Goal: Communication & Community: Answer question/provide support

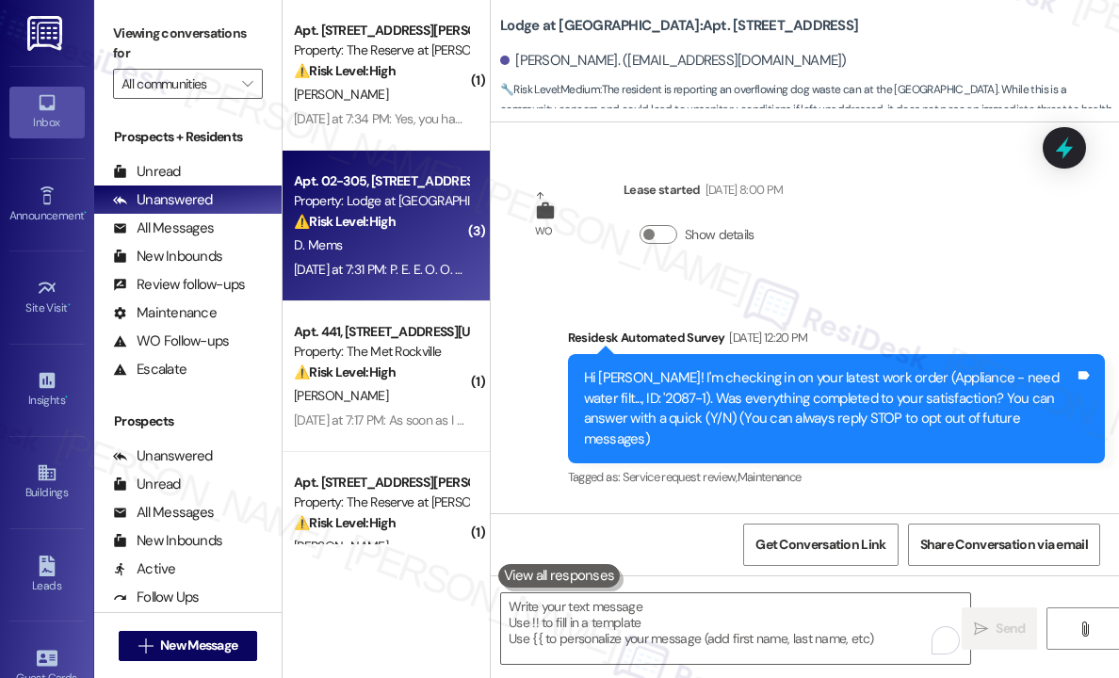
click at [312, 226] on strong "⚠️ Risk Level: High" at bounding box center [345, 221] width 102 height 17
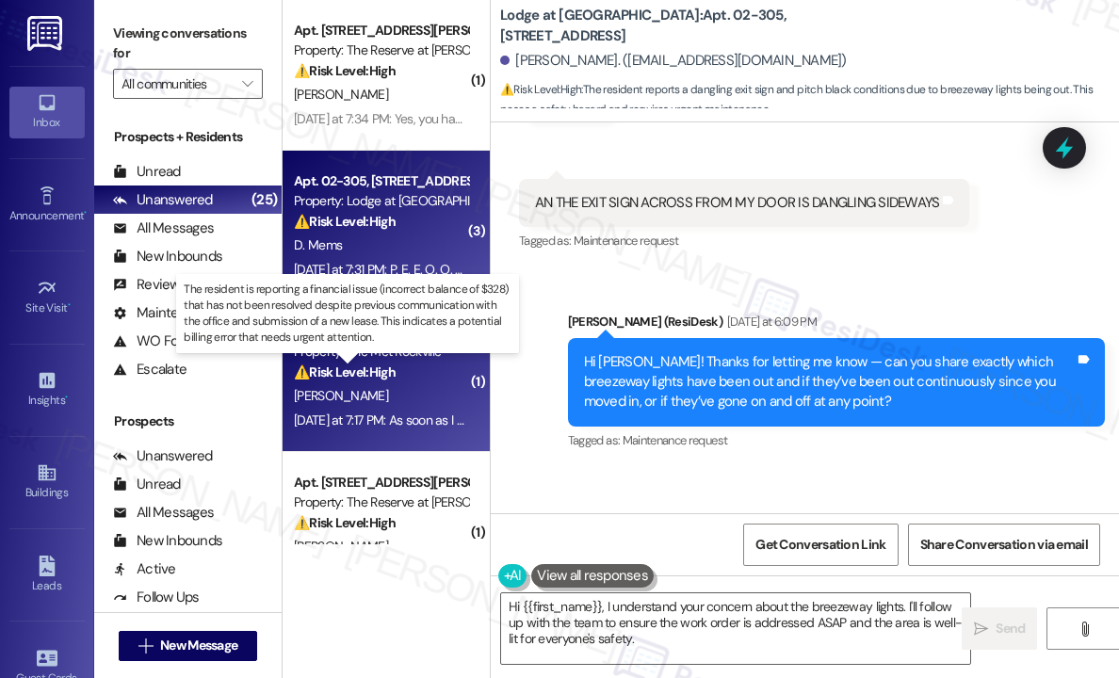
scroll to position [188, 0]
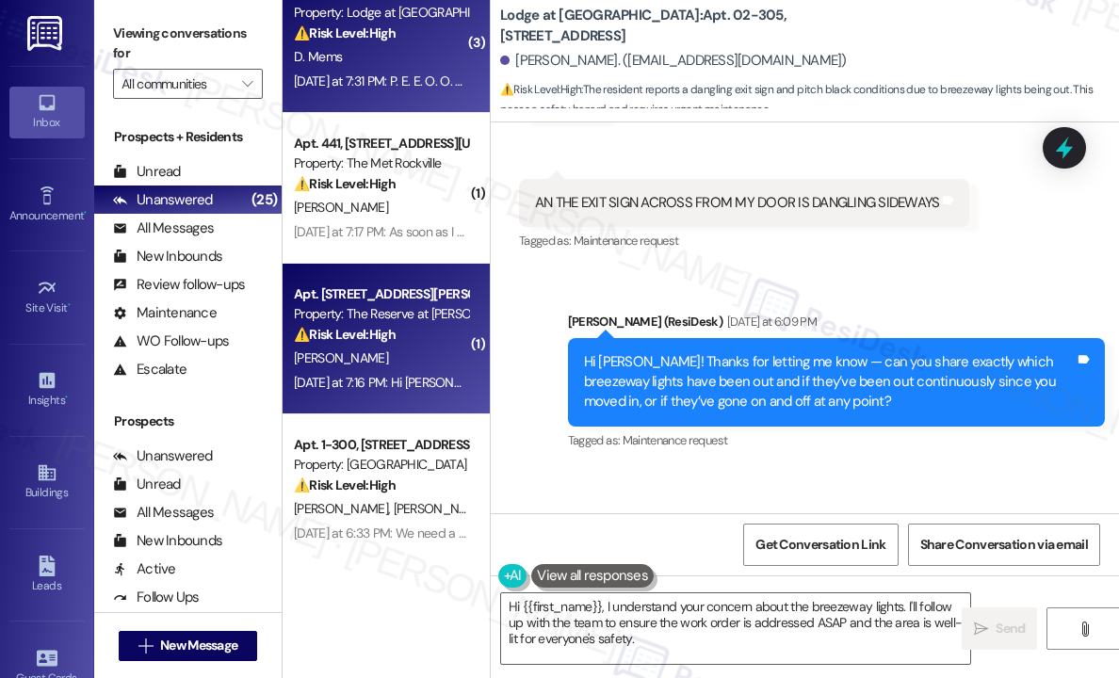
click at [380, 346] on div "Apt. 2315, 1055 Stillwell Drive Property: The Reserve at Patterson Place ⚠️ Ris…" at bounding box center [381, 315] width 178 height 64
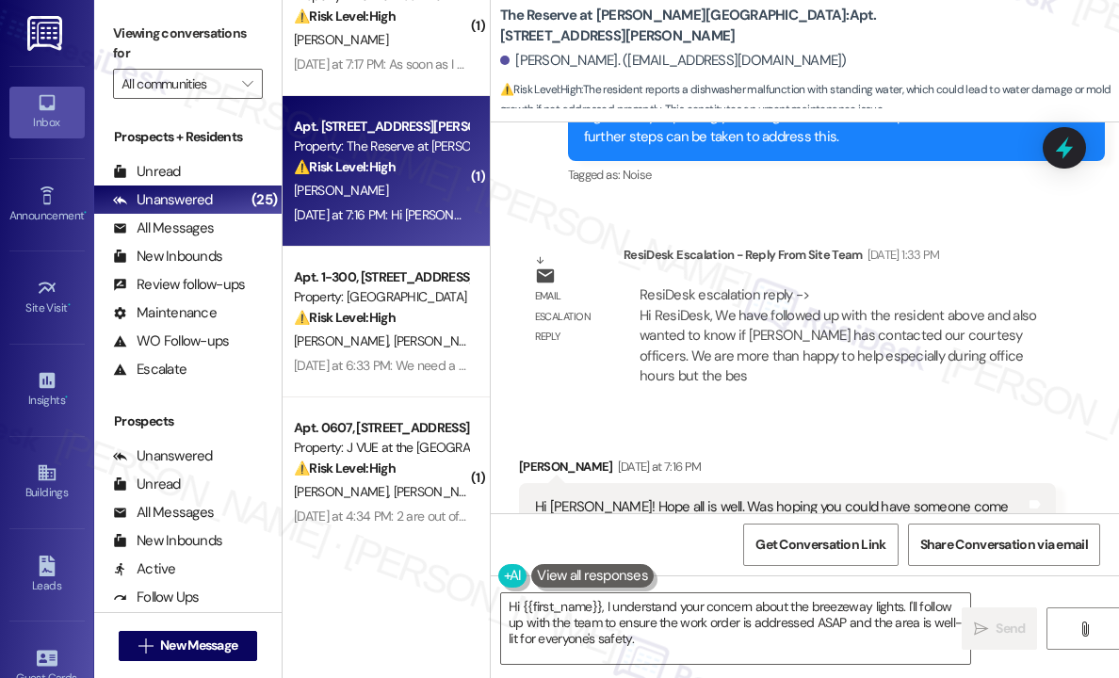
scroll to position [565, 0]
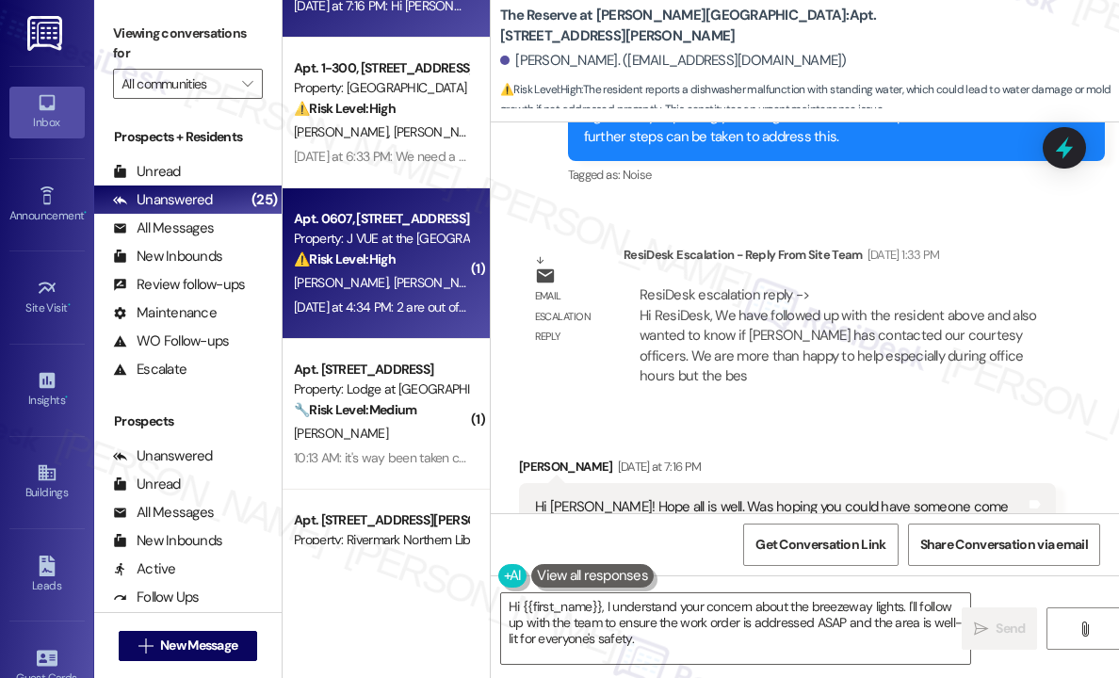
click at [394, 279] on span "U. Khursale" at bounding box center [444, 282] width 100 height 17
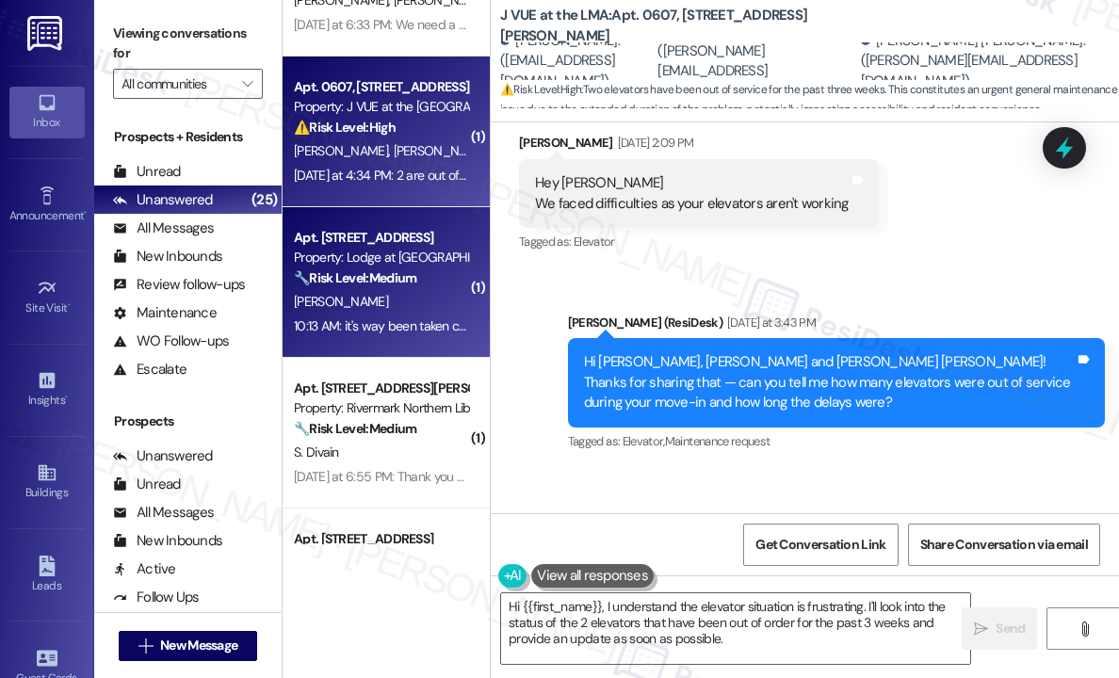
scroll to position [848, 0]
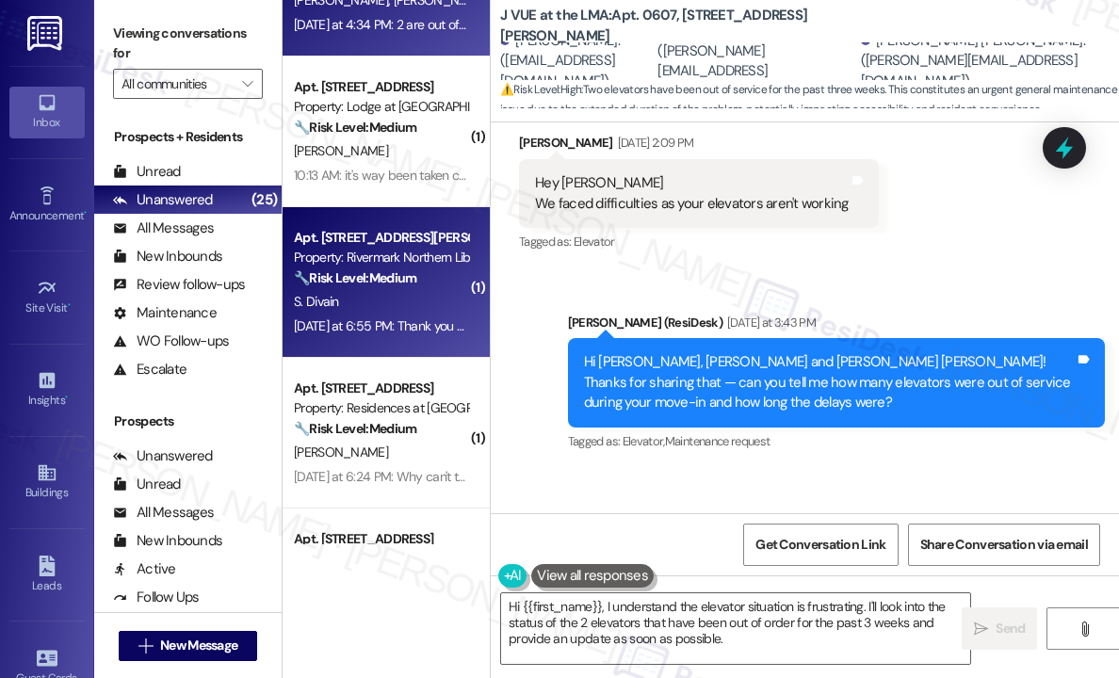
click at [455, 296] on div "S. Divain" at bounding box center [381, 302] width 178 height 24
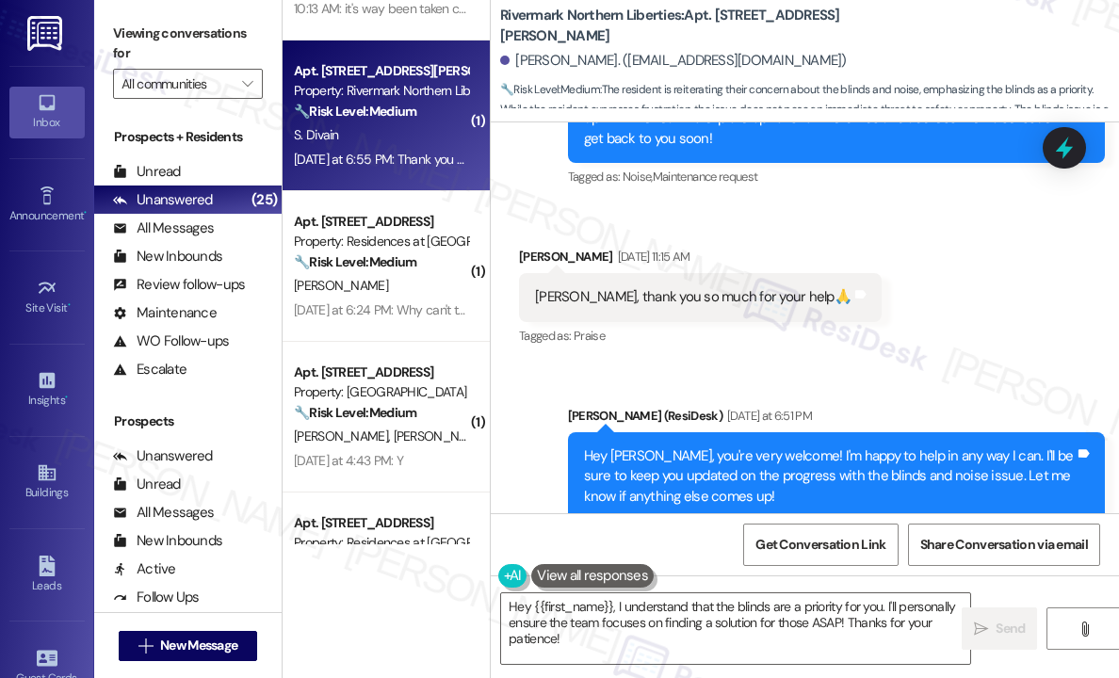
scroll to position [1225, 0]
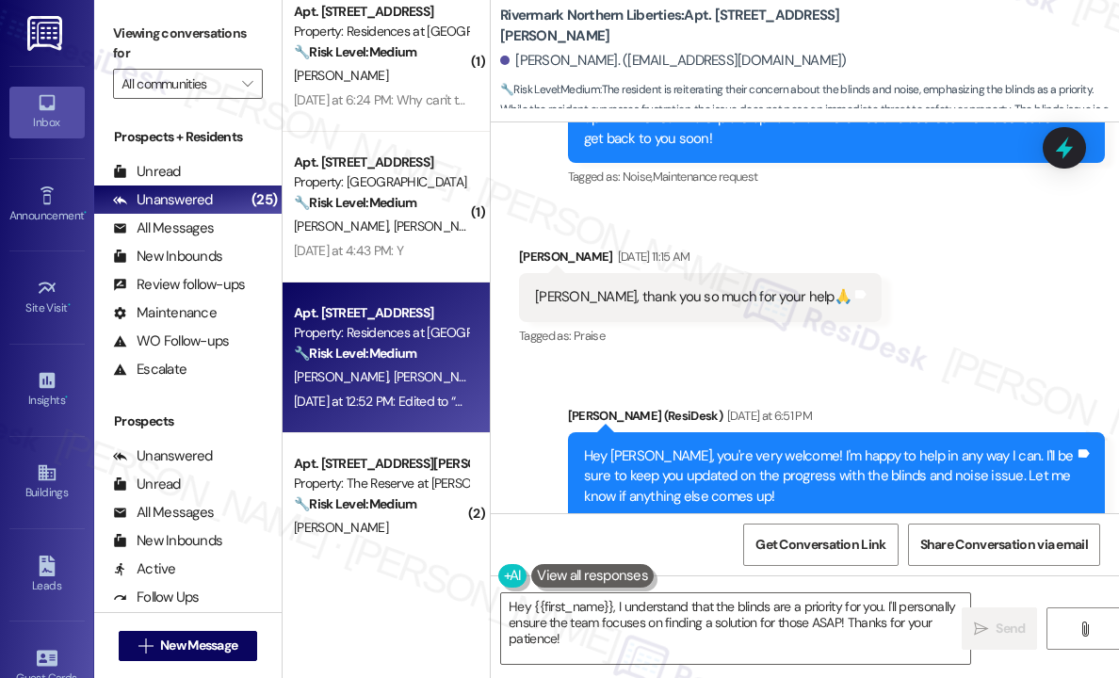
click at [369, 317] on div "Apt. [STREET_ADDRESS]" at bounding box center [381, 313] width 174 height 20
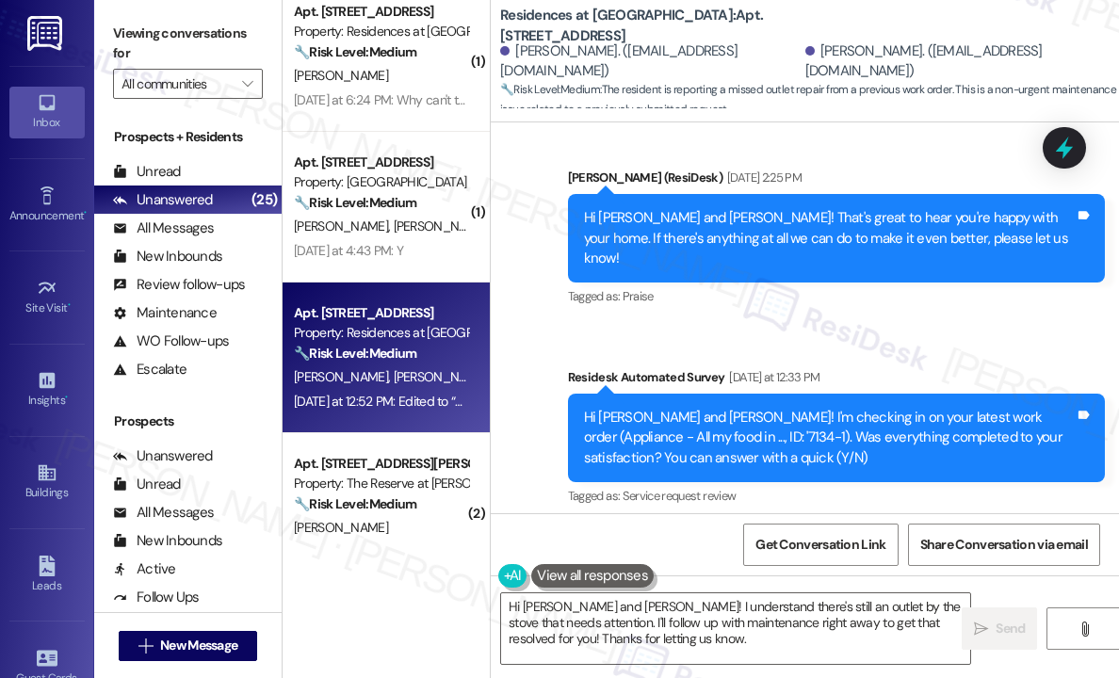
scroll to position [1413, 0]
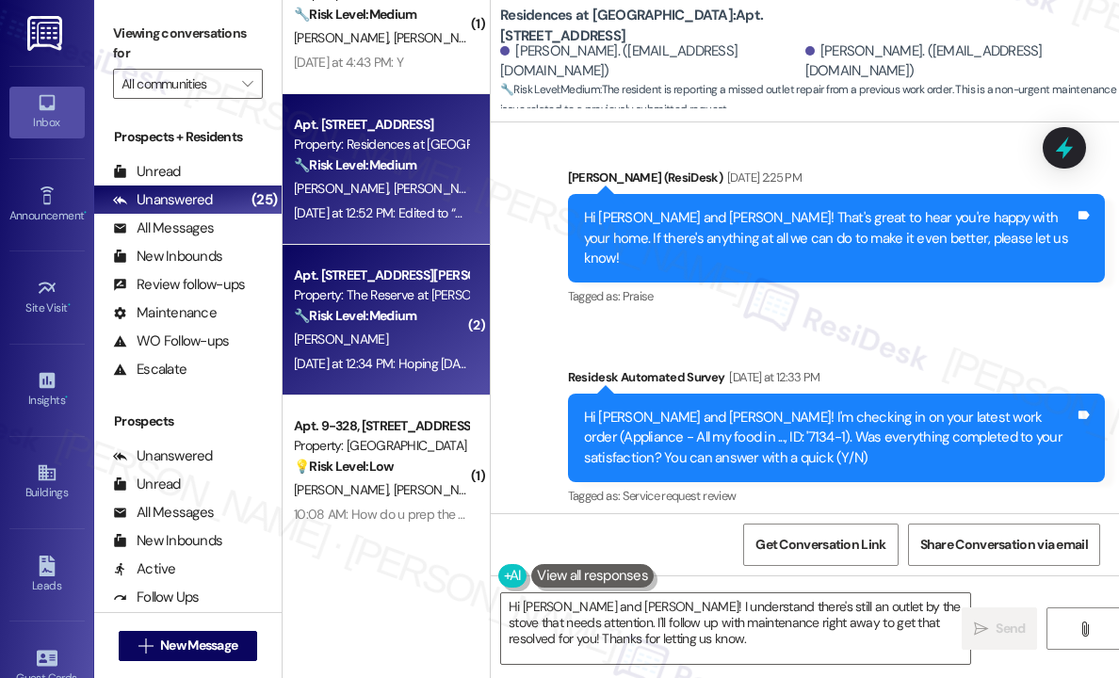
click at [397, 320] on strong "🔧 Risk Level: Medium" at bounding box center [355, 315] width 122 height 17
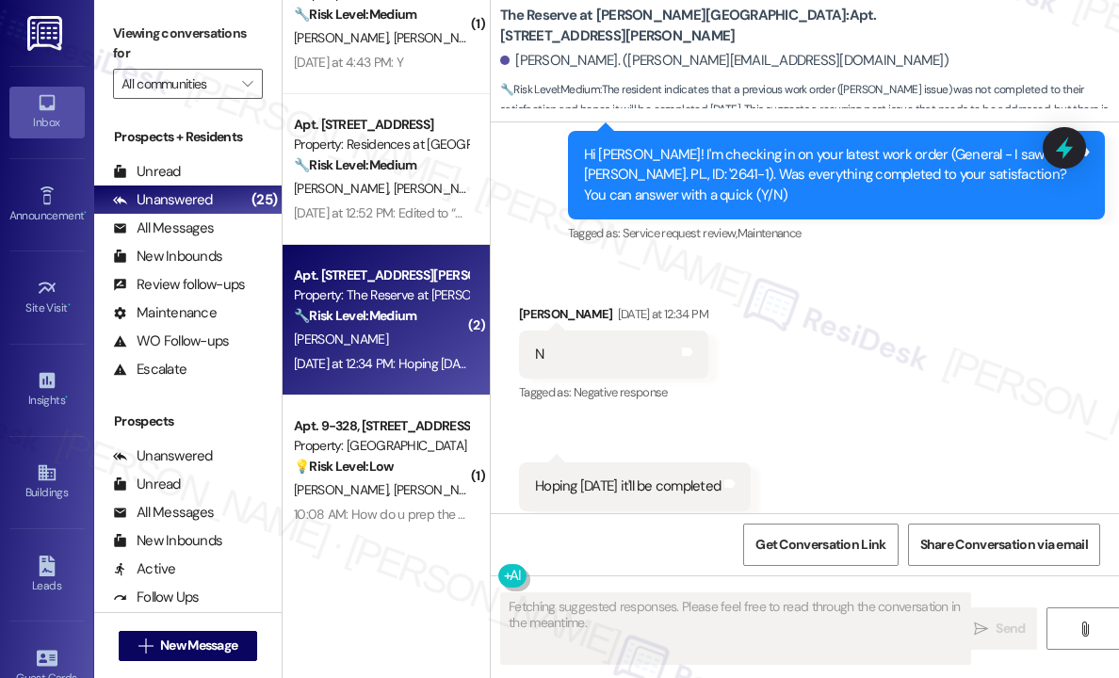
scroll to position [682, 0]
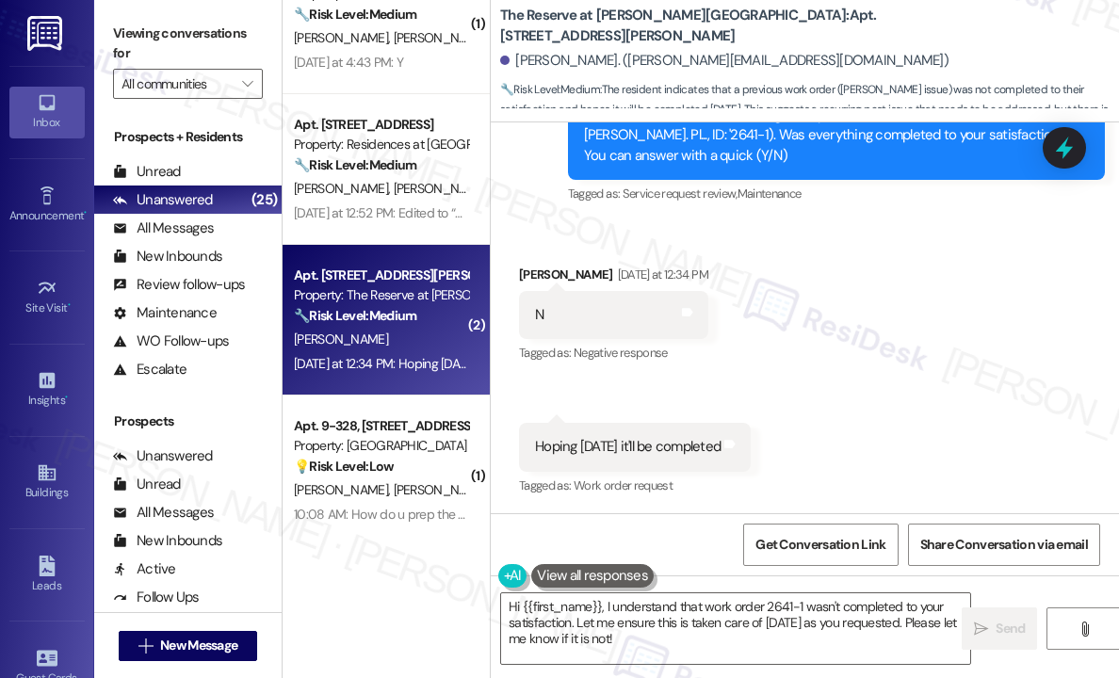
click at [969, 288] on div "Received via SMS Shivani Desai Yesterday at 12:34 PM N Tags and notes Tagged as…" at bounding box center [805, 368] width 628 height 292
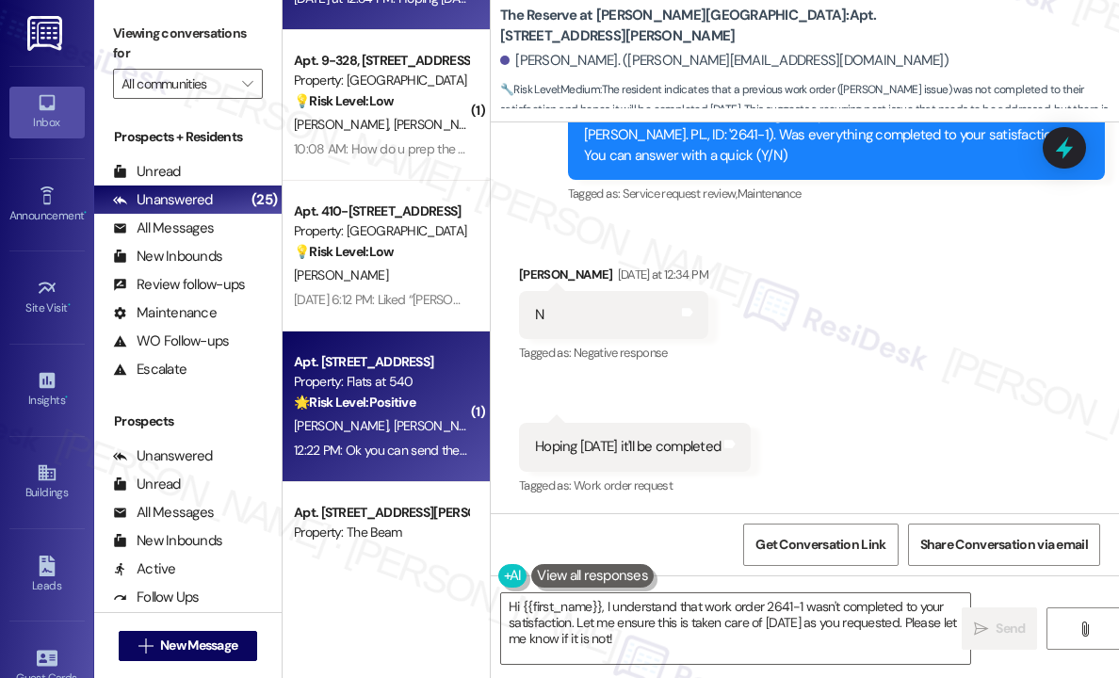
scroll to position [1790, 0]
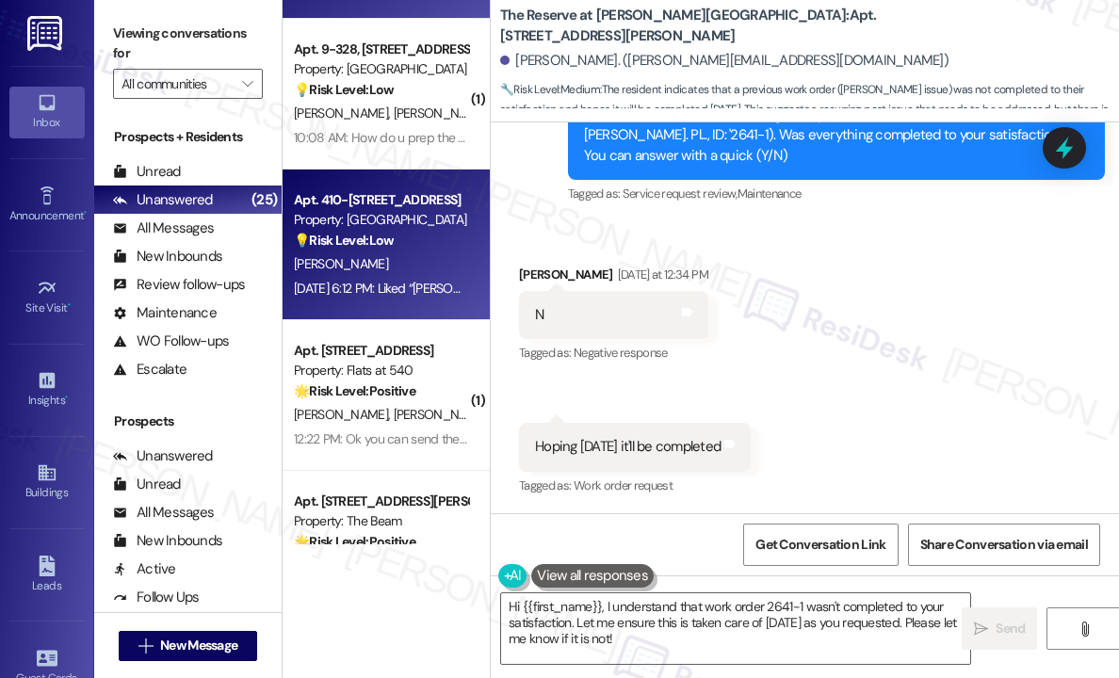
click at [407, 265] on div "K. King" at bounding box center [381, 264] width 178 height 24
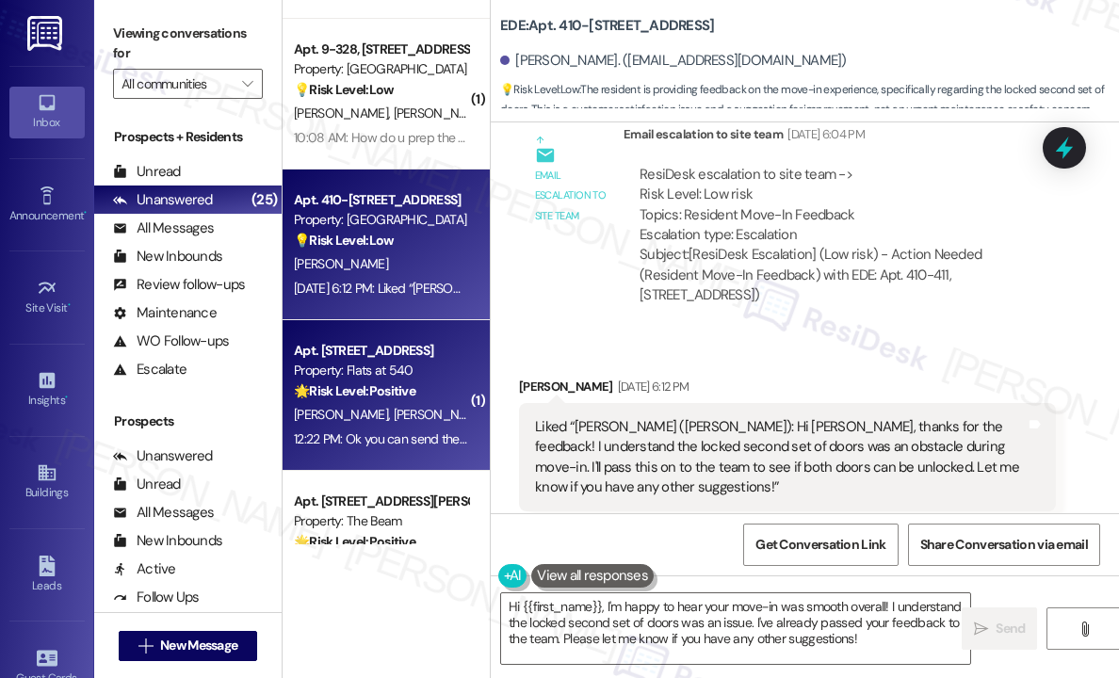
scroll to position [1978, 0]
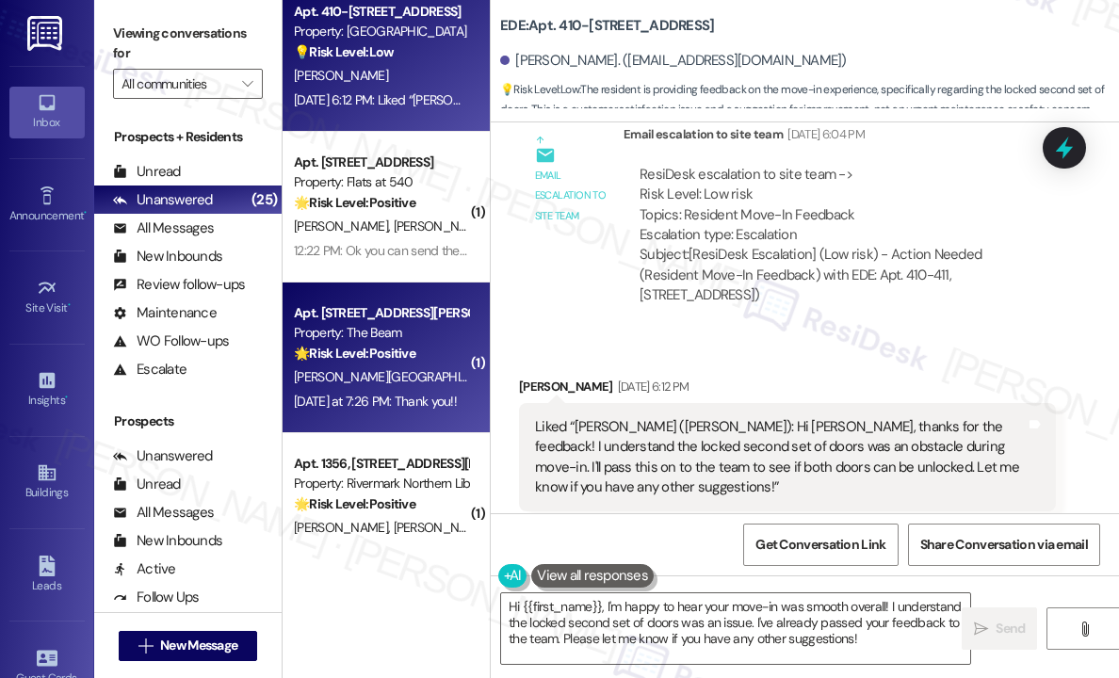
click at [435, 376] on div "[PERSON_NAME][GEOGRAPHIC_DATA]" at bounding box center [381, 378] width 178 height 24
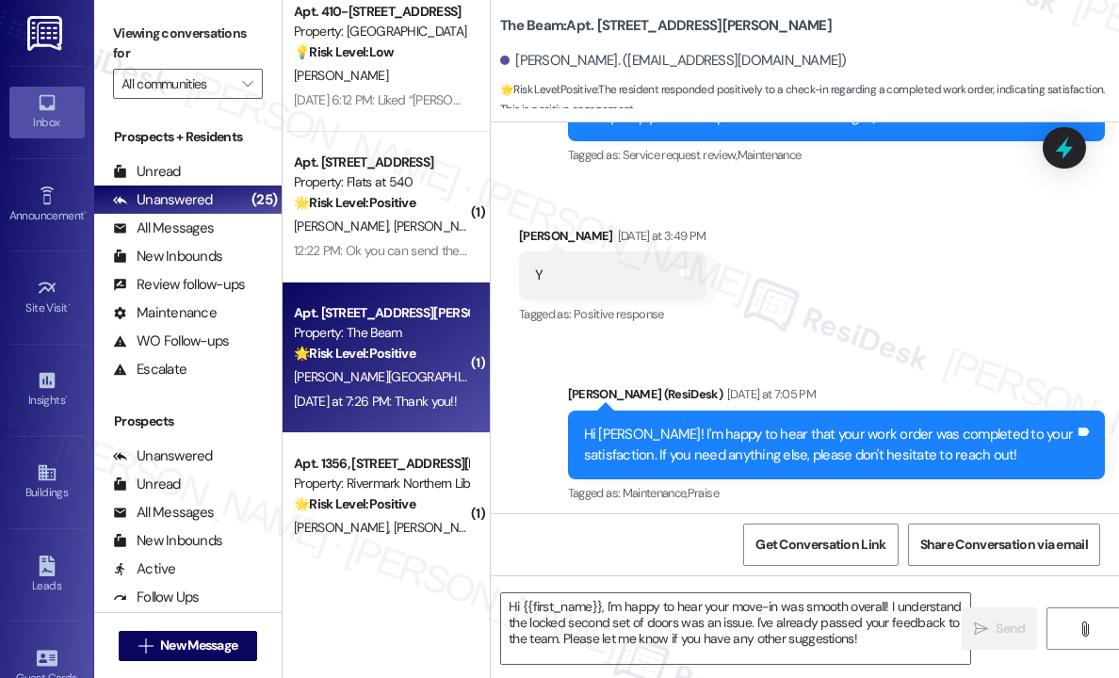
scroll to position [243, 0]
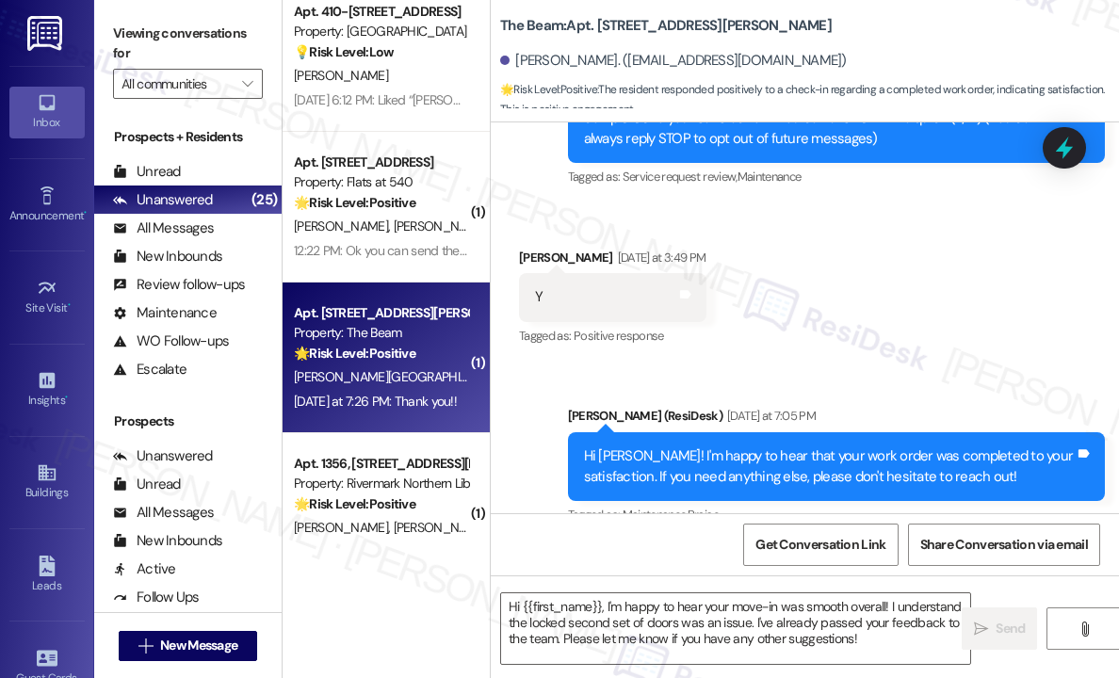
click at [943, 233] on div "Received via SMS Amanda Santiago Yesterday at 3:49 PM Y Tags and notes Tagged a…" at bounding box center [805, 284] width 628 height 159
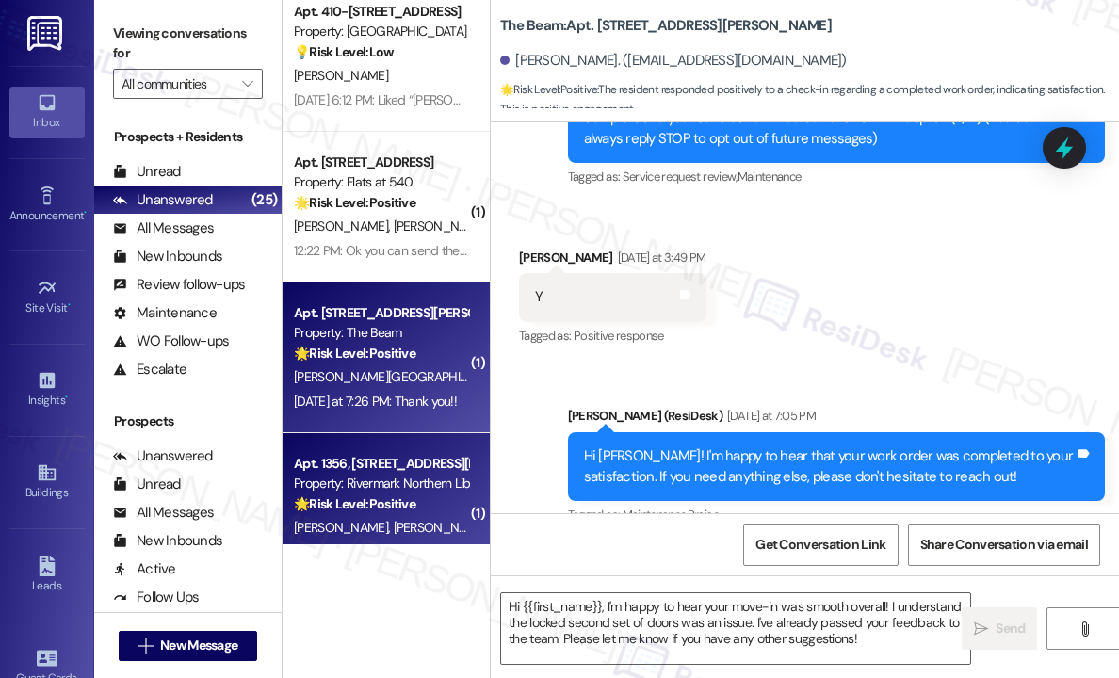
click at [415, 485] on div "Property: Rivermark Northern Liberties" at bounding box center [381, 484] width 174 height 20
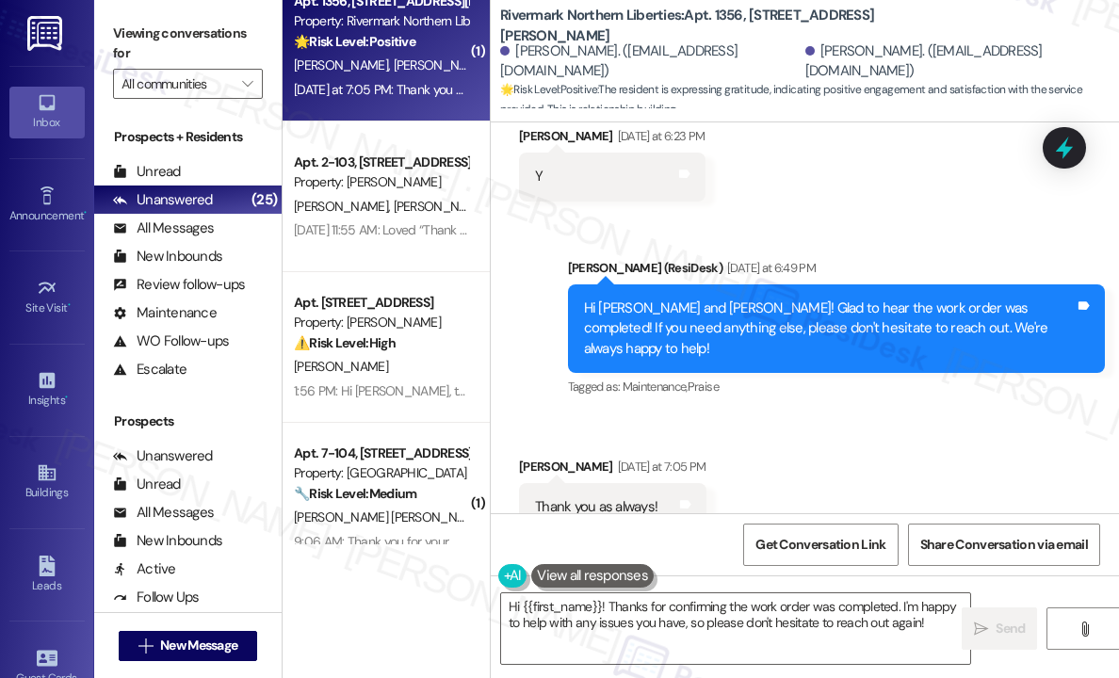
scroll to position [2544, 0]
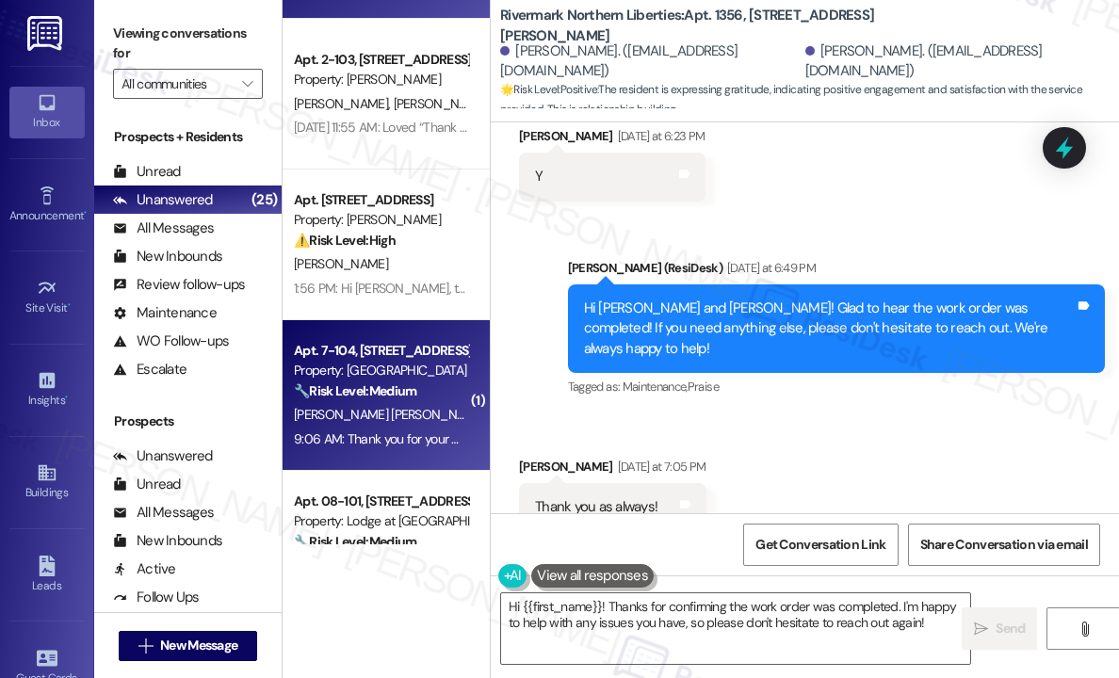
click at [491, 419] on span "[PERSON_NAME]" at bounding box center [538, 414] width 94 height 17
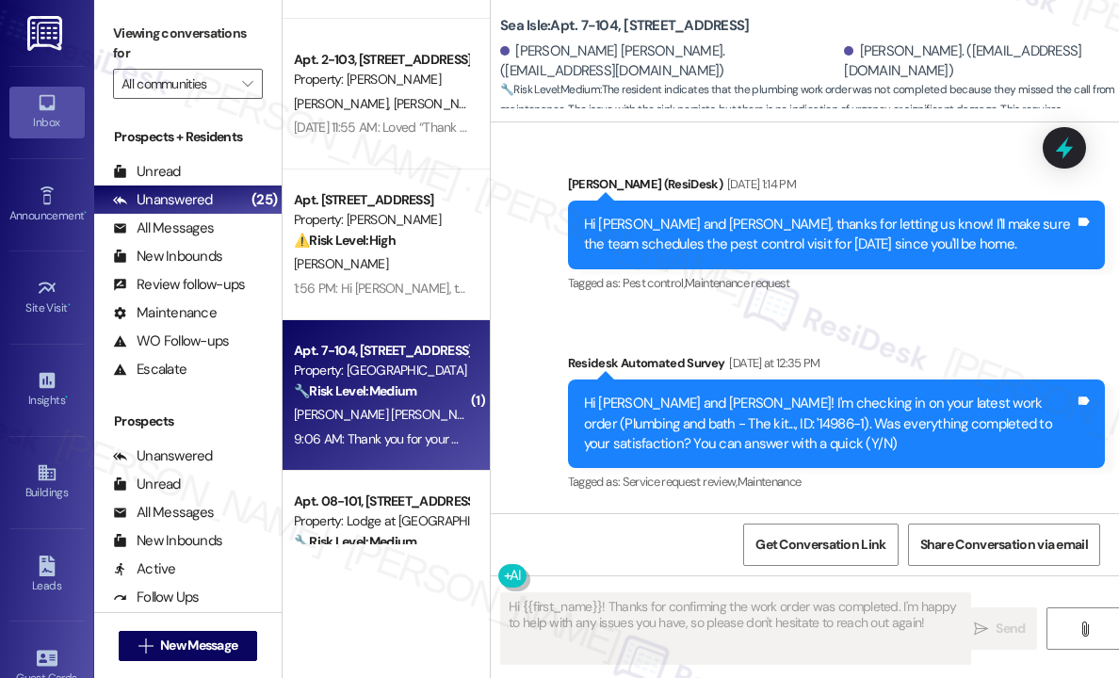
scroll to position [3917, 0]
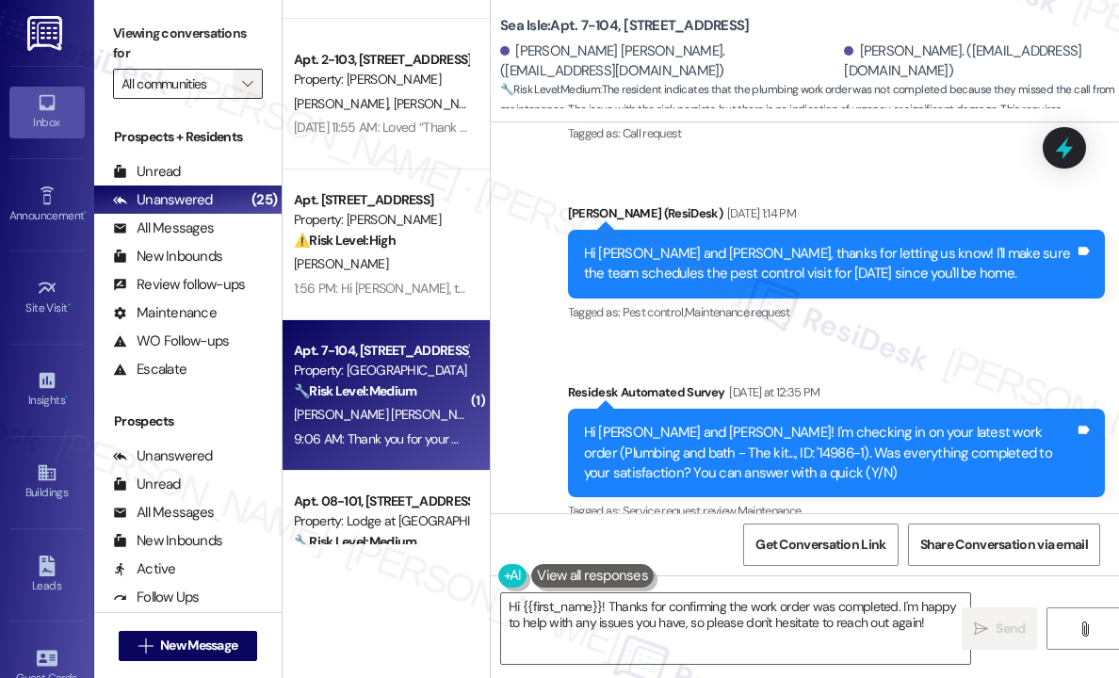
click at [244, 86] on icon "" at bounding box center [247, 83] width 10 height 15
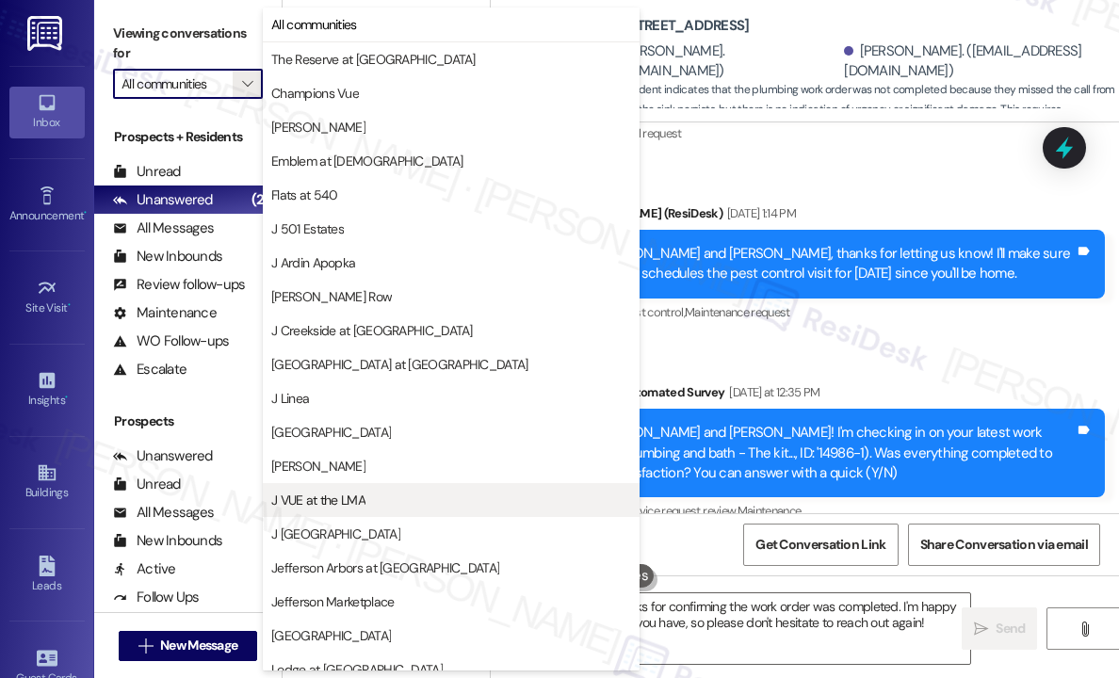
click at [409, 496] on span "J VUE at the LMA" at bounding box center [451, 500] width 360 height 19
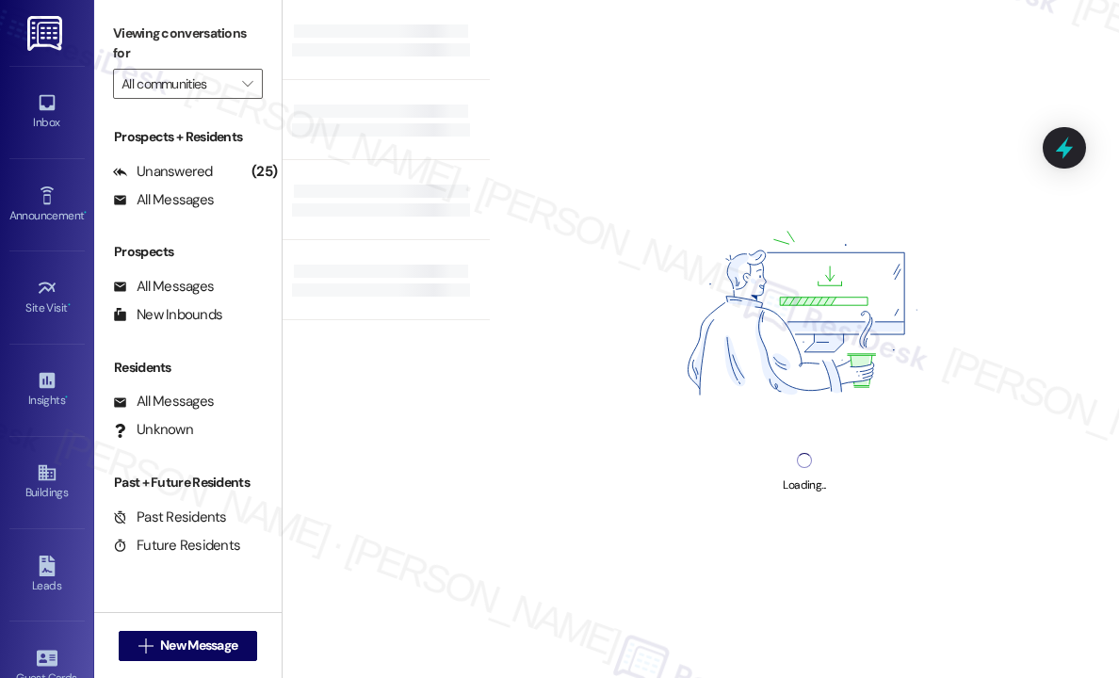
type input "J VUE at the LMA"
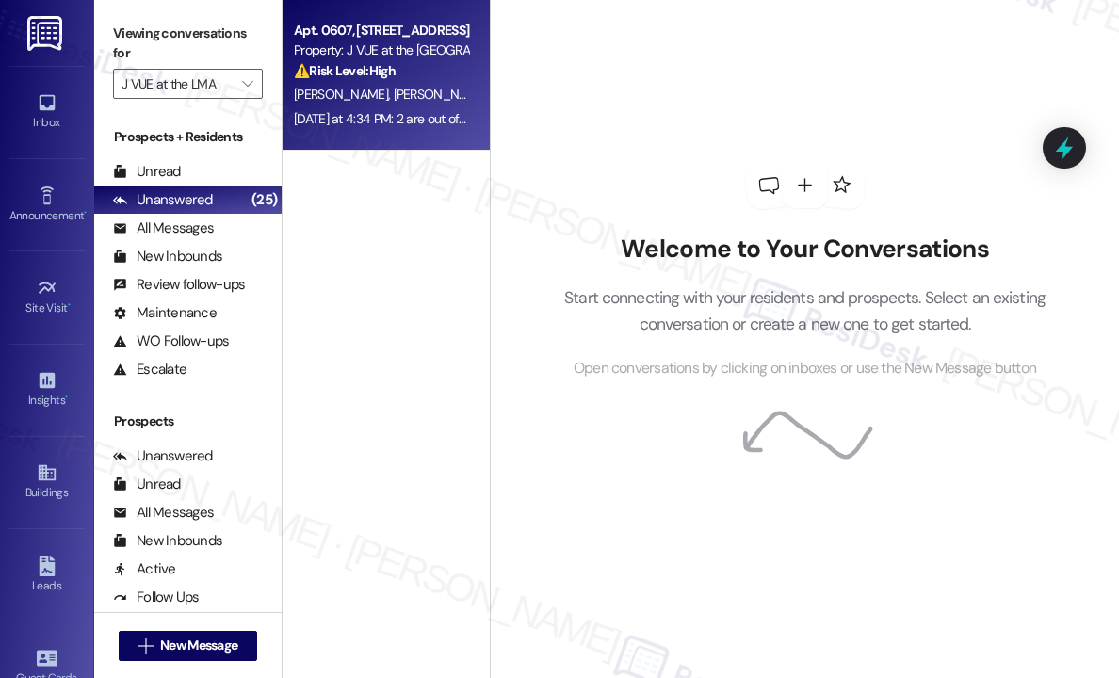
click at [394, 105] on div "K. Hada J. Singh U. Khursale" at bounding box center [381, 95] width 178 height 24
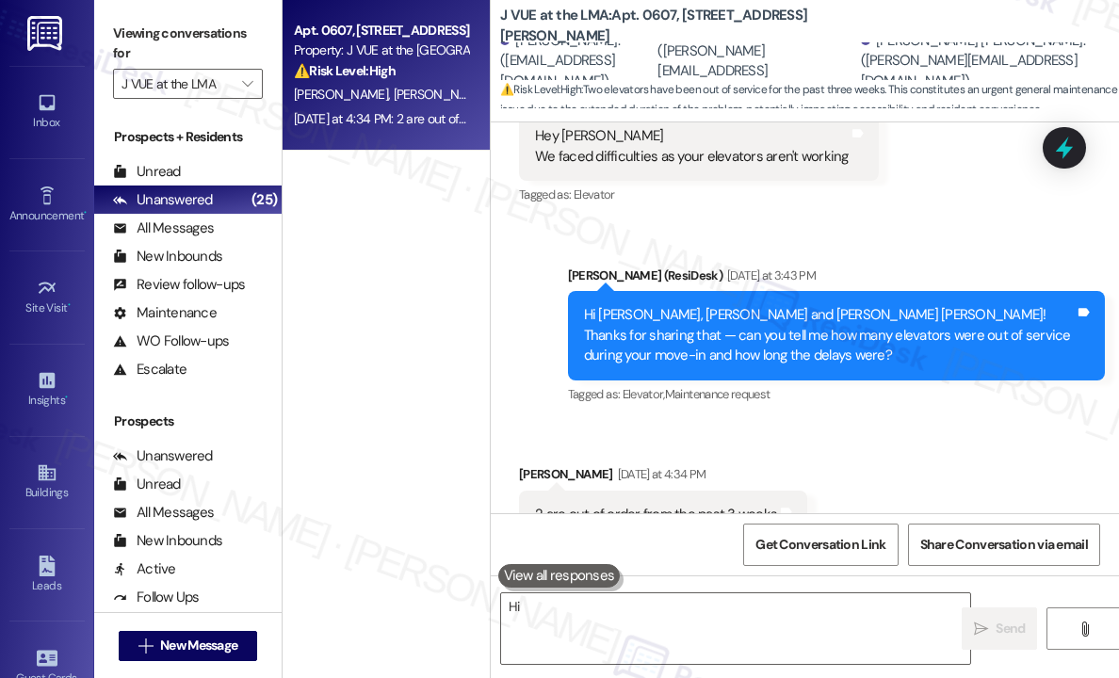
scroll to position [492, 0]
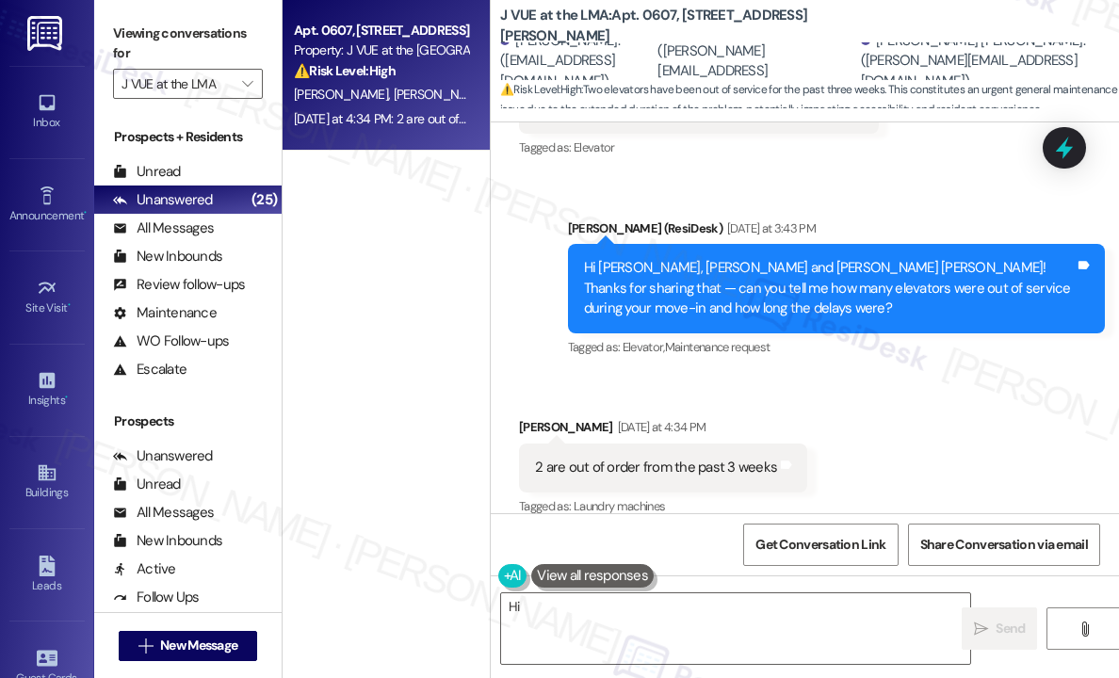
click at [934, 408] on div "Received via SMS Jaspreet Singh Yesterday at 4:34 PM 2 are out of order from th…" at bounding box center [805, 454] width 628 height 159
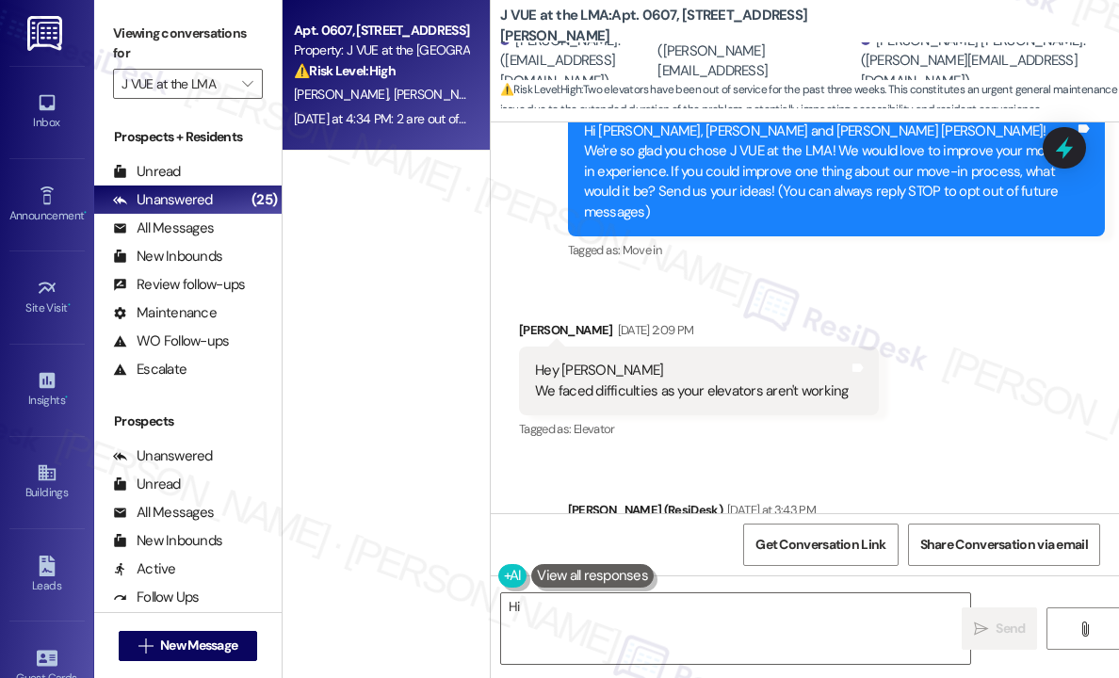
scroll to position [209, 0]
click at [726, 372] on div "Hey Jay We faced difficulties as your elevators aren't working" at bounding box center [692, 382] width 314 height 41
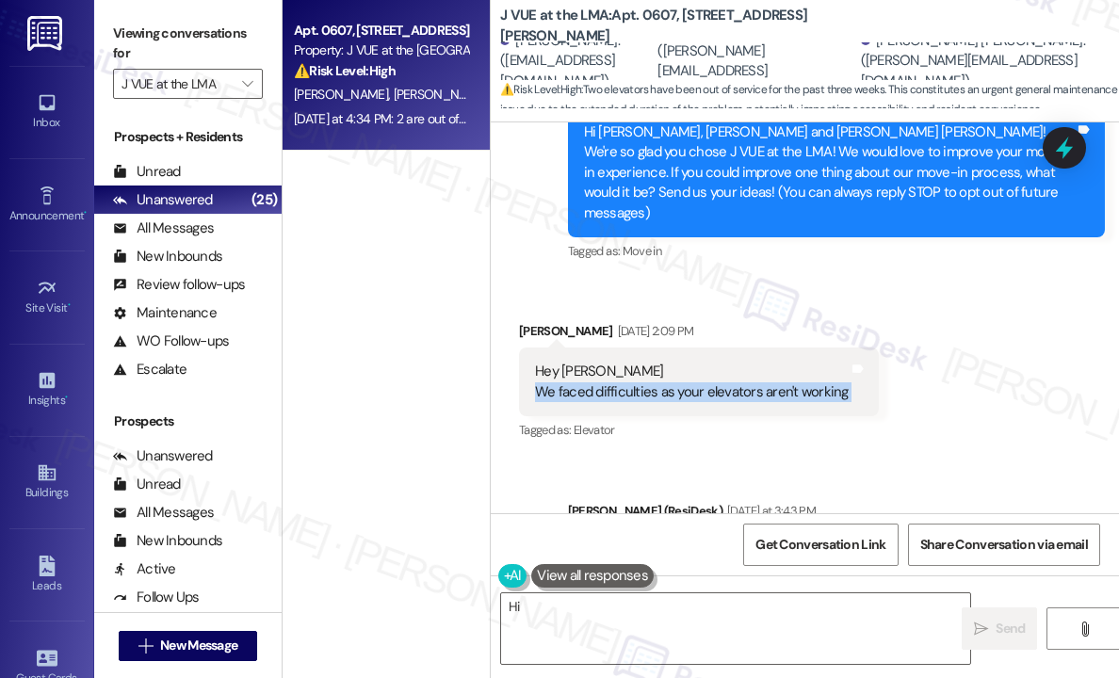
click at [726, 372] on div "Hey Jay We faced difficulties as your elevators aren't working" at bounding box center [692, 382] width 314 height 41
copy div "We faced difficulties as your elevators aren't working Tags and notes"
click at [1064, 154] on icon at bounding box center [1064, 148] width 23 height 29
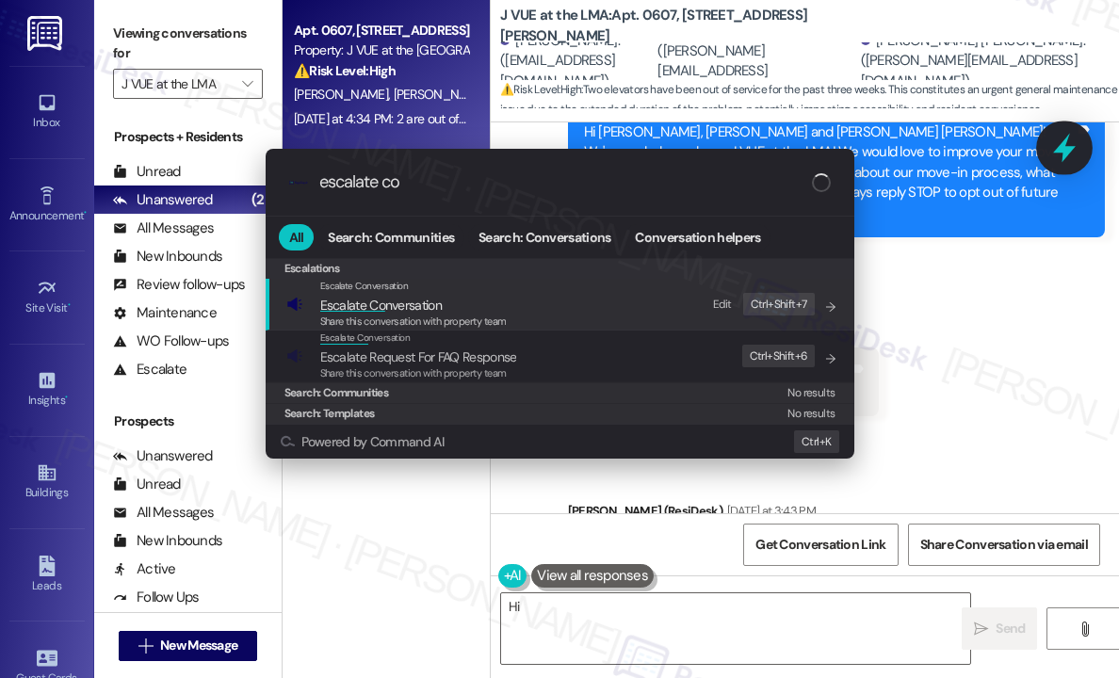
type input "escalate con"
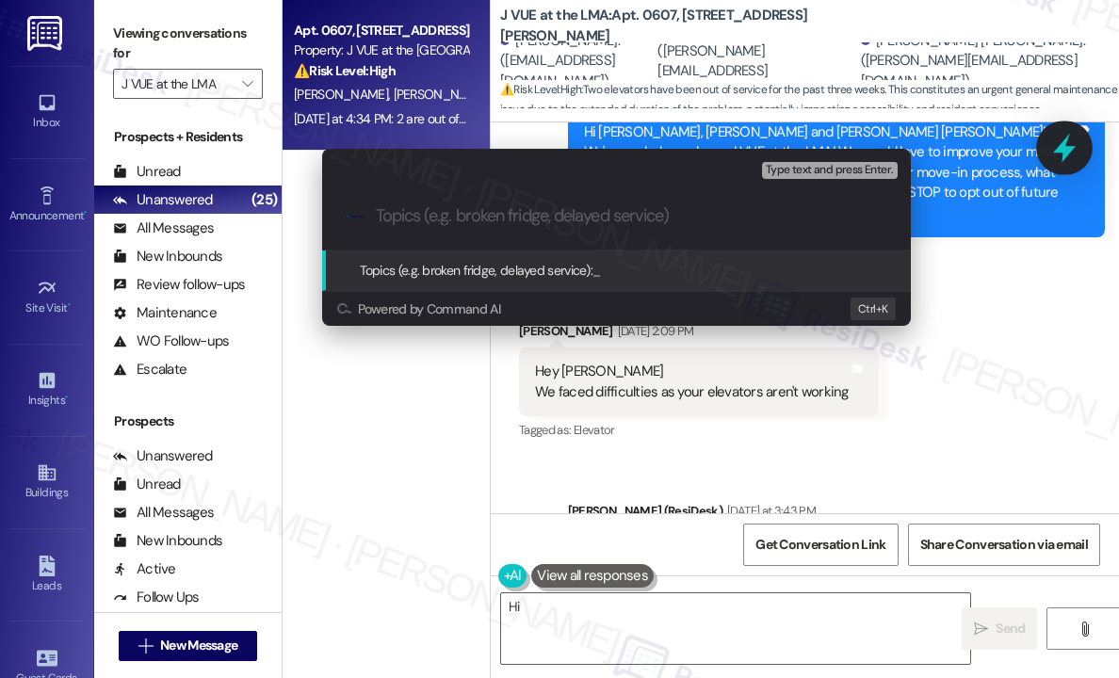
click at [1064, 154] on div "Escalate Conversation High risk Topics (e.g. broken fridge, delayed service) An…" at bounding box center [559, 339] width 1119 height 678
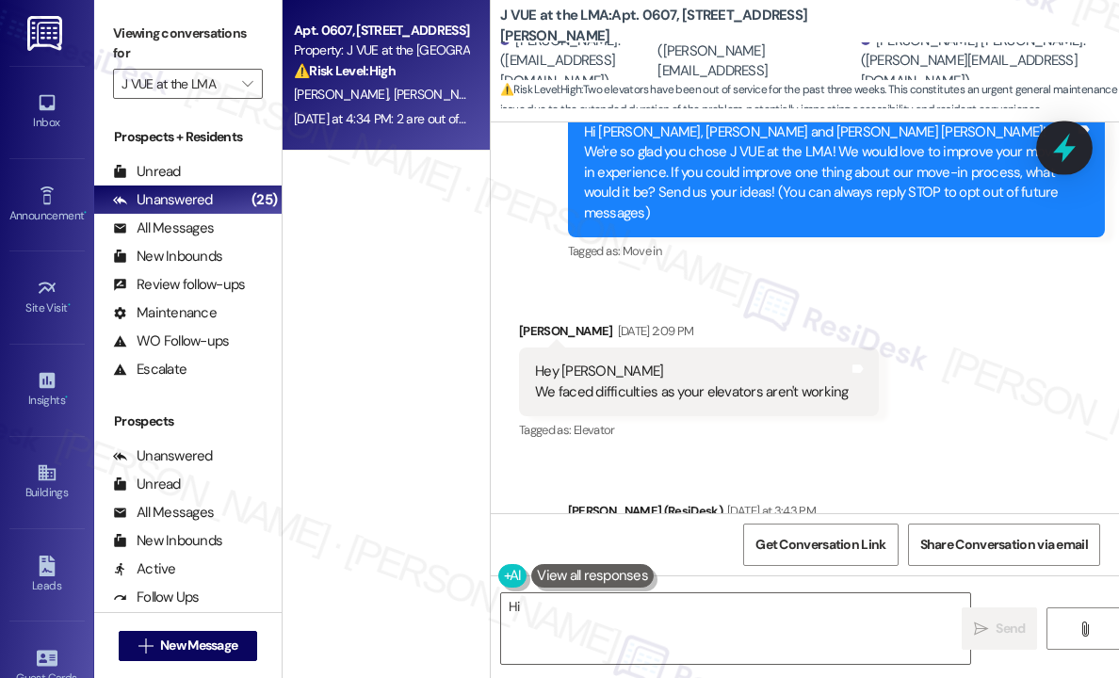
click at [1064, 154] on icon at bounding box center [1064, 148] width 23 height 29
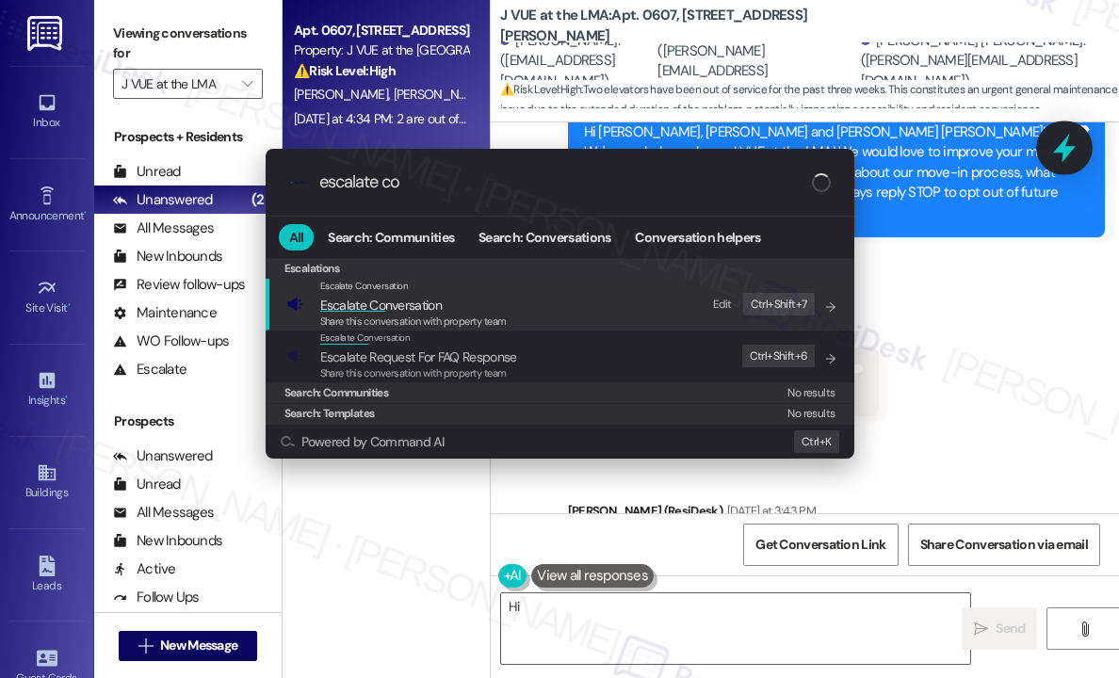
type input "escalate con"
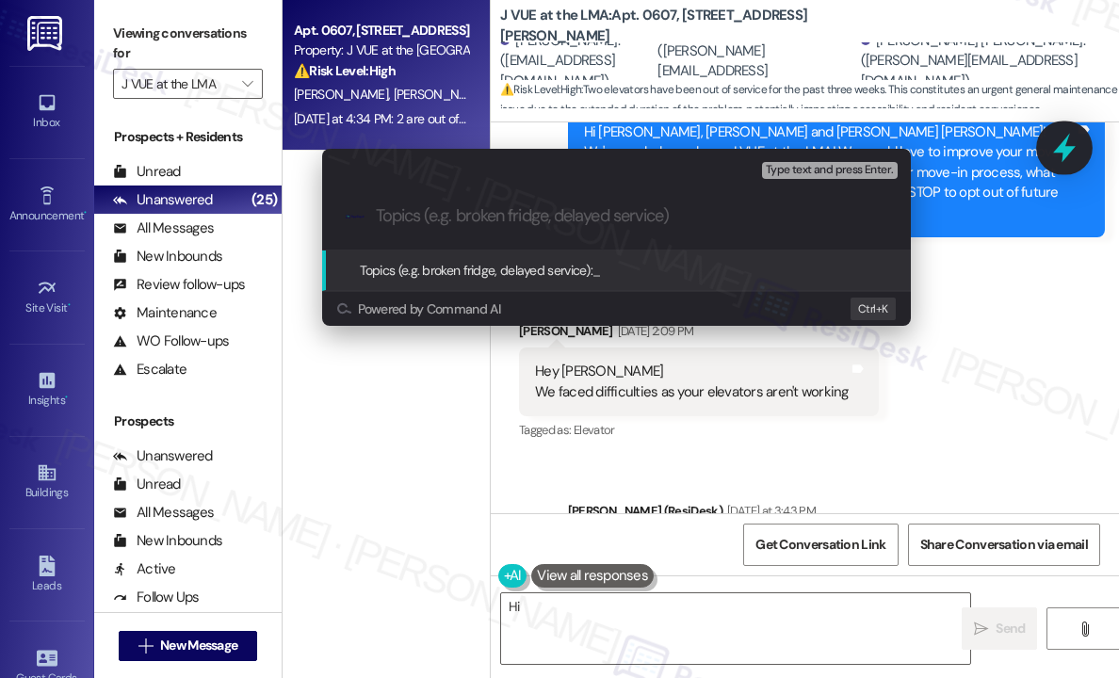
paste input "Difficulties Experienced Due to Elevators Not Working"
type input "Difficulties Experienced Due to Elevators Not Working"
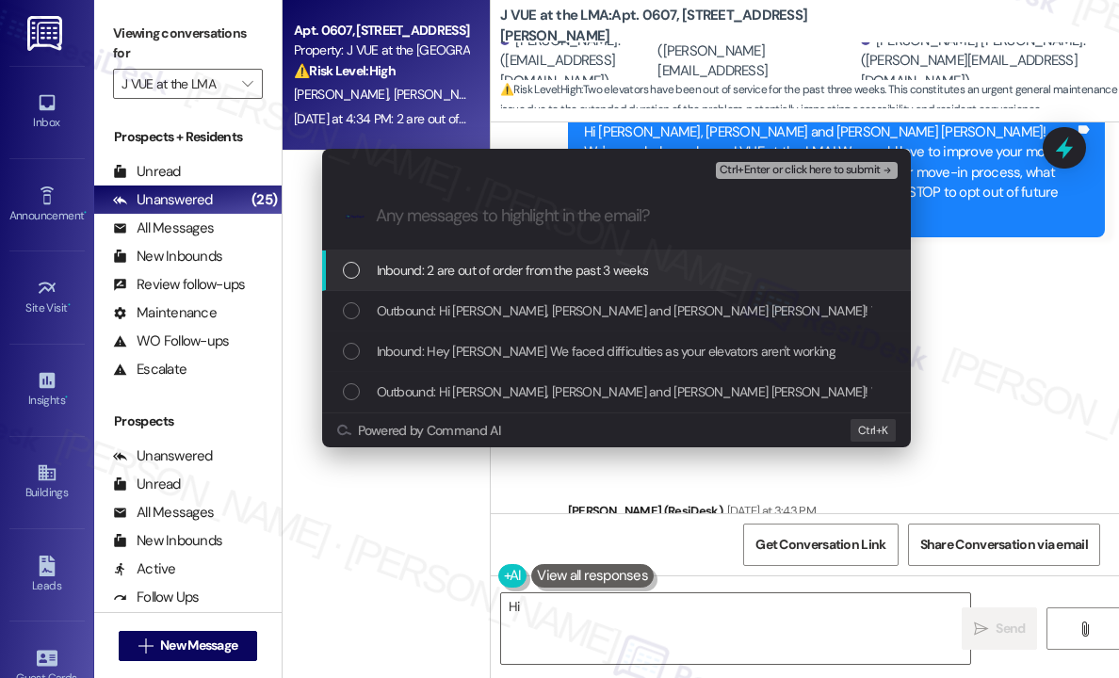
click at [708, 272] on div "Inbound: 2 are out of order from the past 3 weeks" at bounding box center [618, 270] width 551 height 21
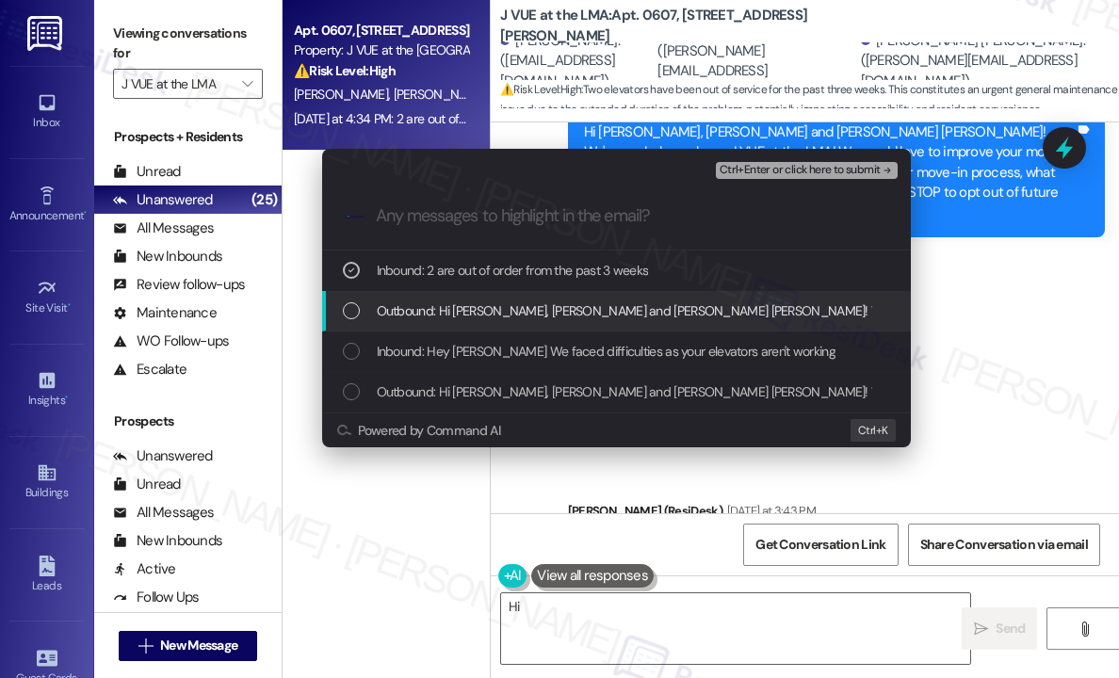
click at [714, 312] on span "Outbound: Hi Kunal, Jaspreet and Utkarsh Milind! Thanks for sharing that — can …" at bounding box center [991, 311] width 1229 height 21
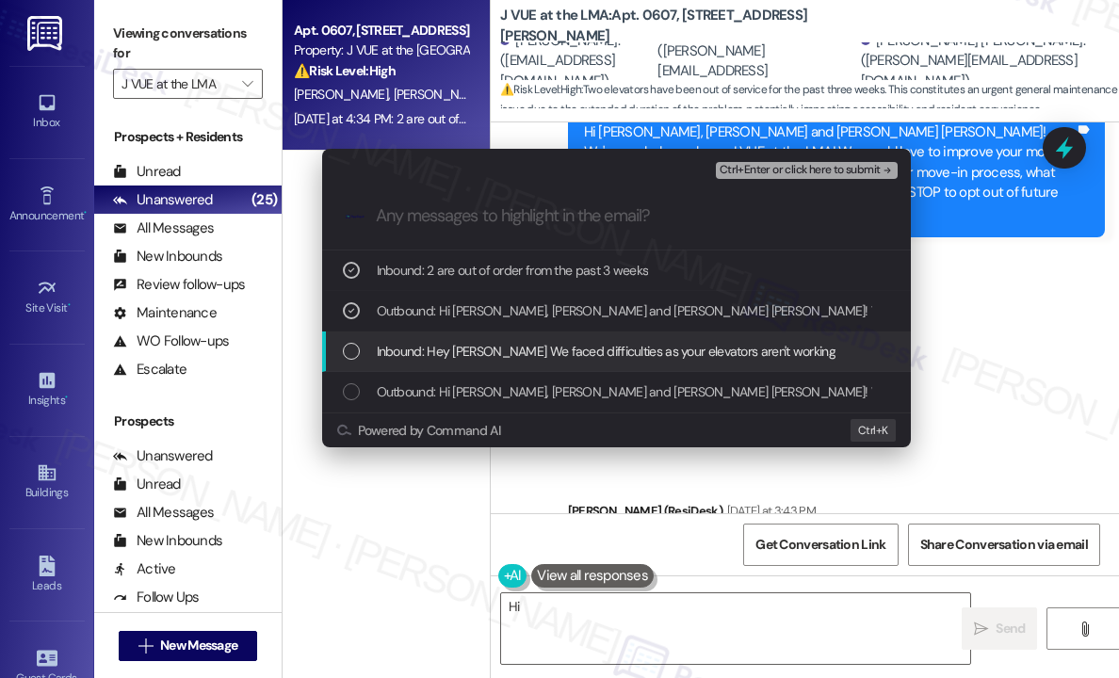
click at [716, 346] on span "Inbound: Hey Jay We faced difficulties as your elevators aren't working" at bounding box center [606, 351] width 459 height 21
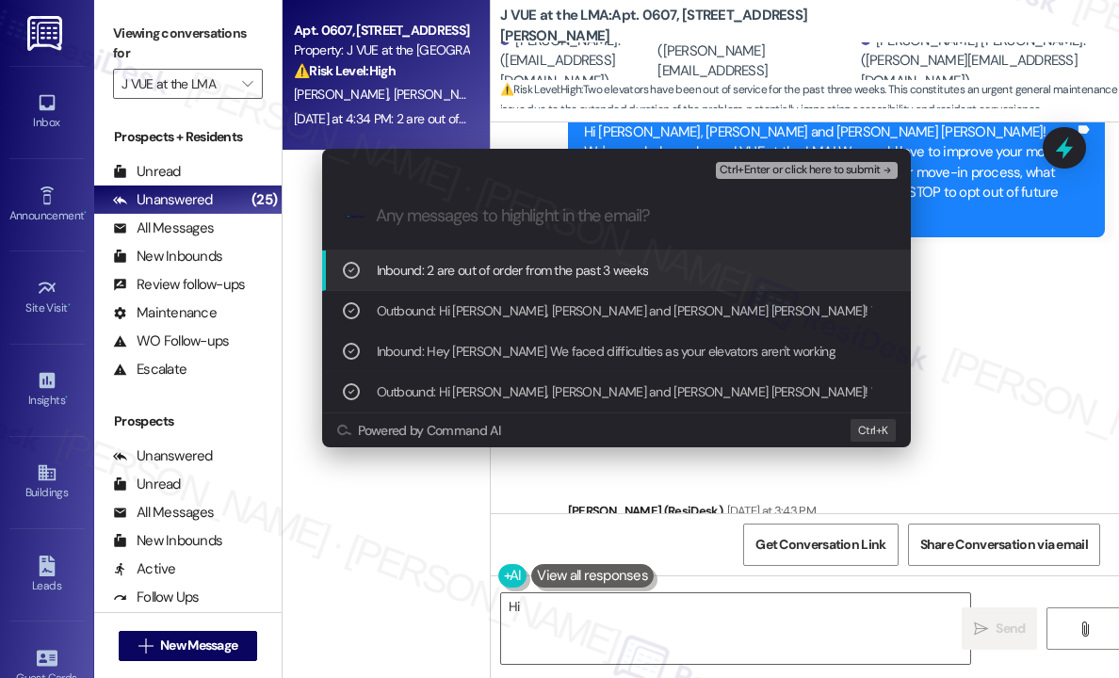
click at [806, 171] on span "Ctrl+Enter or click here to submit" at bounding box center [800, 170] width 161 height 13
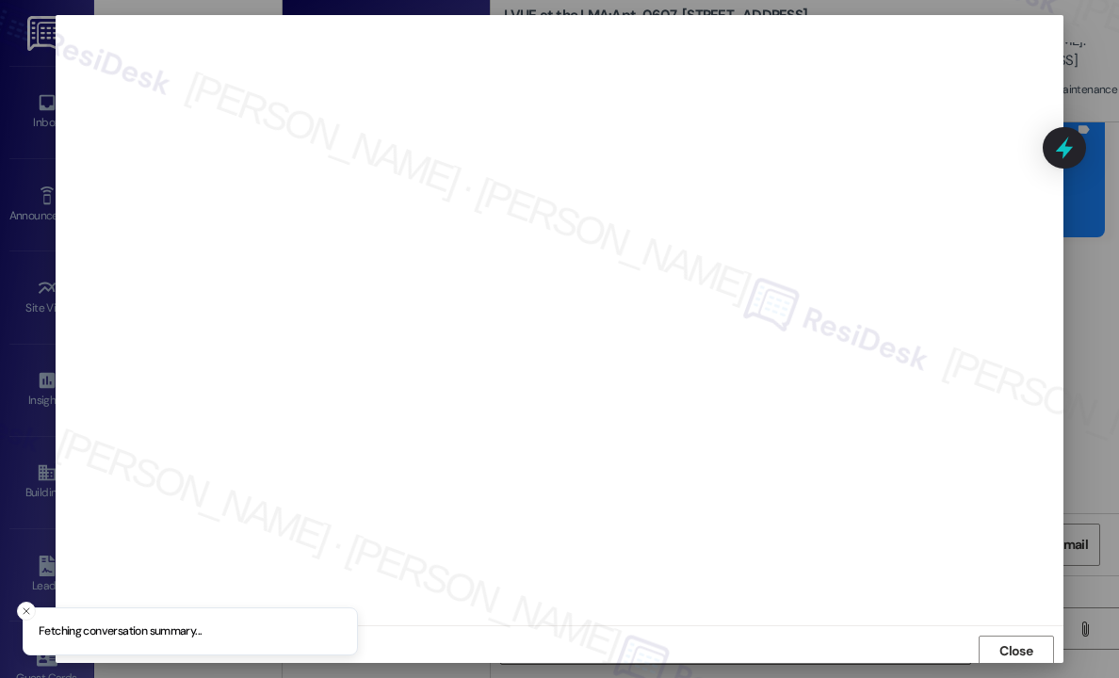
scroll to position [3, 0]
click at [1030, 639] on span "Close" at bounding box center [1016, 649] width 41 height 20
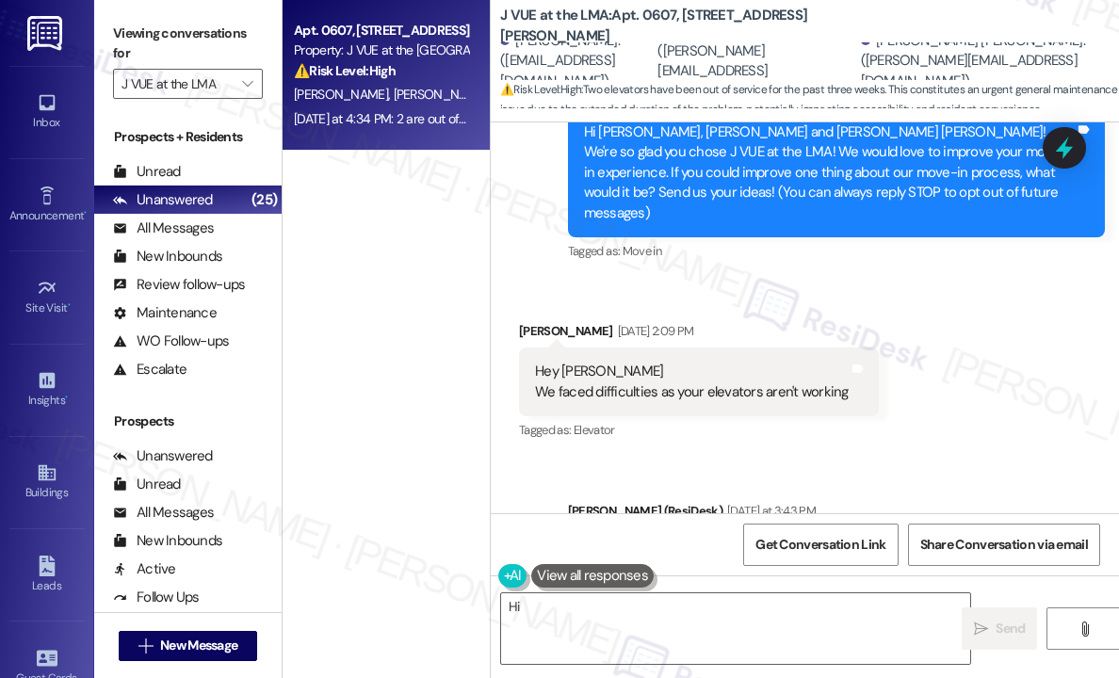
click at [1048, 366] on div "Received via SMS Jaspreet Singh Aug 12, 2025 at 2:09 PM Hey Jay We faced diffic…" at bounding box center [805, 368] width 628 height 179
click at [1067, 156] on icon at bounding box center [1065, 148] width 32 height 32
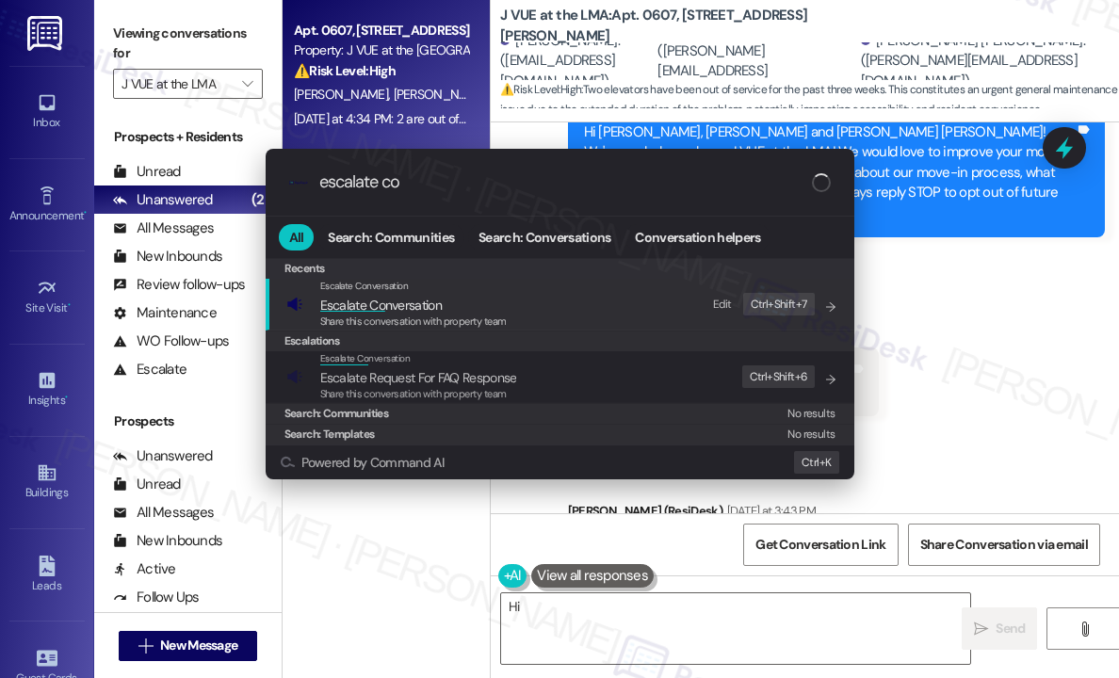
type input "escalate con"
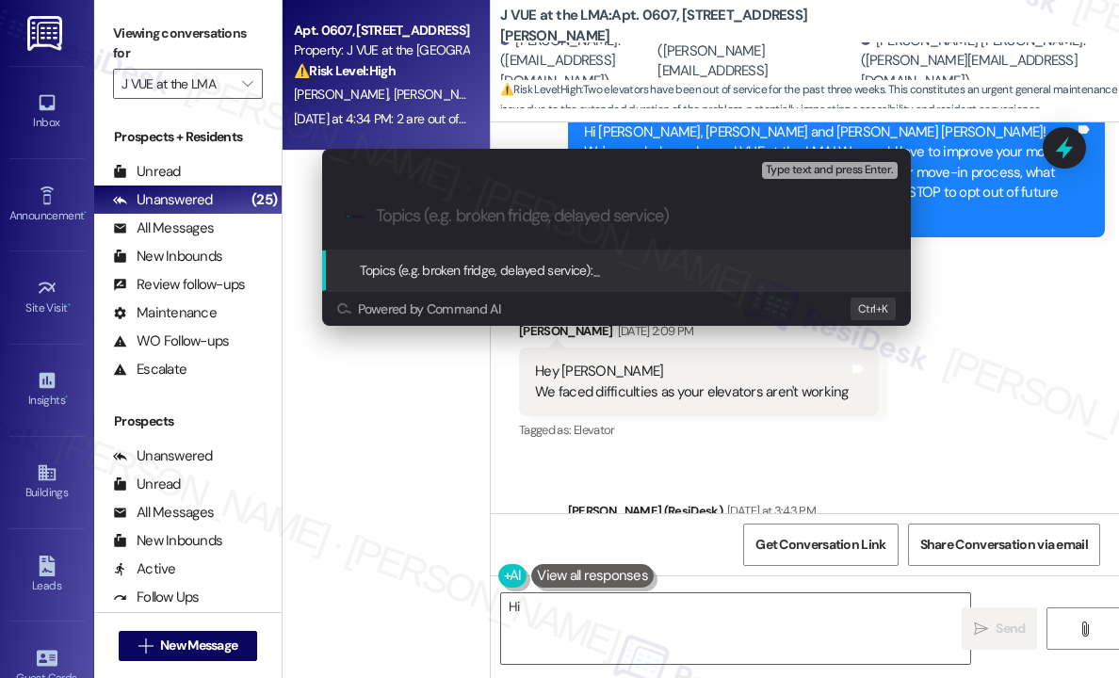
click at [1074, 146] on div "Escalate Conversation High risk Topics (e.g. broken fridge, delayed service) An…" at bounding box center [559, 339] width 1119 height 678
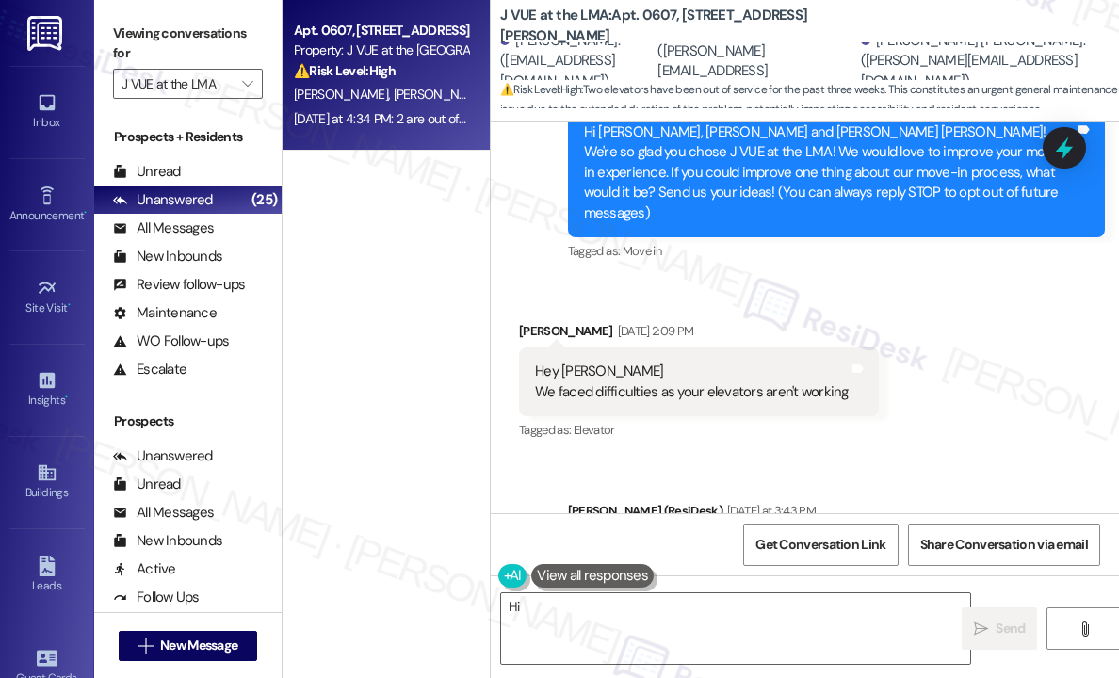
click at [1073, 144] on icon at bounding box center [1064, 148] width 24 height 24
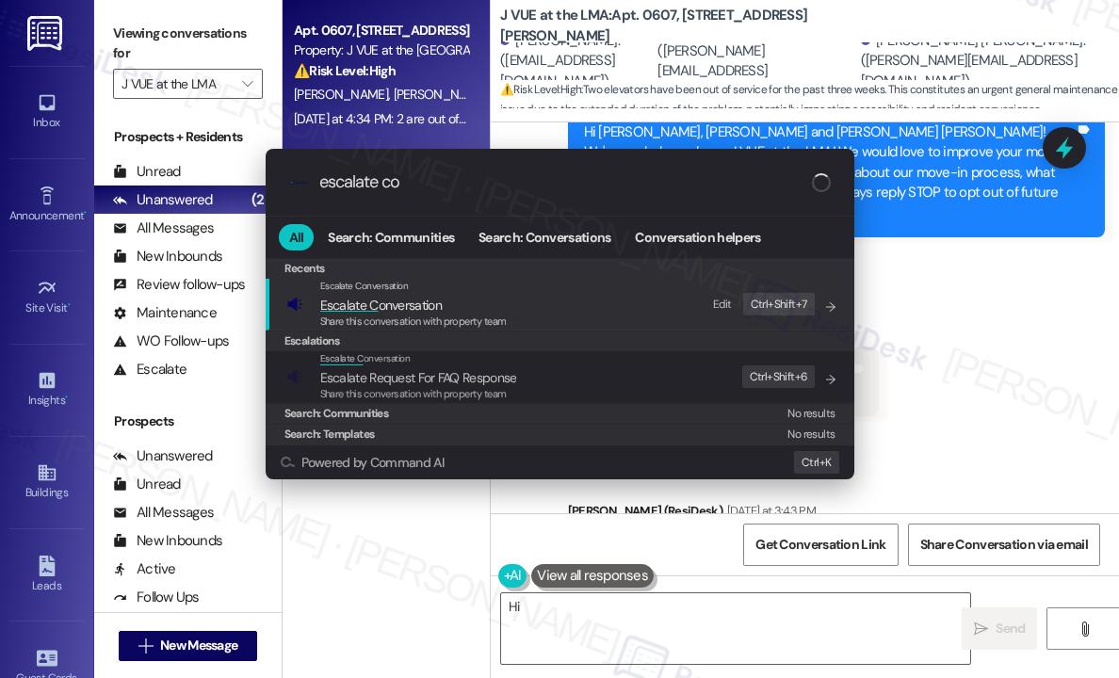
type input "escalate con"
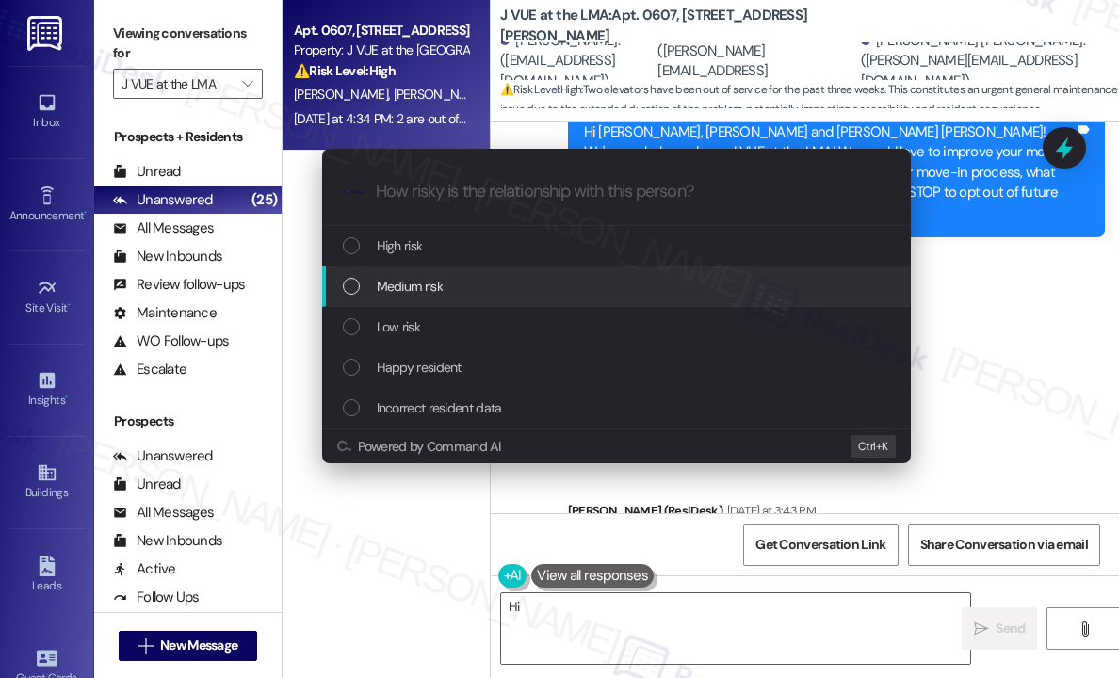
click at [459, 289] on div "Medium risk" at bounding box center [618, 286] width 551 height 21
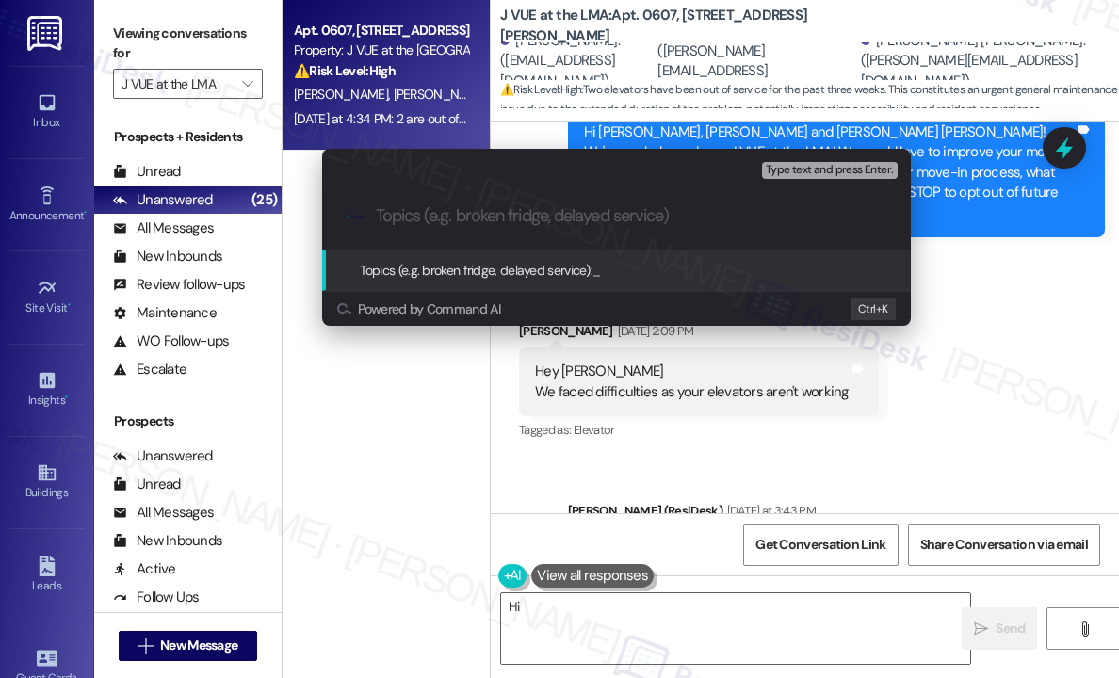
paste input "Difficulties Experienced Due to Elevators Not Working"
type input "Difficulties Experienced Due to Elevators Not Working"
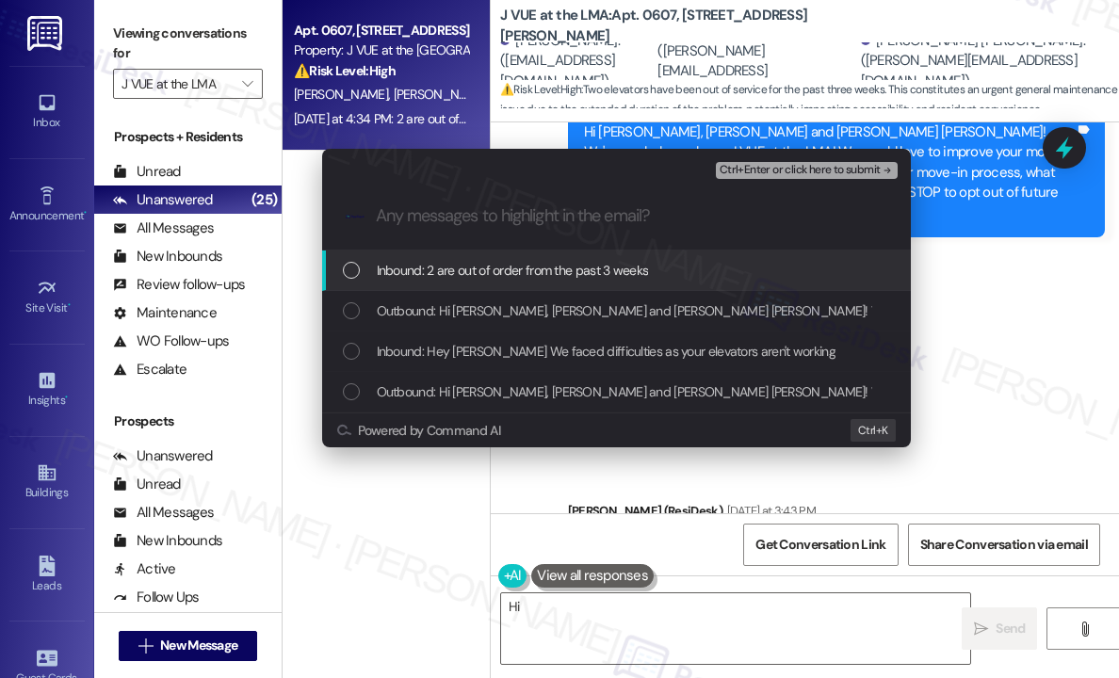
click at [667, 274] on div "Inbound: 2 are out of order from the past 3 weeks" at bounding box center [618, 270] width 551 height 21
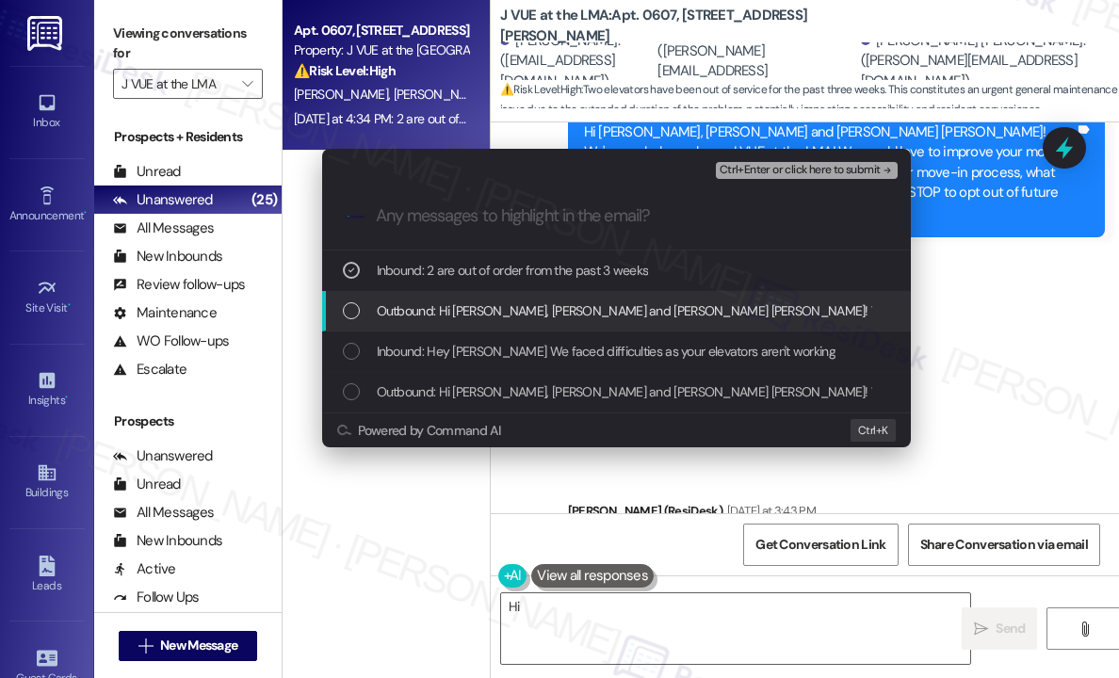
click at [680, 312] on span "Outbound: Hi Kunal, Jaspreet and Utkarsh Milind! Thanks for sharing that — can …" at bounding box center [991, 311] width 1229 height 21
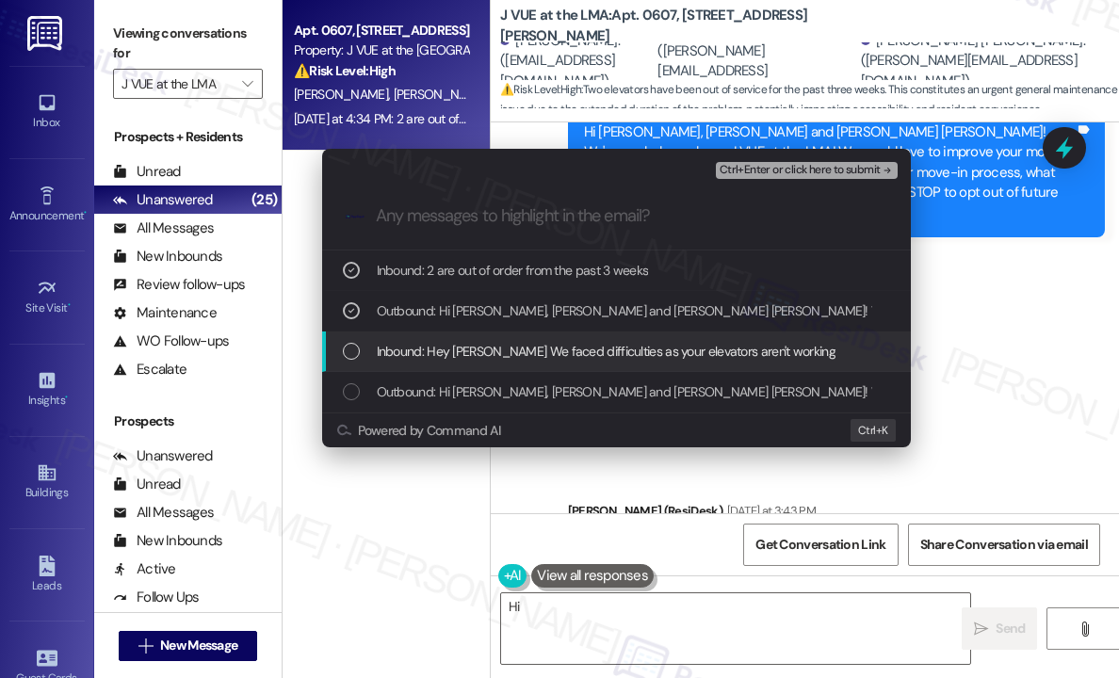
click at [685, 354] on span "Inbound: Hey Jay We faced difficulties as your elevators aren't working" at bounding box center [606, 351] width 459 height 21
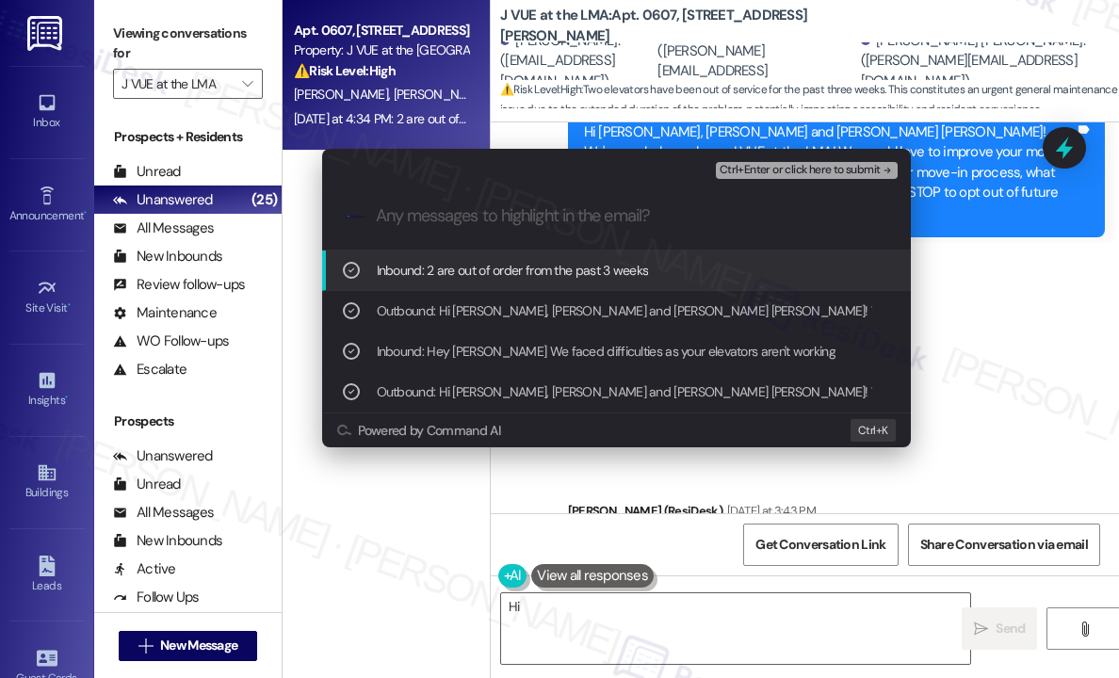
click at [776, 171] on span "Ctrl+Enter or click here to submit" at bounding box center [800, 170] width 161 height 13
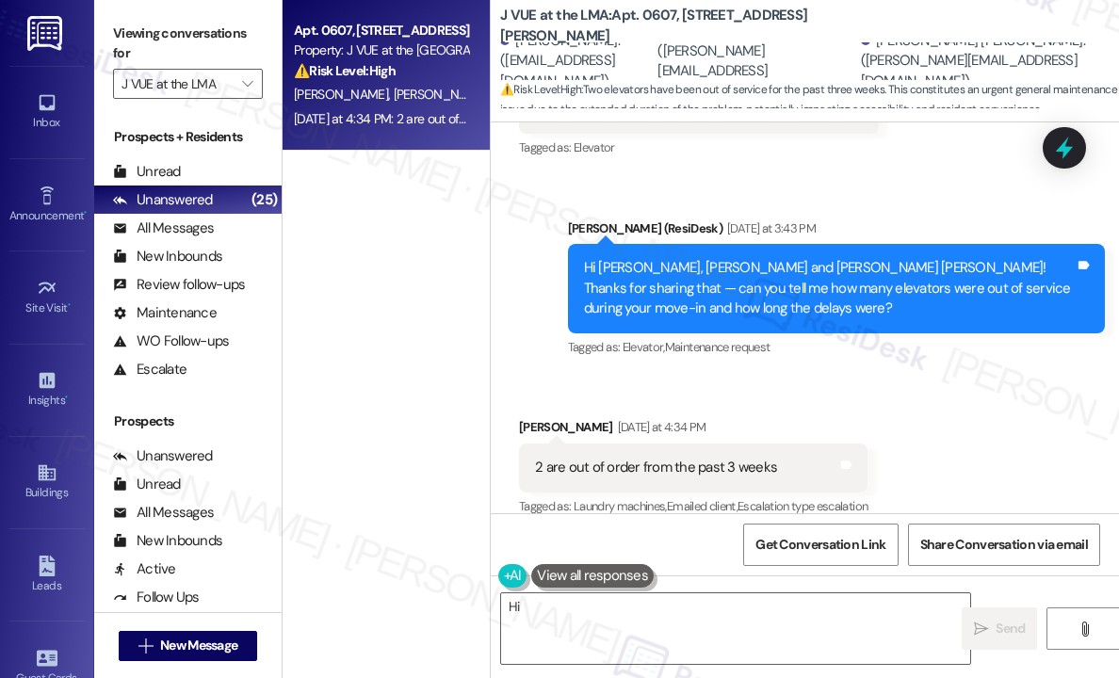
scroll to position [493, 0]
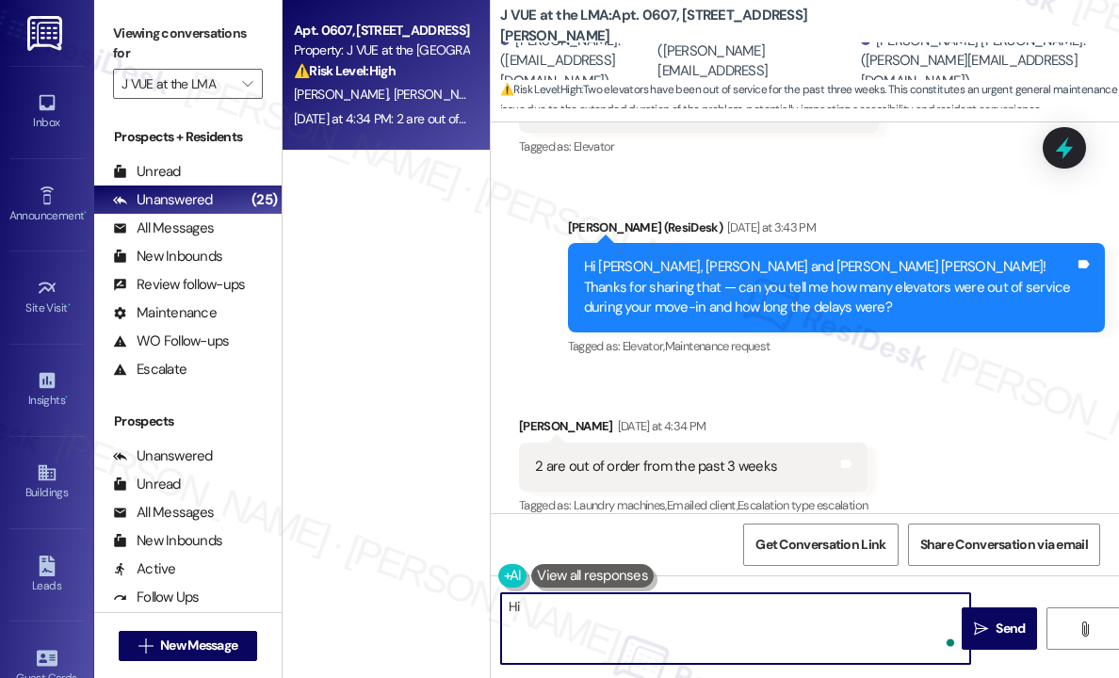
click at [741, 643] on textarea "Hi {{first_name}}, I understand the elevator situation is frustrating. I'll loo…" at bounding box center [735, 629] width 469 height 71
click at [914, 391] on div "Received via SMS Jaspreet Singh Yesterday at 4:34 PM 2 are out of order from th…" at bounding box center [805, 453] width 628 height 159
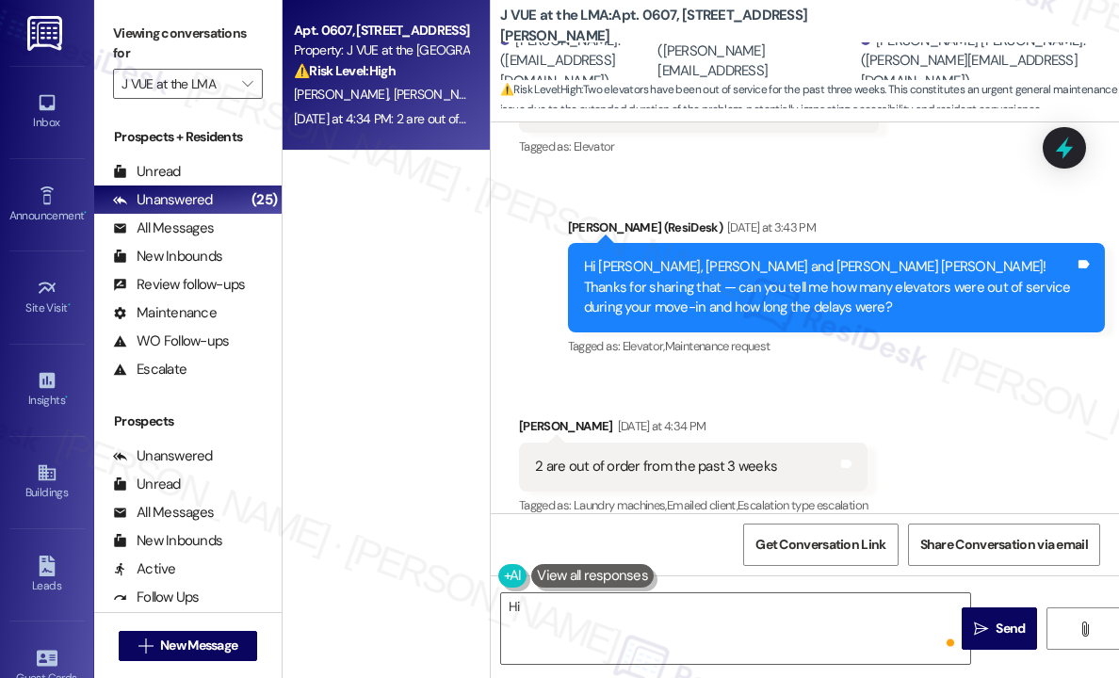
click at [936, 382] on div "Received via SMS Jaspreet Singh Yesterday at 4:34 PM 2 are out of order from th…" at bounding box center [805, 453] width 628 height 159
click at [878, 374] on div "Received via SMS Jaspreet Singh Yesterday at 4:34 PM 2 are out of order from th…" at bounding box center [805, 453] width 628 height 159
click at [762, 642] on textarea "Hi {{first_name}}, I understand the elevator situation is frustrating. I'll loo…" at bounding box center [735, 629] width 469 height 71
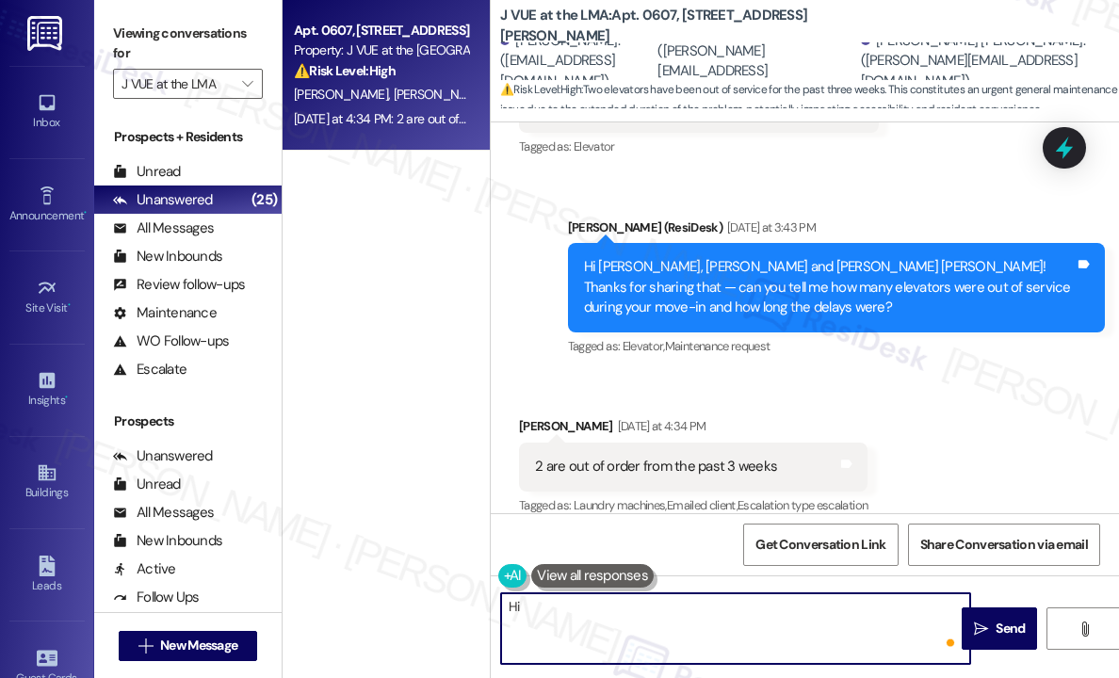
click at [765, 642] on textarea "Hi {{first_name}}, I understand the elevator situation is frustrating. I'll loo…" at bounding box center [735, 629] width 469 height 71
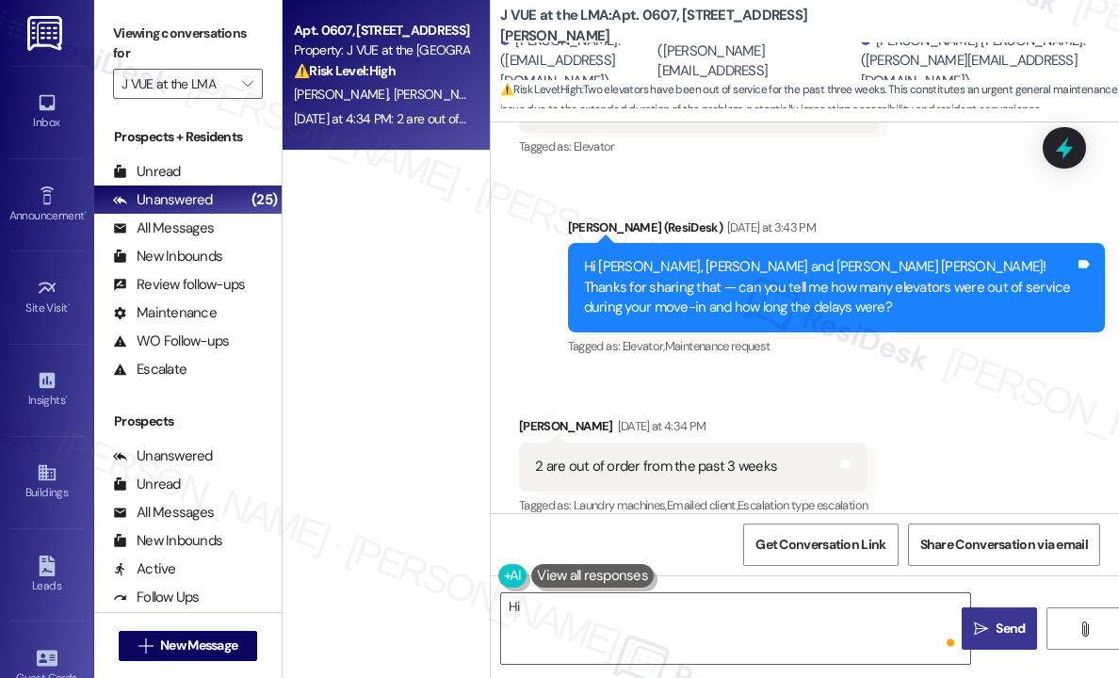
click at [986, 639] on button " Send" at bounding box center [999, 629] width 75 height 42
click at [242, 88] on icon "" at bounding box center [247, 83] width 10 height 15
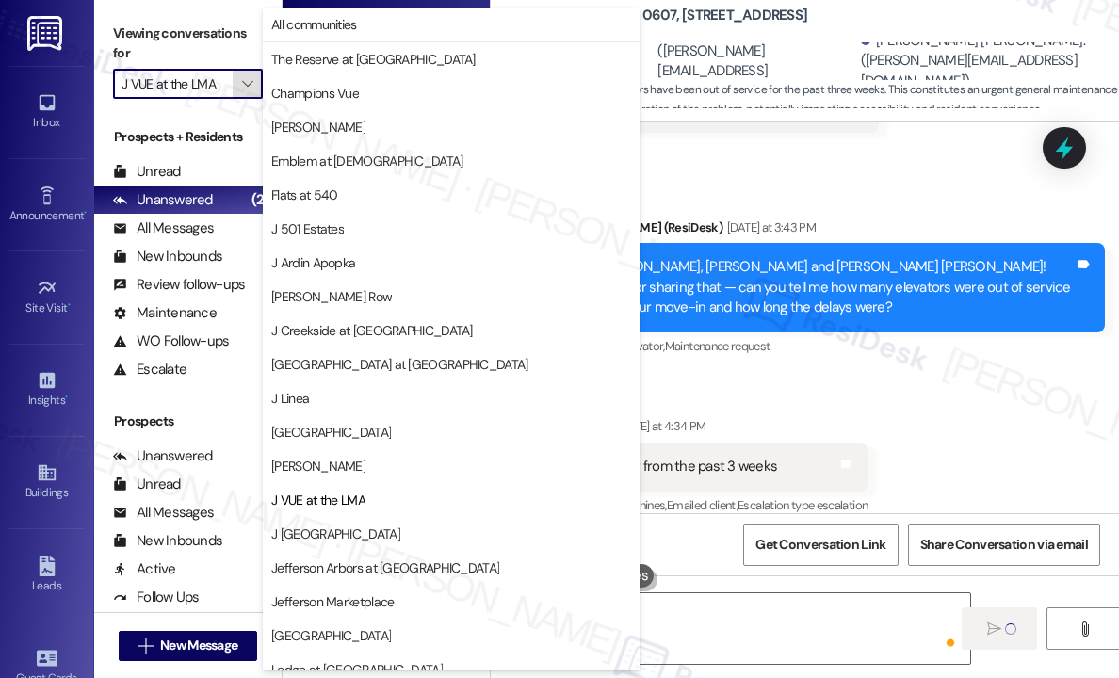
scroll to position [286, 0]
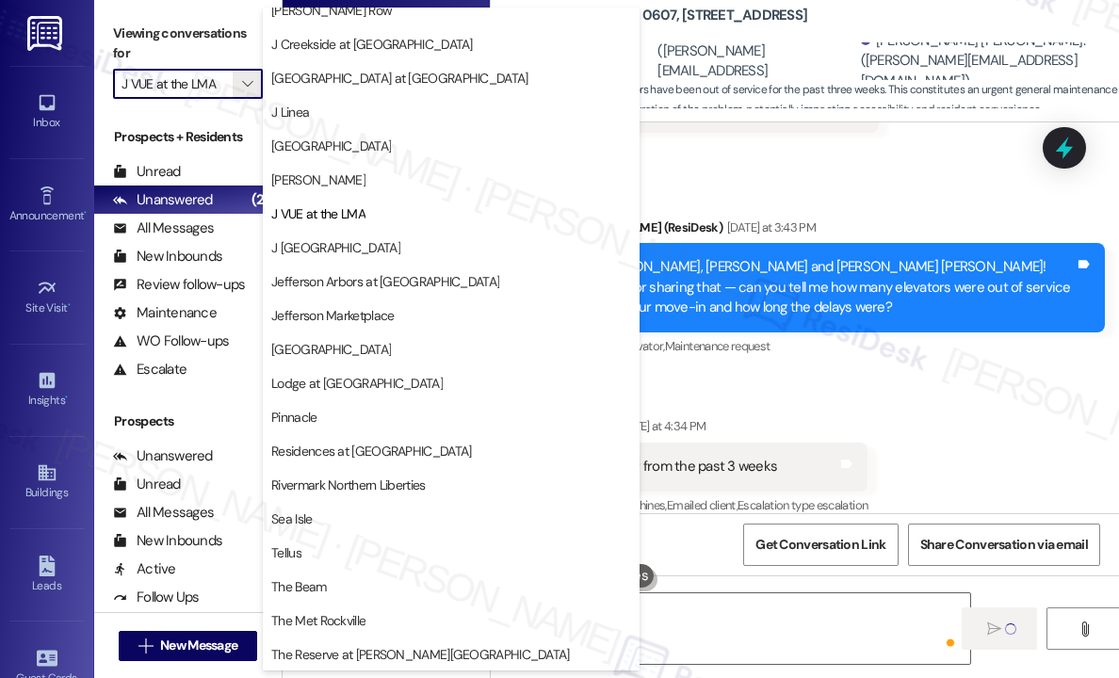
click at [816, 402] on div "Received via SMS Jaspreet Singh Yesterday at 4:34 PM 2 are out of order from th…" at bounding box center [693, 467] width 377 height 131
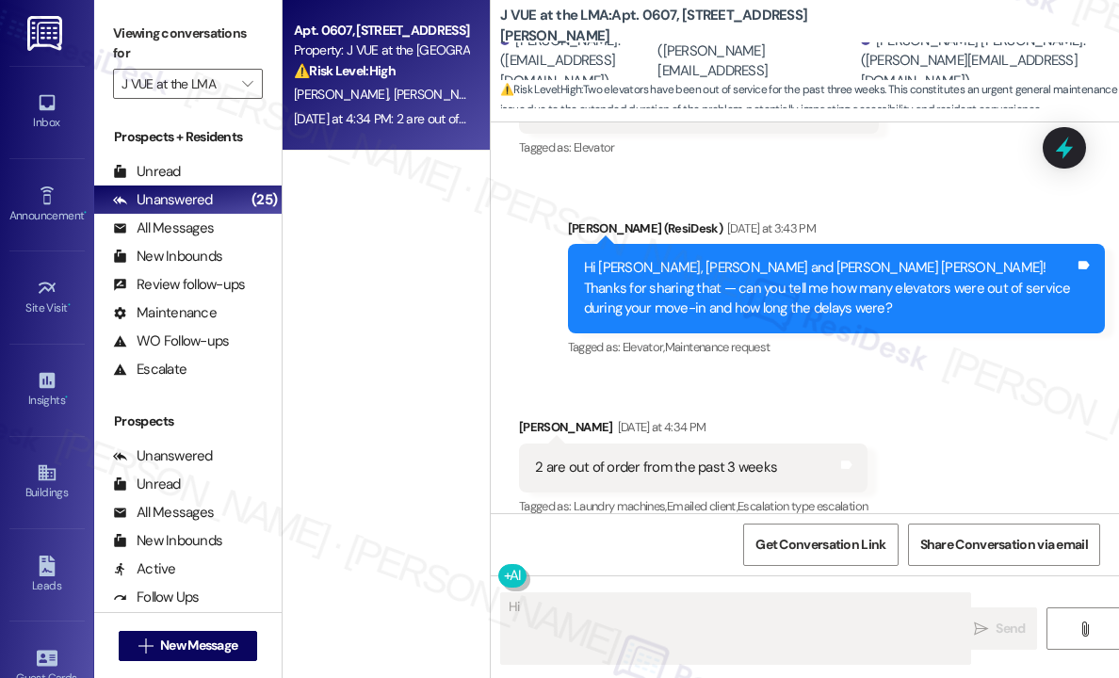
scroll to position [664, 0]
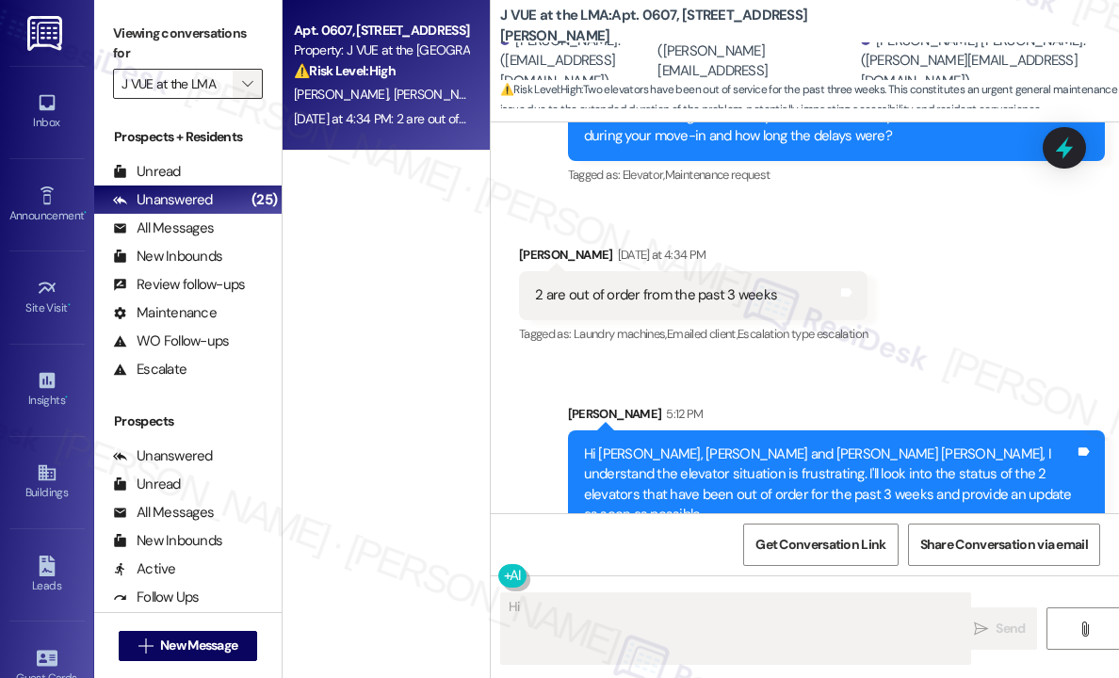
click at [245, 82] on icon "" at bounding box center [247, 83] width 10 height 15
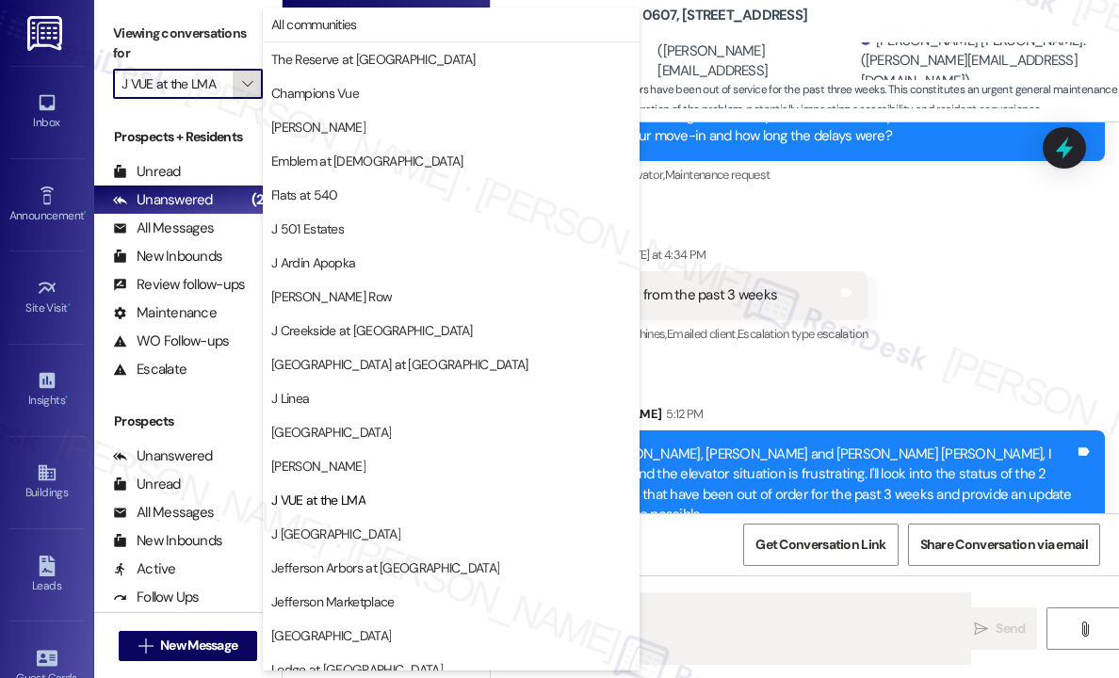
scroll to position [286, 0]
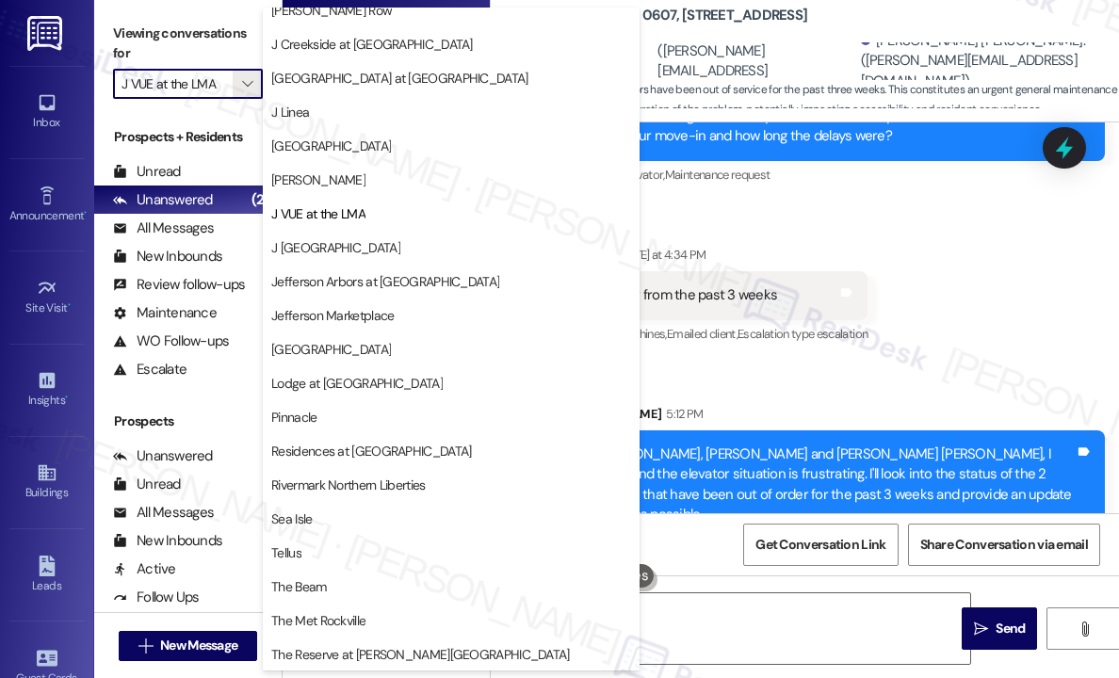
click at [319, 248] on span "J [GEOGRAPHIC_DATA]" at bounding box center [335, 247] width 129 height 19
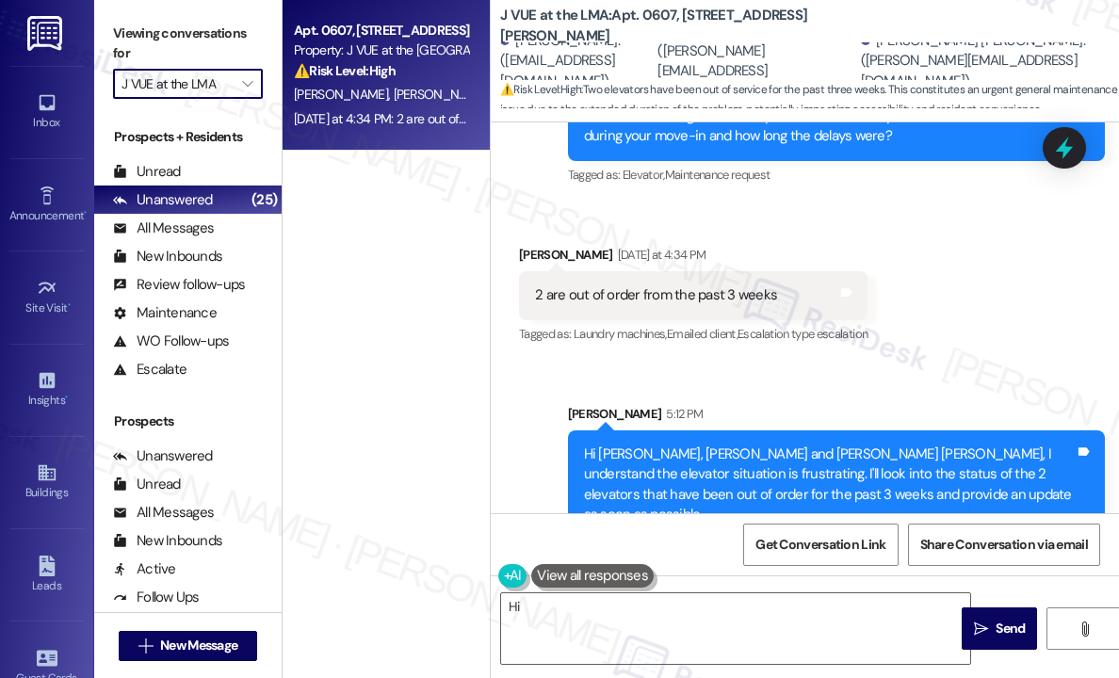
type input "J [GEOGRAPHIC_DATA]"
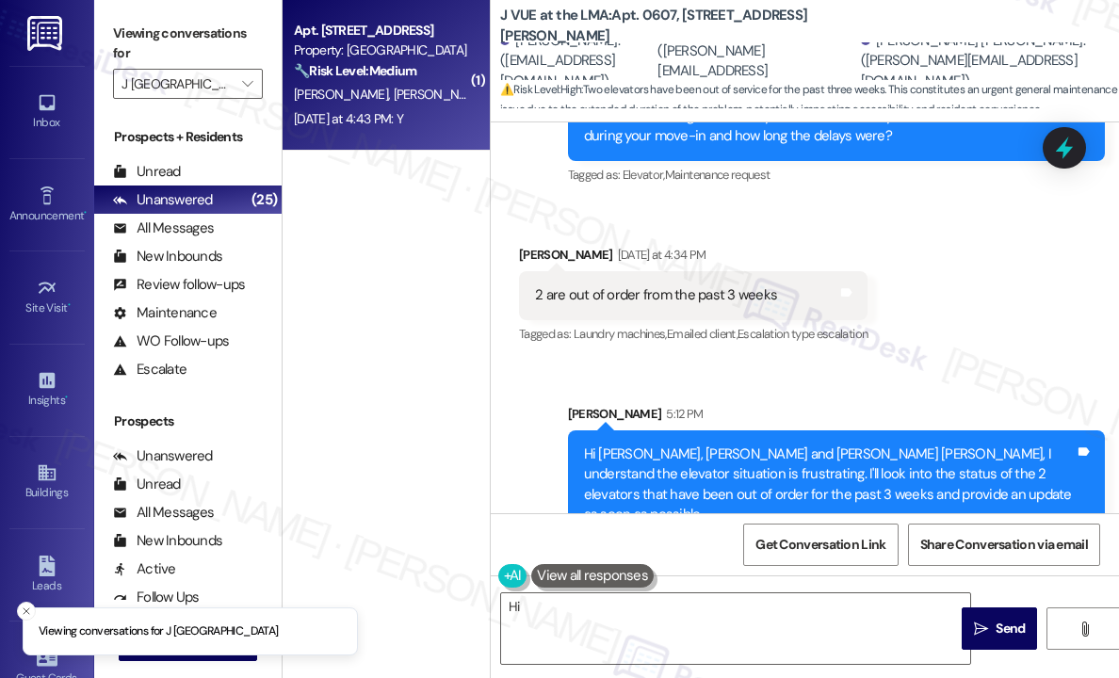
click at [394, 91] on span "K. Williams" at bounding box center [441, 94] width 94 height 17
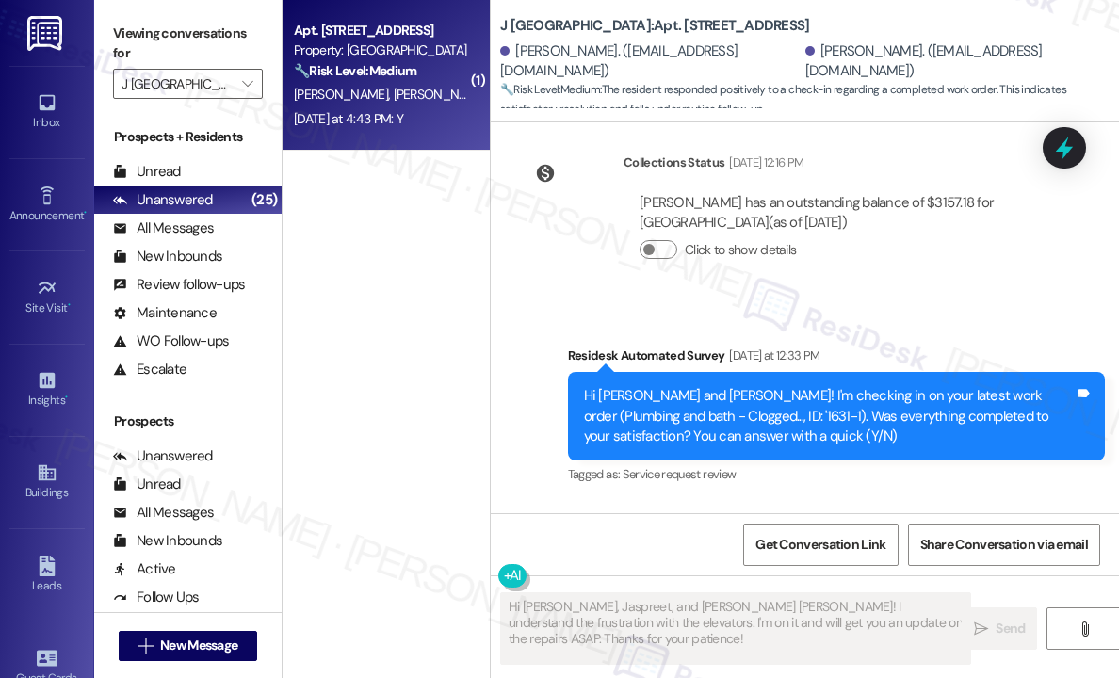
scroll to position [1782, 0]
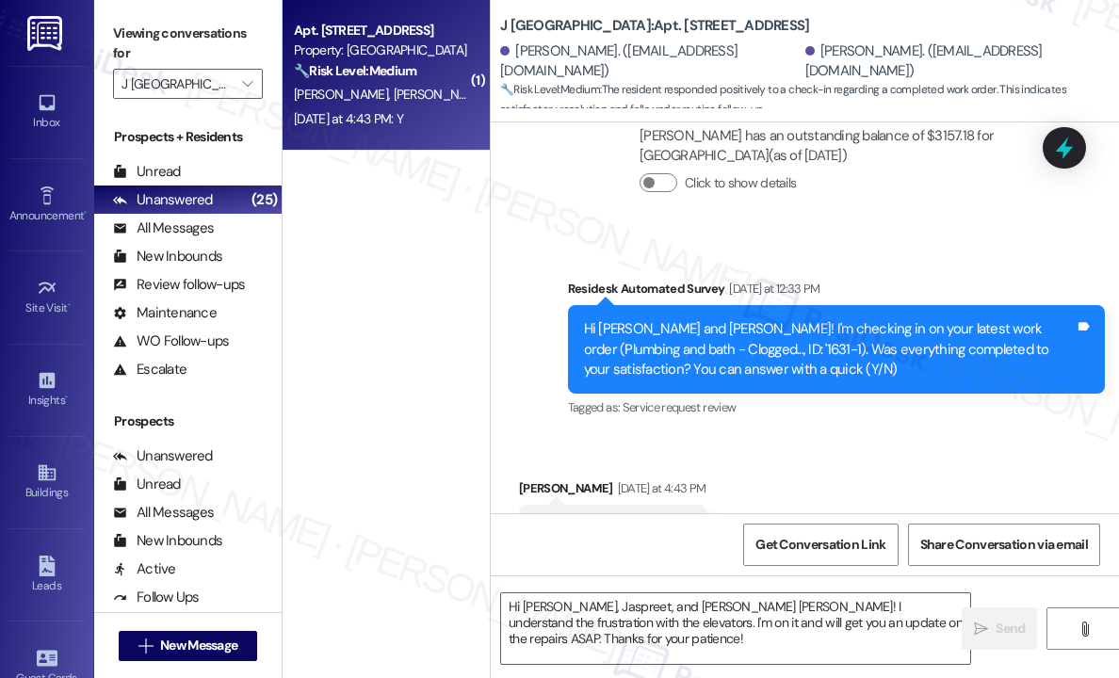
click at [850, 436] on div "Received via SMS Kyle Williams Yesterday at 4:43 PM Y Tags and notes Tagged as:…" at bounding box center [805, 515] width 628 height 159
click at [611, 436] on div "Received via SMS Kyle Williams Yesterday at 4:43 PM Y Tags and notes Tagged as:…" at bounding box center [805, 515] width 628 height 159
click at [859, 436] on div "Received via SMS Kyle Williams Yesterday at 4:43 PM Y Tags and notes Tagged as:…" at bounding box center [805, 515] width 628 height 159
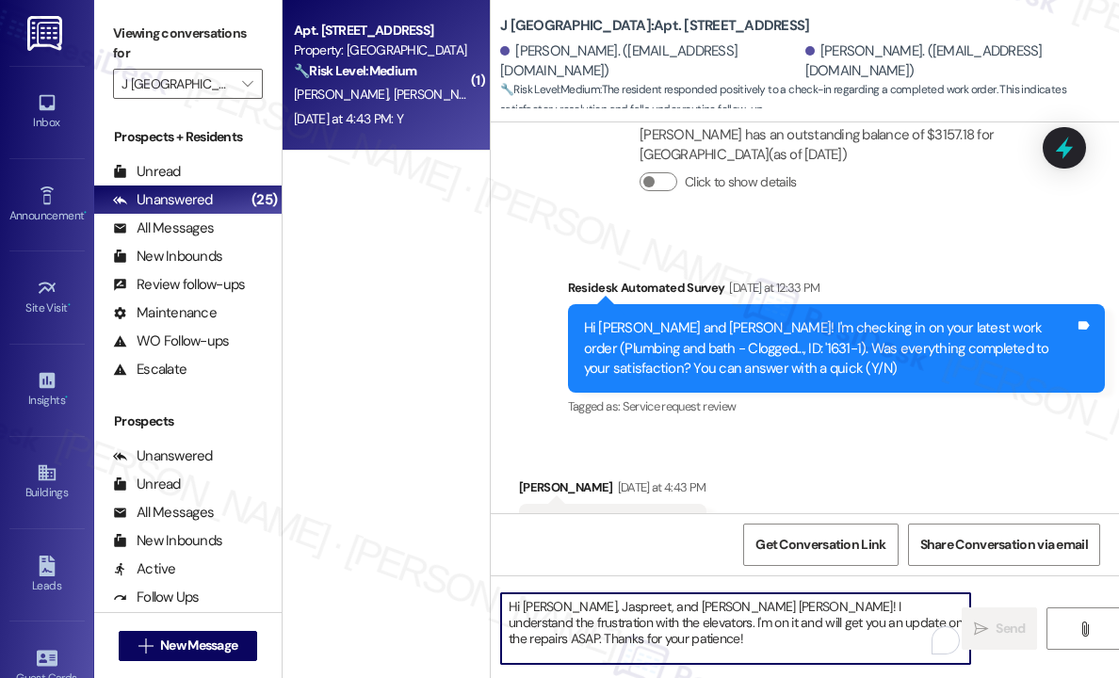
click at [718, 598] on textarea "Hi Kunal, Jaspreet, and Utkarsh Milind! I understand the frustration with the e…" at bounding box center [735, 629] width 469 height 71
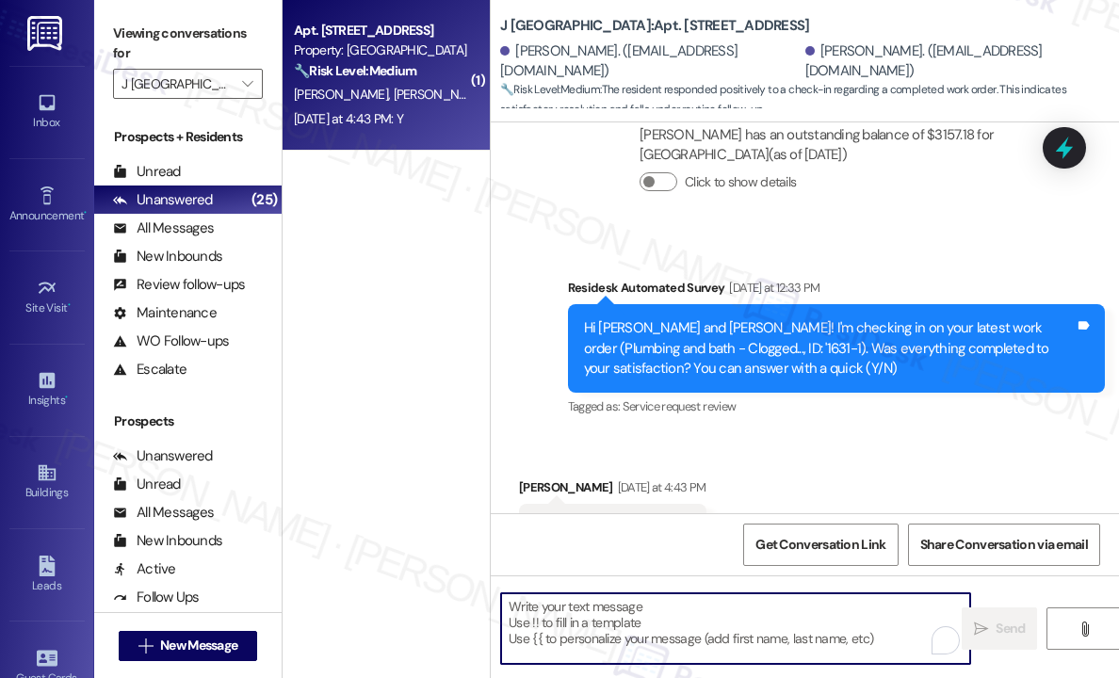
paste textarea "That’s wonderful to hear! We’re so glad that you’re satisfied with the recent w…"
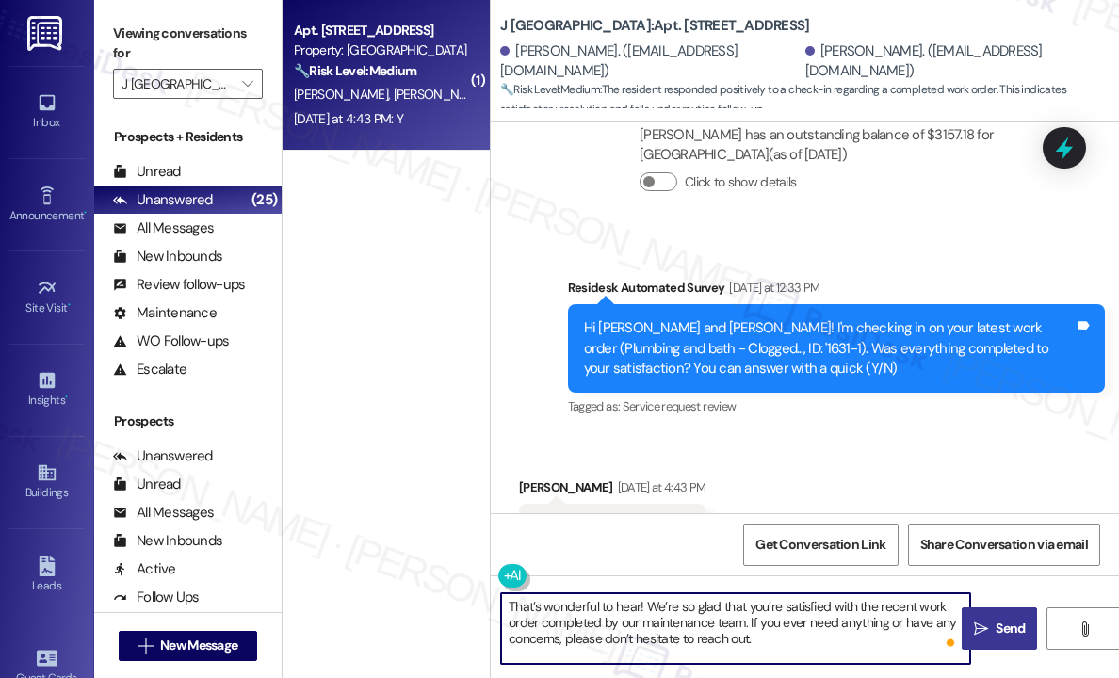
type textarea "That’s wonderful to hear! We’re so glad that you’re satisfied with the recent w…"
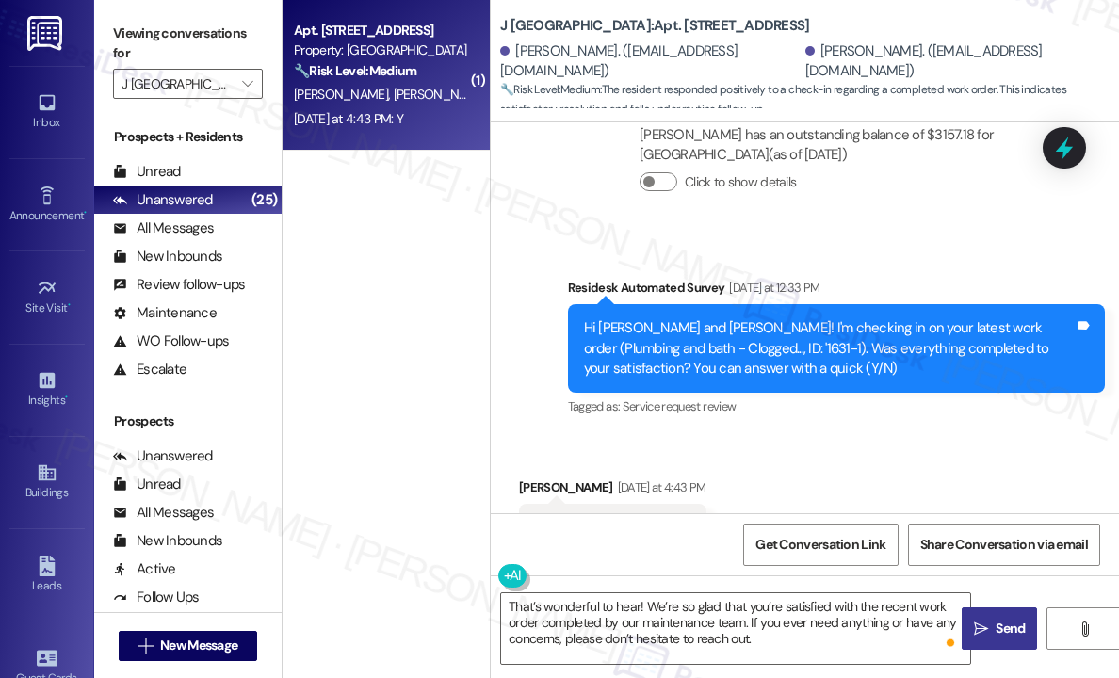
click at [1000, 619] on span "Send" at bounding box center [1010, 629] width 29 height 20
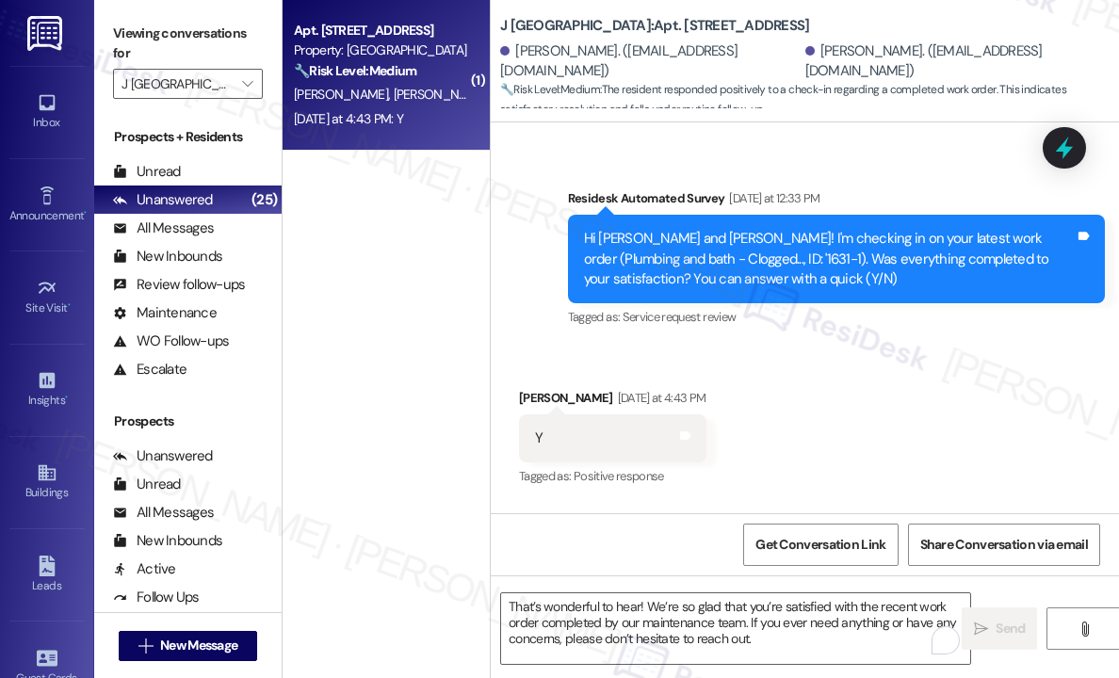
scroll to position [1956, 0]
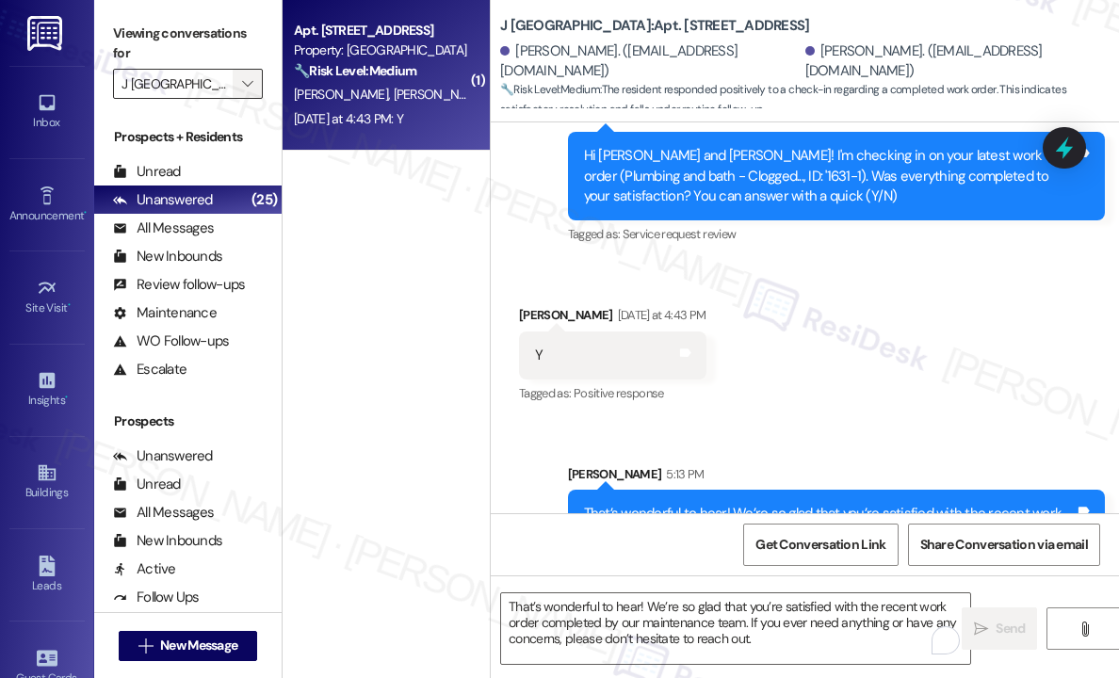
click at [255, 89] on span "" at bounding box center [247, 84] width 18 height 30
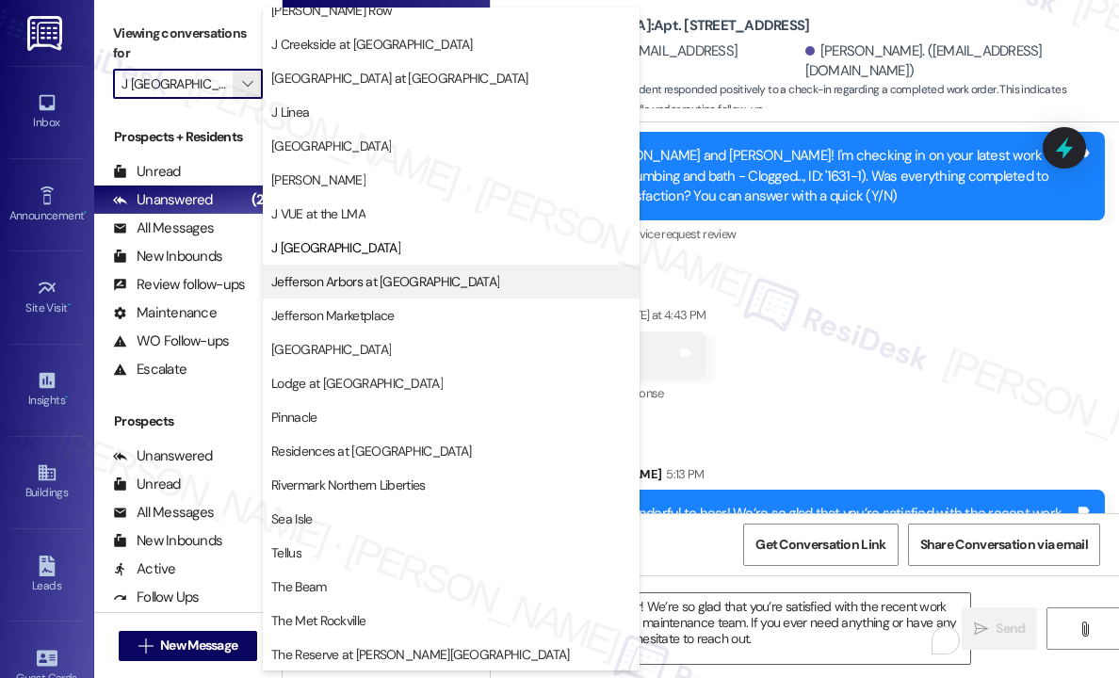
click at [333, 274] on span "Jefferson Arbors at [GEOGRAPHIC_DATA]" at bounding box center [385, 281] width 228 height 19
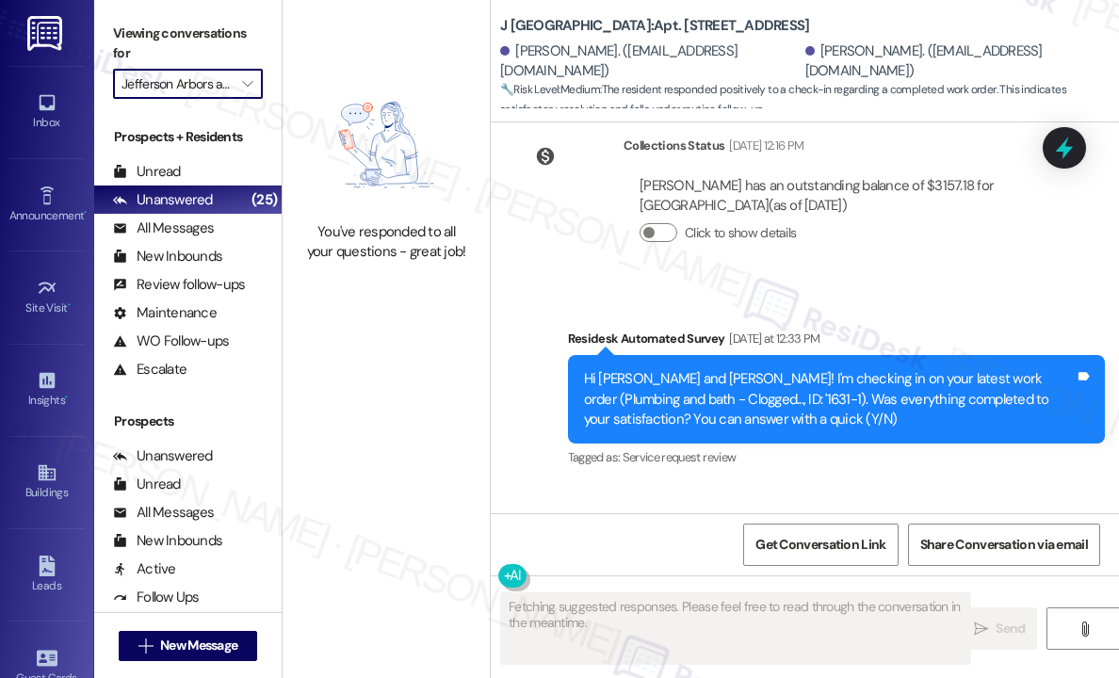
scroll to position [1782, 0]
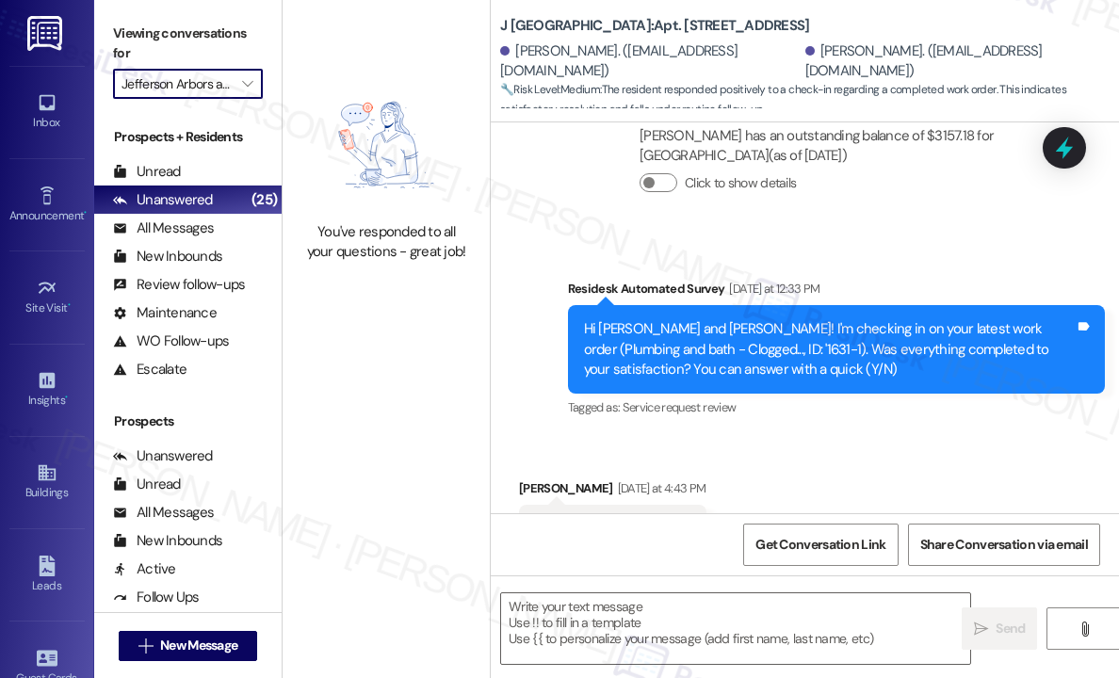
click at [350, 172] on img at bounding box center [386, 145] width 166 height 136
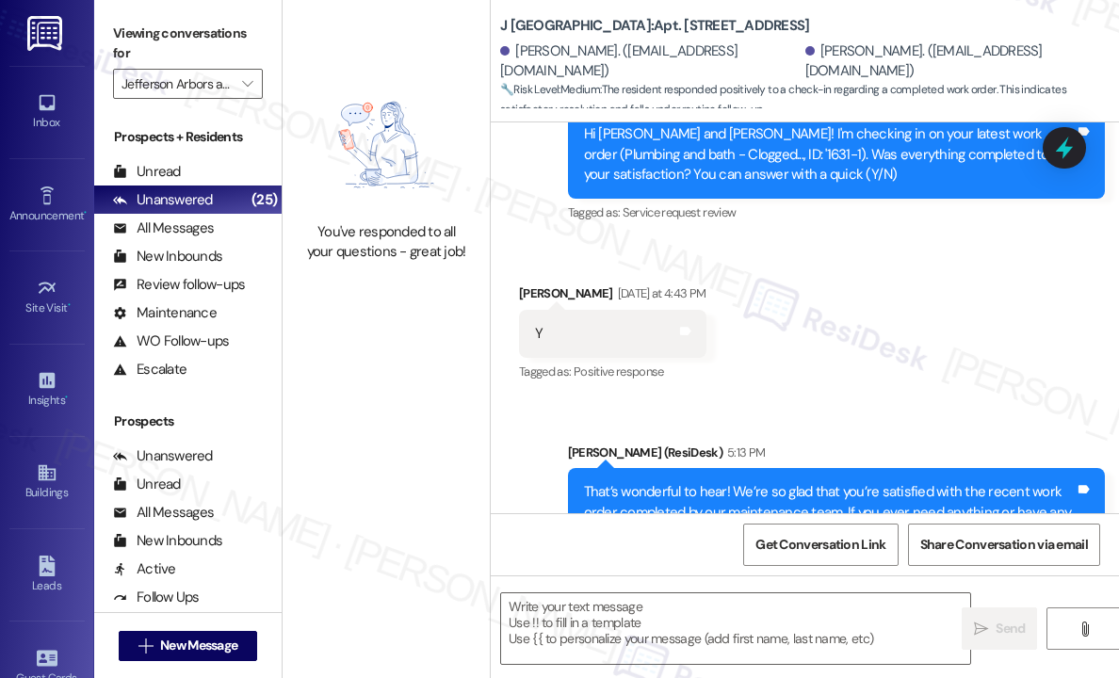
scroll to position [1983, 0]
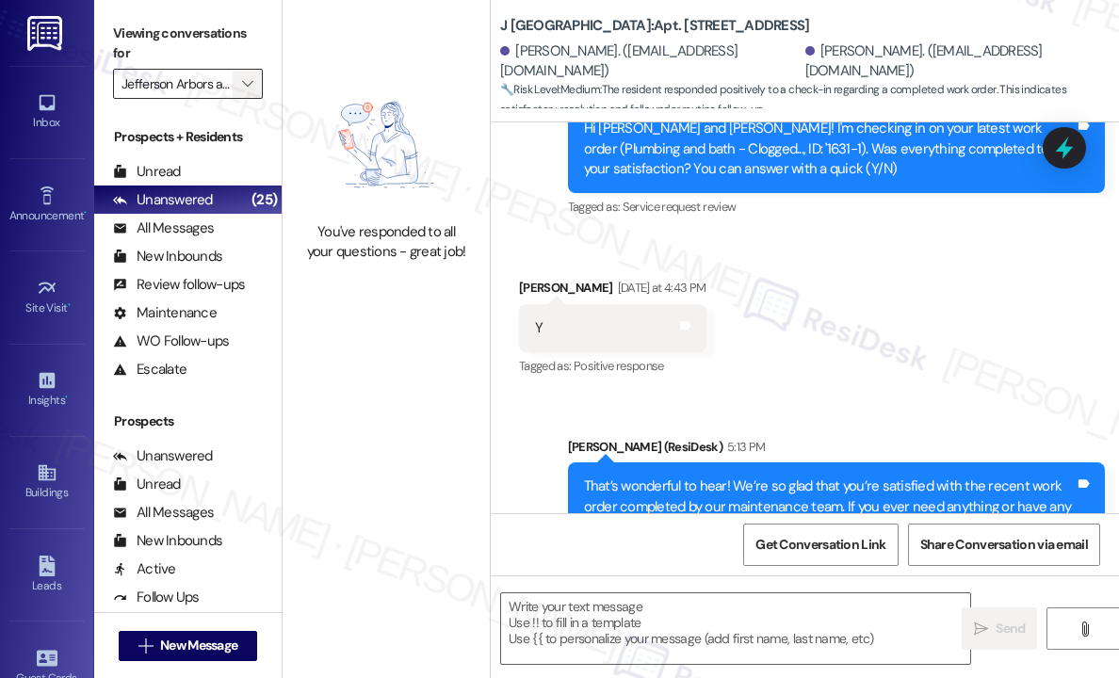
click at [240, 82] on span "" at bounding box center [247, 84] width 18 height 30
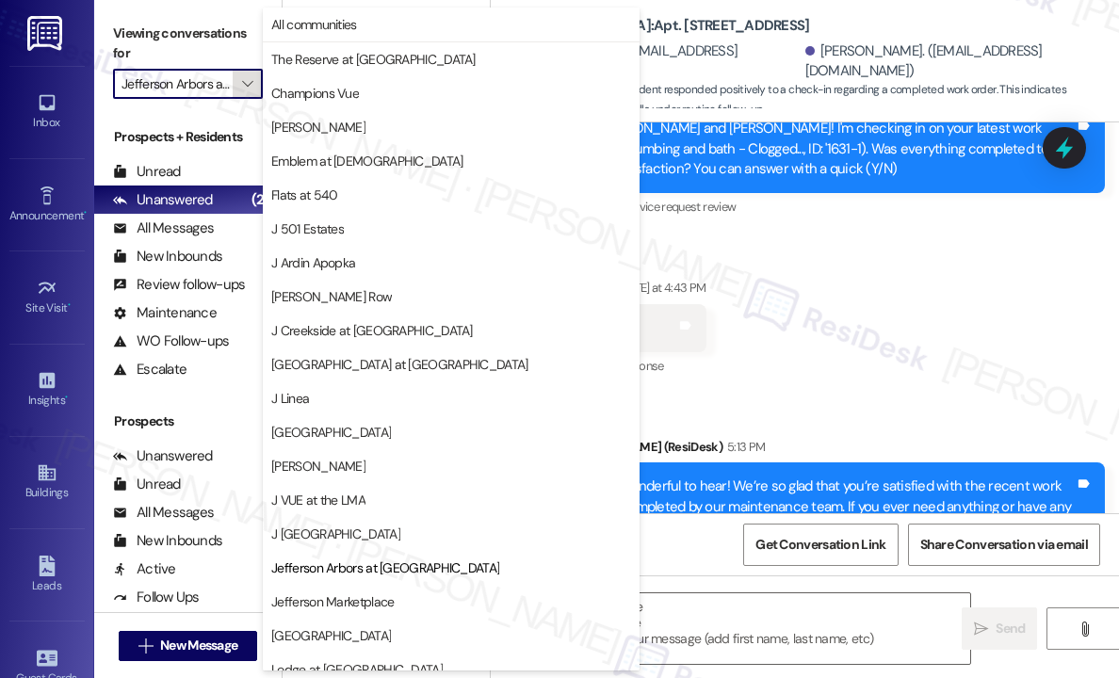
scroll to position [286, 0]
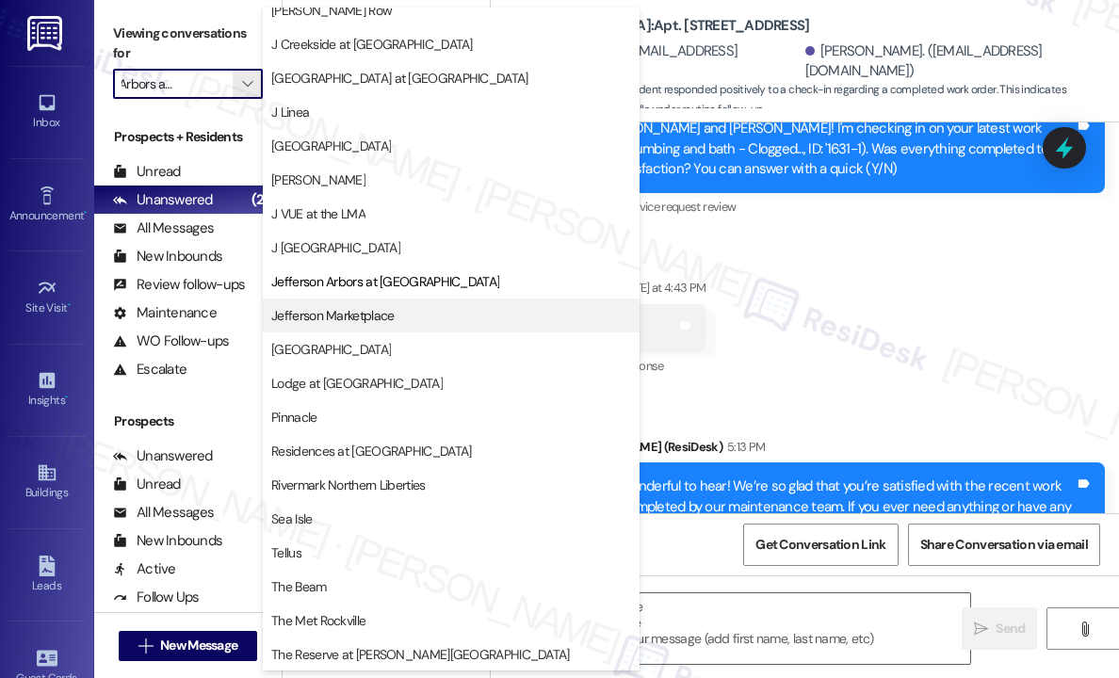
click at [386, 329] on button "Jefferson Marketplace" at bounding box center [451, 316] width 377 height 34
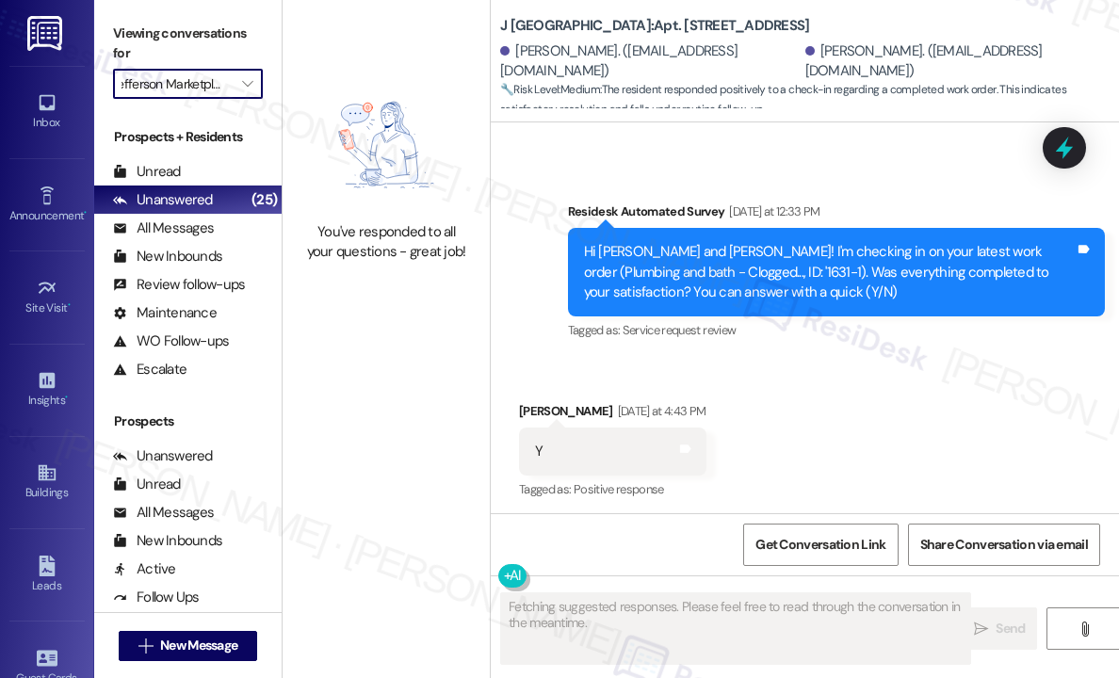
scroll to position [1983, 0]
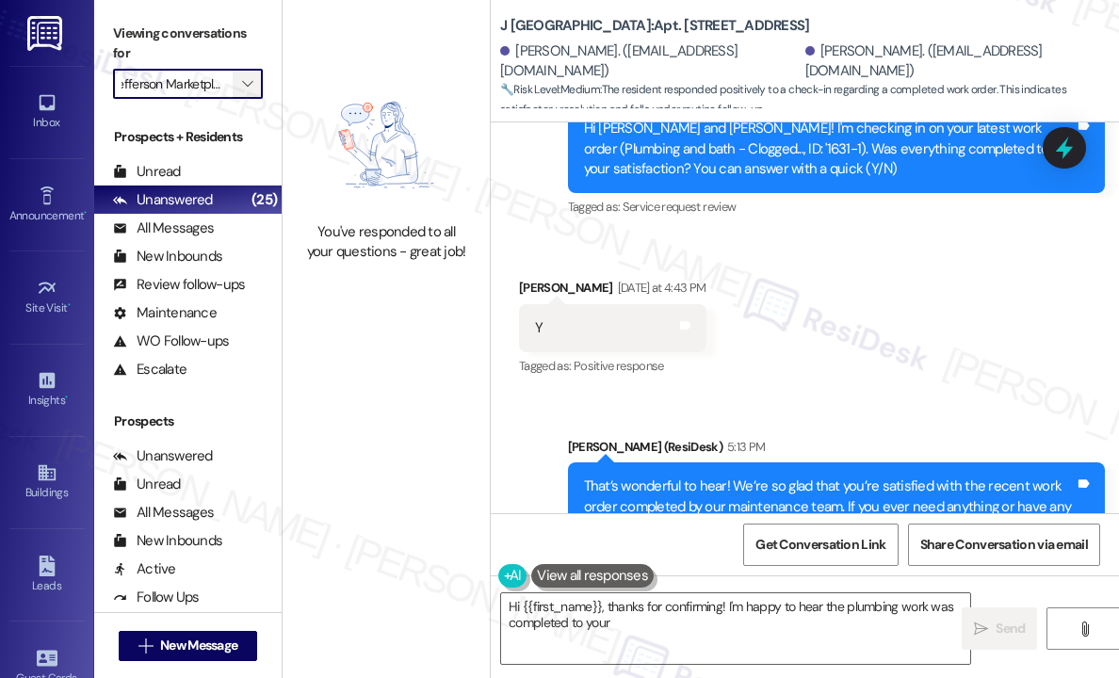
click at [253, 87] on span "" at bounding box center [247, 84] width 18 height 30
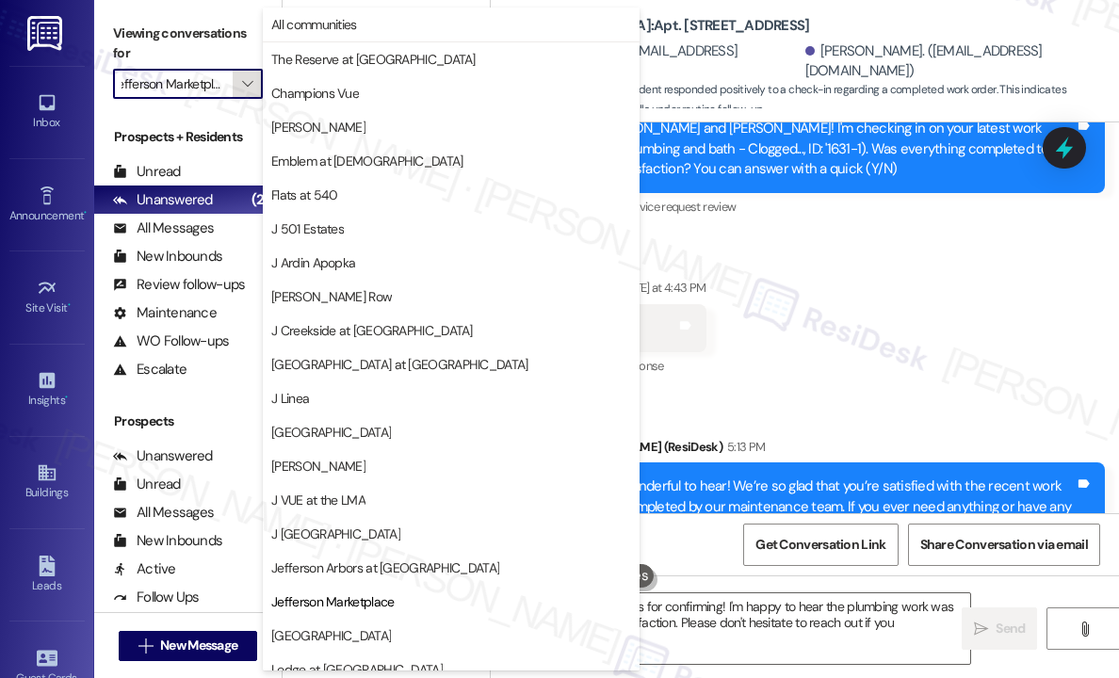
scroll to position [286, 0]
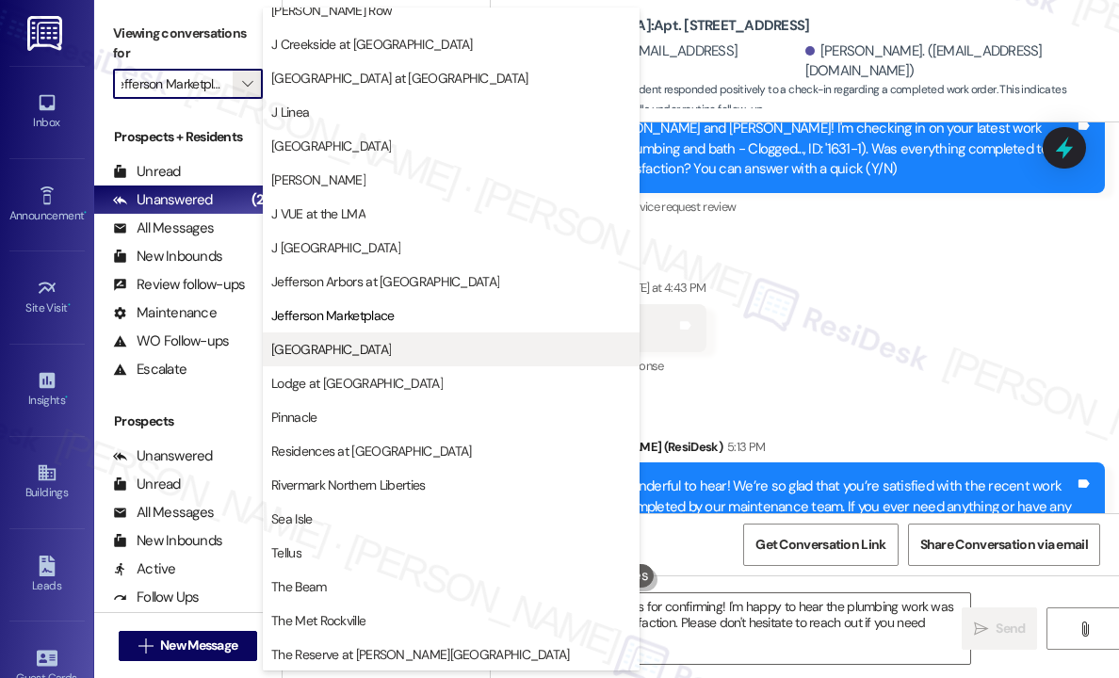
click at [317, 353] on span "[GEOGRAPHIC_DATA]" at bounding box center [331, 349] width 120 height 19
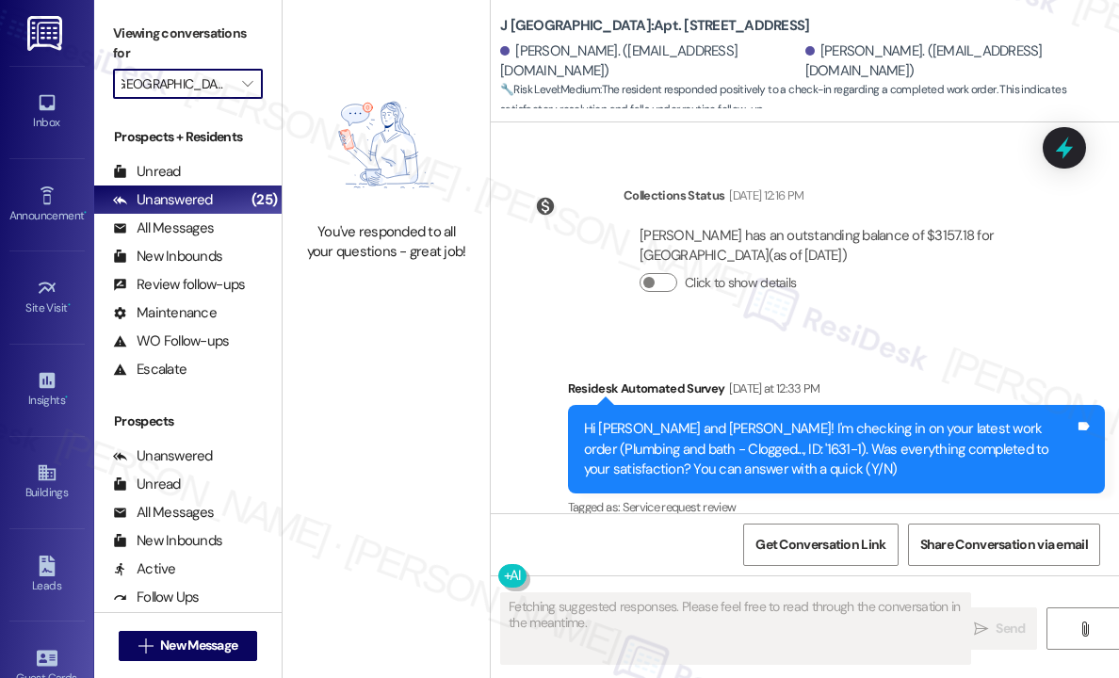
scroll to position [1782, 0]
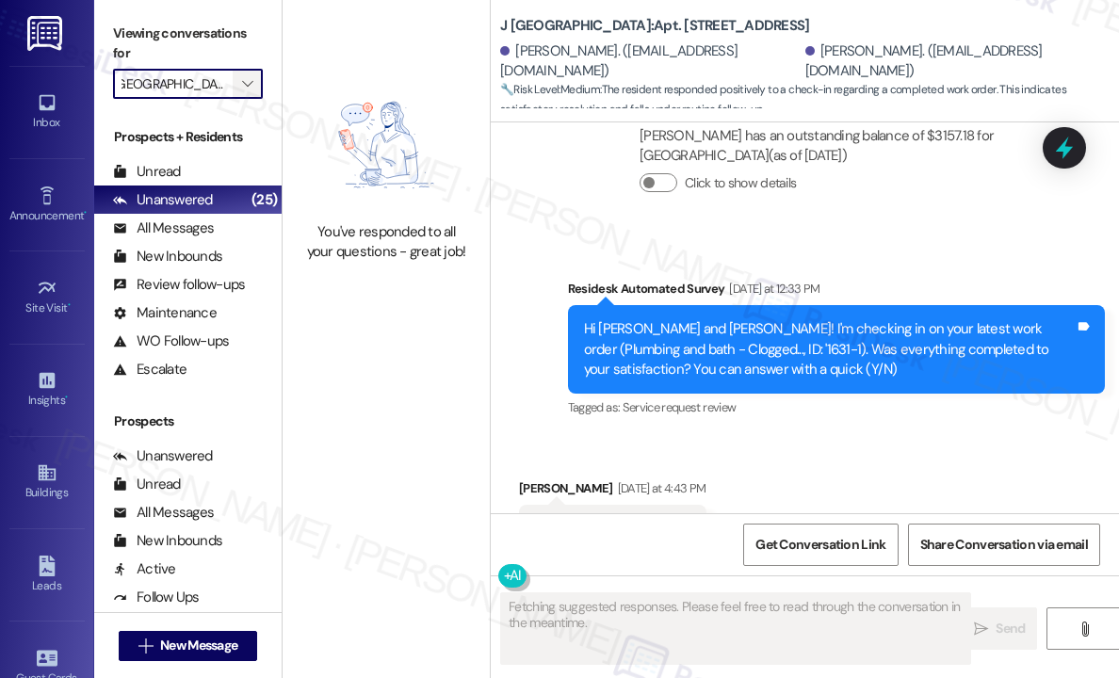
click at [244, 84] on icon "" at bounding box center [247, 83] width 10 height 15
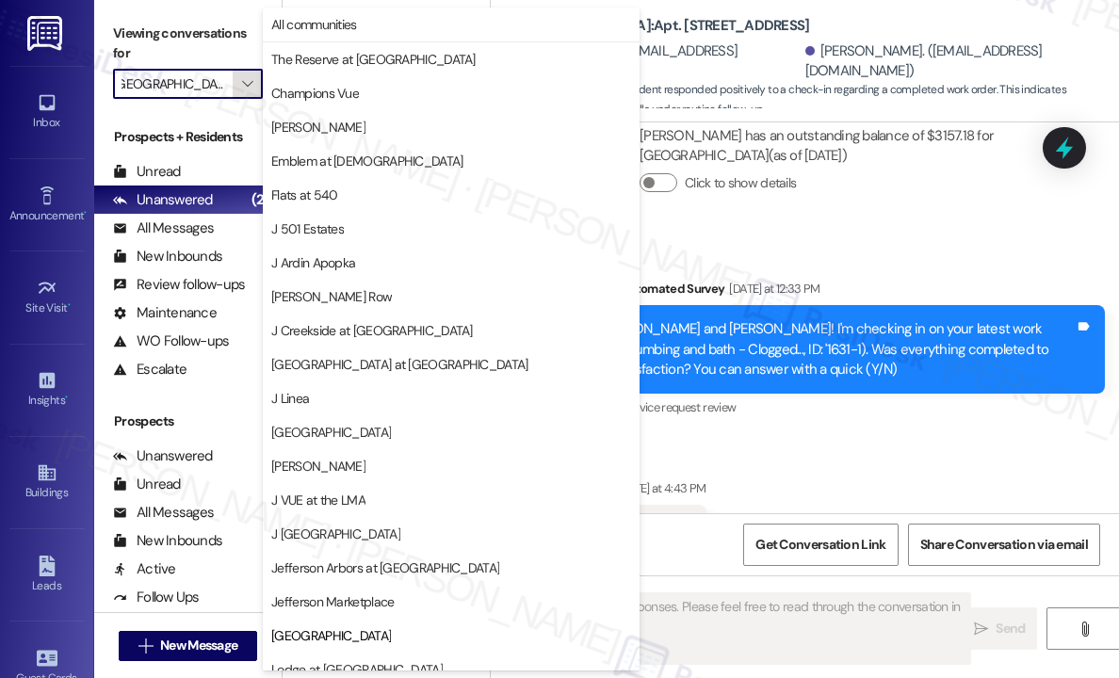
scroll to position [286, 0]
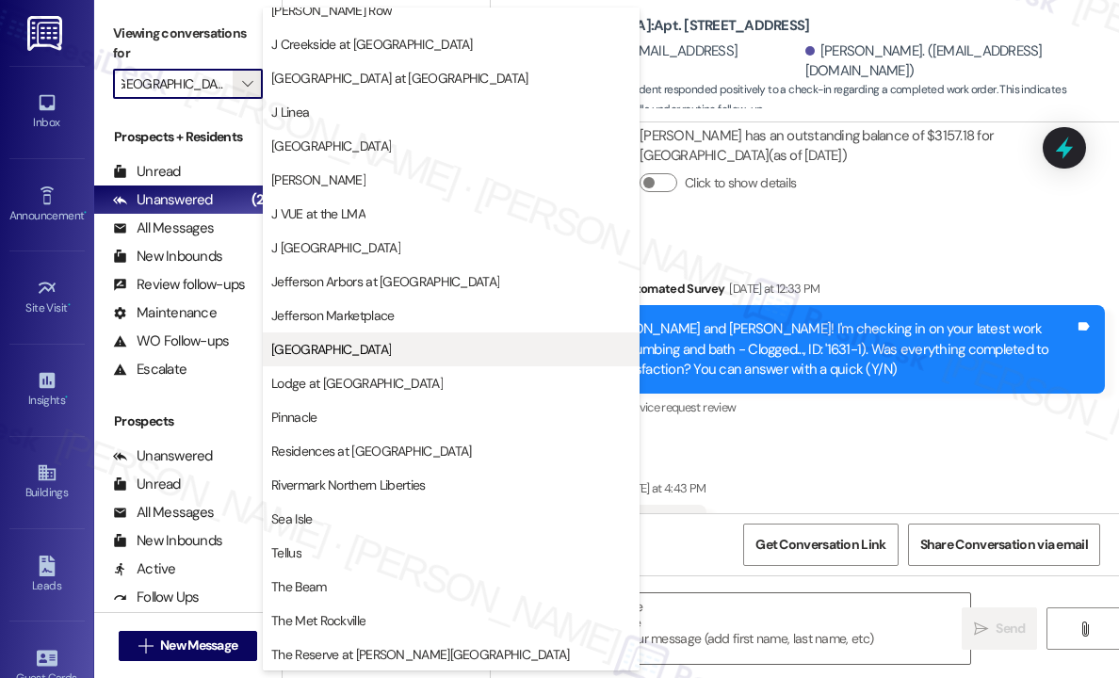
click at [347, 352] on span "[GEOGRAPHIC_DATA]" at bounding box center [331, 349] width 120 height 19
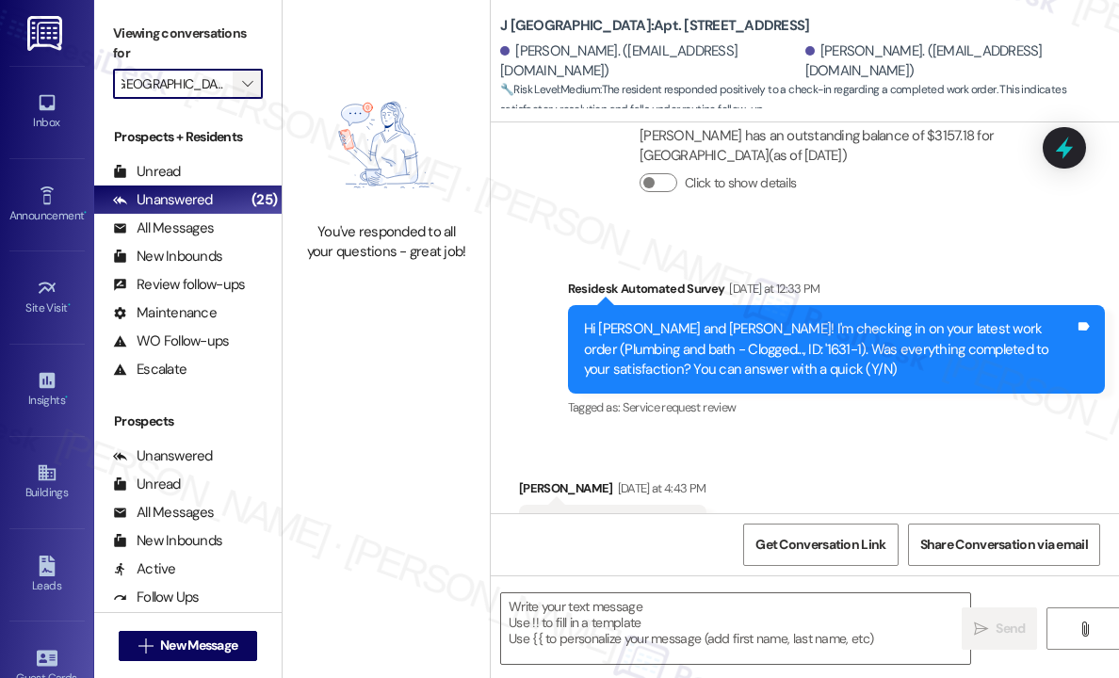
click at [244, 84] on icon "" at bounding box center [247, 83] width 10 height 15
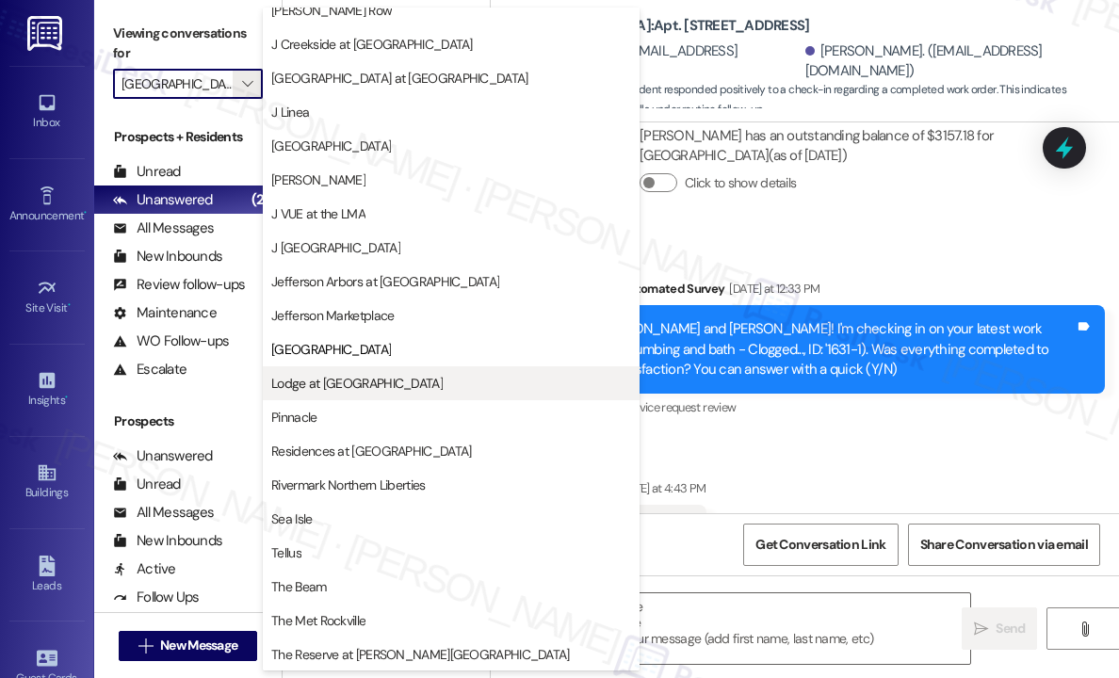
click at [294, 384] on span "Lodge at [GEOGRAPHIC_DATA]" at bounding box center [356, 383] width 171 height 19
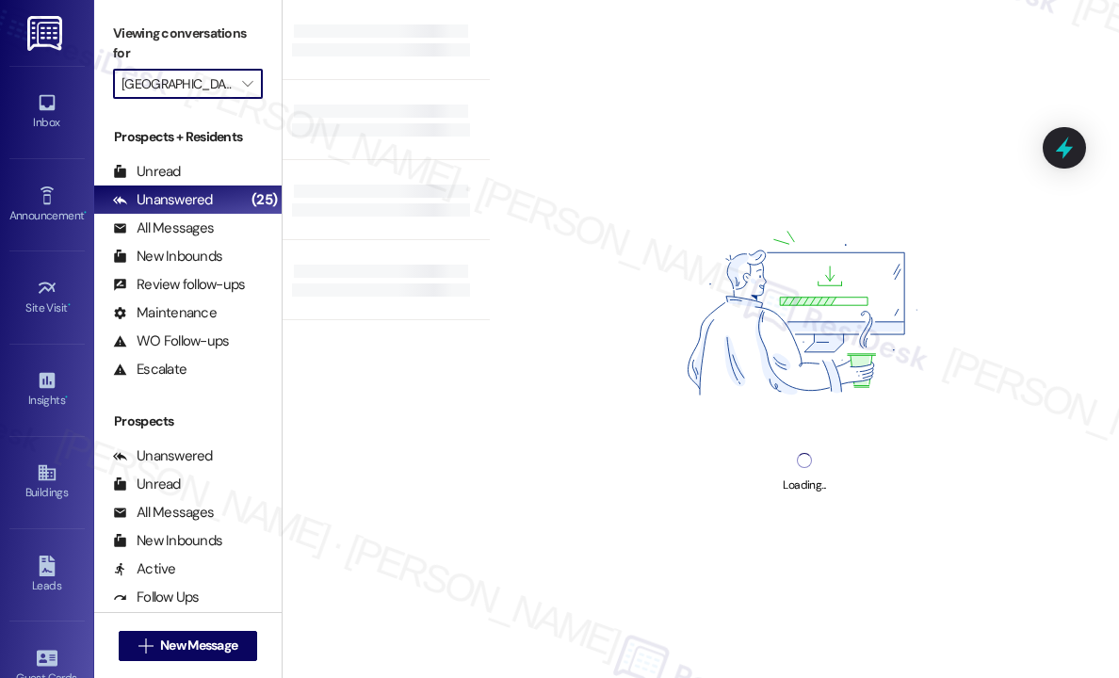
type input "Lodge at [GEOGRAPHIC_DATA]"
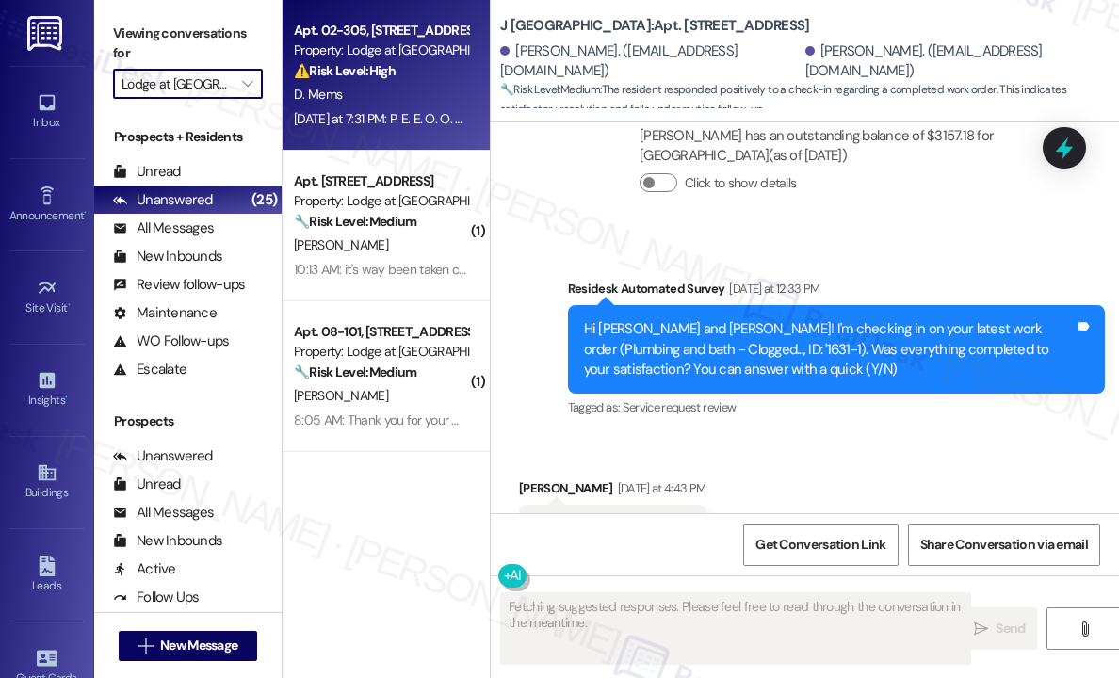
click at [347, 122] on div "Yesterday at 7:31 PM: P. E. E. O. O. D.!??? Yesterday at 7:31 PM: P. E. E. O. O…" at bounding box center [390, 118] width 193 height 17
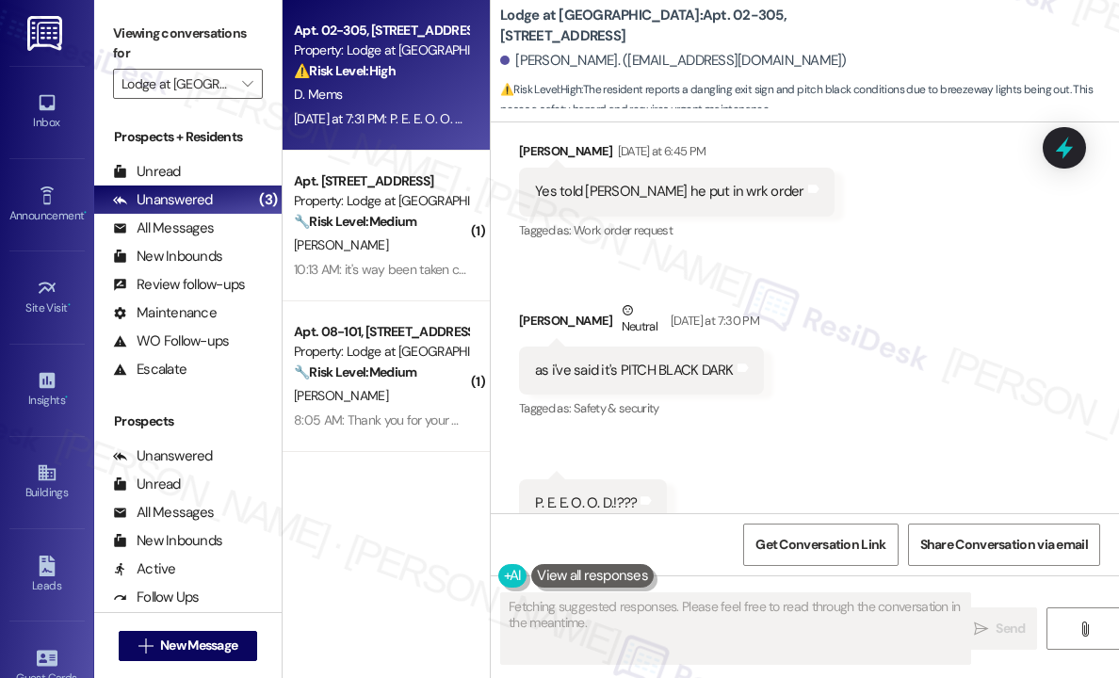
scroll to position [1504, 0]
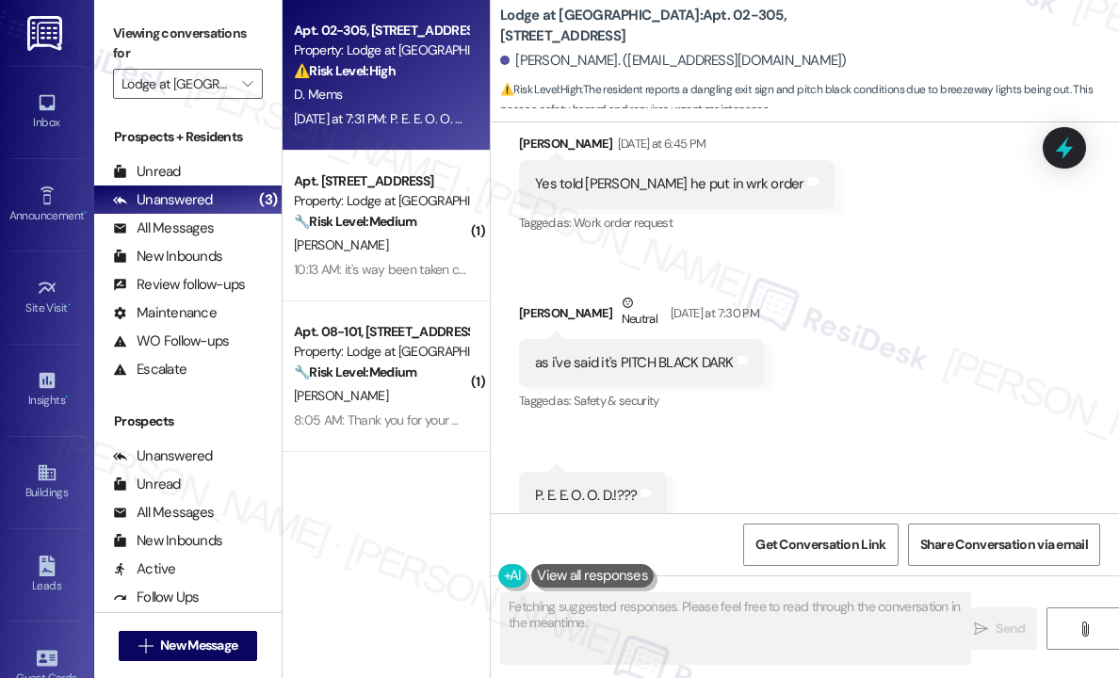
click at [950, 347] on div "Received via SMS Diana Mems Yesterday at 6:45 PM Yes told kenni he put in wrk o…" at bounding box center [805, 312] width 628 height 443
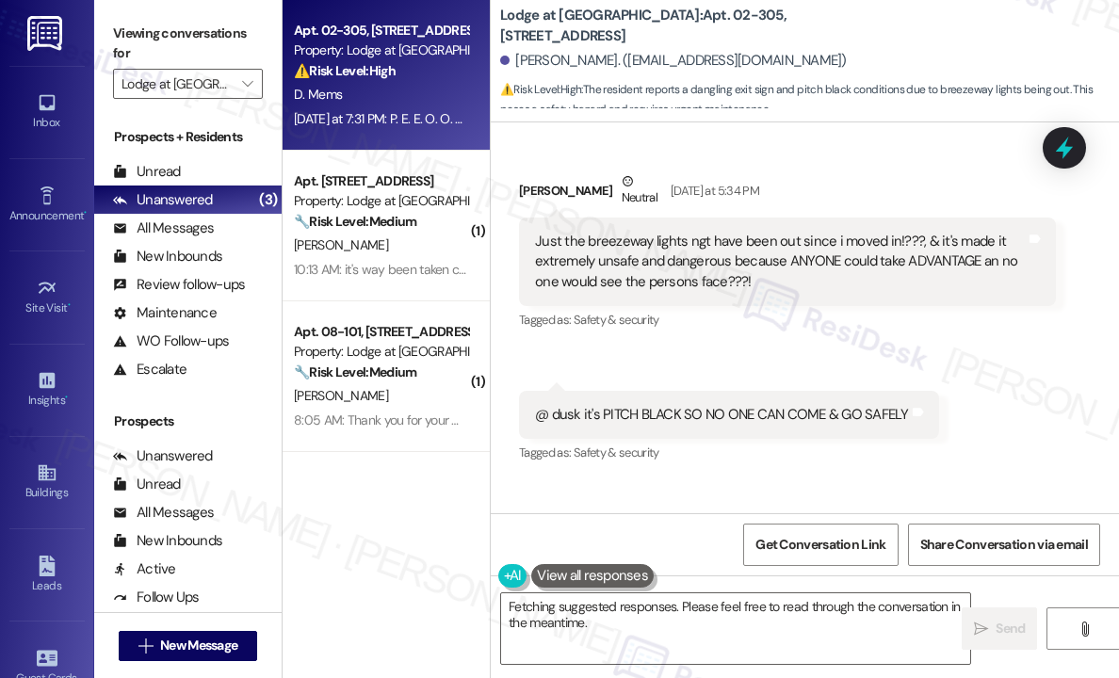
scroll to position [656, 0]
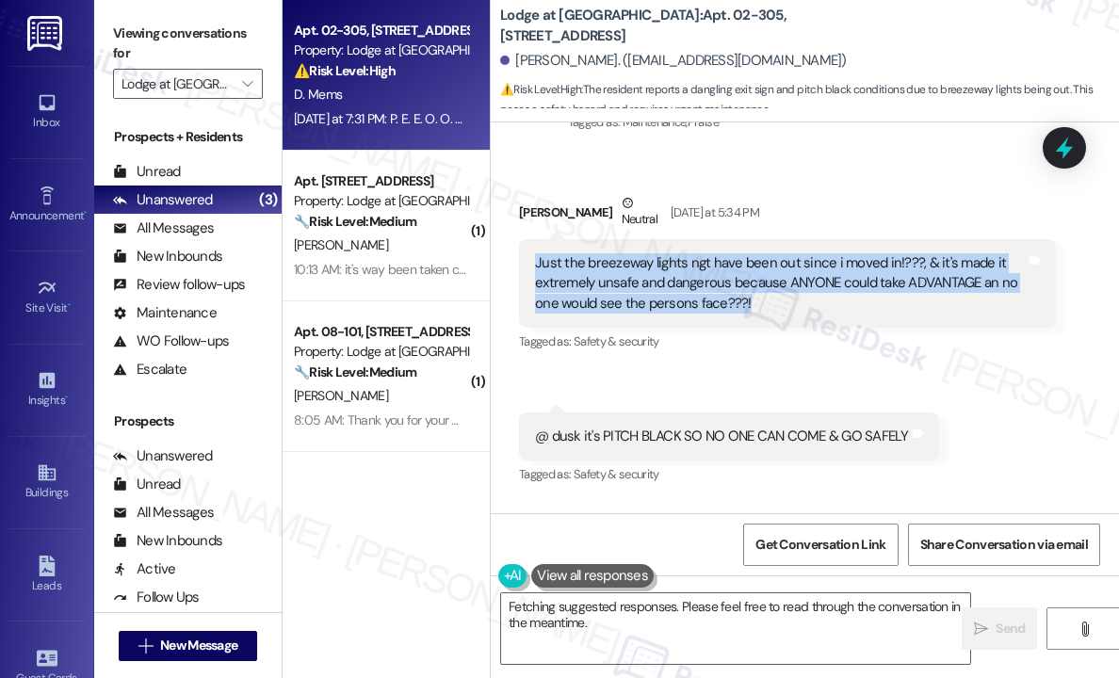
drag, startPoint x: 773, startPoint y: 285, endPoint x: 537, endPoint y: 236, distance: 240.4
click at [537, 253] on div "Just the breezeway lights ngt have been out since i moved in!???, & it's made i…" at bounding box center [780, 283] width 491 height 60
copy div "Just the breezeway lights ngt have been out since i moved in!???, & it's made i…"
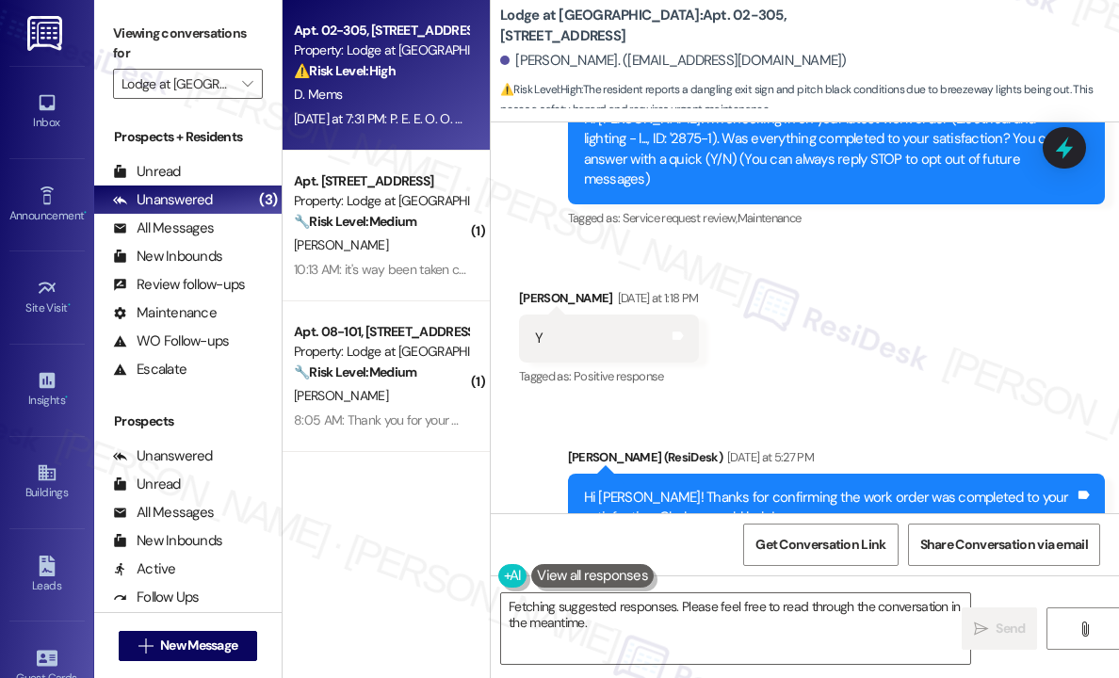
scroll to position [377, 0]
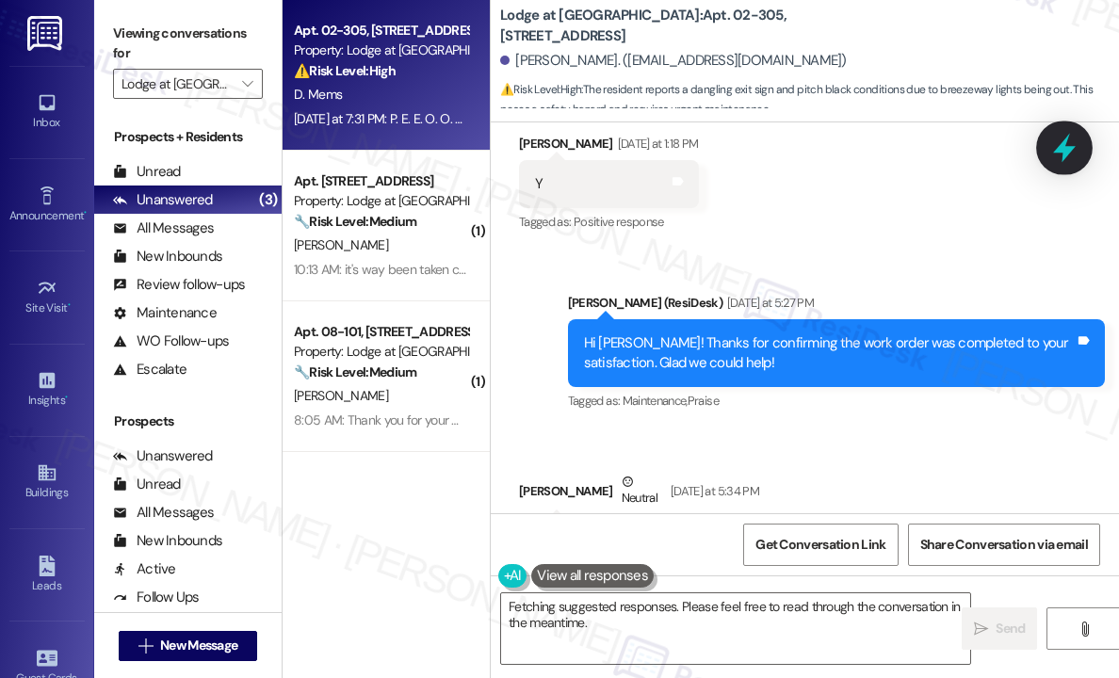
click at [1071, 161] on icon at bounding box center [1065, 148] width 32 height 32
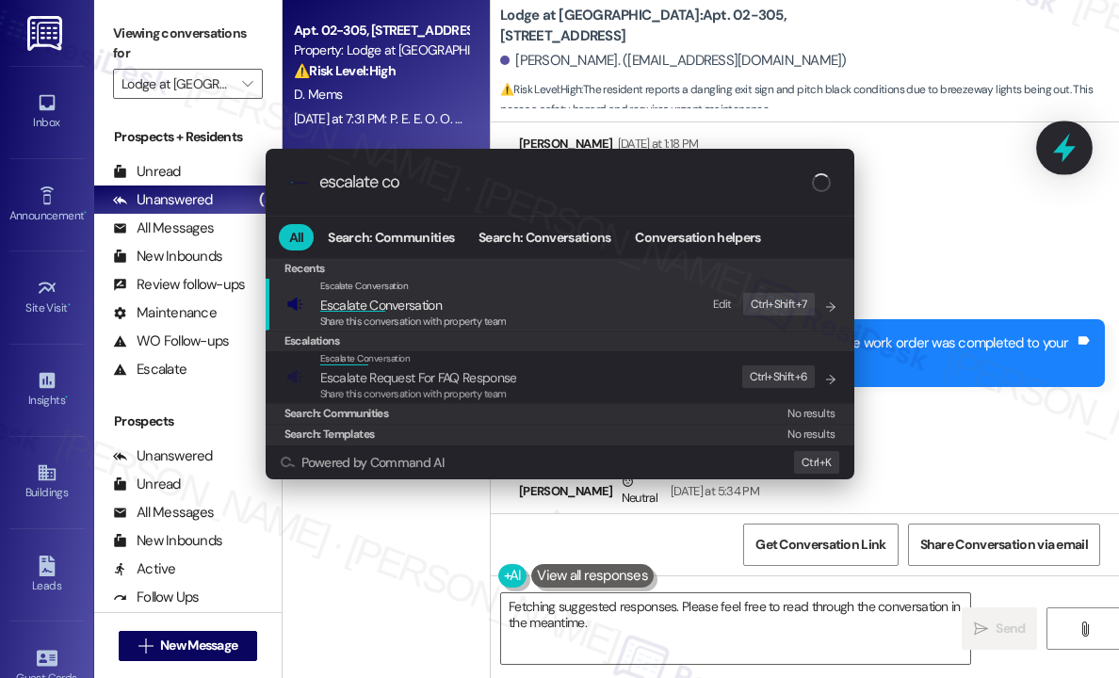
type input "escalate con"
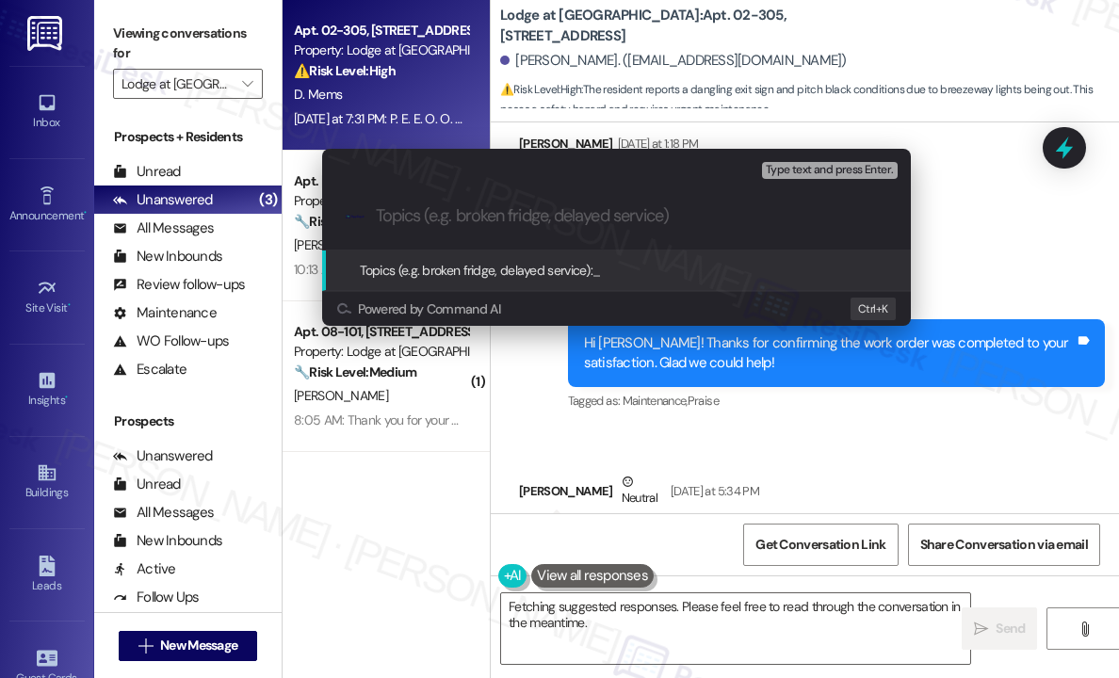
paste input "Safety Concern – Breezeway Lights Out Since Move-In"
type input "Safety Concern – Breezeway Lights Out Since Move-In"
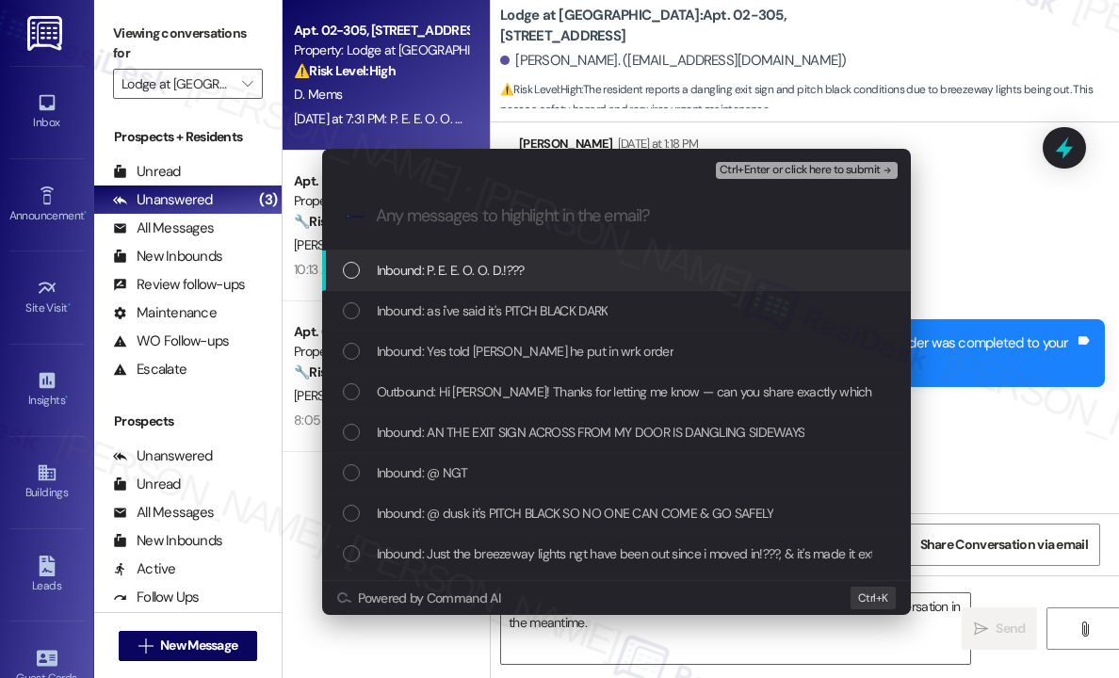
click at [439, 266] on span "Inbound: P. E. E. O. O. D.!???" at bounding box center [451, 270] width 148 height 21
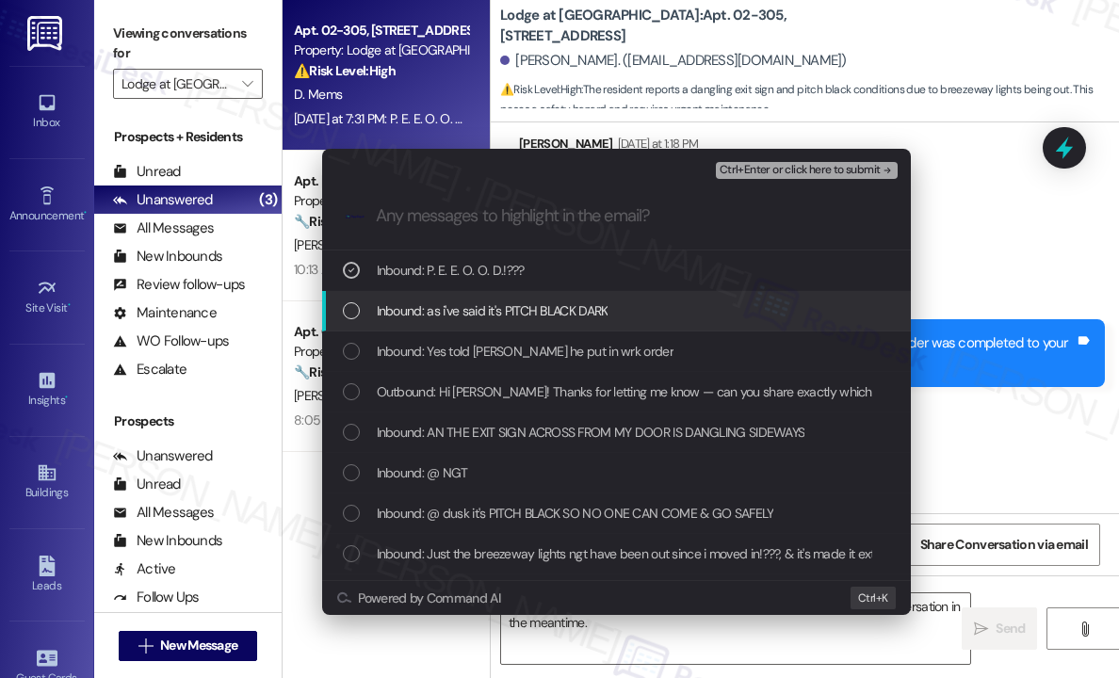
click at [431, 304] on span "Inbound: as i've said it's PITCH BLACK DARK" at bounding box center [493, 311] width 232 height 21
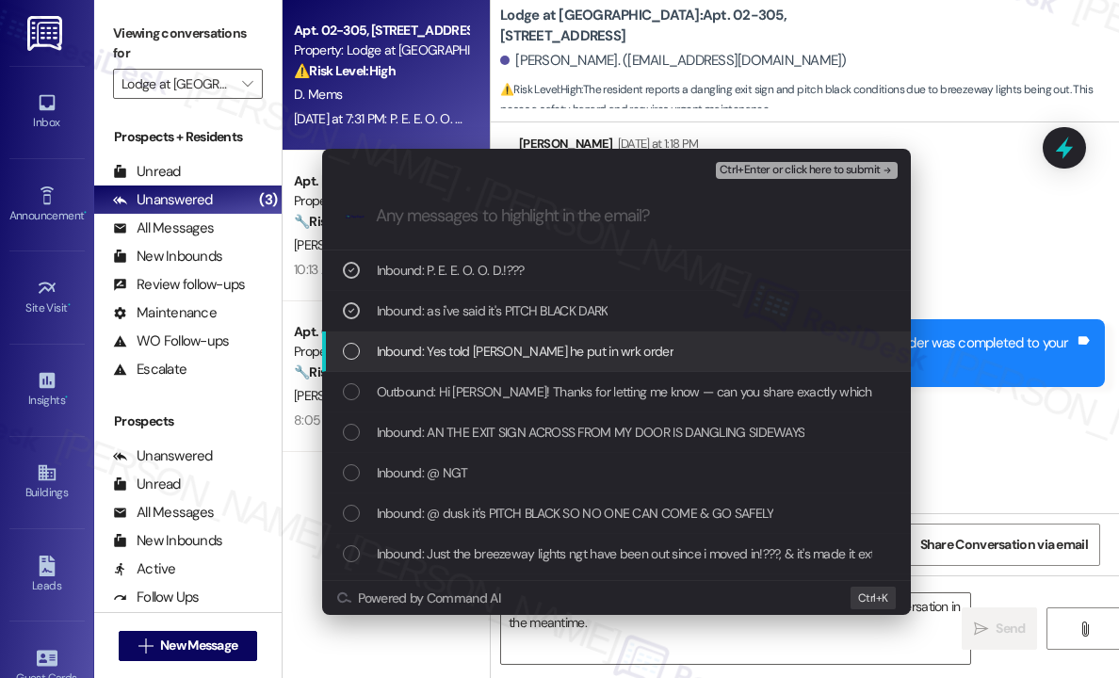
click at [429, 345] on span "Inbound: Yes told kenni he put in wrk order" at bounding box center [525, 351] width 297 height 21
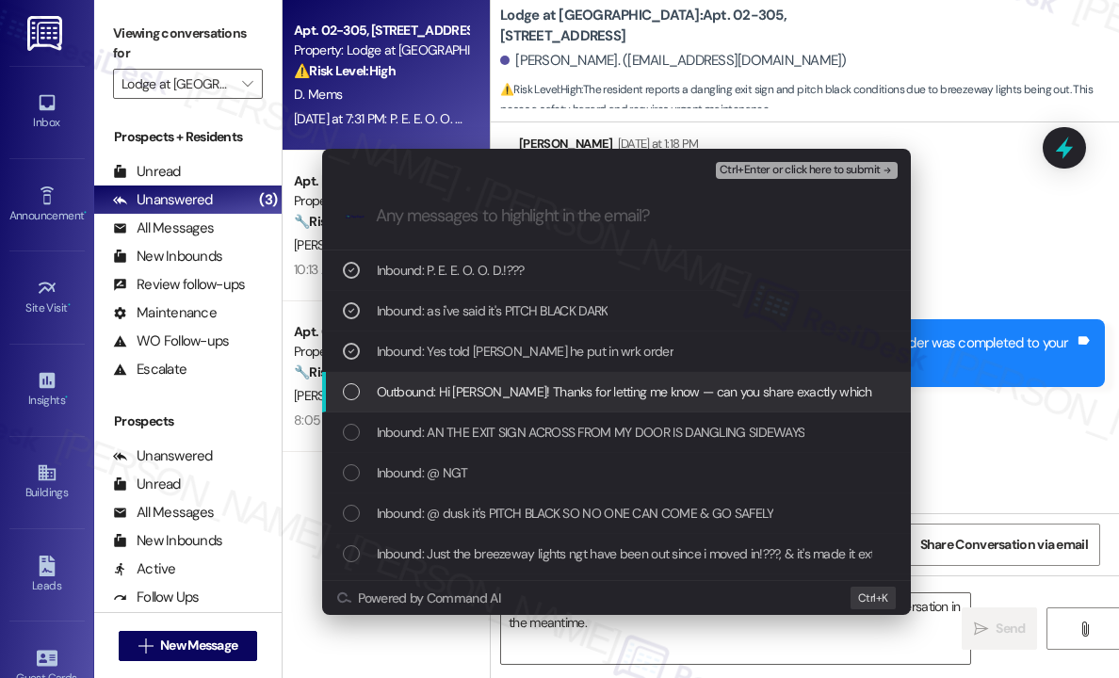
click at [426, 388] on span "Outbound: Hi Diana! Thanks for letting me know — can you share exactly which br…" at bounding box center [985, 392] width 1216 height 21
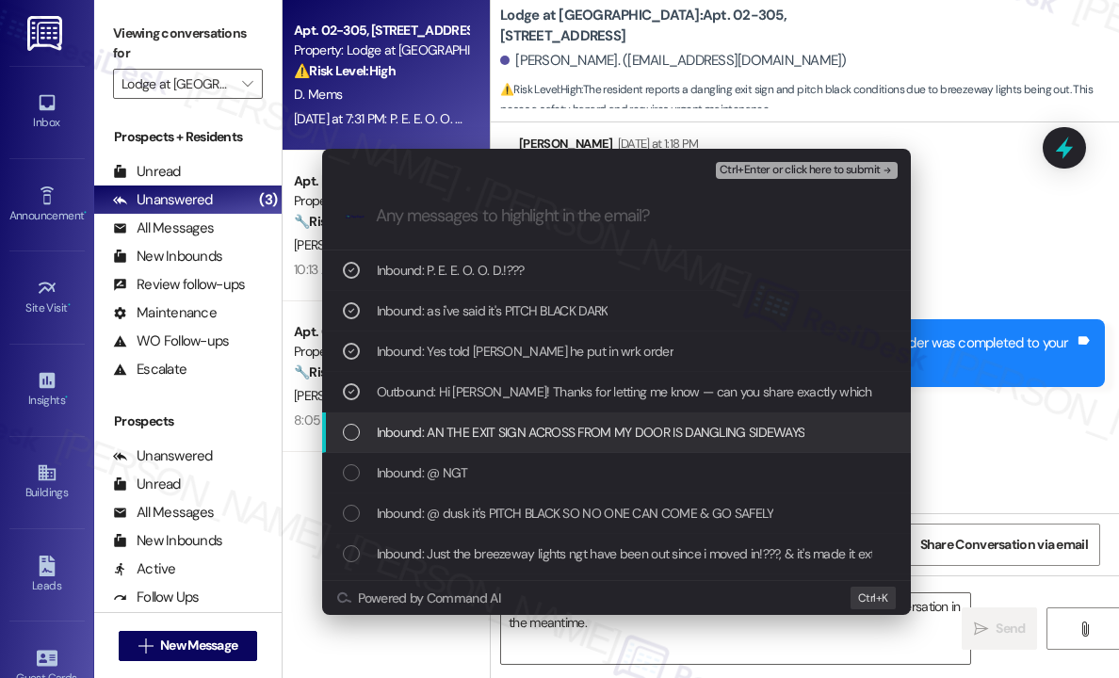
click at [426, 429] on span "Inbound: AN THE EXIT SIGN ACROSS FROM MY DOOR IS DANGLING SIDEWAYS" at bounding box center [591, 432] width 429 height 21
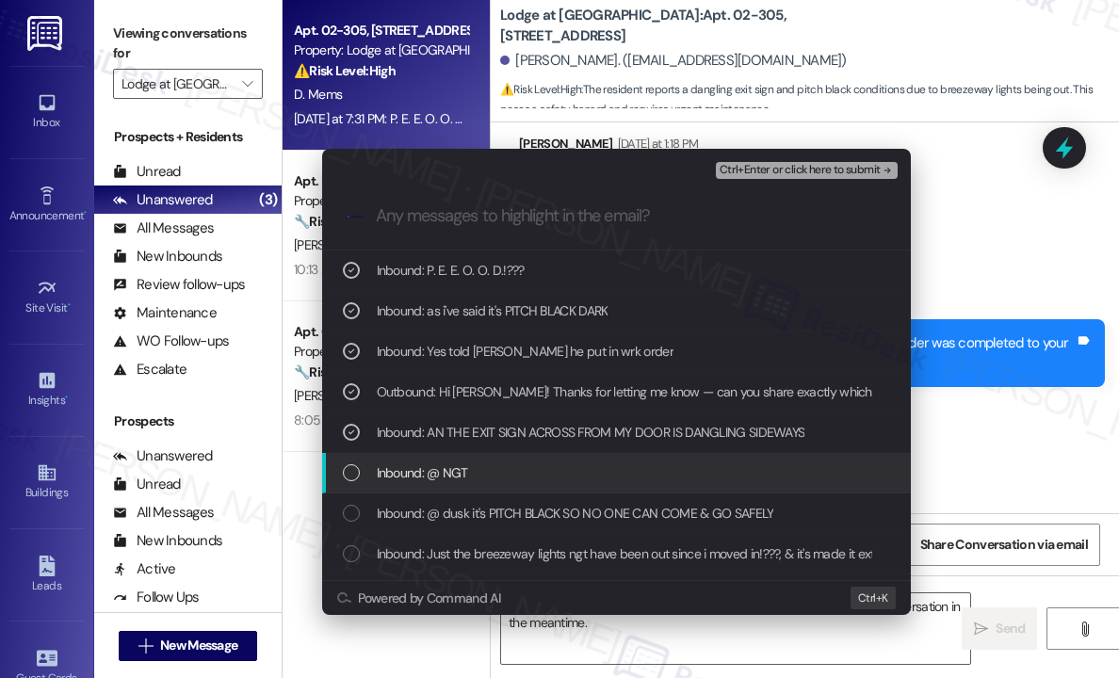
click at [422, 463] on span "Inbound: @ NGT" at bounding box center [422, 473] width 91 height 21
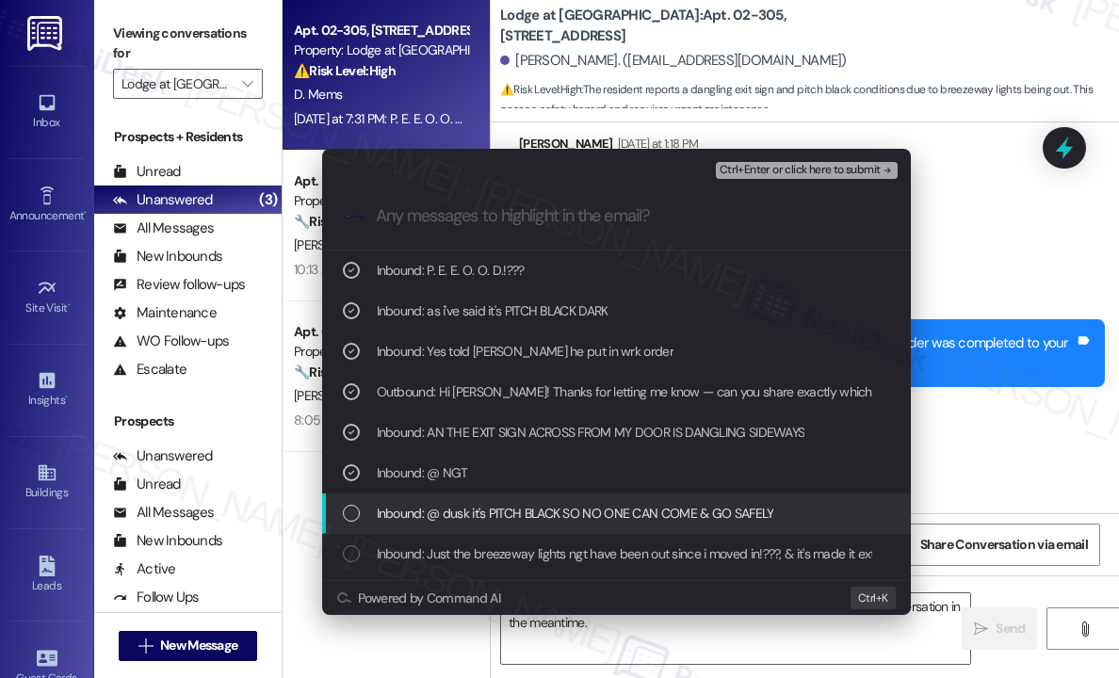
click at [423, 518] on span "Inbound: @ dusk it's PITCH BLACK SO NO ONE CAN COME & GO SAFELY" at bounding box center [576, 513] width 398 height 21
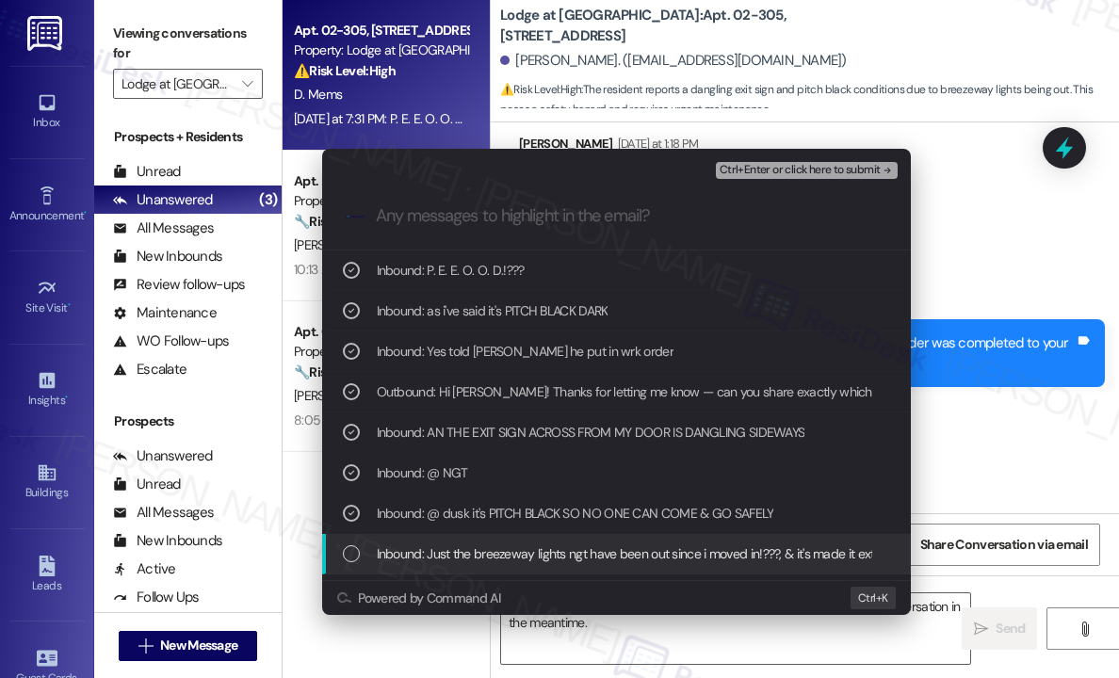
click at [408, 553] on span "Inbound: Just the breezeway lights ngt have been out since i moved in!???, & it…" at bounding box center [942, 554] width 1131 height 21
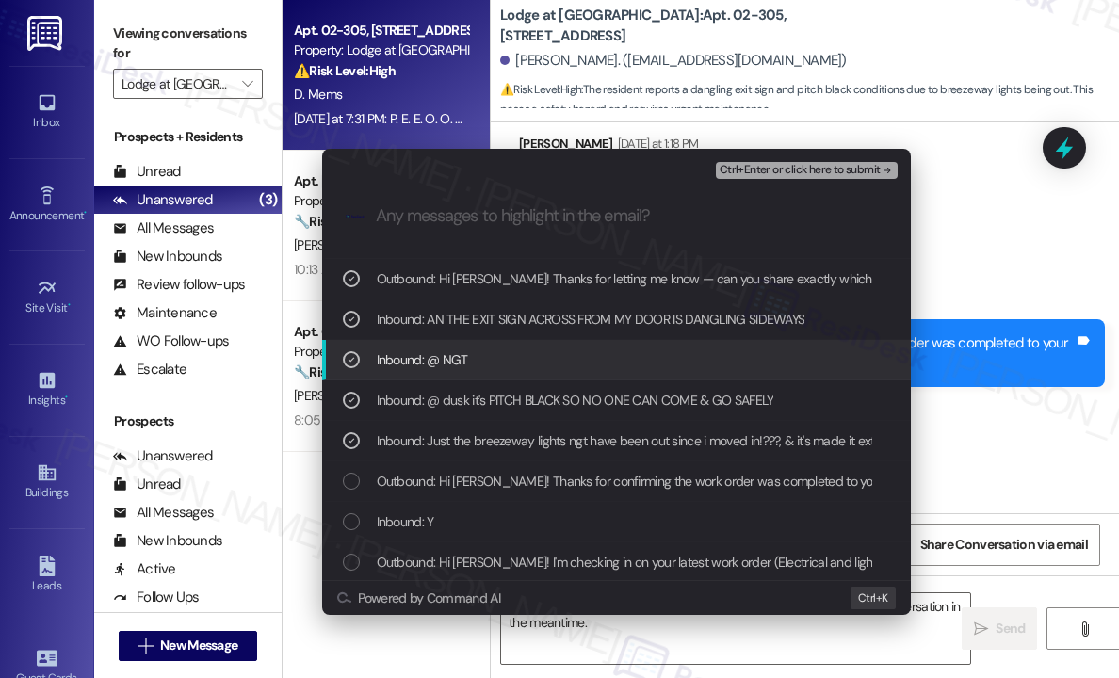
scroll to position [115, 0]
click at [508, 480] on span "Outbound: Hi Diana! Thanks for confirming the work order was completed to your …" at bounding box center [721, 479] width 689 height 21
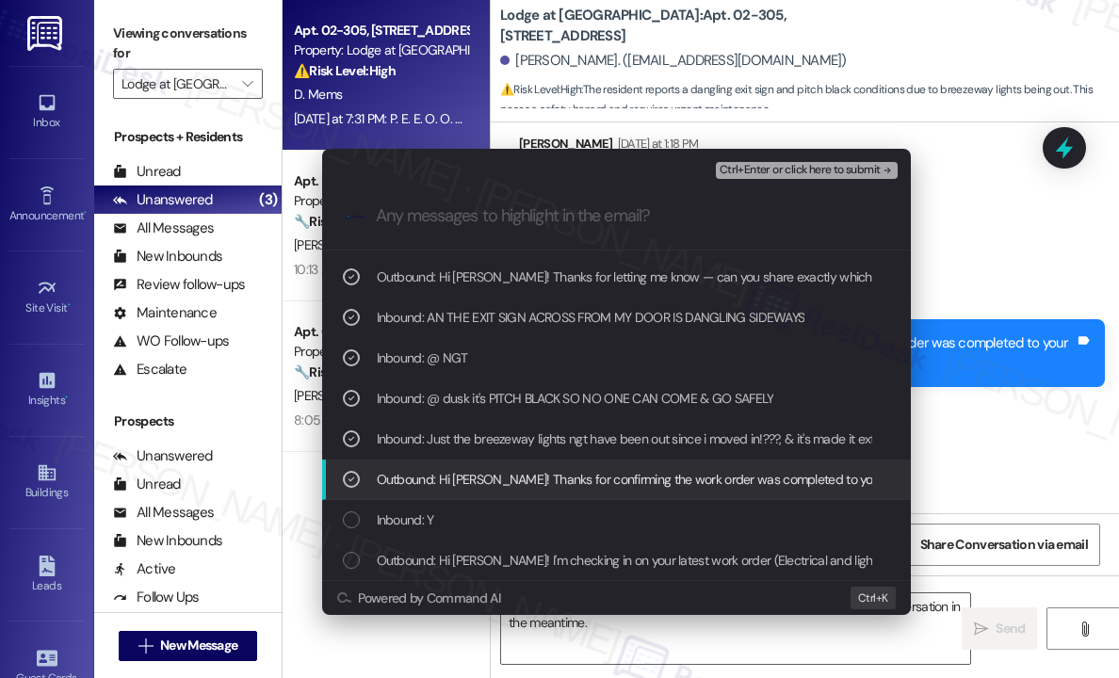
click at [508, 479] on span "Outbound: Hi Diana! Thanks for confirming the work order was completed to your …" at bounding box center [721, 479] width 689 height 21
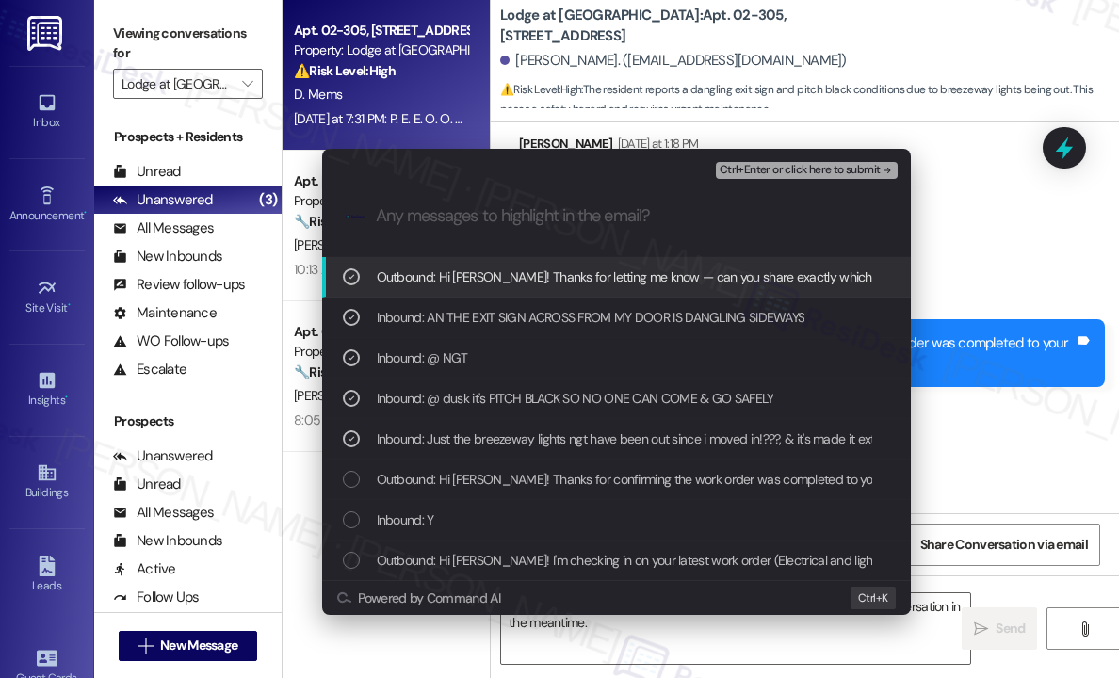
click at [794, 171] on span "Ctrl+Enter or click here to submit" at bounding box center [800, 170] width 161 height 13
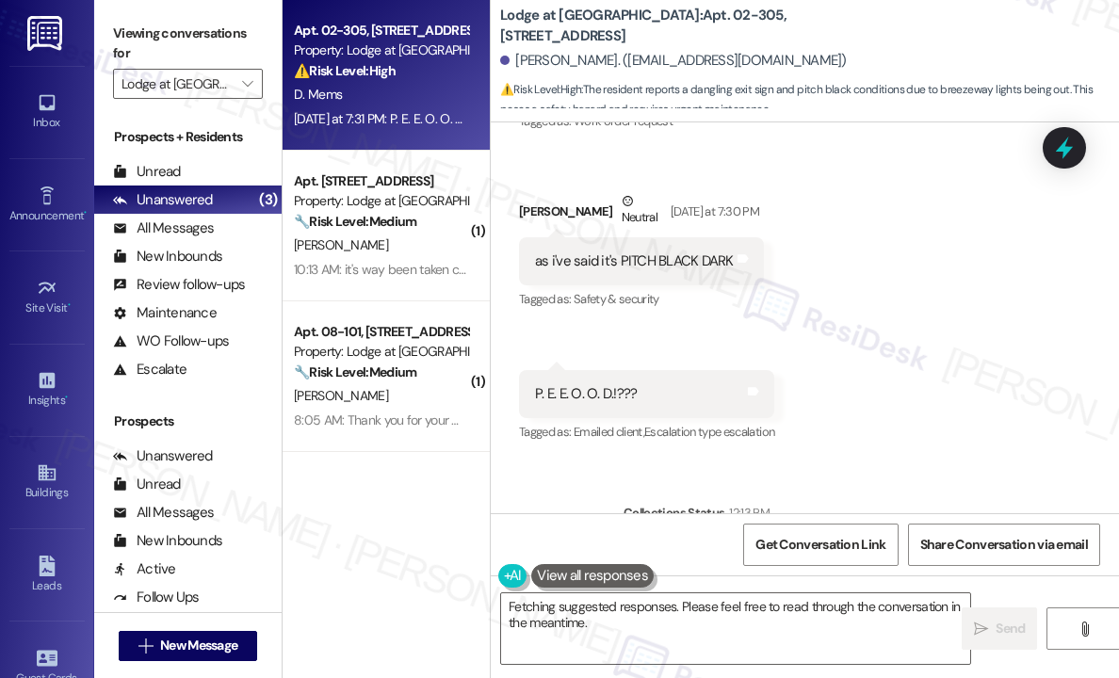
scroll to position [1726, 0]
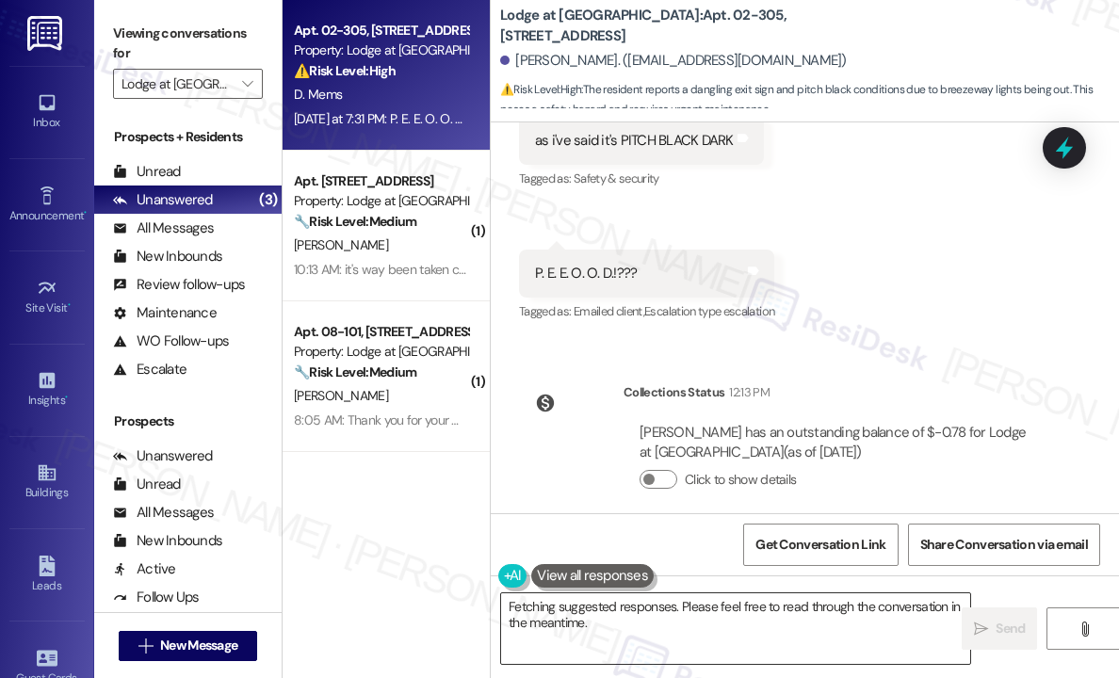
click at [846, 629] on textarea "Hi {{first_name}}, I understand your concern about the breezeway lights and exi…" at bounding box center [735, 629] width 469 height 71
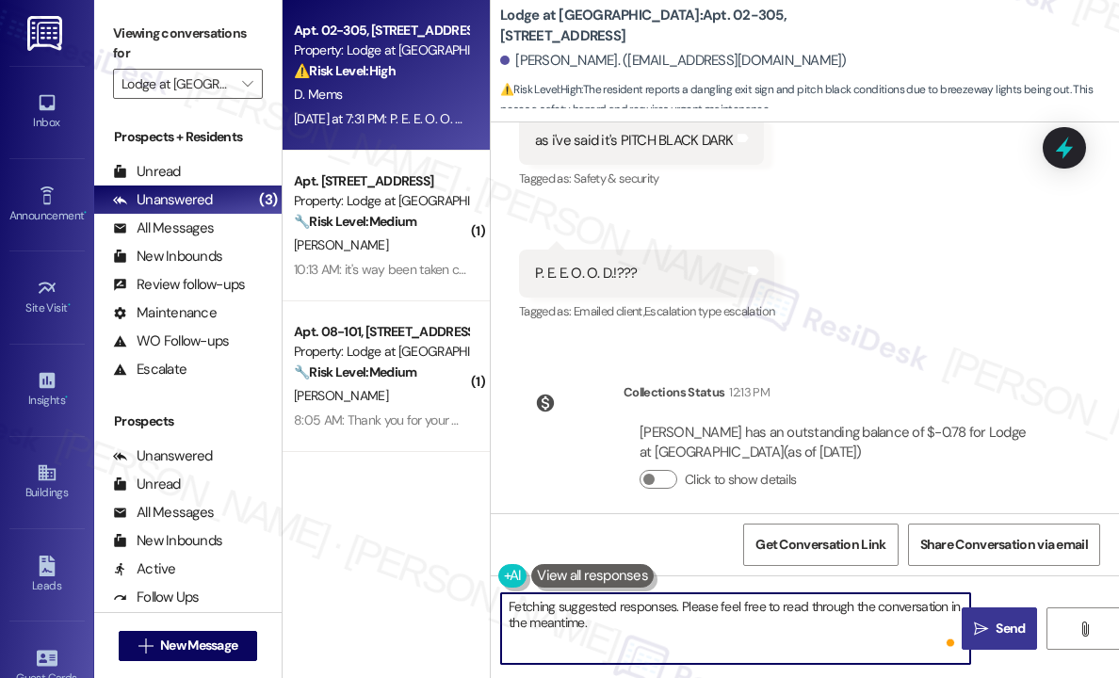
click at [1017, 627] on span "Send" at bounding box center [1010, 629] width 29 height 20
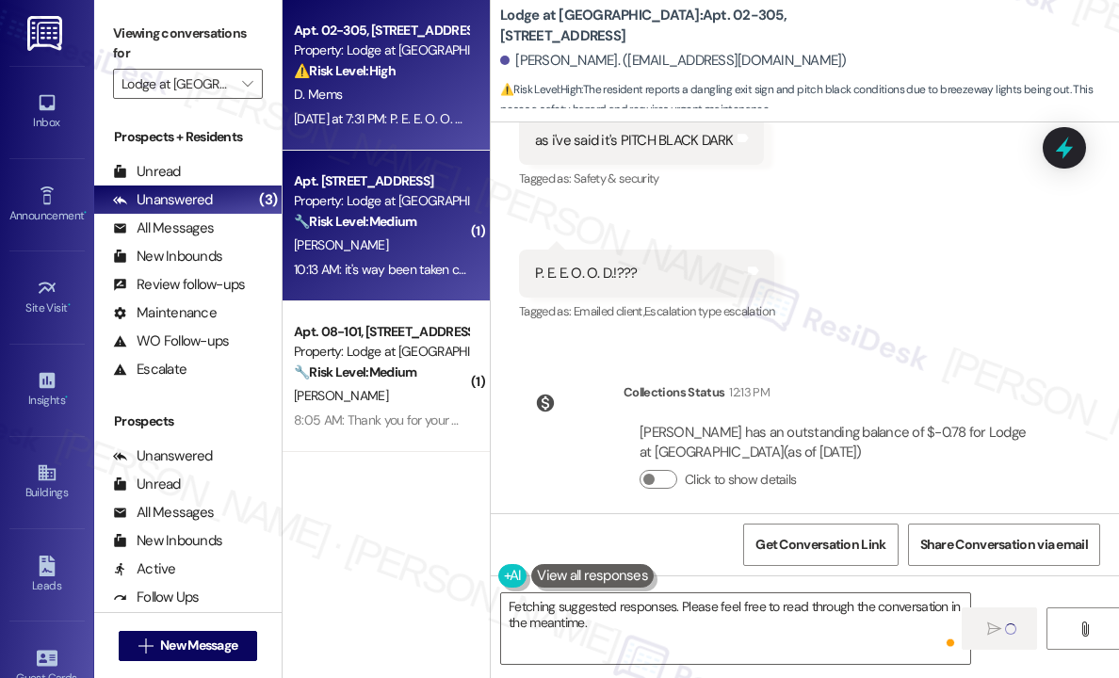
click at [413, 263] on div "10:13 AM: it's way been taken care of but thanks 10:13 AM: it's way been taken …" at bounding box center [423, 269] width 258 height 17
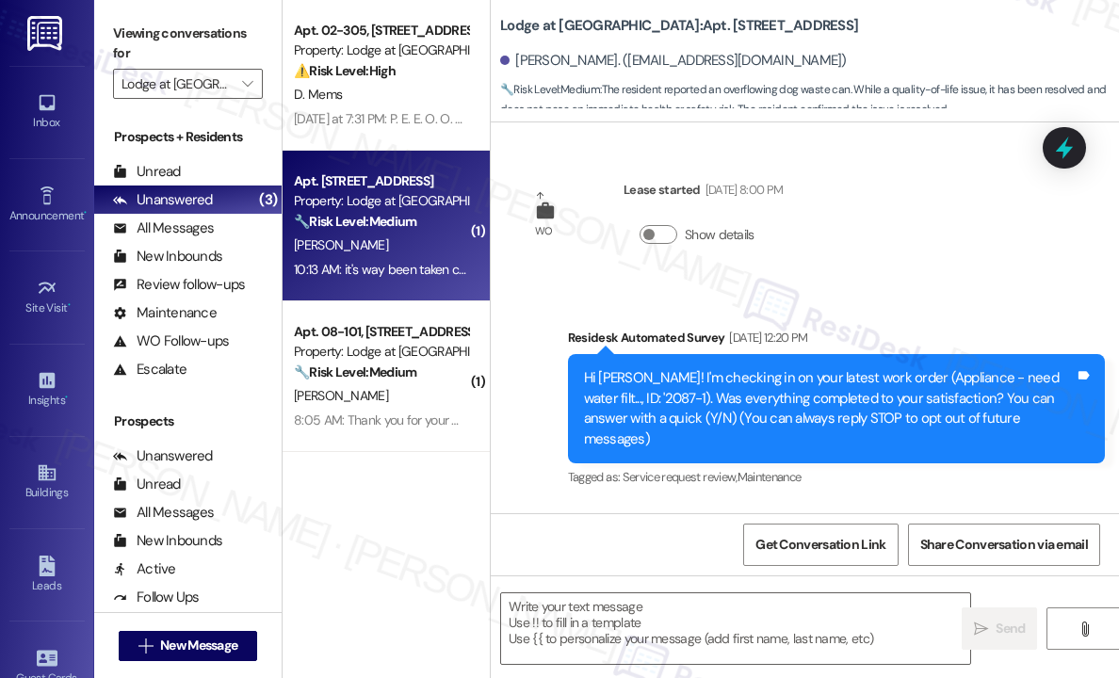
scroll to position [22769, 0]
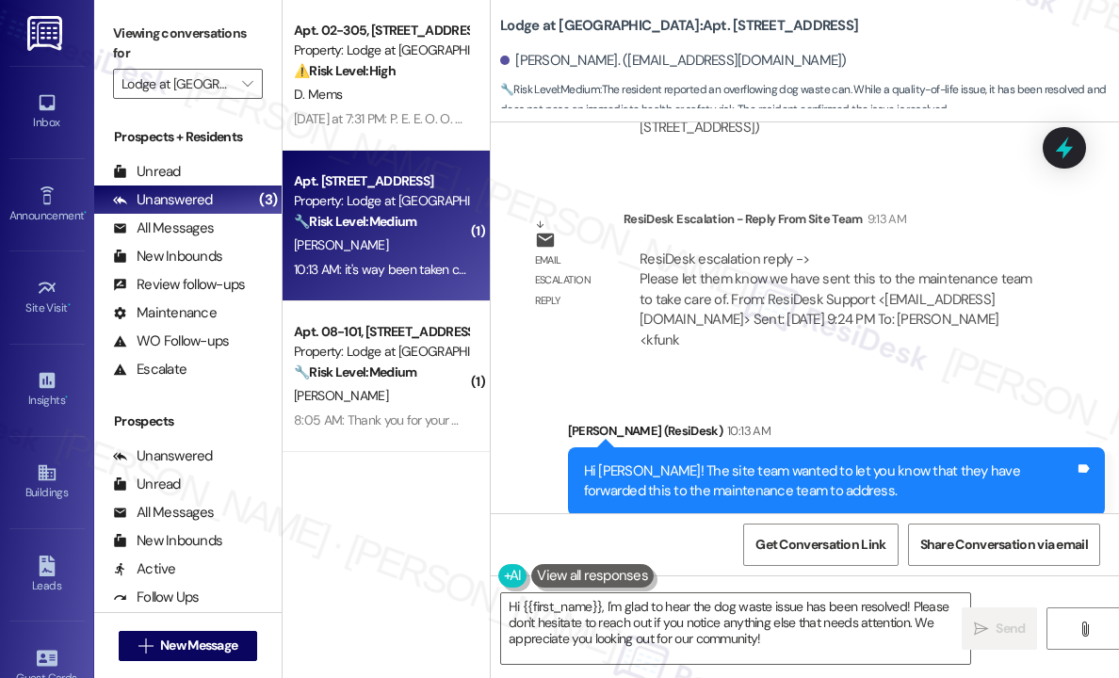
click at [935, 558] on div "Received via SMS Nancy Teer 10:13 AM it's way been taken care of but thanks Tag…" at bounding box center [805, 647] width 628 height 179
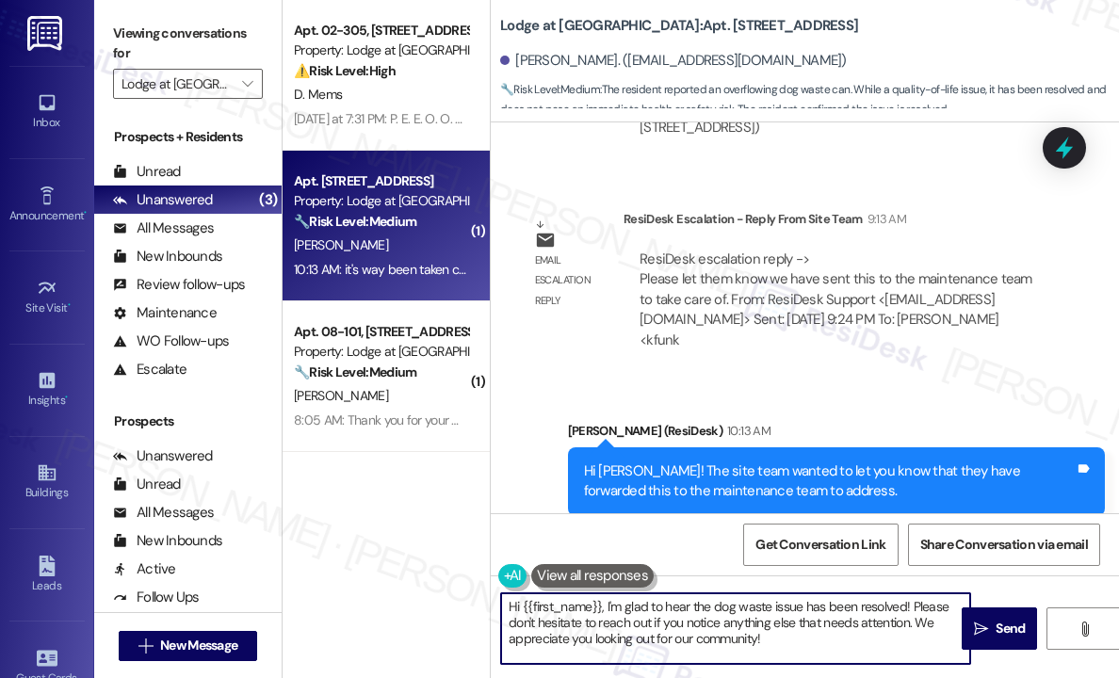
click at [822, 643] on textarea "Hi {{first_name}}, I'm glad to hear the dog waste issue has been resolved! Plea…" at bounding box center [735, 629] width 469 height 71
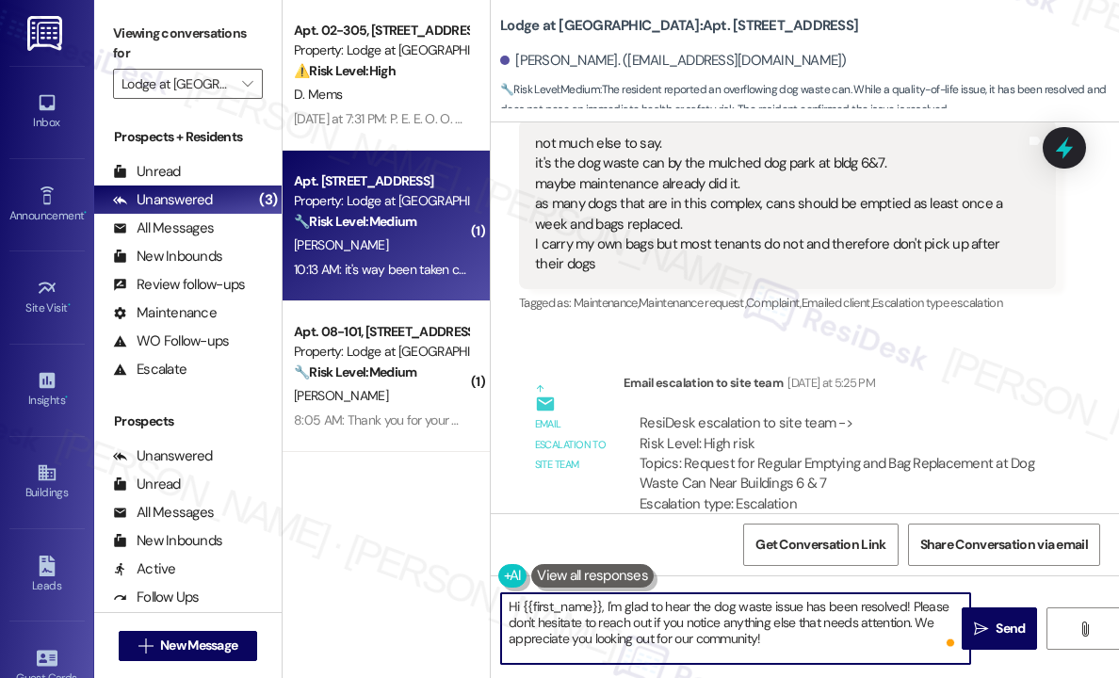
scroll to position [22298, 0]
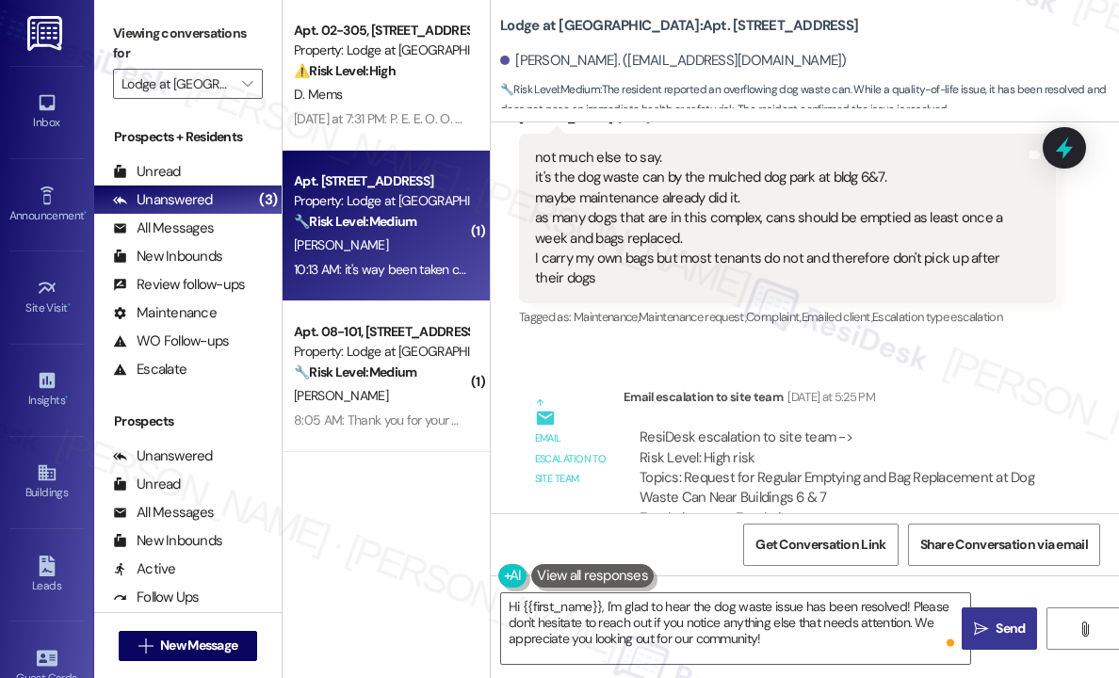
click at [996, 623] on span "Send" at bounding box center [1010, 629] width 29 height 20
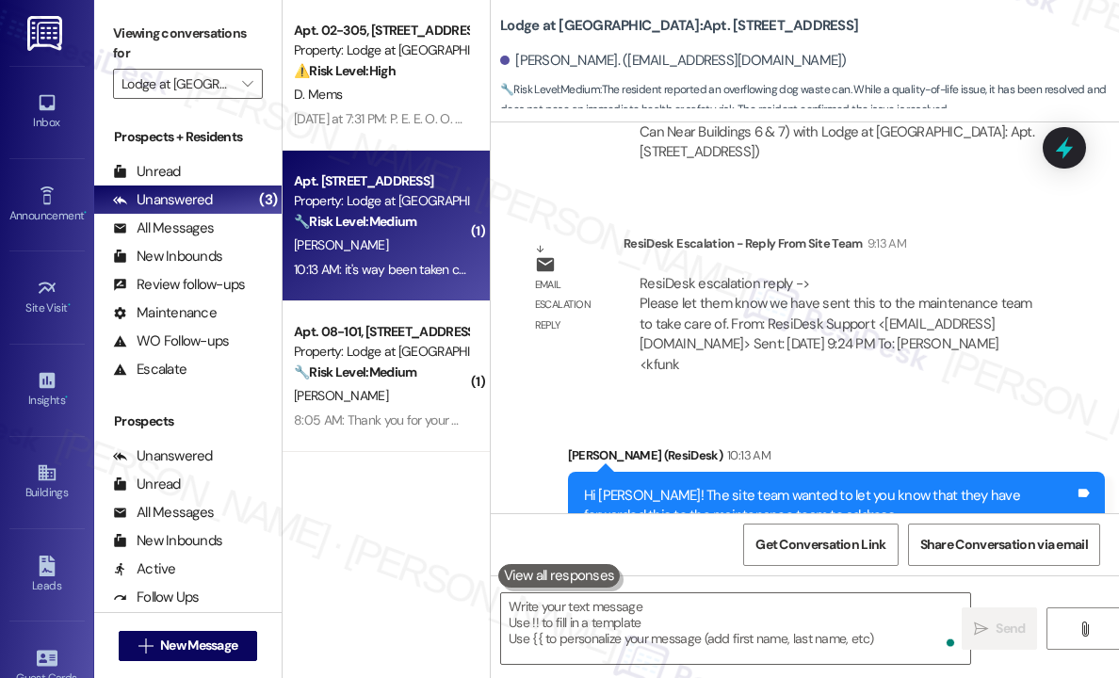
scroll to position [22768, 0]
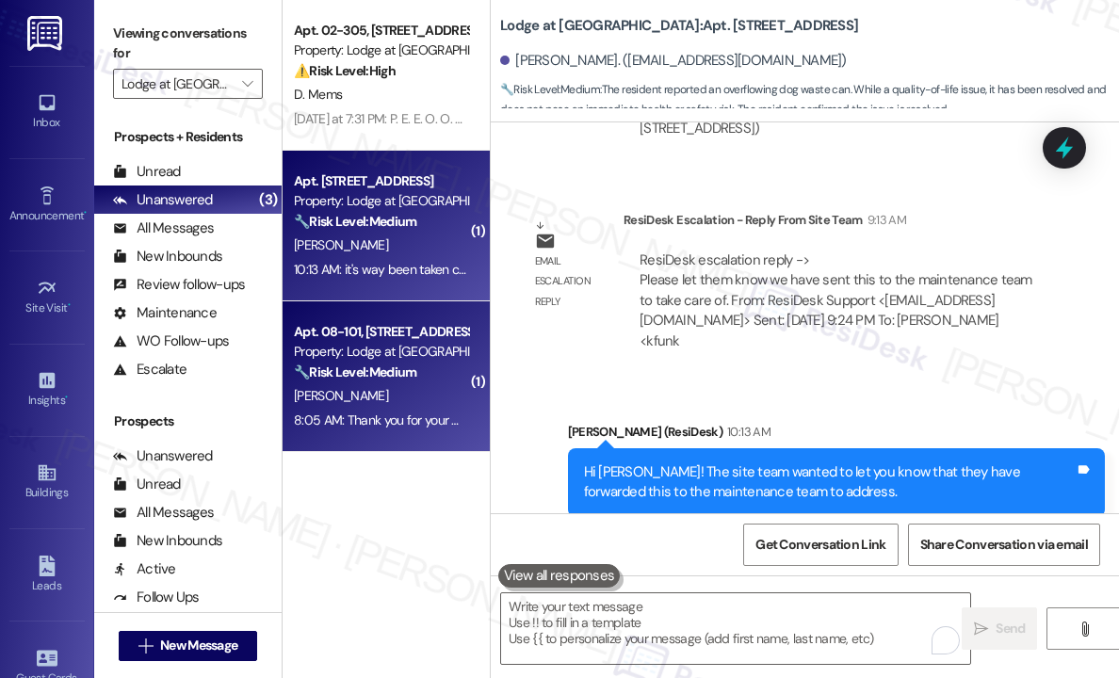
click at [328, 387] on div "R. Showalter" at bounding box center [381, 396] width 178 height 24
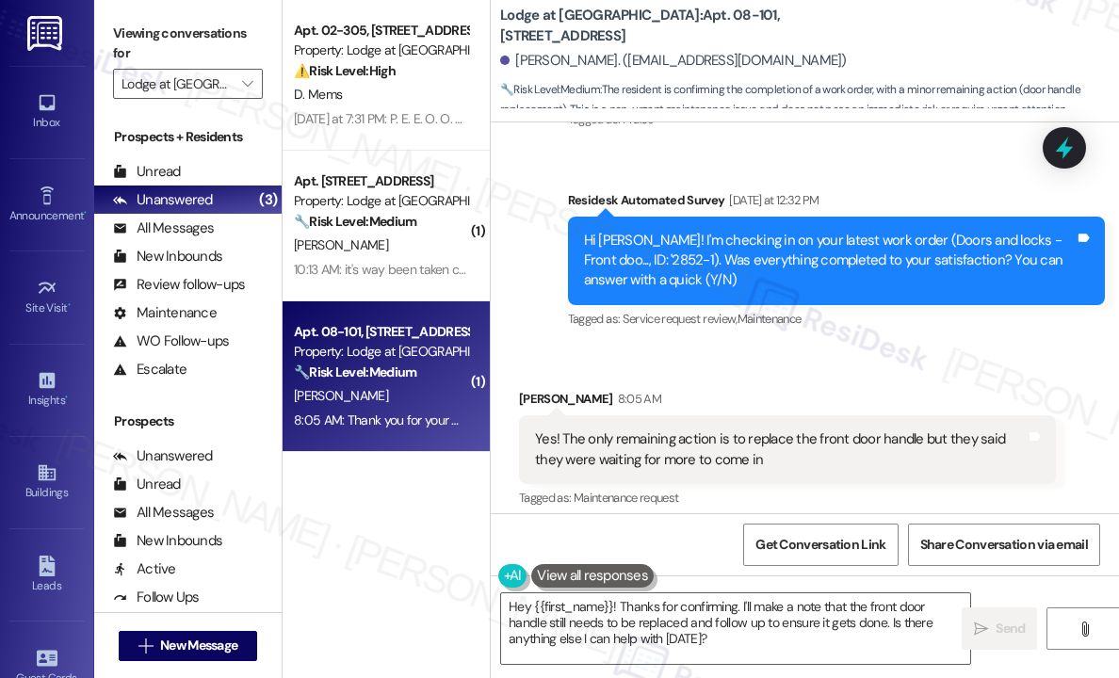
scroll to position [6400, 0]
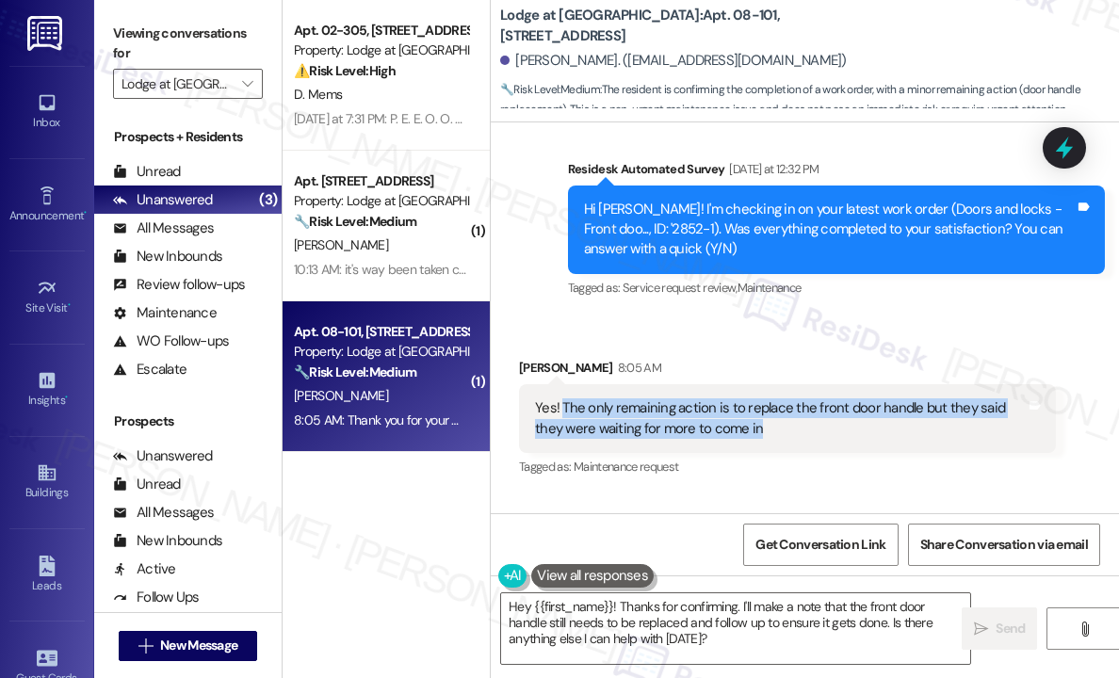
drag, startPoint x: 776, startPoint y: 246, endPoint x: 563, endPoint y: 232, distance: 213.4
click at [563, 399] on div "Yes! The only remaining action is to replace the front door handle but they sai…" at bounding box center [780, 419] width 491 height 41
copy div "The only remaining action is to replace the front door handle but they said the…"
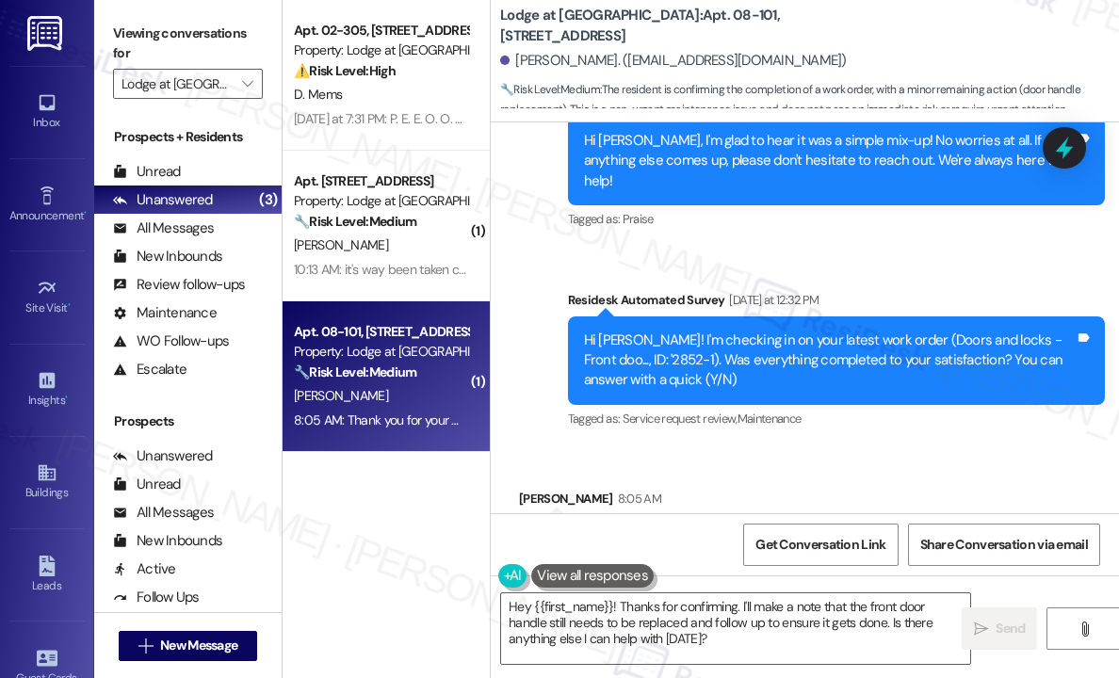
scroll to position [6211, 0]
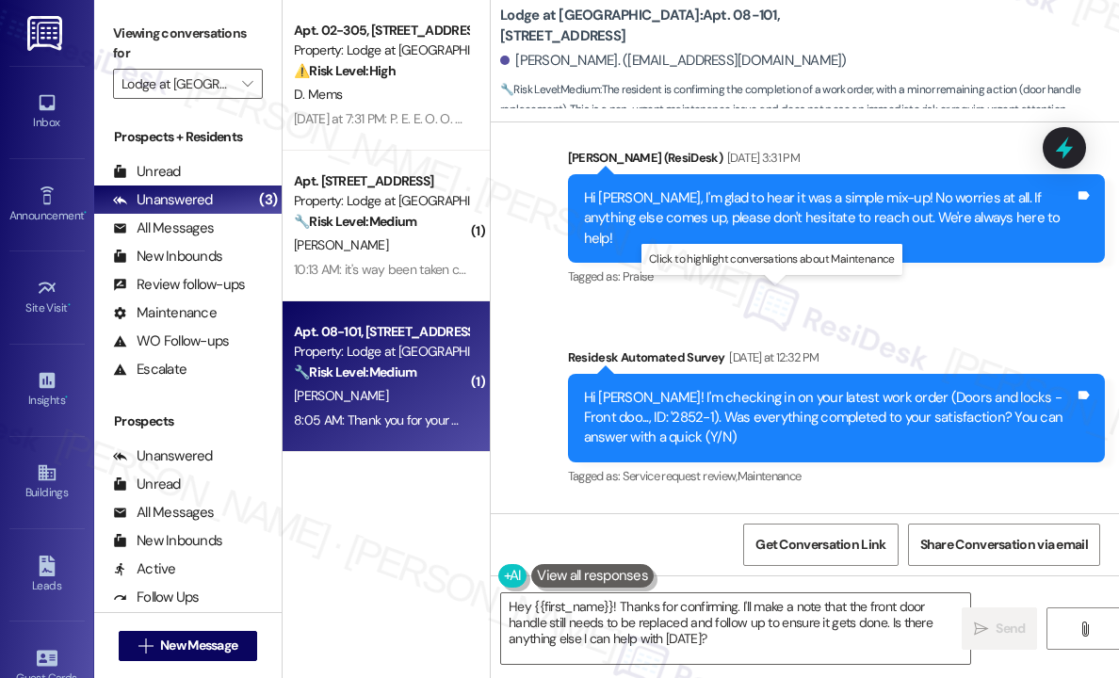
click at [747, 468] on span "Maintenance" at bounding box center [770, 476] width 64 height 16
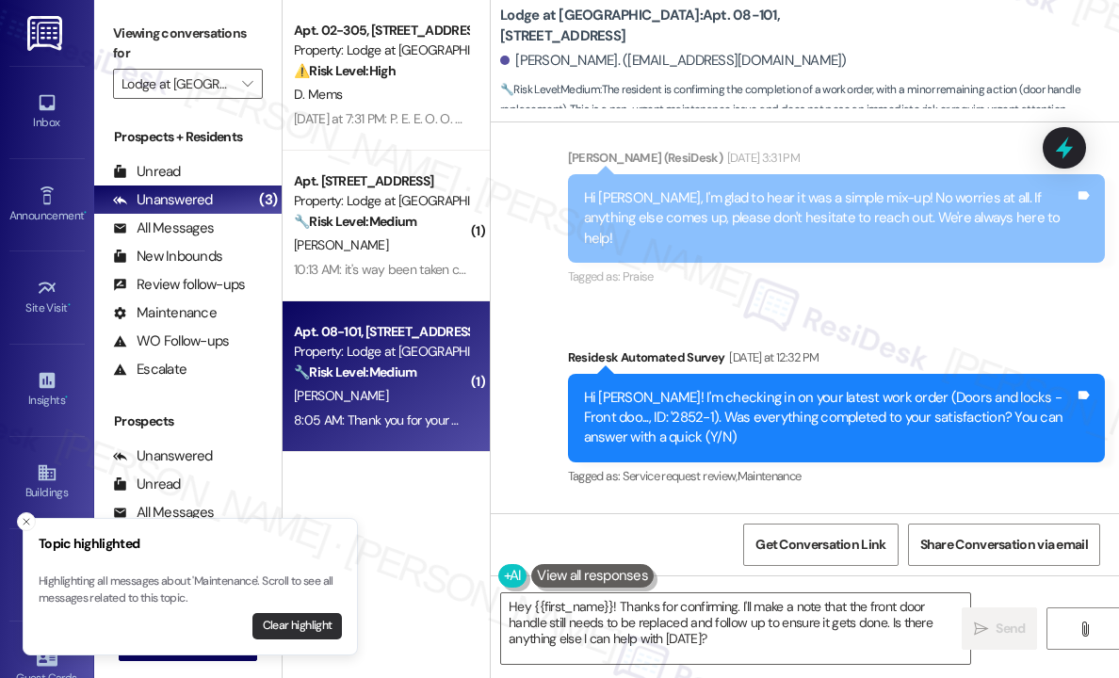
click at [296, 623] on button "Clear highlight" at bounding box center [296, 626] width 89 height 26
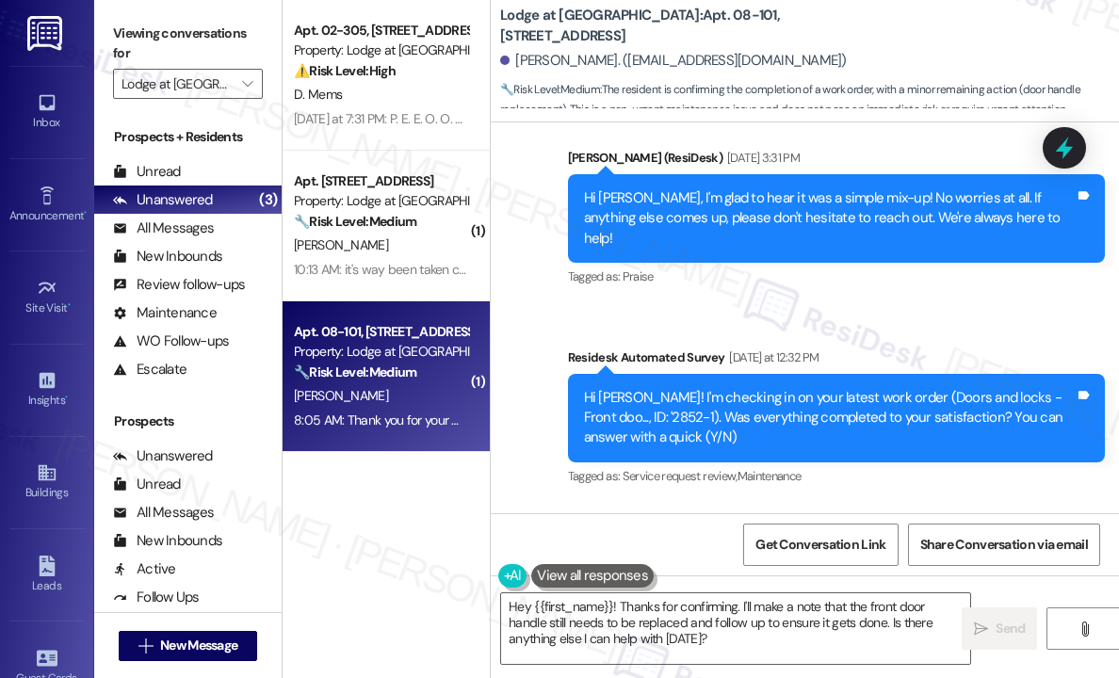
click at [751, 504] on div "Received via SMS Ryan Showalter 8:05 AM Yes! The only remaining action is to re…" at bounding box center [805, 593] width 628 height 179
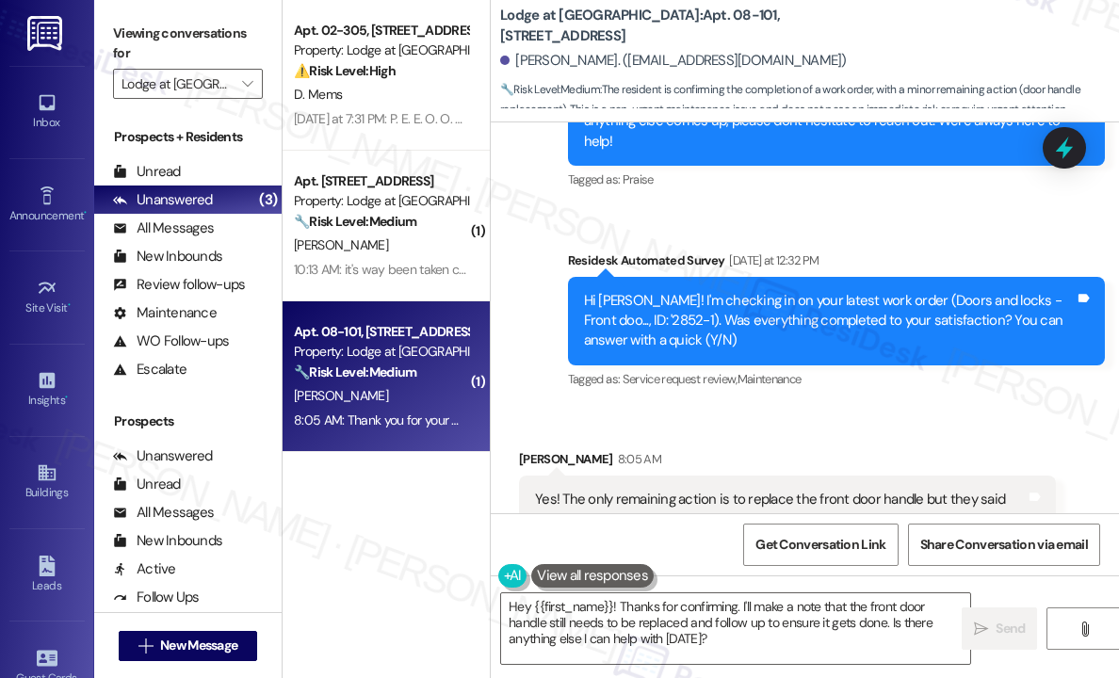
scroll to position [6400, 0]
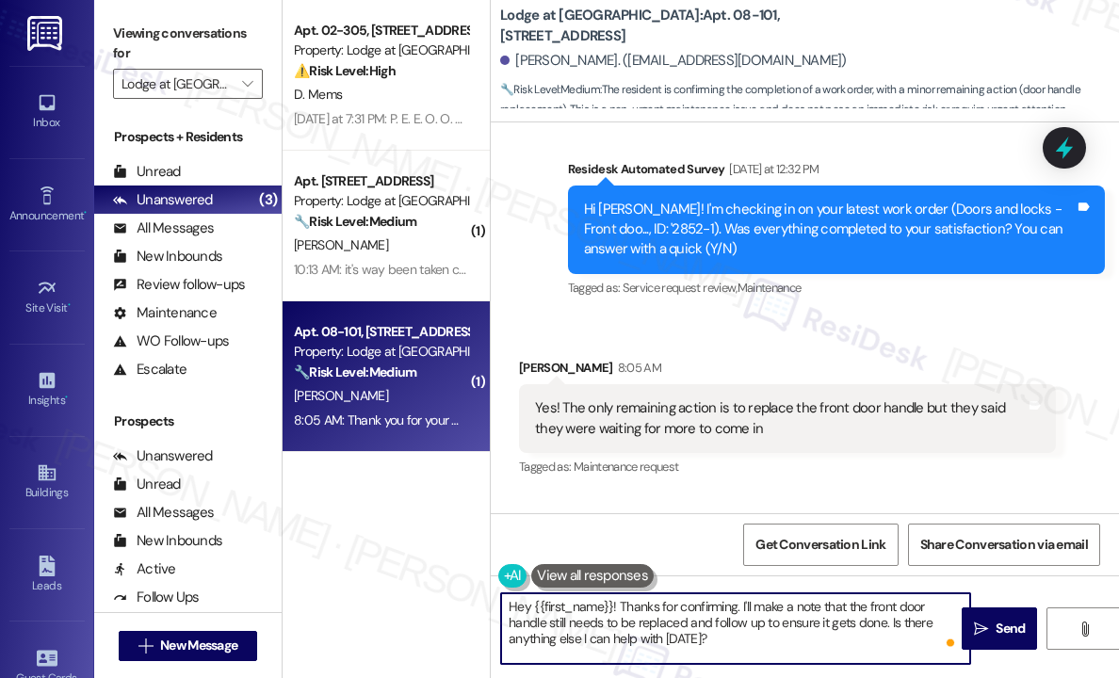
click at [723, 640] on textarea "Hey {{first_name}}! Thanks for confirming. I'll make a note that the front door…" at bounding box center [735, 629] width 469 height 71
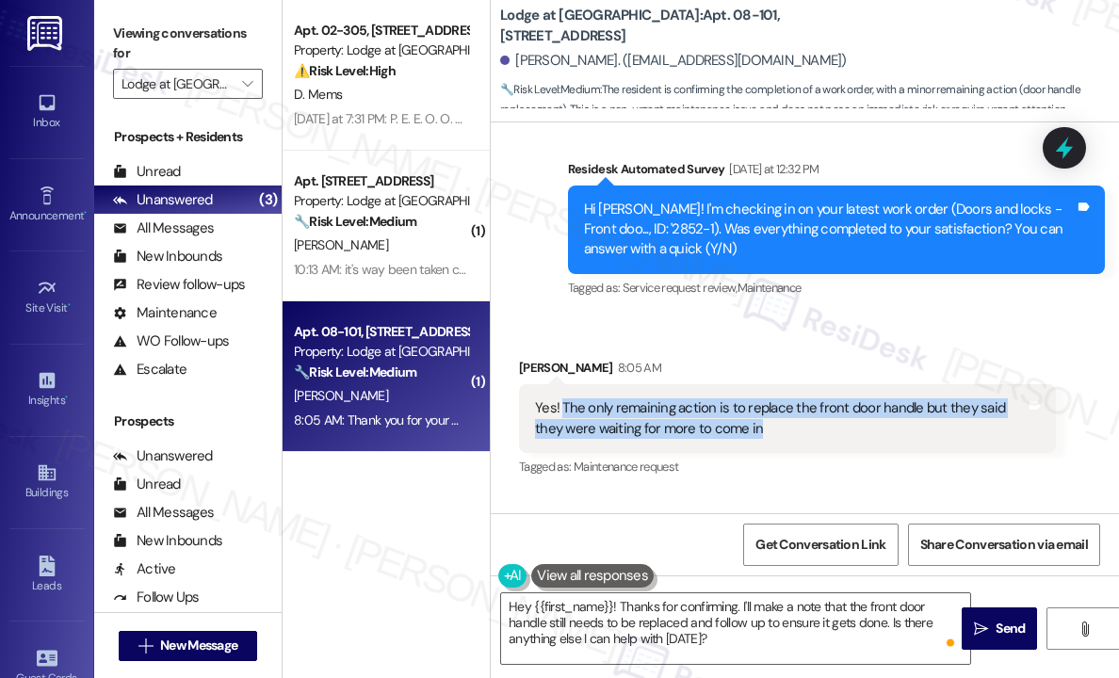
drag, startPoint x: 770, startPoint y: 248, endPoint x: 561, endPoint y: 232, distance: 208.8
click at [561, 399] on div "Yes! The only remaining action is to replace the front door handle but they sai…" at bounding box center [780, 419] width 491 height 41
copy div "The only remaining action is to replace the front door handle but they said the…"
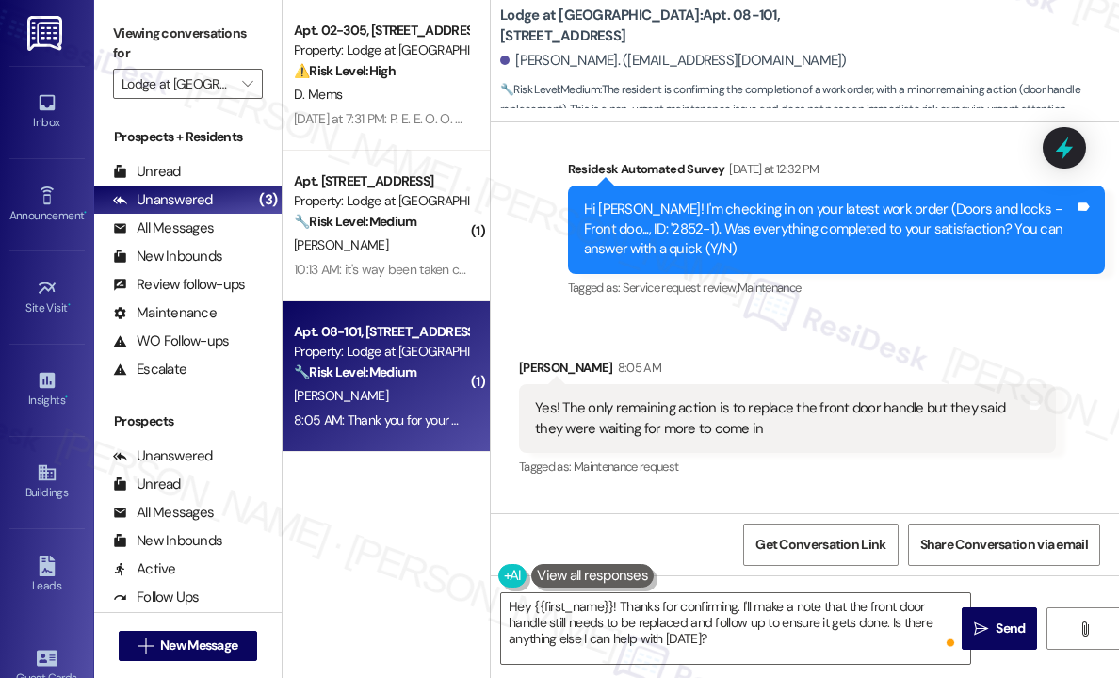
click at [700, 534] on div "Get Conversation Link Share Conversation via email" at bounding box center [805, 544] width 628 height 62
click at [852, 495] on div "Sent via SMS ResiDesk After Hours Assistant 8:05 AM Thank you for your message.…" at bounding box center [805, 595] width 628 height 200
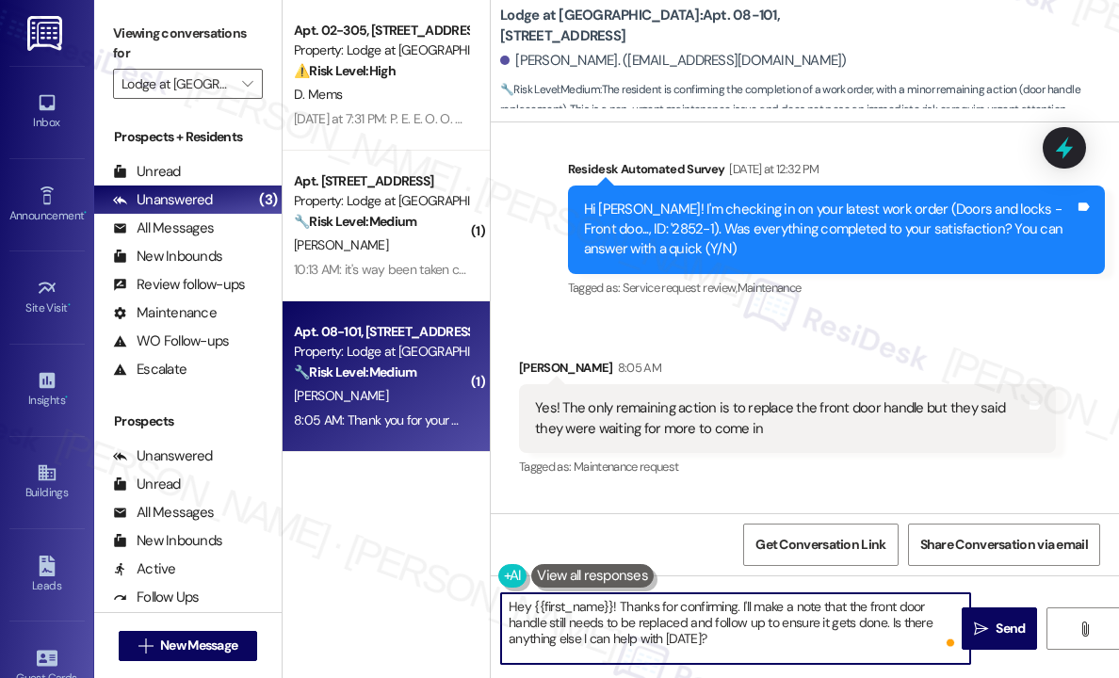
drag, startPoint x: 761, startPoint y: 640, endPoint x: 618, endPoint y: 613, distance: 145.6
click at [618, 613] on textarea "Hey {{first_name}}! Thanks for confirming. I'll make a note that the front door…" at bounding box center [735, 629] width 469 height 71
paste textarea "Did they provide you with a timeline for when the front door handle will be rep…"
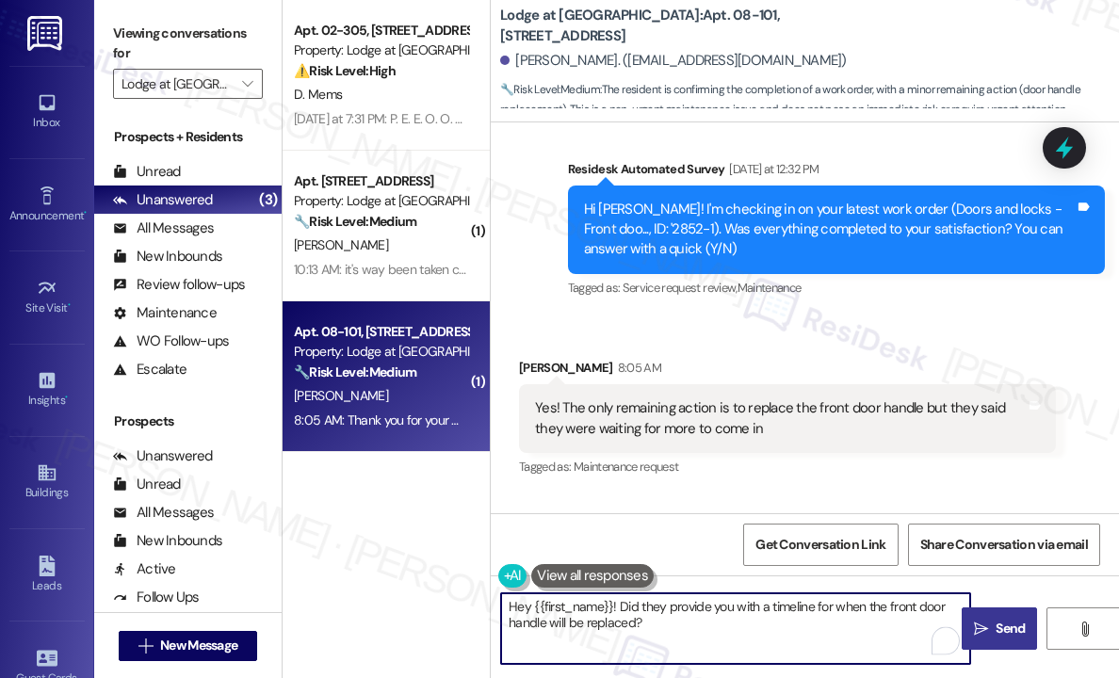
type textarea "Hey {{first_name}}! Did they provide you with a timeline for when the front doo…"
click at [989, 621] on span " Send" at bounding box center [999, 629] width 59 height 20
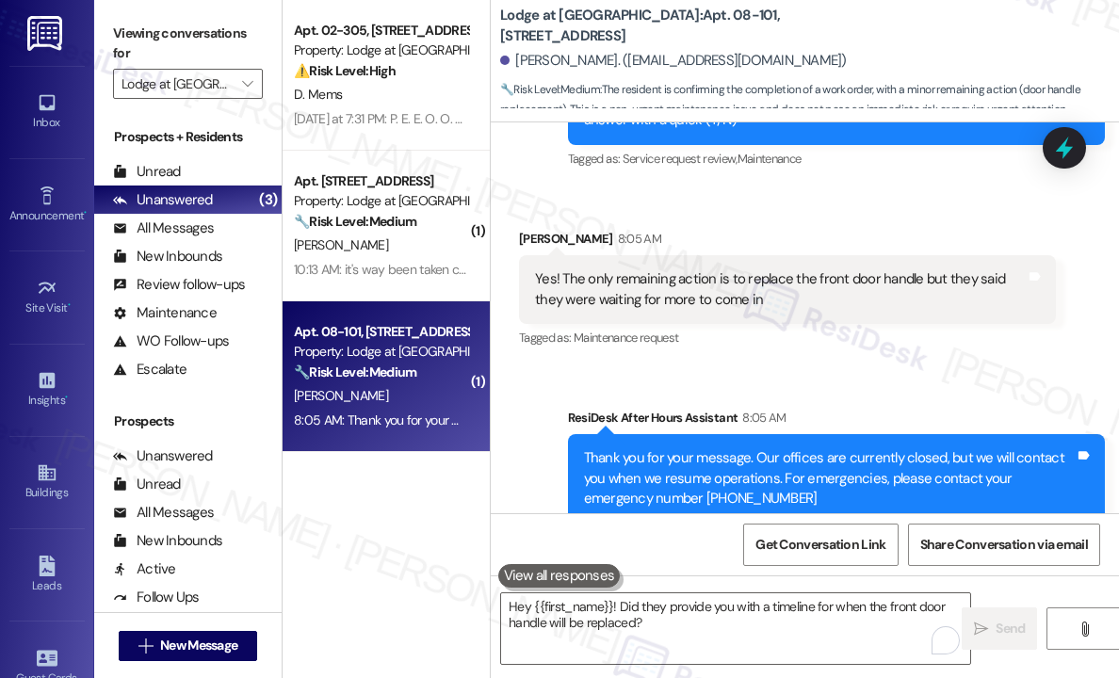
scroll to position [6551, 0]
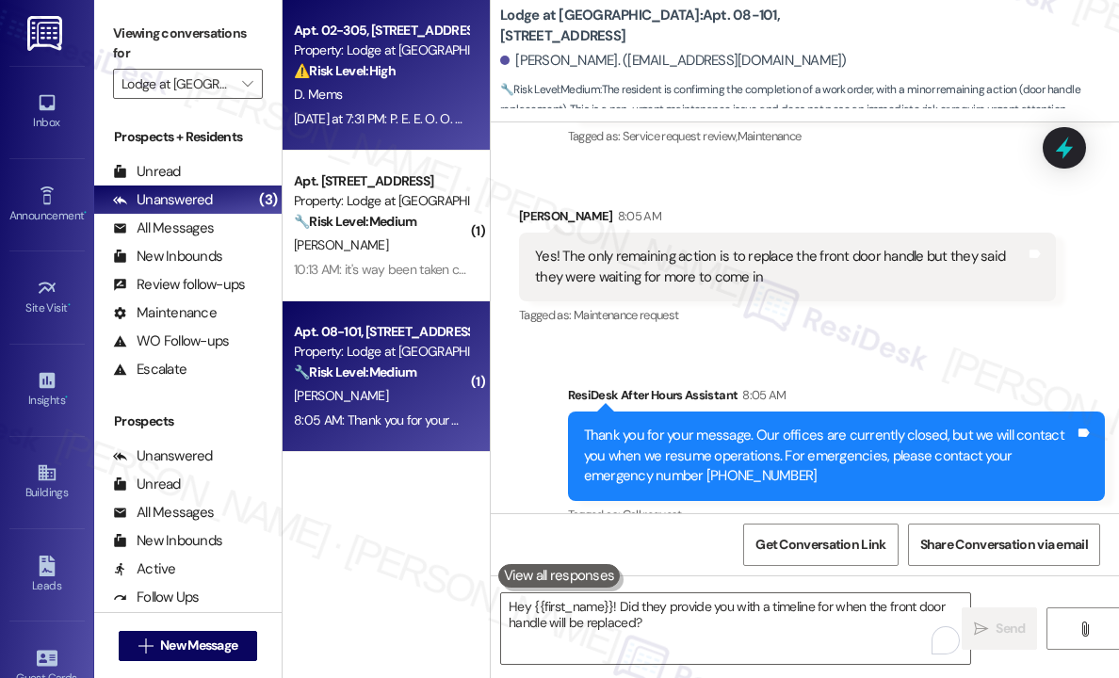
click at [404, 116] on div "Yesterday at 7:31 PM: P. E. E. O. O. D.!??? Yesterday at 7:31 PM: P. E. E. O. O…" at bounding box center [390, 118] width 193 height 17
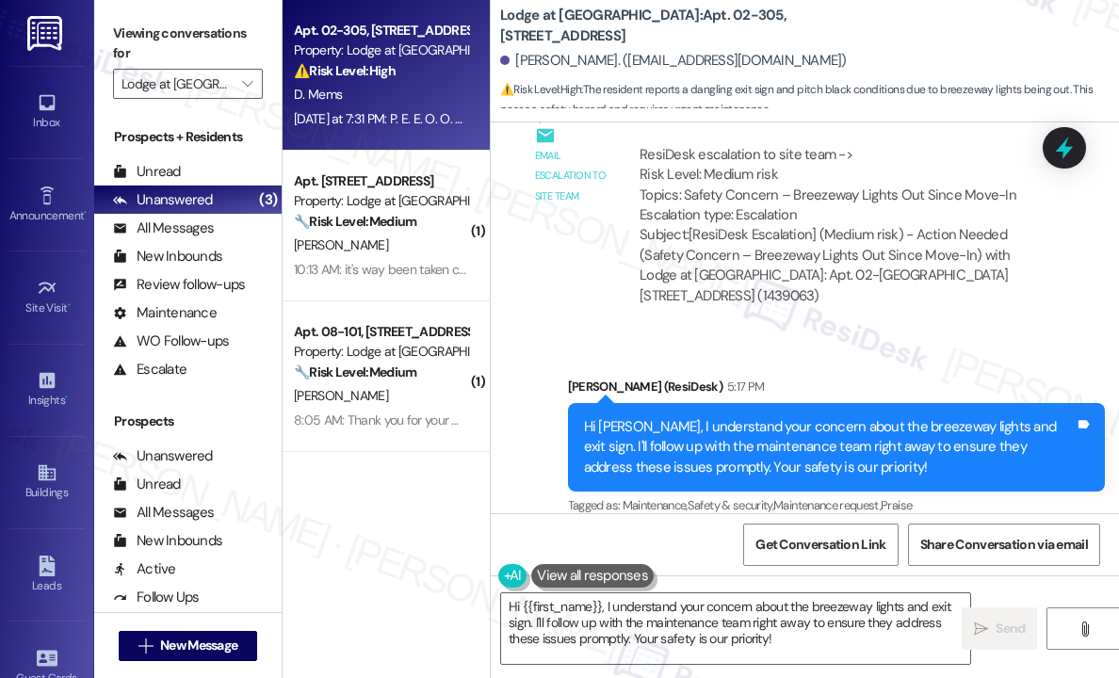
scroll to position [2198, 0]
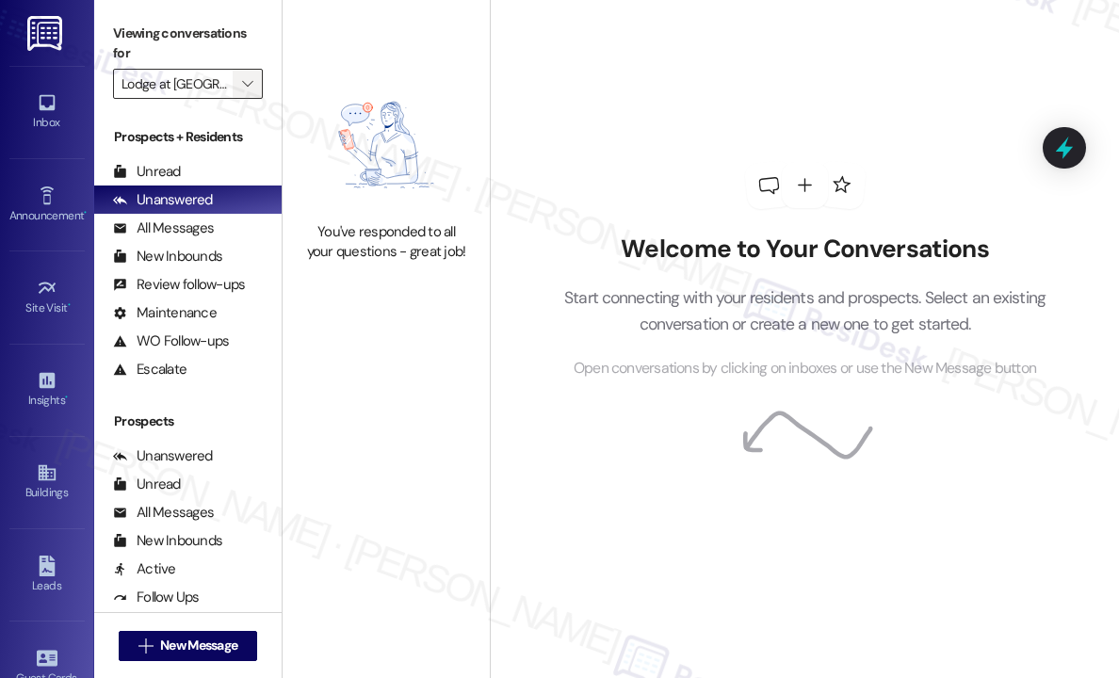
click at [250, 82] on icon "" at bounding box center [247, 83] width 10 height 15
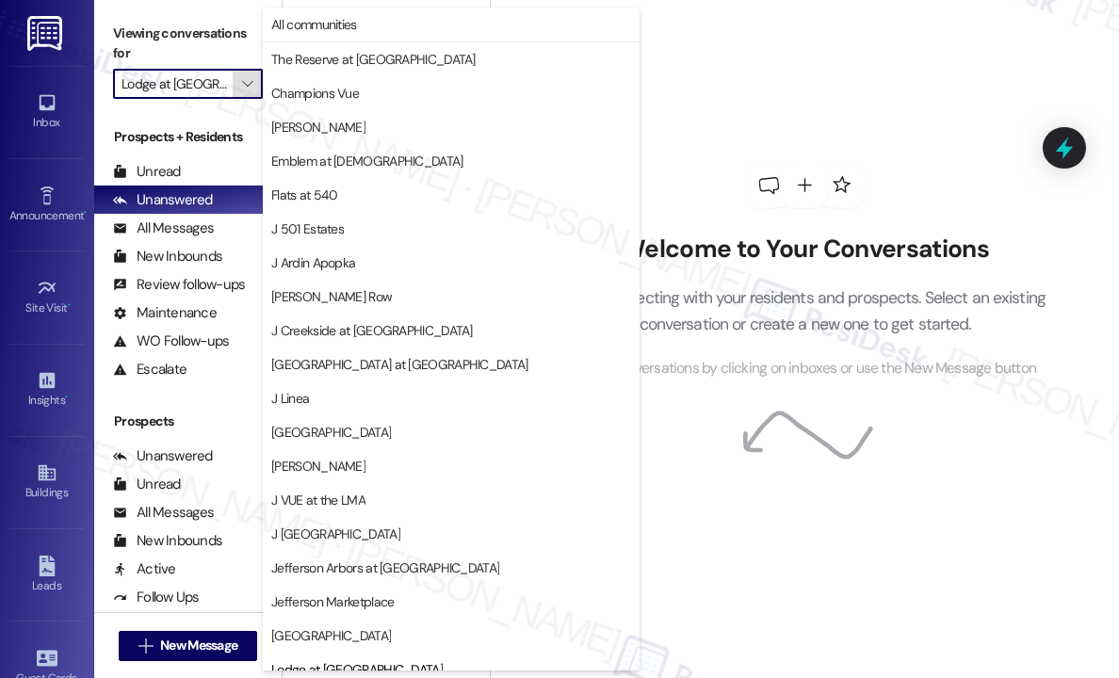
scroll to position [286, 0]
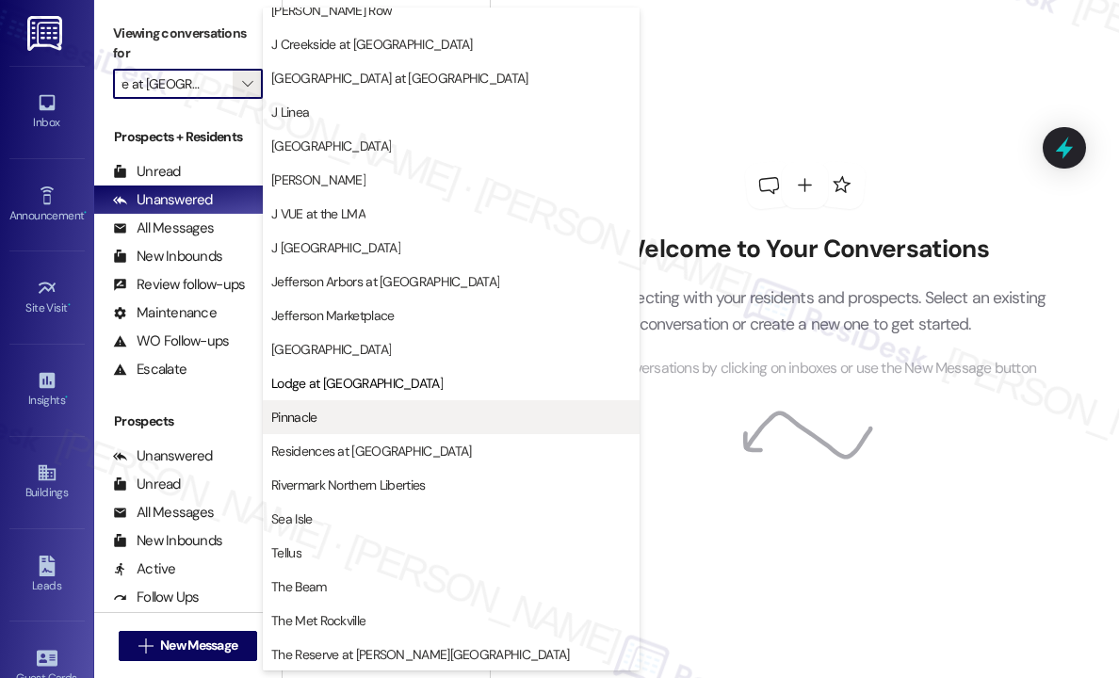
click at [366, 416] on span "Pinnacle" at bounding box center [451, 417] width 360 height 19
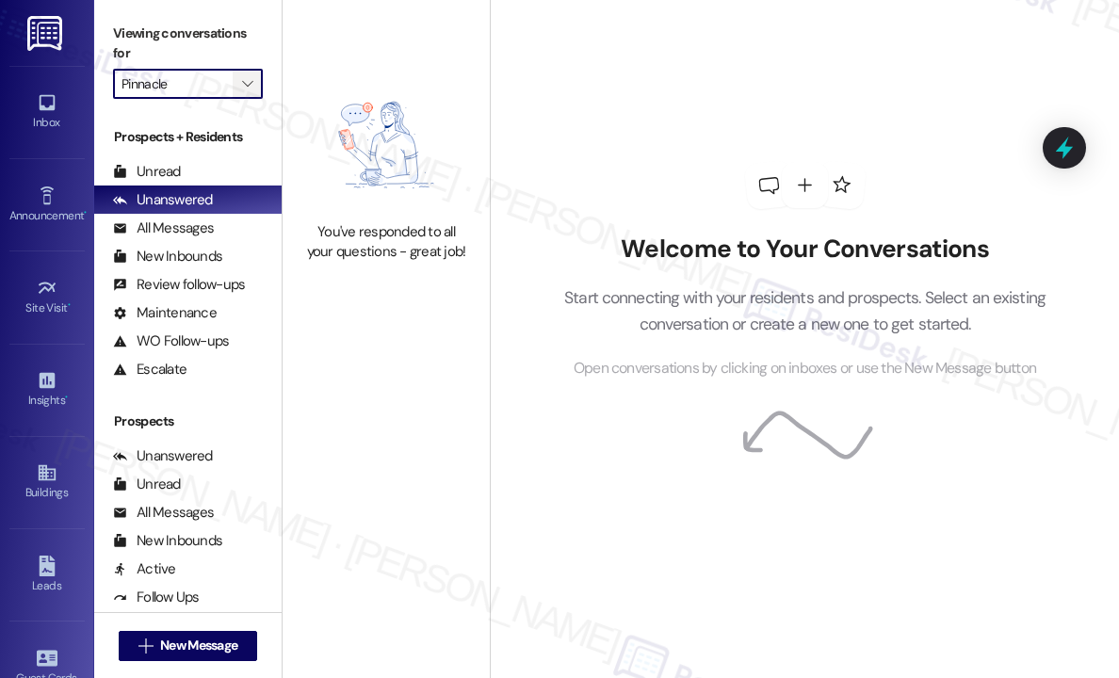
click at [247, 89] on icon "" at bounding box center [247, 83] width 10 height 15
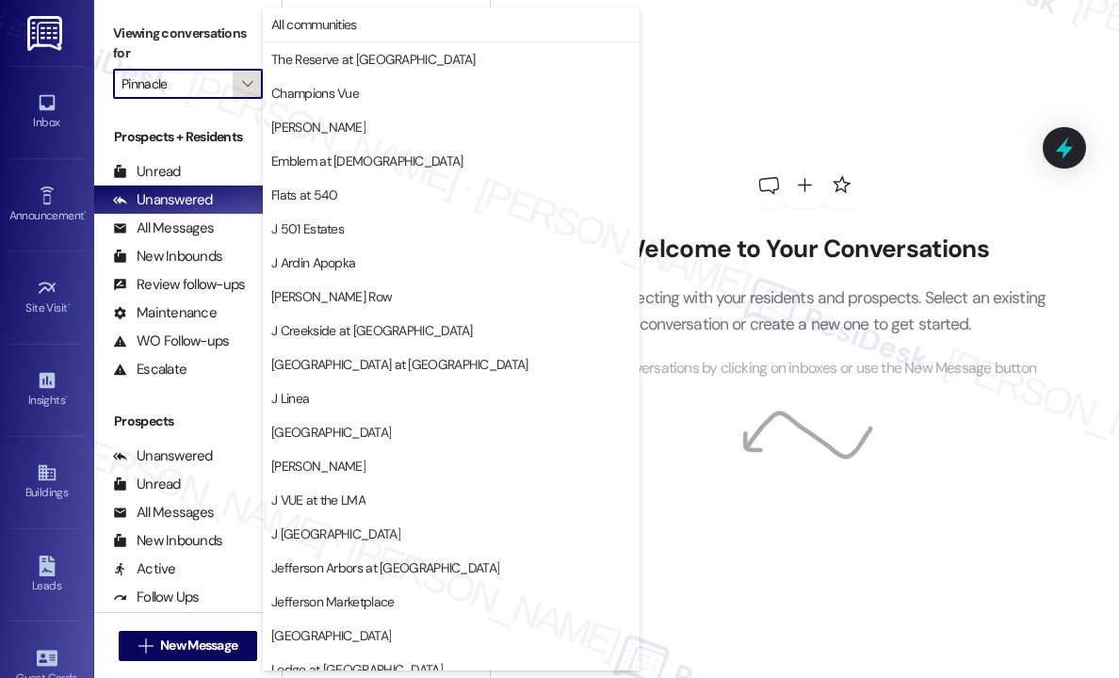
scroll to position [286, 0]
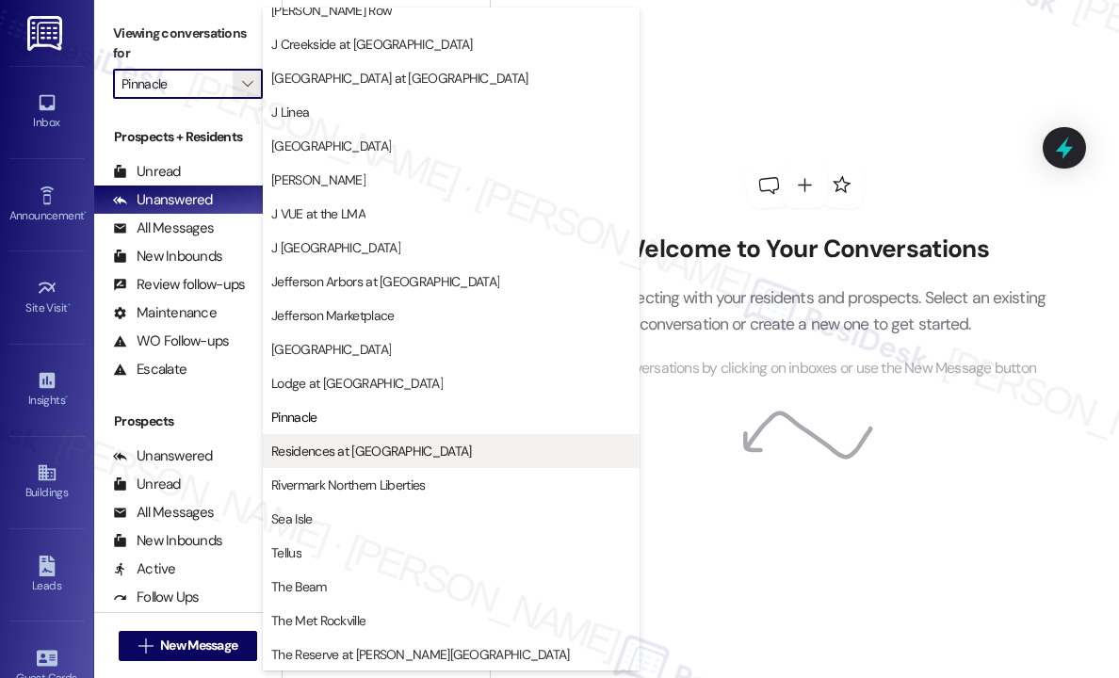
click at [339, 447] on span "Residences at [GEOGRAPHIC_DATA]" at bounding box center [371, 451] width 200 height 19
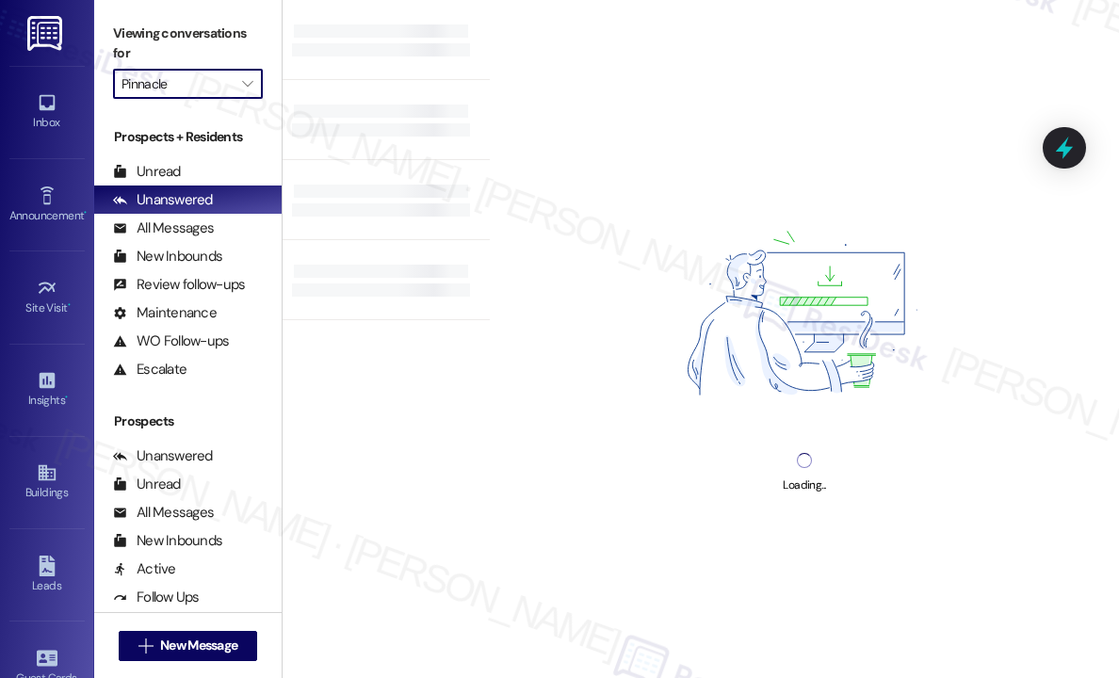
type input "Residences at [GEOGRAPHIC_DATA]"
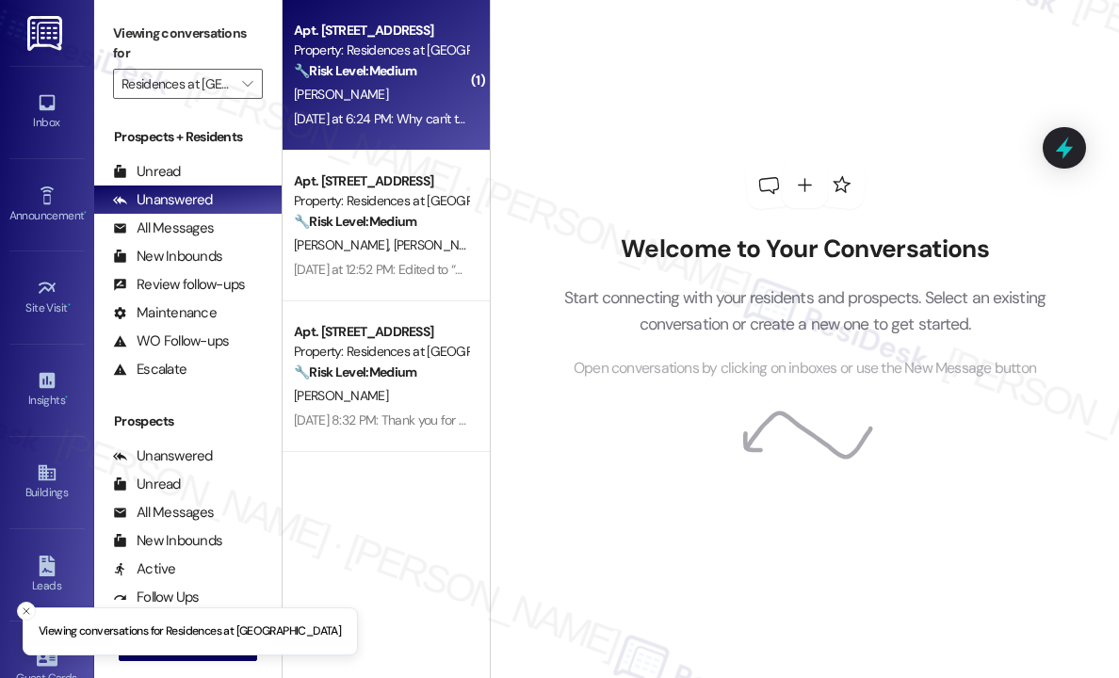
click at [374, 126] on div "[DATE] at 6:24 PM: Why can't the tenants who already had cleaning get them now?…" at bounding box center [791, 118] width 995 height 17
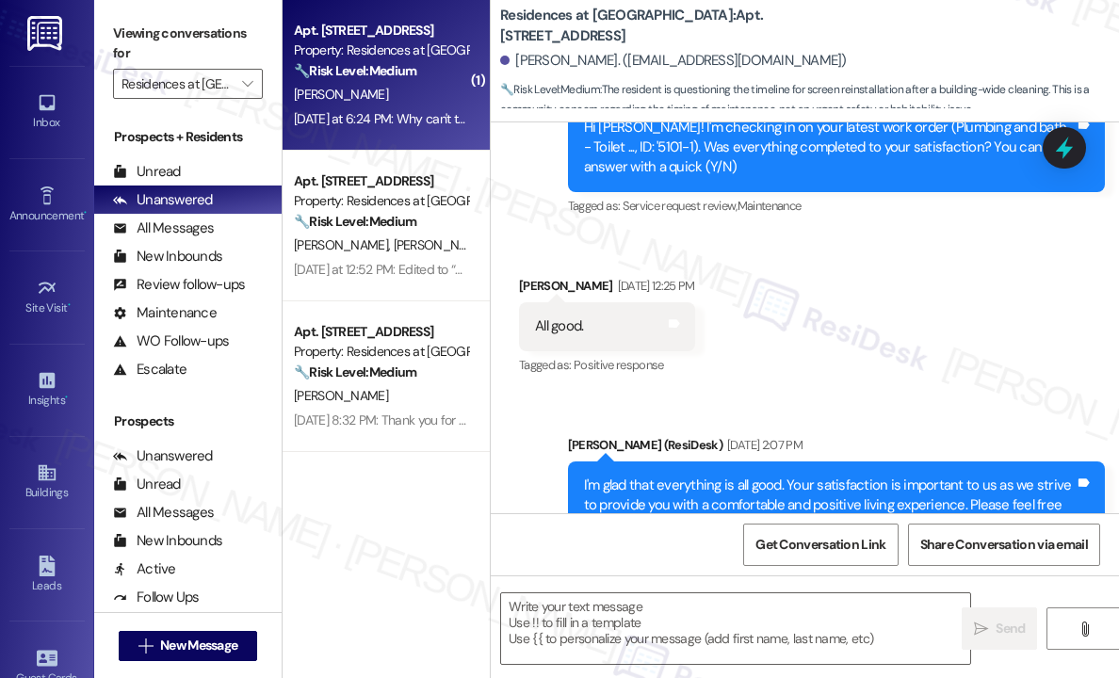
type textarea "Fetching suggested responses. Please feel free to read through the conversation…"
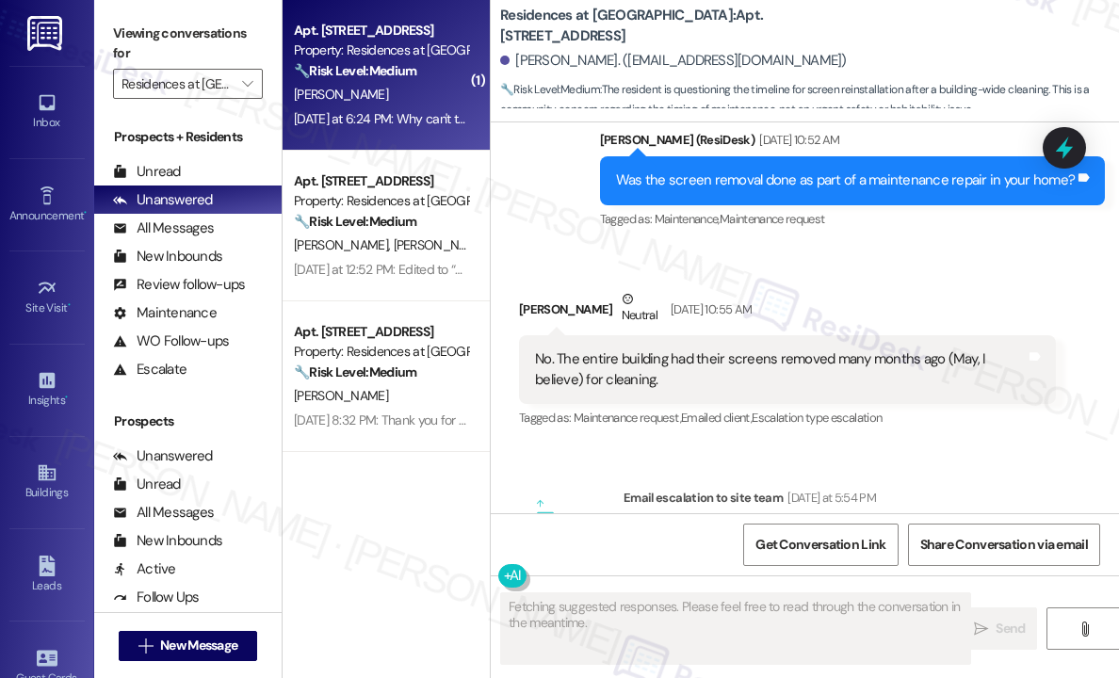
scroll to position [8109, 0]
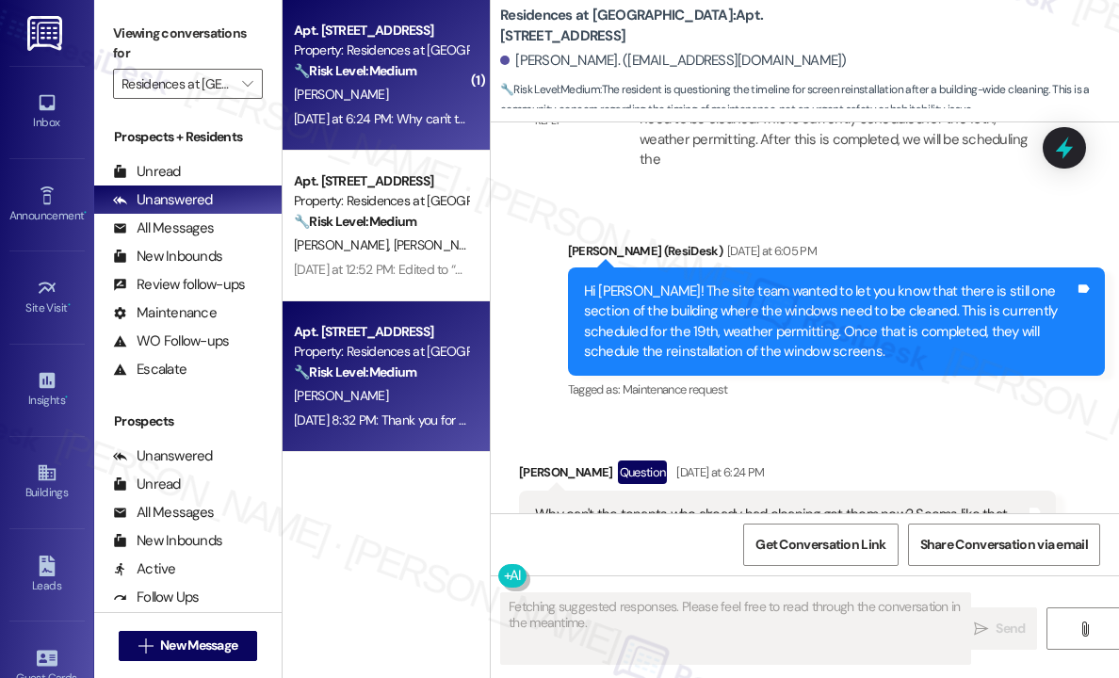
click at [407, 399] on div "[PERSON_NAME]" at bounding box center [381, 396] width 178 height 24
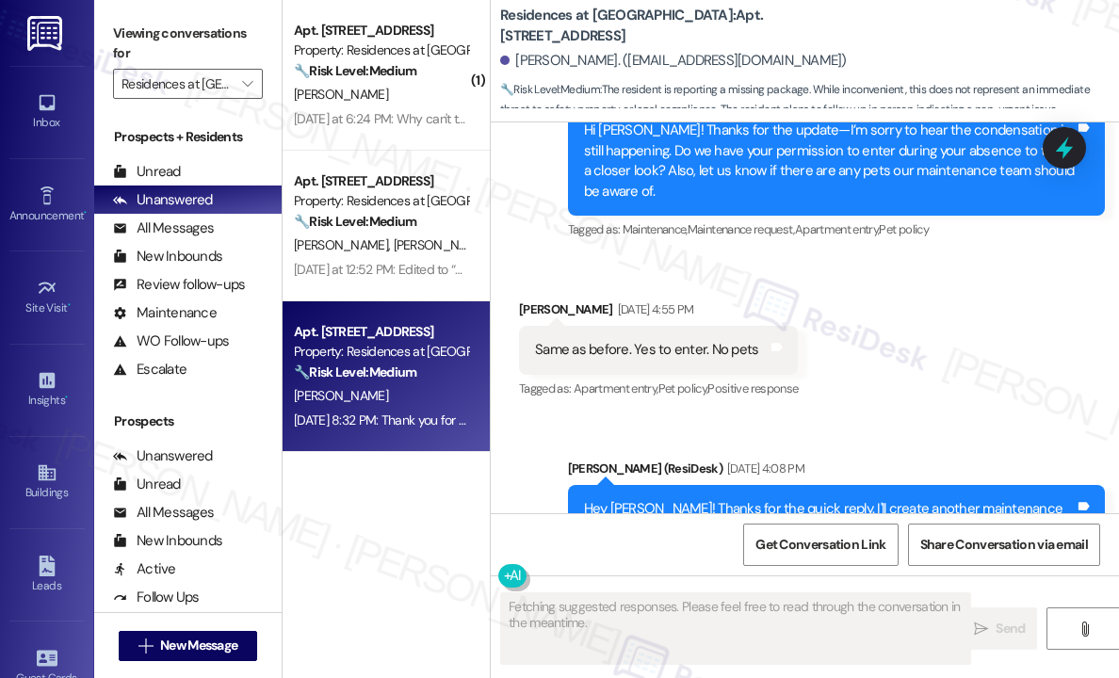
scroll to position [16066, 0]
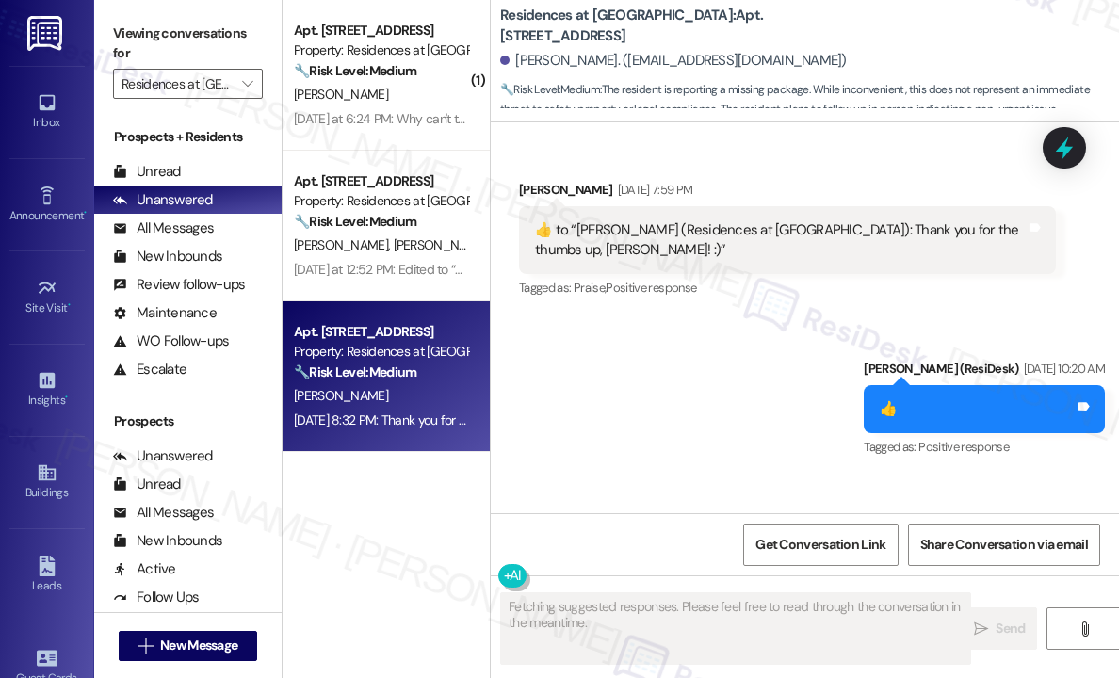
click at [740, 317] on div "Sent via SMS [PERSON_NAME] (ResiDesk) [DATE] 10:20 AM 👍 Tags and notes Tagged a…" at bounding box center [805, 396] width 628 height 159
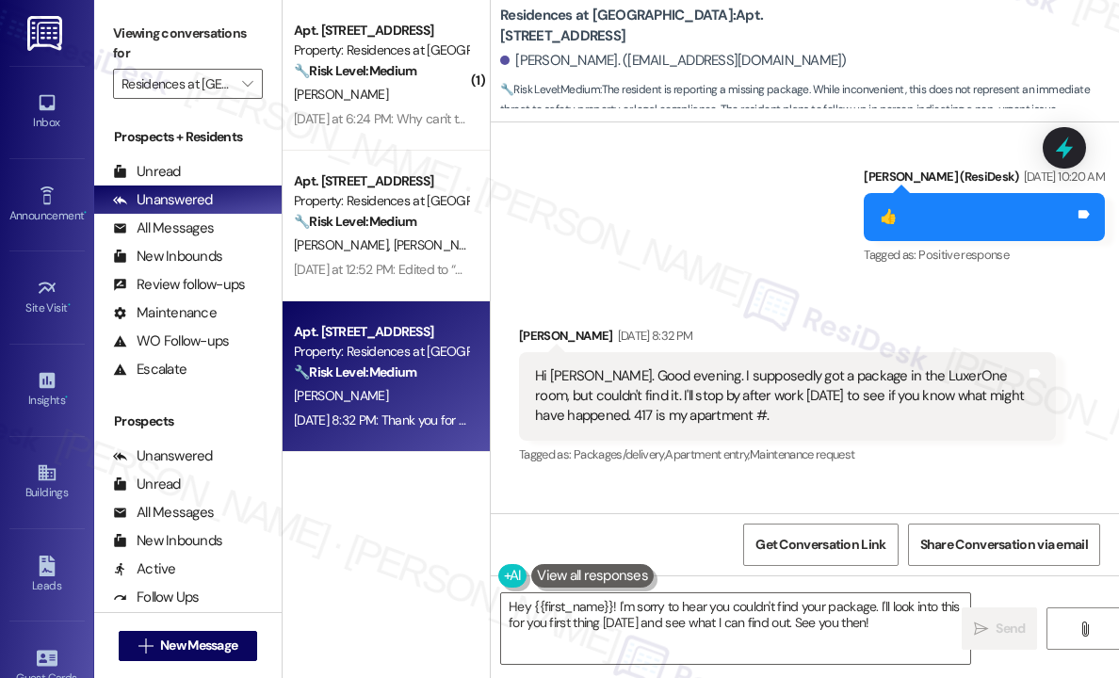
scroll to position [16267, 0]
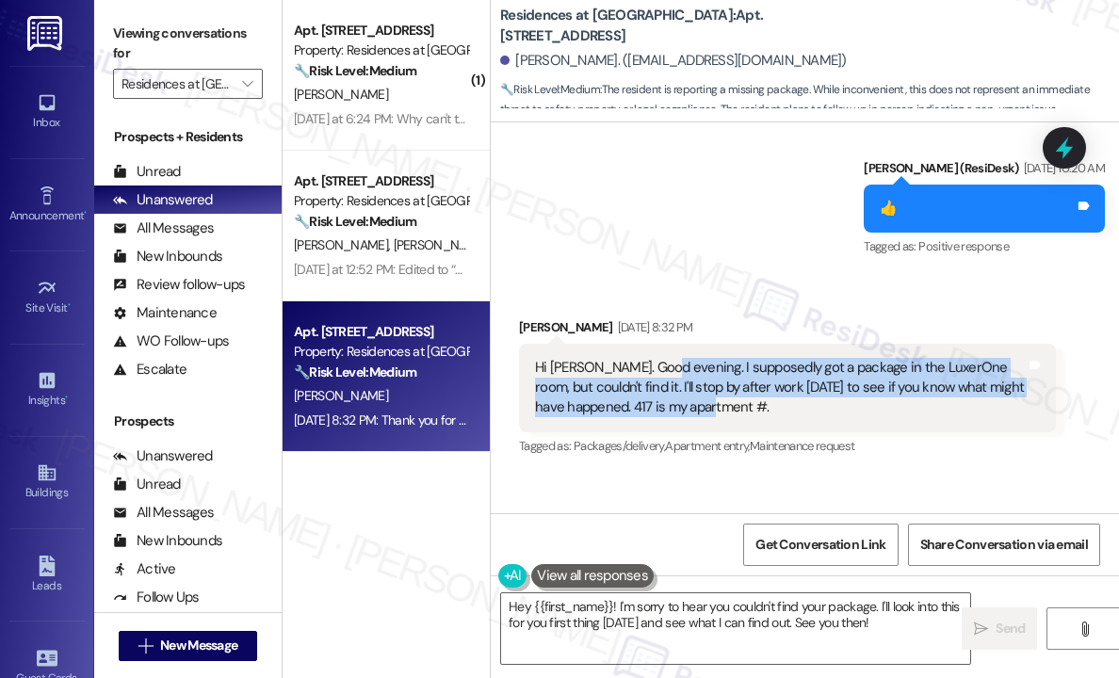
drag, startPoint x: 760, startPoint y: 241, endPoint x: 658, endPoint y: 209, distance: 107.6
click at [658, 358] on div "Hi [PERSON_NAME]. Good evening. I supposedly got a package in the LuxerOne room…" at bounding box center [780, 388] width 491 height 60
copy div "I supposedly got a package in the LuxerOne room, but couldn't find it. I'll sto…"
click at [733, 625] on textarea "Hey {{first_name}}! I'm sorry to hear you couldn't find your package. I'll look…" at bounding box center [735, 629] width 469 height 71
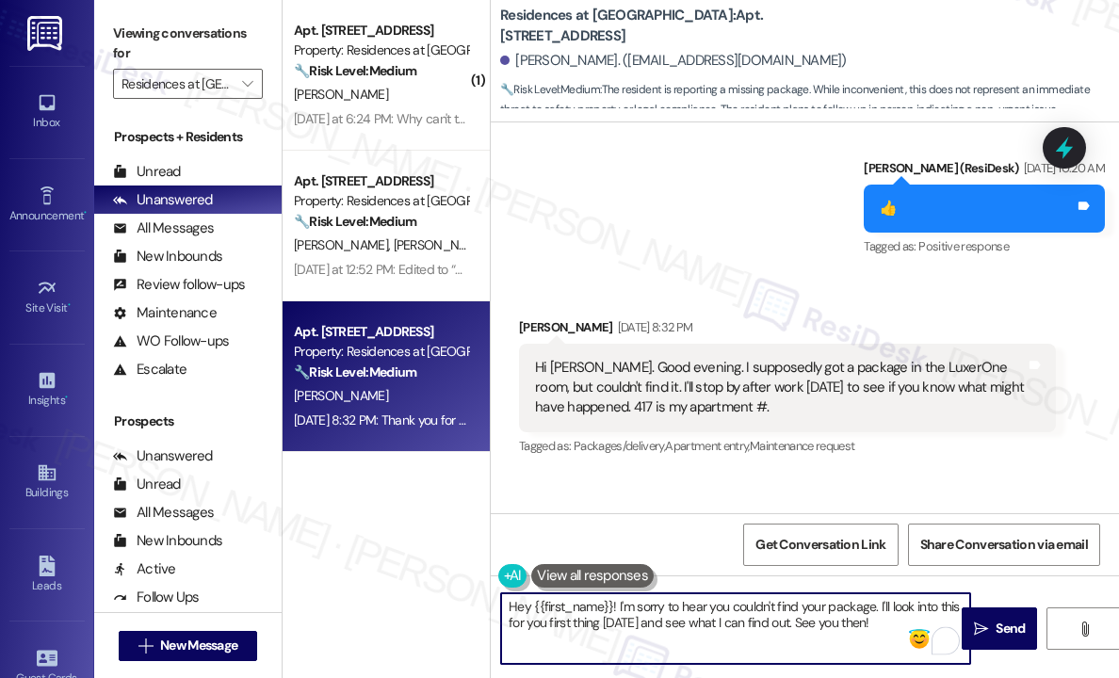
drag, startPoint x: 903, startPoint y: 626, endPoint x: 618, endPoint y: 602, distance: 285.6
click at [618, 602] on textarea "Hey {{first_name}}! I'm sorry to hear you couldn't find your package. I'll look…" at bounding box center [735, 629] width 469 height 71
paste textarea "Thanks for letting me know — can you share when you received the notification a…"
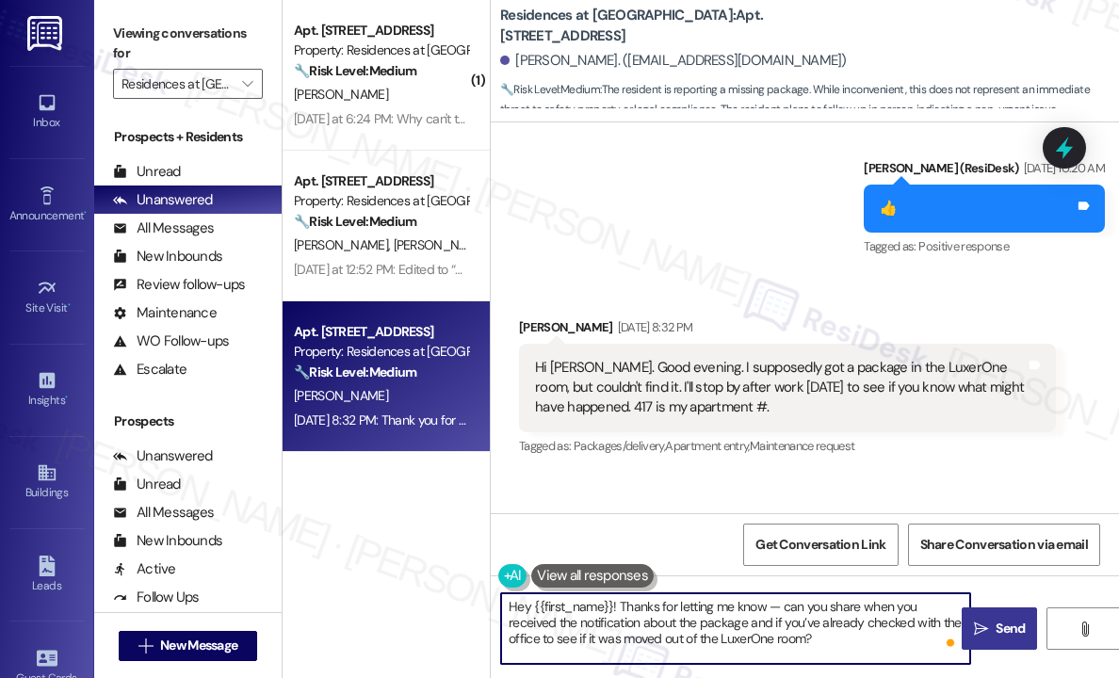
type textarea "Hey {{first_name}}! Thanks for letting me know — can you share when you receive…"
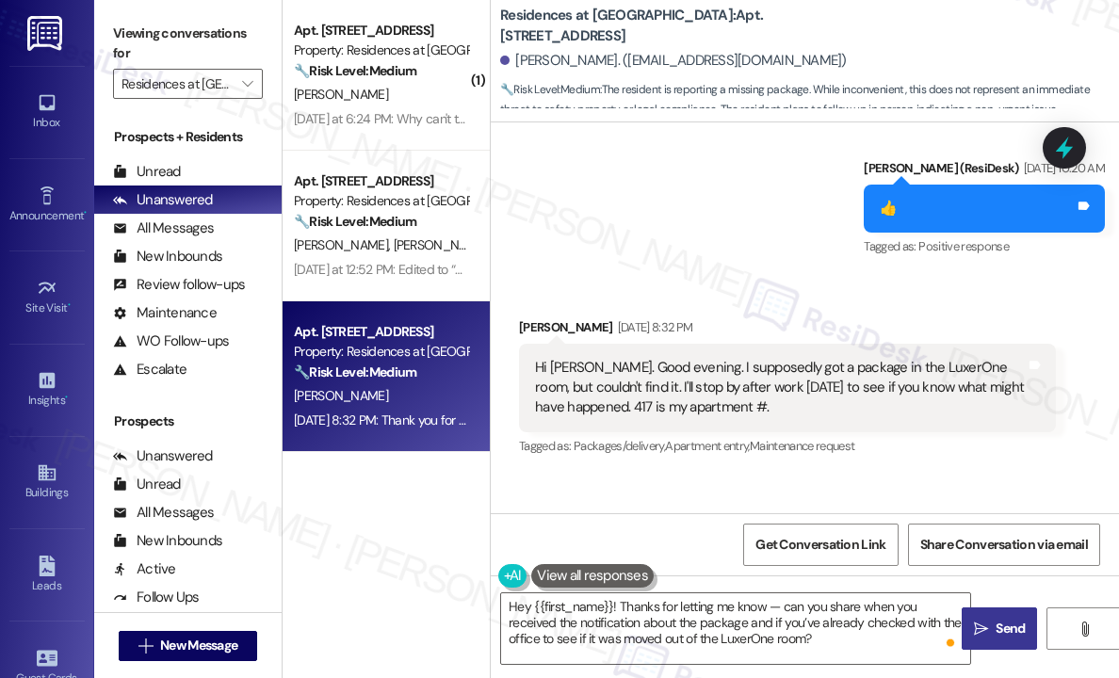
click at [989, 628] on span " Send" at bounding box center [999, 629] width 59 height 20
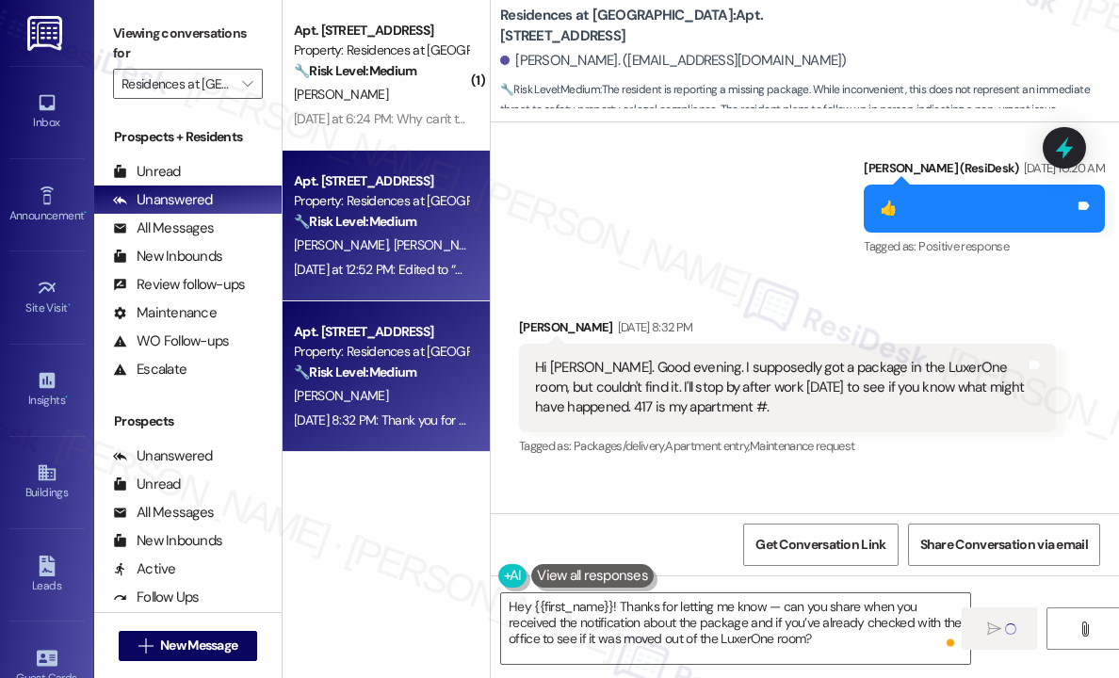
click at [439, 249] on div "[PERSON_NAME] [PERSON_NAME]" at bounding box center [381, 246] width 178 height 24
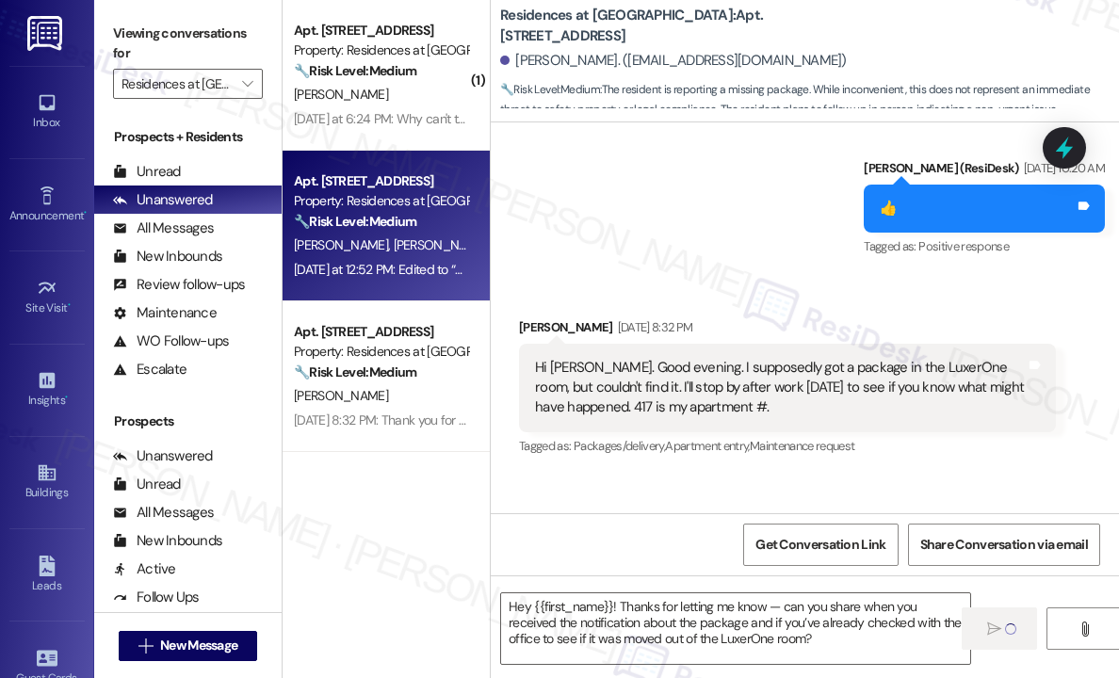
type textarea "Fetching suggested responses. Please feel free to read through the conversation…"
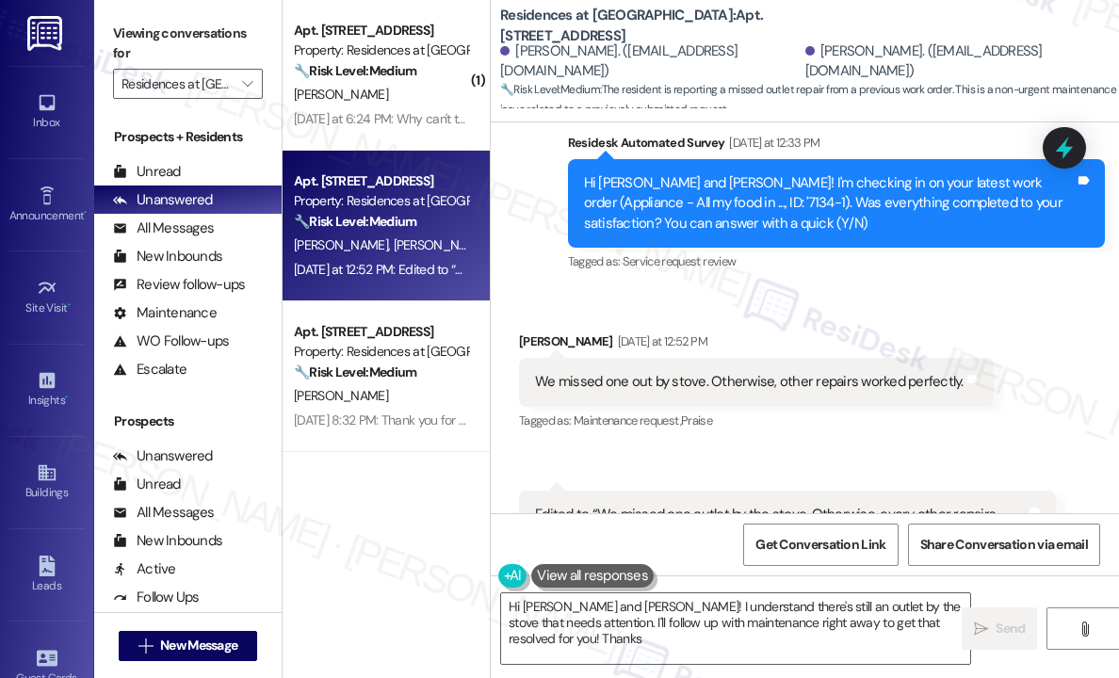
scroll to position [1244, 0]
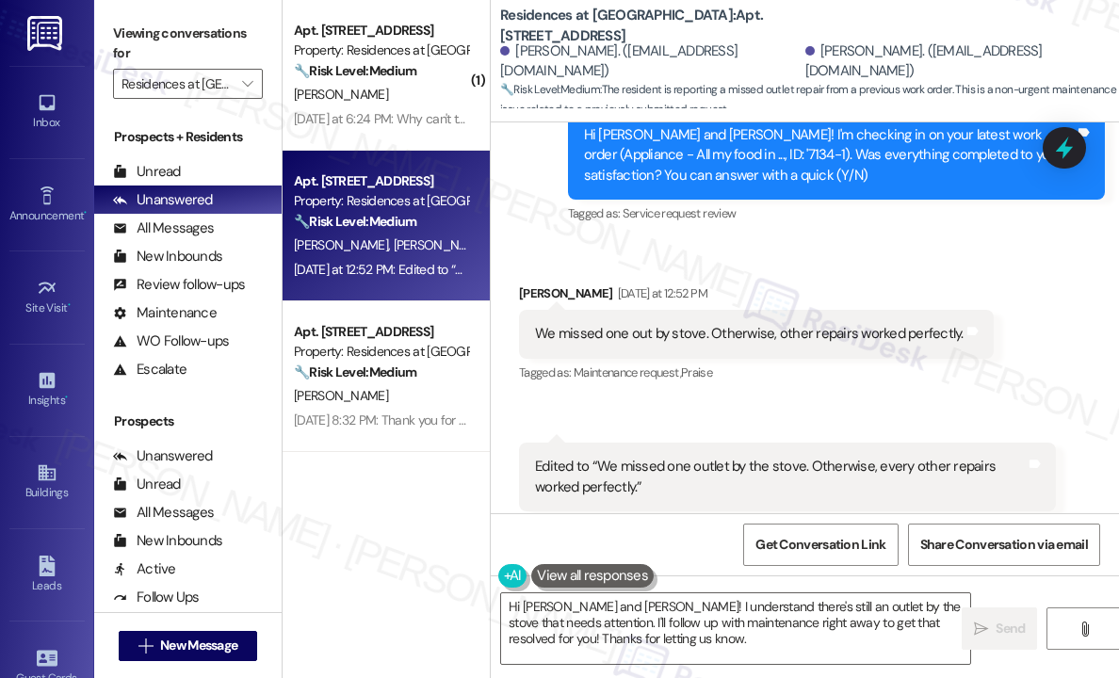
click at [859, 241] on div "Received via SMS [PERSON_NAME] [DATE] at 12:52 PM We missed one out by stove. O…" at bounding box center [805, 397] width 628 height 312
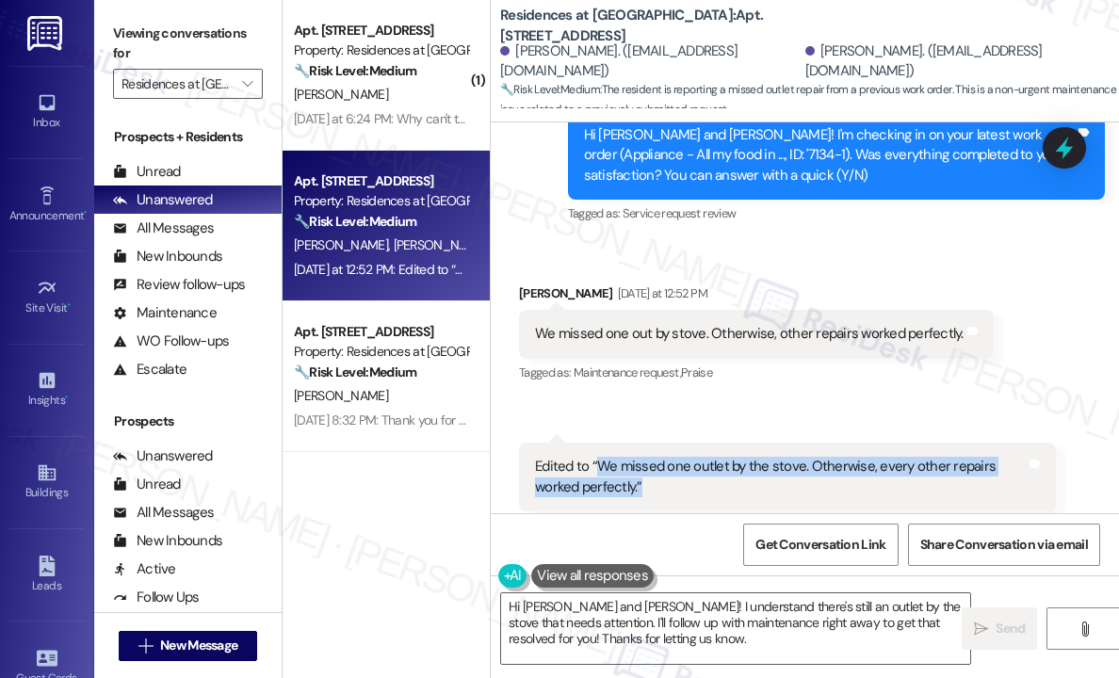
drag, startPoint x: 684, startPoint y: 447, endPoint x: 627, endPoint y: 458, distance: 57.6
click at [594, 457] on div "Edited to “We missed one outlet by the stove. Otherwise, every other repairs wo…" at bounding box center [780, 477] width 491 height 41
click at [590, 457] on div "Edited to “We missed one outlet by the stove. Otherwise, every other repairs wo…" at bounding box center [780, 477] width 491 height 41
copy div "“We missed one outlet by the stove. Otherwise, every other repairs worked perfe…"
click at [694, 639] on textarea "Hi [PERSON_NAME] and [PERSON_NAME]! I understand there's still an outlet by the…" at bounding box center [735, 629] width 469 height 71
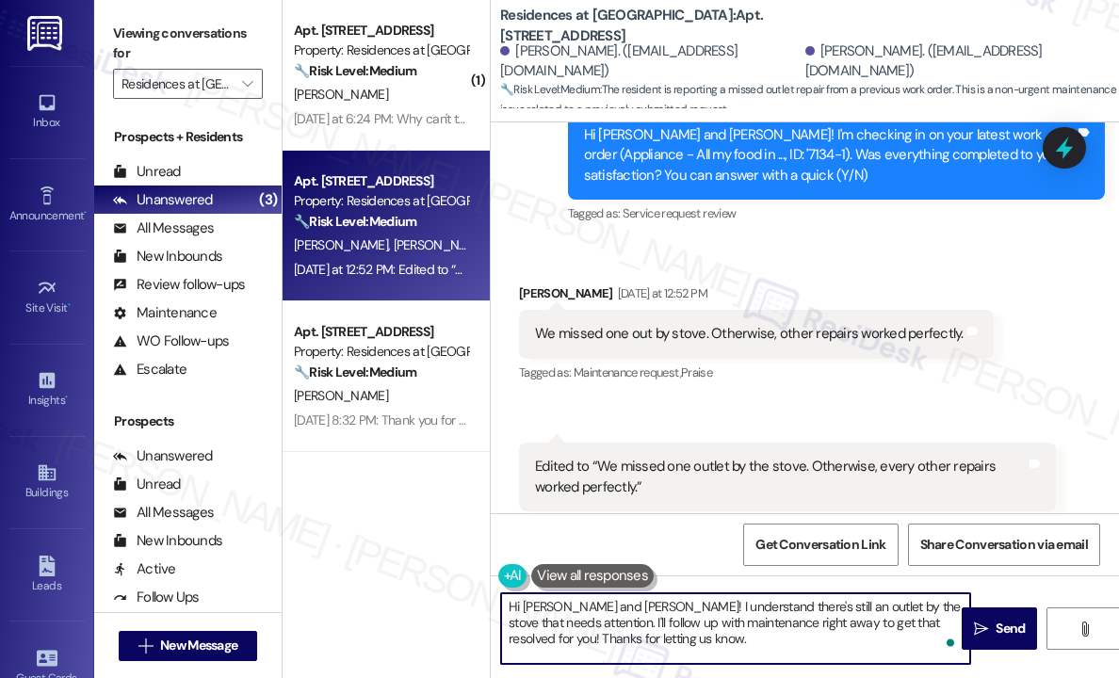
drag, startPoint x: 697, startPoint y: 645, endPoint x: 629, endPoint y: 610, distance: 76.7
click at [629, 610] on textarea "Hi [PERSON_NAME] and [PERSON_NAME]! I understand there's still an outlet by the…" at bounding box center [735, 629] width 469 height 71
paste textarea "Thanks for letting me know — was the missed outlet by the stove included under …"
click at [713, 632] on textarea "Hi [PERSON_NAME] and [PERSON_NAME]! Thanks for letting me know — was the missed…" at bounding box center [735, 629] width 469 height 71
type textarea "Hi [PERSON_NAME] and [PERSON_NAME]! Thanks for letting me know — was the missed…"
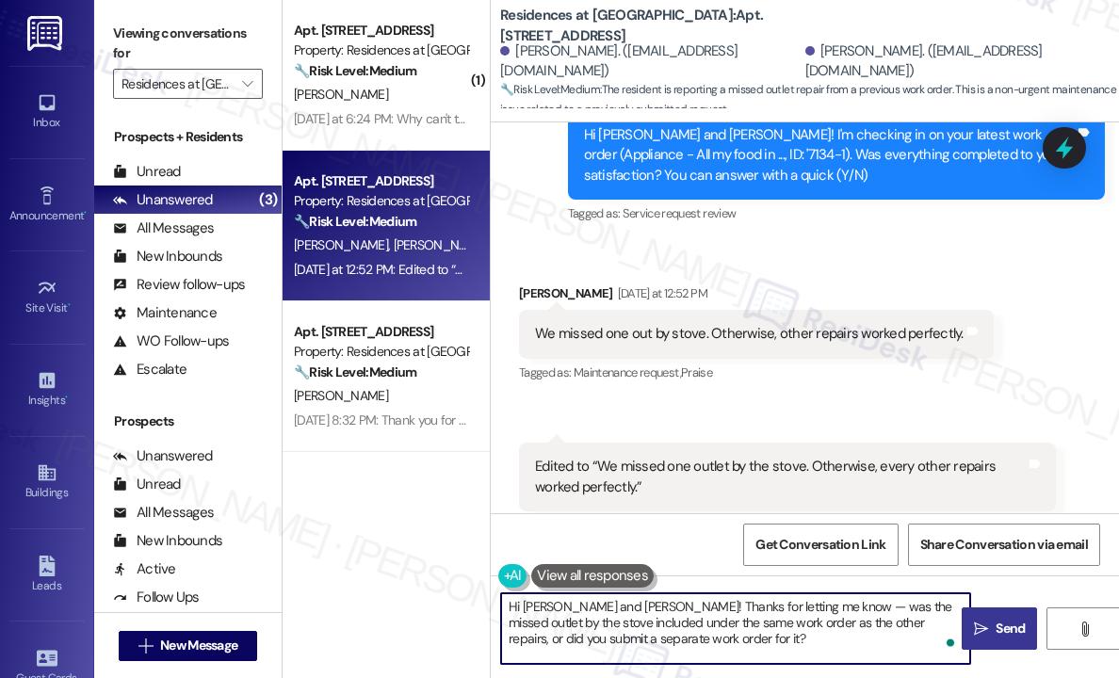
click at [1008, 627] on span "Send" at bounding box center [1010, 629] width 29 height 20
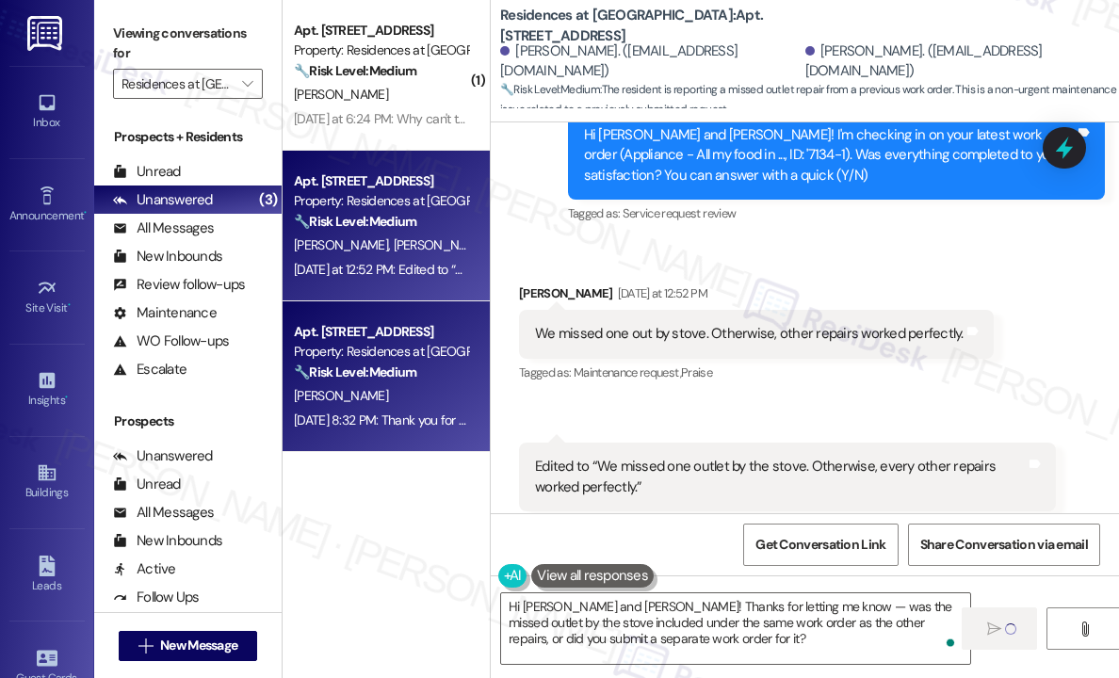
click at [348, 384] on div "[PERSON_NAME]" at bounding box center [381, 396] width 178 height 24
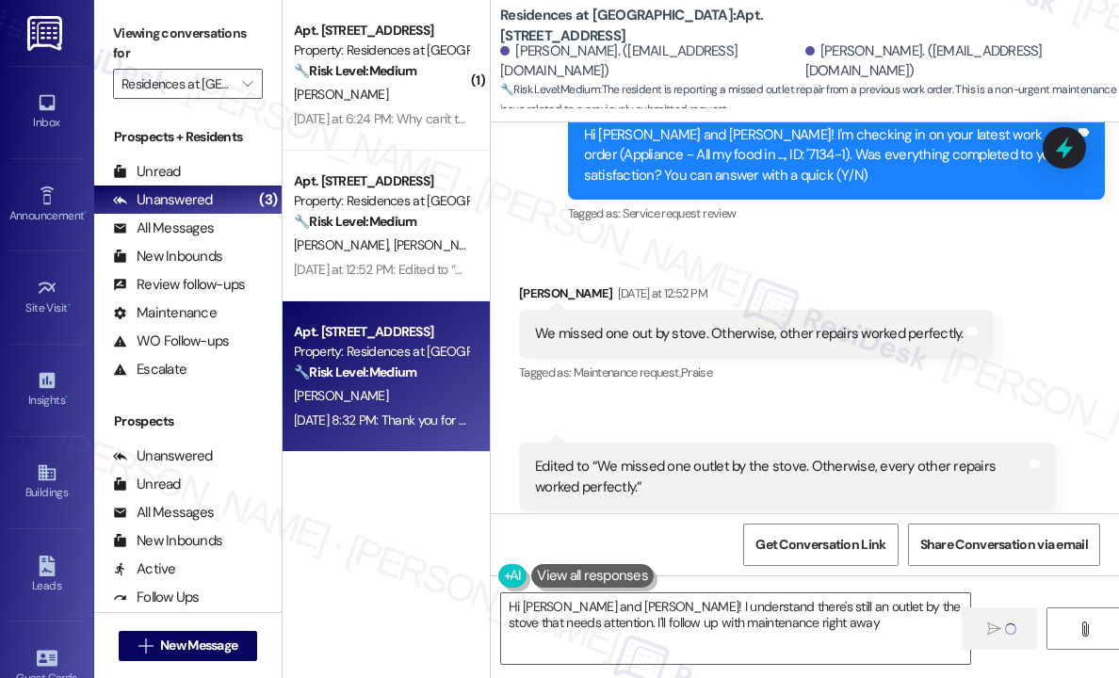
type textarea "Hi [PERSON_NAME] and [PERSON_NAME]! I understand there's still an outlet by the…"
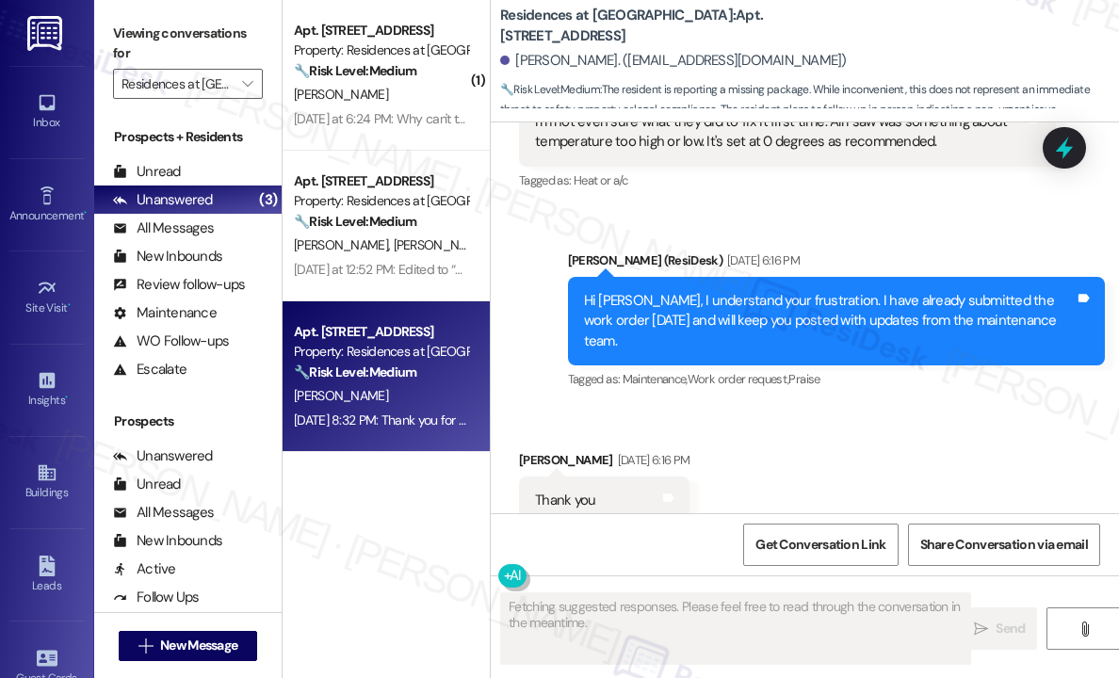
scroll to position [16066, 0]
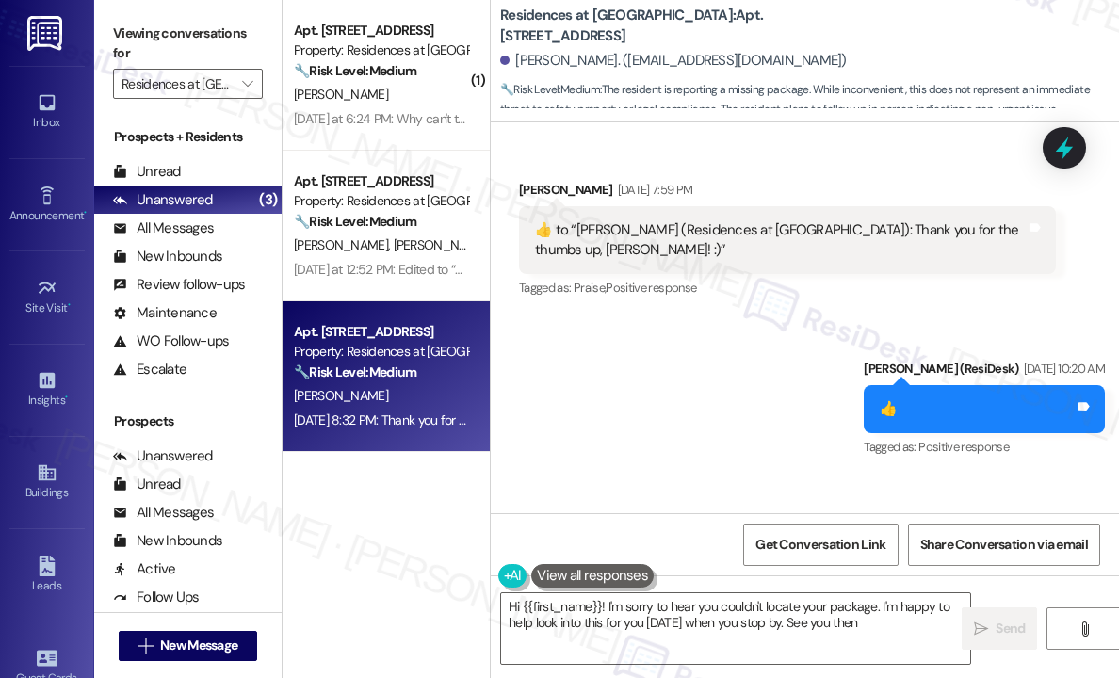
type textarea "Hi {{first_name}}! I'm sorry to hear you couldn't locate your package. I'm happ…"
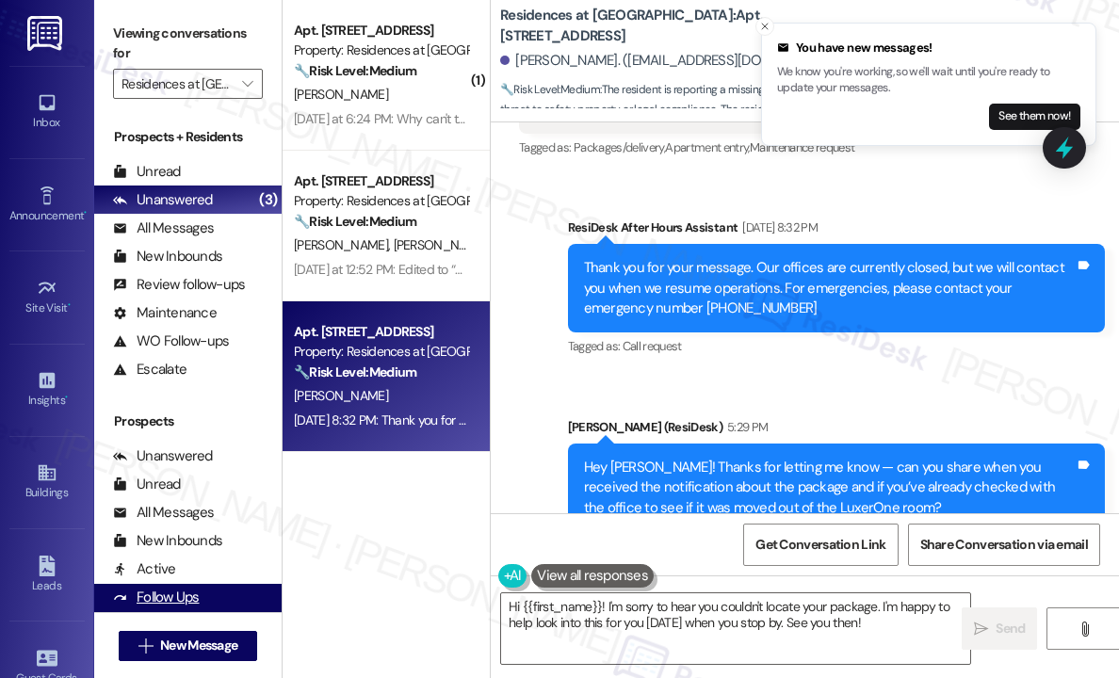
scroll to position [16597, 0]
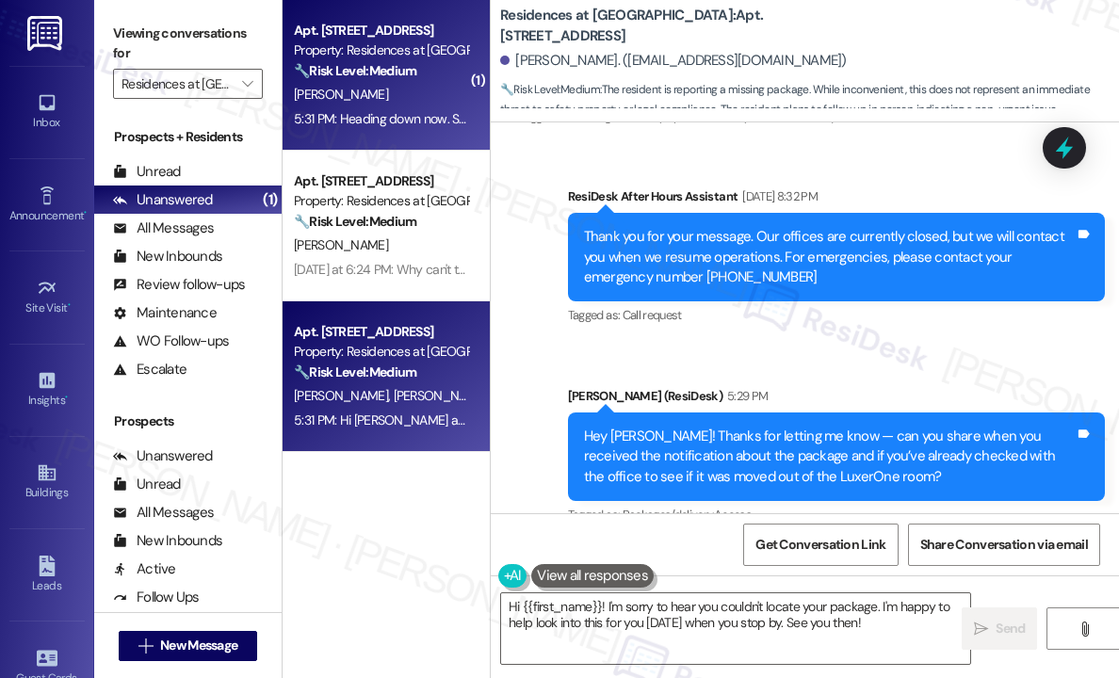
click at [362, 376] on strong "🔧 Risk Level: Medium" at bounding box center [355, 372] width 122 height 17
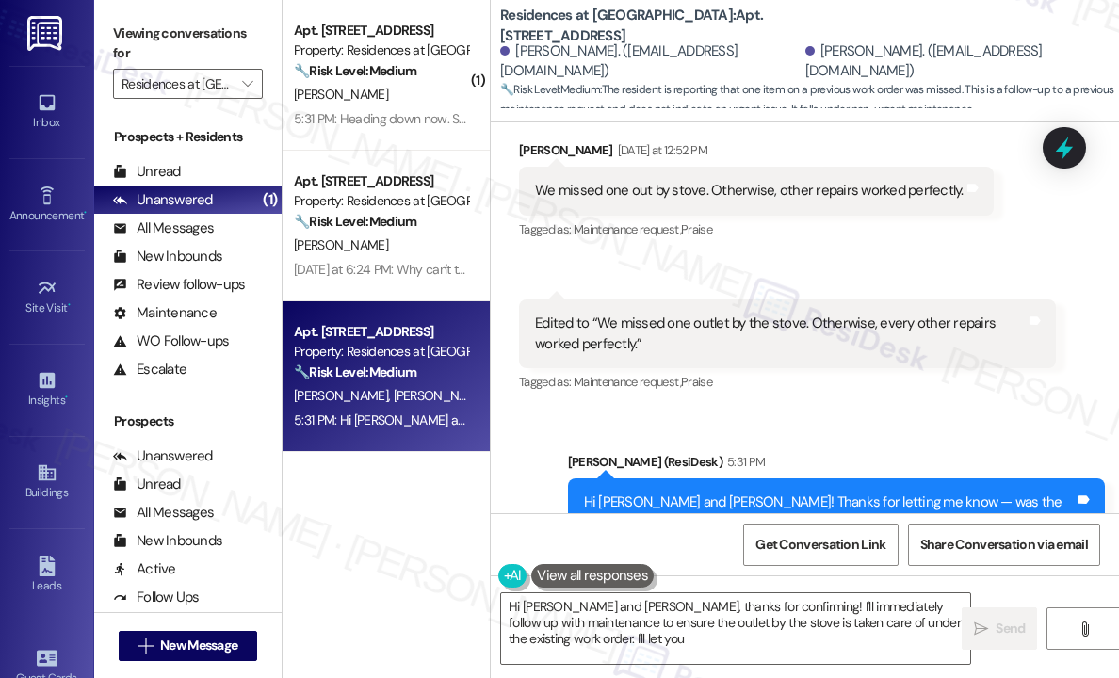
scroll to position [1481, 0]
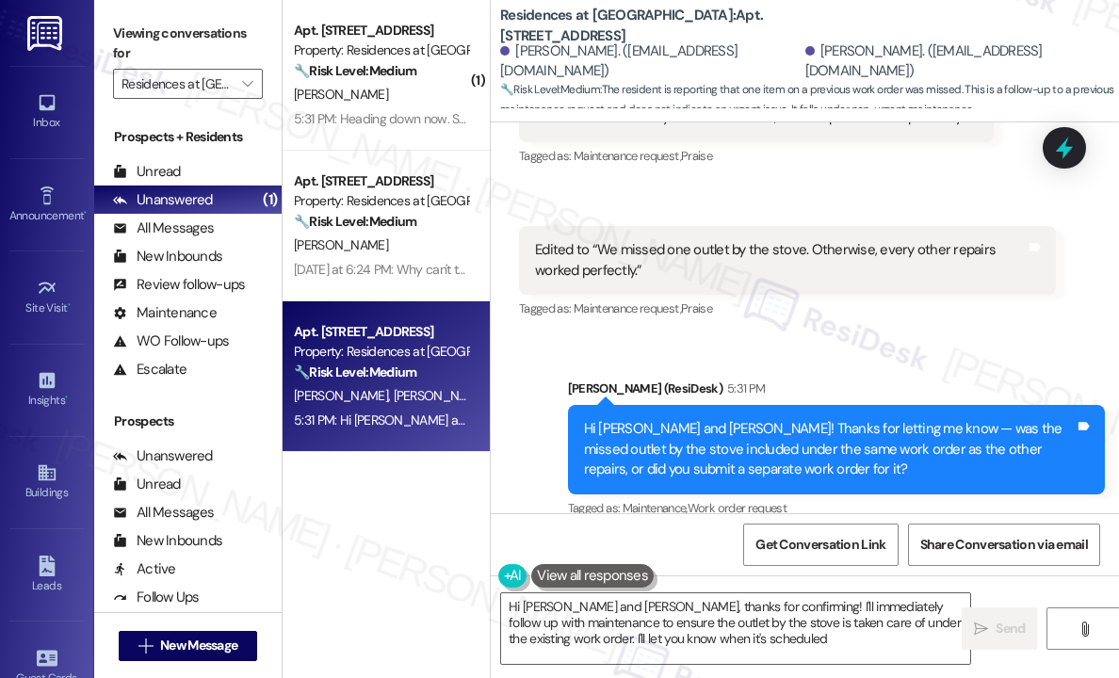
type textarea "Hi [PERSON_NAME] and [PERSON_NAME], thanks for confirming! I'll immediately fol…"
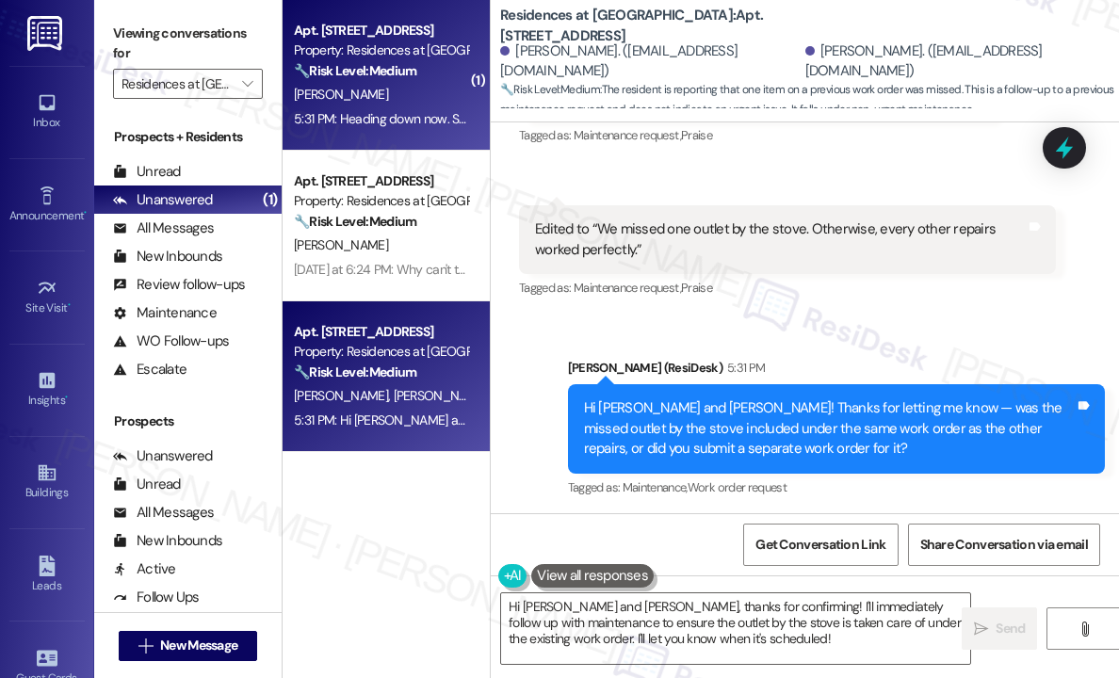
click at [448, 71] on div "🔧 Risk Level: Medium The resident is inquiring about a missing package in the L…" at bounding box center [381, 71] width 174 height 20
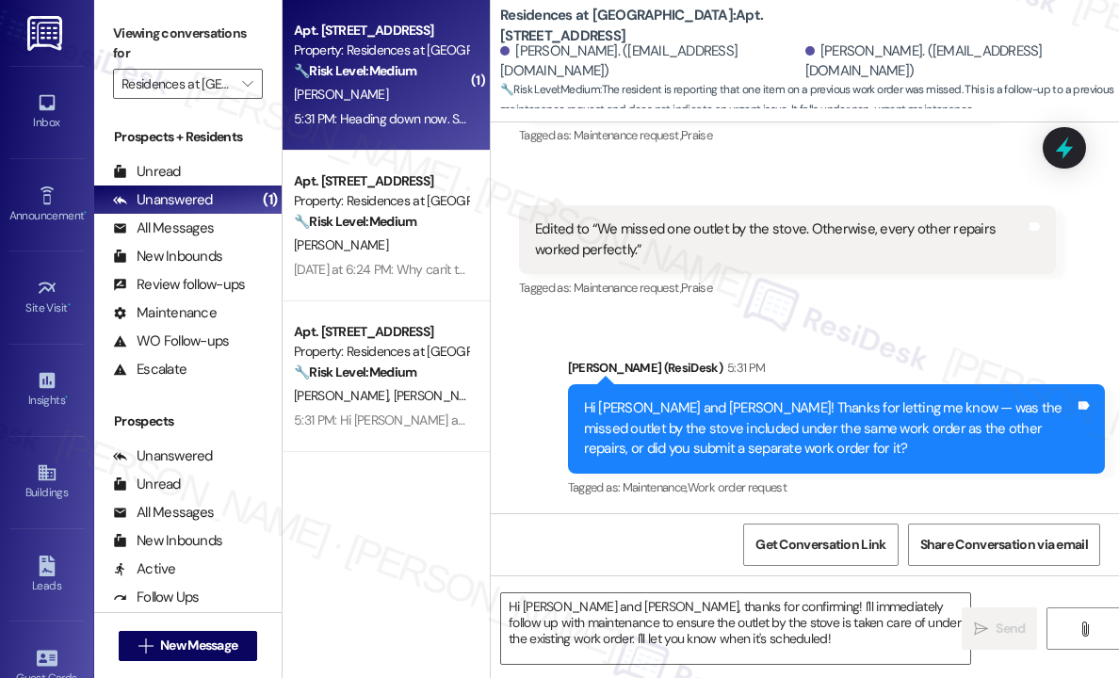
type textarea "Fetching suggested responses. Please feel free to read through the conversation…"
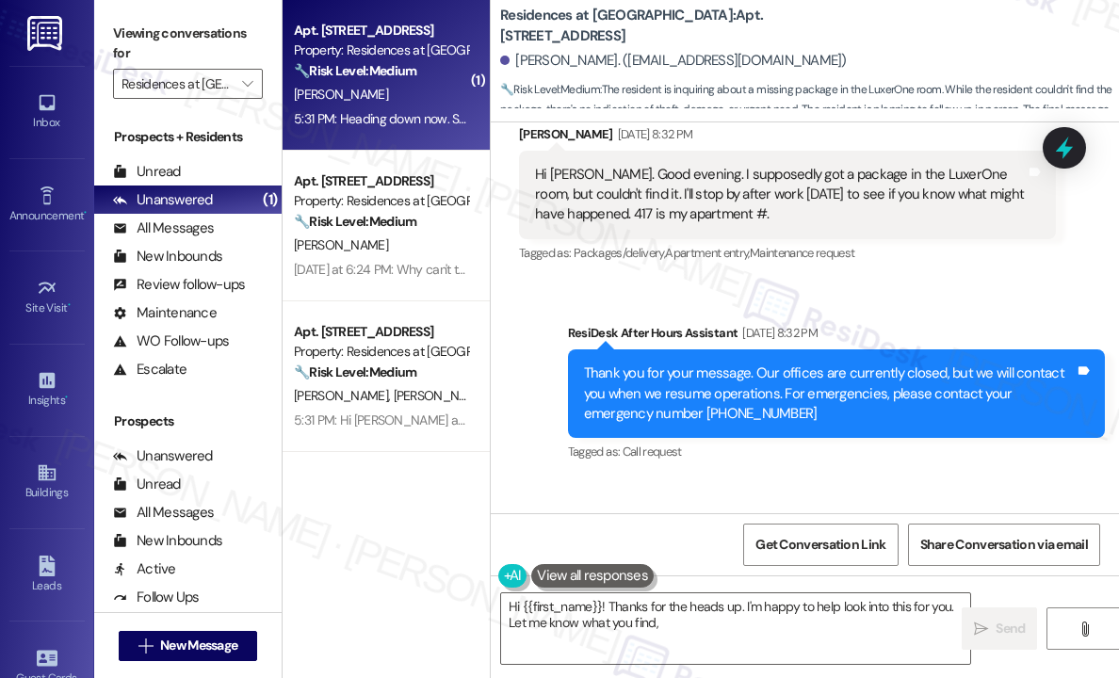
scroll to position [16624, 0]
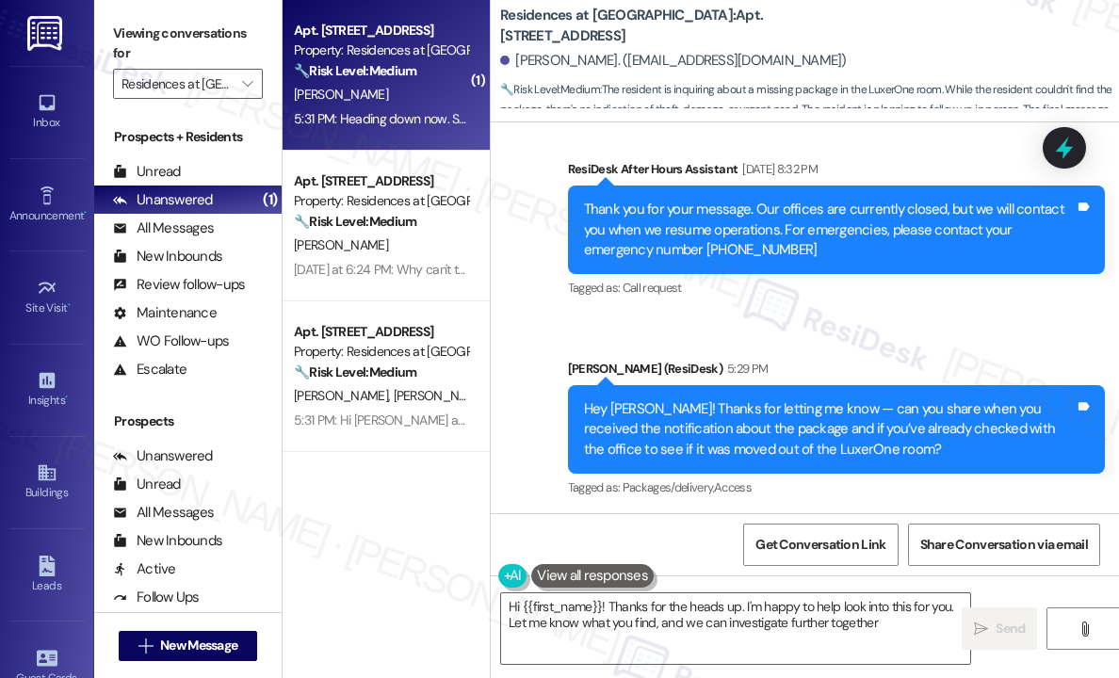
type textarea "Hi {{first_name}}! Thanks for the heads up. I'm happy to help look into this fo…"
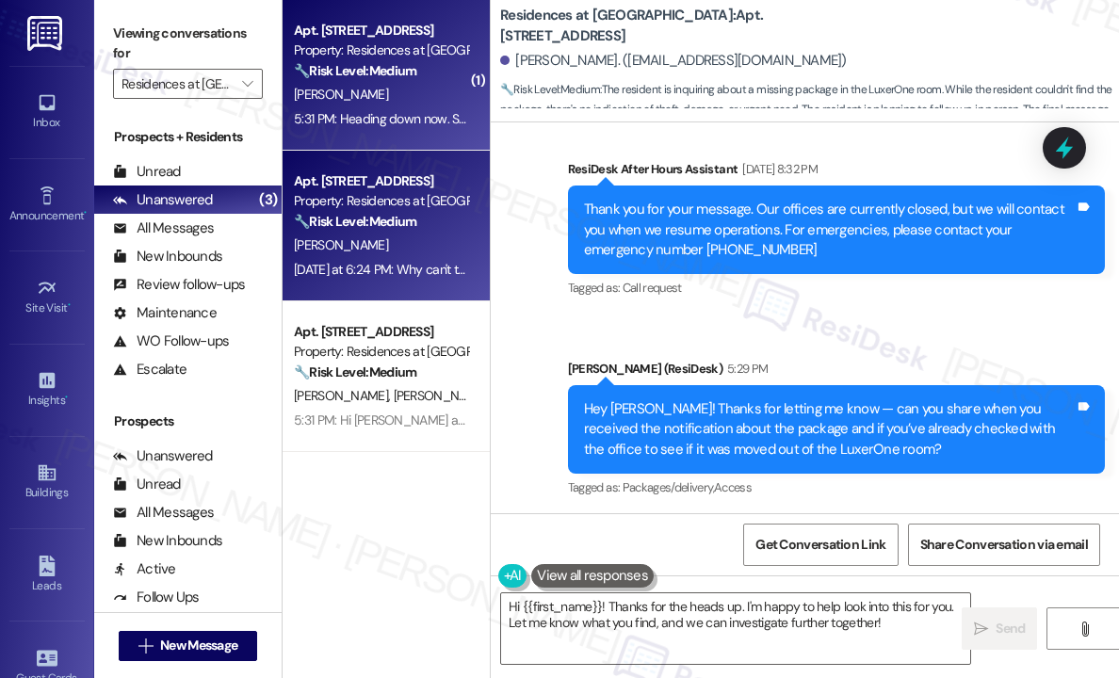
click at [430, 234] on div "[PERSON_NAME]" at bounding box center [381, 246] width 178 height 24
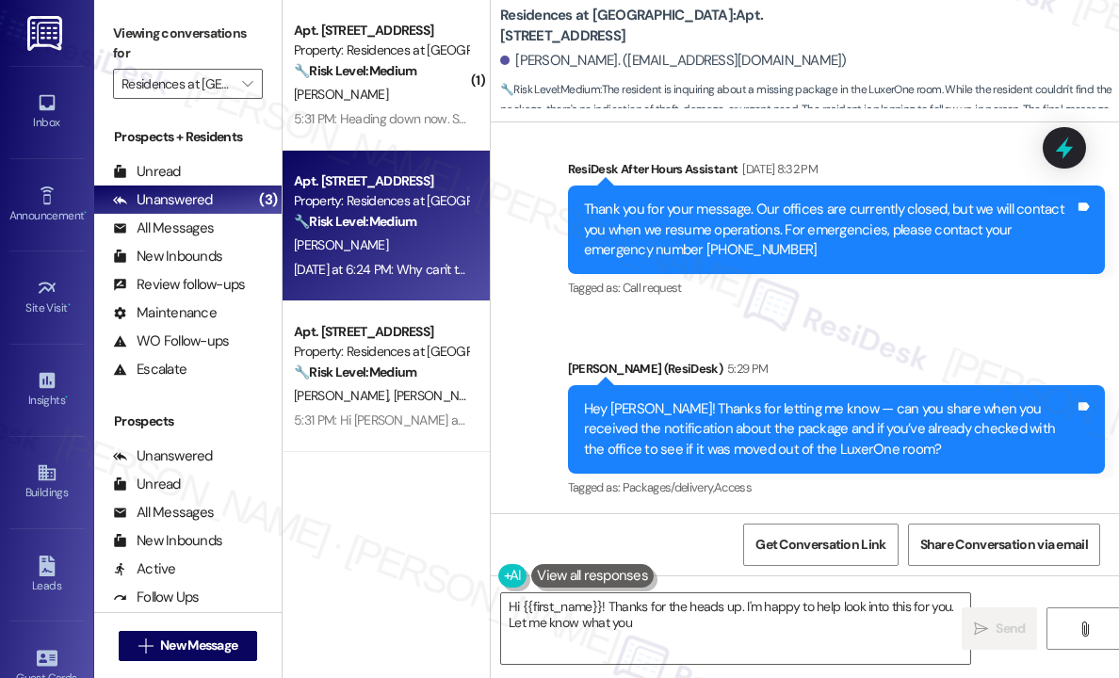
type textarea "Hi {{first_name}}! Thanks for the heads up. I'm happy to help look into this fo…"
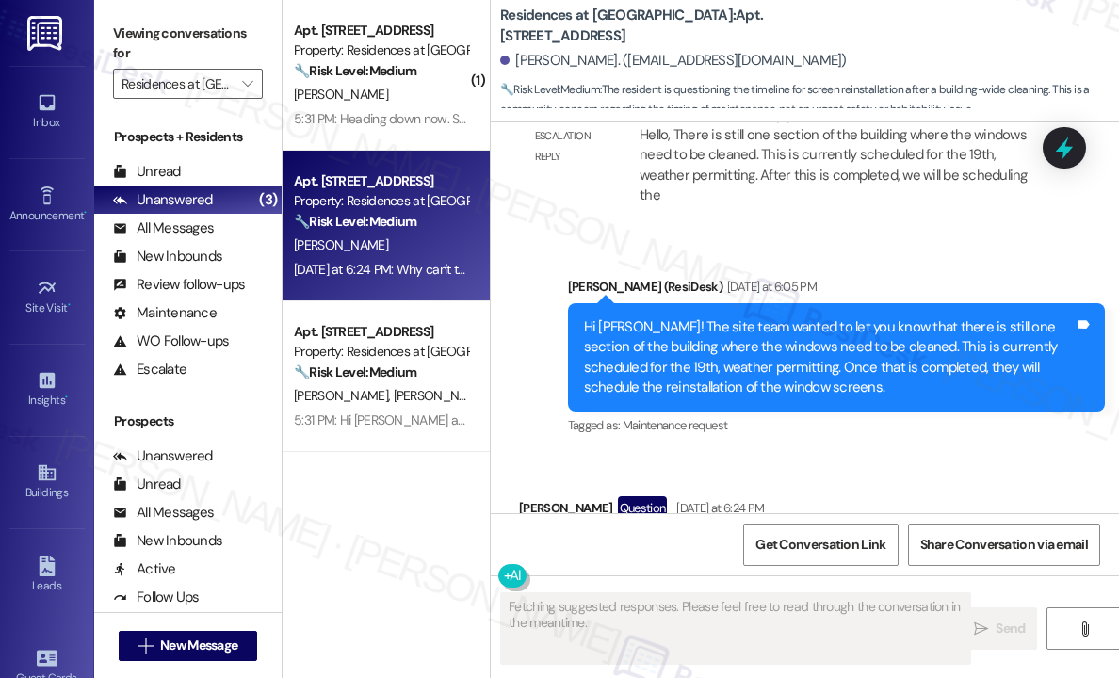
scroll to position [8109, 0]
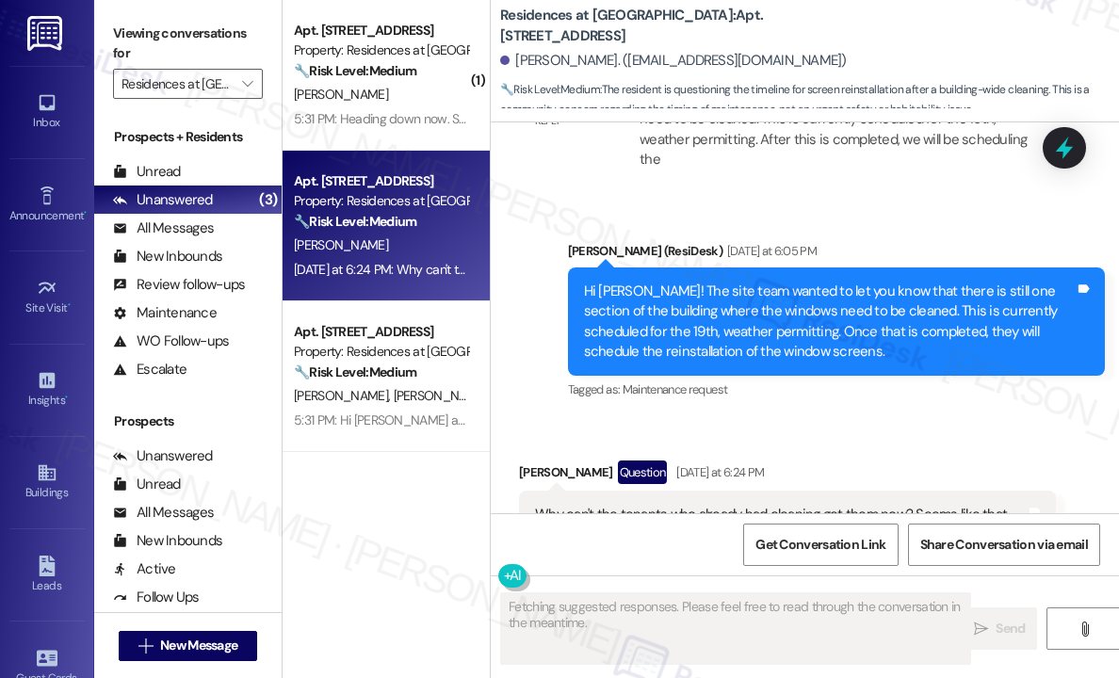
click at [938, 418] on div "Received via SMS [PERSON_NAME] Question [DATE] at 6:24 PM Why can't the tenants…" at bounding box center [805, 505] width 628 height 175
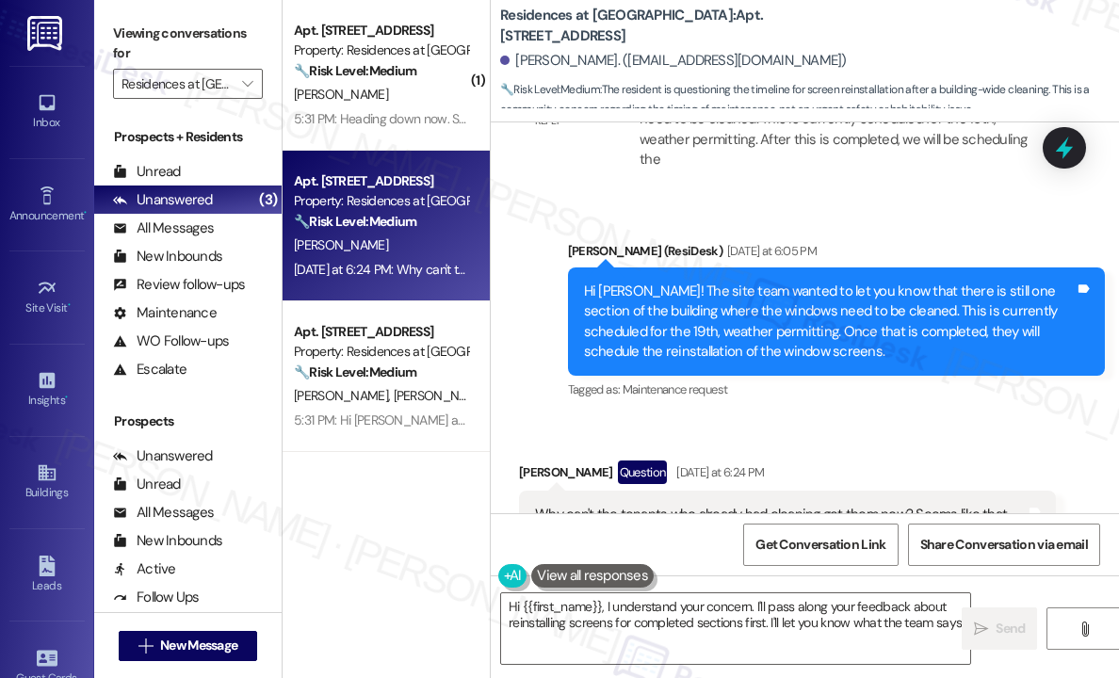
type textarea "Hi {{first_name}}, I understand your concern. I'll pass along your feedback abo…"
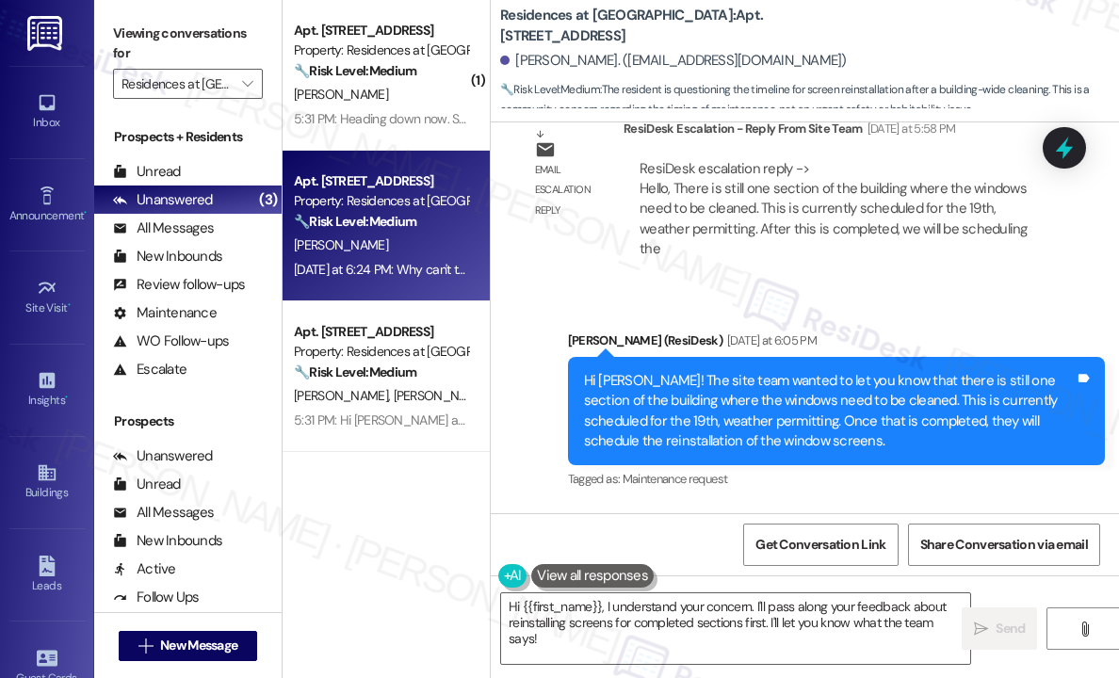
scroll to position [8109, 0]
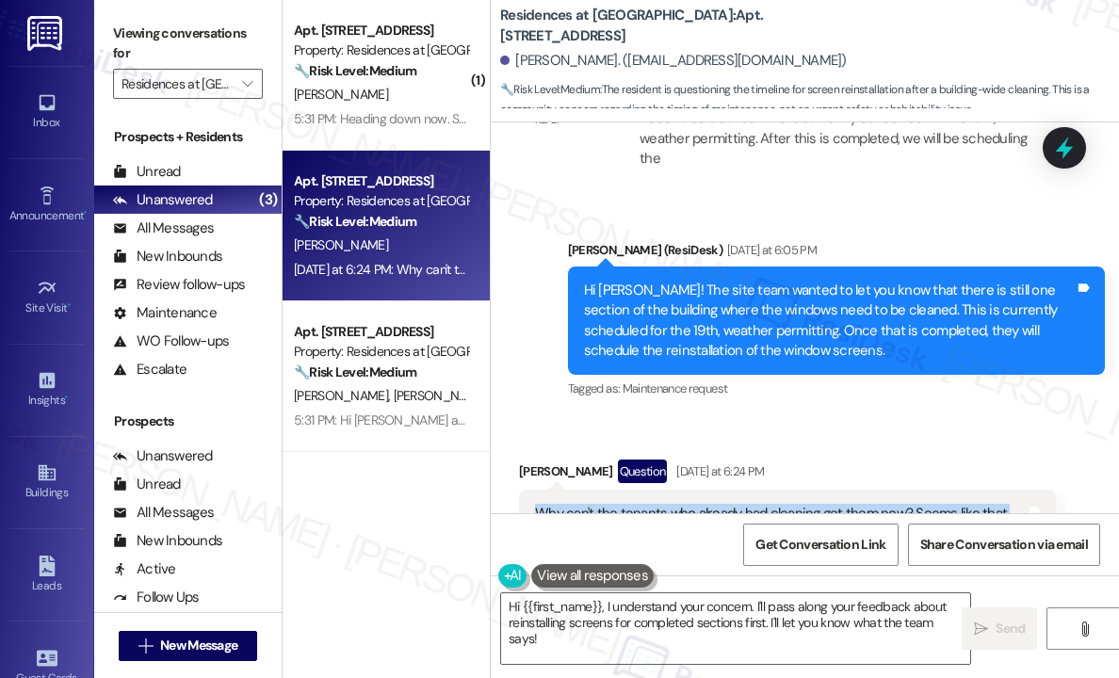
drag, startPoint x: 603, startPoint y: 473, endPoint x: 540, endPoint y: 439, distance: 71.7
click at [540, 504] on div "Why can't the tenants who already had cleaning get them now? Seems like that wo…" at bounding box center [780, 534] width 491 height 60
copy div "Why can't the tenants who already had cleaning get them now? Seems like that wo…"
click at [803, 460] on div "[PERSON_NAME] Question [DATE] at 6:24 PM" at bounding box center [787, 475] width 537 height 30
click at [689, 648] on textarea "Hi {{first_name}}, I understand your concern. I'll pass along your feedback abo…" at bounding box center [735, 629] width 469 height 71
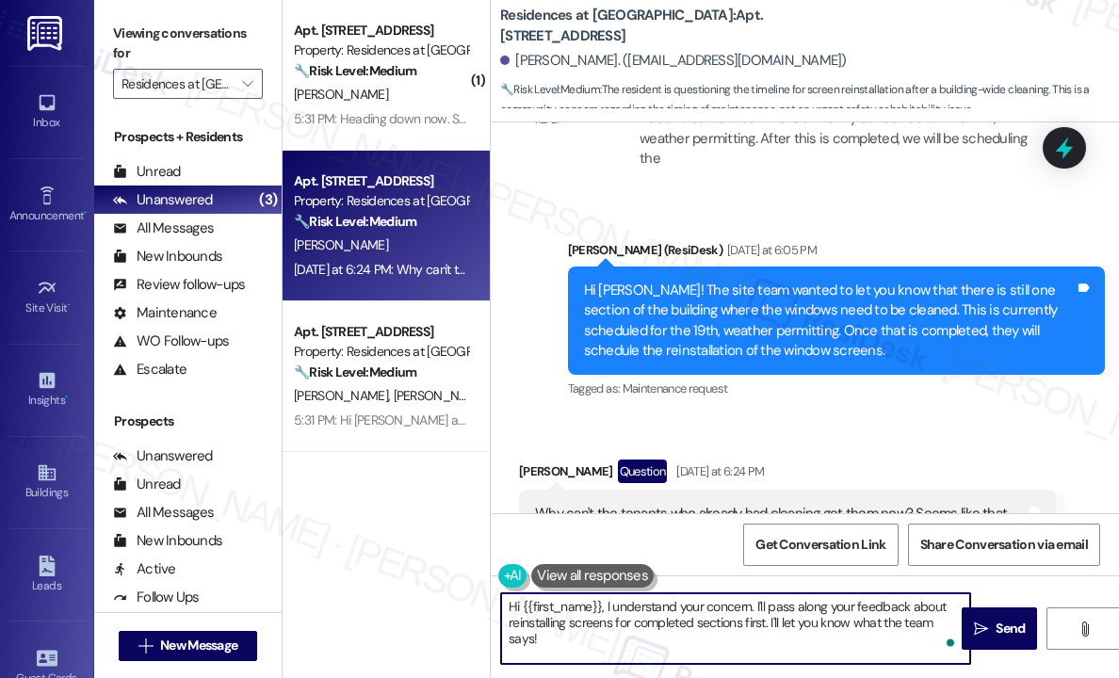
click at [689, 648] on textarea "Hi {{first_name}}, I understand your concern. I'll pass along your feedback abo…" at bounding box center [735, 629] width 469 height 71
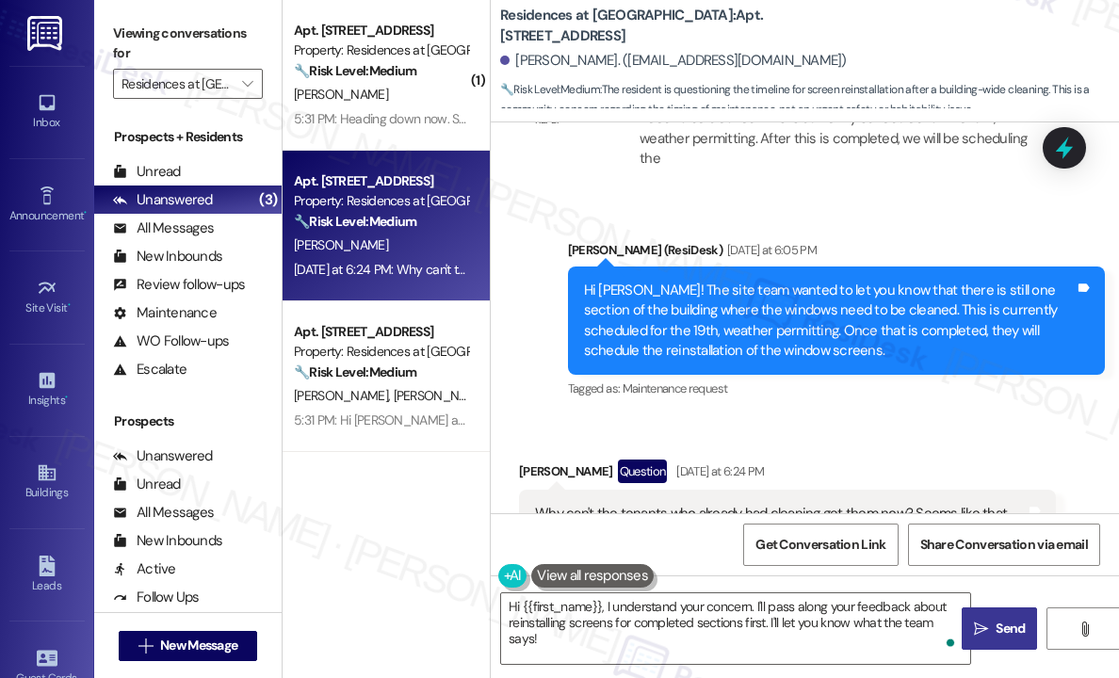
click at [979, 626] on icon "" at bounding box center [981, 629] width 14 height 15
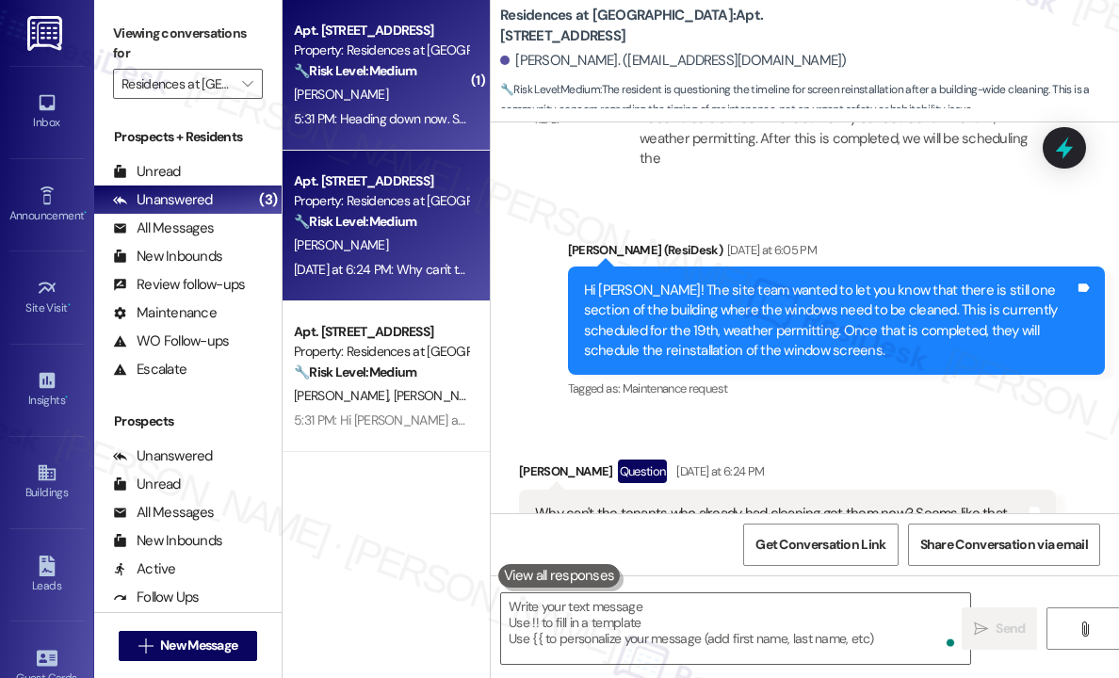
scroll to position [8109, 0]
click at [412, 122] on div "5:31 PM: Heading down now. Someone called 5:31 PM: Heading down now. Someone ca…" at bounding box center [417, 118] width 246 height 17
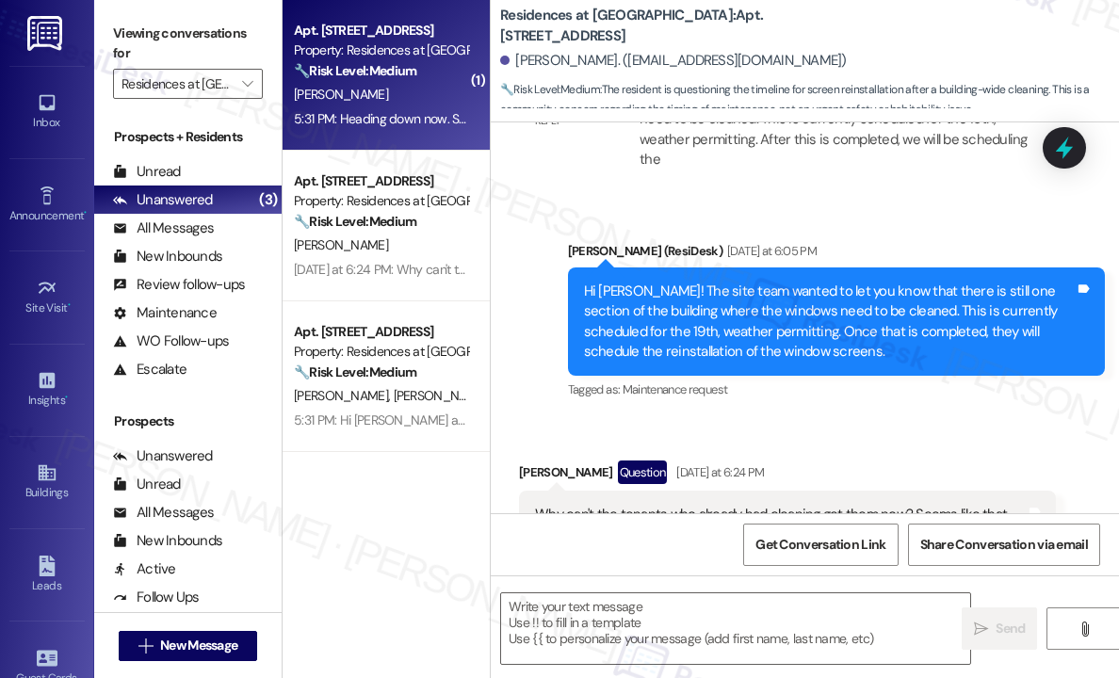
type textarea "Fetching suggested responses. Please feel free to read through the conversation…"
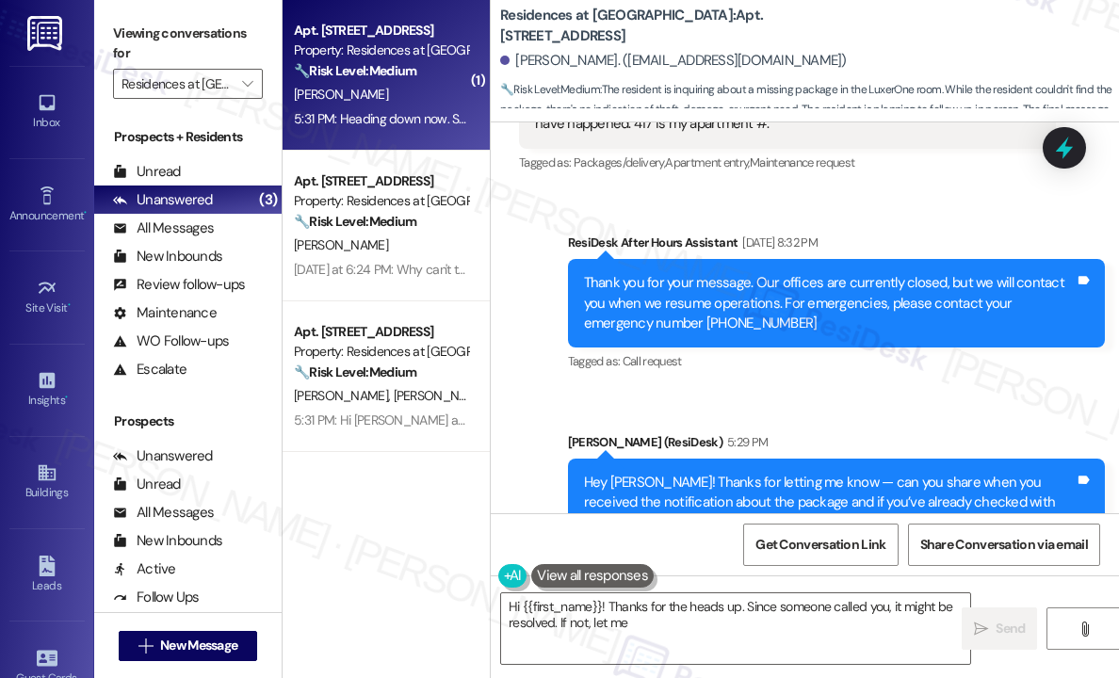
scroll to position [16624, 0]
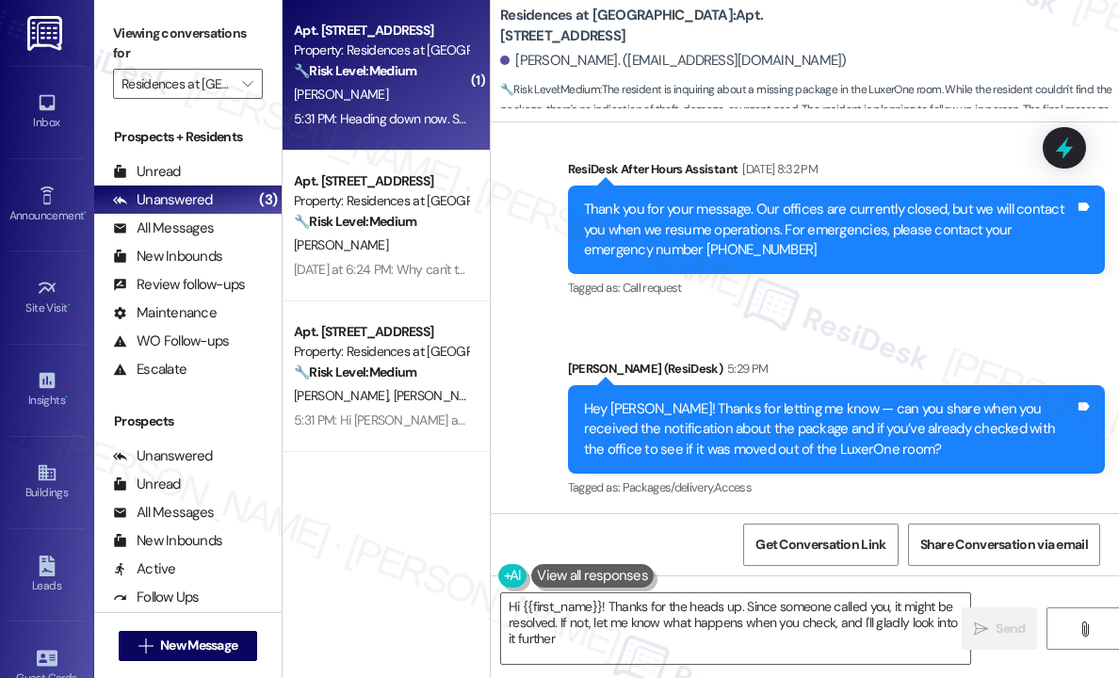
type textarea "Hi {{first_name}}! Thanks for the heads up. Since someone called you, it might …"
click at [857, 515] on div "Received via SMS [PERSON_NAME] 5:31 PM Heading down now. Someone called Tags an…" at bounding box center [805, 594] width 628 height 159
click at [249, 86] on icon "" at bounding box center [247, 83] width 10 height 15
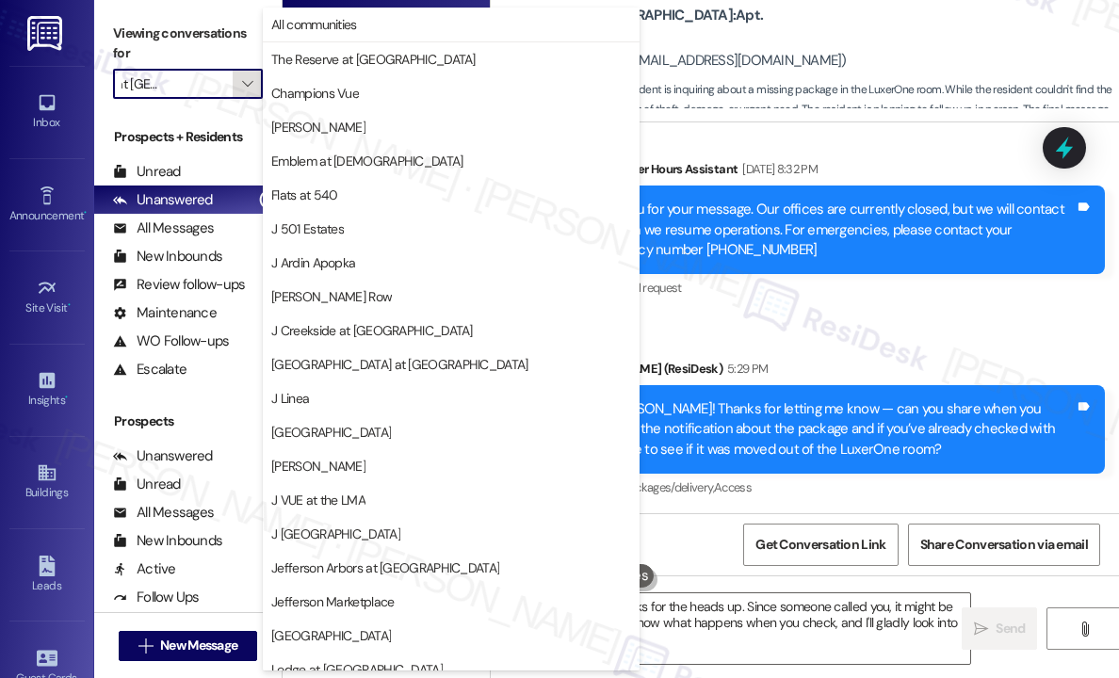
scroll to position [286, 0]
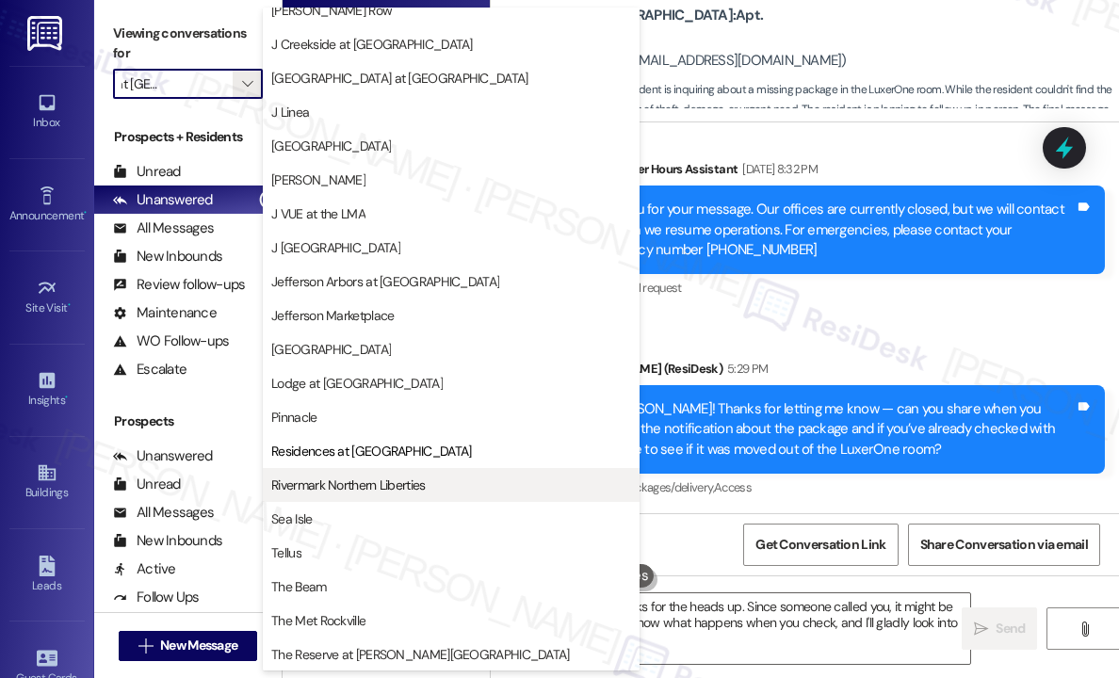
click at [351, 482] on span "Rivermark Northern Liberties" at bounding box center [348, 485] width 154 height 19
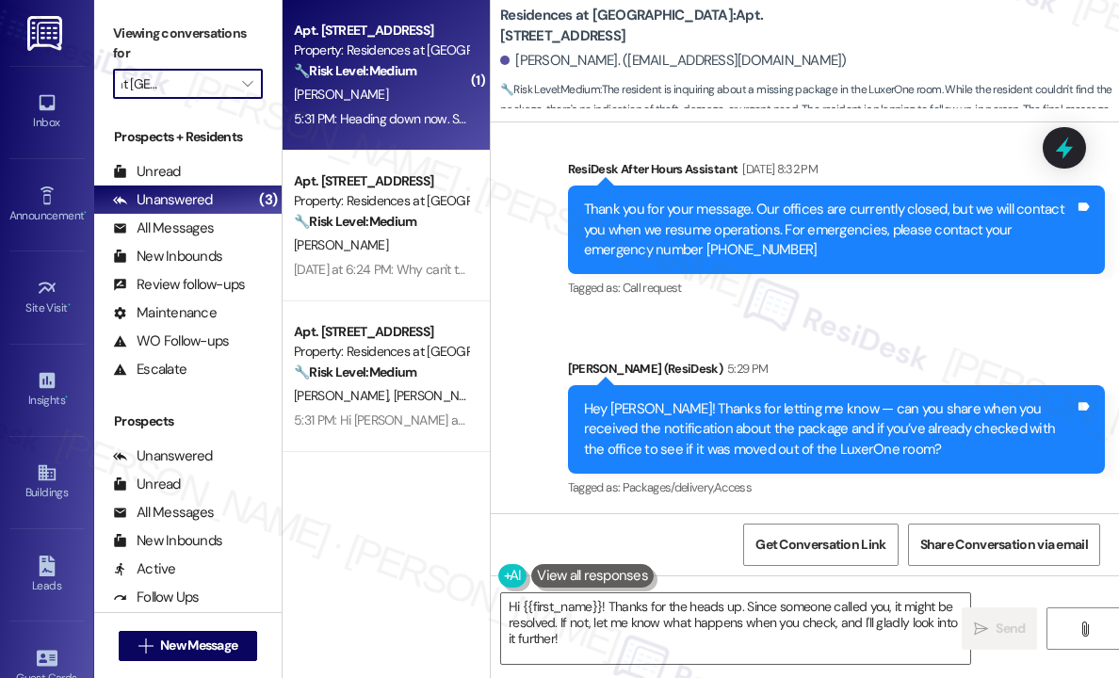
type input "Rivermark Northern Liberties"
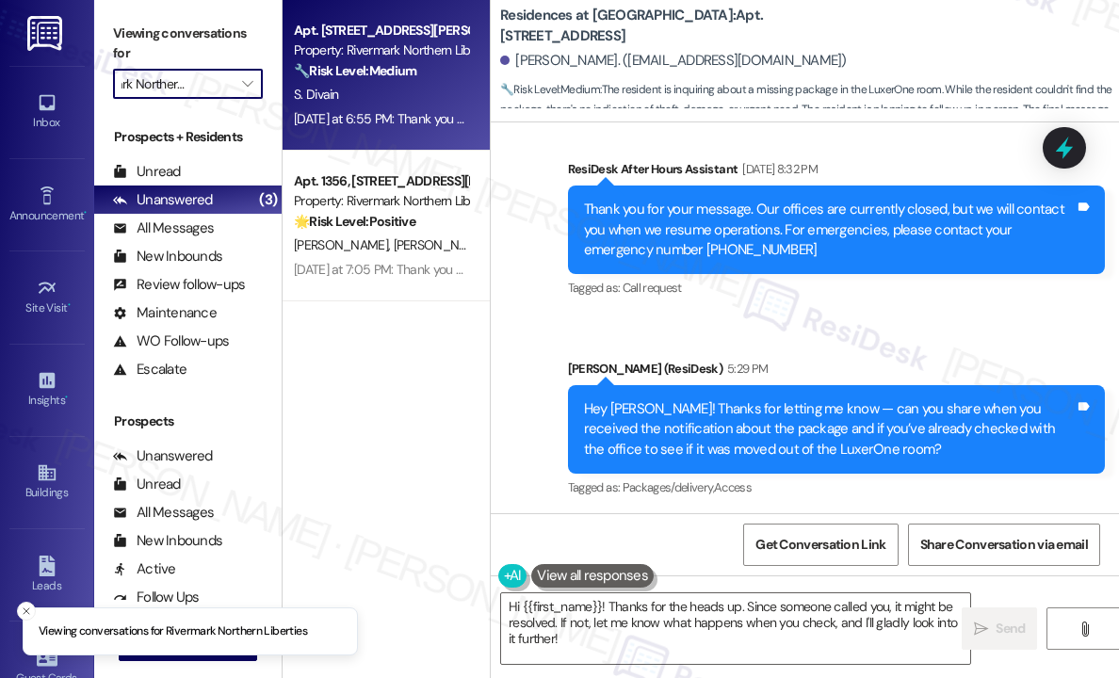
click at [415, 113] on div "[DATE] at 6:55 PM: Thank you so much, [PERSON_NAME]🙏 The question about the bli…" at bounding box center [654, 118] width 721 height 17
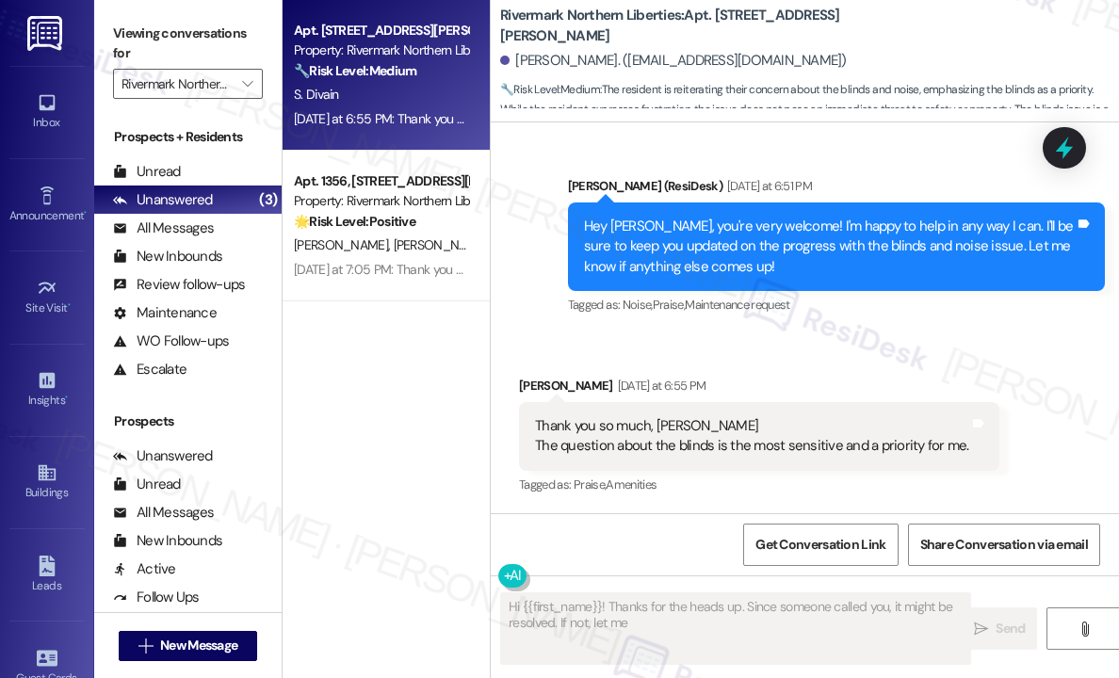
scroll to position [2348, 0]
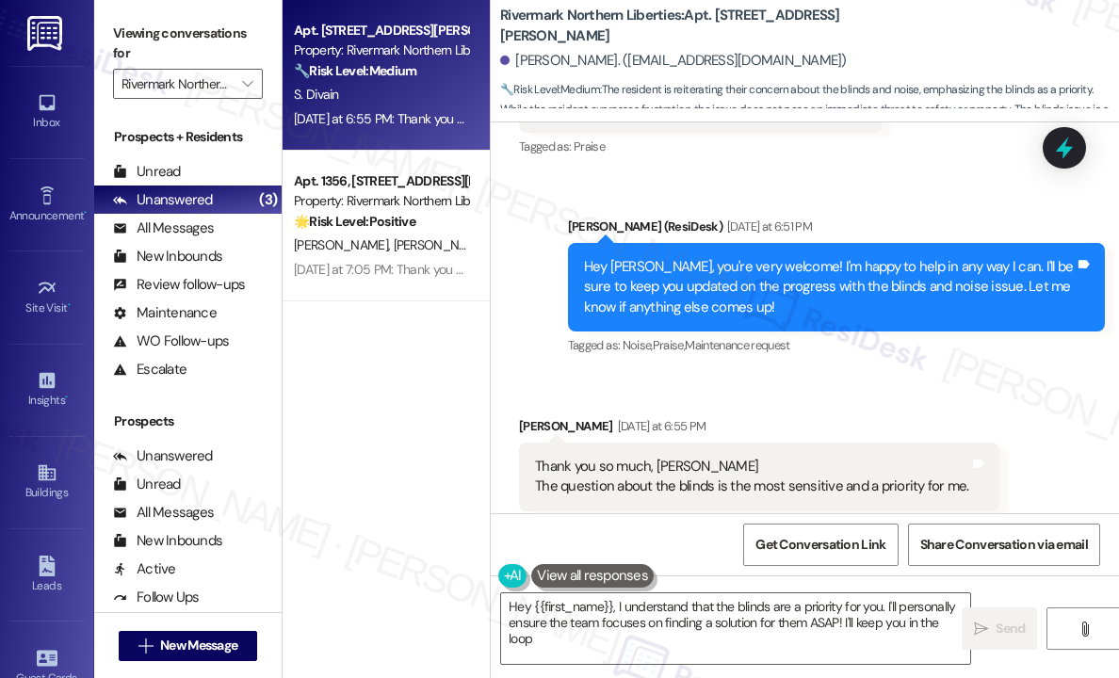
type textarea "Hey {{first_name}}, I understand that the blinds are a priority for you. I'll p…"
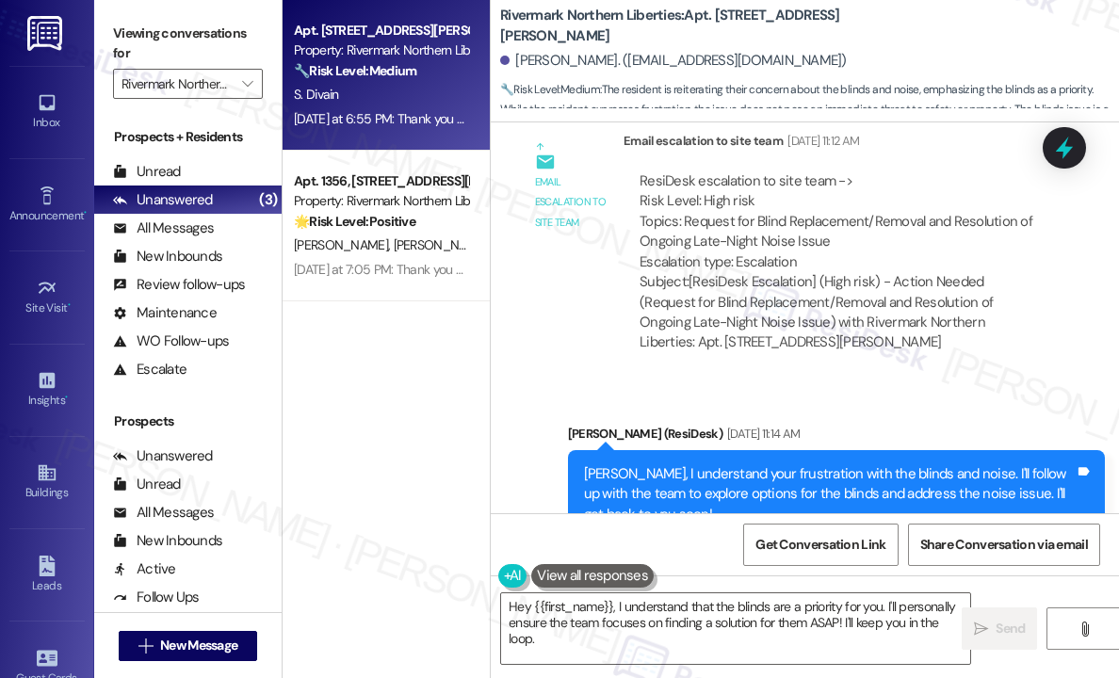
scroll to position [2159, 0]
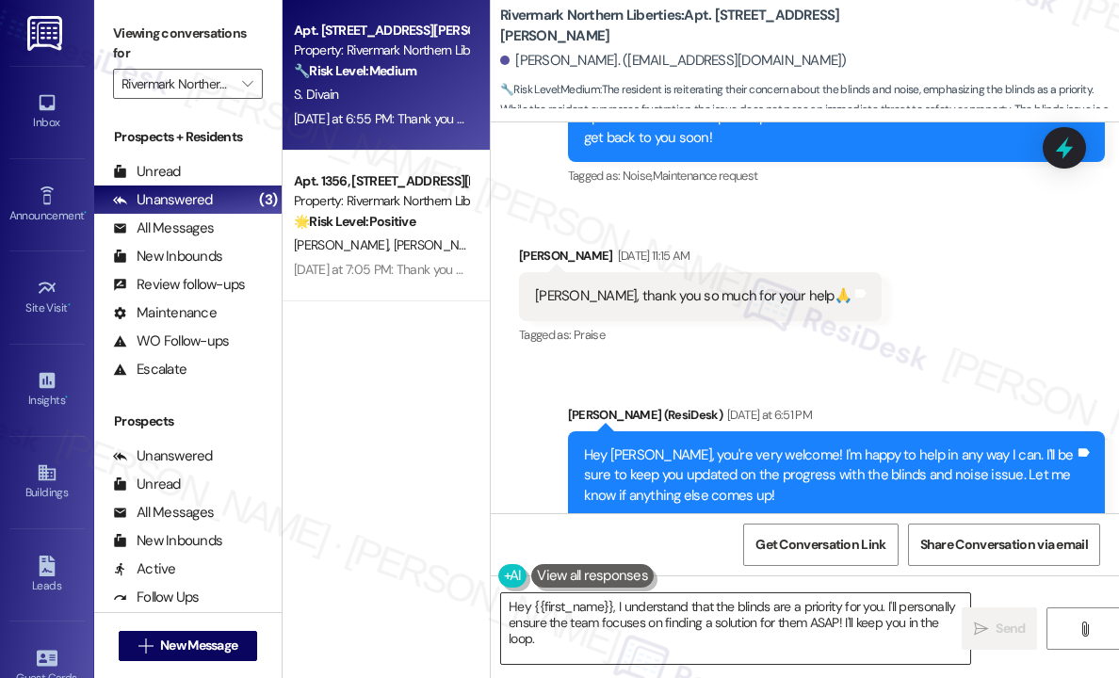
click at [709, 639] on textarea "Hey {{first_name}}, I understand that the blinds are a priority for you. I'll p…" at bounding box center [735, 629] width 469 height 71
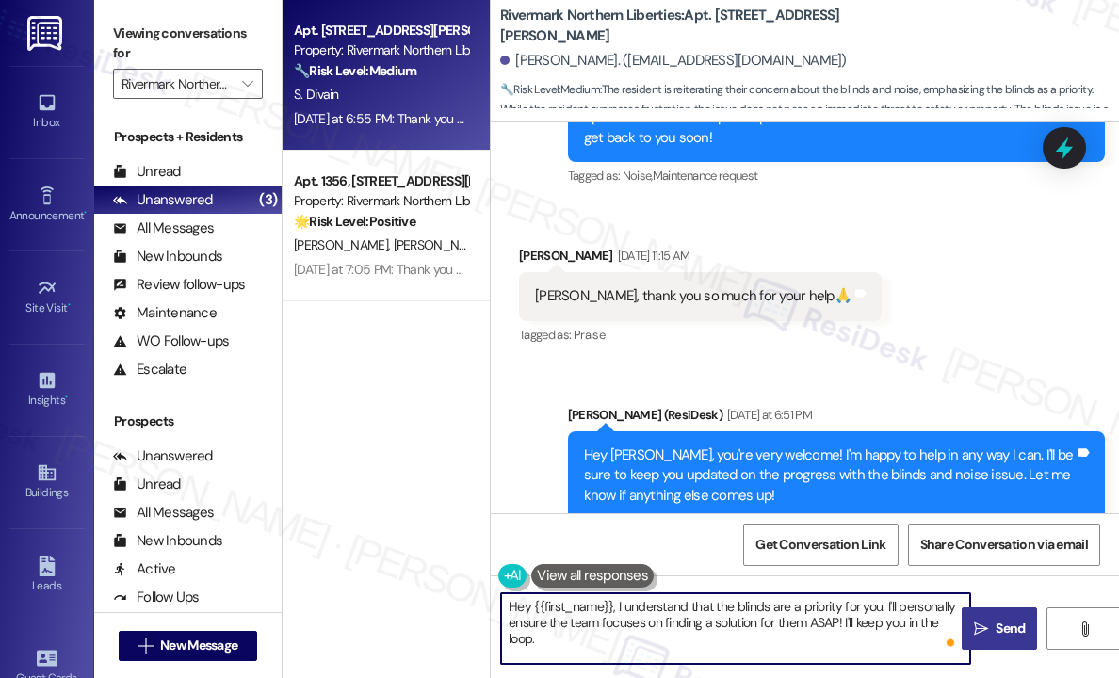
click at [984, 619] on span " Send" at bounding box center [999, 629] width 59 height 20
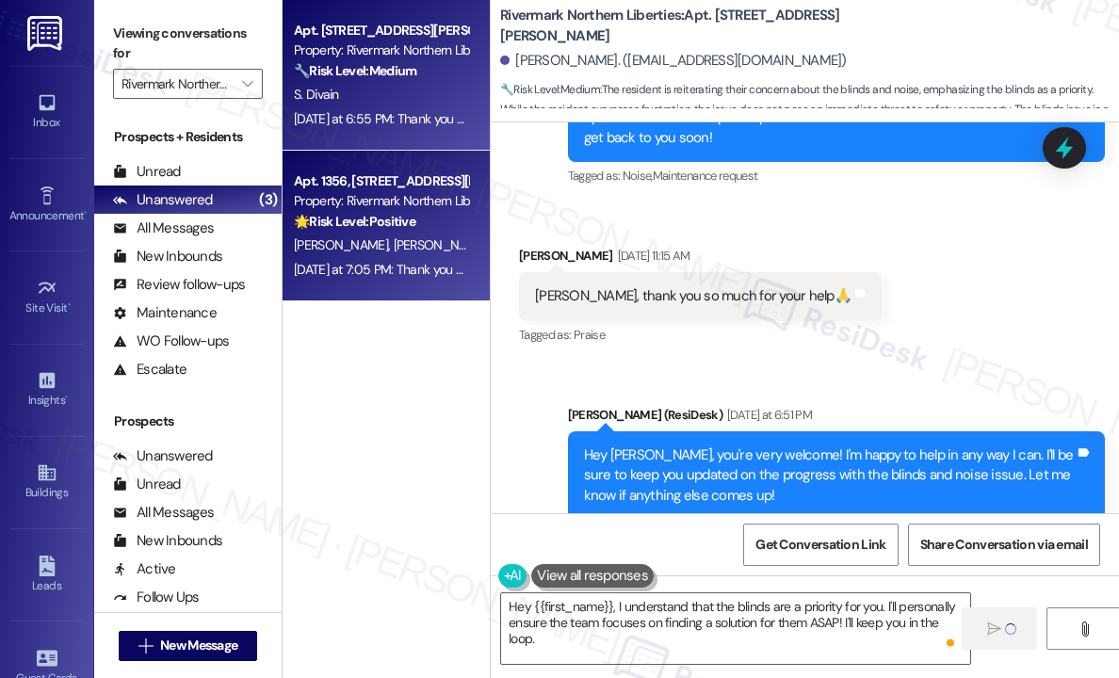
click at [454, 255] on div "[PERSON_NAME] [PERSON_NAME]" at bounding box center [381, 246] width 178 height 24
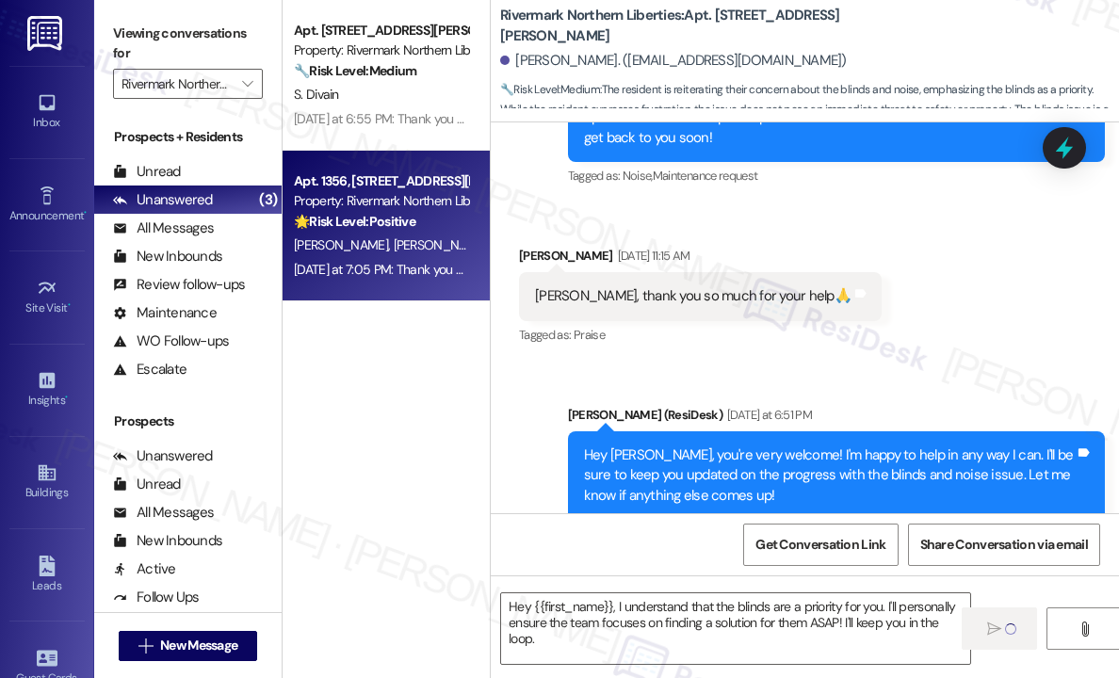
type textarea "Fetching suggested responses. Please feel free to read through the conversation…"
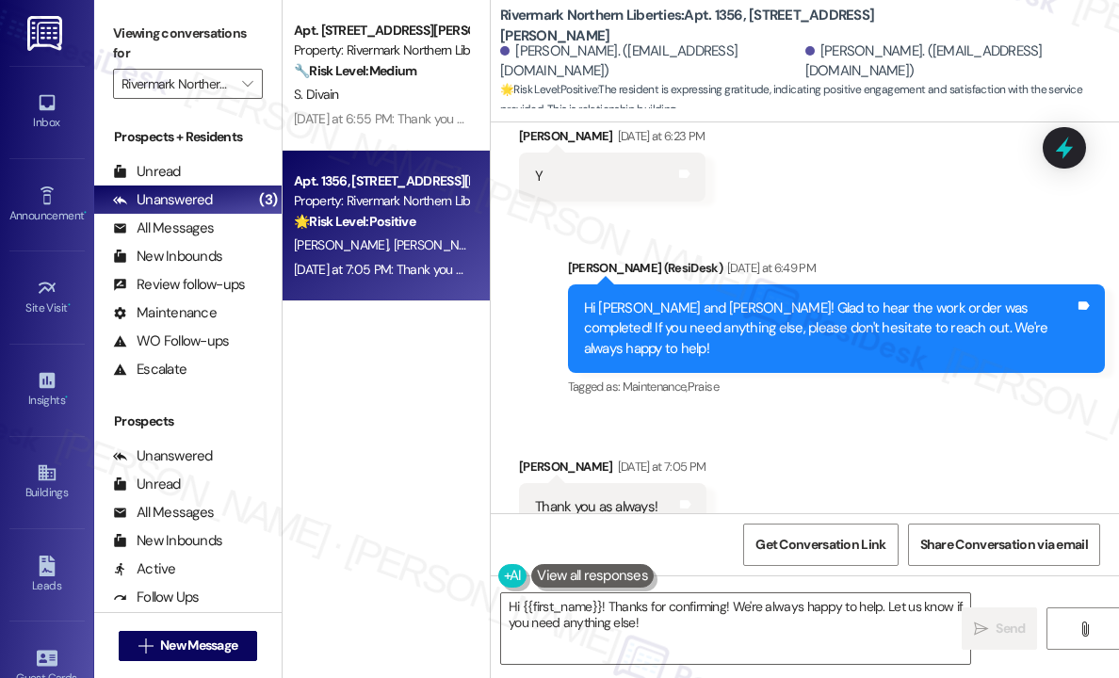
scroll to position [3459, 0]
click at [721, 626] on textarea "Hi {{first_name}}! Thanks for confirming! We're always happy to help. Let us kn…" at bounding box center [735, 629] width 469 height 71
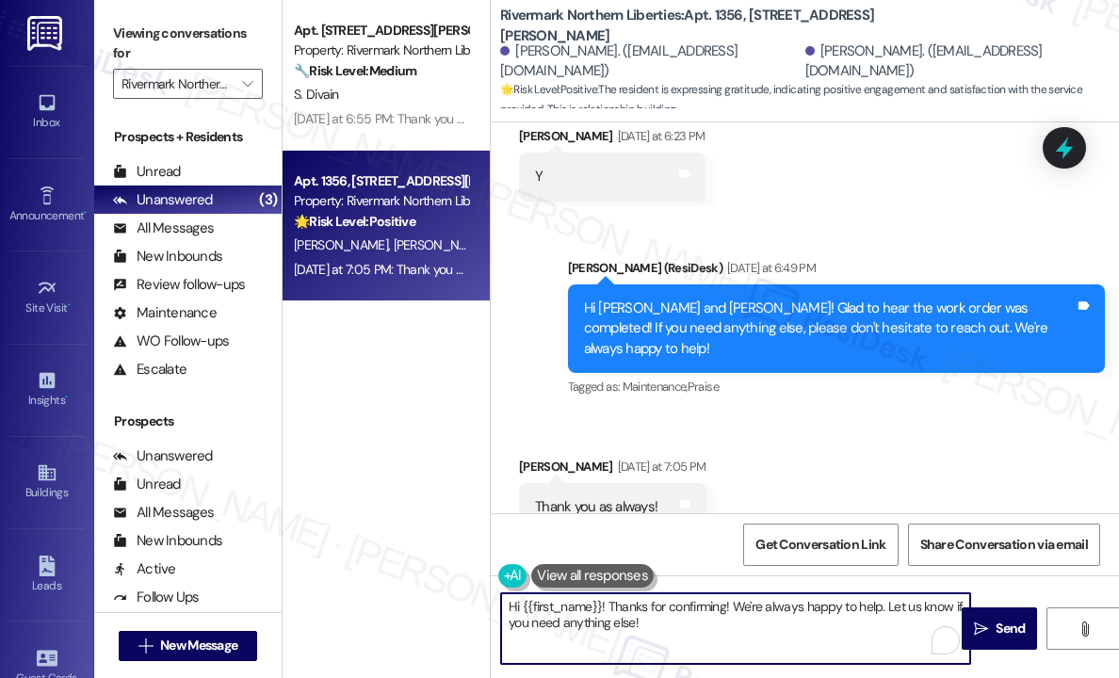
click at [721, 626] on textarea "Hi {{first_name}}! Thanks for confirming! We're always happy to help. Let us kn…" at bounding box center [735, 629] width 469 height 71
click at [727, 608] on textarea "Hi {{first_name}}! Thanks for confirming! We're always happy to help. Let us kn…" at bounding box center [735, 629] width 469 height 71
type textarea "We're always happy to help. Let us know if you need anything else!"
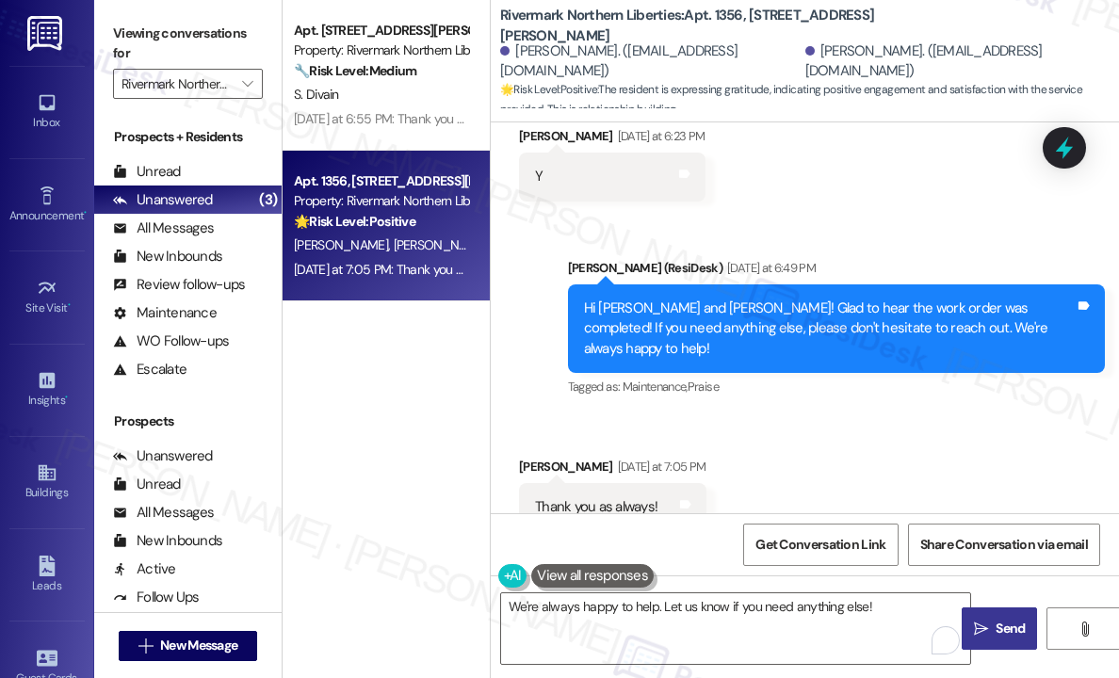
click at [1001, 630] on span "Send" at bounding box center [1010, 629] width 29 height 20
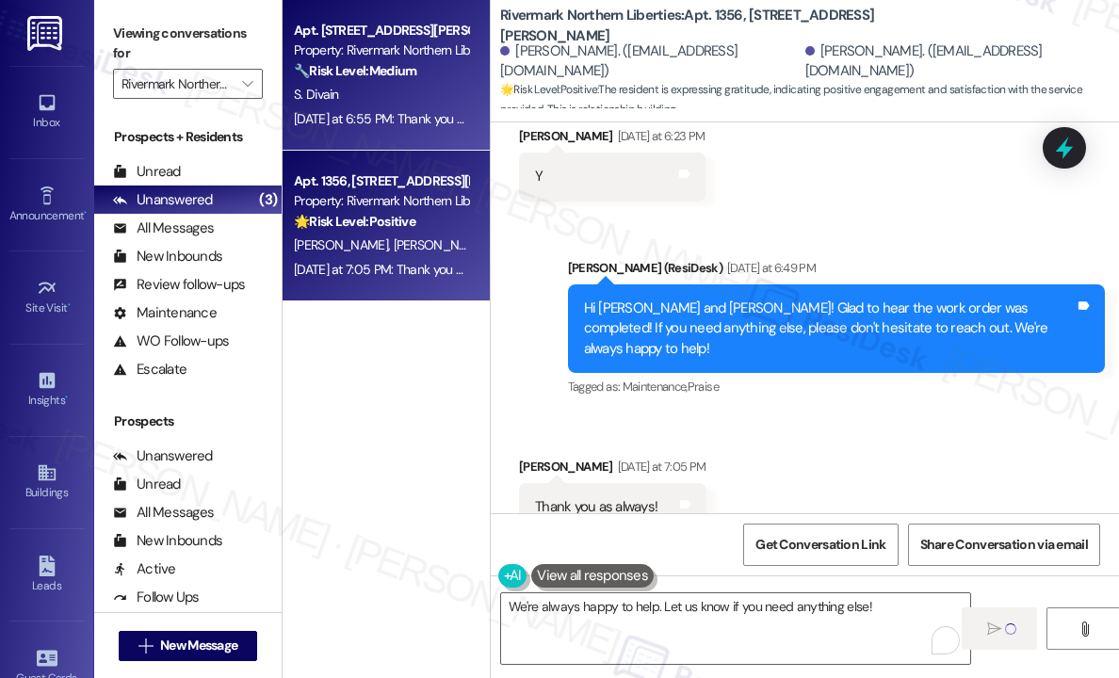
click at [448, 100] on div "S. Divain" at bounding box center [381, 95] width 178 height 24
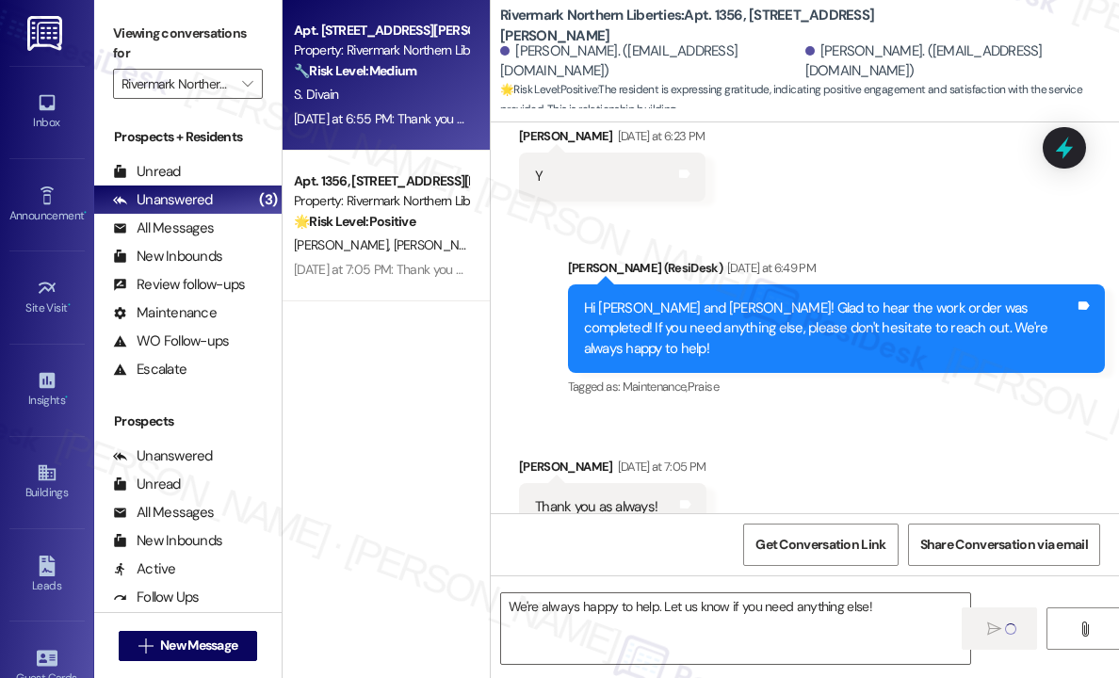
type textarea "Fetching suggested responses. Please feel free to read through the conversation…"
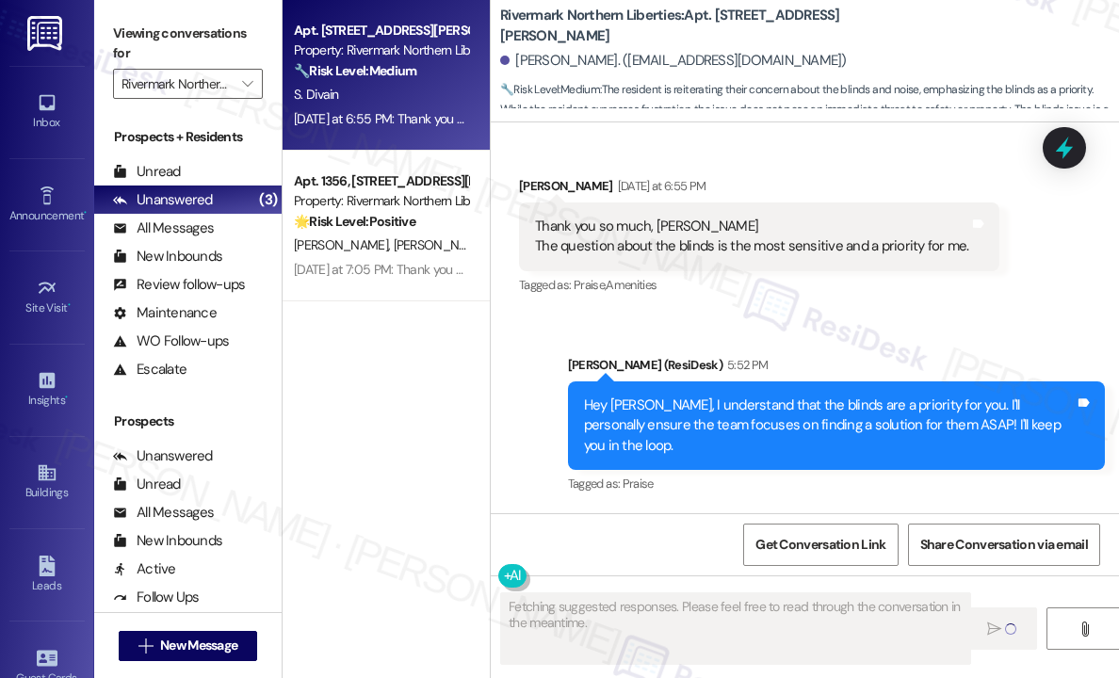
scroll to position [2527, 0]
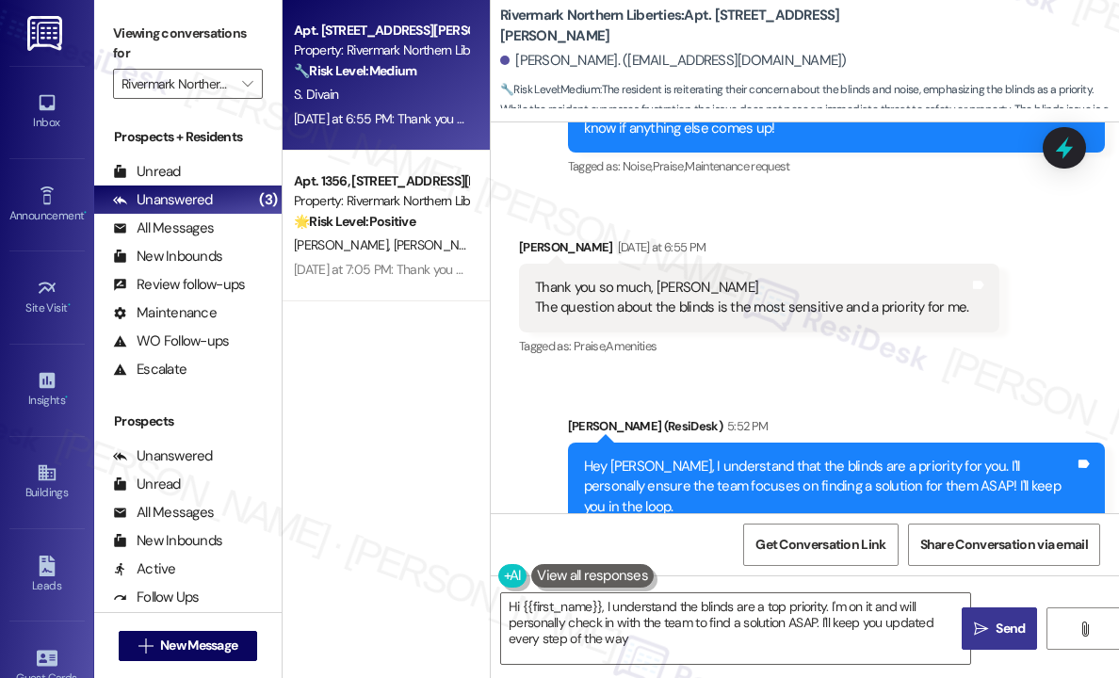
type textarea "Hi {{first_name}}, I understand the blinds are a top priority. I'm on it and wi…"
click at [250, 86] on icon "" at bounding box center [247, 83] width 10 height 15
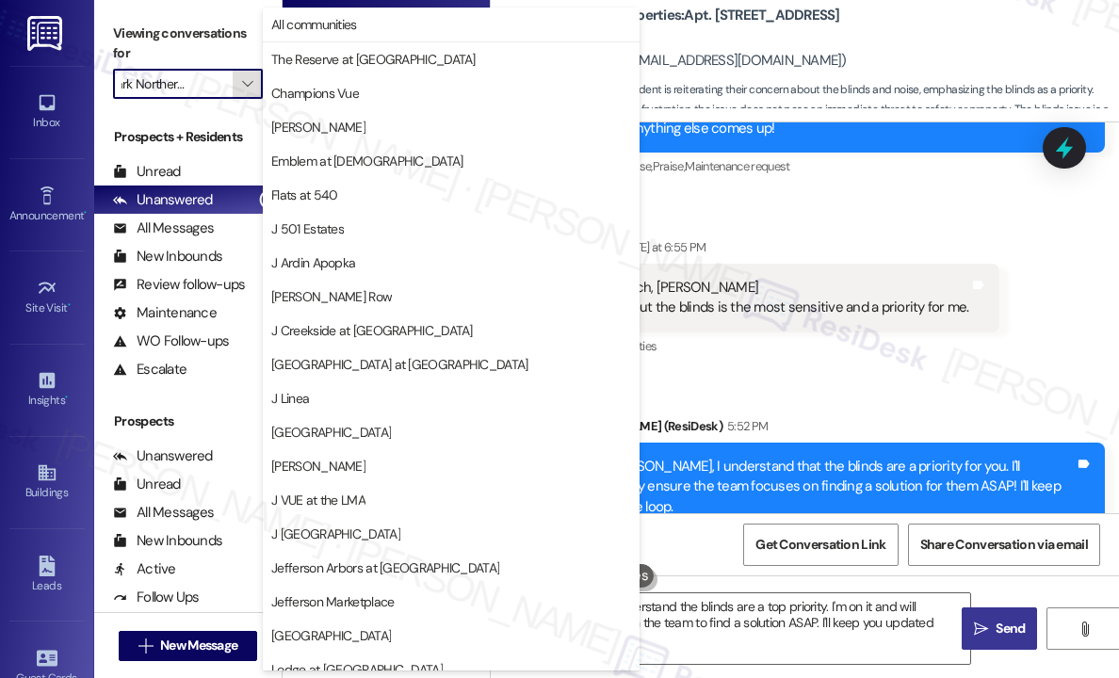
scroll to position [286, 0]
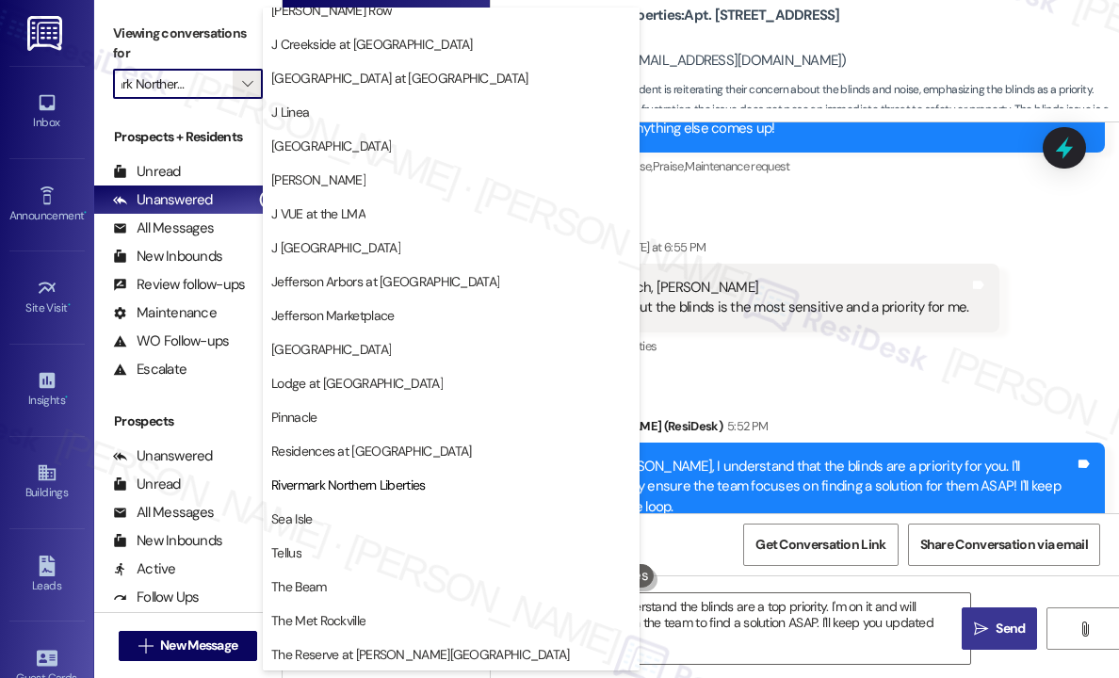
click at [350, 512] on span "Sea Isle" at bounding box center [451, 519] width 360 height 19
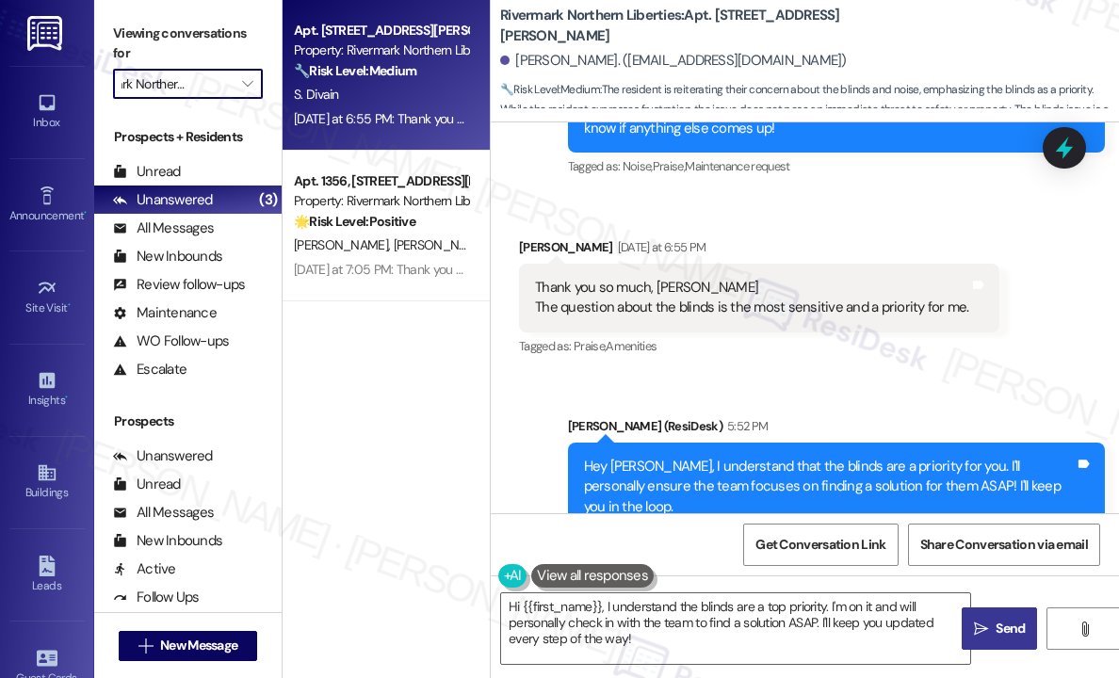
type input "Sea Isle"
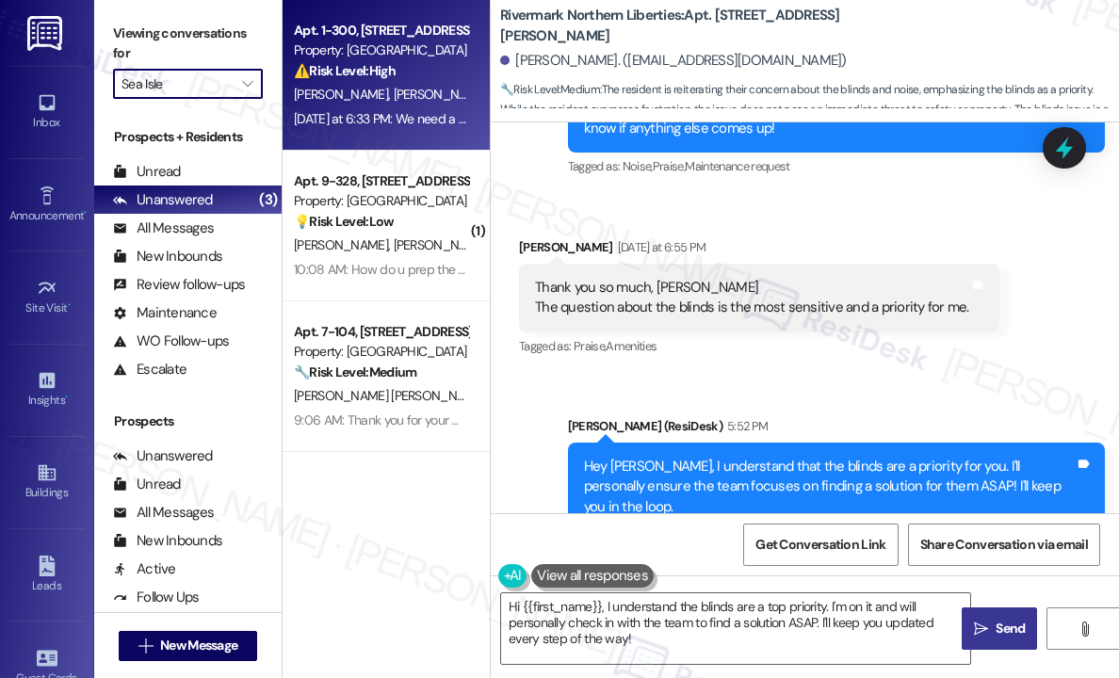
click at [437, 117] on div "[DATE] at 6:33 PM: We need a solution for this [DATE] at 6:33 PM: We need a sol…" at bounding box center [417, 118] width 247 height 17
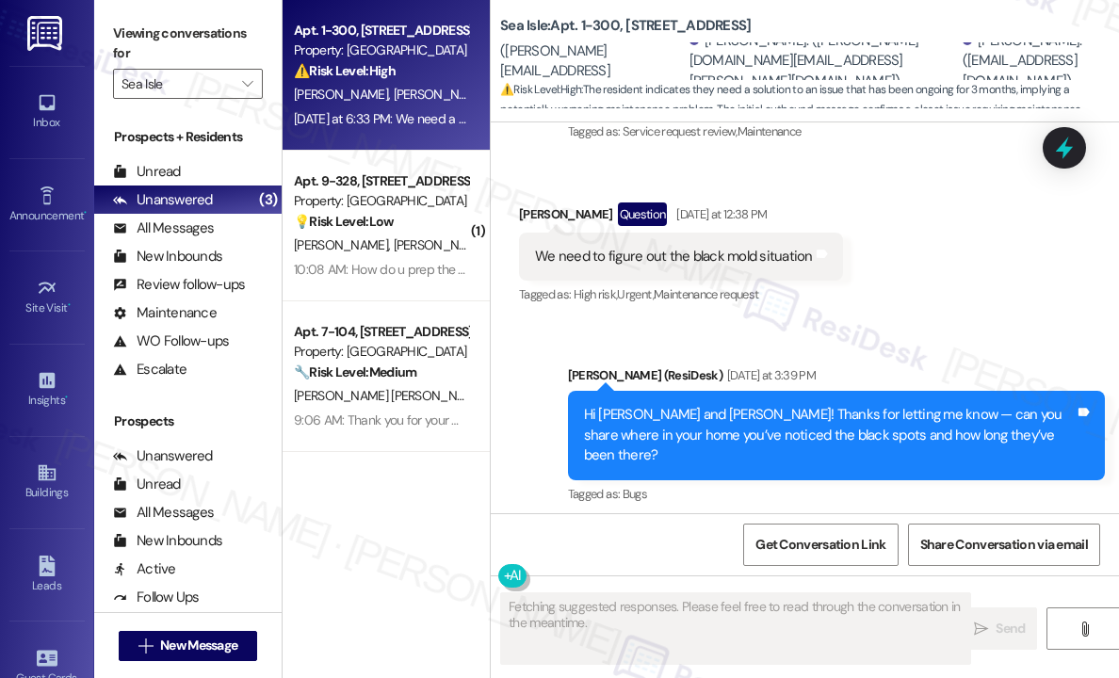
scroll to position [4165, 0]
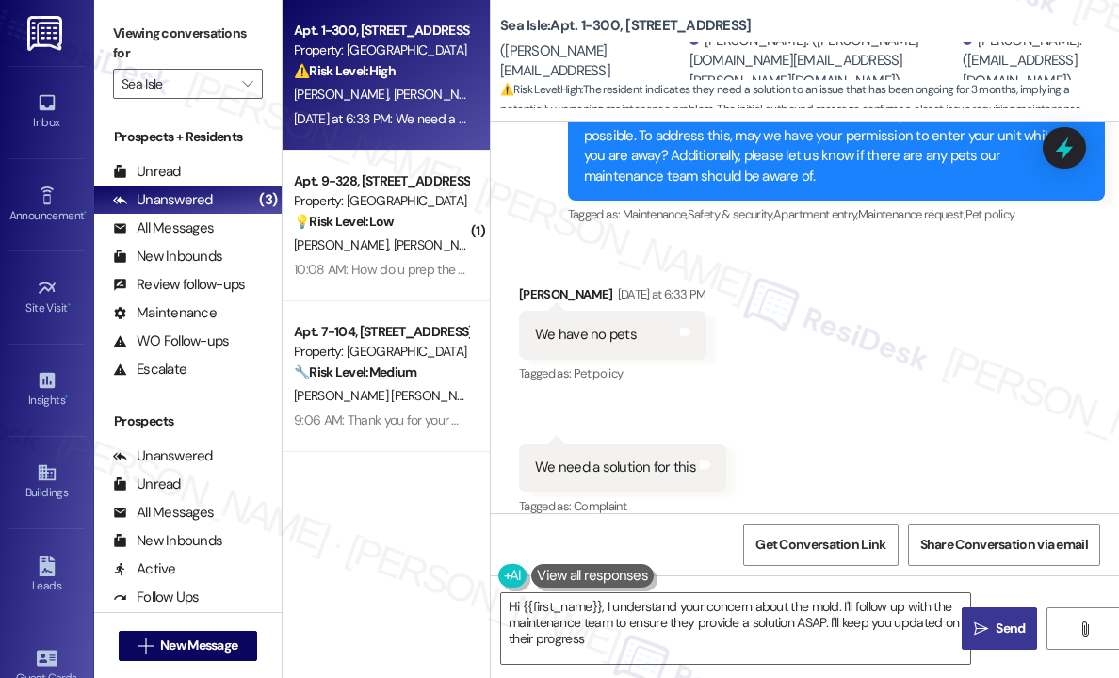
type textarea "Hi {{first_name}}, I understand your concern about the mold. I'll follow up wit…"
click at [880, 300] on div "Received via SMS [PERSON_NAME] [DATE] at 6:33 PM We have no pets Tags and notes…" at bounding box center [805, 388] width 628 height 292
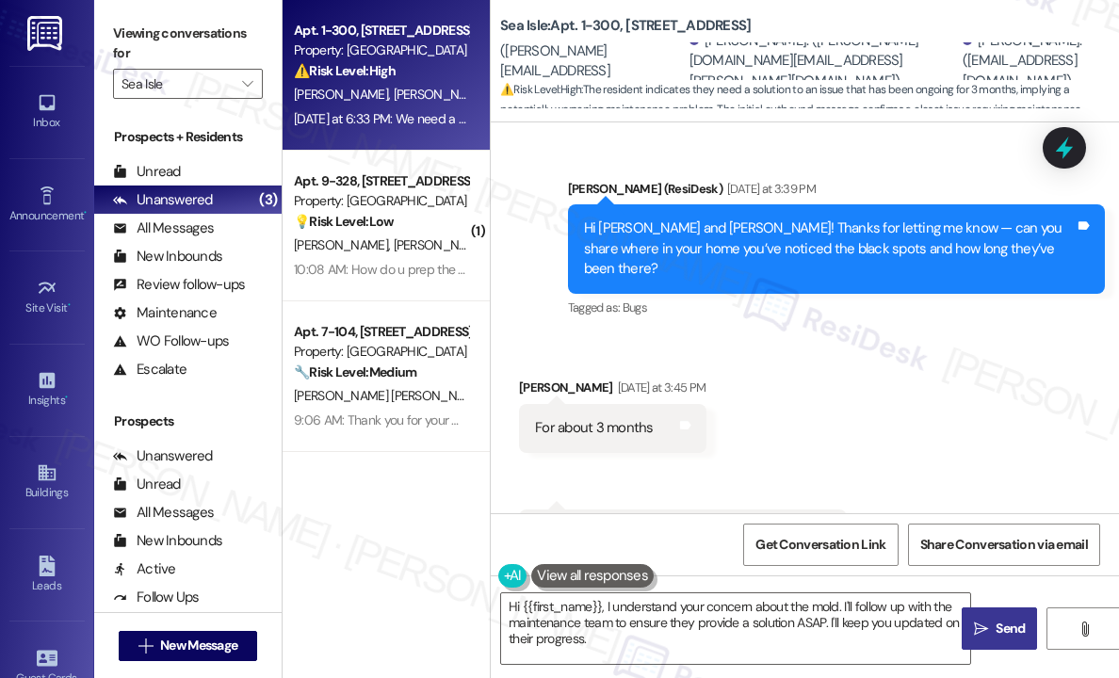
scroll to position [2658, 0]
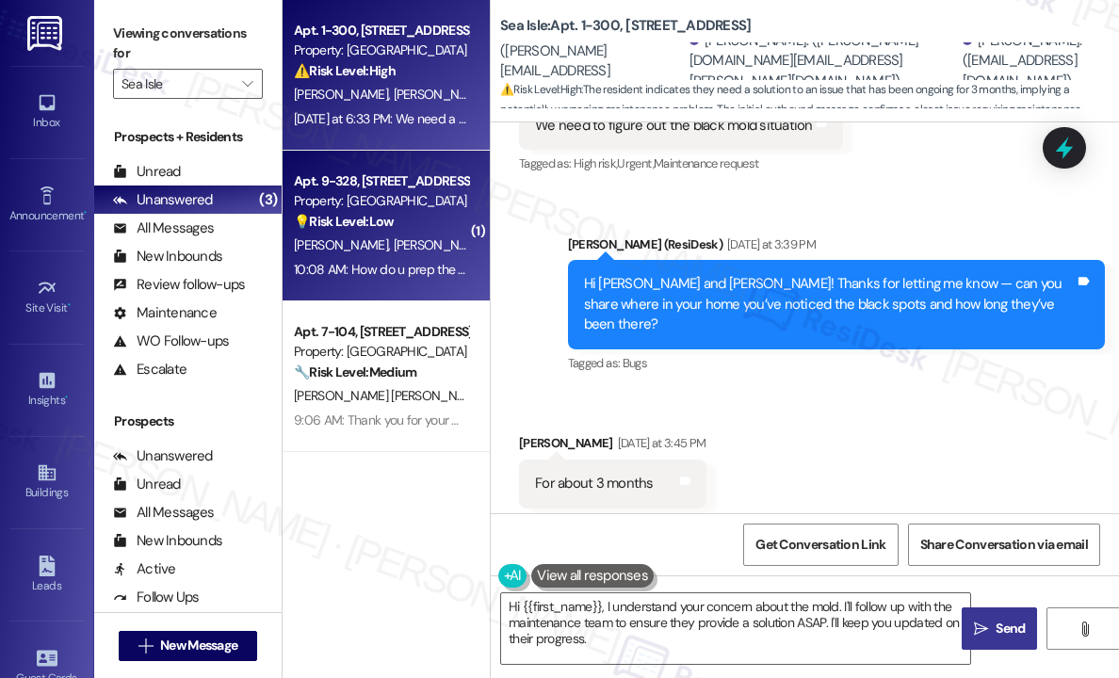
click at [415, 239] on div "[PERSON_NAME] [PERSON_NAME]" at bounding box center [381, 246] width 178 height 24
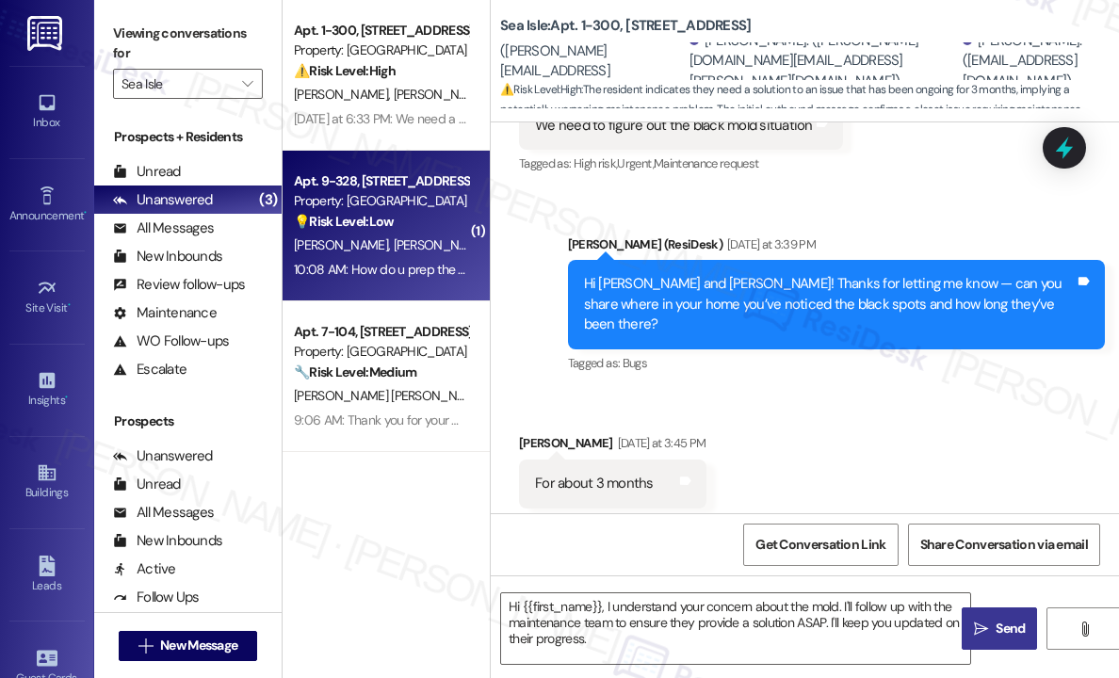
type textarea "Fetching suggested responses. Please feel free to read through the conversation…"
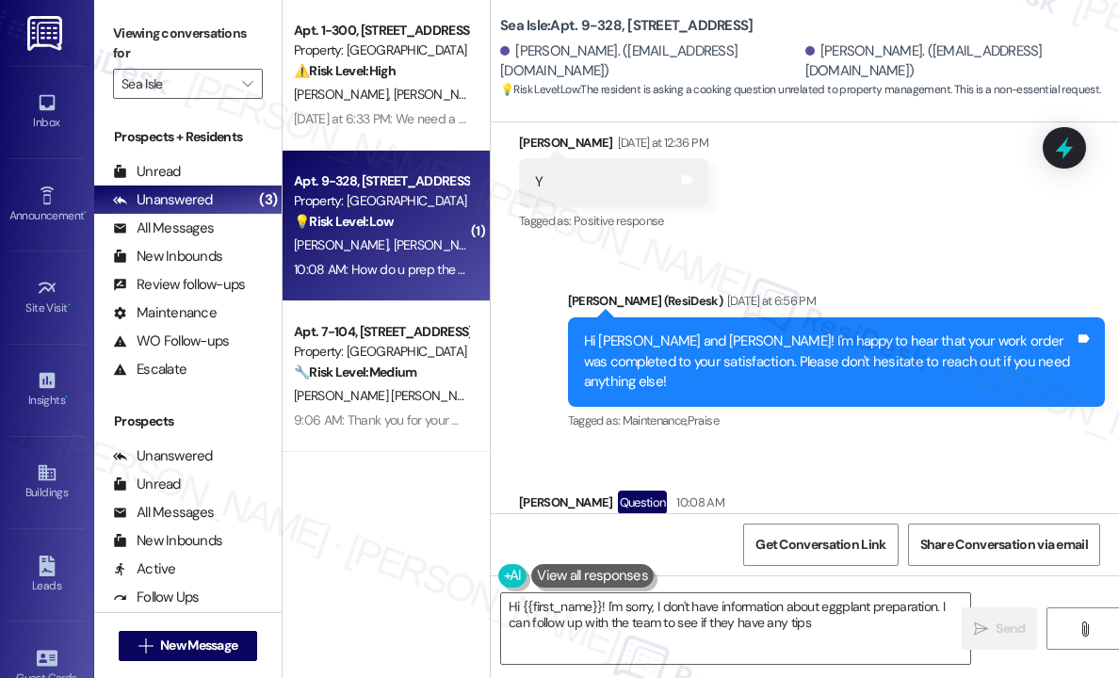
scroll to position [607, 0]
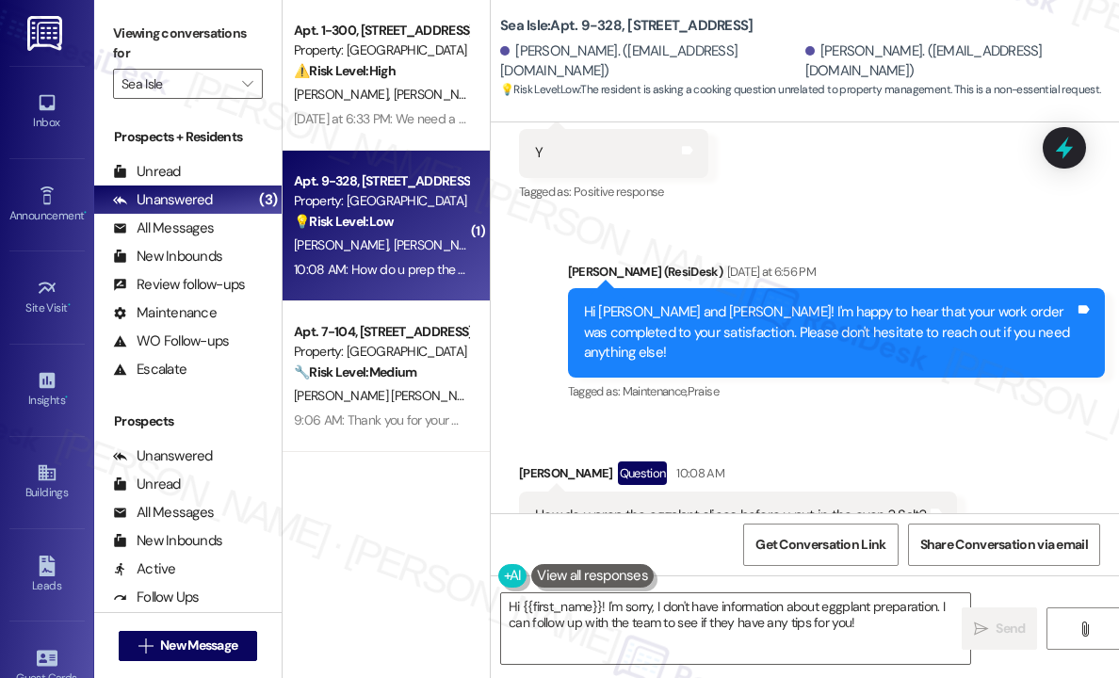
click at [962, 455] on div "Received via SMS [PERSON_NAME] Question 10:08 AM How do u prep the eggplant sli…" at bounding box center [738, 500] width 466 height 106
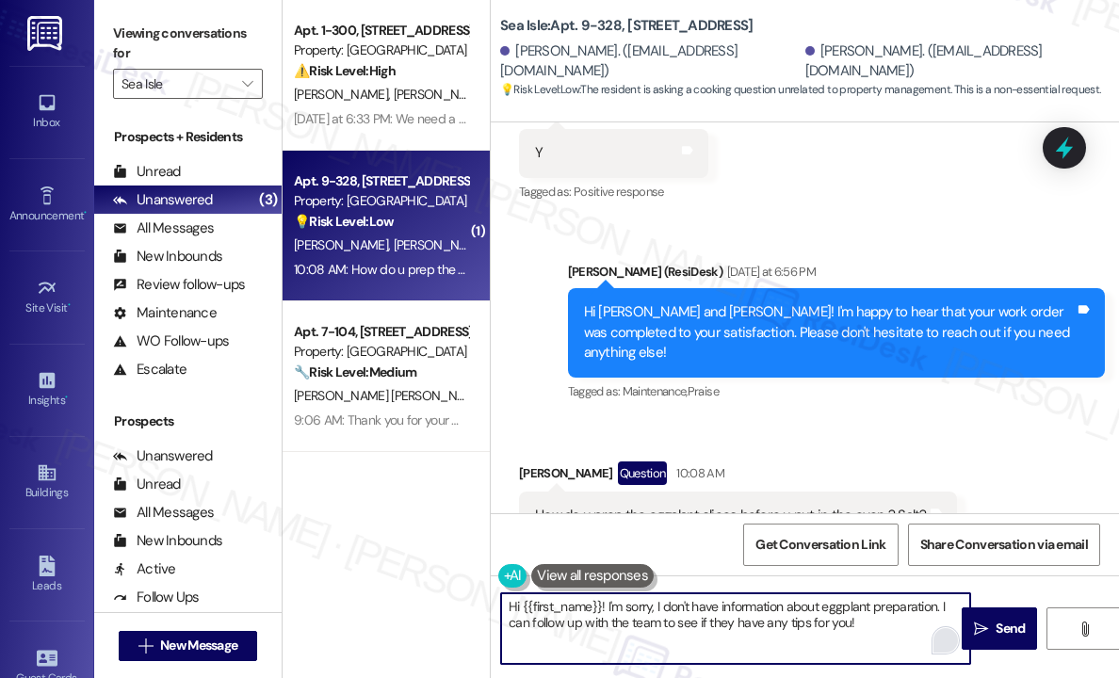
drag, startPoint x: 940, startPoint y: 610, endPoint x: 950, endPoint y: 632, distance: 24.5
click at [950, 632] on div "Hi {{first_name}}! I'm sorry, I don't have information about eggplant preparati…" at bounding box center [735, 629] width 471 height 73
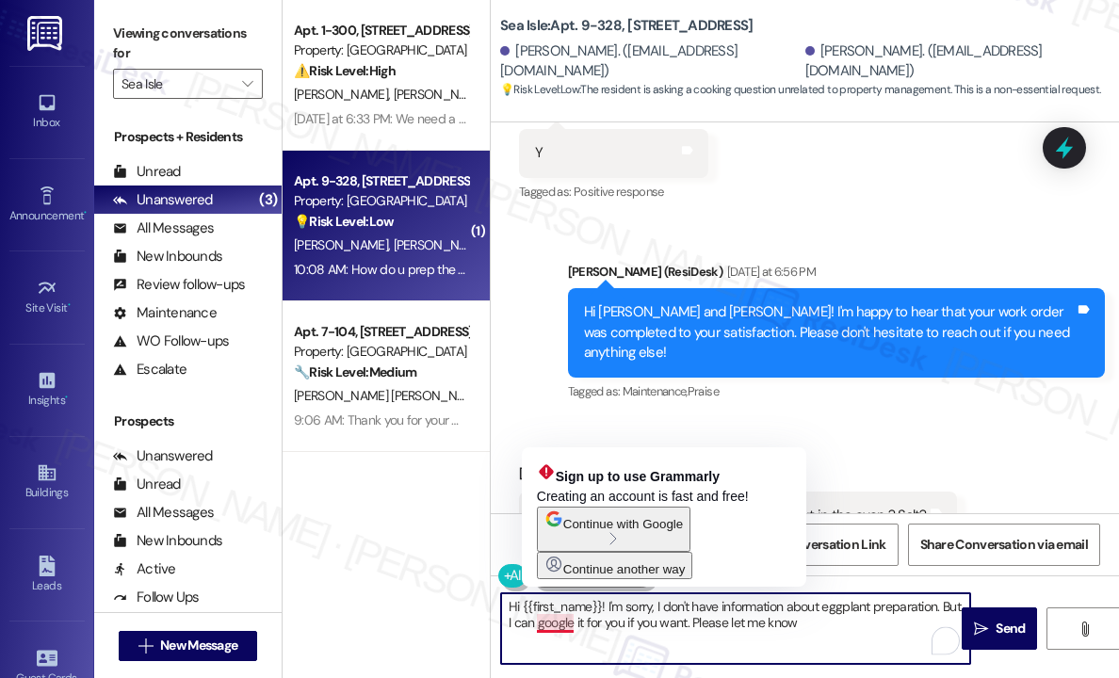
click at [543, 624] on textarea "Hi {{first_name}}! I'm sorry, I don't have information about eggplant preparati…" at bounding box center [735, 629] width 469 height 71
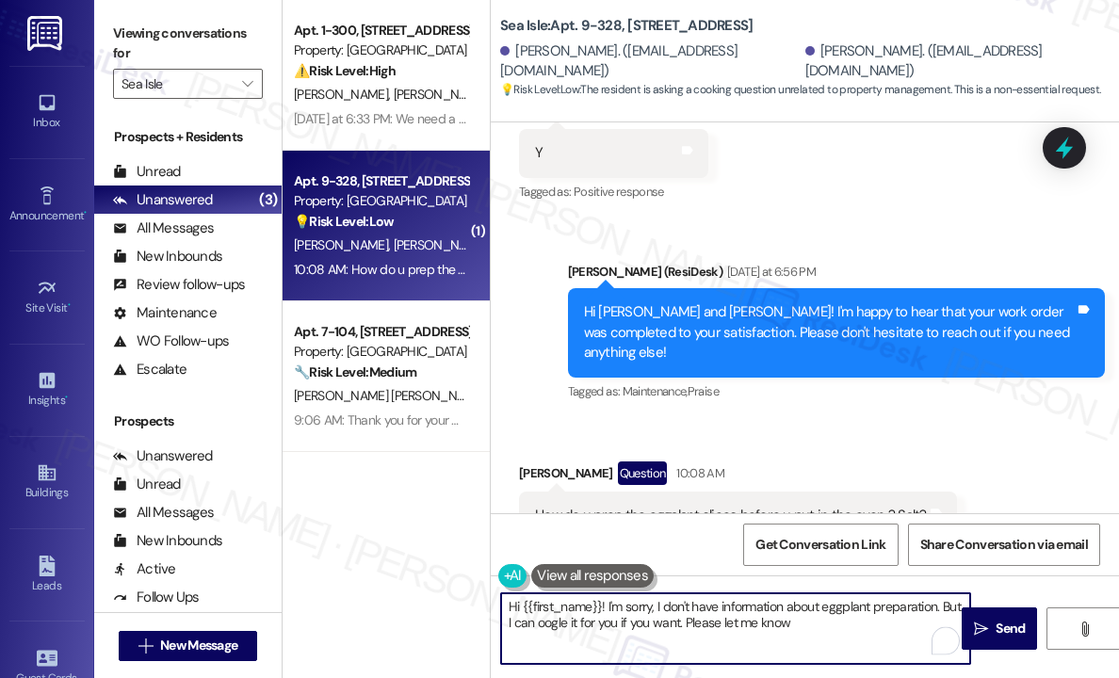
type textarea "Hi {{first_name}}! I'm sorry, I don't have information about eggplant preparati…"
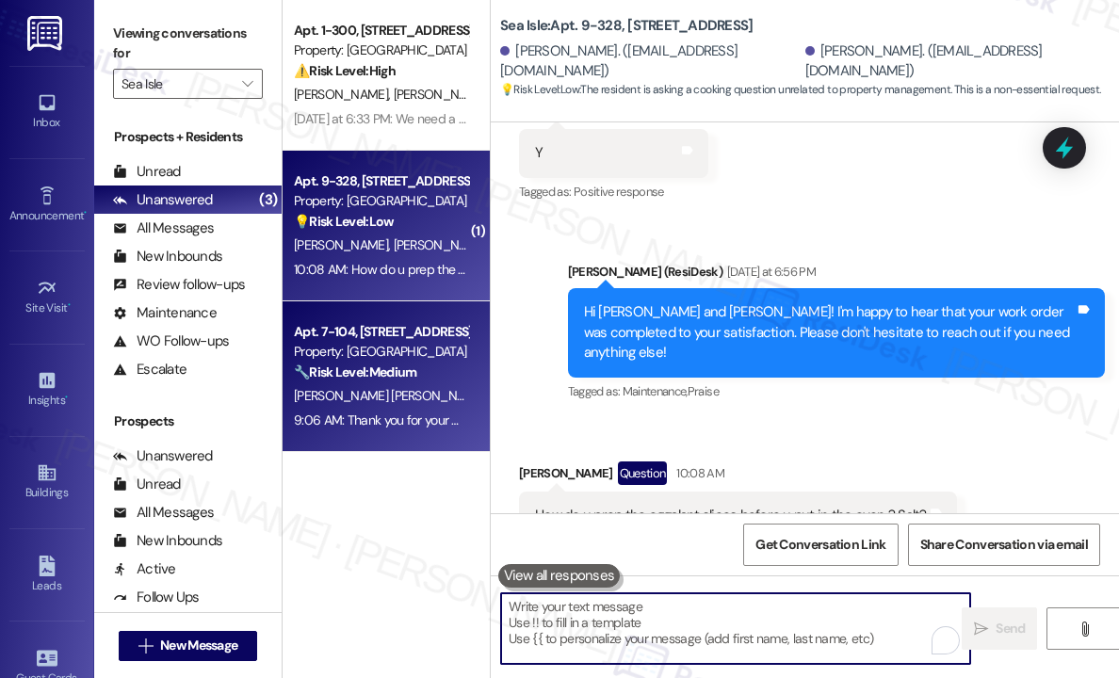
click at [417, 423] on div "9:06 AM: Thank you for your message. Our offices are currently closed, but we w…" at bounding box center [847, 420] width 1107 height 17
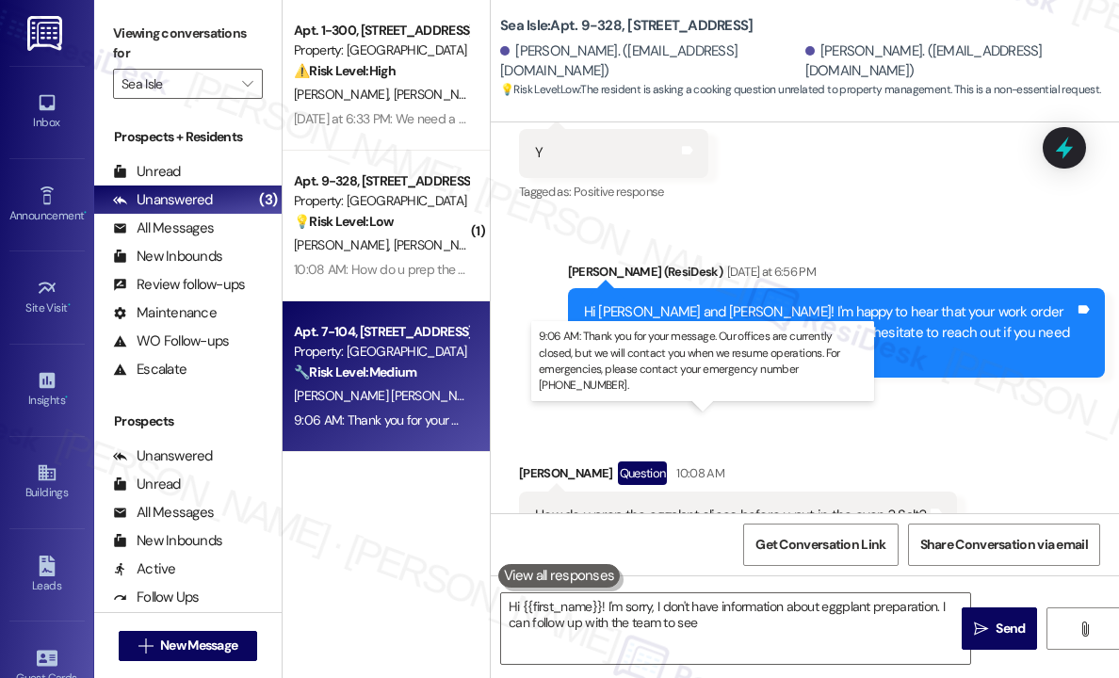
type textarea "Hi {{first_name}}! I'm sorry, I don't have information about eggplant preparati…"
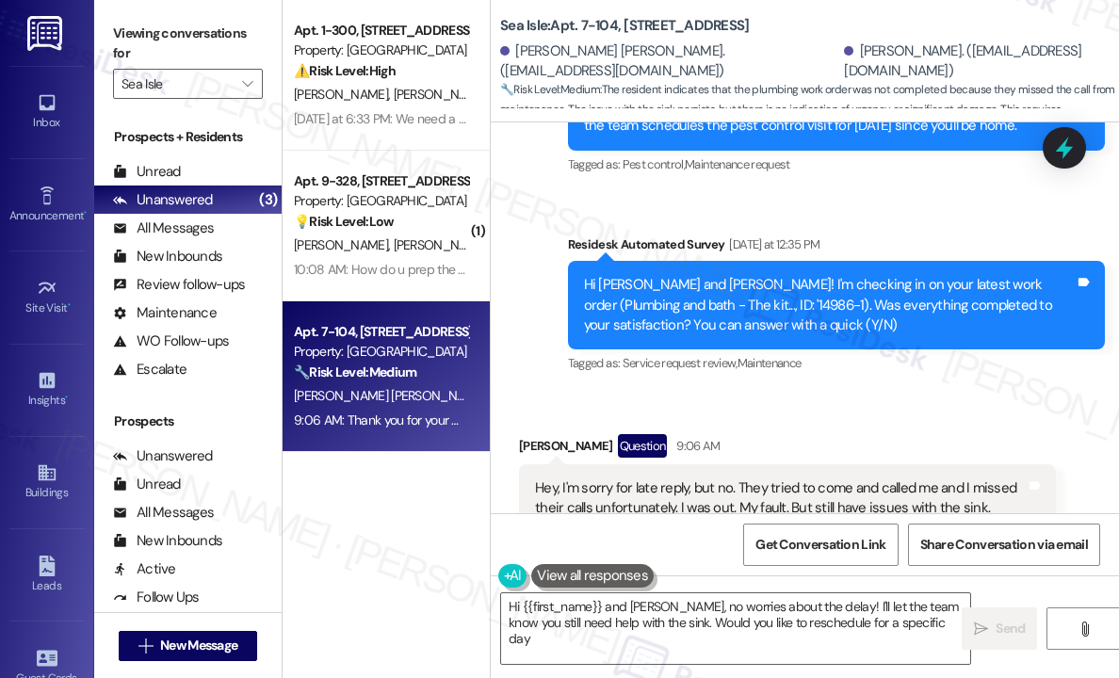
scroll to position [4106, 0]
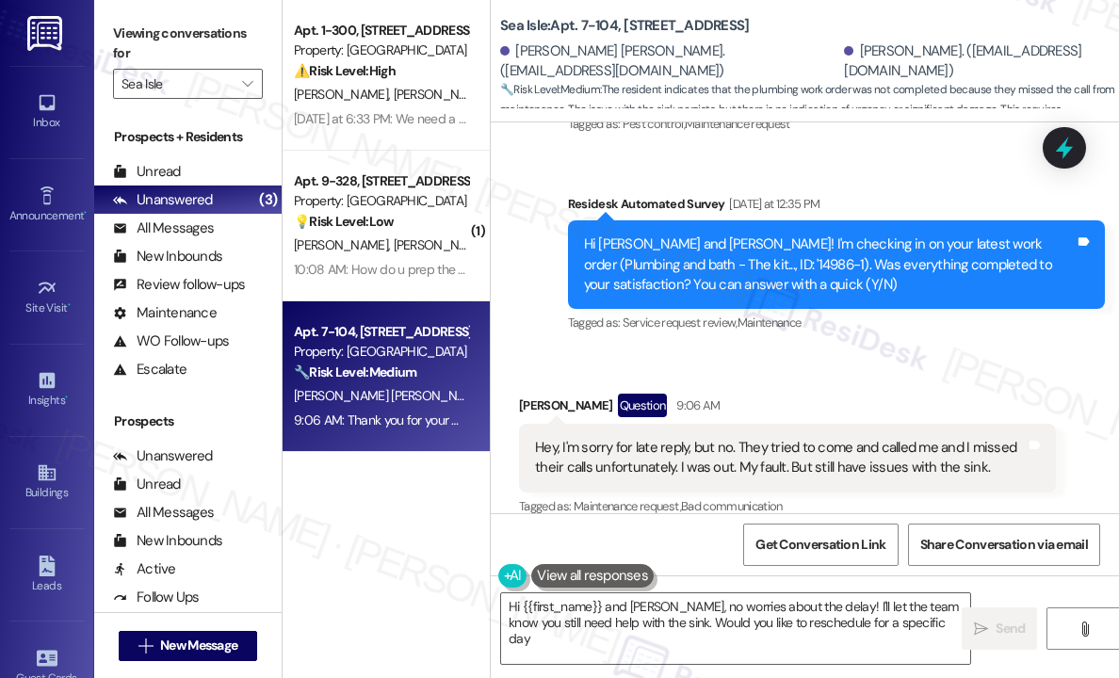
type textarea "Hi {{first_name}} and [PERSON_NAME], no worries about the delay! I'll let the t…"
click at [846, 357] on div "Received via SMS [PERSON_NAME] Question 9:06 AM Hey, I'm sorry for late reply, …" at bounding box center [805, 442] width 628 height 183
click at [940, 351] on div "Received via SMS [PERSON_NAME] Question 9:06 AM Hey, I'm sorry for late reply, …" at bounding box center [805, 442] width 628 height 183
click at [812, 315] on div "Tagged as: Service request review , Click to highlight conversations about Serv…" at bounding box center [836, 322] width 537 height 27
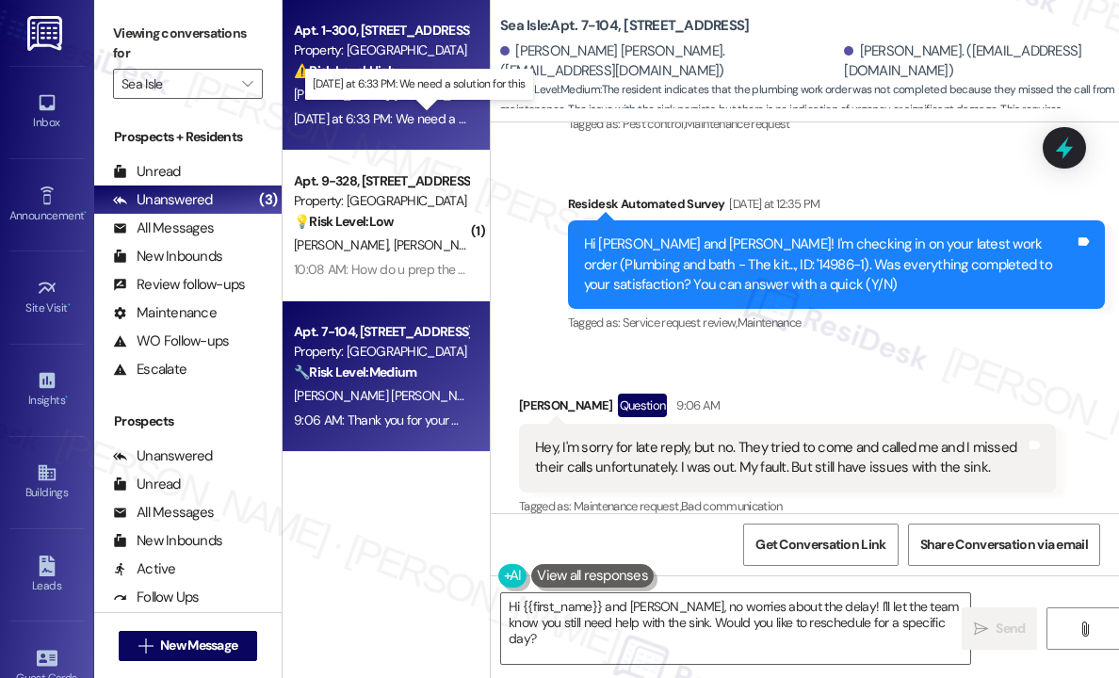
click at [432, 118] on div "[DATE] at 6:33 PM: We need a solution for this [DATE] at 6:33 PM: We need a sol…" at bounding box center [417, 118] width 247 height 17
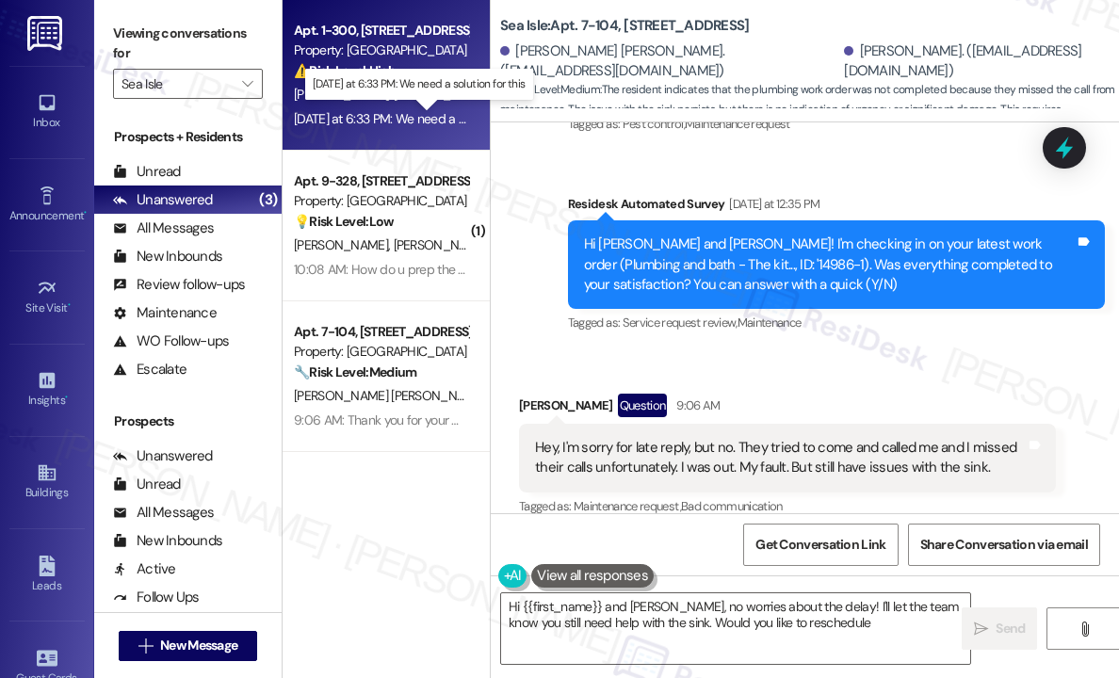
scroll to position [4165, 0]
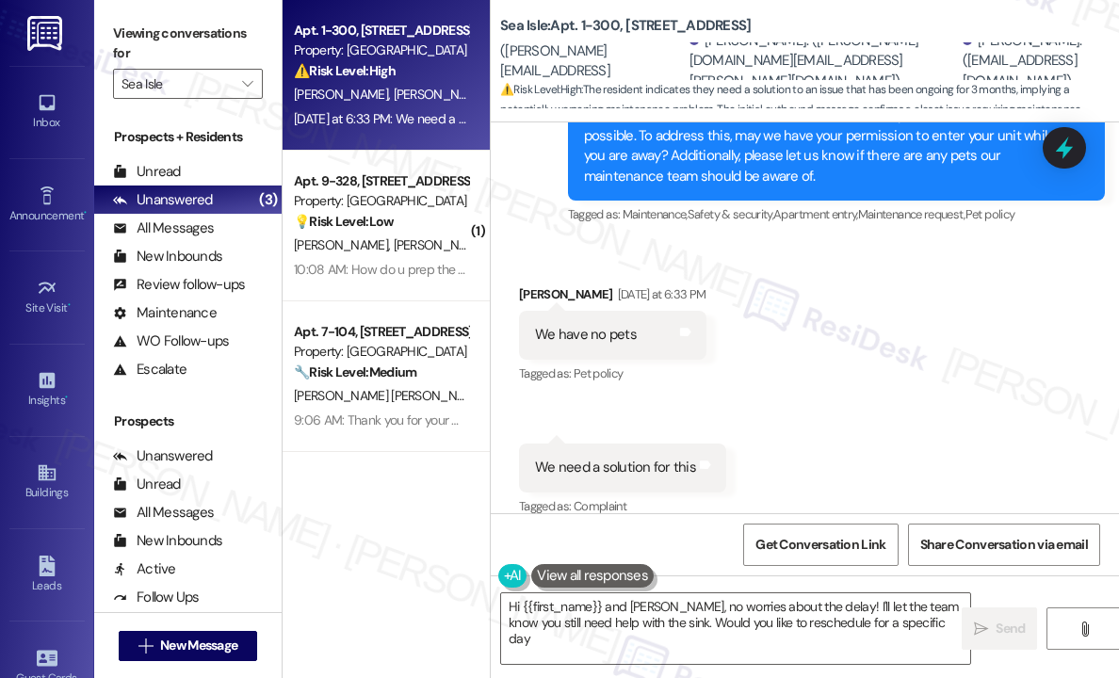
type textarea "Hi {{first_name}} and [PERSON_NAME], no worries about the delay! I'll let the t…"
click at [243, 83] on icon "" at bounding box center [247, 83] width 10 height 15
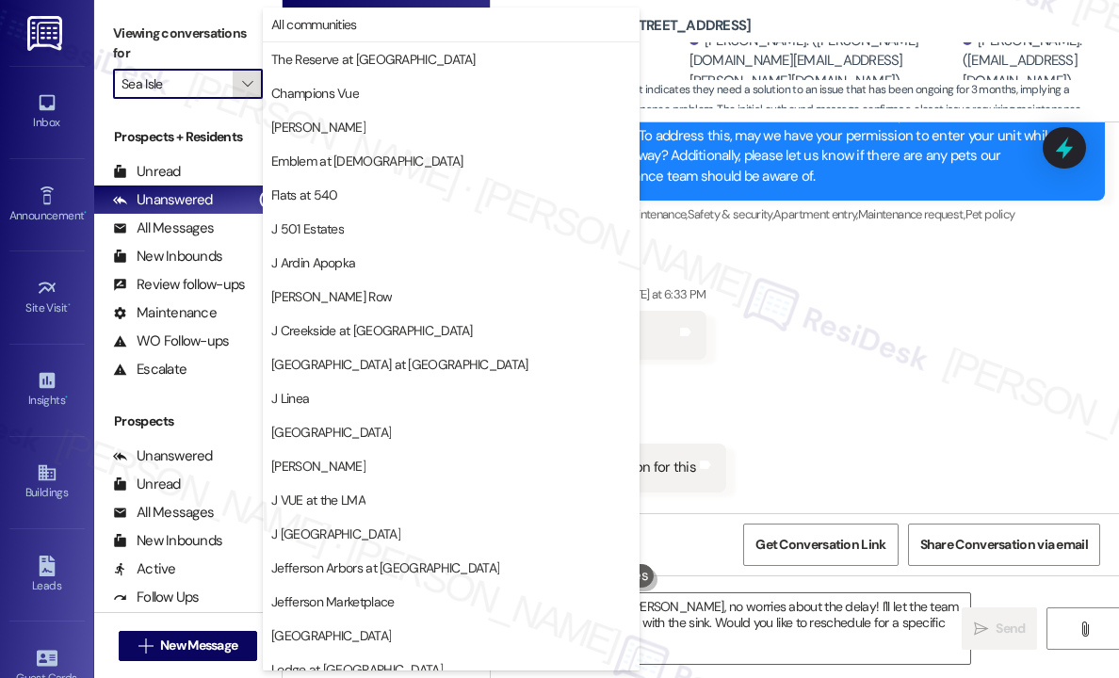
scroll to position [286, 0]
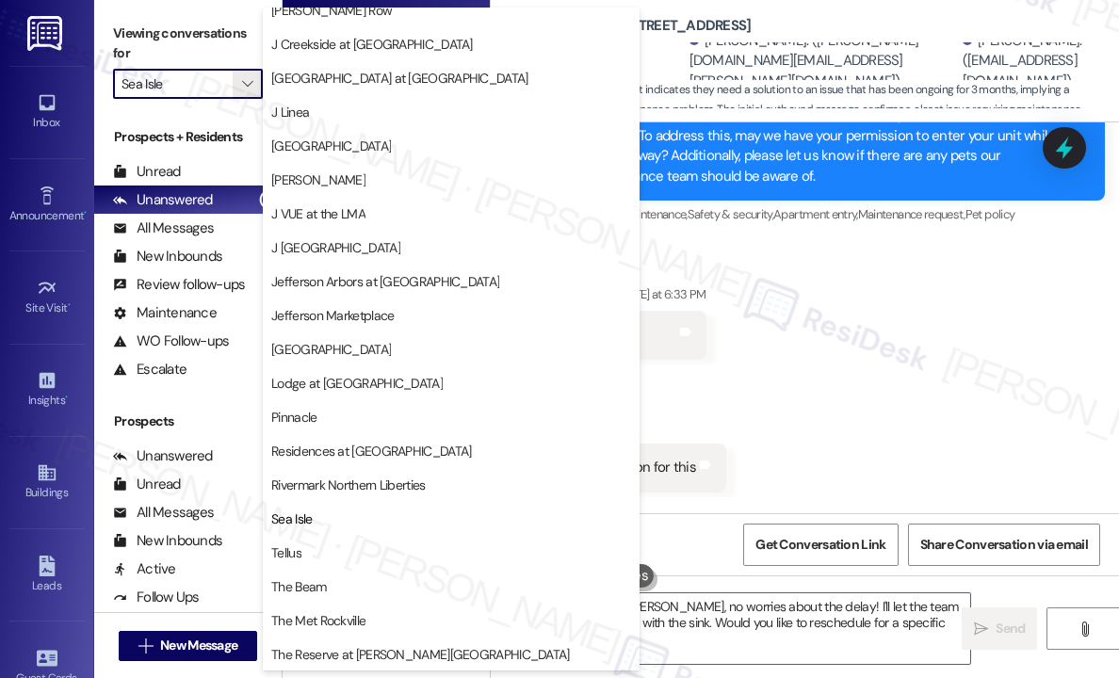
click at [381, 643] on button "The Reserve at [PERSON_NAME][GEOGRAPHIC_DATA]" at bounding box center [451, 655] width 377 height 34
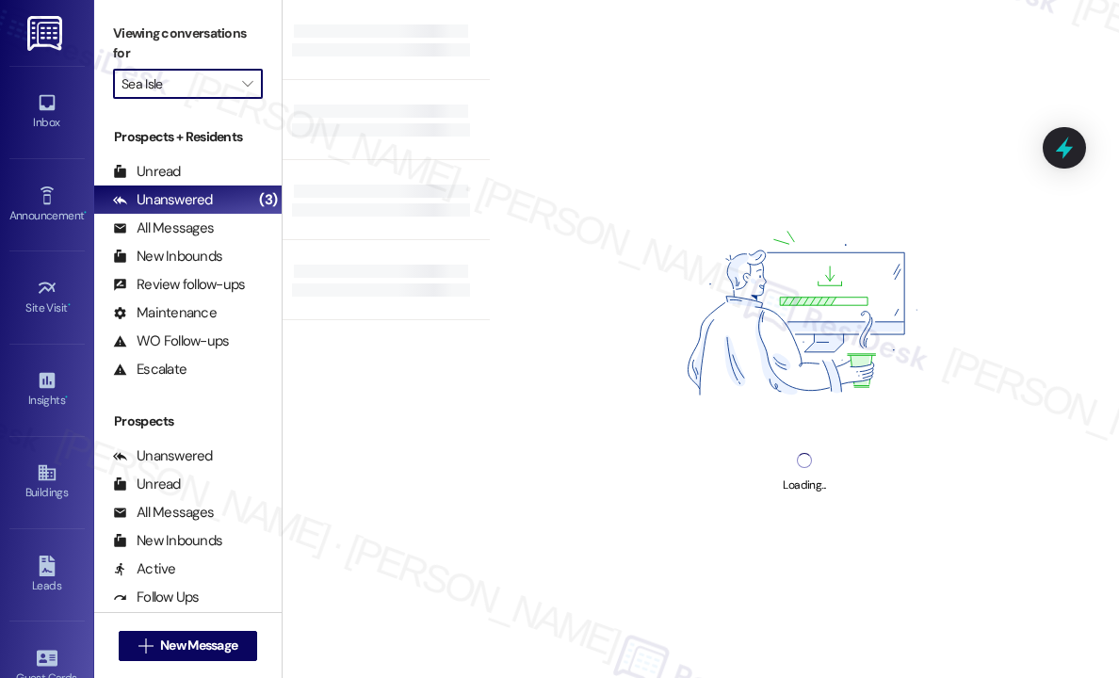
type input "The Reserve at [PERSON_NAME][GEOGRAPHIC_DATA]"
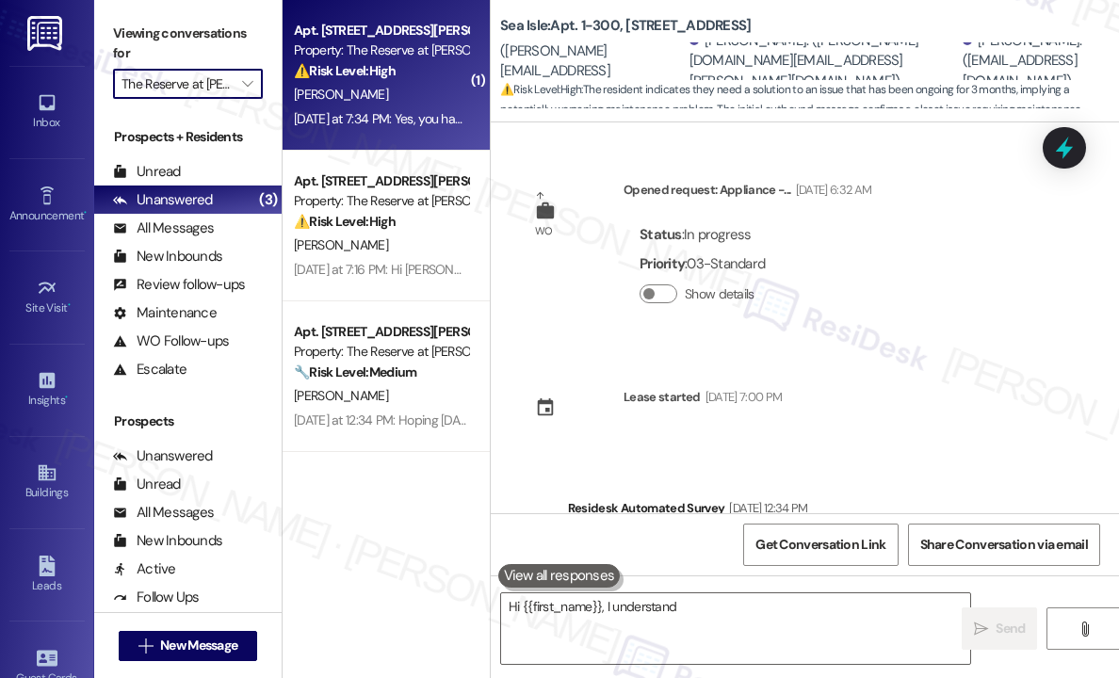
scroll to position [4164, 0]
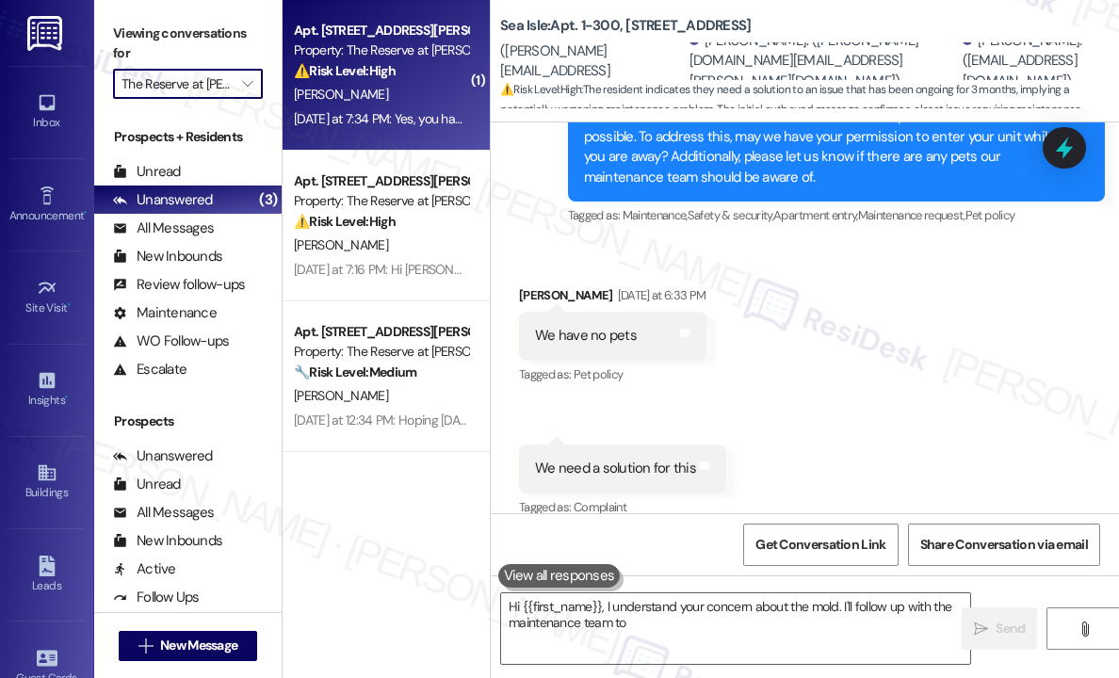
type textarea "Hi {{first_name}}, I understand your concern about the mold. I'll follow up wit…"
click at [429, 115] on div "[DATE] at 7:34 PM: Yes, you have permission. What day? I have a dog. [DATE] at …" at bounding box center [481, 118] width 374 height 17
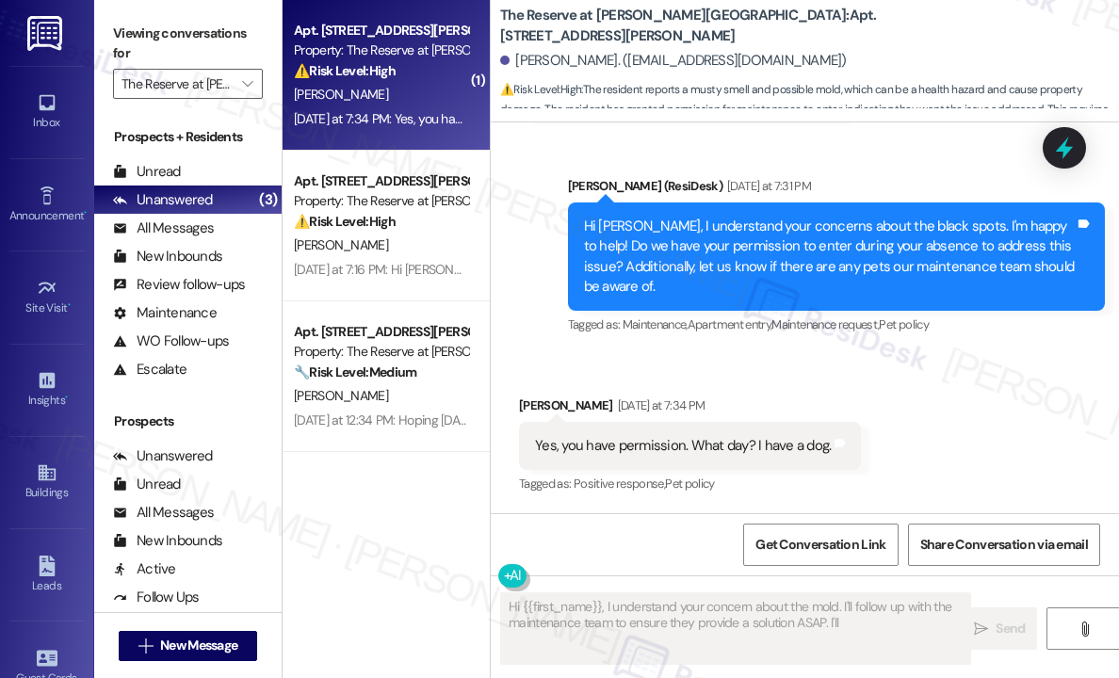
scroll to position [3041, 0]
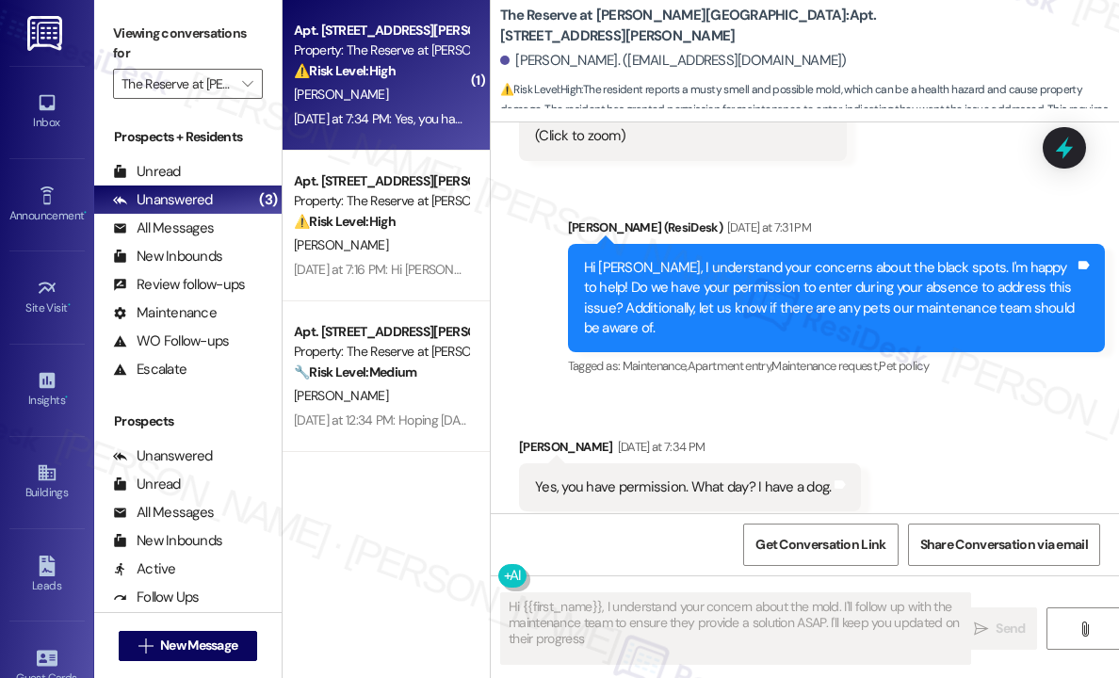
type textarea "Hi {{first_name}}, I understand your concern about the mold. I'll follow up wit…"
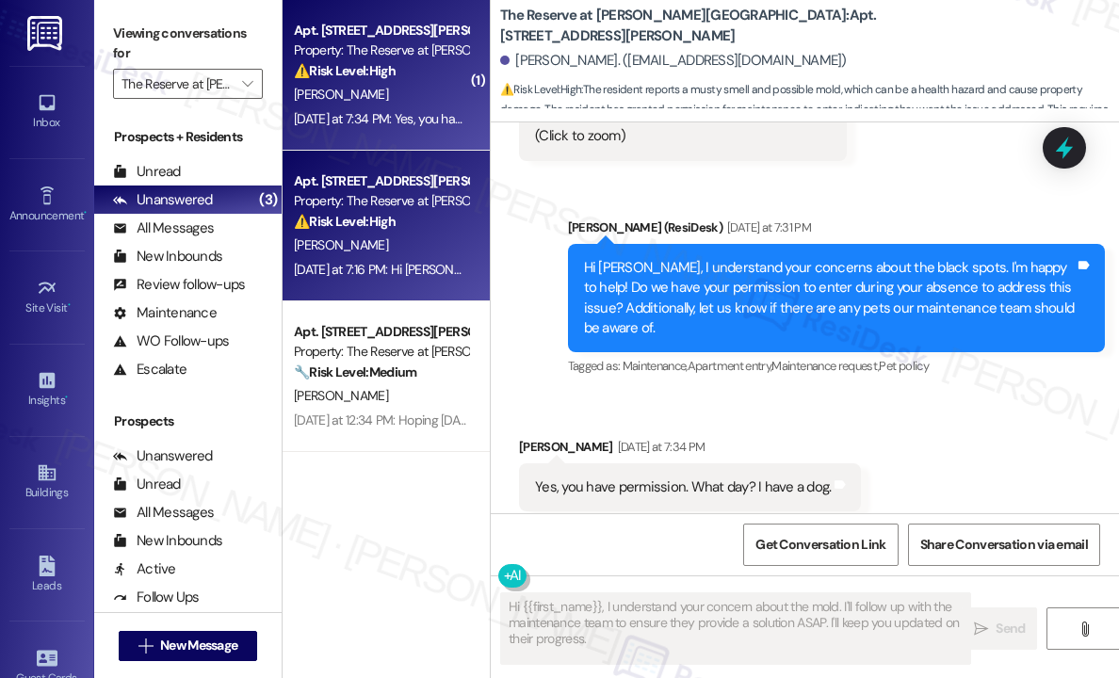
click at [396, 192] on div "Property: The Reserve at [PERSON_NAME][GEOGRAPHIC_DATA]" at bounding box center [381, 201] width 174 height 20
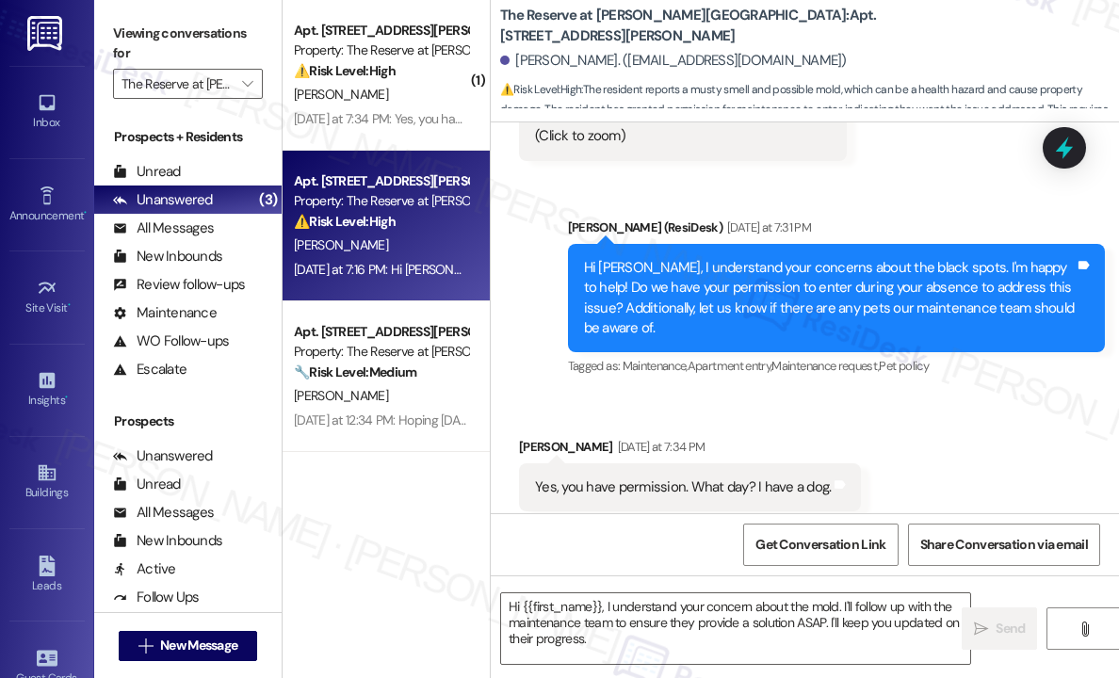
type textarea "Fetching suggested responses. Please feel free to read through the conversation…"
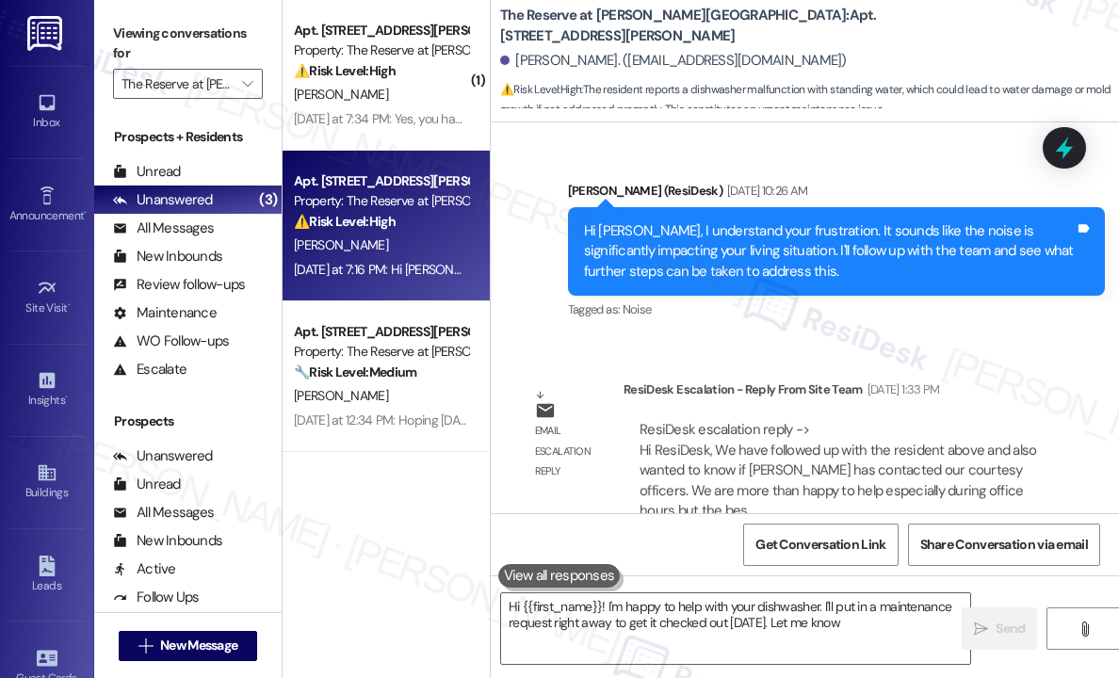
scroll to position [7514, 0]
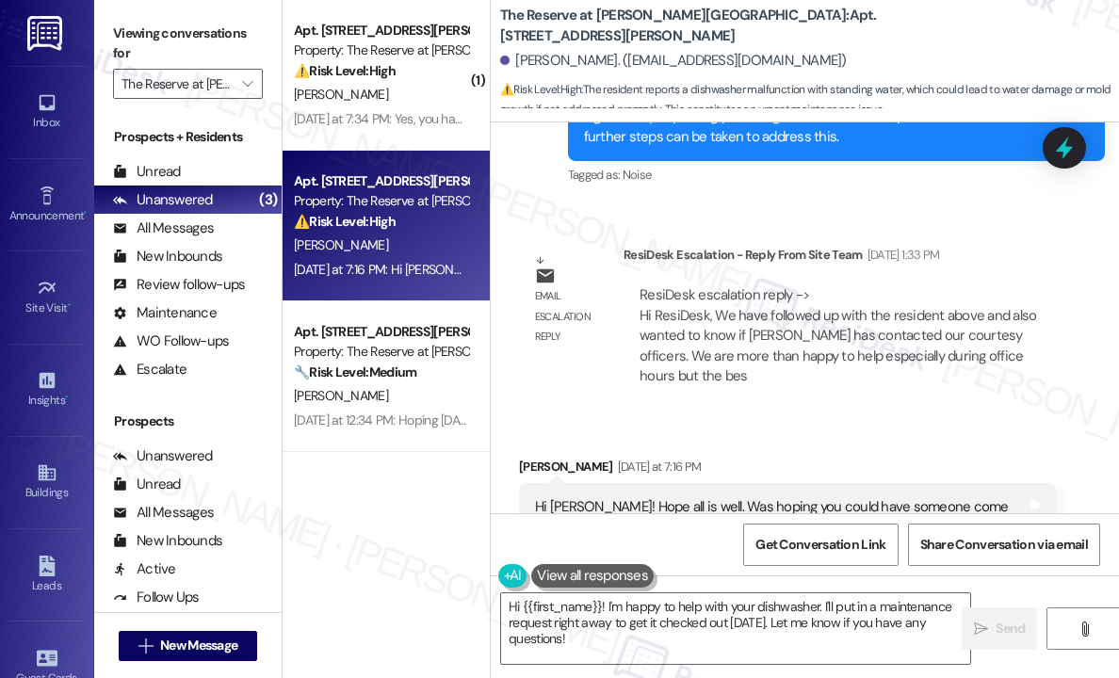
click at [766, 415] on div "Received via SMS [PERSON_NAME] [DATE] at 7:16 PM Hi [PERSON_NAME]! Hope all is …" at bounding box center [805, 515] width 628 height 200
click at [797, 457] on div "[PERSON_NAME] [DATE] at 7:16 PM" at bounding box center [787, 470] width 537 height 26
click at [810, 457] on div "[PERSON_NAME] [DATE] at 7:16 PM" at bounding box center [787, 470] width 537 height 26
click at [789, 415] on div "Received via SMS [PERSON_NAME] [DATE] at 7:16 PM Hi [PERSON_NAME]! Hope all is …" at bounding box center [805, 515] width 628 height 200
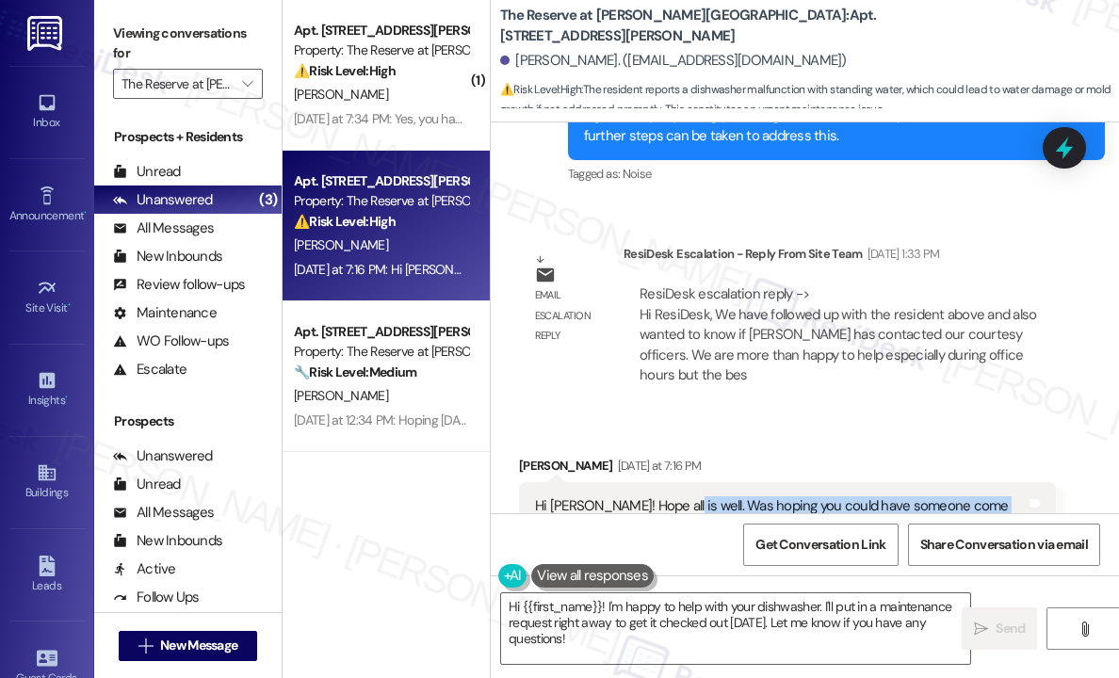
drag, startPoint x: 1009, startPoint y: 425, endPoint x: 667, endPoint y: 402, distance: 342.7
click at [667, 496] on div "Hi [PERSON_NAME]! Hope all is well. Was hoping you could have someone come over…" at bounding box center [780, 526] width 491 height 60
copy div "Was hoping you could have someone come over and look at the dishwasher [DATE]. …"
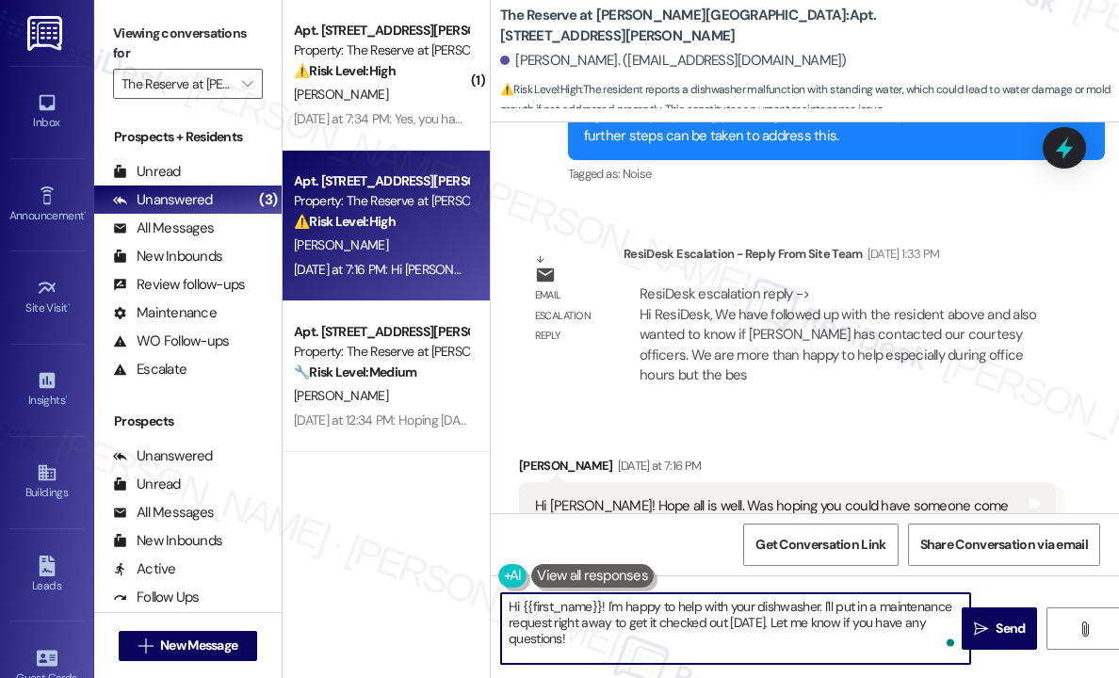
drag, startPoint x: 610, startPoint y: 636, endPoint x: 614, endPoint y: 618, distance: 18.5
click at [607, 607] on textarea "Hi {{first_name}}! I'm happy to help with your dishwasher. I'll put in a mainte…" at bounding box center [735, 629] width 469 height 71
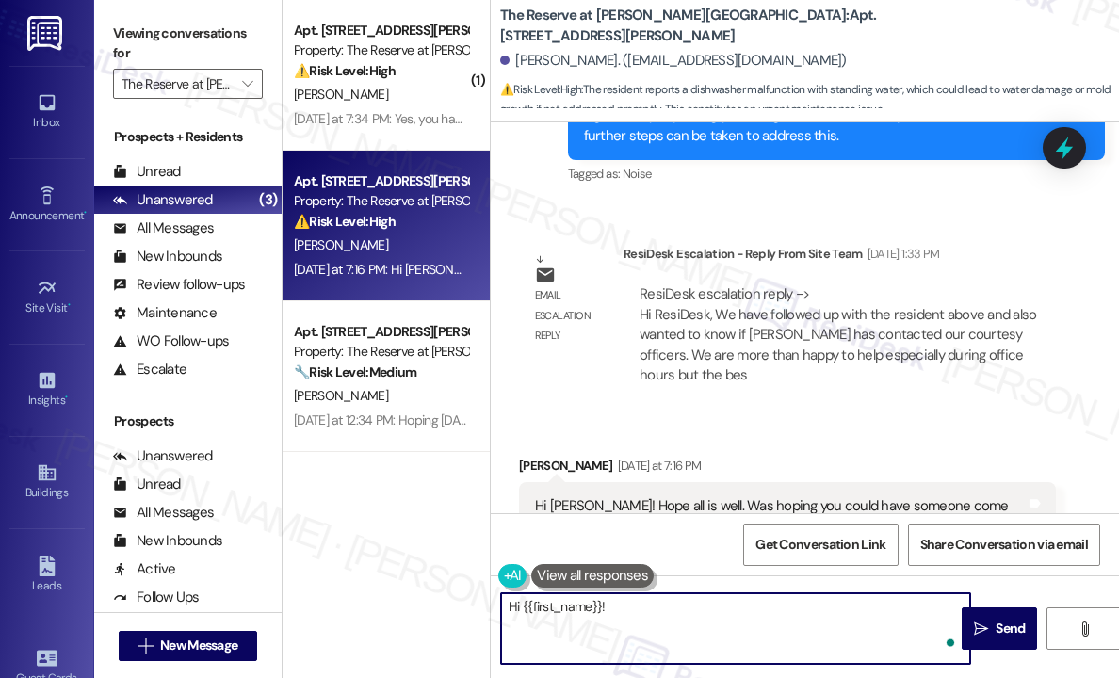
paste textarea "Thanks for letting me know — when did you first notice the dishwasher wasn’t dr…"
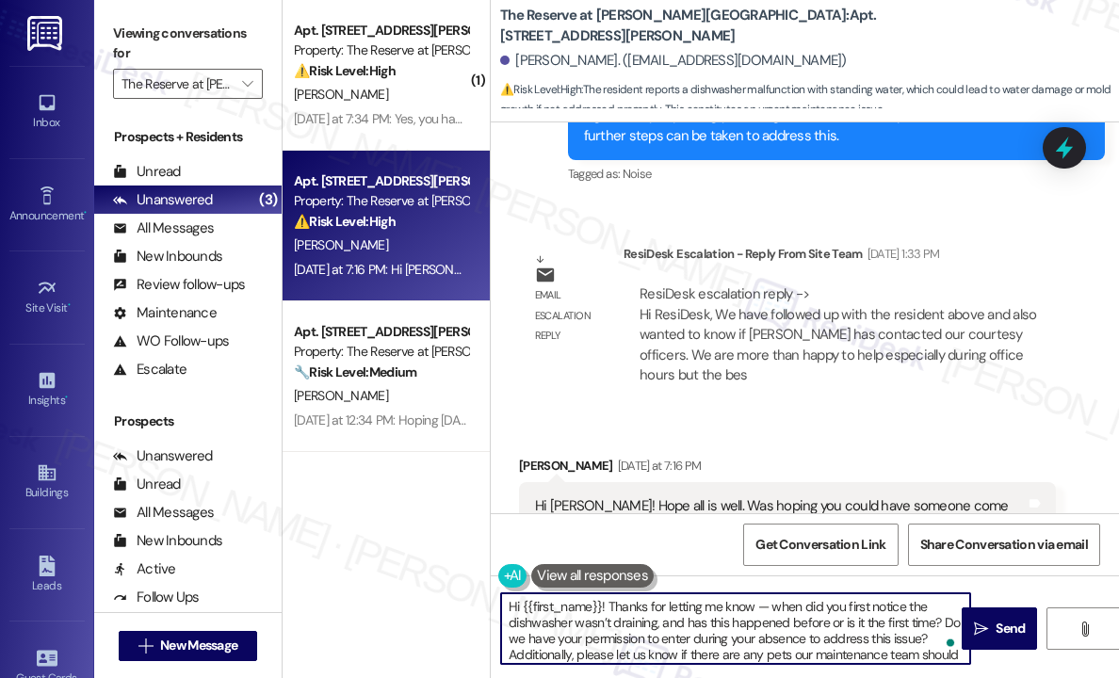
scroll to position [15, 0]
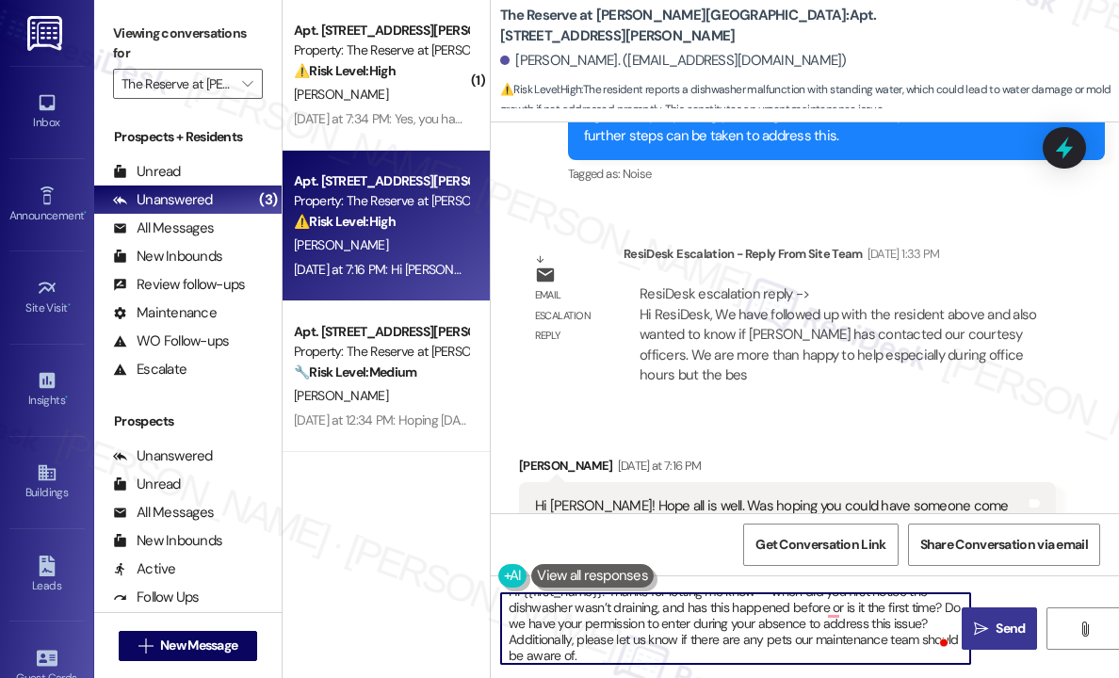
type textarea "Hi {{first_name}}! Thanks for letting me know — when did you first notice the d…"
click at [992, 626] on span "Send" at bounding box center [1010, 629] width 37 height 20
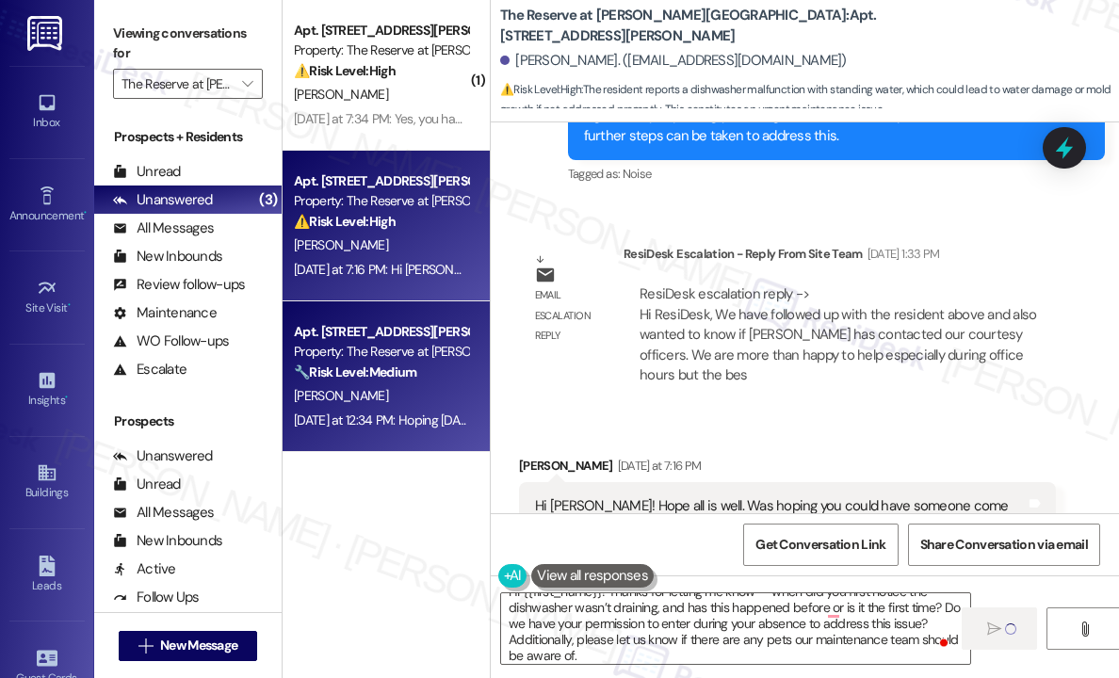
click at [438, 414] on div "[DATE] at 12:34 PM: Hoping [DATE] it'll be completed [DATE] at 12:34 PM: Hoping…" at bounding box center [433, 420] width 278 height 17
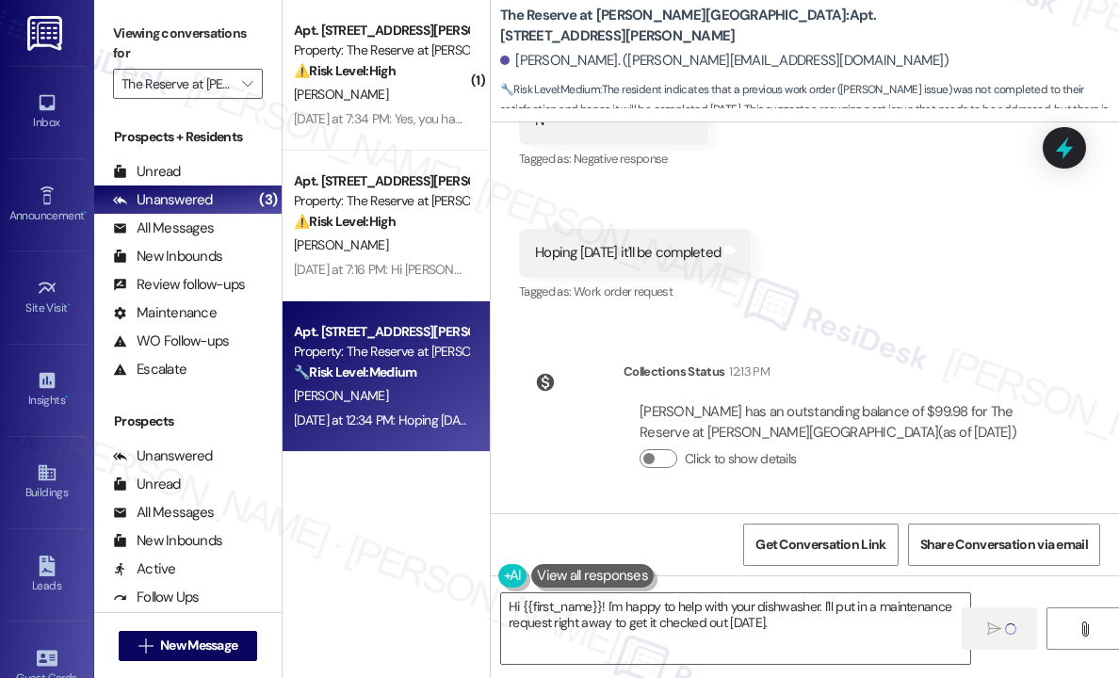
scroll to position [875, 0]
type textarea "Hi {{first_name}}! I'm happy to help with your dishwasher. I'll put in a mainte…"
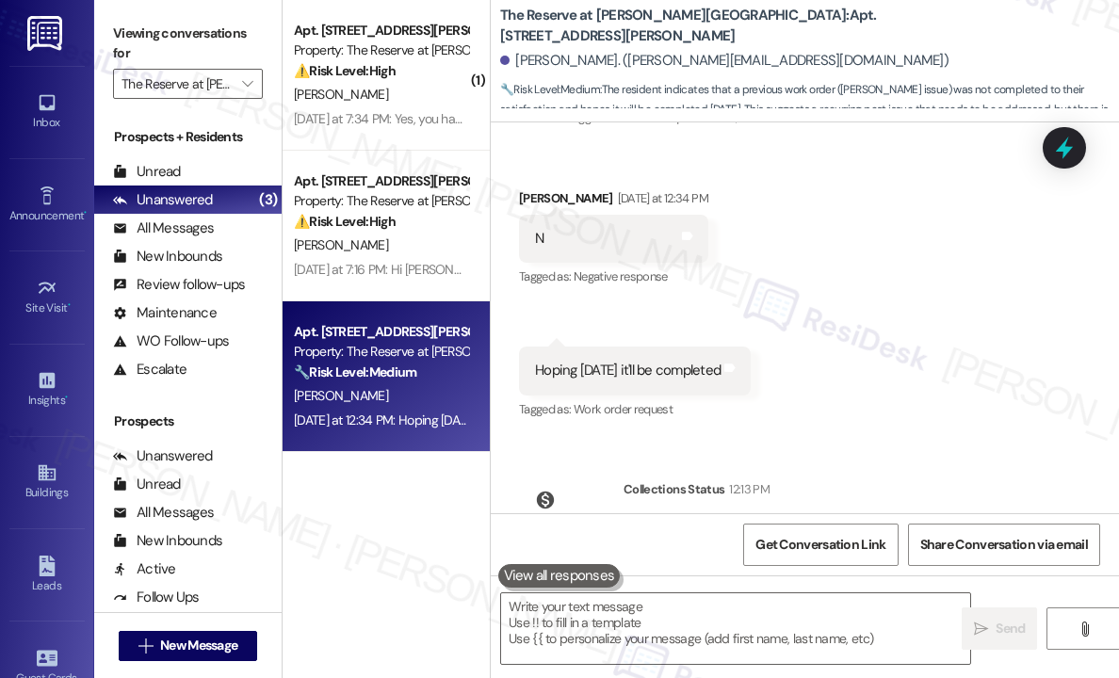
scroll to position [688, 0]
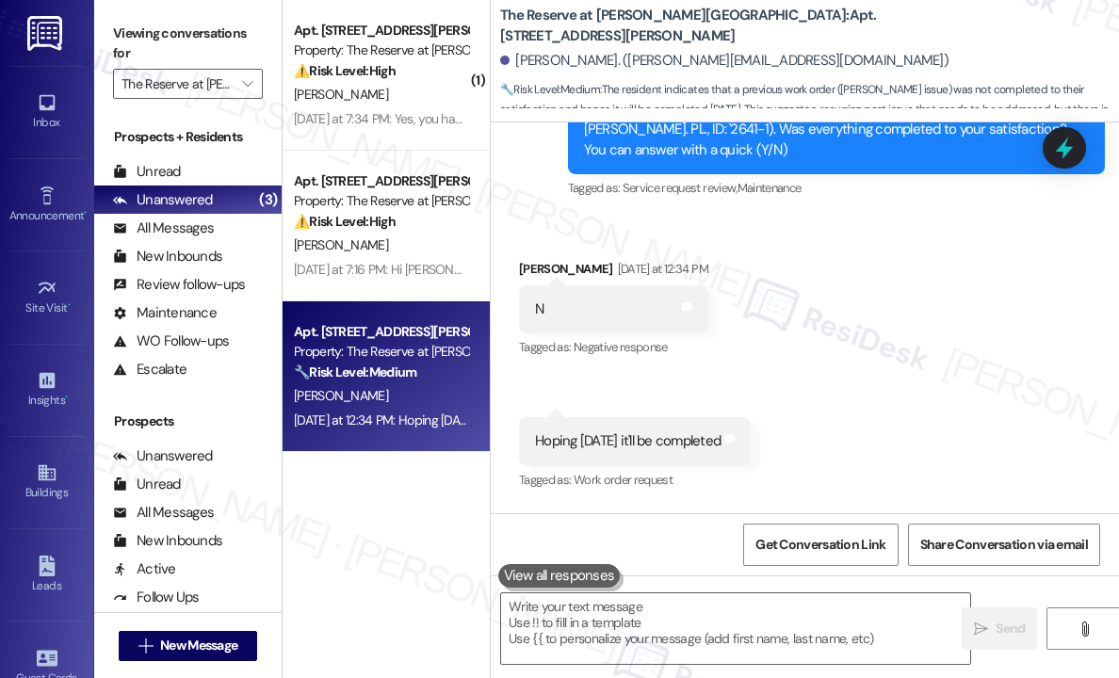
click at [913, 52] on div "[PERSON_NAME]. ([PERSON_NAME][EMAIL_ADDRESS][DOMAIN_NAME])" at bounding box center [809, 61] width 619 height 38
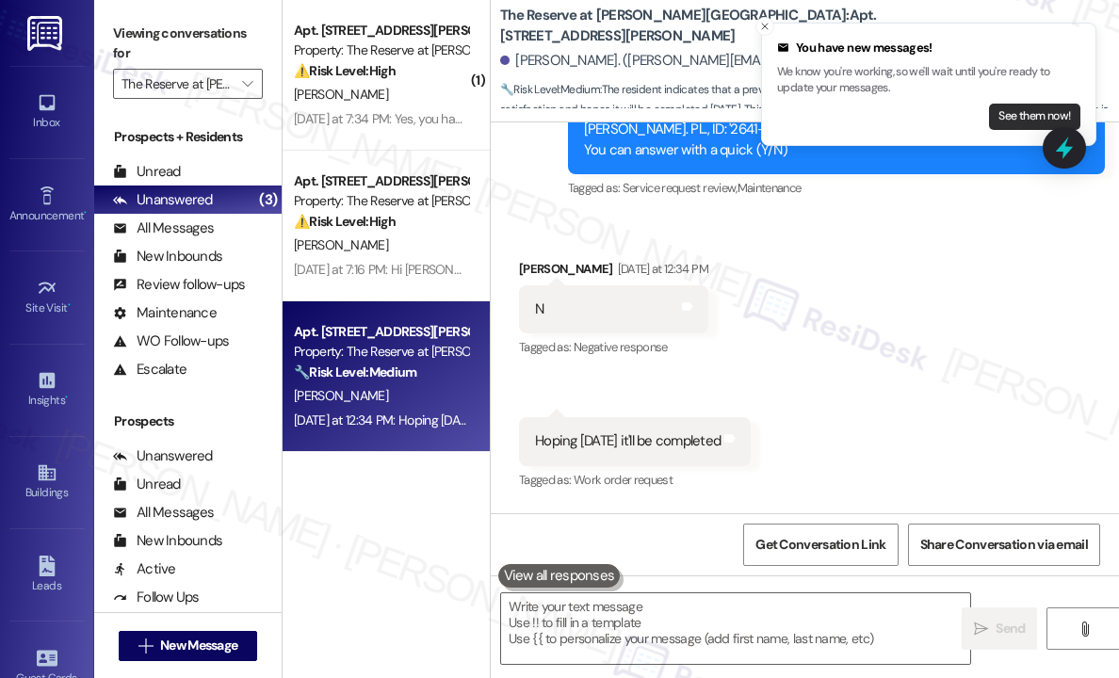
click at [994, 126] on button "See them now!" at bounding box center [1034, 117] width 91 height 26
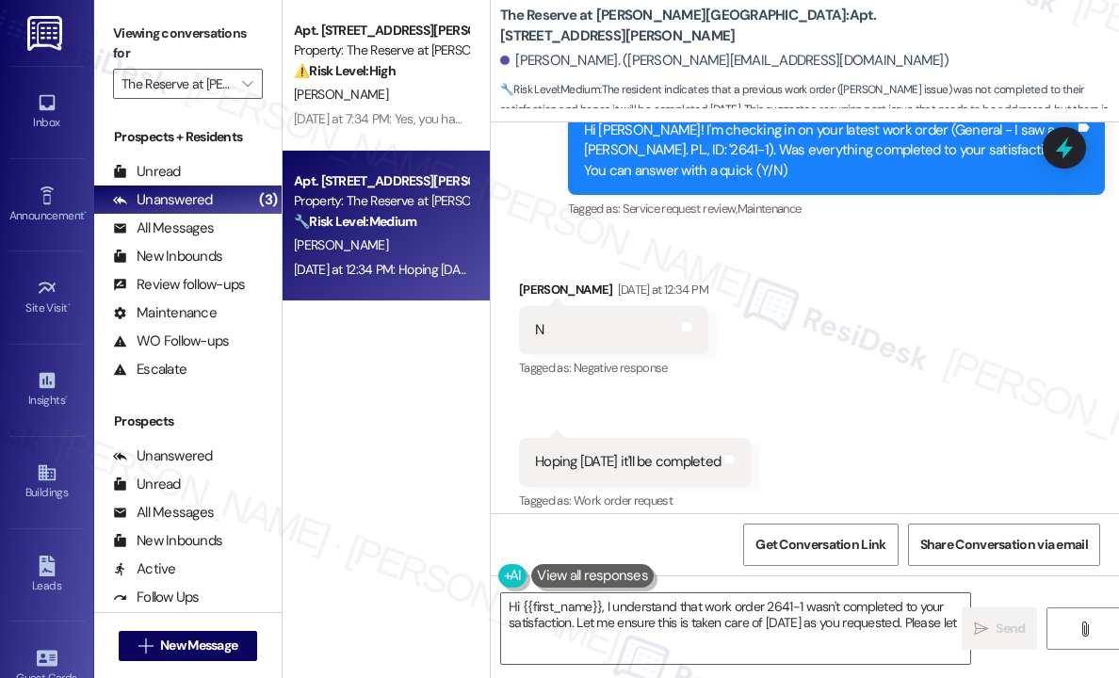
scroll to position [682, 0]
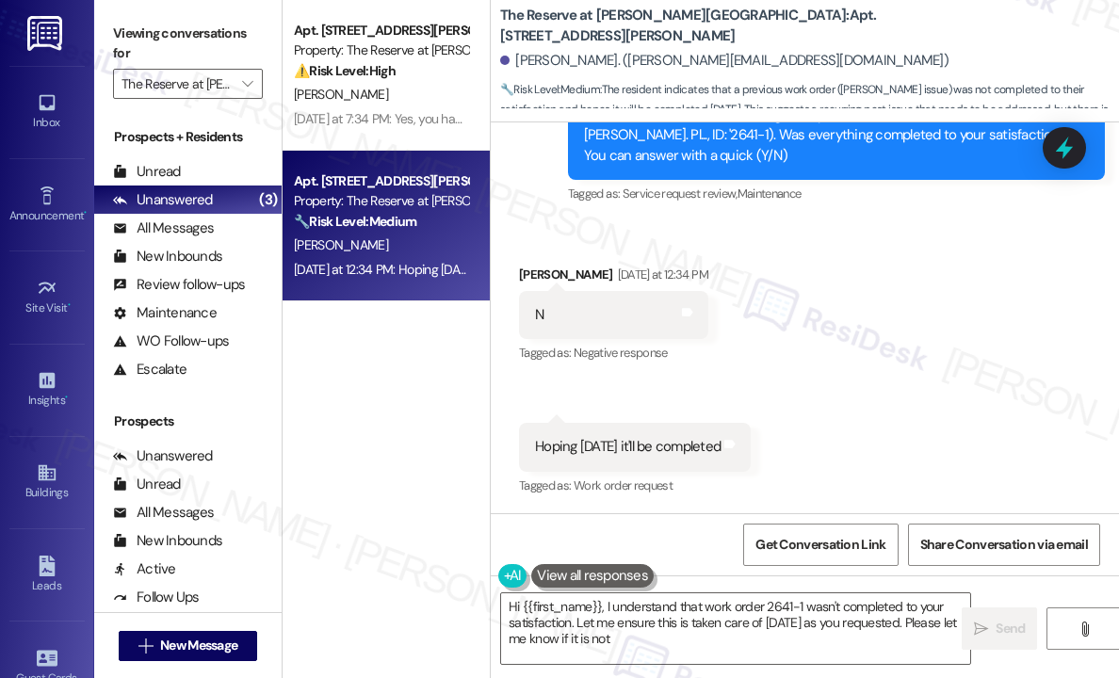
type textarea "Hi {{first_name}}, I understand that work order 2641-1 wasn't completed to your…"
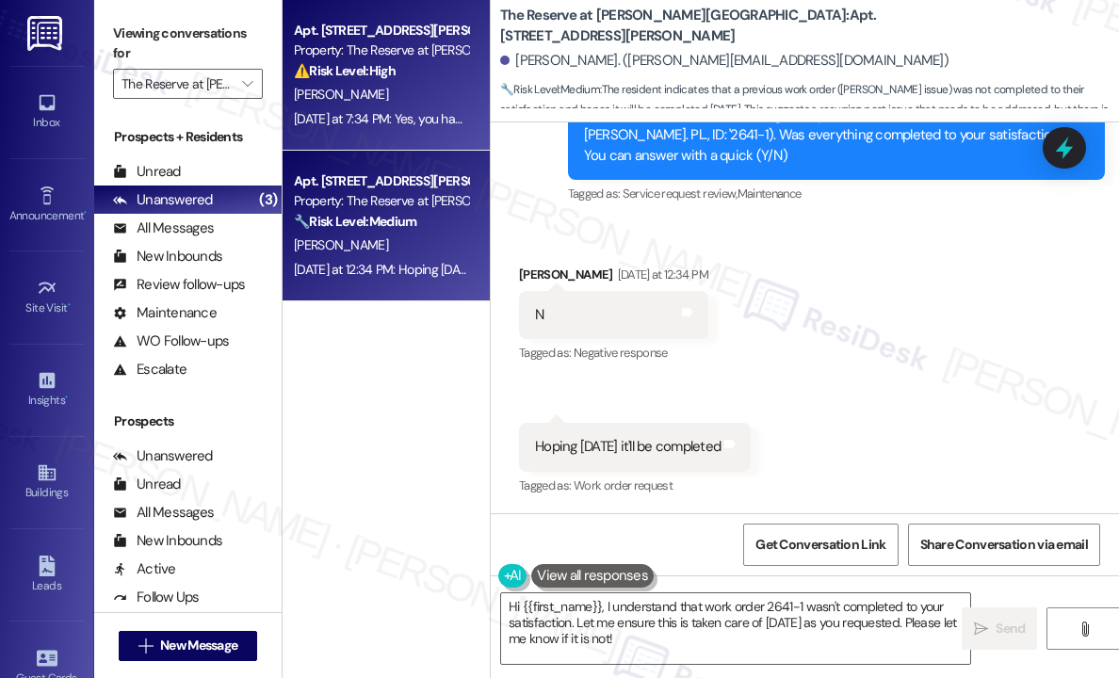
click at [336, 65] on strong "⚠️ Risk Level: High" at bounding box center [345, 70] width 102 height 17
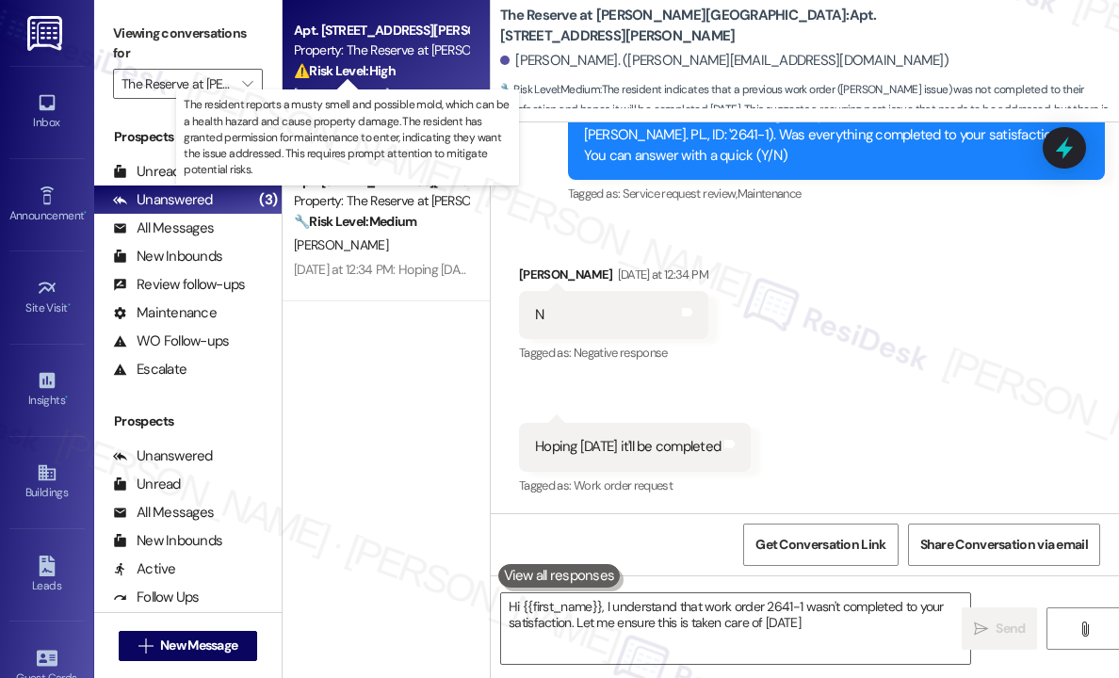
type textarea "Hi {{first_name}}, I understand that work order 2641-1 wasn't completed to your…"
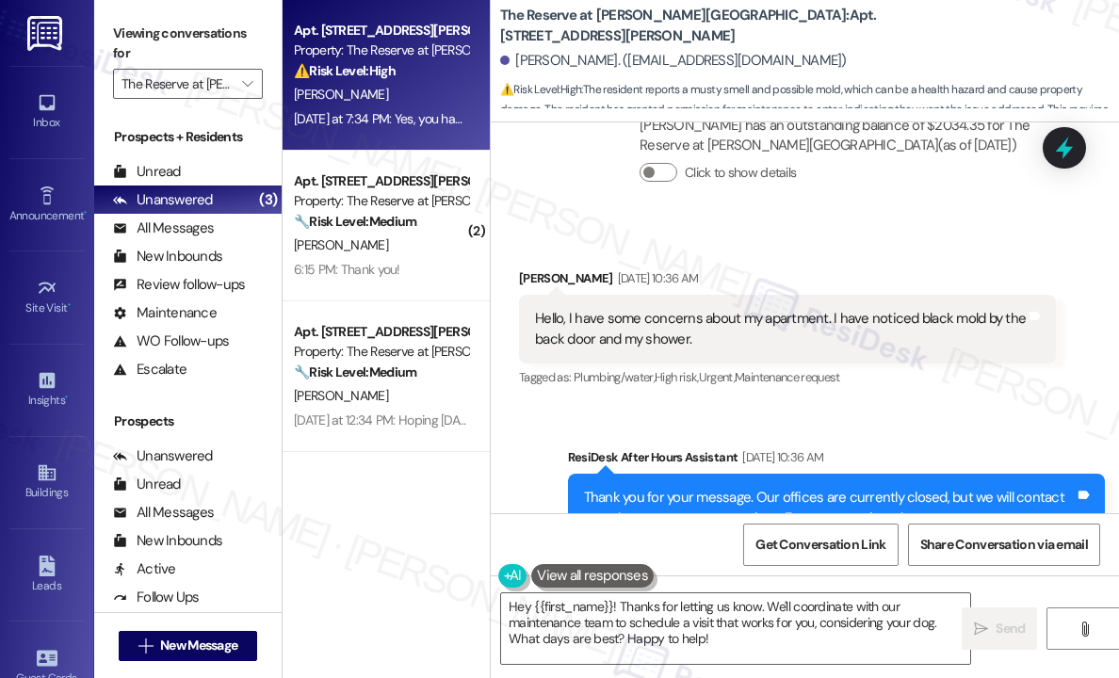
scroll to position [1063, 0]
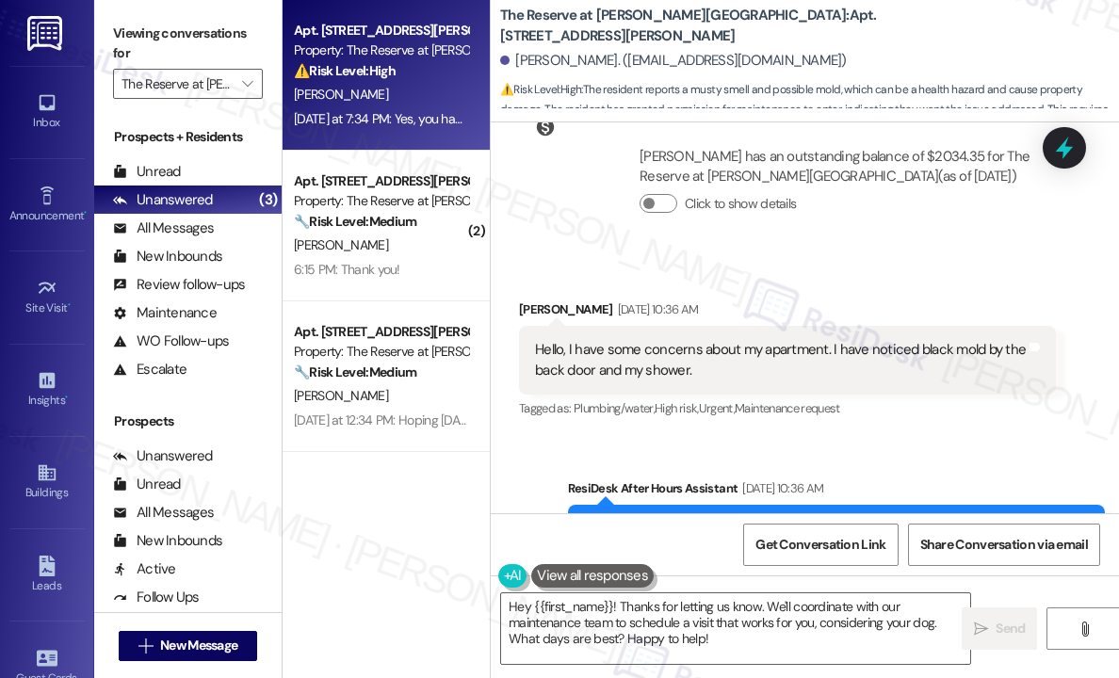
click at [715, 340] on div "Hello, I have some concerns about my apartment. I have noticed black mold by th…" at bounding box center [780, 360] width 491 height 41
click at [893, 257] on div "Received via SMS [PERSON_NAME] [DATE] 10:36 AM Hello, I have some concerns abou…" at bounding box center [805, 346] width 628 height 179
click at [610, 195] on div "Collections Status [DATE] 12:17 PM [PERSON_NAME] has an outstanding balance of …" at bounding box center [787, 174] width 565 height 165
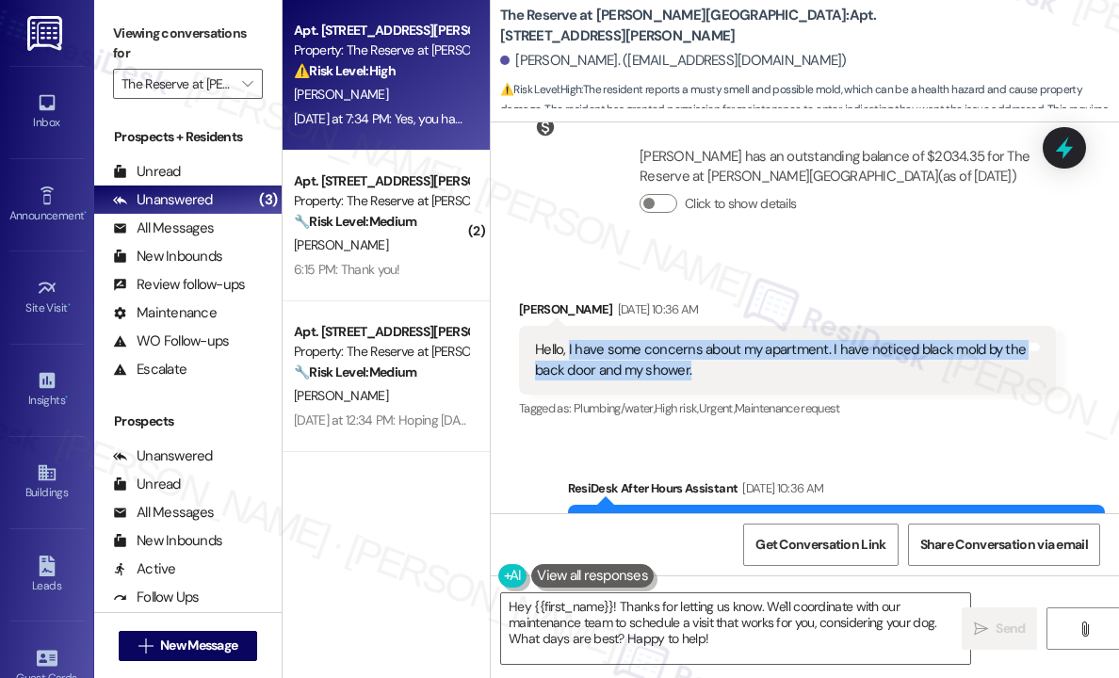
drag, startPoint x: 763, startPoint y: 338, endPoint x: 568, endPoint y: 306, distance: 197.6
click at [568, 340] on div "Hello, I have some concerns about my apartment. I have noticed black mold by th…" at bounding box center [780, 360] width 491 height 41
copy div "I have some concerns about my apartment. I have noticed black mold by the back …"
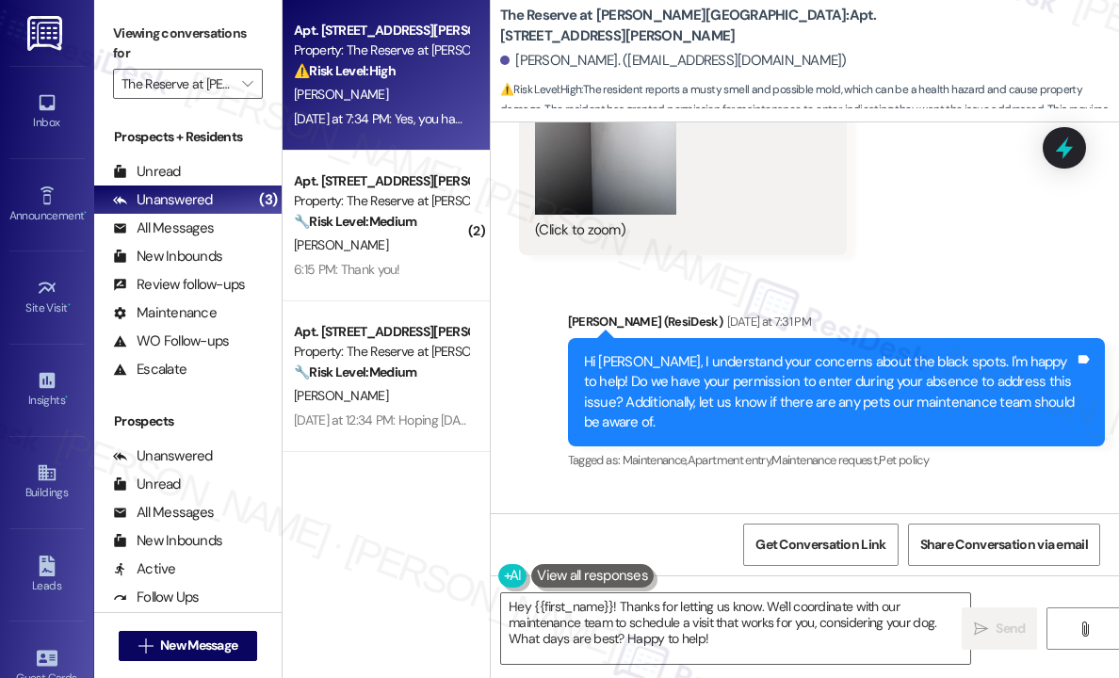
scroll to position [3041, 0]
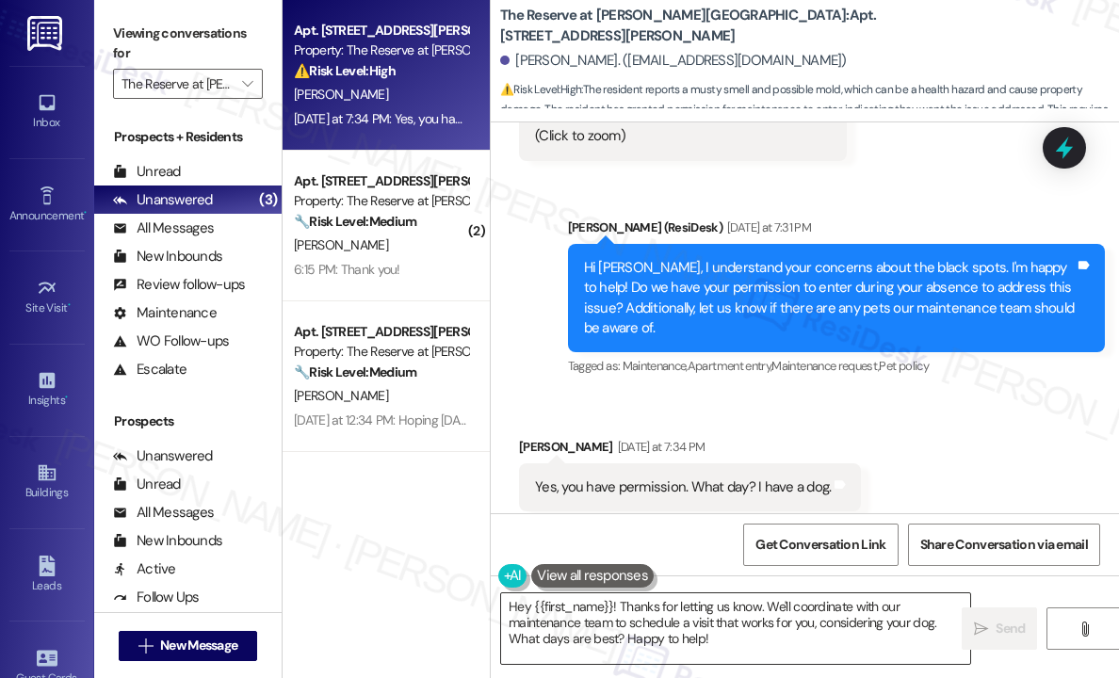
click at [765, 643] on textarea "Hey {{first_name}}! Thanks for letting us know. We'll coordinate with our maint…" at bounding box center [735, 629] width 469 height 71
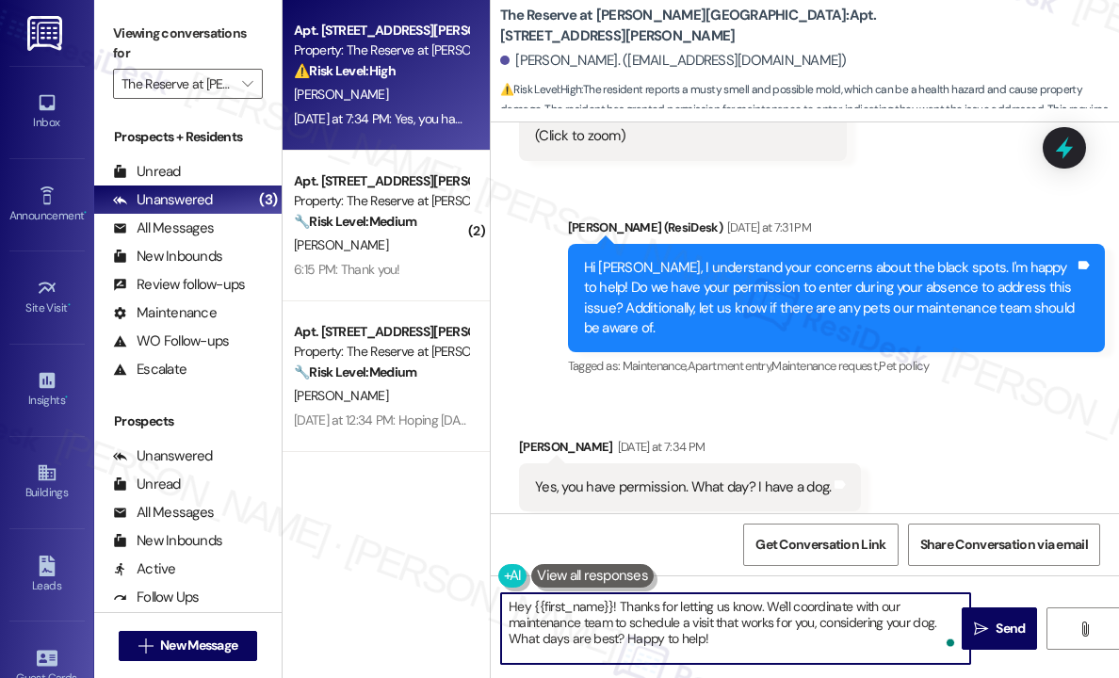
drag, startPoint x: 765, startPoint y: 641, endPoint x: 752, endPoint y: 624, distance: 21.5
click at [752, 624] on textarea "Hey {{first_name}}! Thanks for letting us know. We'll coordinate with our maint…" at bounding box center [735, 629] width 469 height 71
click at [594, 395] on div "Received via SMS [PERSON_NAME] [DATE] at 7:34 PM Yes, you have permission. What…" at bounding box center [805, 474] width 628 height 159
drag, startPoint x: 741, startPoint y: 640, endPoint x: 619, endPoint y: 603, distance: 127.9
click at [619, 603] on textarea "Hey {{first_name}}! Thanks for letting us know. We'll coordinate with our maint…" at bounding box center [735, 629] width 469 height 71
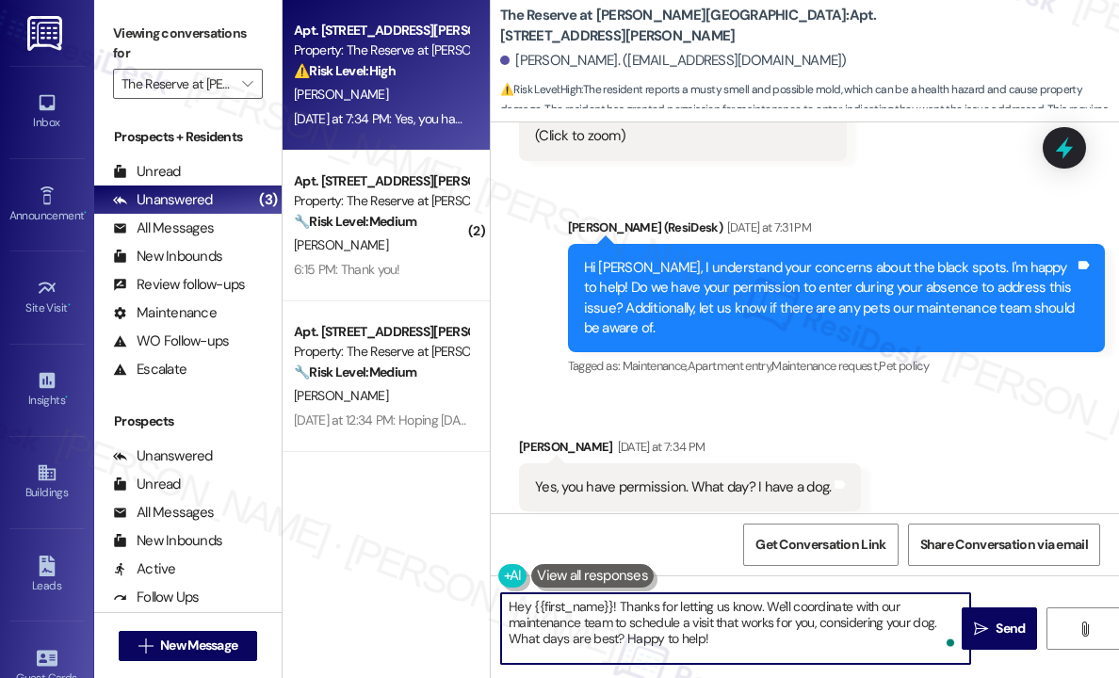
paste textarea "I’m not able to provide a specific date for when the team will visit, but I can…"
type textarea "Hey {{first_name}}! I’m not able to provide a specific date for when the team w…"
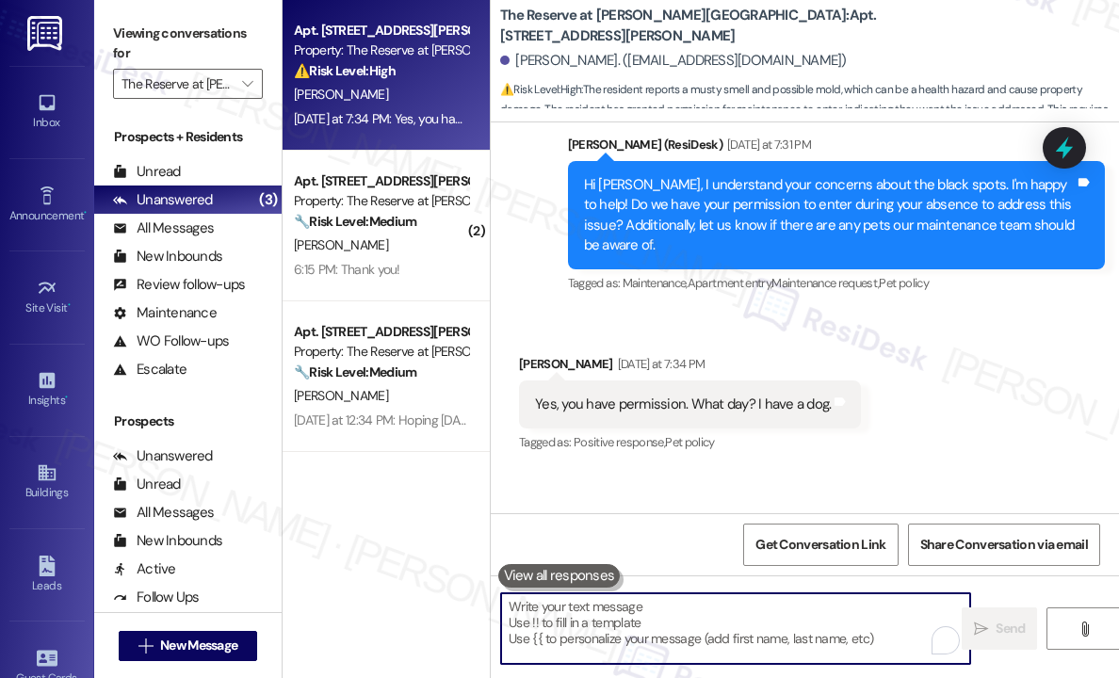
scroll to position [3212, 0]
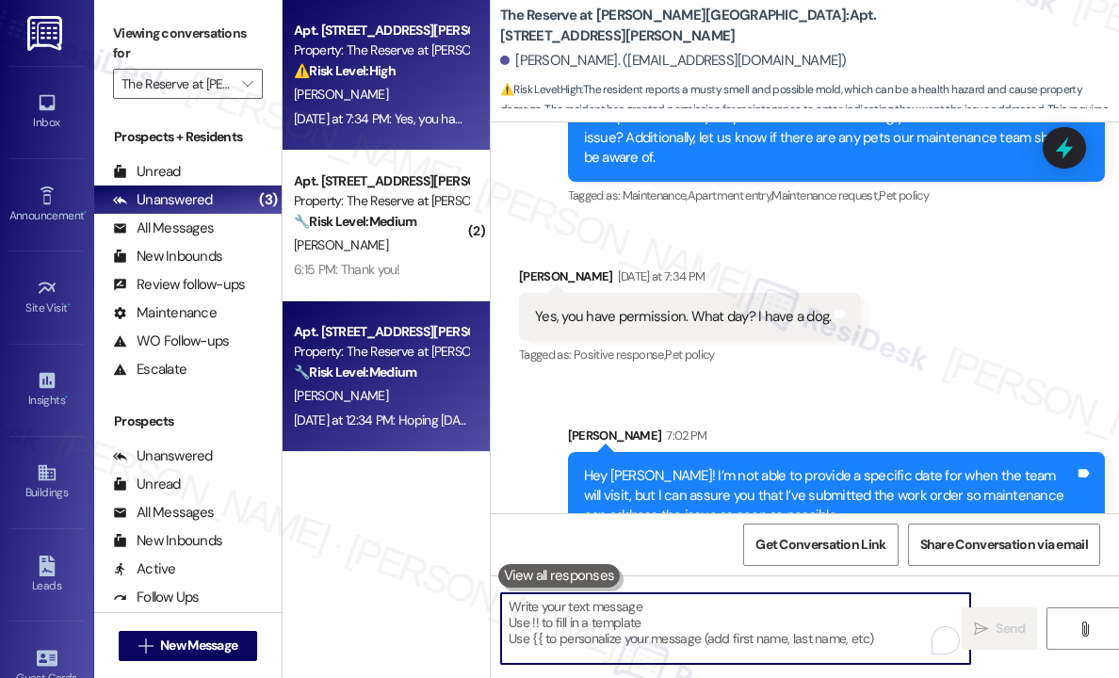
click at [416, 372] on strong "🔧 Risk Level: Medium" at bounding box center [355, 372] width 122 height 17
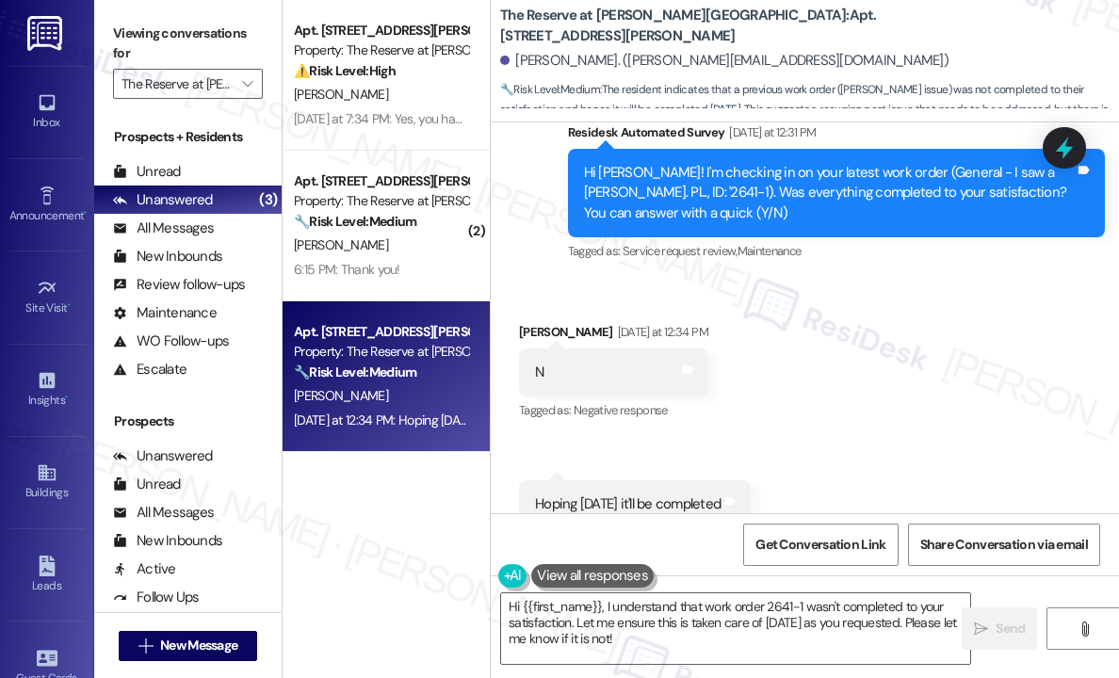
scroll to position [682, 0]
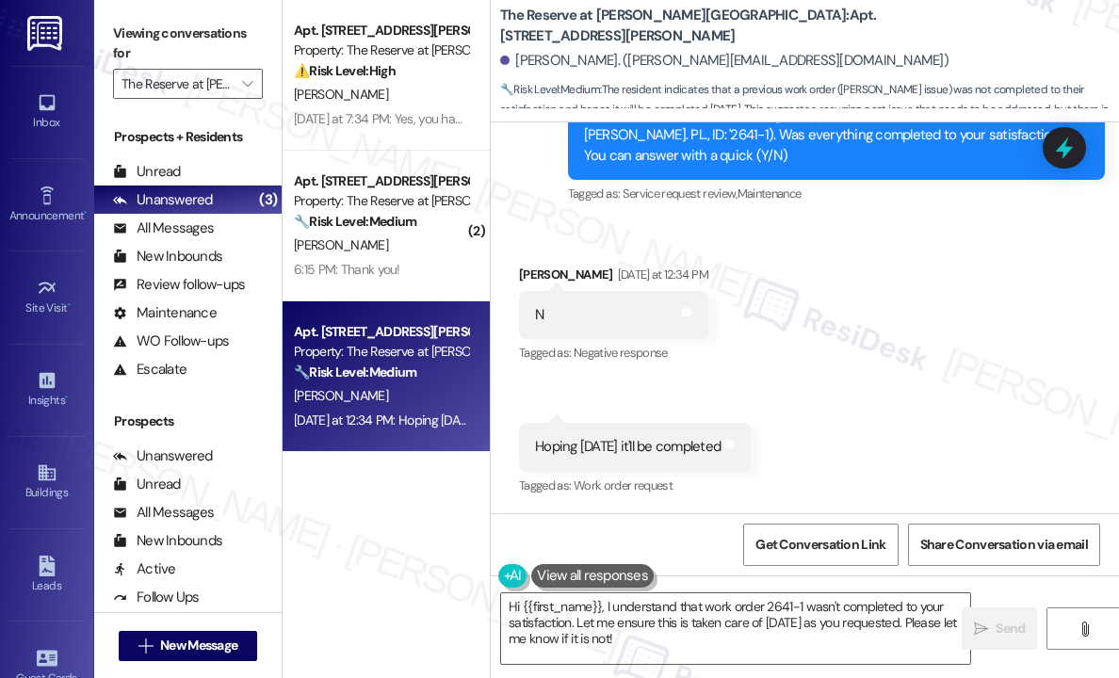
click at [707, 446] on div "Hoping [DATE] it'll be completed" at bounding box center [628, 447] width 186 height 20
copy div "Hoping [DATE] it'll be completed Tags and notes"
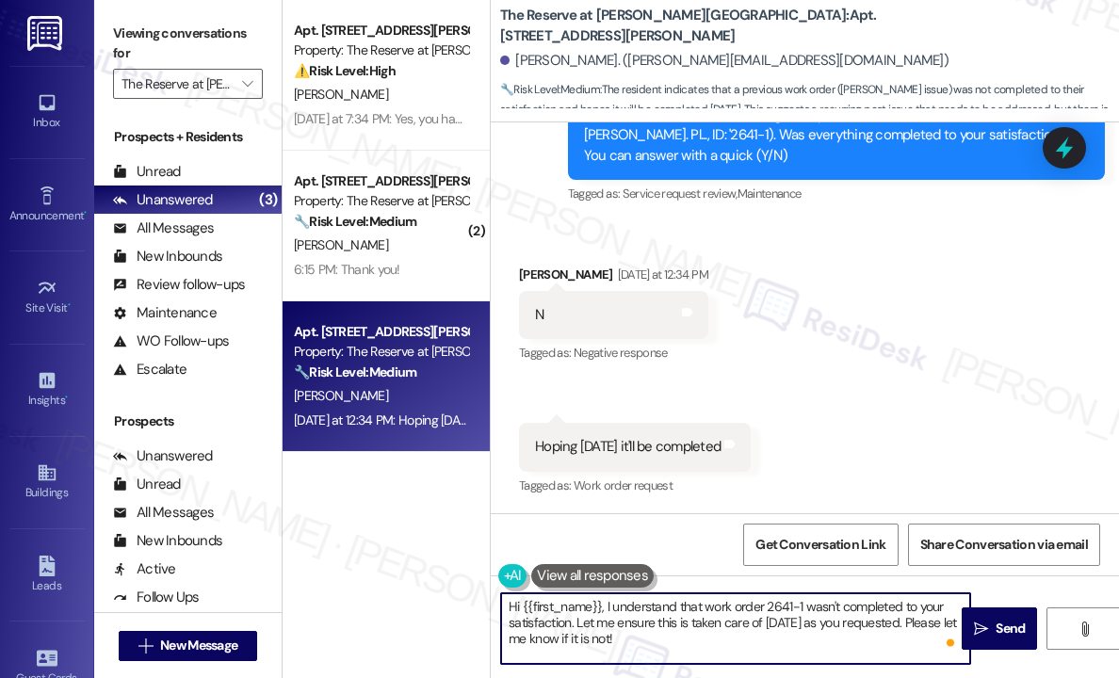
drag, startPoint x: 675, startPoint y: 647, endPoint x: 605, endPoint y: 612, distance: 78.8
click at [605, 612] on textarea "Hi {{first_name}}, I understand that work order 2641-1 wasn't completed to your…" at bounding box center [735, 629] width 469 height 71
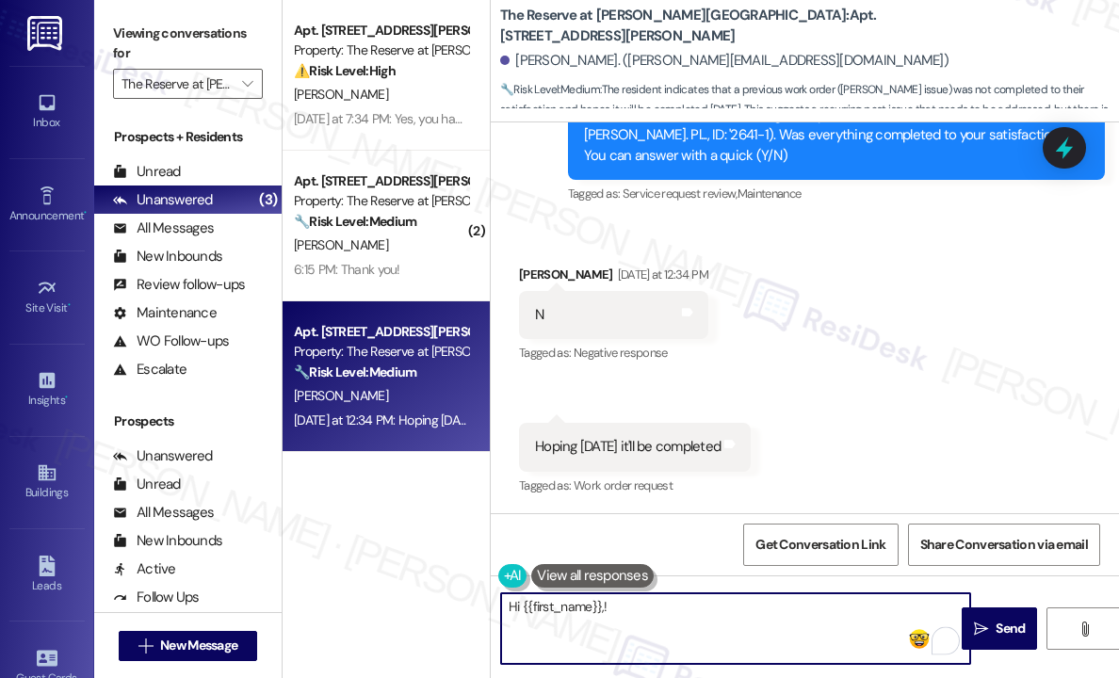
paste textarea "Was the work order completed [DATE] as you were hoping?"
type textarea "Hi {{first_name}},! Was the work order completed [DATE] as planned?"
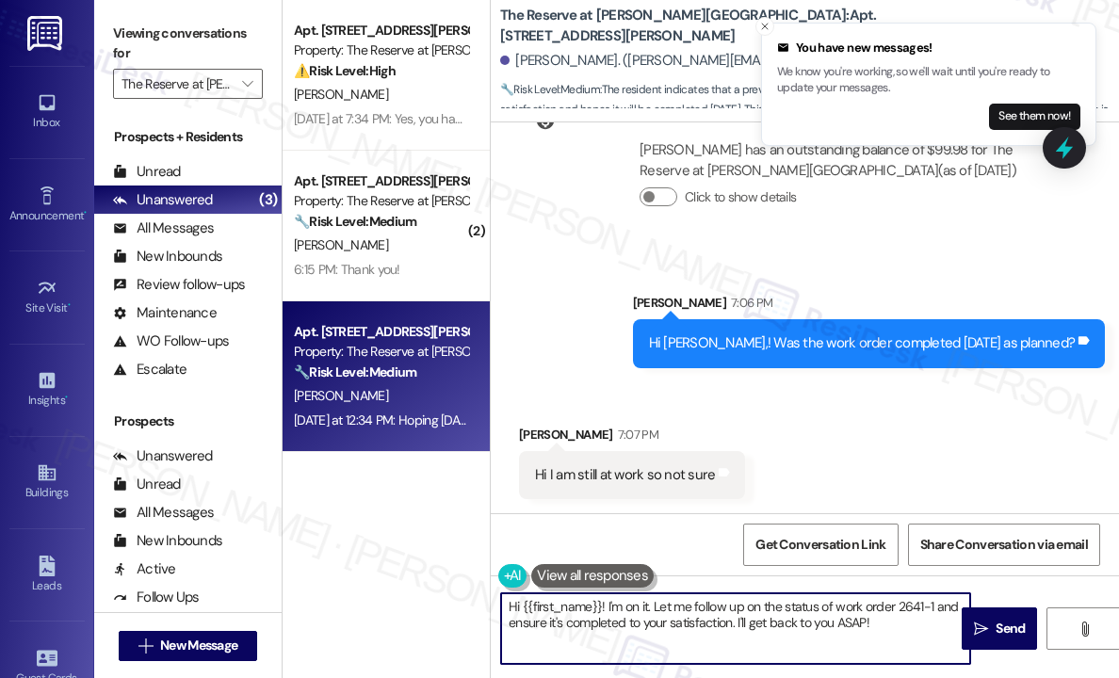
scroll to position [1138, 0]
click at [249, 89] on icon "" at bounding box center [247, 83] width 10 height 15
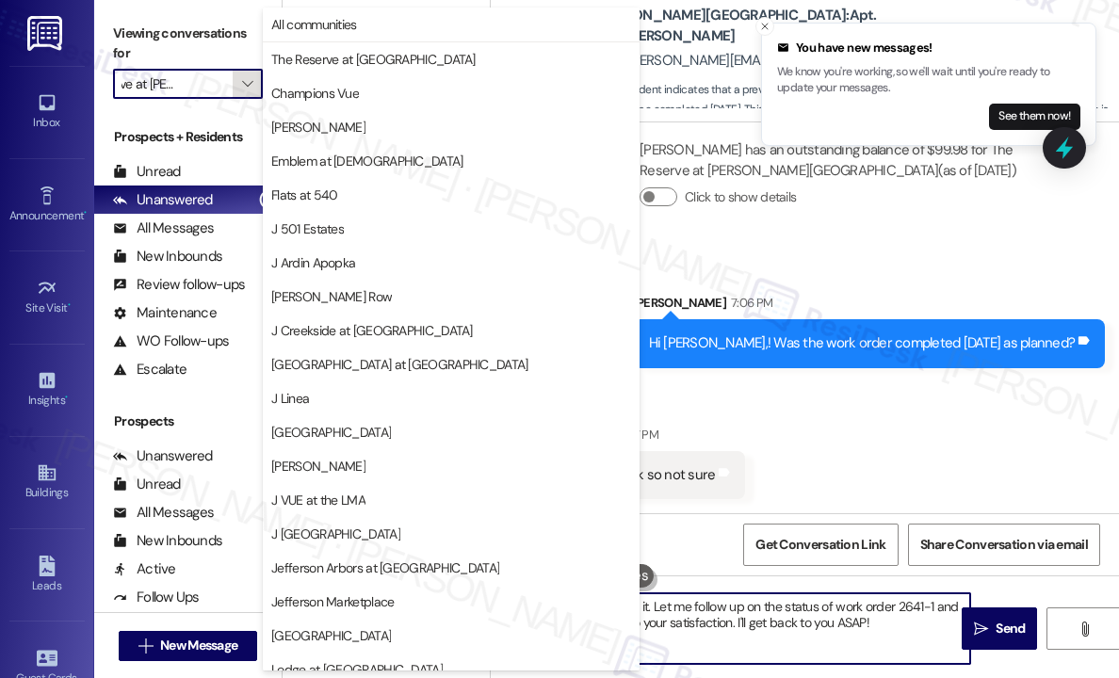
scroll to position [286, 0]
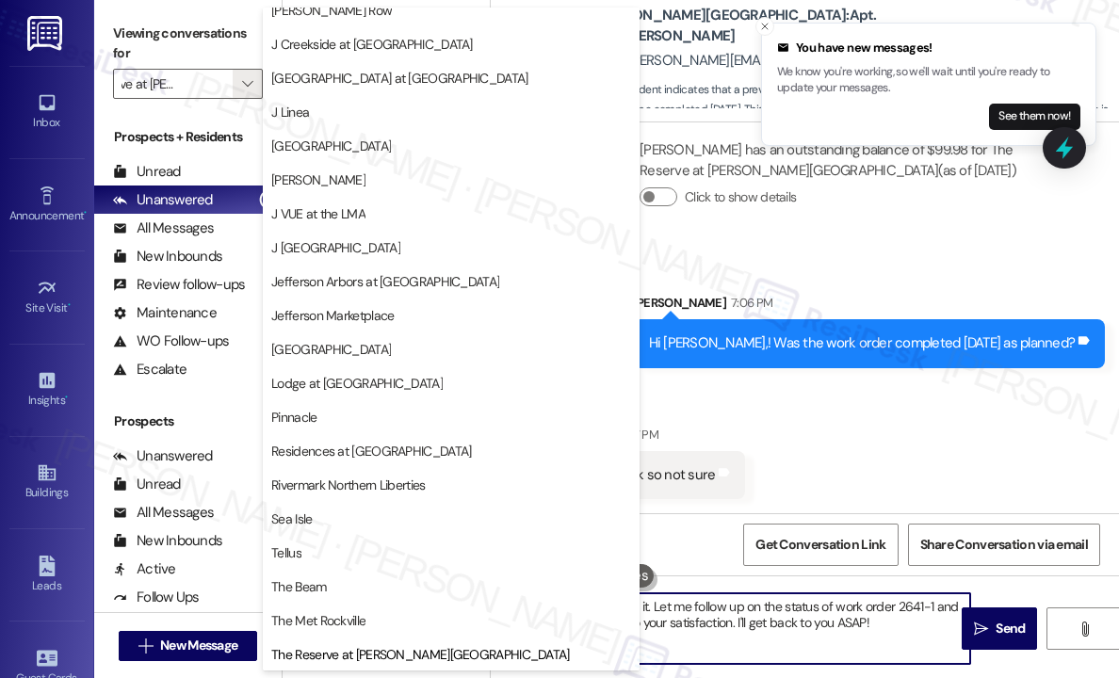
click at [839, 440] on div "Received via SMS [PERSON_NAME] 7:07 PM Hi I am still at work so not sure Tags a…" at bounding box center [805, 447] width 628 height 131
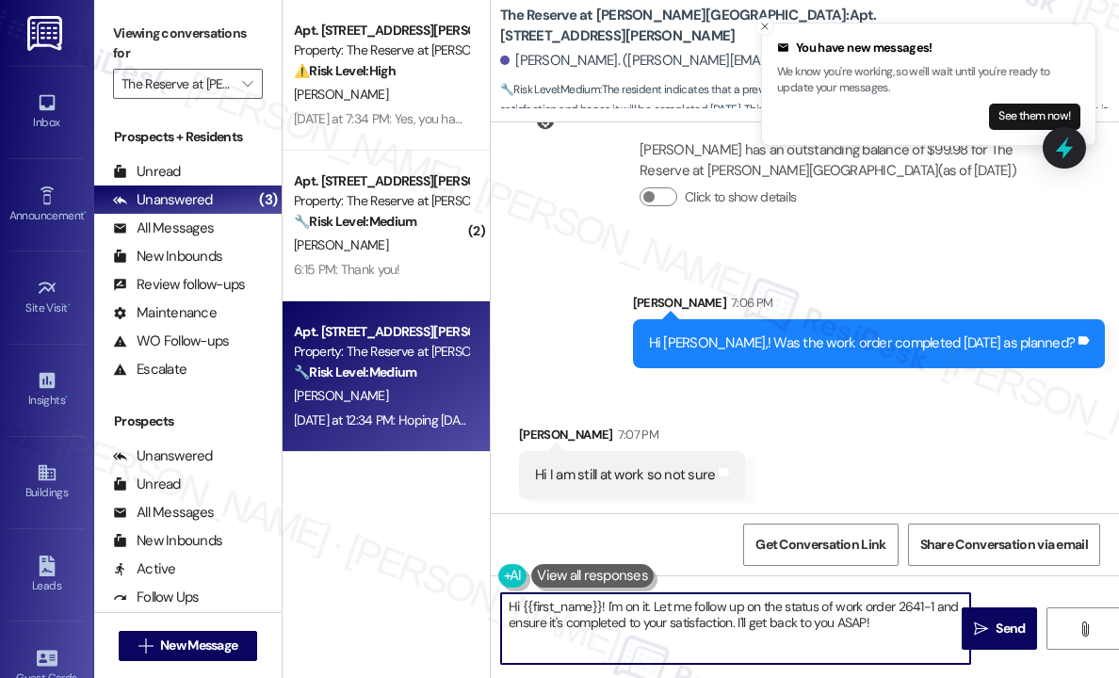
click at [885, 480] on div "Received via SMS [PERSON_NAME] 7:07 PM Hi I am still at work so not sure Tags a…" at bounding box center [805, 447] width 628 height 131
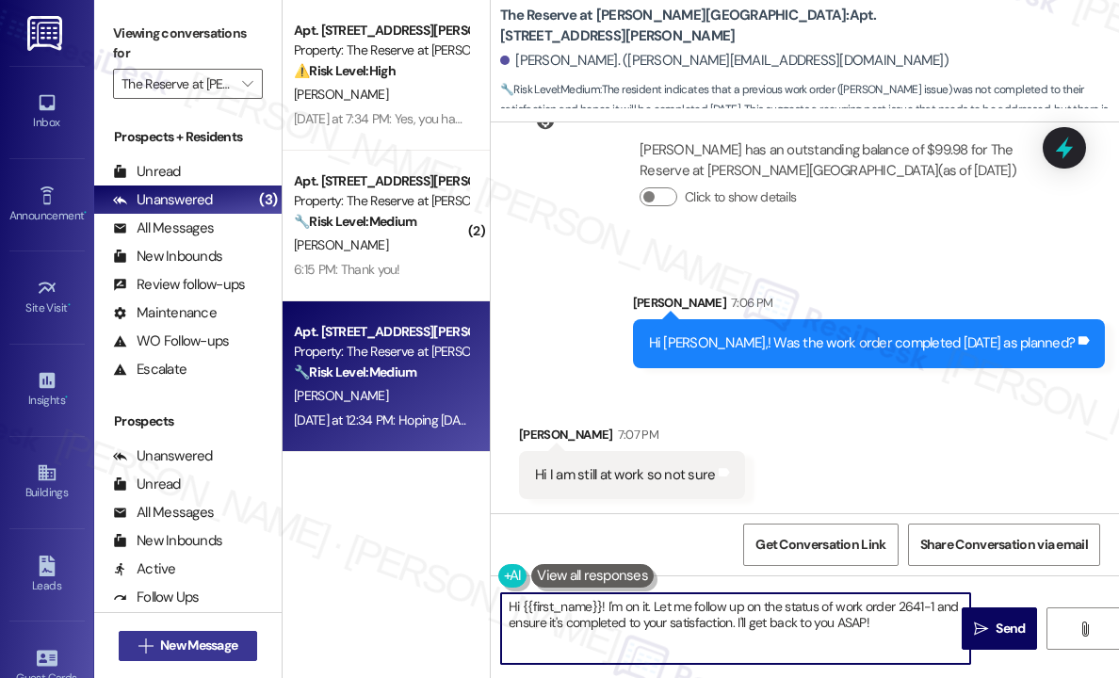
scroll to position [1138, 0]
drag, startPoint x: 898, startPoint y: 625, endPoint x: 610, endPoint y: 606, distance: 288.9
click at [610, 606] on textarea "Hi {{first_name}}! I'm on it. Let me follow up on the status of work order 2641…" at bounding box center [735, 629] width 469 height 71
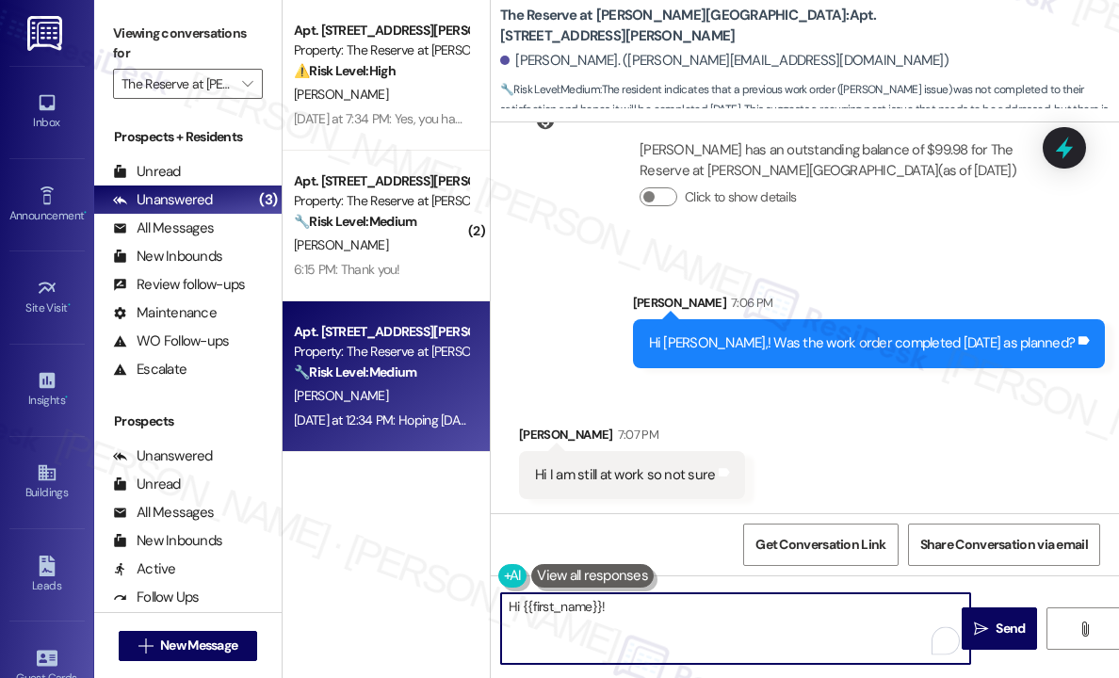
paste textarea "Please feel free to send us a message at your most convenient time to let us kn…"
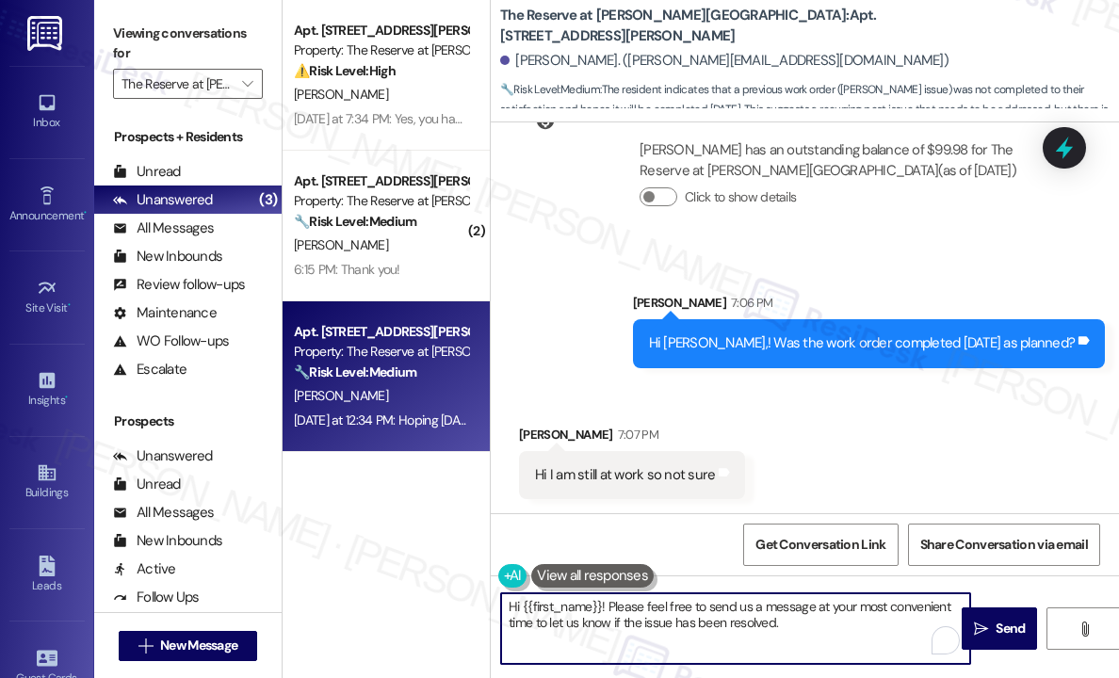
click at [814, 625] on textarea "Hi {{first_name}}! Please feel free to send us a message at your most convenien…" at bounding box center [735, 629] width 469 height 71
type textarea "Hi {{first_name}}! Please feel free to send us a message at your most convenien…"
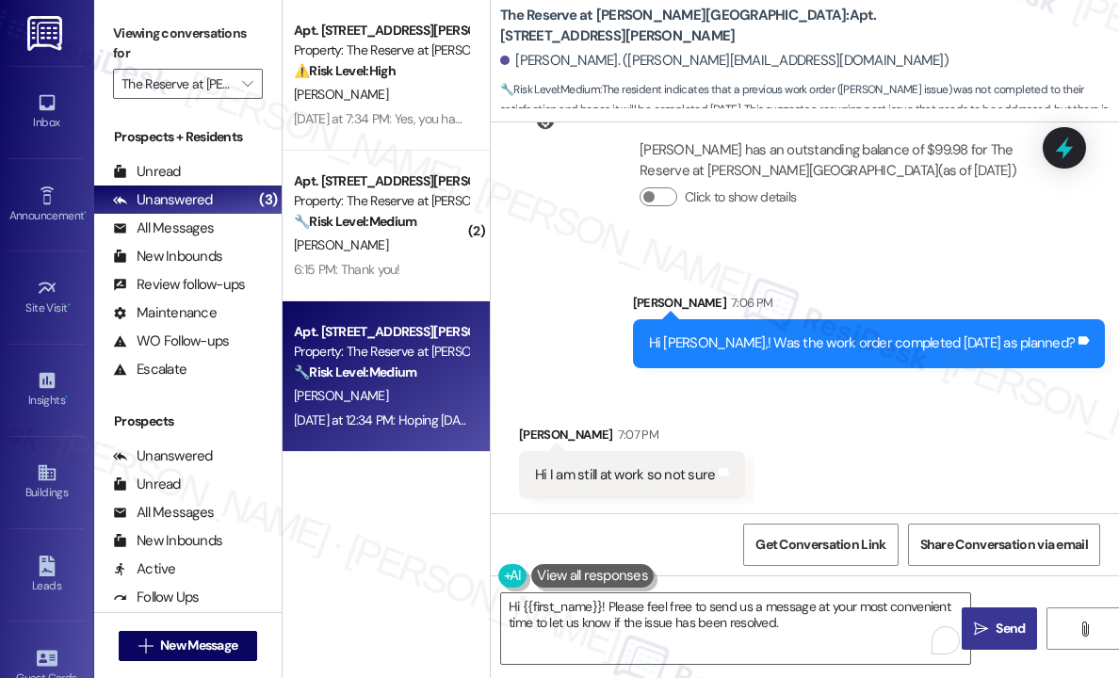
click at [997, 636] on span "Send" at bounding box center [1010, 629] width 29 height 20
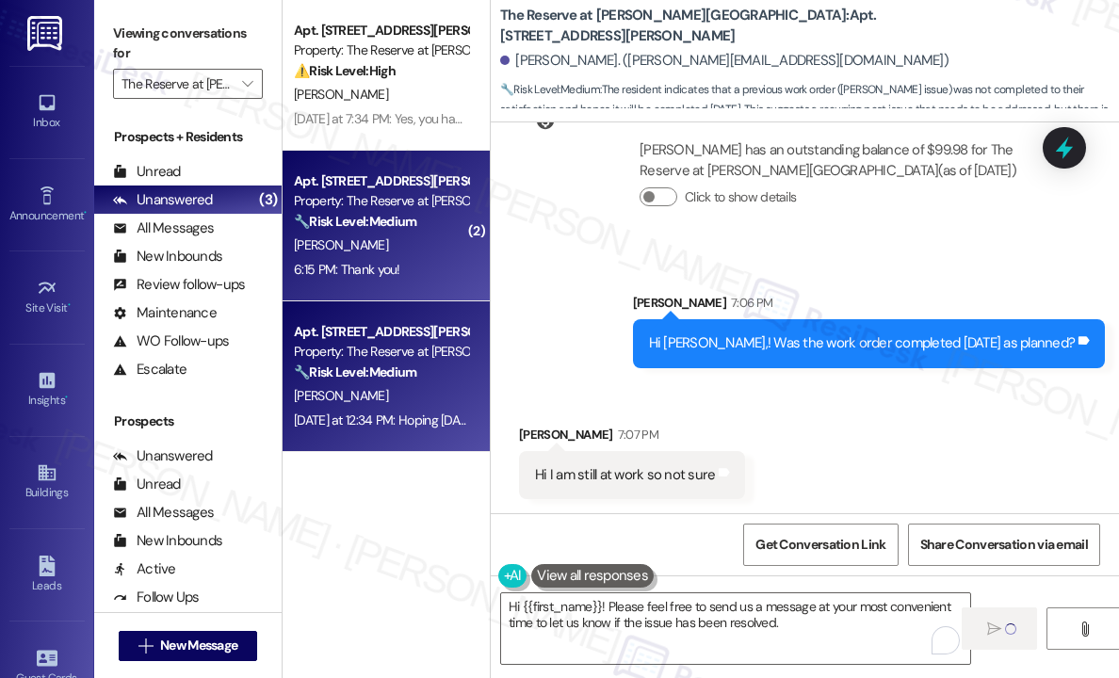
click at [441, 252] on div "[PERSON_NAME]" at bounding box center [381, 246] width 178 height 24
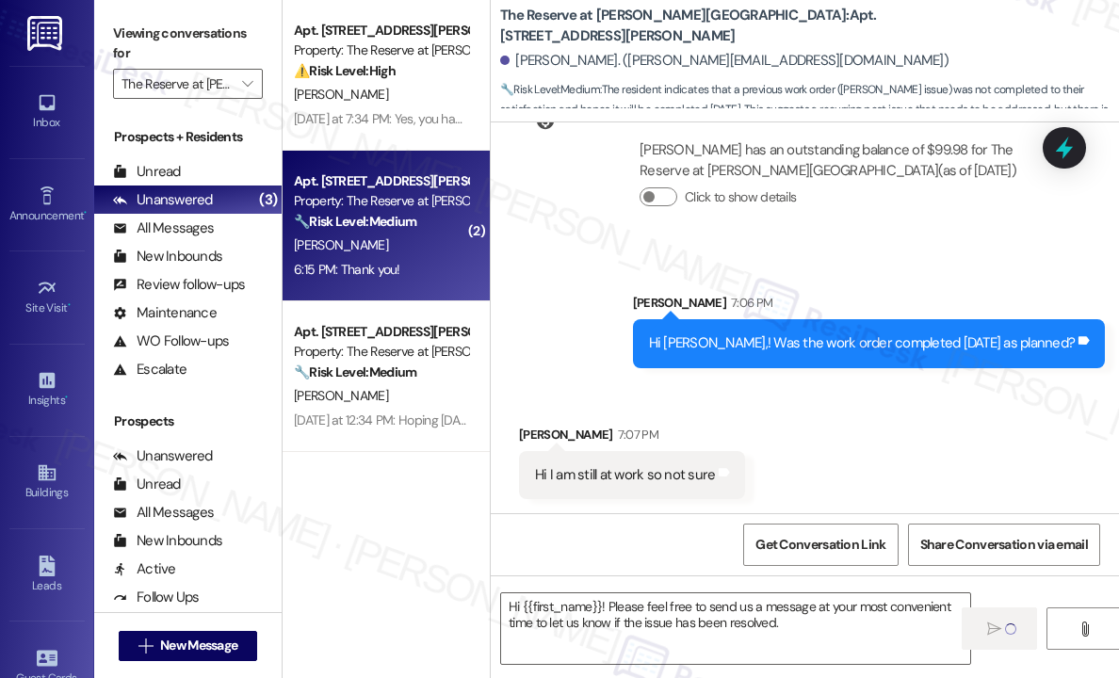
type textarea "Fetching suggested responses. Please feel free to read through the conversation…"
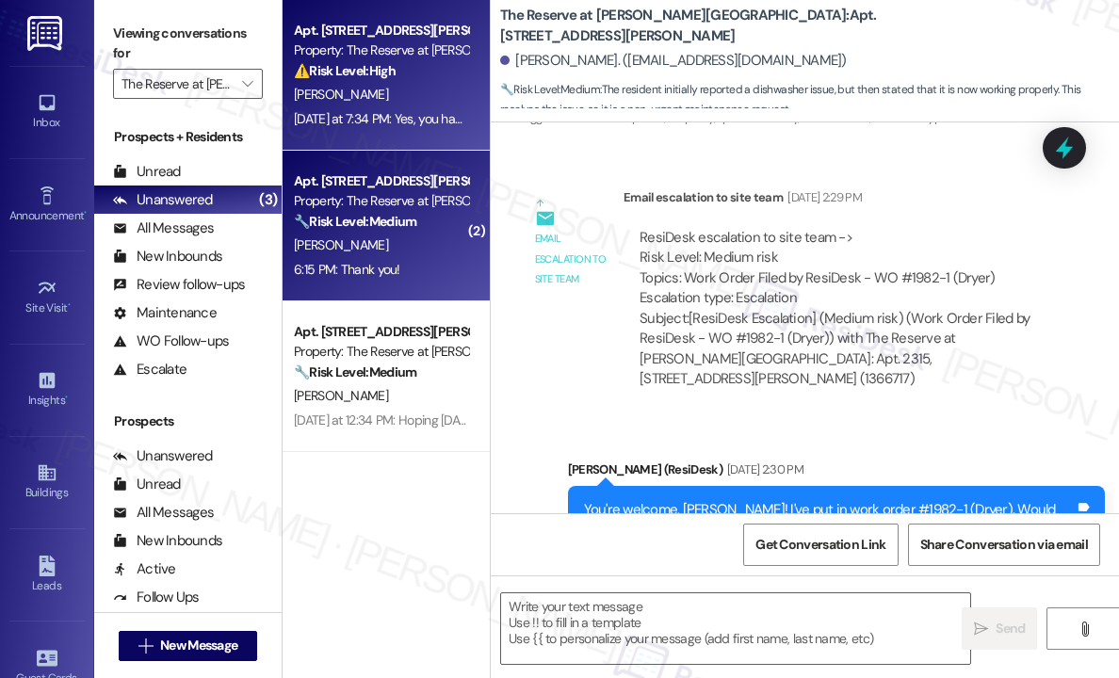
type textarea "Fetching suggested responses. Please feel free to read through the conversation…"
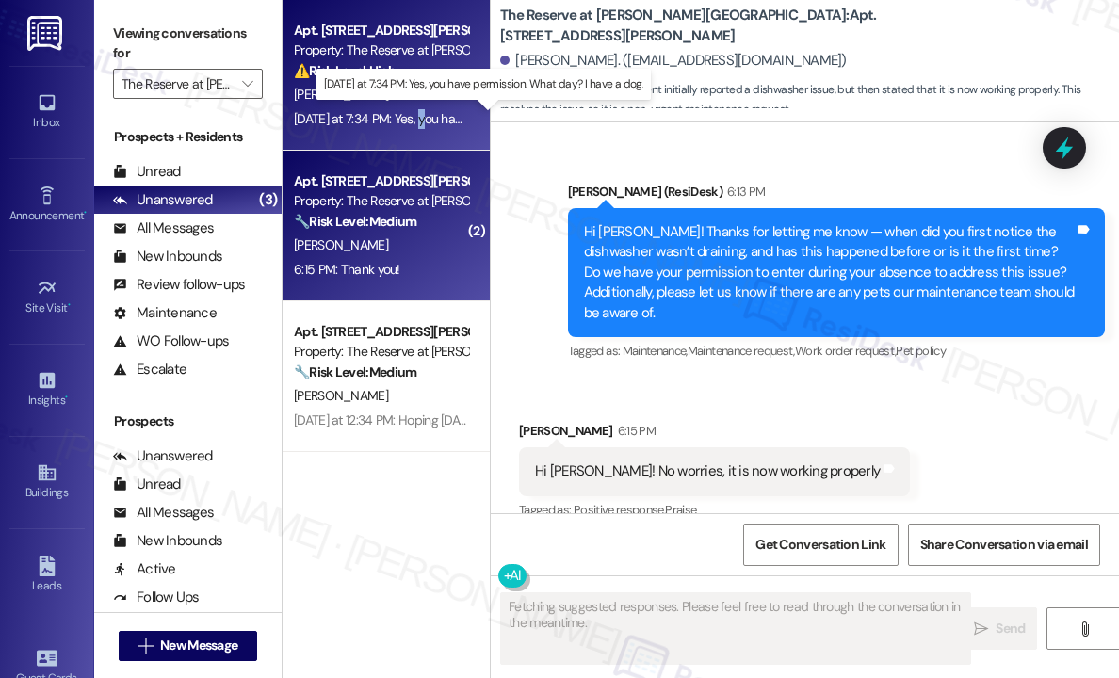
click at [429, 115] on div "[DATE] at 7:34 PM: Yes, you have permission. What day? I have a dog. [DATE] at …" at bounding box center [481, 118] width 374 height 17
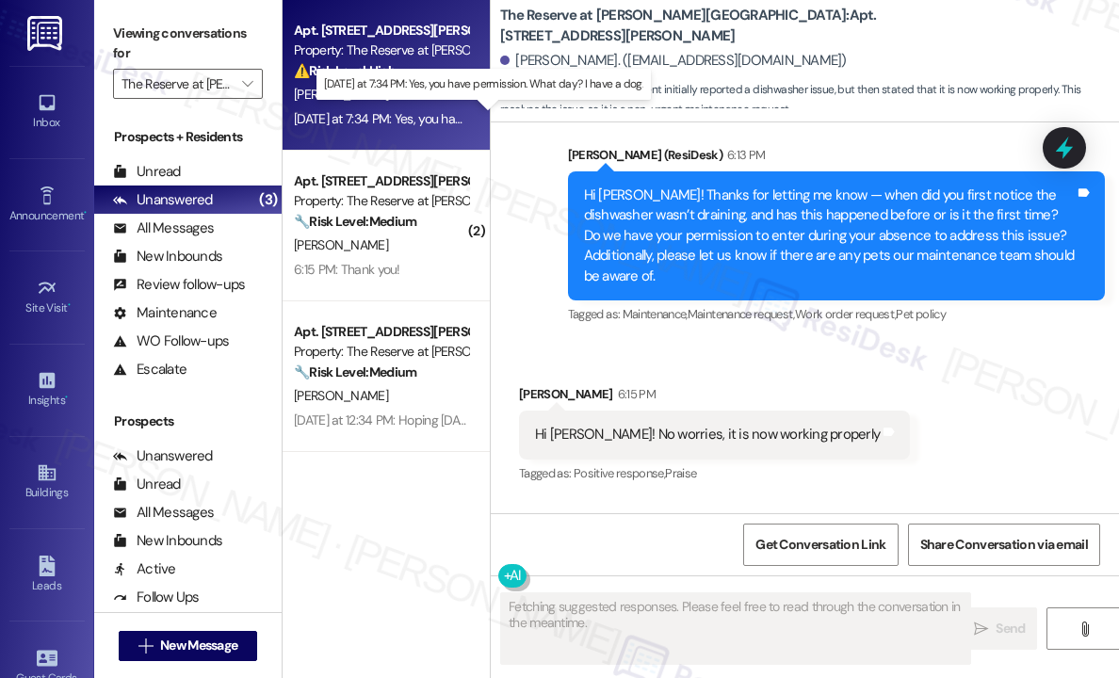
scroll to position [3240, 0]
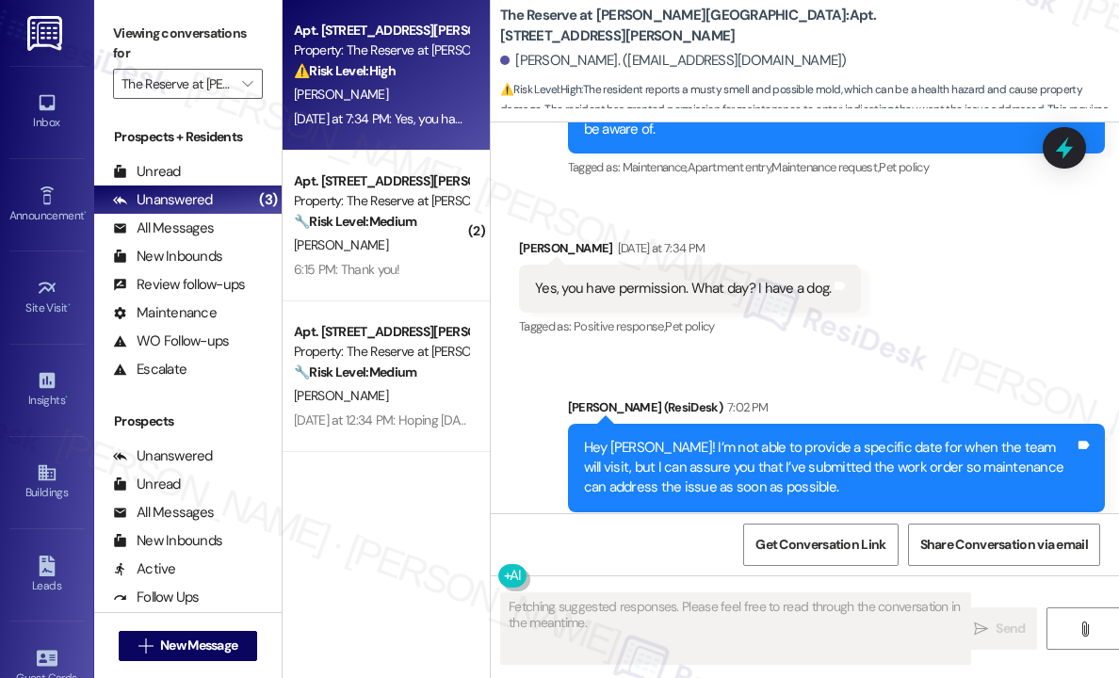
click at [866, 355] on div "Sent via SMS [PERSON_NAME] (ResiDesk) 7:02 PM Hey [PERSON_NAME]! I’m not able t…" at bounding box center [805, 455] width 628 height 200
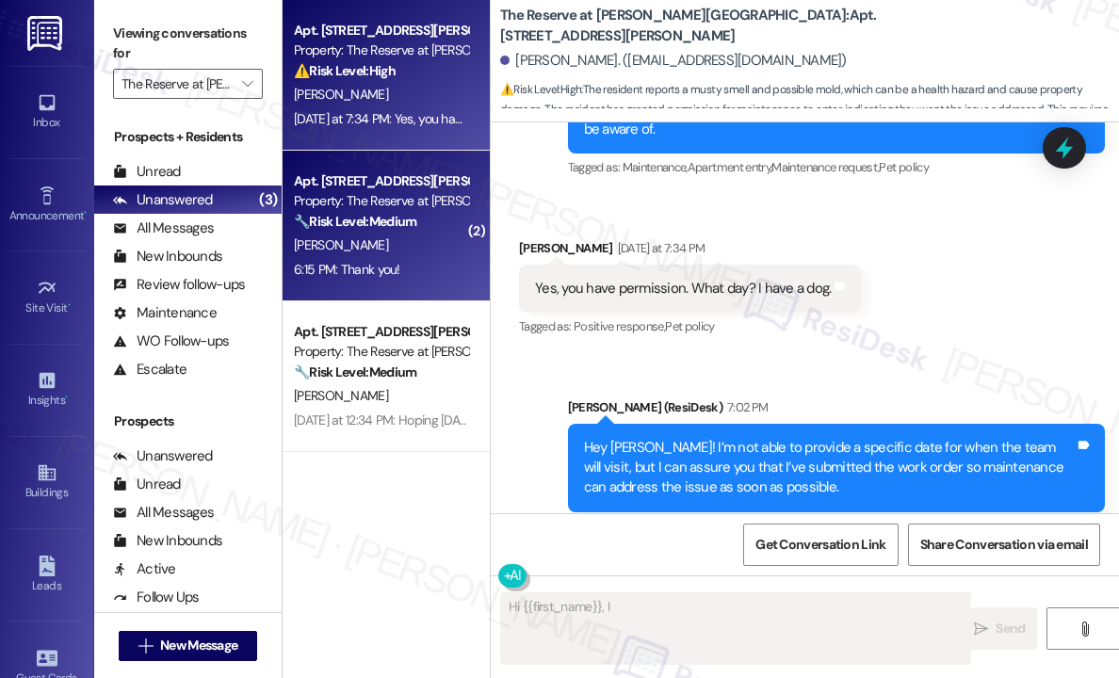
type textarea "Hi {{first_name}}, I"
click at [381, 216] on strong "🔧 Risk Level: Medium" at bounding box center [355, 221] width 122 height 17
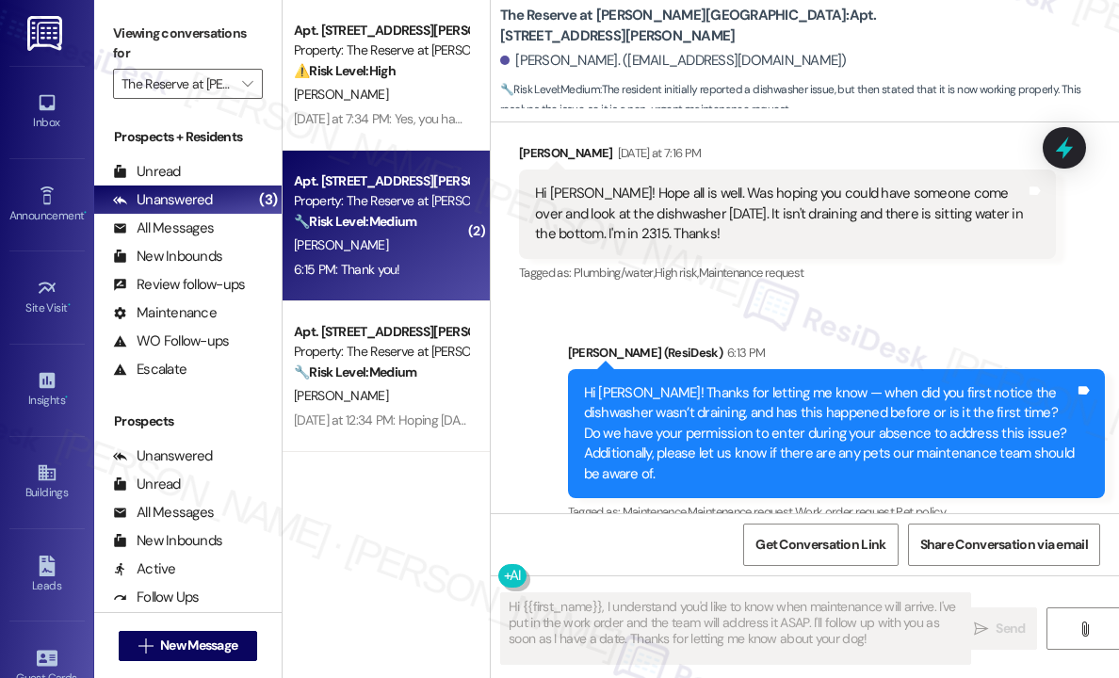
scroll to position [8026, 0]
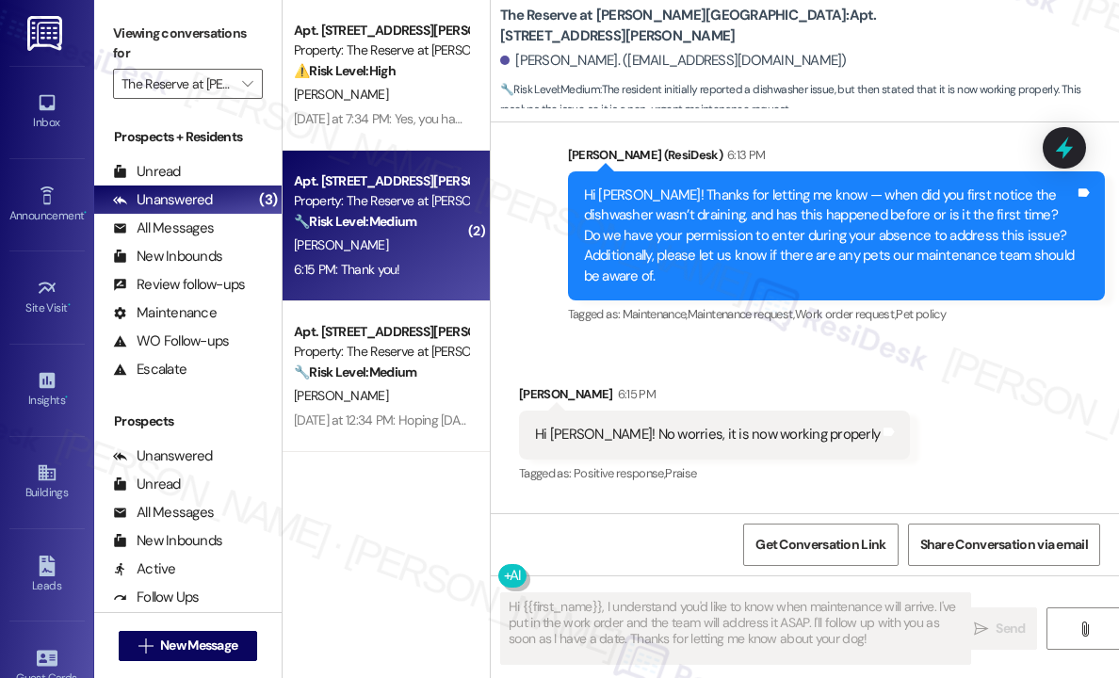
click at [846, 438] on div "Received via SMS [PERSON_NAME] 6:15 PM Hi [PERSON_NAME]! No worries, it is now …" at bounding box center [805, 488] width 628 height 292
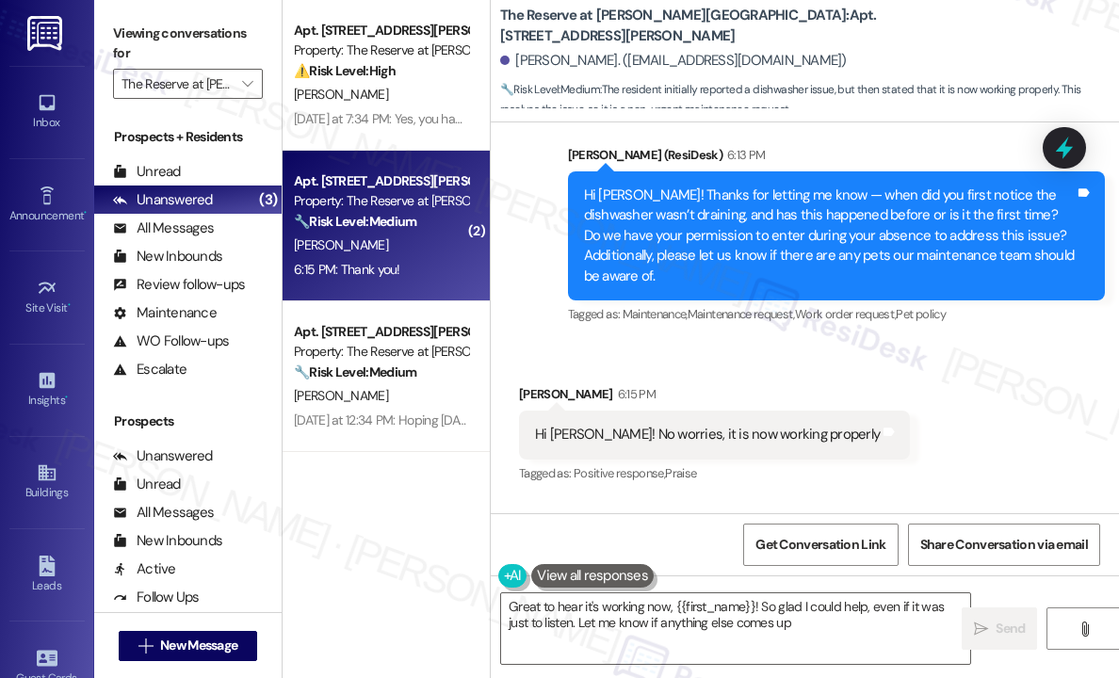
type textarea "Great to hear it's working now, {{first_name}}! So glad I could help, even if i…"
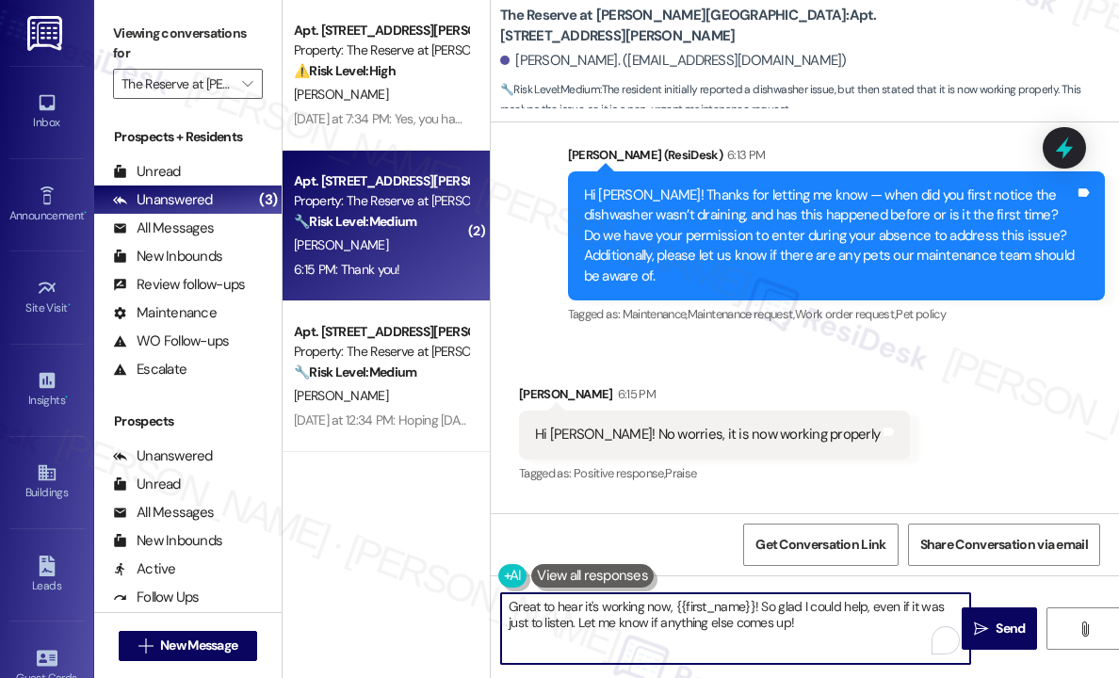
click at [829, 623] on textarea "Great to hear it's working now, {{first_name}}! So glad I could help, even if i…" at bounding box center [735, 629] width 469 height 71
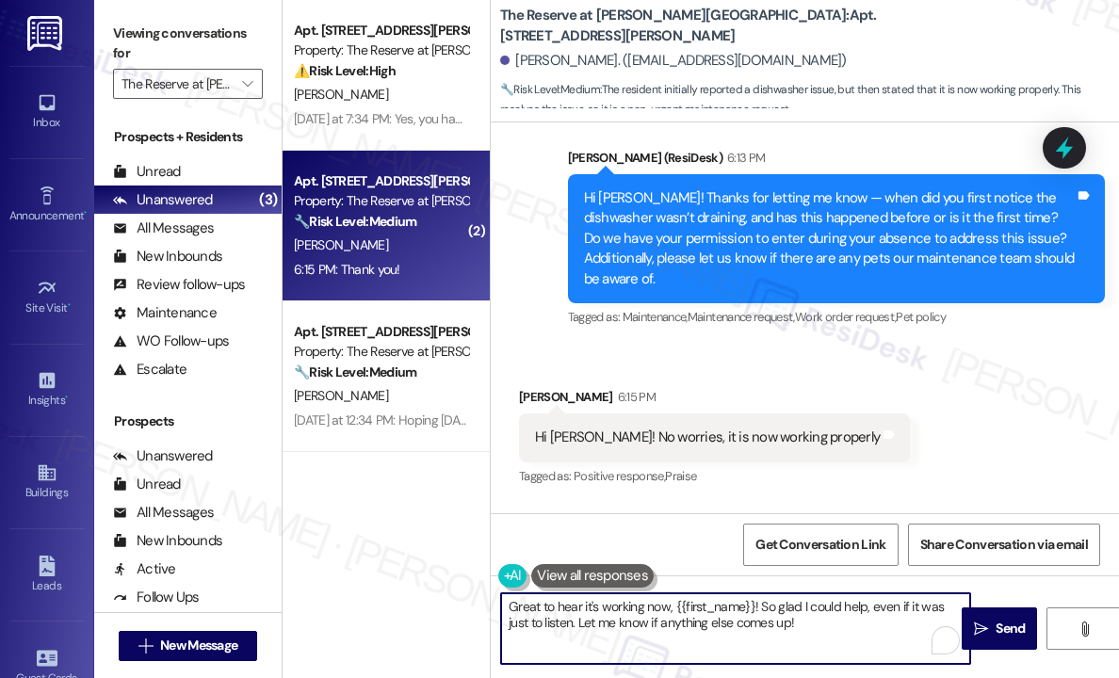
scroll to position [8027, 0]
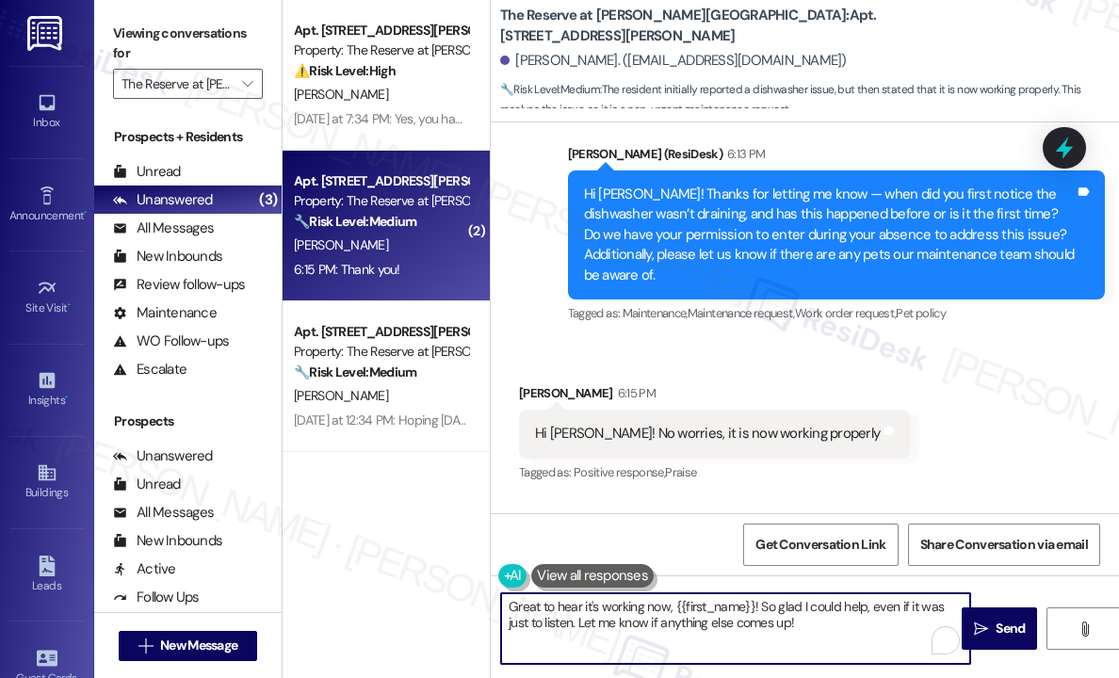
click at [844, 626] on textarea "Great to hear it's working now, {{first_name}}! So glad I could help, even if i…" at bounding box center [735, 629] width 469 height 71
click at [984, 628] on icon "" at bounding box center [981, 629] width 14 height 15
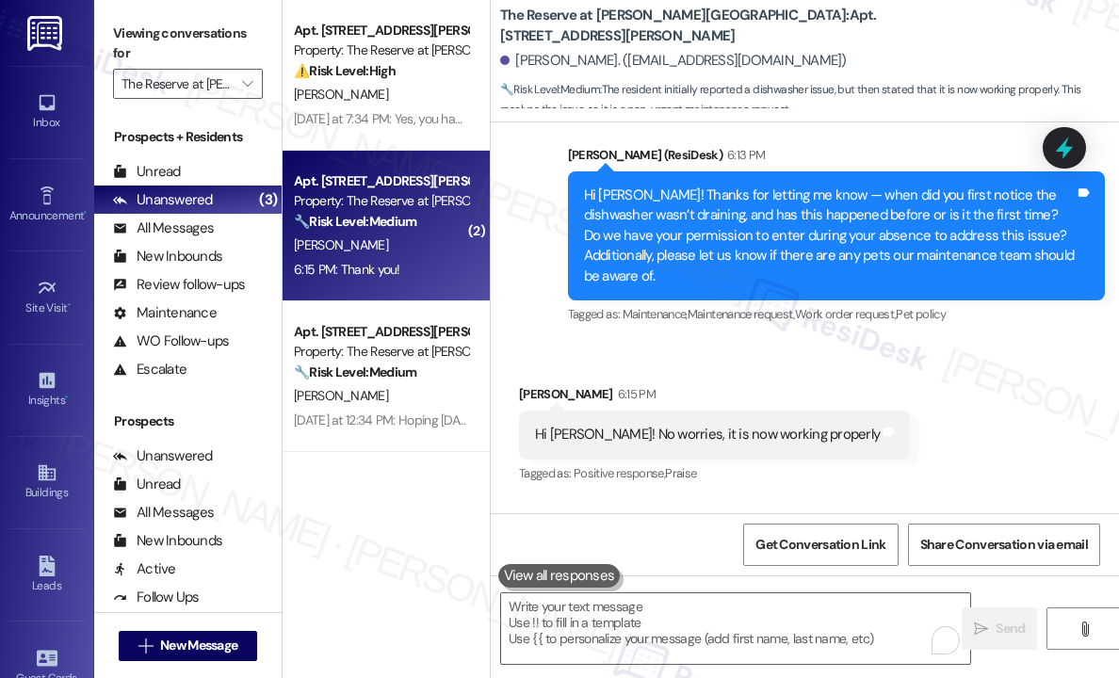
scroll to position [8177, 0]
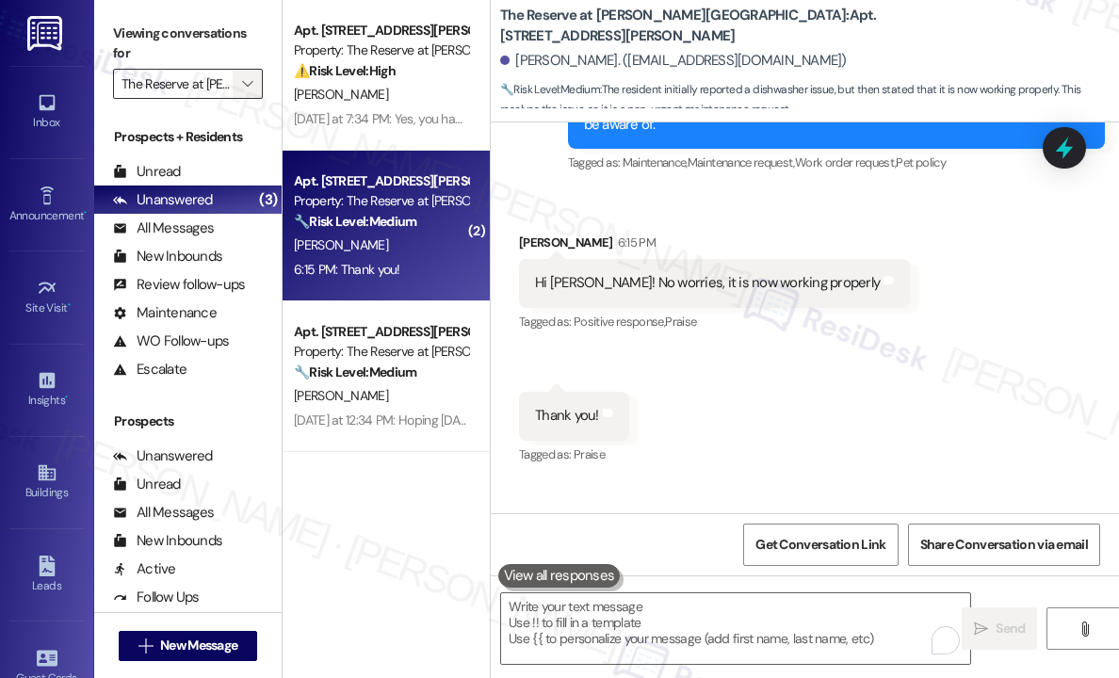
click at [245, 83] on icon "" at bounding box center [247, 83] width 10 height 15
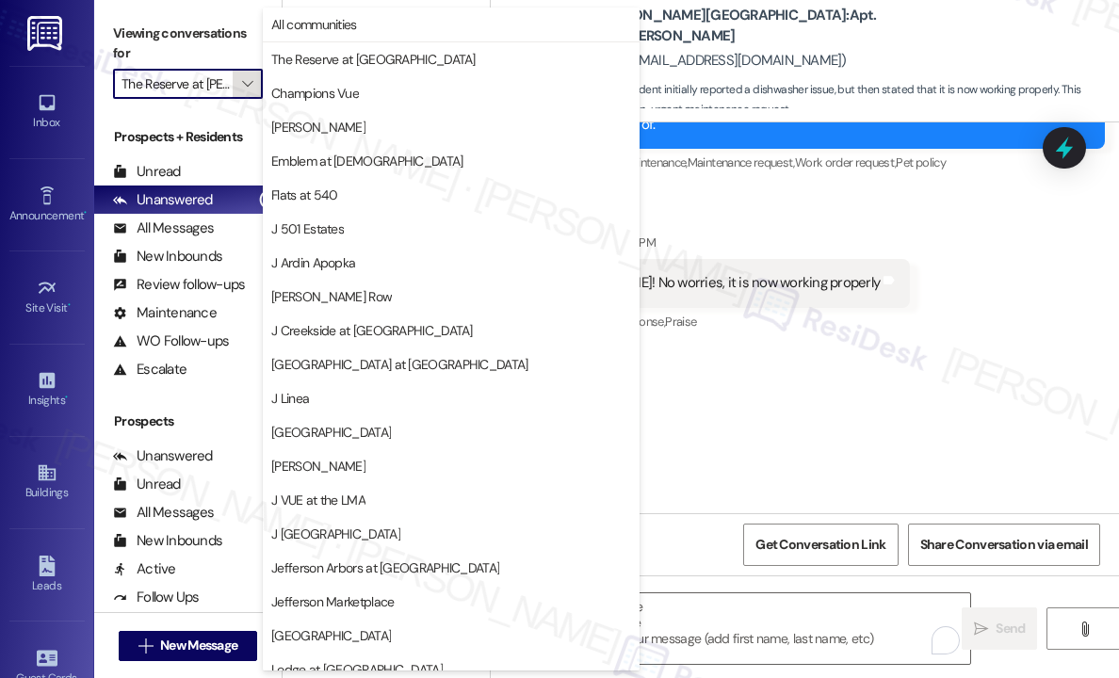
scroll to position [286, 0]
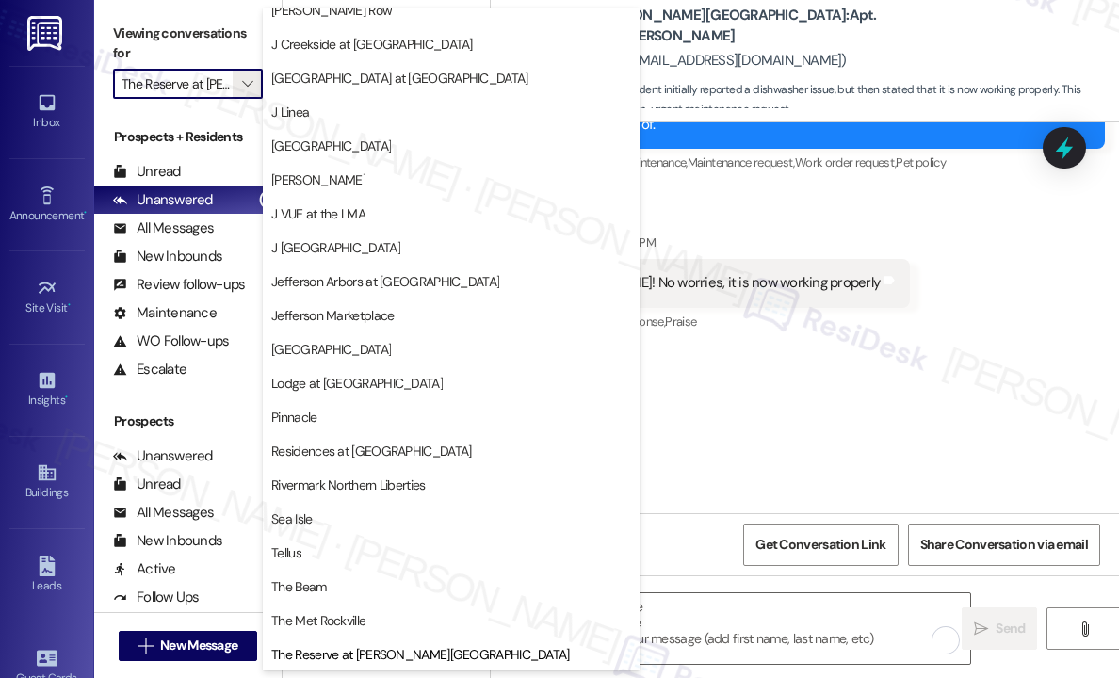
click at [346, 618] on span "The Met Rockville" at bounding box center [318, 620] width 94 height 19
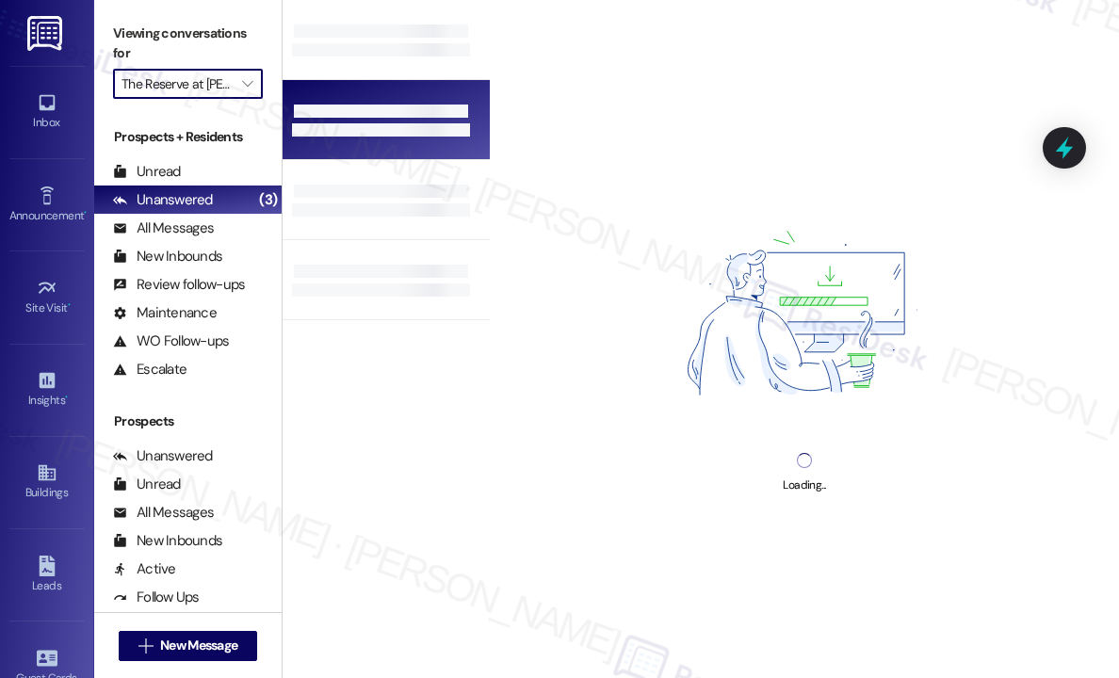
type input "The Met Rockville"
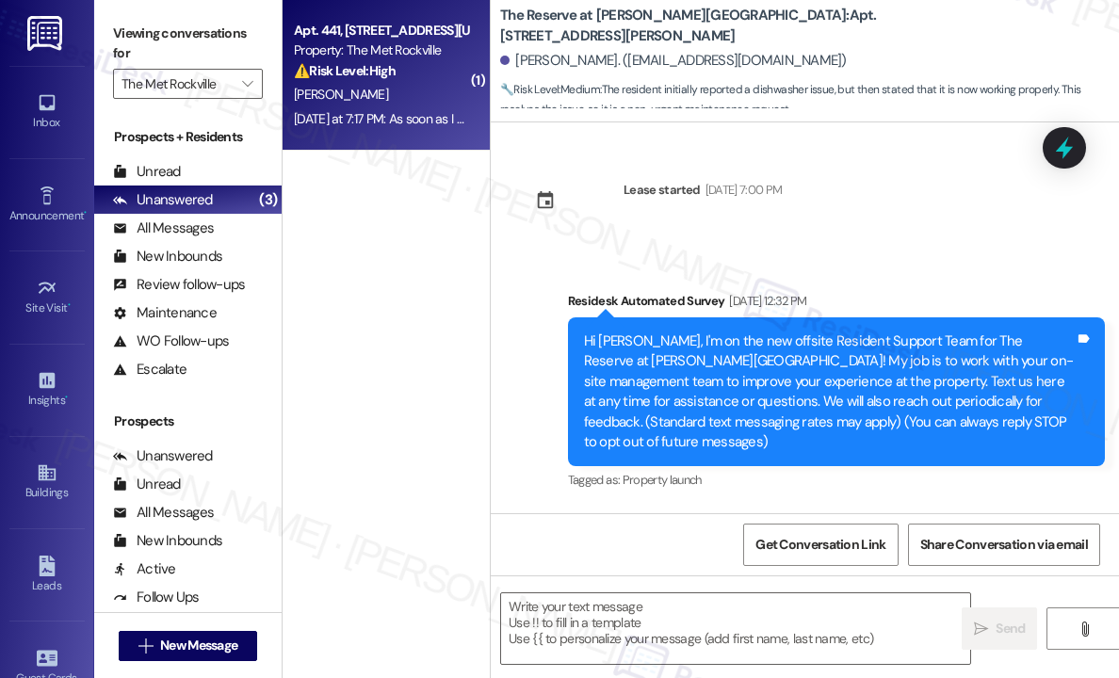
click at [422, 105] on div "[PERSON_NAME]" at bounding box center [381, 95] width 178 height 24
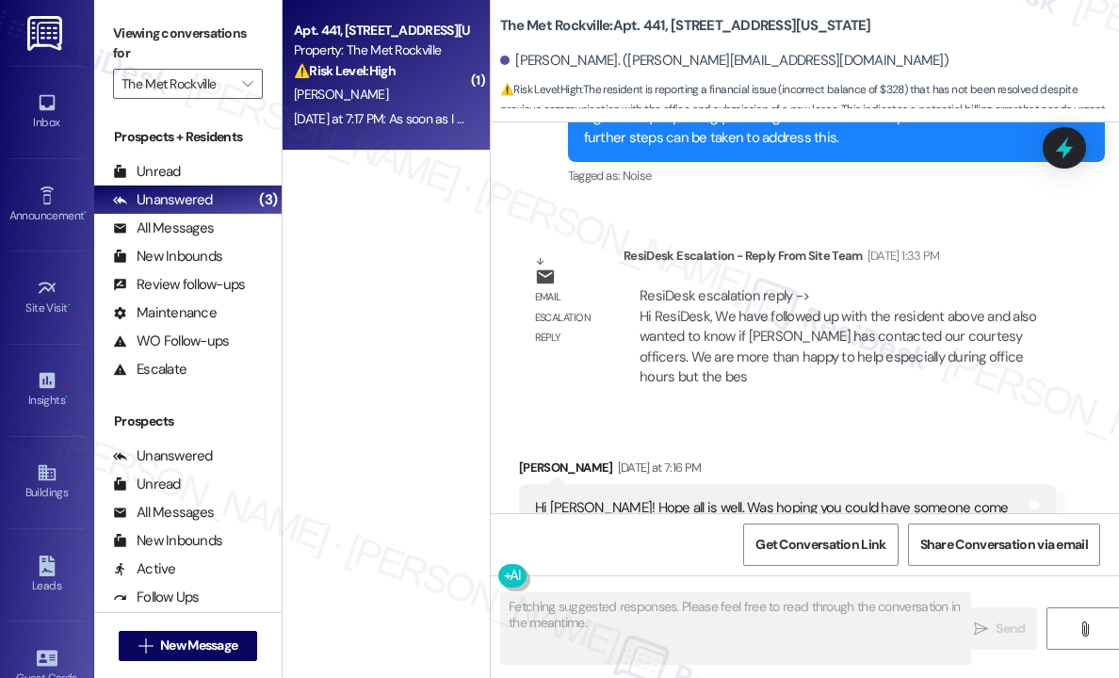
scroll to position [3408, 0]
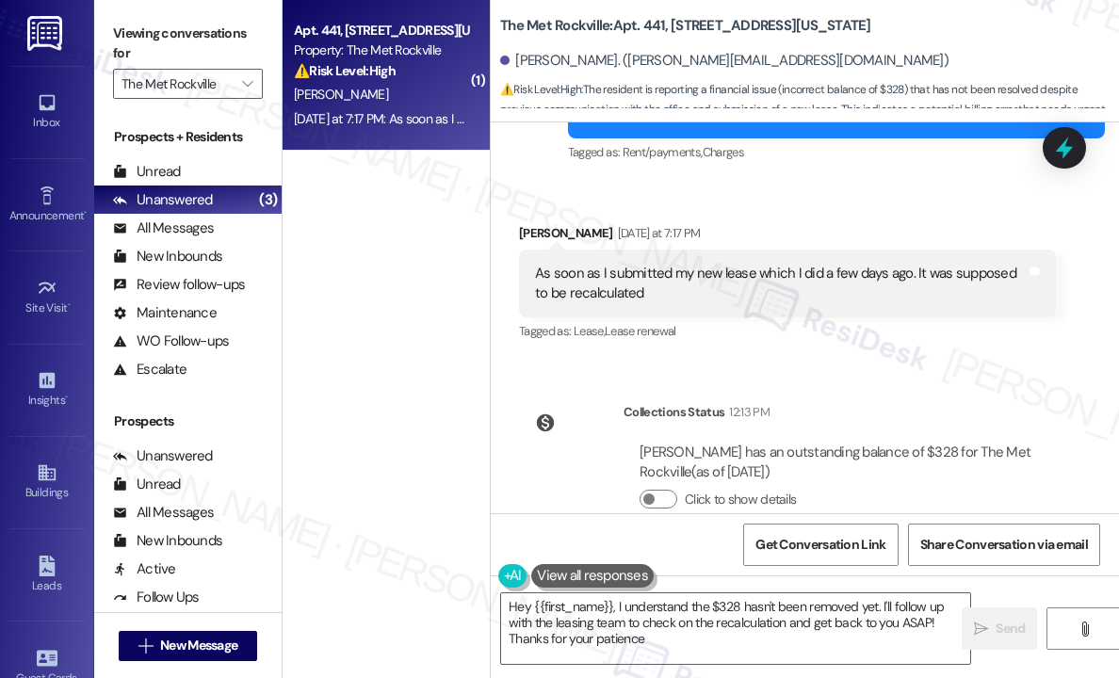
type textarea "Hey {{first_name}}, I understand the $328 hasn't been removed yet. I'll follow …"
click at [385, 97] on div "[PERSON_NAME]" at bounding box center [381, 95] width 178 height 24
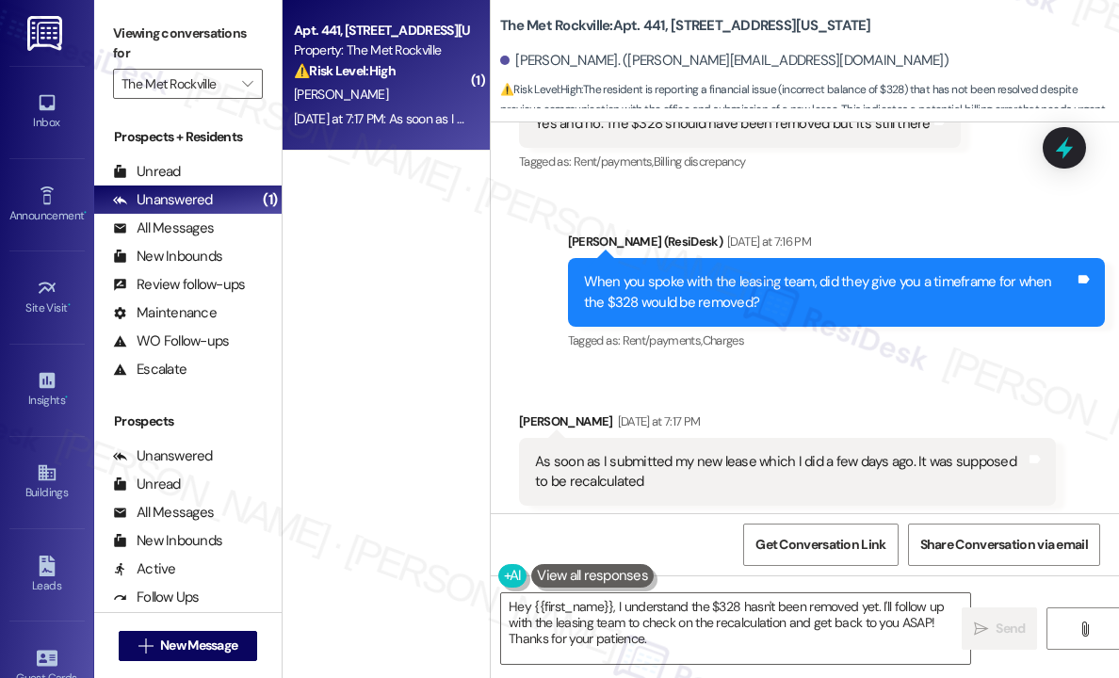
scroll to position [3032, 0]
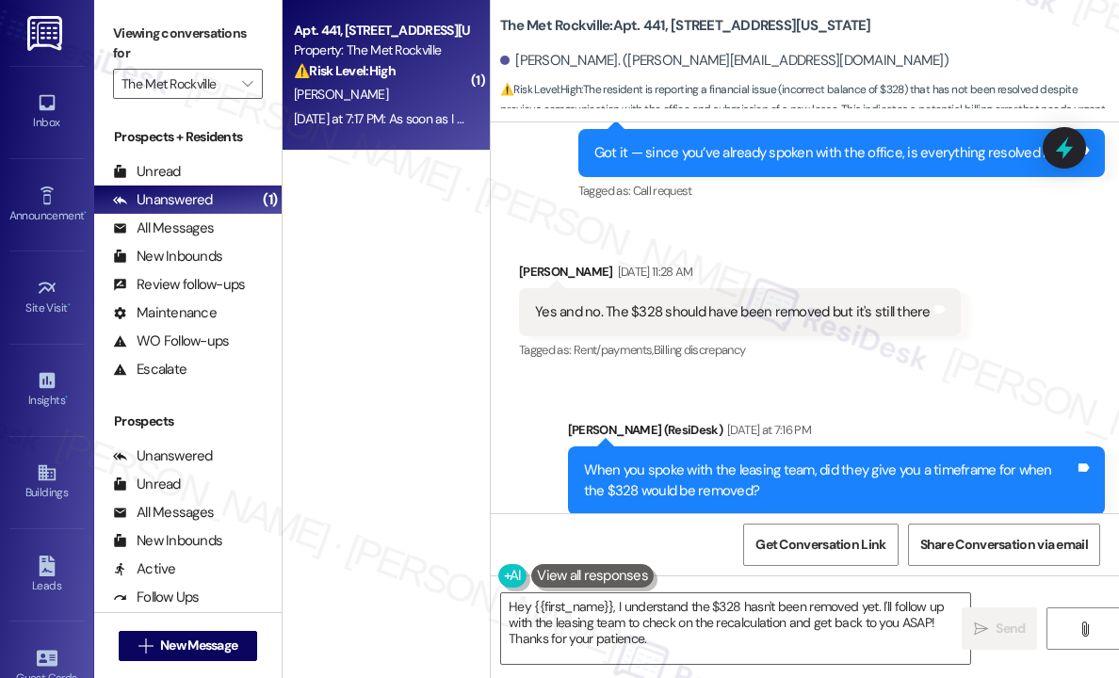
click at [765, 420] on div "[PERSON_NAME] (ResiDesk) [DATE] at 7:16 PM" at bounding box center [836, 433] width 537 height 26
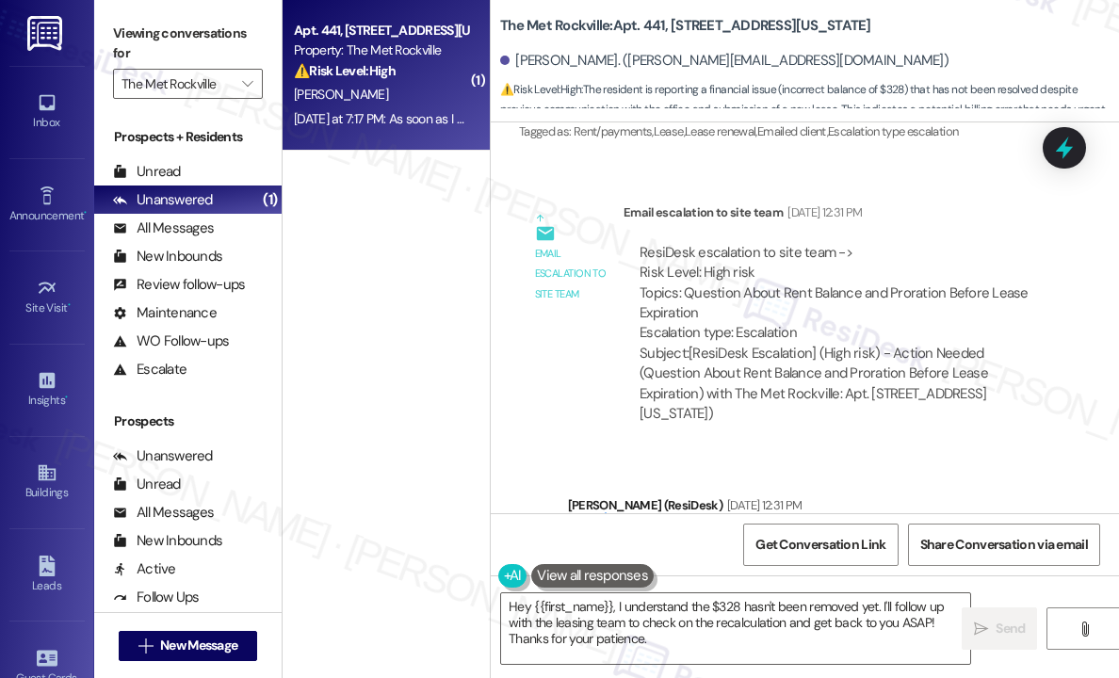
scroll to position [2278, 0]
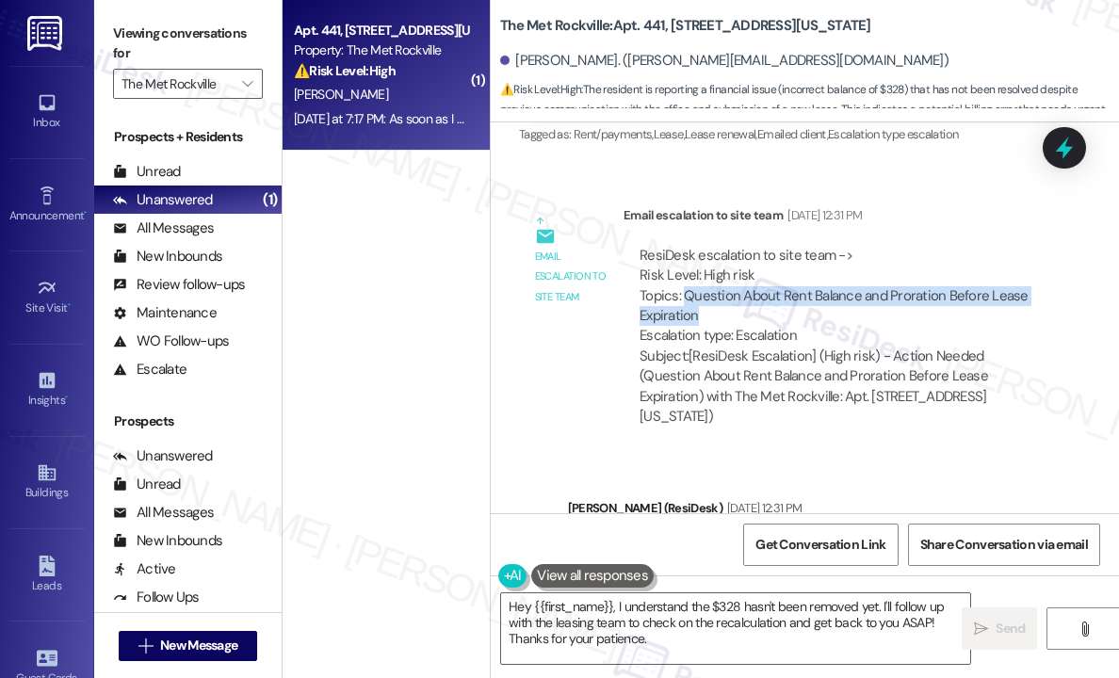
drag, startPoint x: 716, startPoint y: 268, endPoint x: 687, endPoint y: 263, distance: 29.7
click at [687, 263] on div "ResiDesk escalation to site team -> Risk Level: High risk Topics: Question Abou…" at bounding box center [840, 296] width 400 height 101
copy div "Question About Rent Balance and Proration Before Lease Expiration"
click at [1070, 146] on icon at bounding box center [1065, 148] width 32 height 32
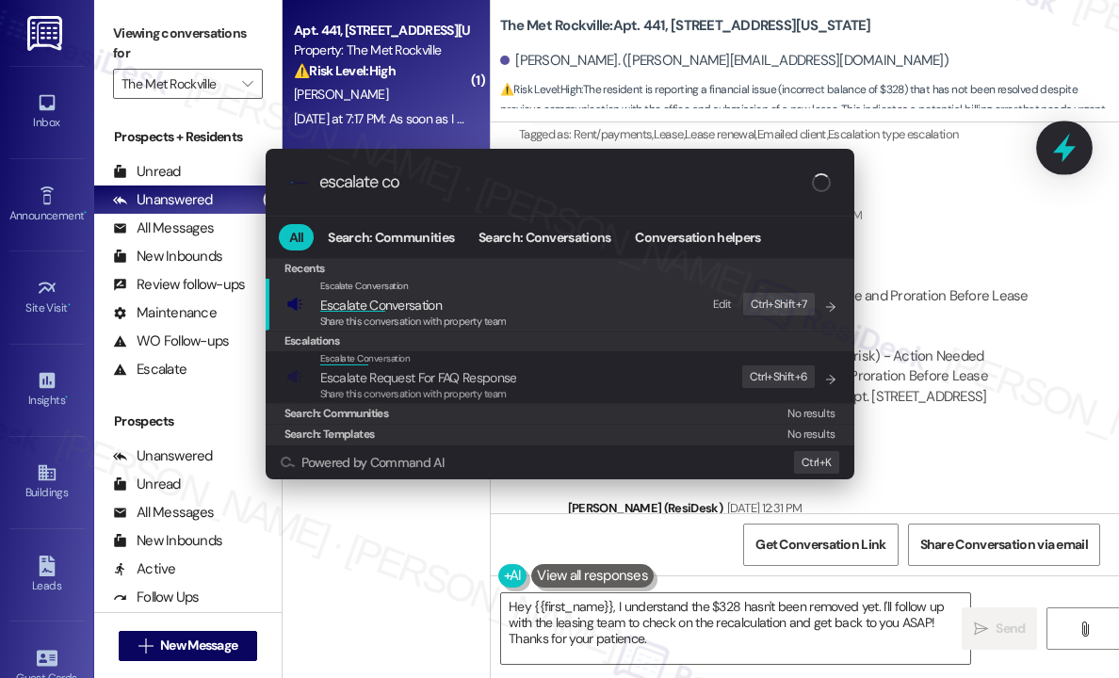
type input "escalate con"
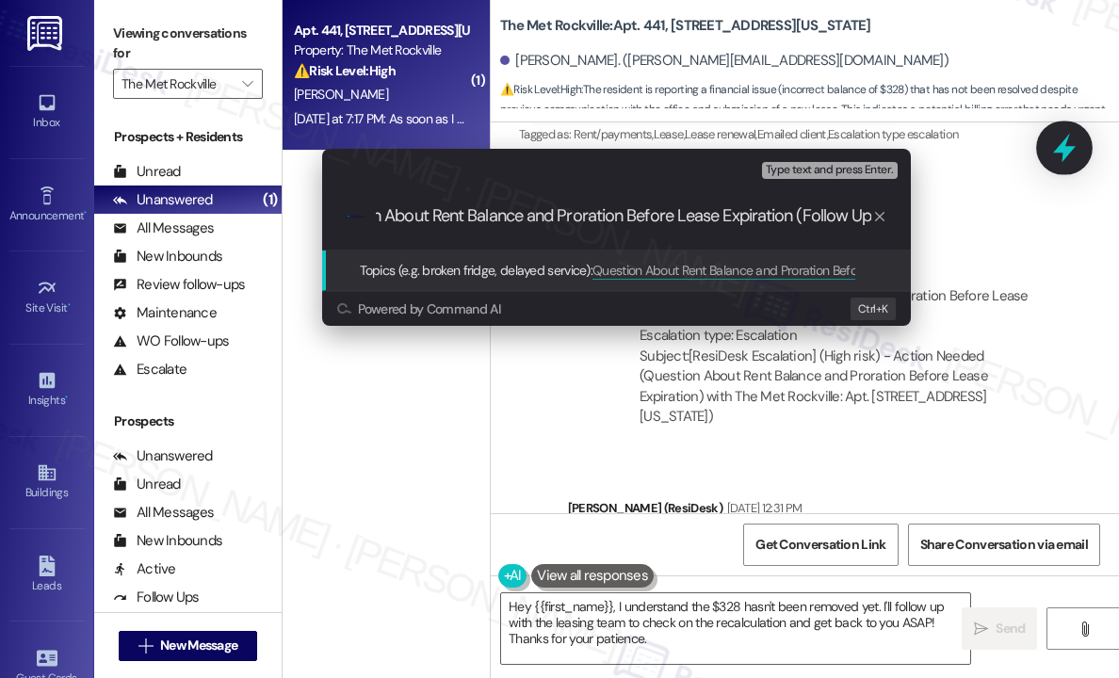
type input "Question About Rent Balance and Proration Before Lease Expiration (Follow Up)"
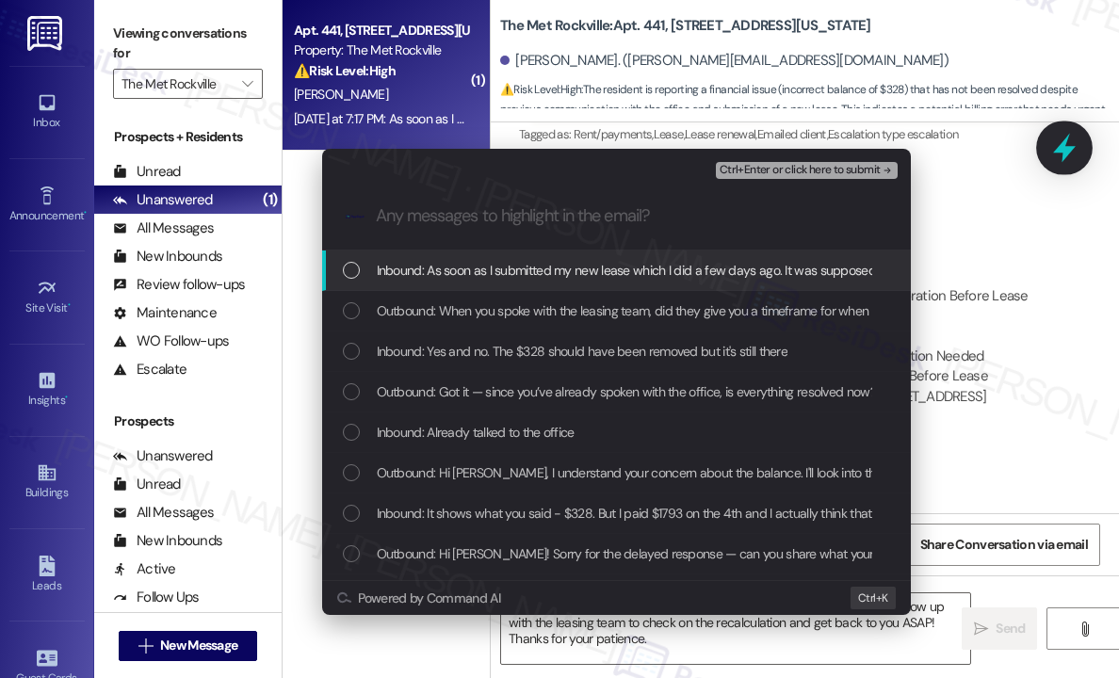
scroll to position [0, 0]
click at [464, 274] on span "Inbound: As soon as I submitted my new lease which I did a few days ago. It was…" at bounding box center [678, 270] width 603 height 21
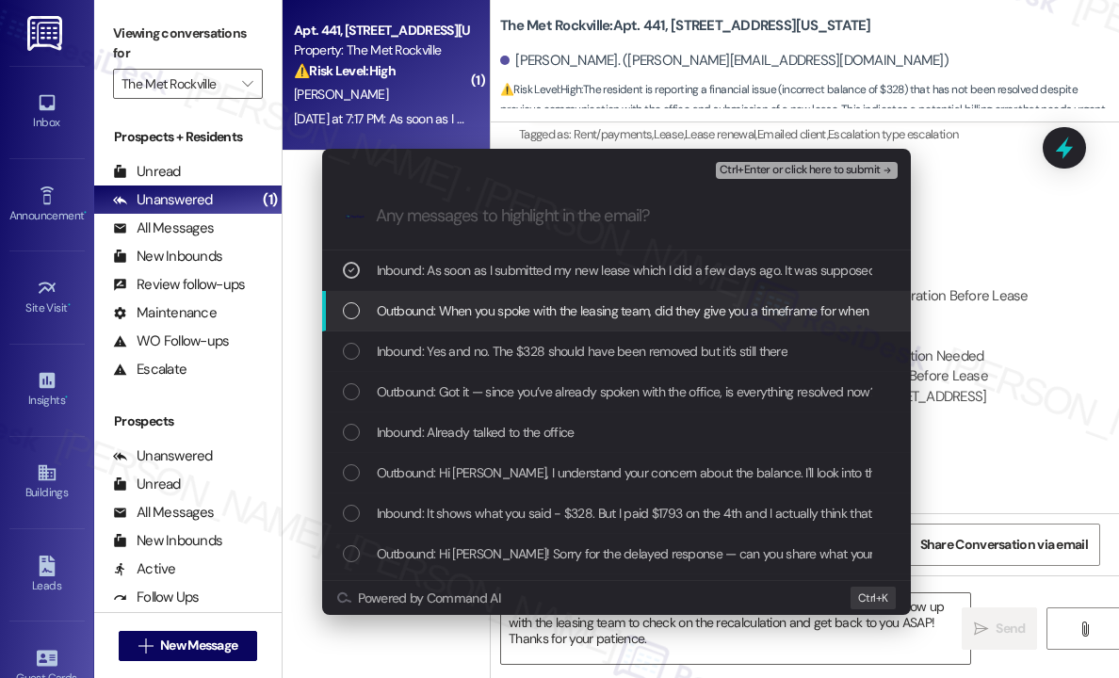
click at [470, 312] on span "Outbound: When you spoke with the leasing team, did they give you a timeframe f…" at bounding box center [706, 311] width 658 height 21
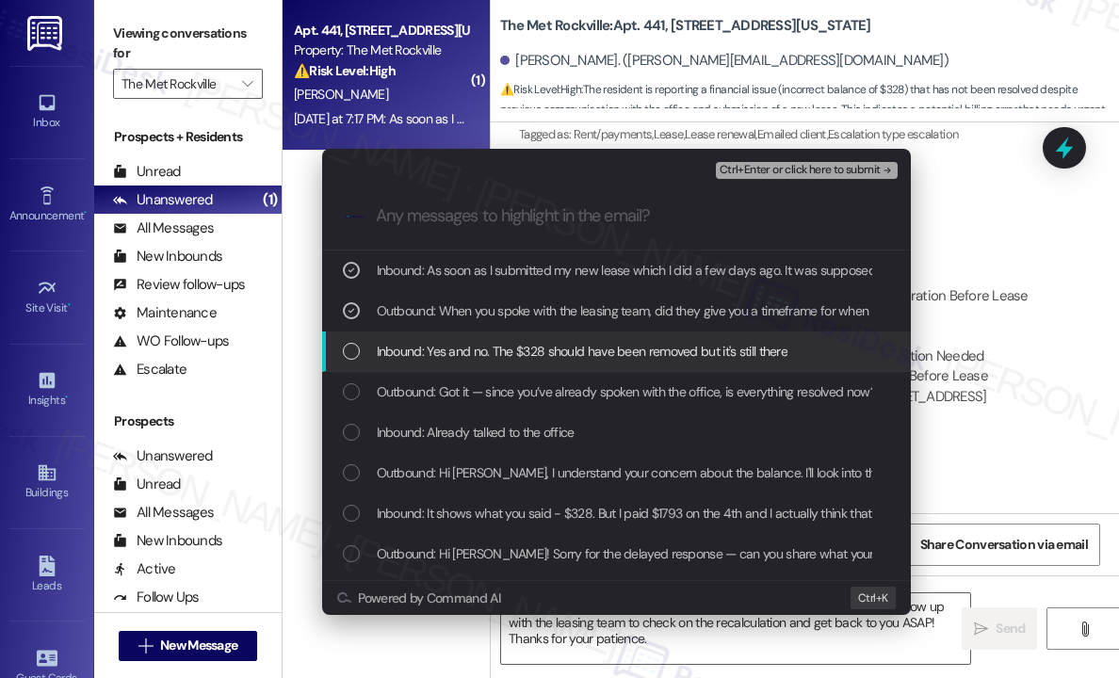
click at [482, 346] on span "Inbound: Yes and no. The $328 should have been removed but it's still there" at bounding box center [583, 351] width 412 height 21
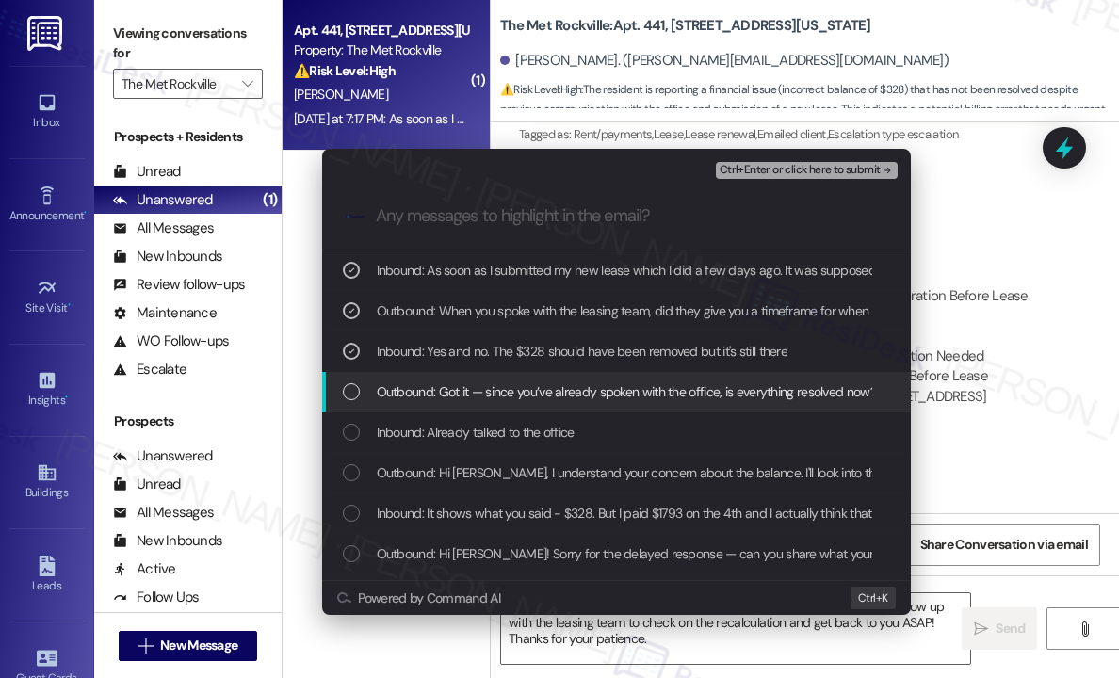
click at [487, 387] on span "Outbound: Got it — since you’ve already spoken with the office, is everything r…" at bounding box center [626, 392] width 499 height 21
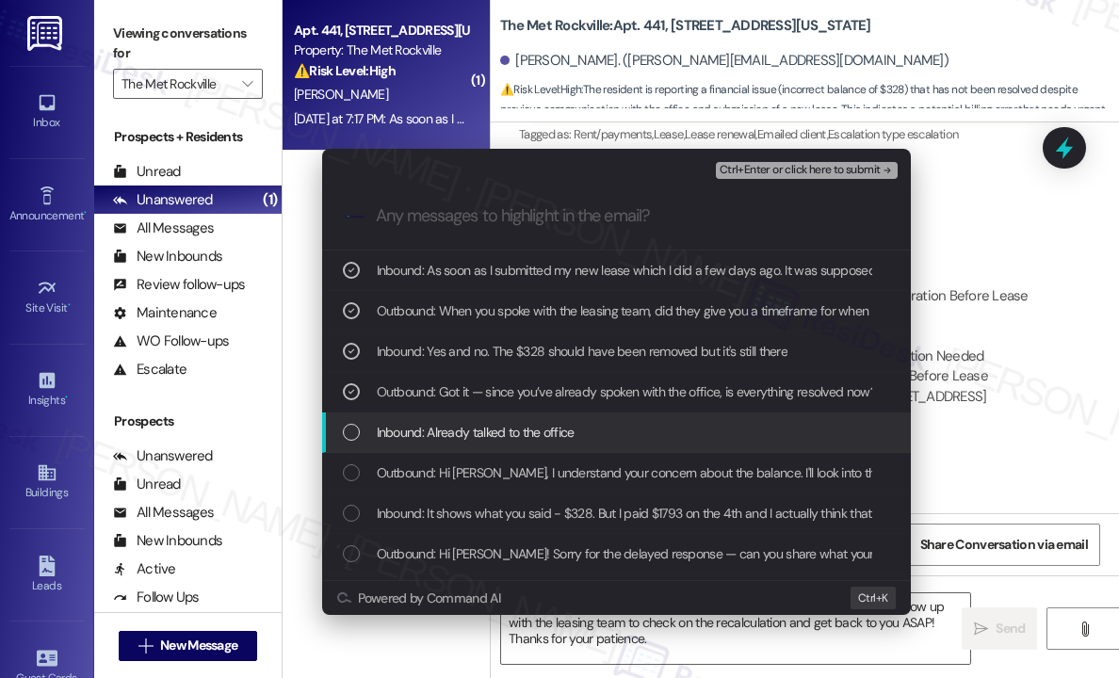
click at [497, 429] on span "Inbound: Already talked to the office" at bounding box center [476, 432] width 198 height 21
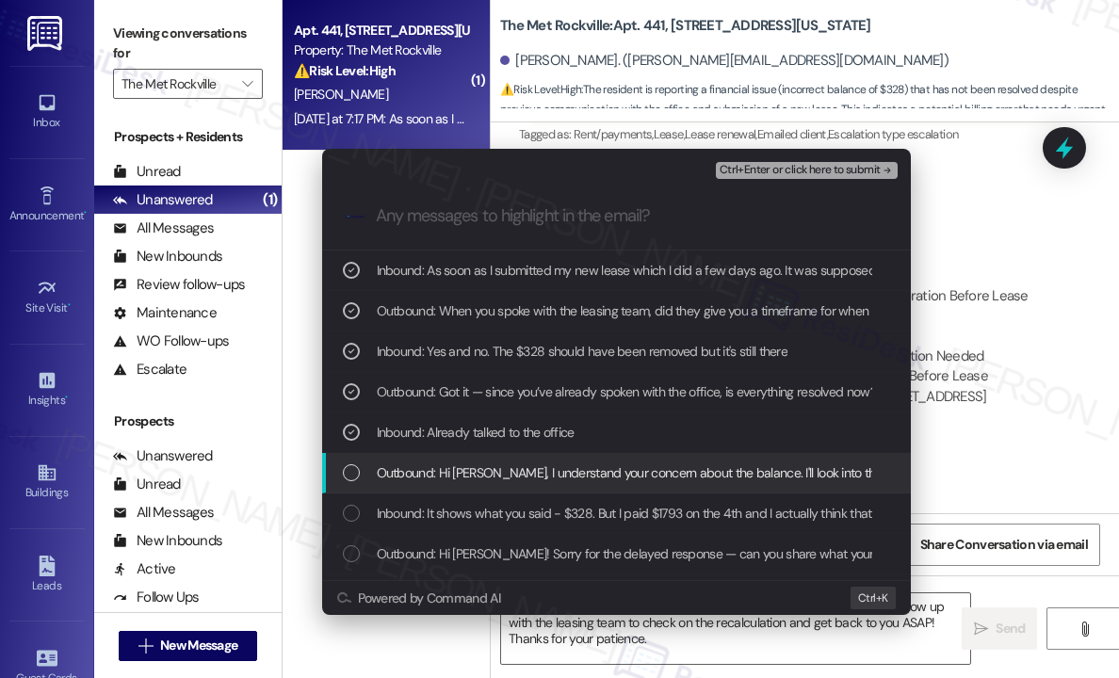
click at [509, 457] on div "Outbound: Hi [PERSON_NAME], I understand your concern about the balance. I'll l…" at bounding box center [616, 473] width 589 height 41
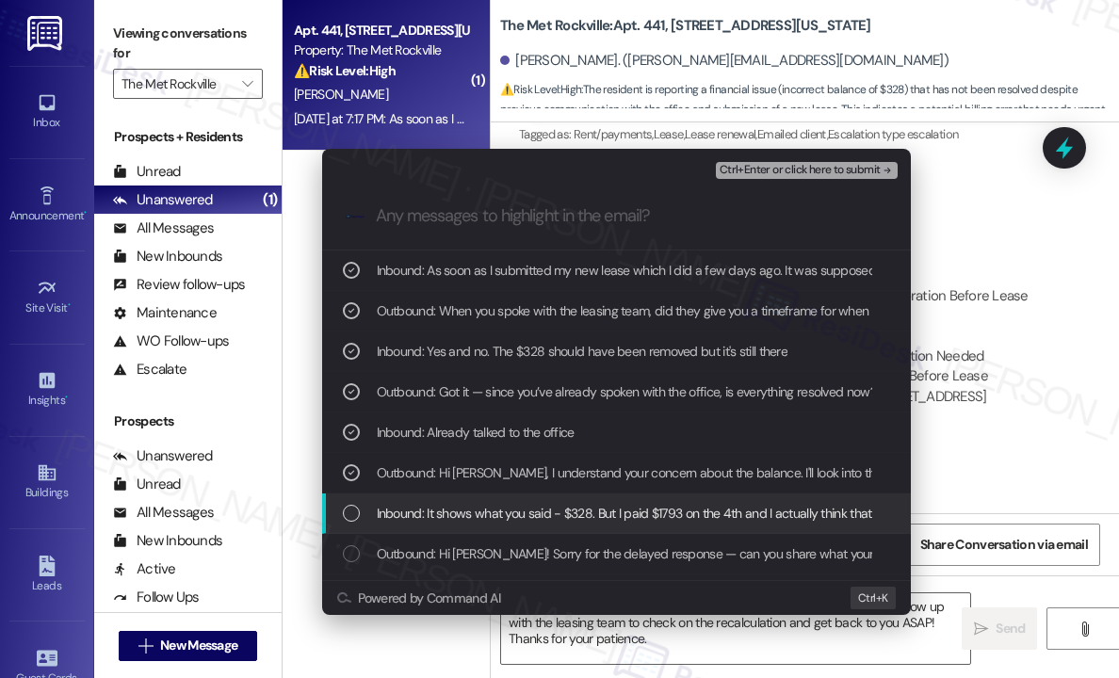
click at [517, 519] on span "Inbound: It shows what you said - $328. But I paid $1793 on the 4th and I actua…" at bounding box center [835, 513] width 916 height 21
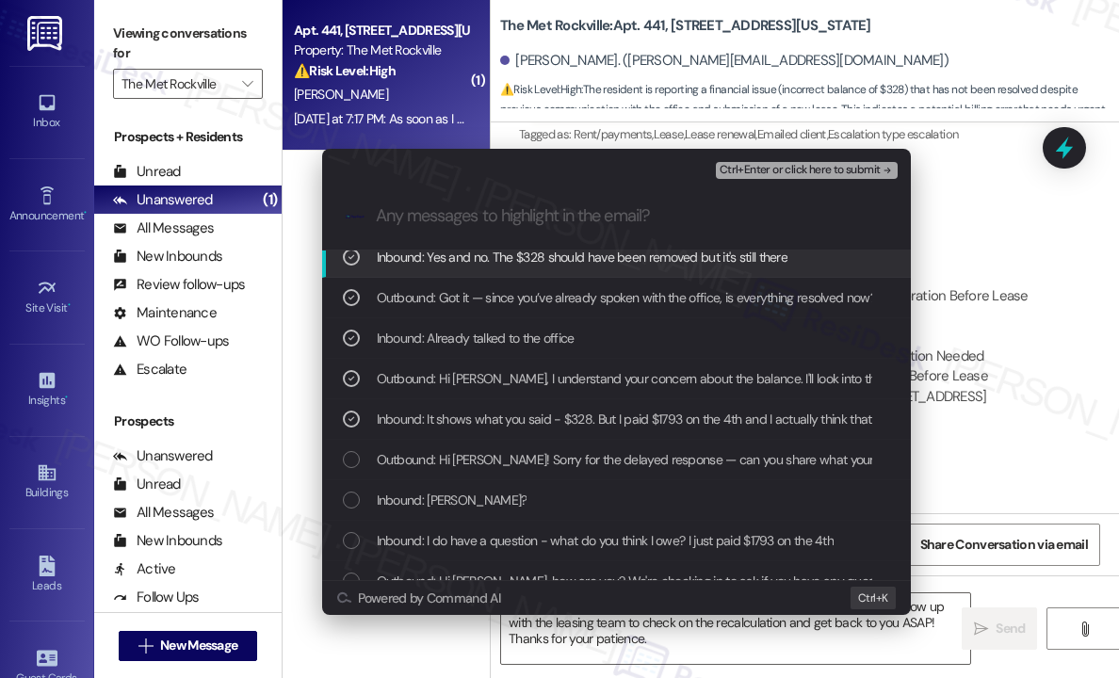
click at [783, 169] on span "Ctrl+Enter or click here to submit" at bounding box center [800, 170] width 161 height 13
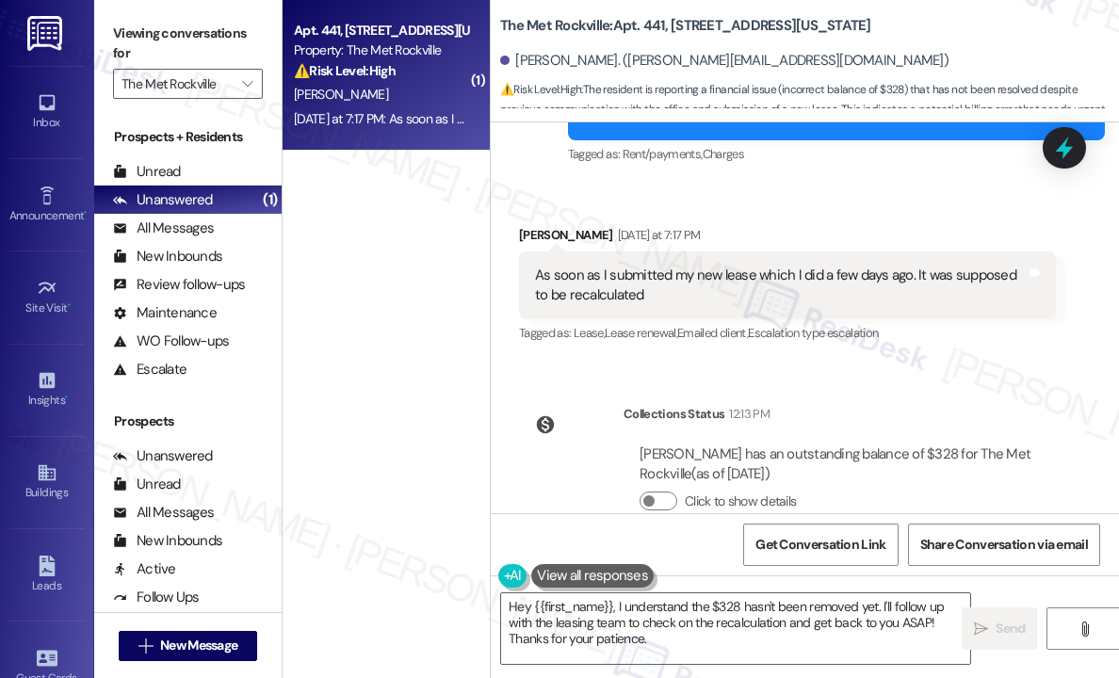
scroll to position [3408, 0]
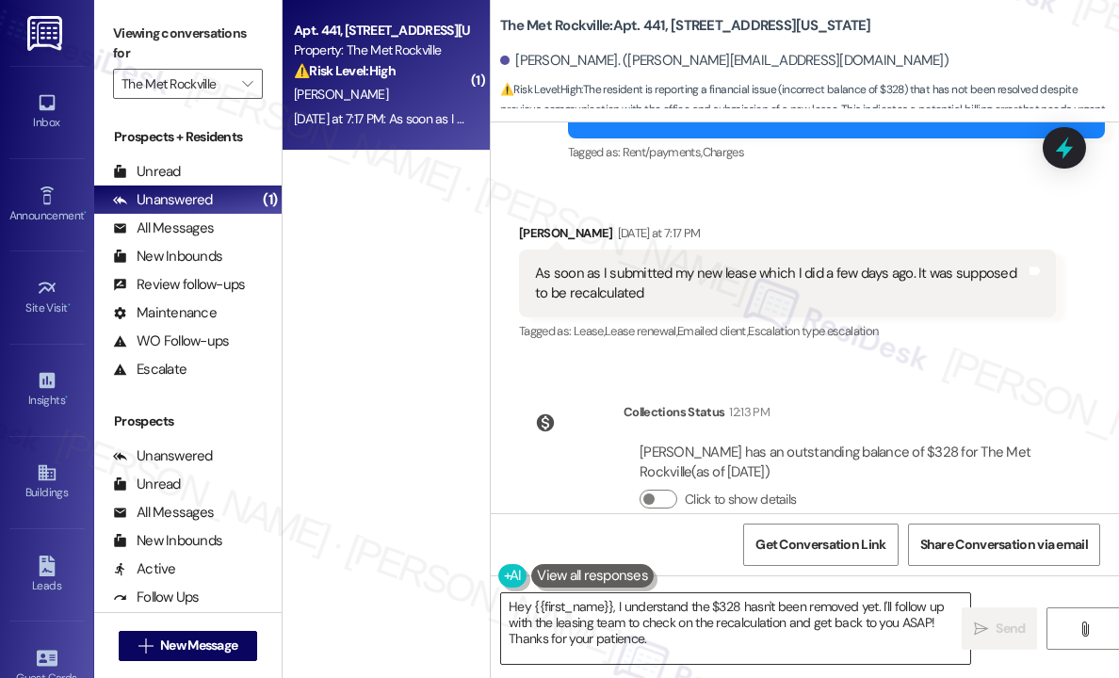
click at [766, 636] on textarea "Hey {{first_name}}, I understand the $328 hasn't been removed yet. I'll follow …" at bounding box center [735, 629] width 469 height 71
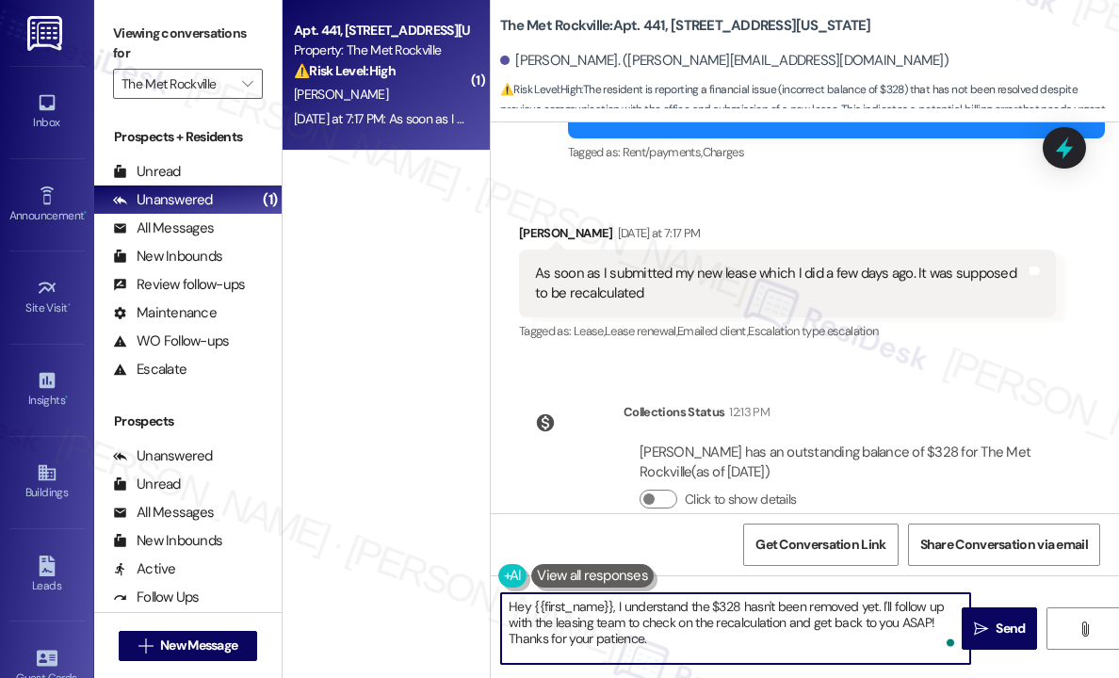
click at [766, 637] on textarea "Hey {{first_name}}, I understand the $328 hasn't been removed yet. I'll follow …" at bounding box center [735, 629] width 469 height 71
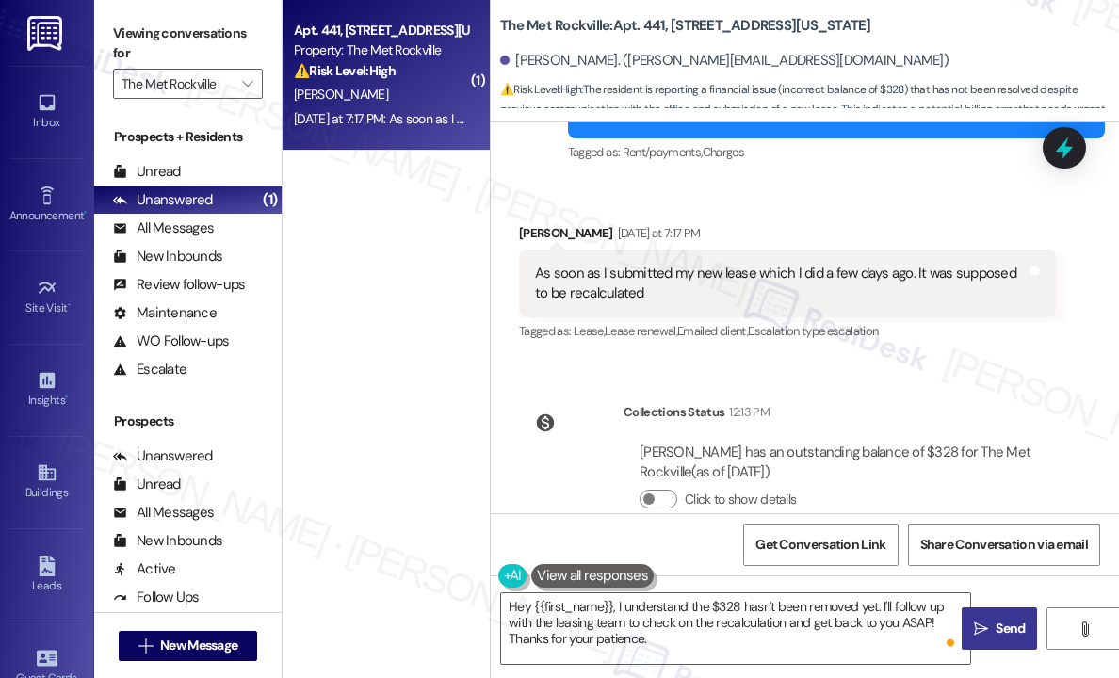
click at [999, 627] on span "Send" at bounding box center [1010, 629] width 29 height 20
click at [244, 77] on icon "" at bounding box center [247, 83] width 10 height 15
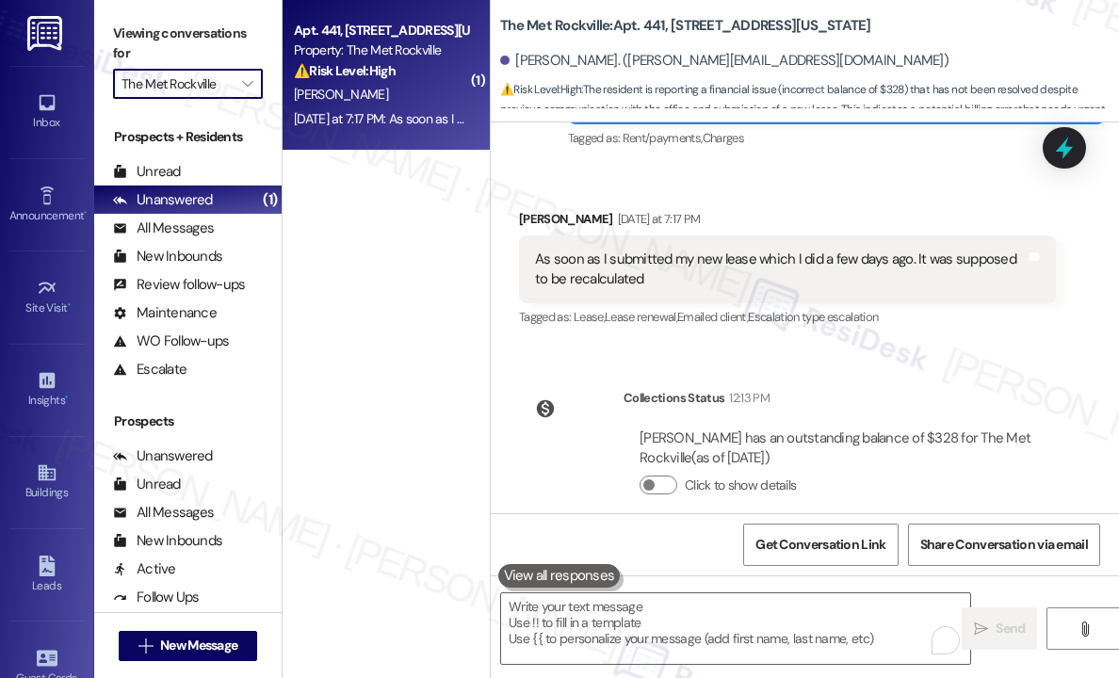
scroll to position [3580, 0]
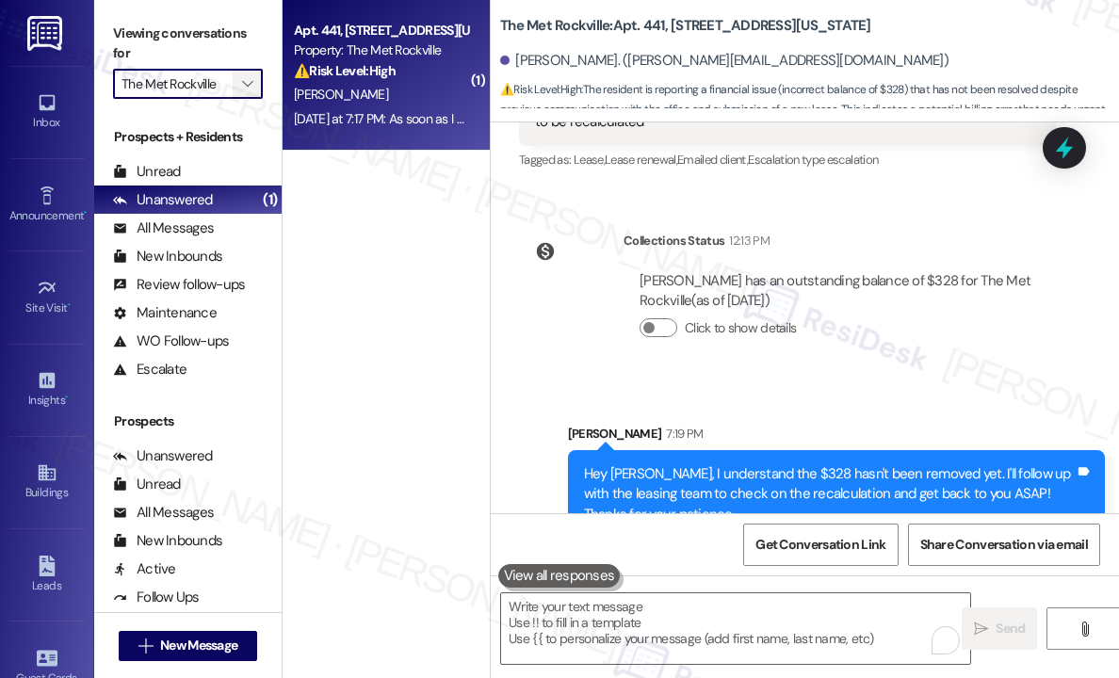
click at [245, 82] on icon "" at bounding box center [247, 83] width 10 height 15
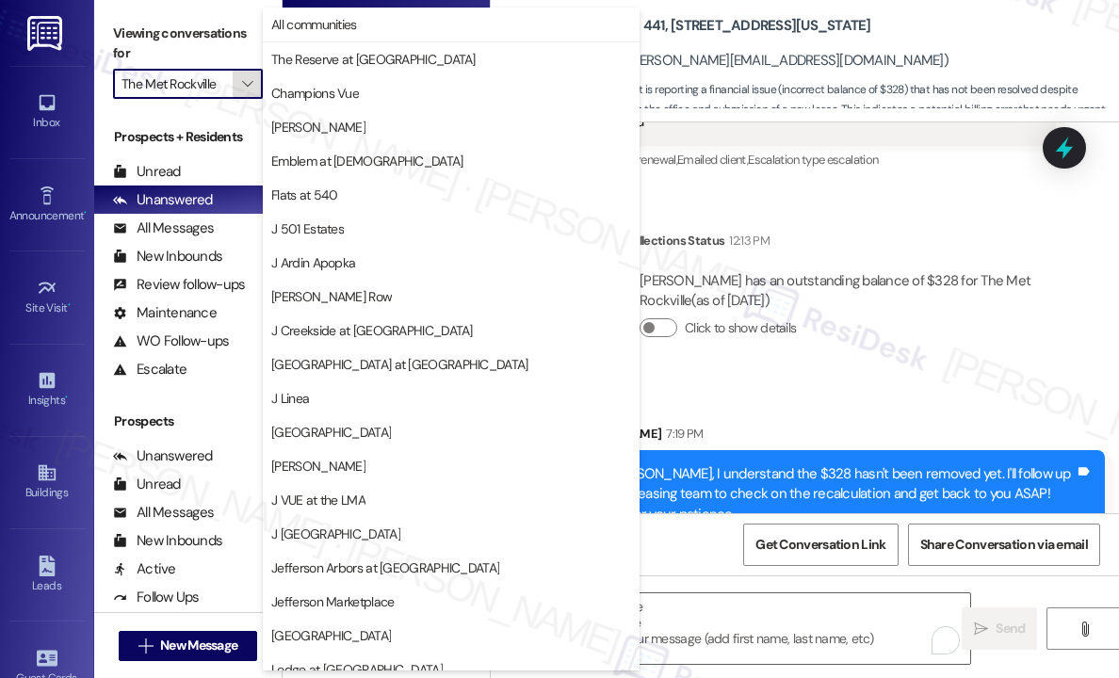
scroll to position [286, 0]
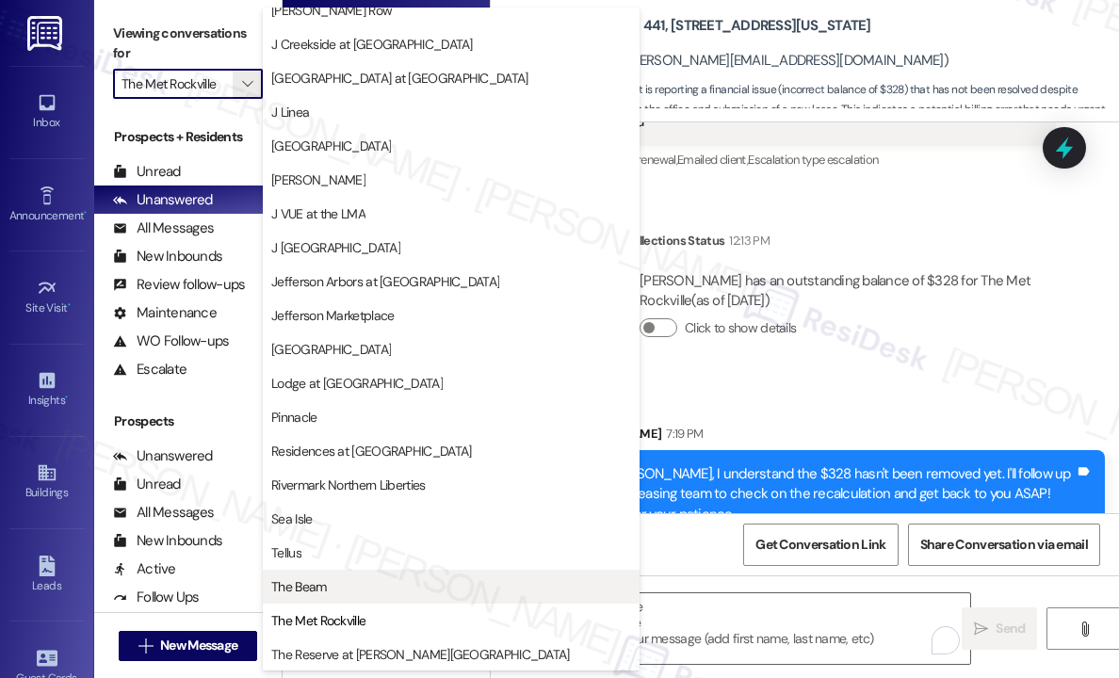
click at [347, 582] on span "The Beam" at bounding box center [451, 586] width 360 height 19
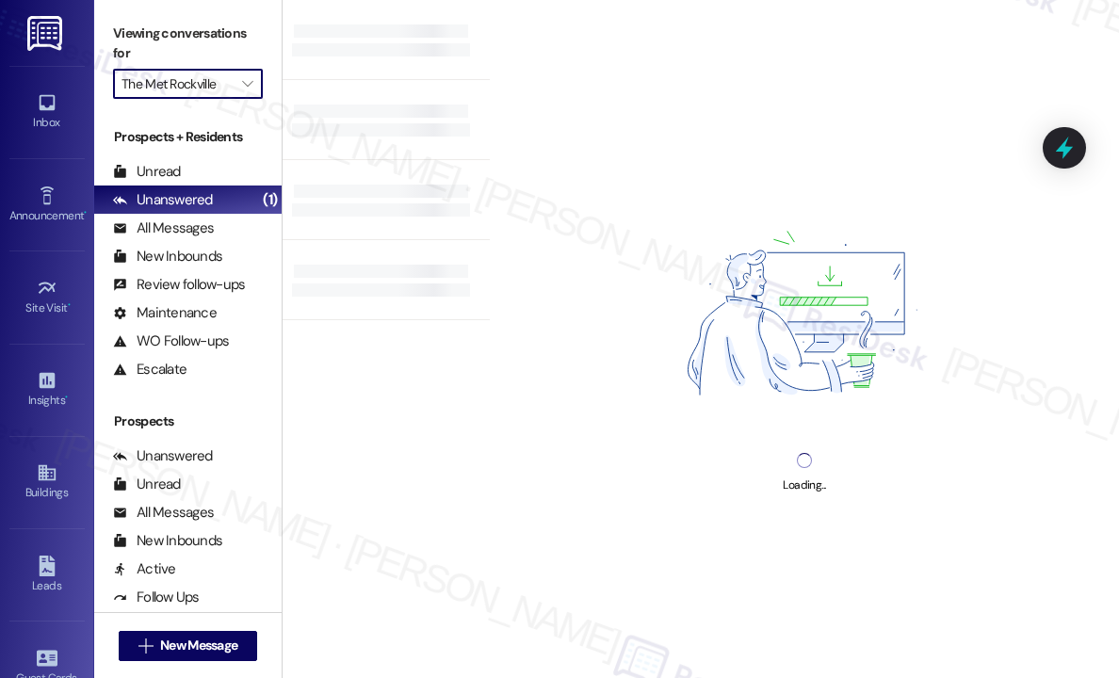
type input "The Beam"
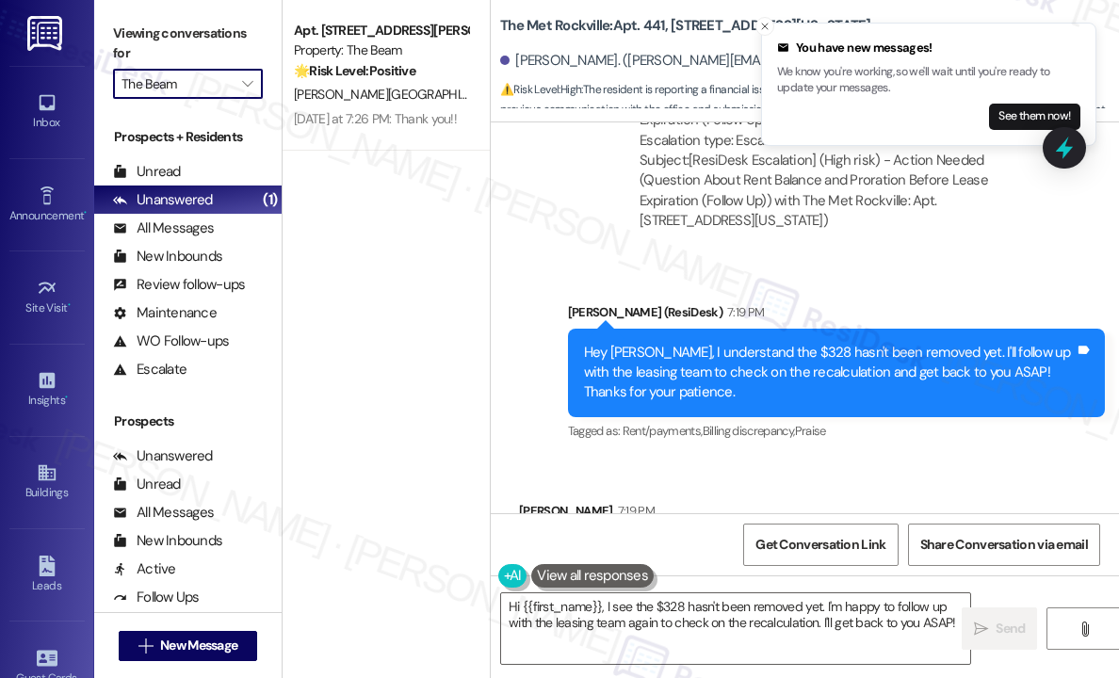
scroll to position [4031, 0]
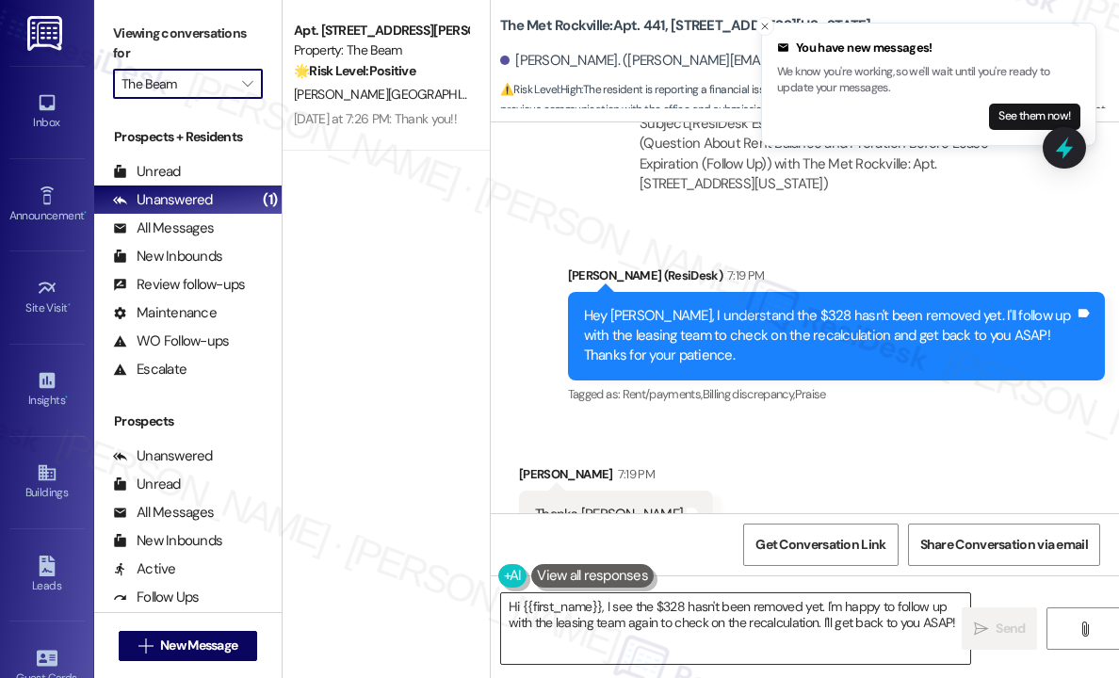
click at [804, 632] on textarea "Hi {{first_name}}, I see the $328 hasn't been removed yet. I'm happy to follow …" at bounding box center [735, 629] width 469 height 71
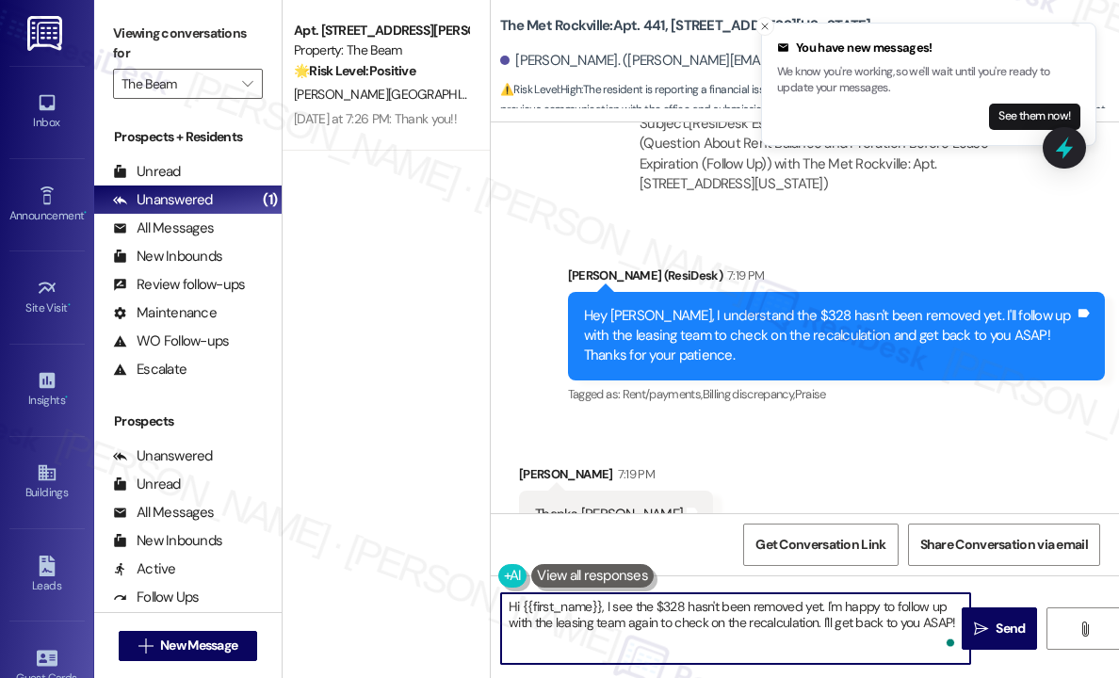
click at [805, 632] on textarea "Hi {{first_name}}, I see the $328 hasn't been removed yet. I'm happy to follow …" at bounding box center [735, 629] width 469 height 71
click at [807, 636] on textarea "Hi {{first_name}}, I see the $328 hasn't been removed yet. I'm happy to follow …" at bounding box center [735, 629] width 469 height 71
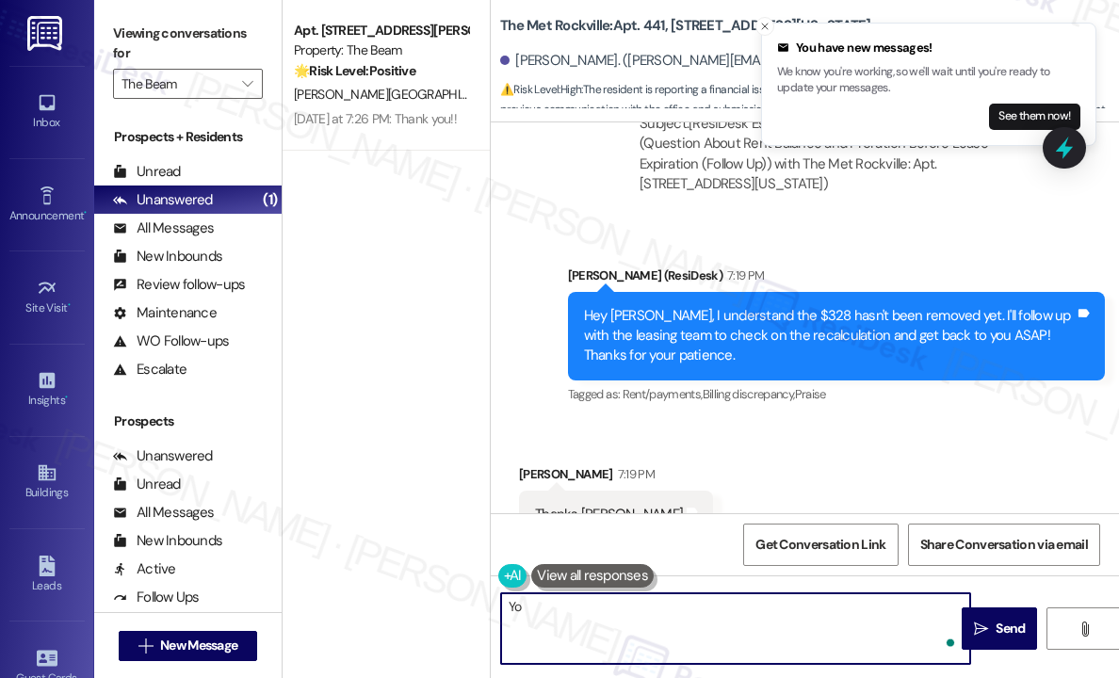
type textarea "Y"
type textarea "Happy to help! :)"
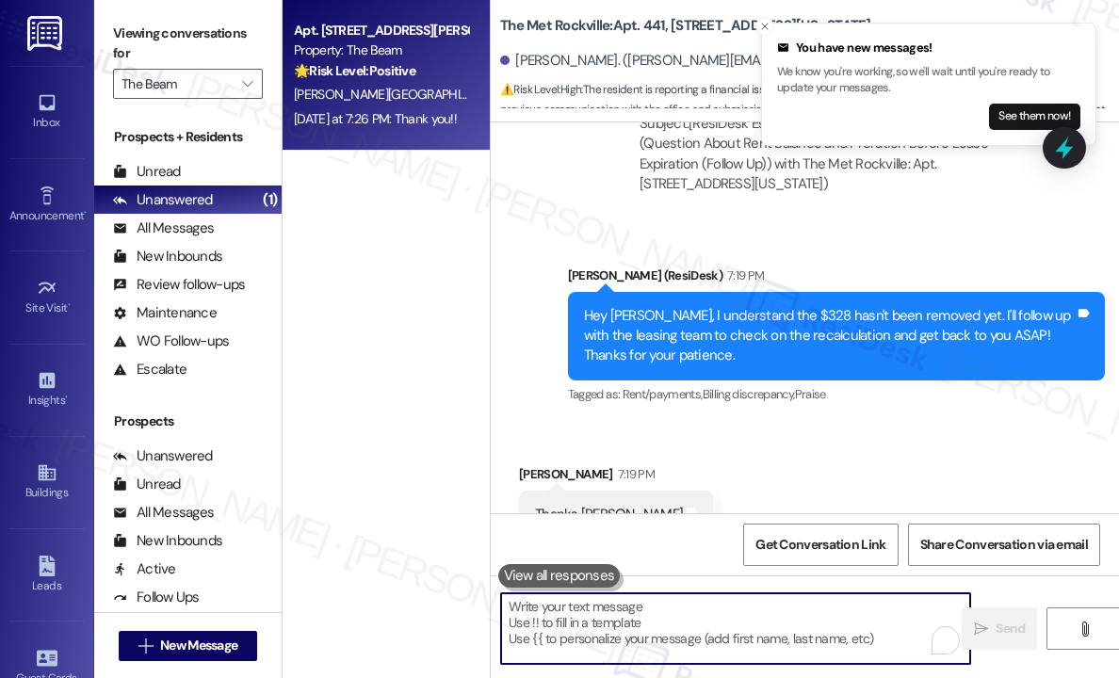
click at [408, 114] on div "[DATE] at 7:26 PM: Thank you!! [DATE] at 7:26 PM: Thank you!!" at bounding box center [375, 118] width 163 height 17
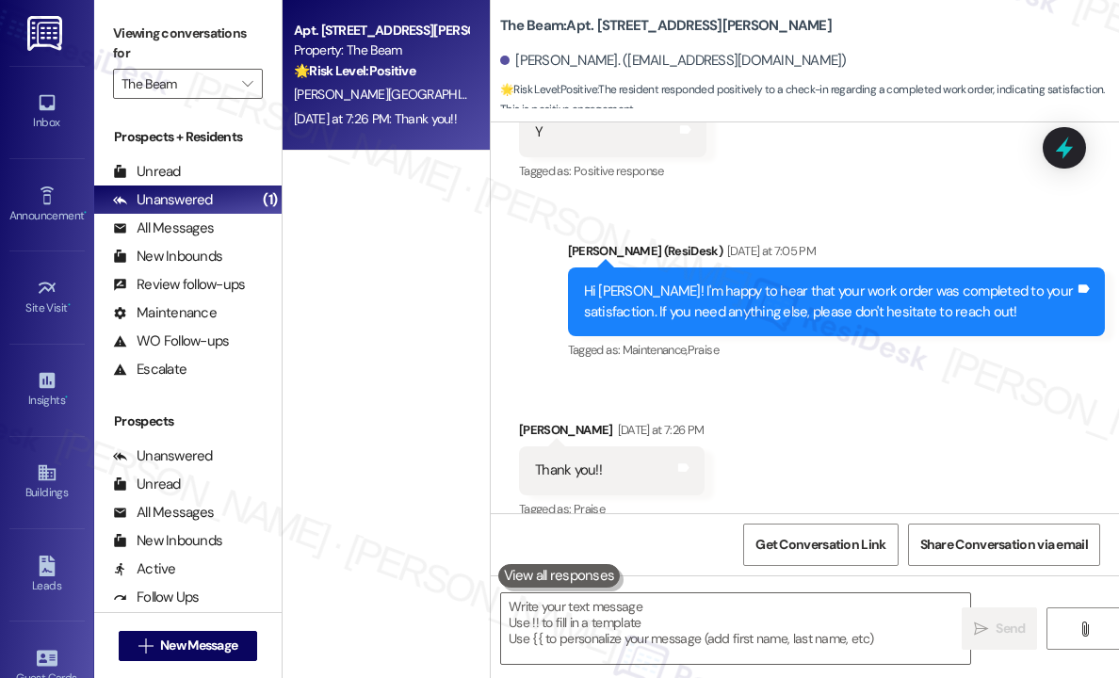
scroll to position [431, 0]
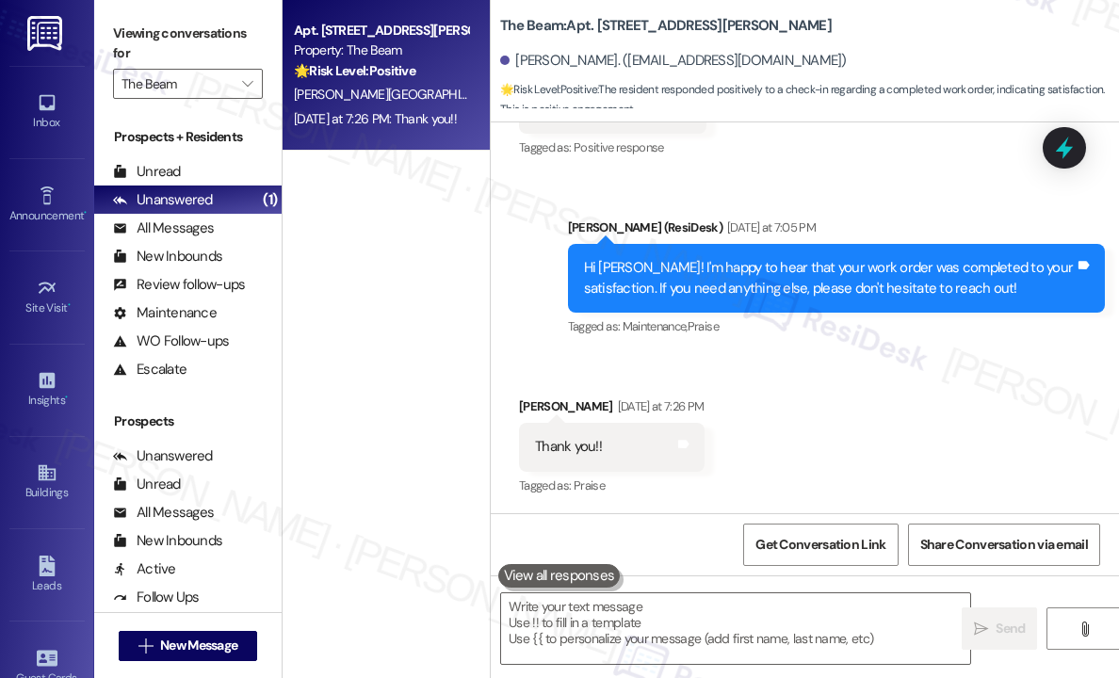
click at [400, 123] on div "[DATE] at 7:26 PM: Thank you!! [DATE] at 7:26 PM: Thank you!!" at bounding box center [375, 118] width 163 height 17
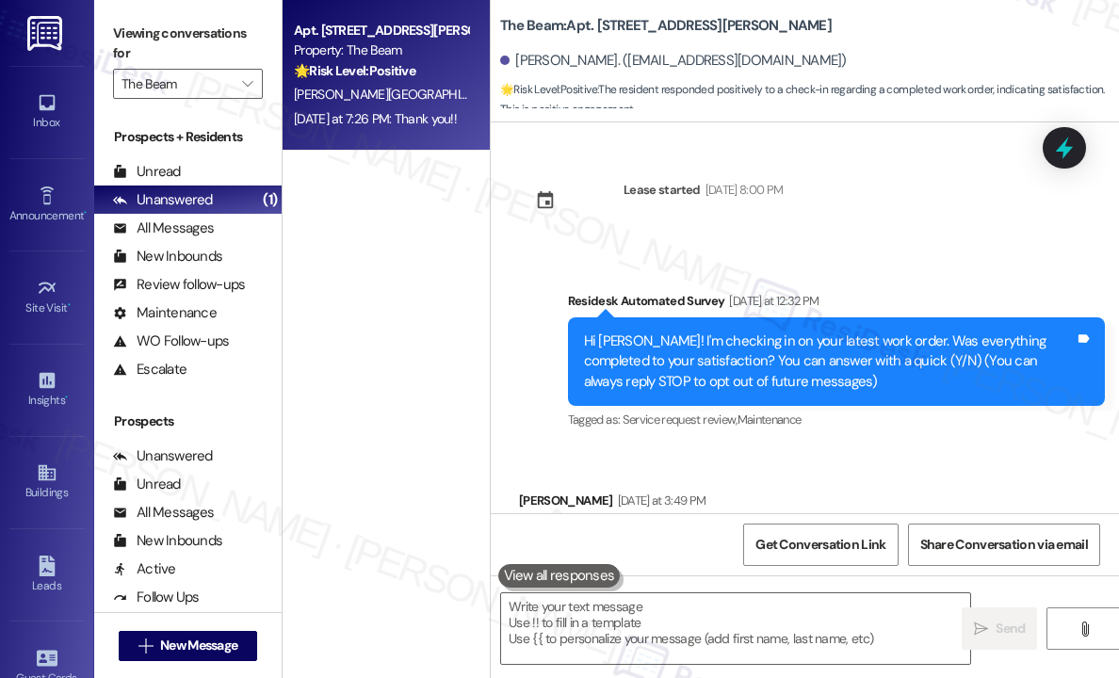
scroll to position [0, 0]
click at [396, 253] on div "Apt. [STREET_ADDRESS][PERSON_NAME] Property: The Beam 🌟 Risk Level: Positive Th…" at bounding box center [386, 272] width 207 height 545
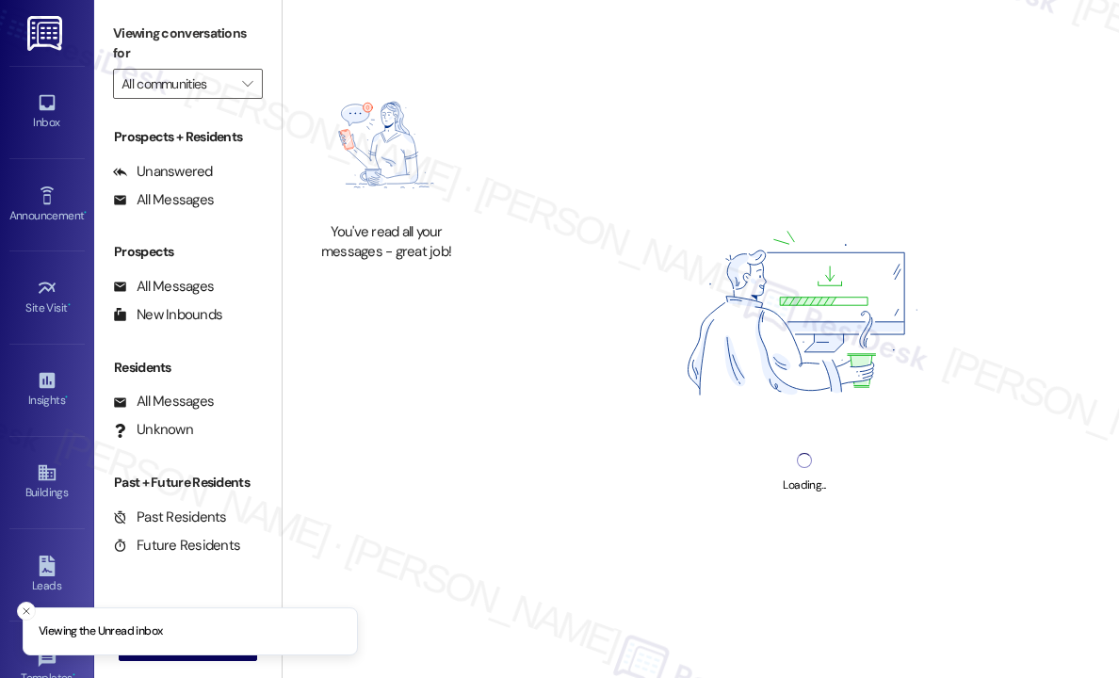
type input "The Beam"
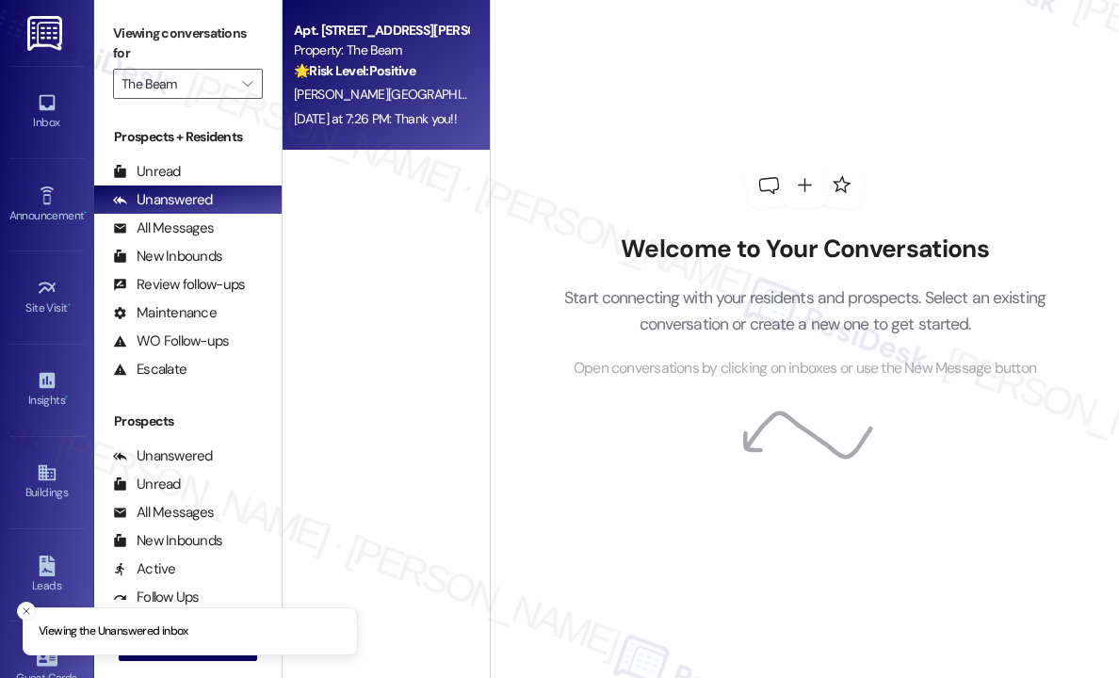
click at [392, 123] on div "[DATE] at 7:26 PM: Thank you!! [DATE] at 7:26 PM: Thank you!!" at bounding box center [375, 118] width 163 height 17
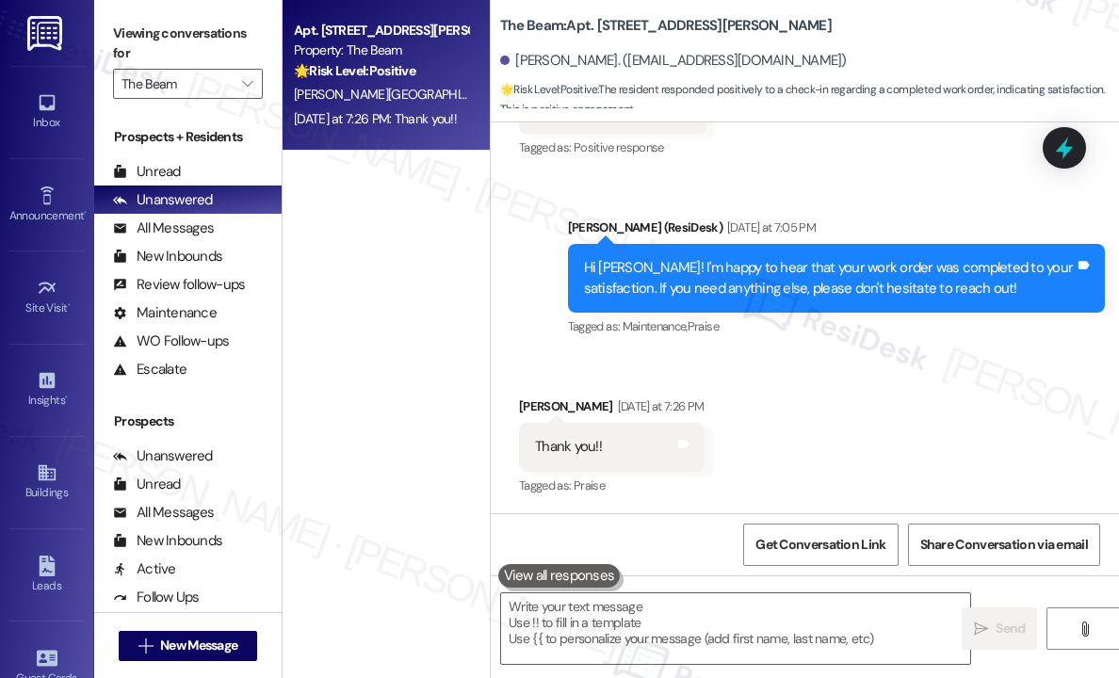
scroll to position [432, 0]
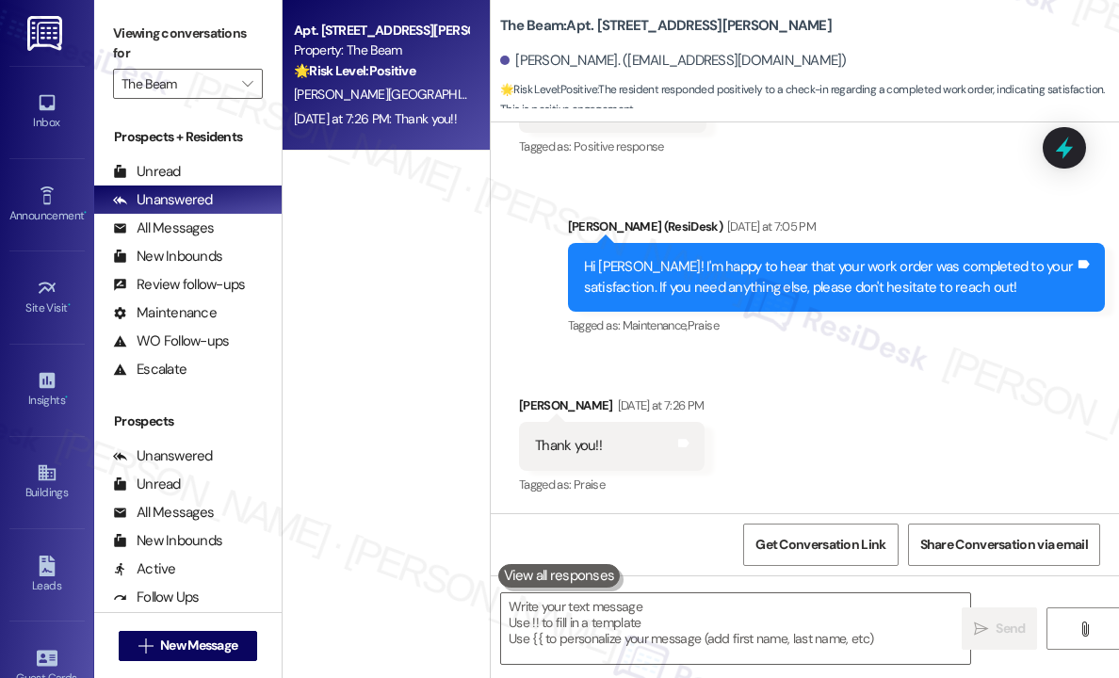
click at [817, 445] on div "Received via SMS Amanda Santiago Yesterday at 7:26 PM Thank you!! Tags and note…" at bounding box center [805, 432] width 628 height 159
click at [691, 617] on textarea at bounding box center [735, 629] width 469 height 71
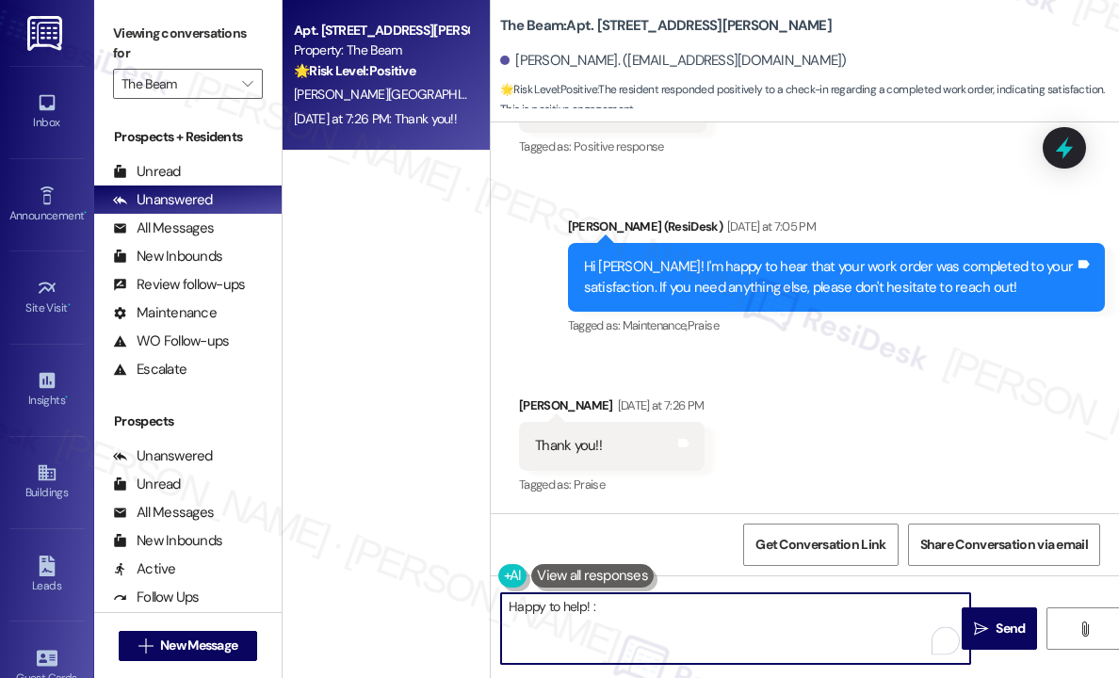
type textarea "Happy to help! :)"
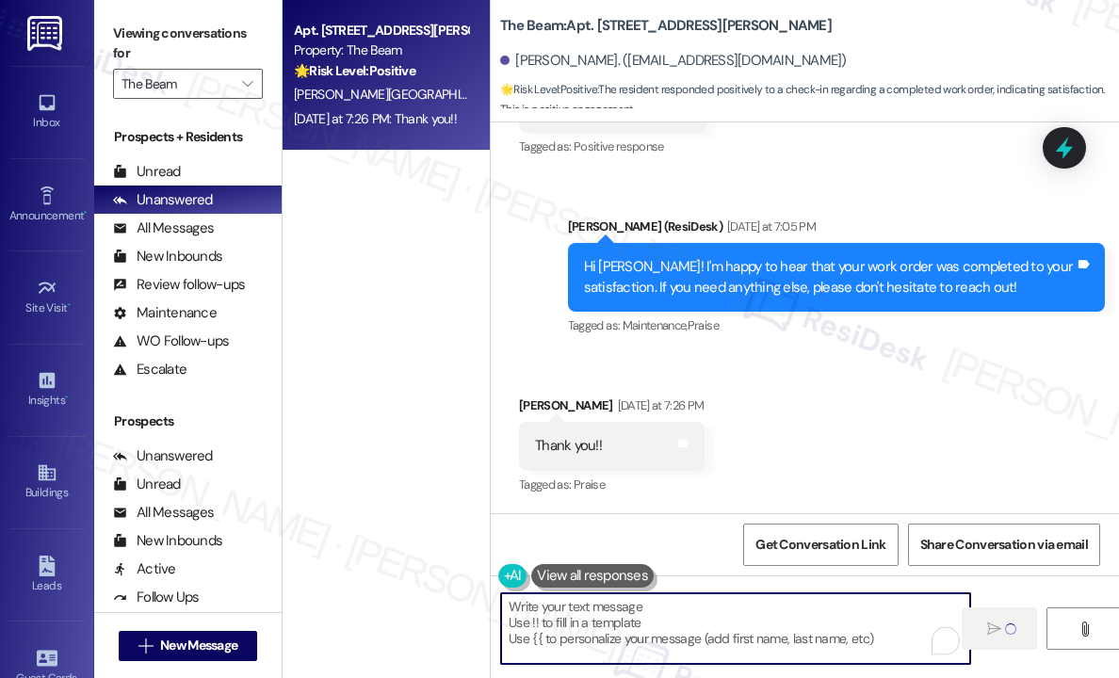
type textarea "Fetching suggested responses. Please feel free to read through the conversation…"
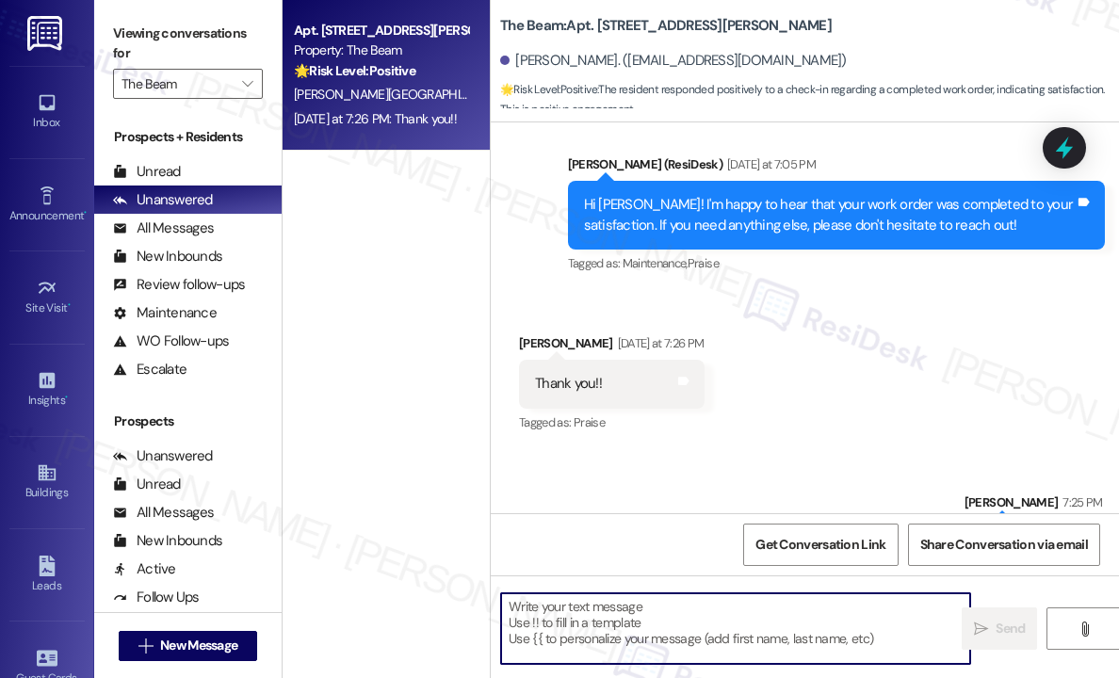
scroll to position [563, 0]
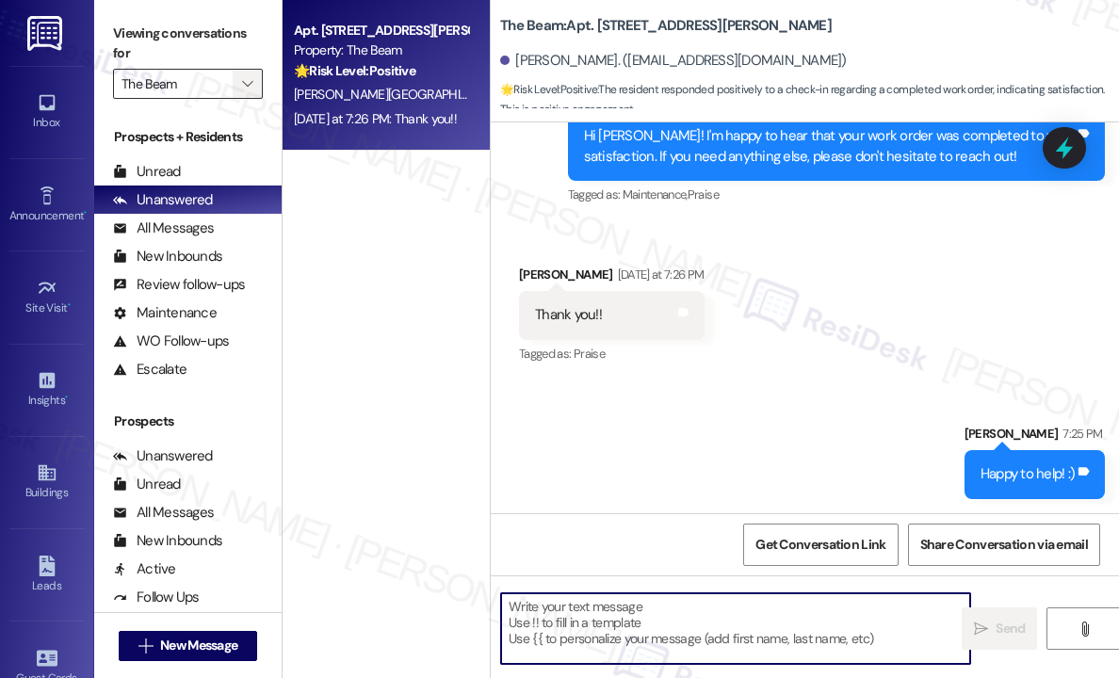
click at [249, 84] on icon "" at bounding box center [247, 83] width 10 height 15
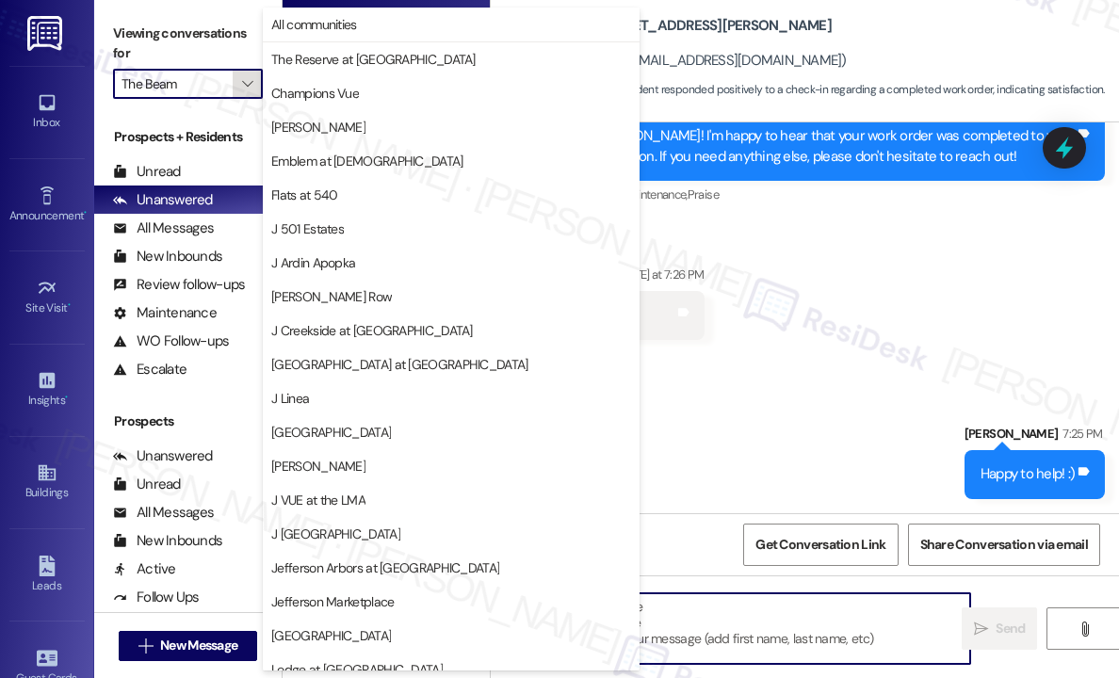
scroll to position [286, 0]
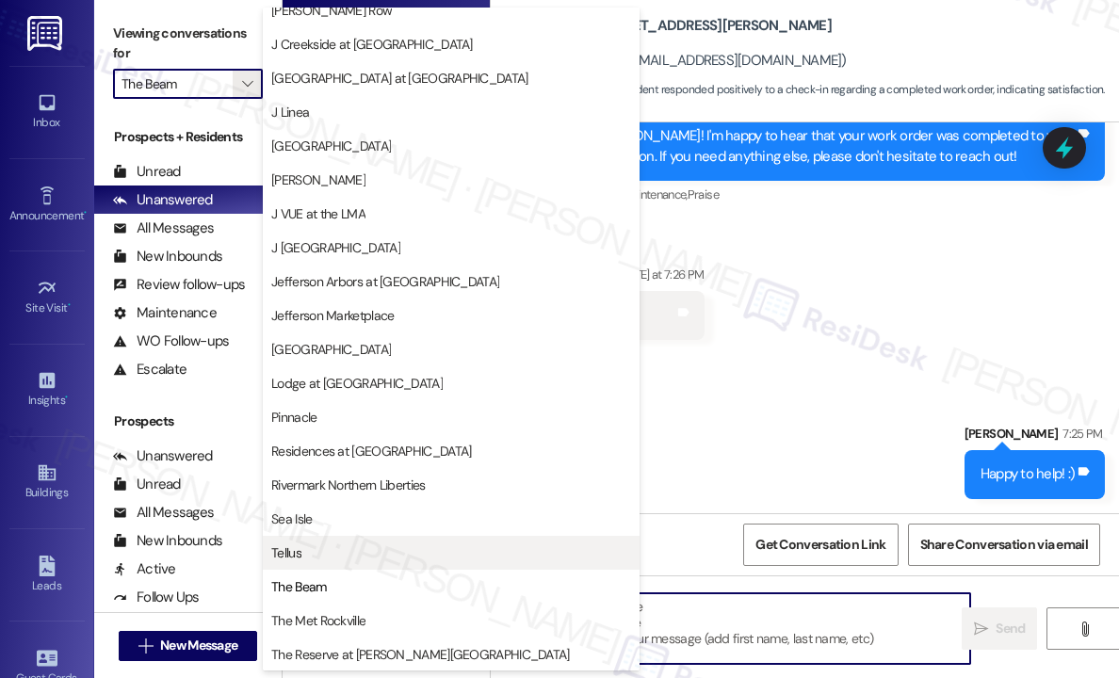
click at [314, 551] on span "Tellus" at bounding box center [451, 553] width 360 height 19
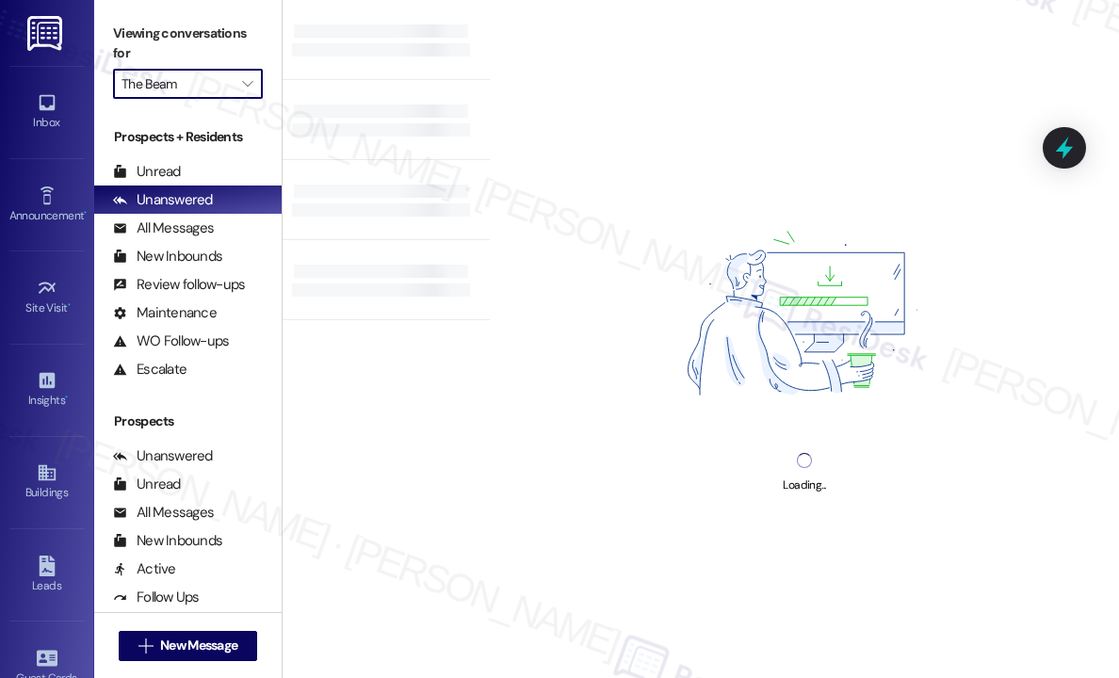
type input "Tellus"
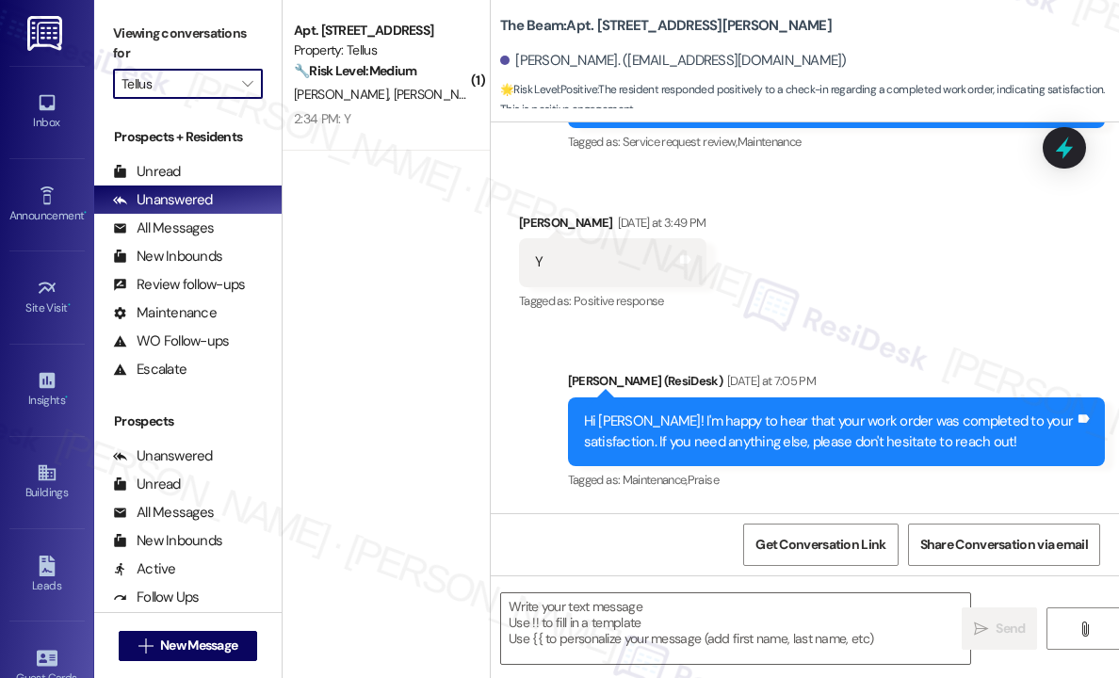
type textarea "Fetching suggested responses. Please feel free to read through the conversation…"
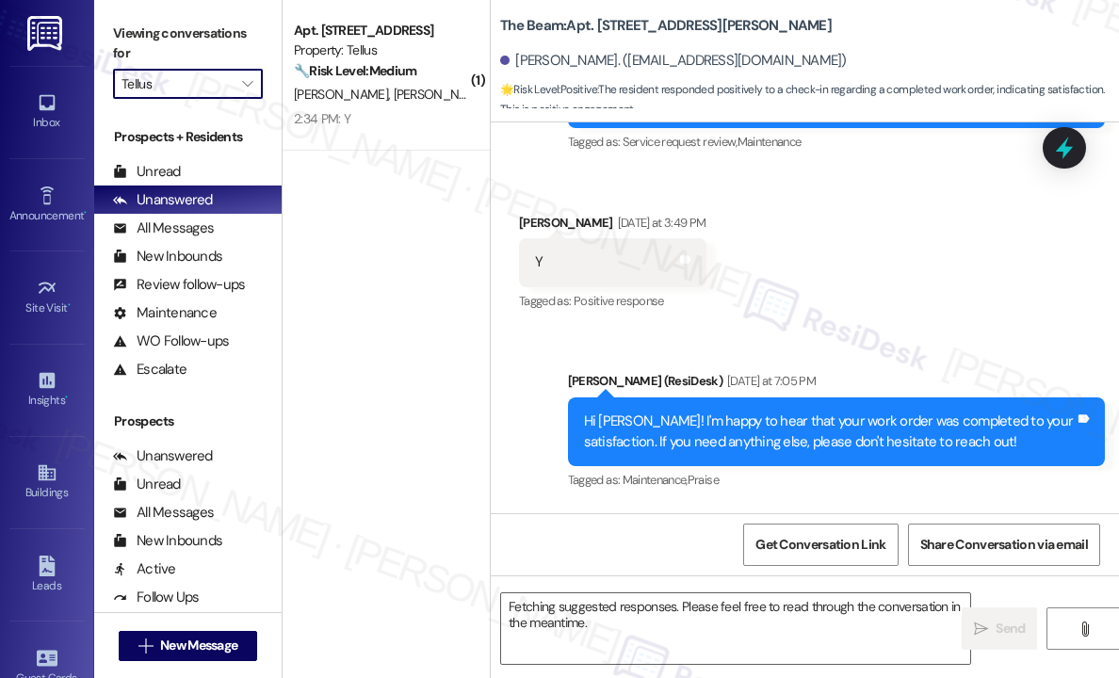
scroll to position [431, 0]
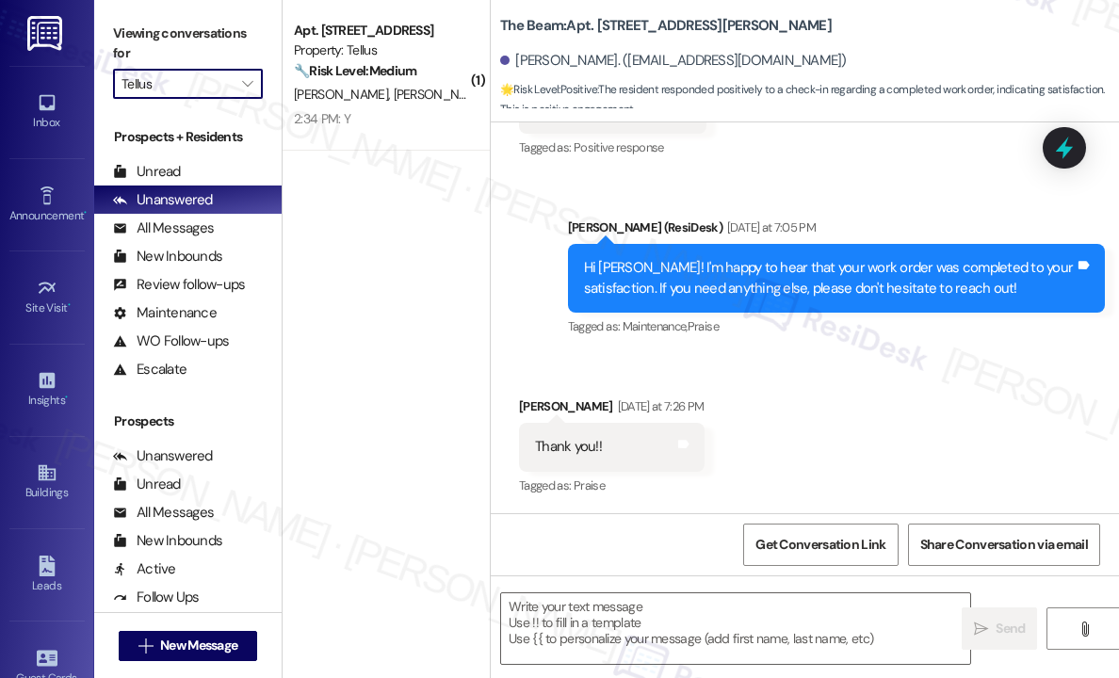
click at [820, 400] on div "Received via SMS Amanda Santiago Yesterday at 7:26 PM Thank you!! Tags and note…" at bounding box center [805, 433] width 628 height 159
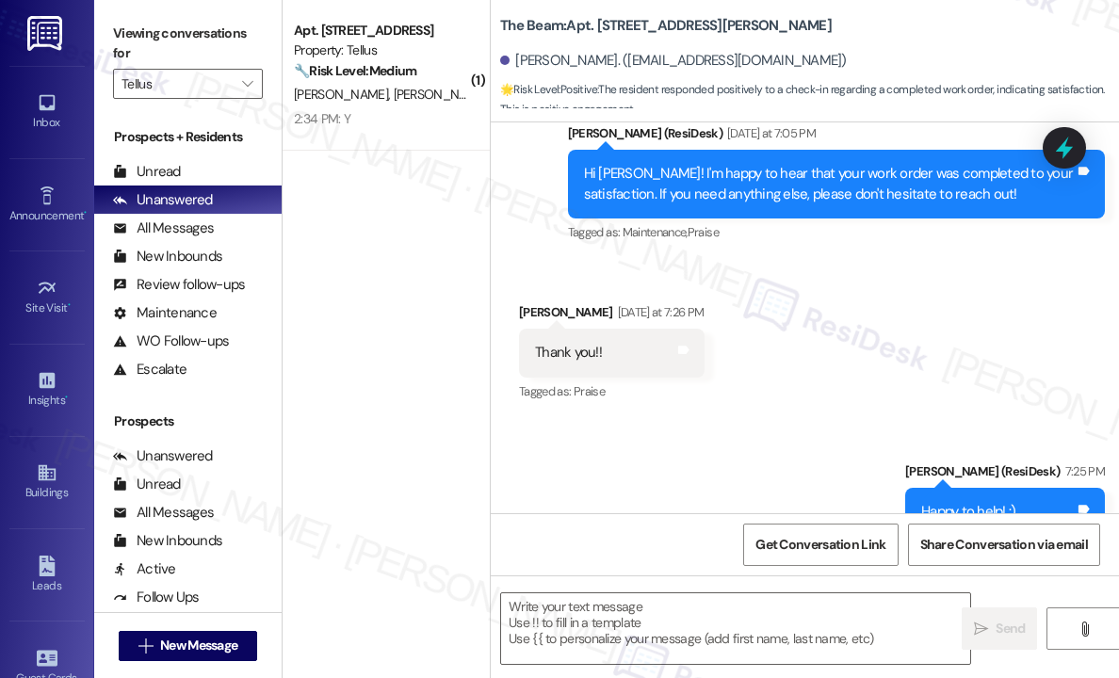
scroll to position [592, 0]
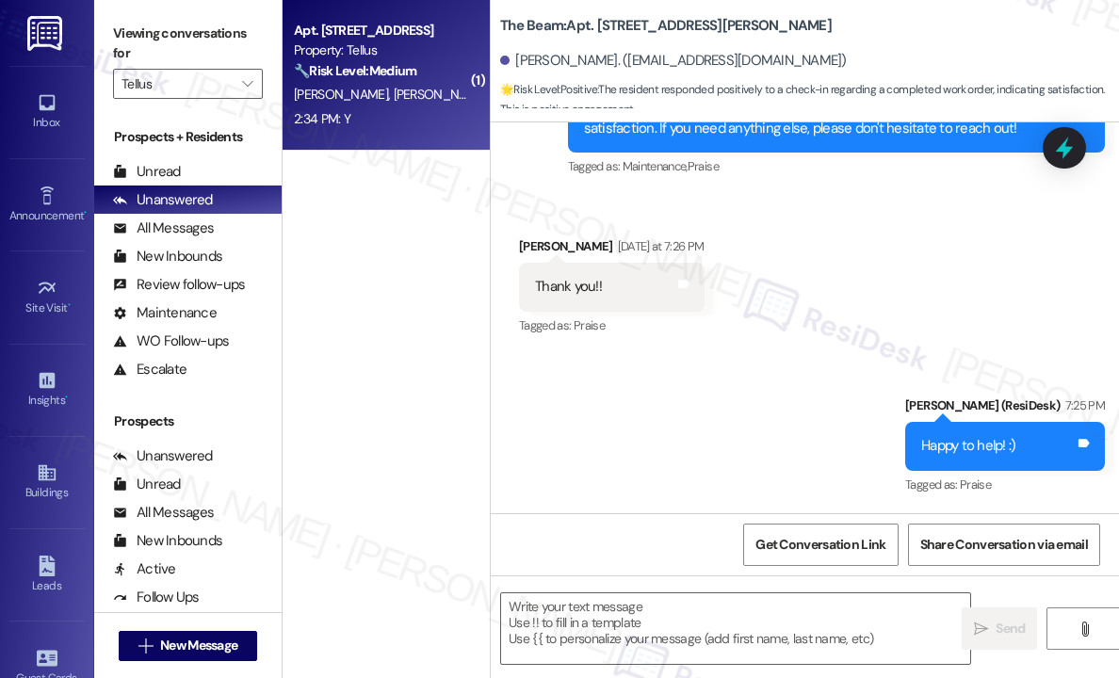
click at [411, 132] on div "Apt. 1012, 2009 14th St N Property: Tellus 🔧 Risk Level: Medium The resident co…" at bounding box center [386, 75] width 207 height 151
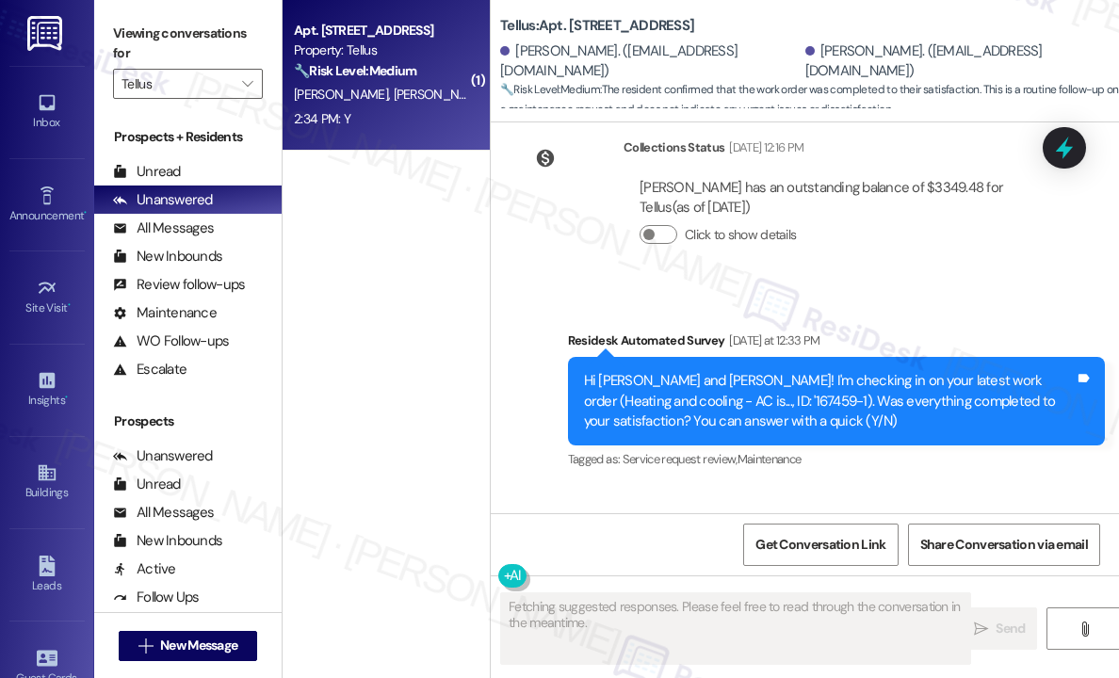
scroll to position [1782, 0]
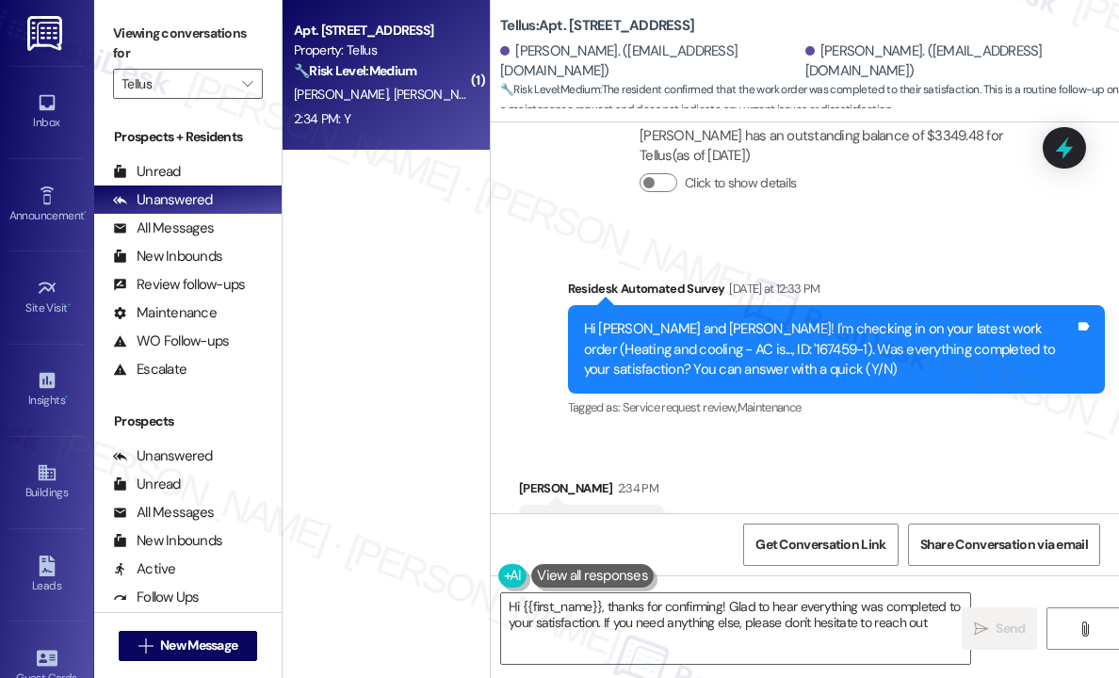
type textarea "Hi {{first_name}}, thanks for confirming! Glad to hear everything was completed…"
drag, startPoint x: 411, startPoint y: 132, endPoint x: 354, endPoint y: 269, distance: 148.7
click at [354, 269] on div "( 1 ) Apt. 1012, 2009 14th St N Property: Tellus 🔧 Risk Level: Medium The resid…" at bounding box center [386, 272] width 207 height 545
click at [893, 436] on div "Received via SMS Angie Detorres 2:34 PM Y Tags and notes Tagged as: Positive re…" at bounding box center [805, 515] width 628 height 159
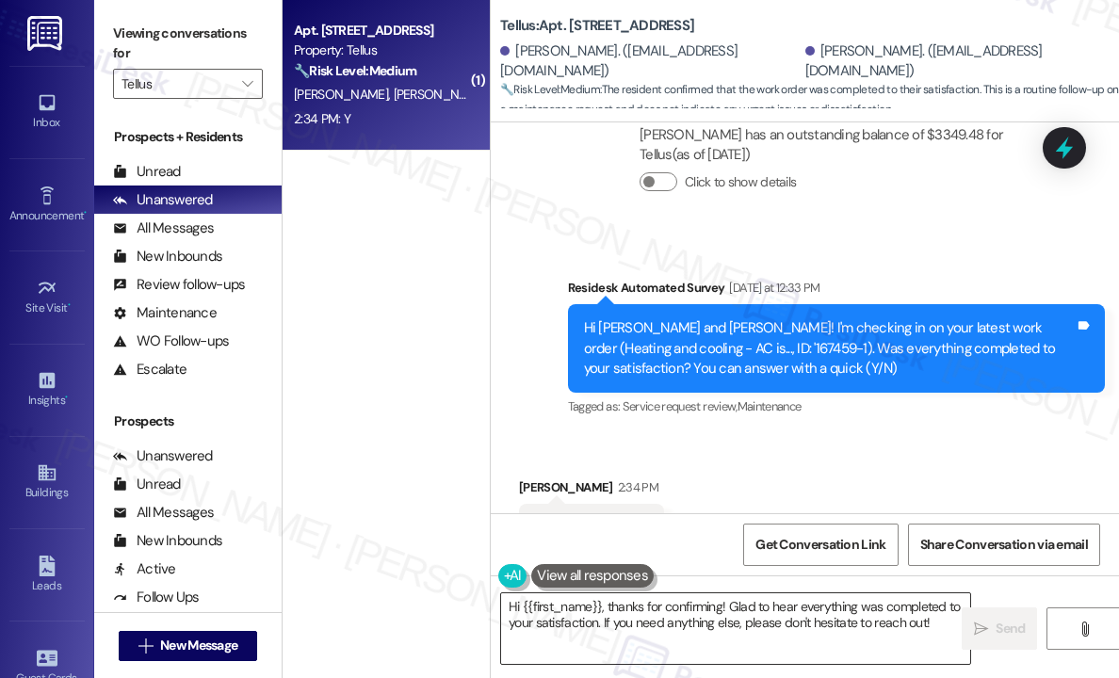
click at [938, 627] on div "Hi {{first_name}}, thanks for confirming! Glad to hear everything was completed…" at bounding box center [735, 629] width 471 height 73
click at [1004, 627] on span "Send" at bounding box center [1010, 629] width 29 height 20
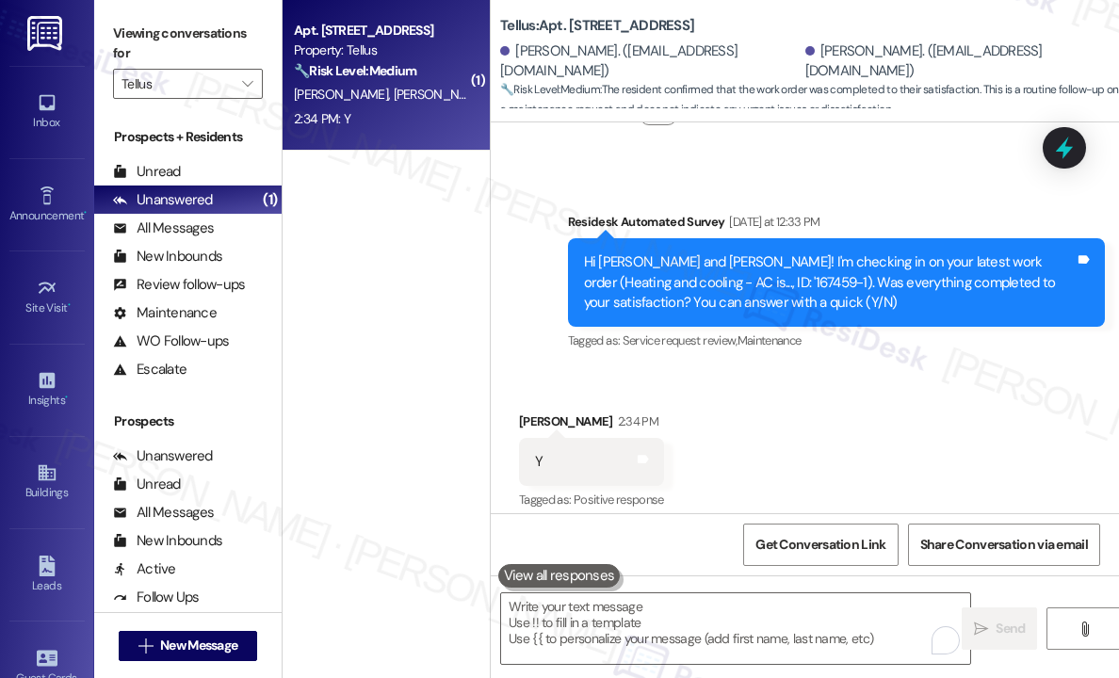
scroll to position [1935, 0]
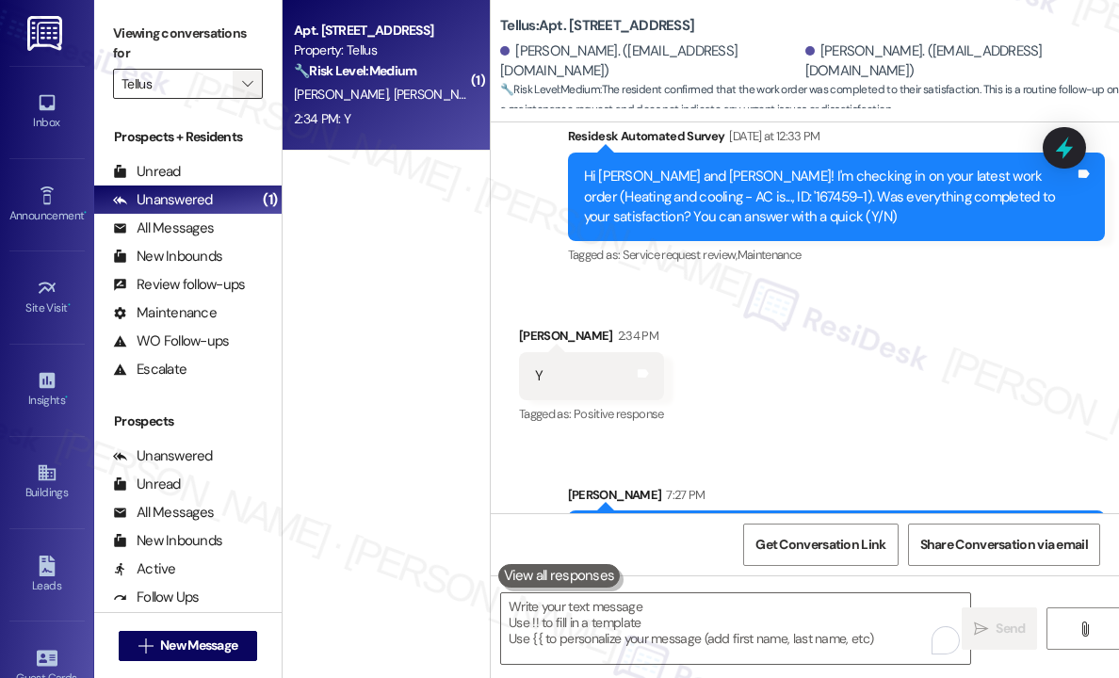
click at [242, 83] on icon "" at bounding box center [247, 83] width 10 height 15
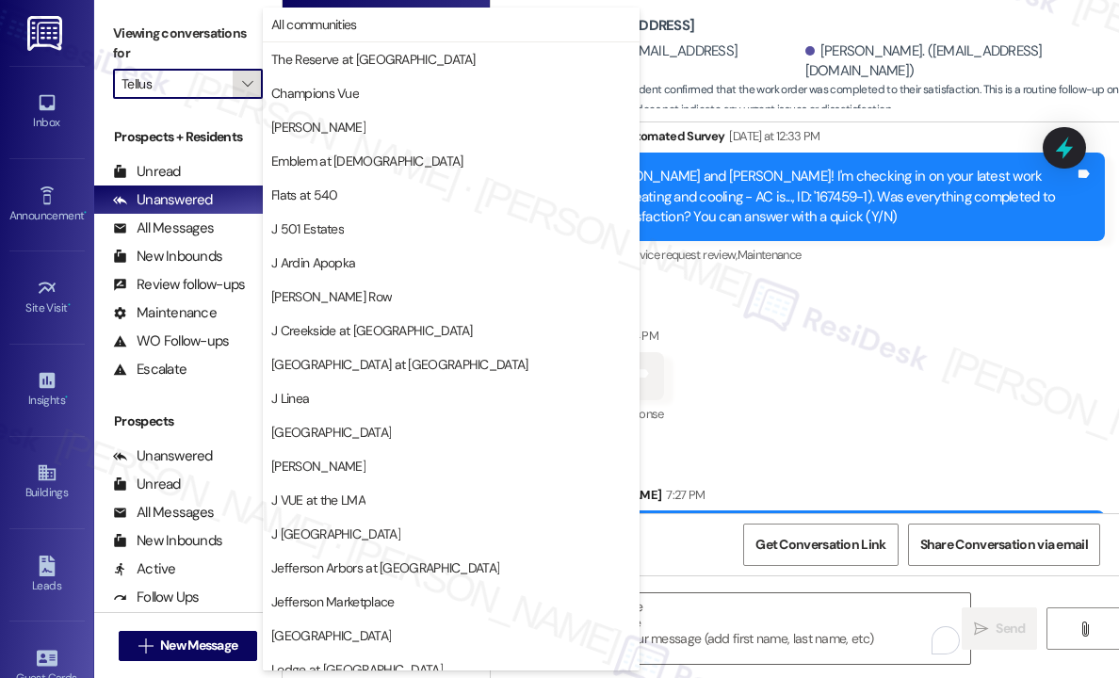
scroll to position [286, 0]
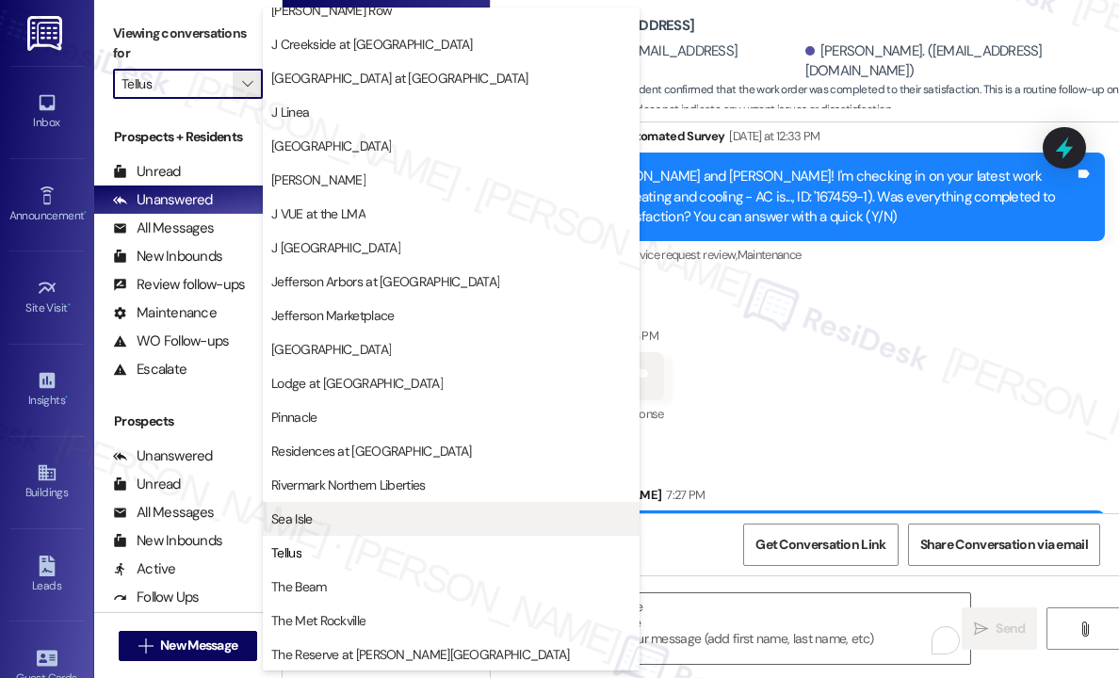
click at [287, 515] on span "Sea Isle" at bounding box center [291, 519] width 41 height 19
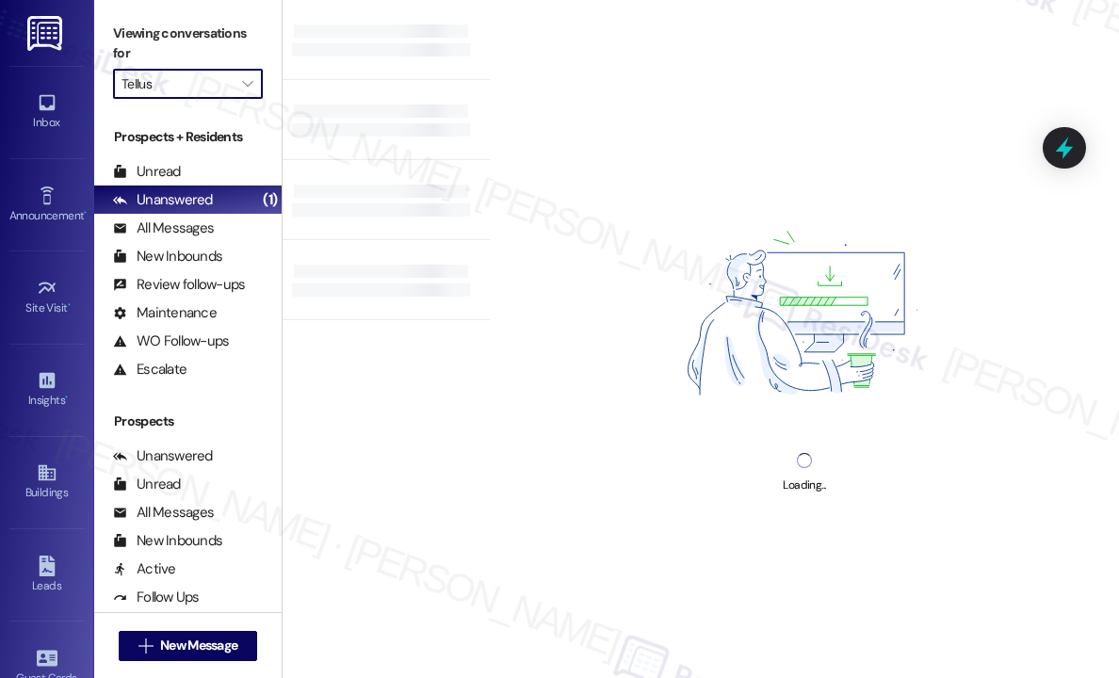
type input "Sea Isle"
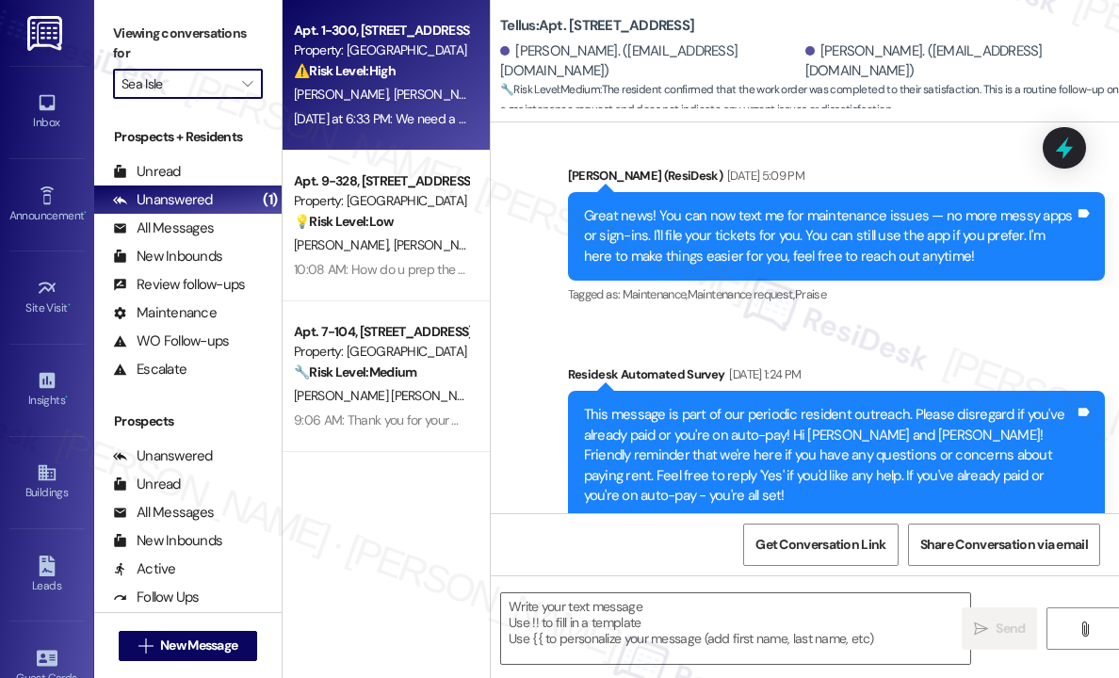
type textarea "Fetching suggested responses. Please feel free to read through the conversation…"
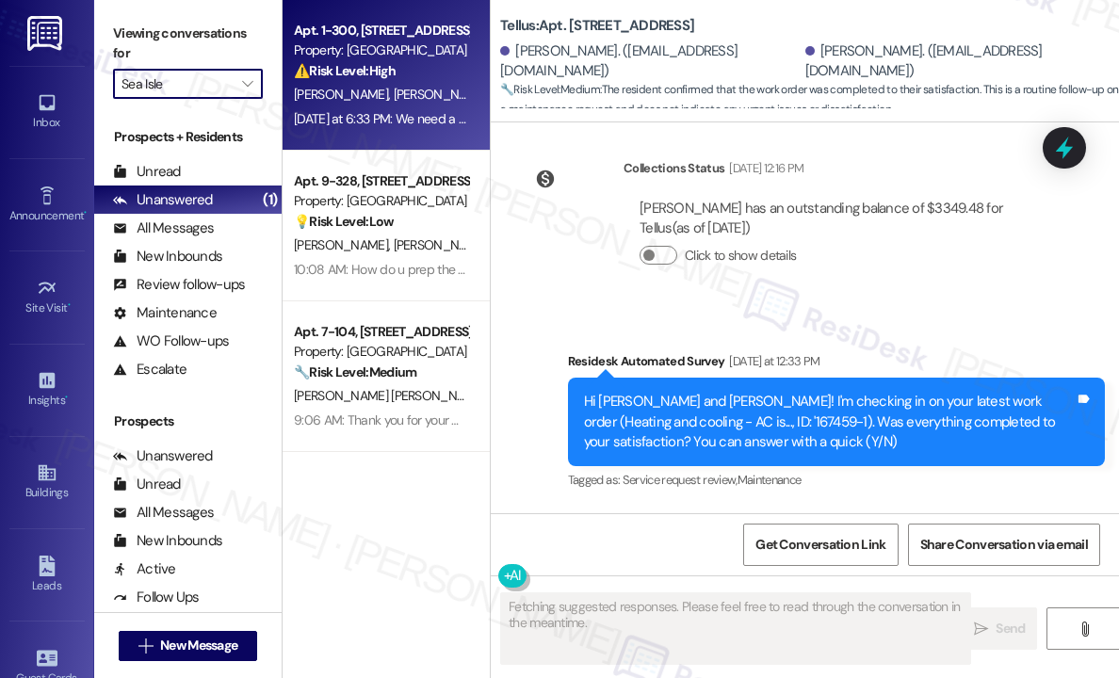
scroll to position [1782, 0]
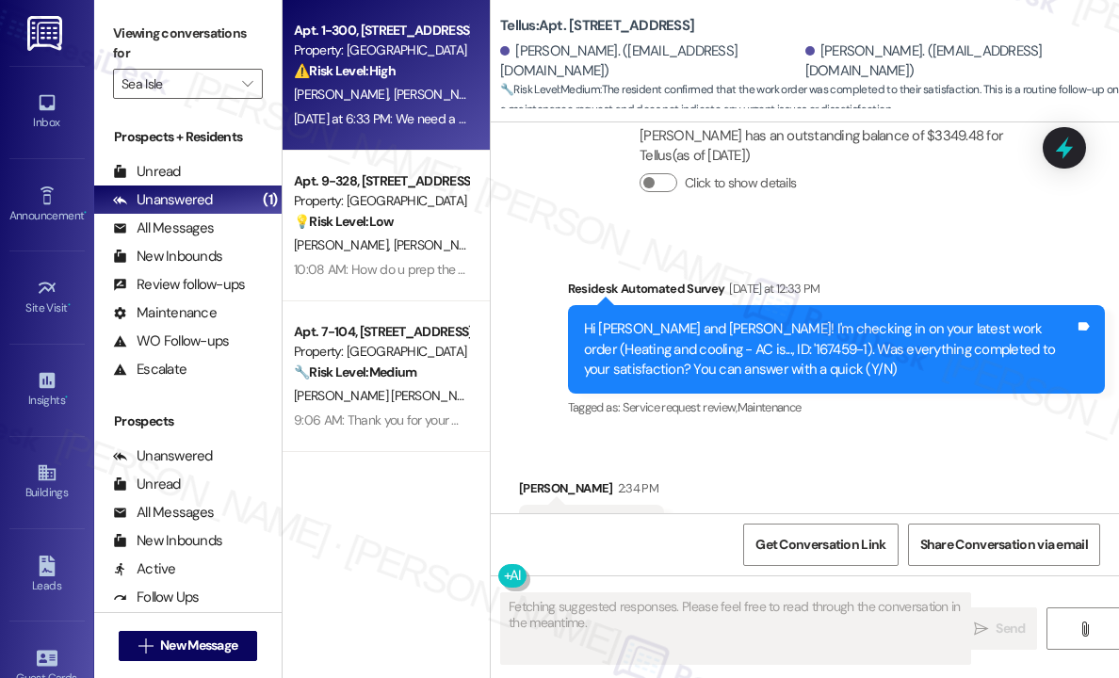
click at [451, 110] on div "[DATE] at 6:33 PM: We need a solution for this [DATE] at 6:33 PM: We need a sol…" at bounding box center [417, 118] width 247 height 17
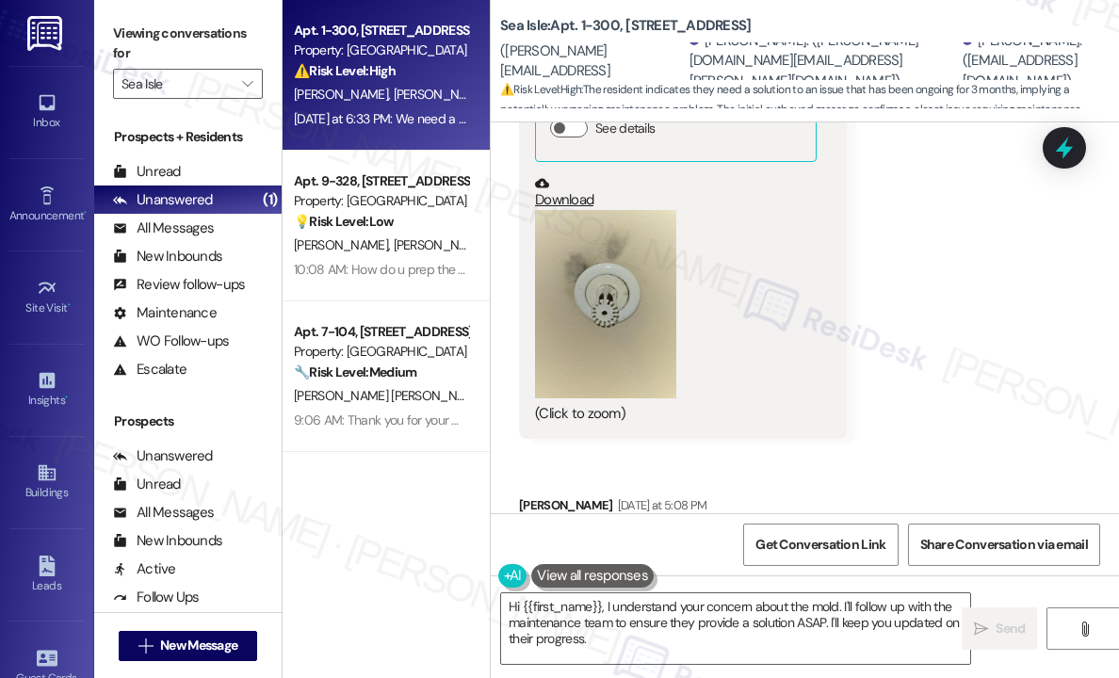
scroll to position [3223, 0]
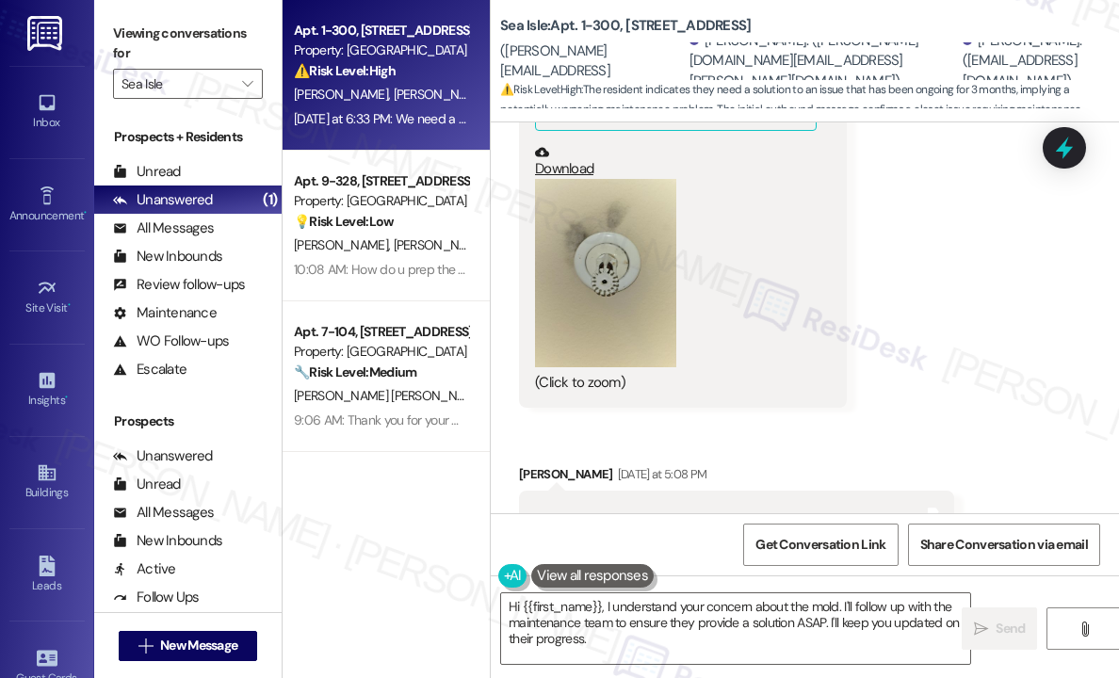
click at [597, 328] on button "Zoom image" at bounding box center [605, 273] width 141 height 188
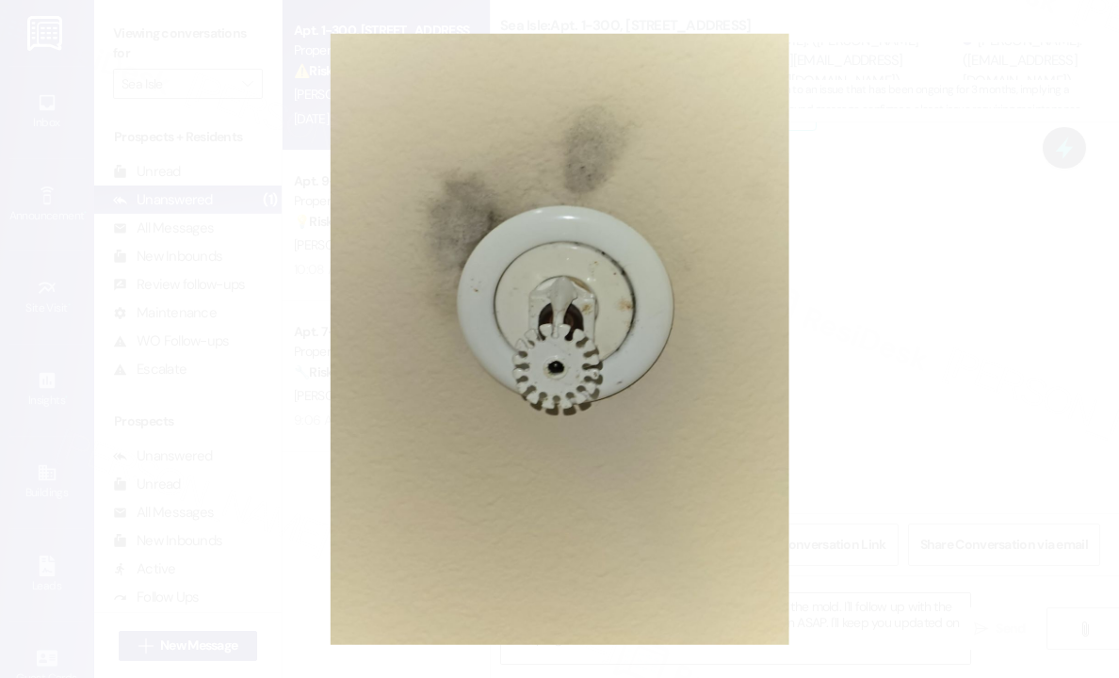
click at [876, 330] on button "Unzoom image" at bounding box center [559, 339] width 1119 height 678
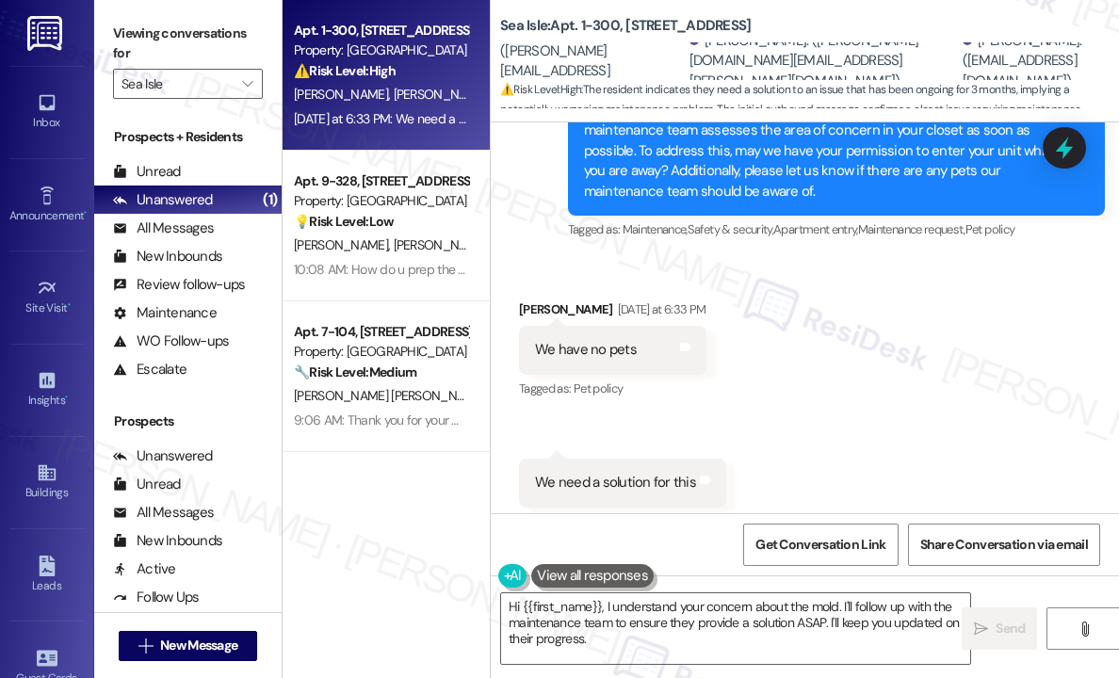
scroll to position [4165, 0]
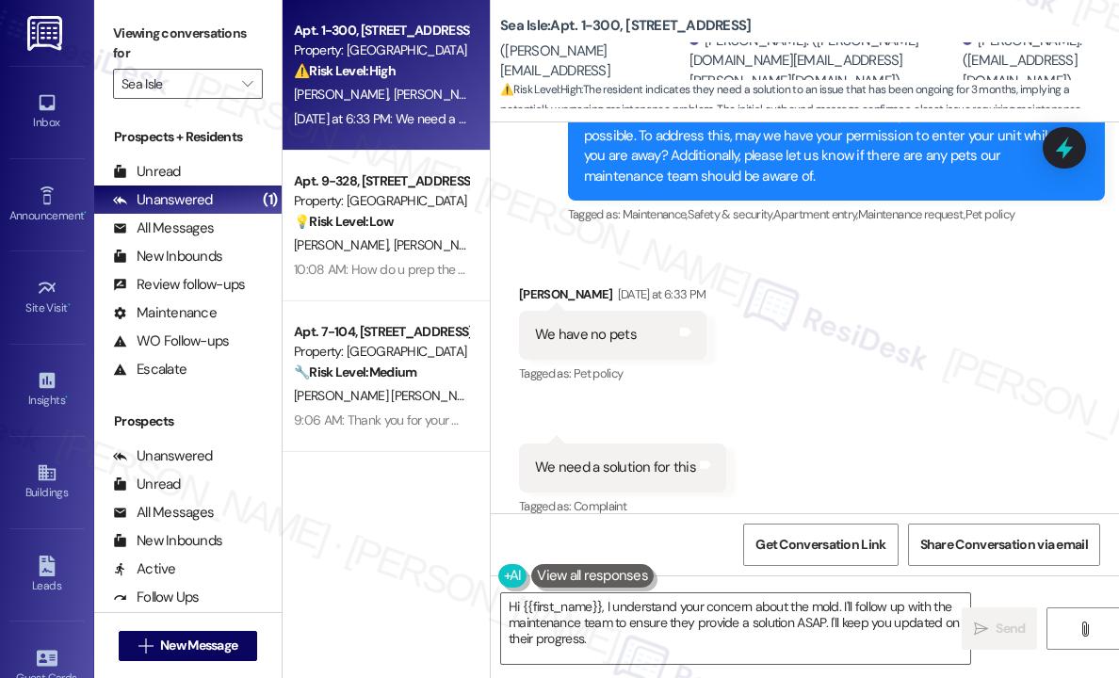
click at [893, 445] on div "Received via SMS [PERSON_NAME] [DATE] at 6:33 PM We have no pets Tags and notes…" at bounding box center [805, 388] width 628 height 292
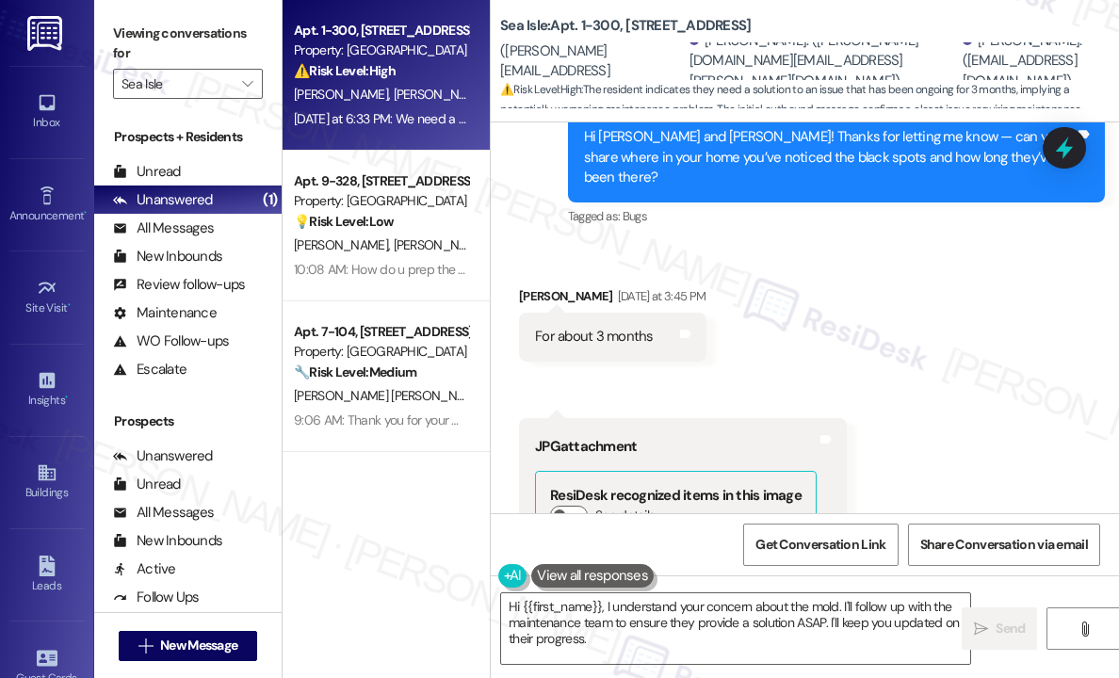
scroll to position [2658, 0]
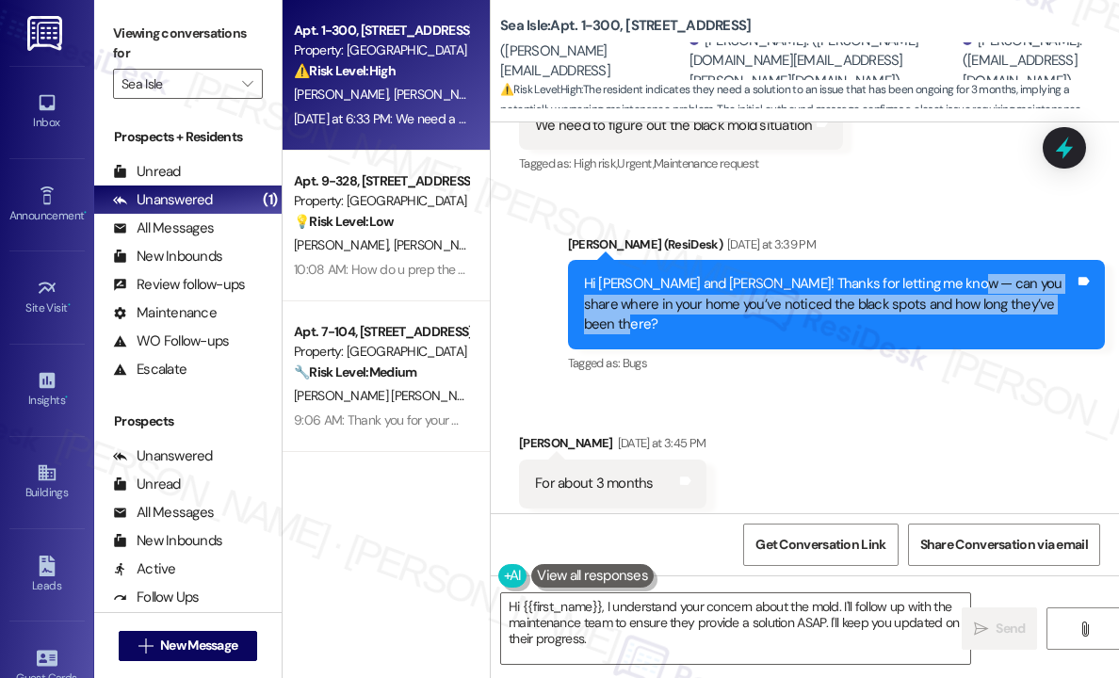
drag, startPoint x: 1055, startPoint y: 301, endPoint x: 945, endPoint y: 293, distance: 110.5
click at [945, 293] on div "Hi [PERSON_NAME] and [PERSON_NAME]! Thanks for letting me know — can you share …" at bounding box center [829, 304] width 491 height 60
copy div "can you share where in your home you’ve noticed the black spots and how long th…"
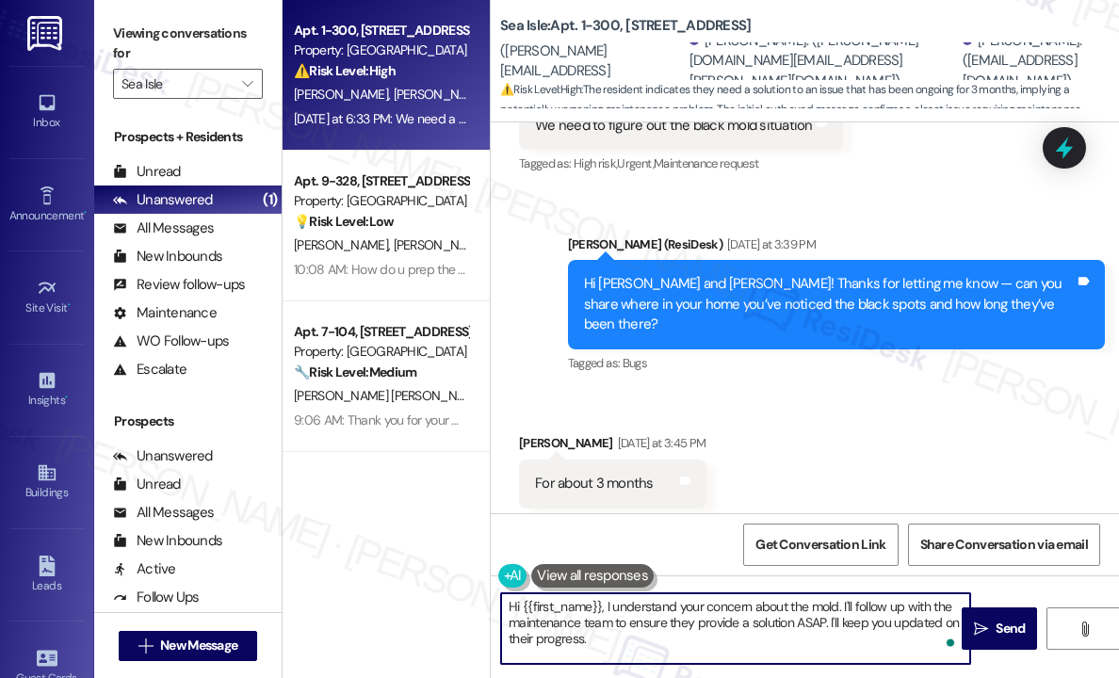
drag, startPoint x: 667, startPoint y: 642, endPoint x: 605, endPoint y: 604, distance: 72.7
click at [605, 604] on textarea "Hi {{first_name}}, I understand your concern about the mold. I'll follow up wit…" at bounding box center [735, 629] width 469 height 71
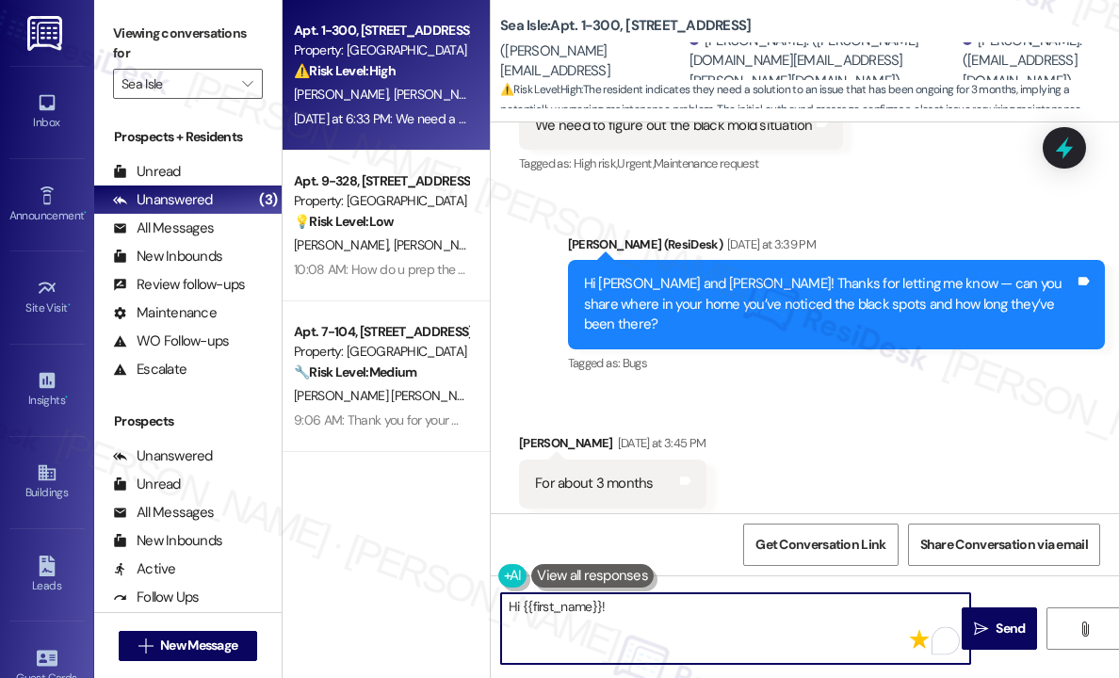
paste textarea "can you share where in your home you’ve noticed the black spots and how long th…"
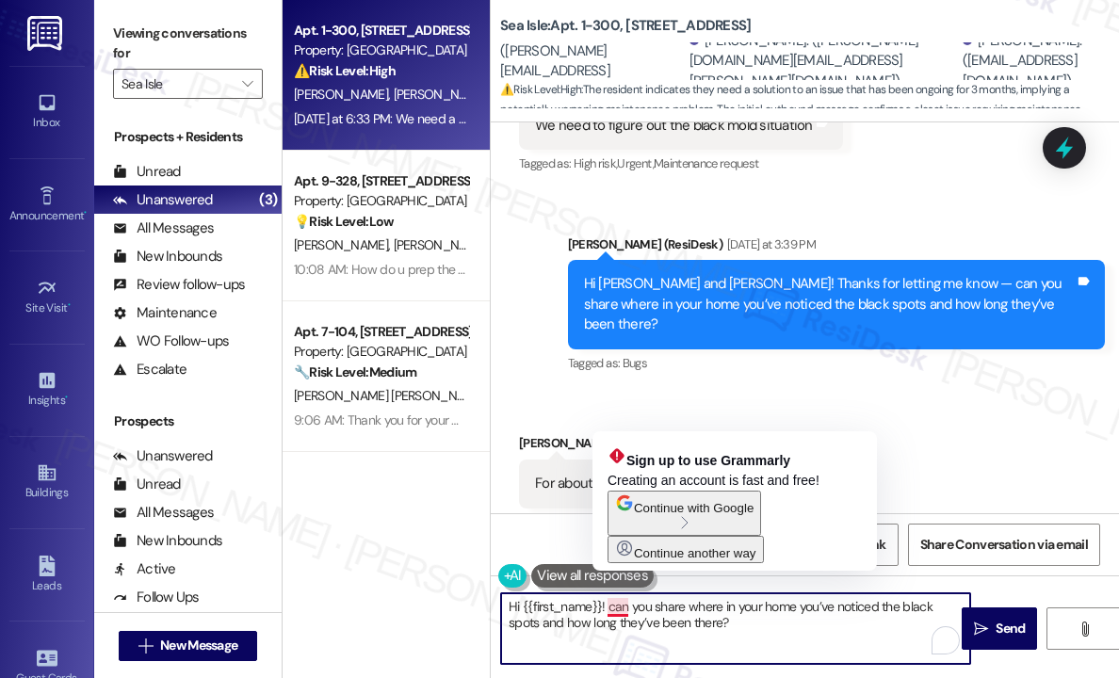
click at [615, 613] on textarea "Hi {{first_name}}! can you share where in your home you’ve noticed the black sp…" at bounding box center [735, 629] width 469 height 71
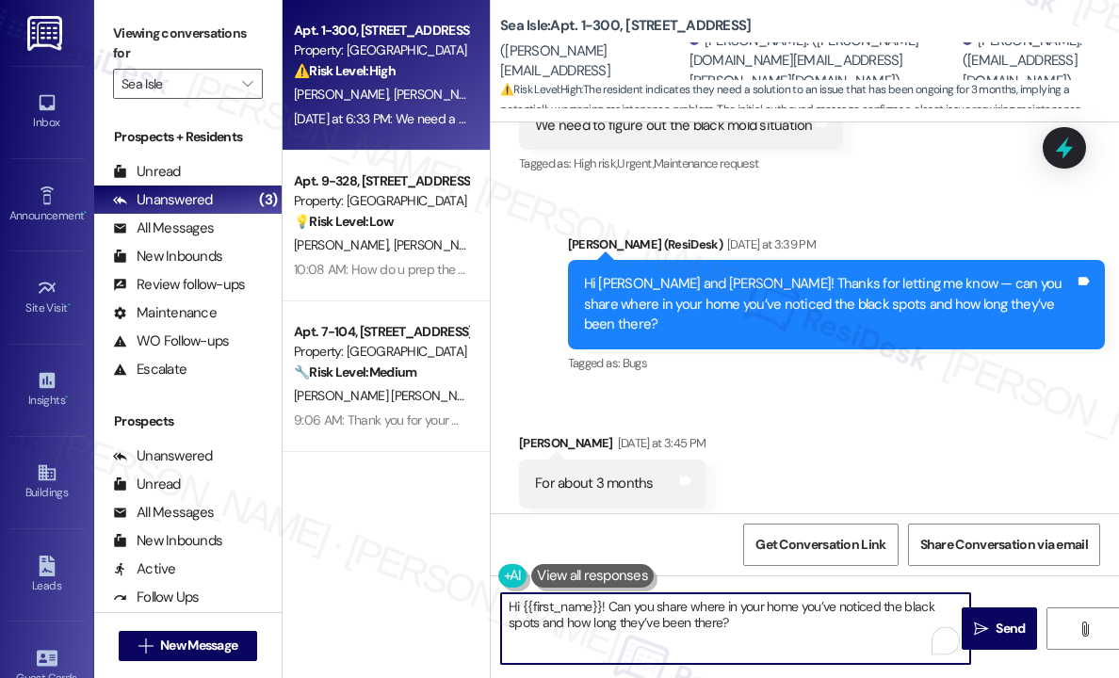
click at [690, 603] on textarea "Hi {{first_name}}! Can you share where in your home you’ve noticed the black sp…" at bounding box center [735, 629] width 469 height 71
click at [658, 614] on textarea "Hi {{first_name}}! Can you share where in your home you’ve noticed the black sp…" at bounding box center [735, 629] width 469 height 71
click at [776, 621] on textarea "Hi {{first_name}}! Can you please share where in your home you’ve noticed the b…" at bounding box center [735, 629] width 469 height 71
type textarea "Hi {{first_name}}! Can you please share where in your home you’ve noticed the b…"
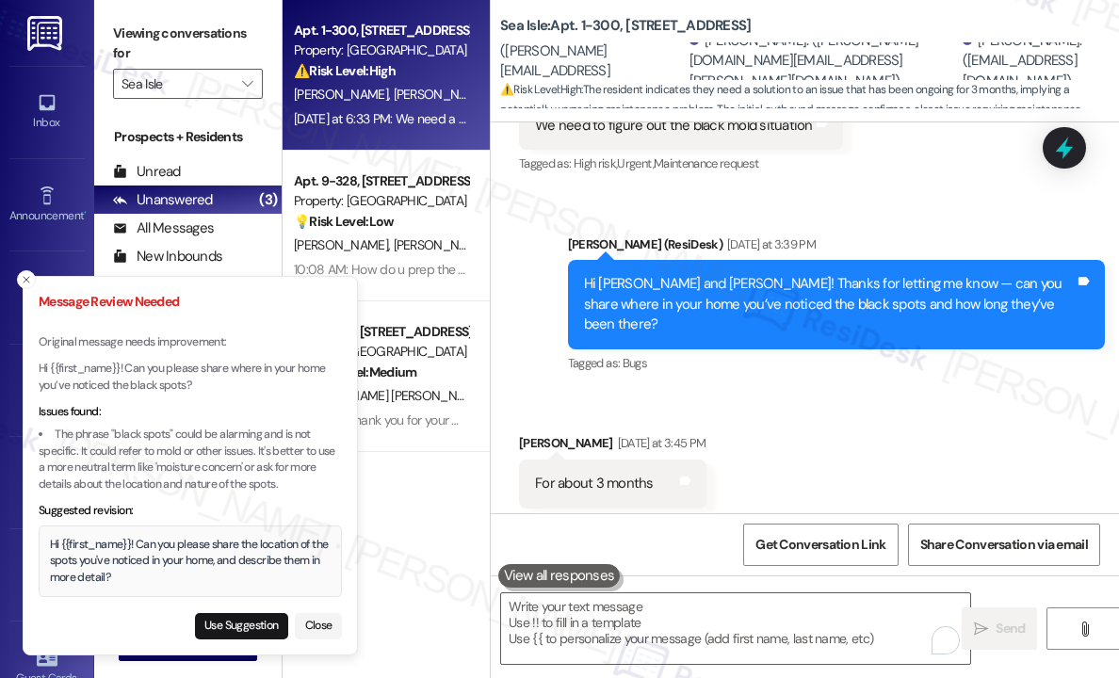
click at [221, 571] on div "Hi {{first_name}}! Can you please share the location of the spots you've notice…" at bounding box center [191, 562] width 282 height 50
click at [237, 626] on button "Use Suggestion" at bounding box center [241, 626] width 93 height 26
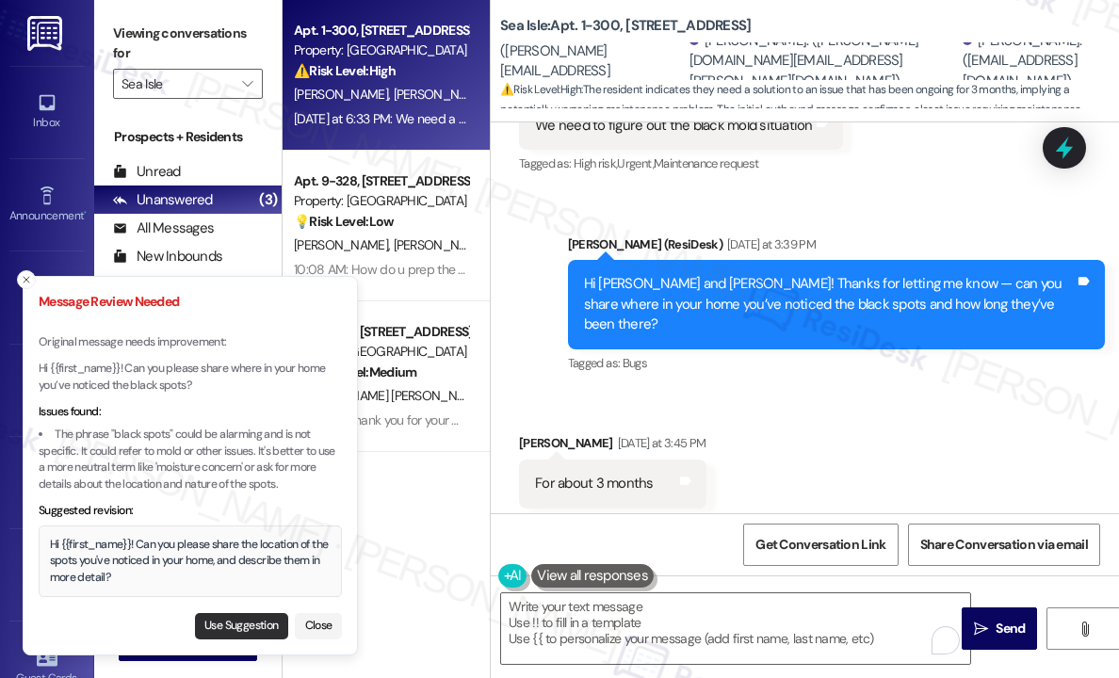
type textarea "Hi {{first_name}}! Can you please share the location of the spots you've notice…"
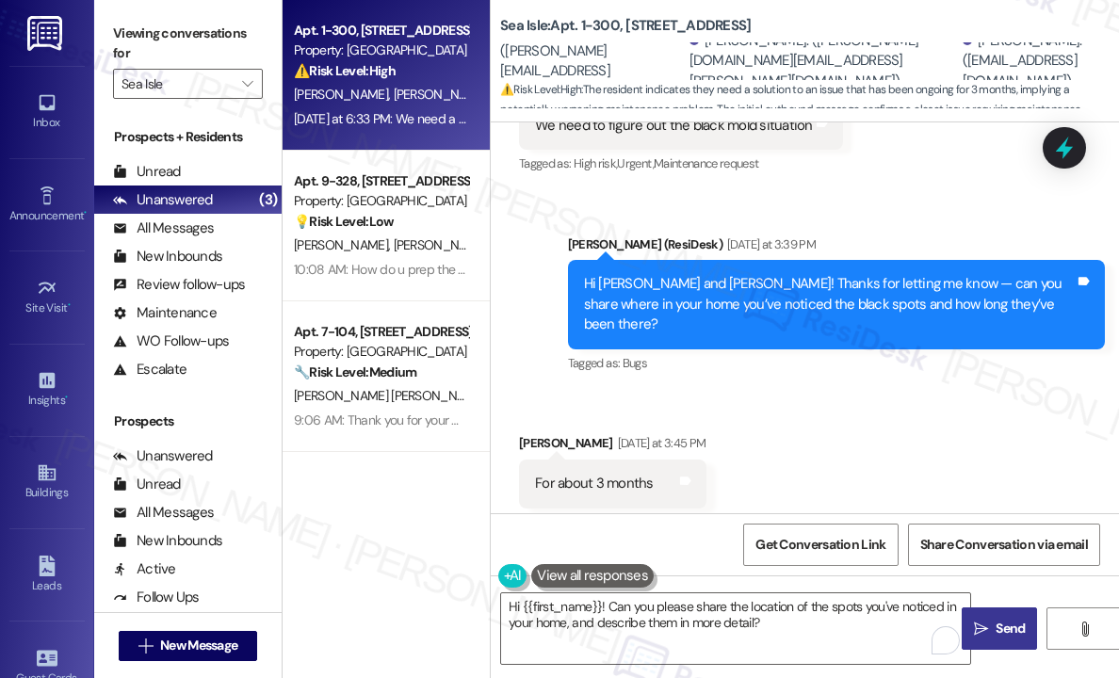
click at [1002, 624] on span "Send" at bounding box center [1010, 629] width 29 height 20
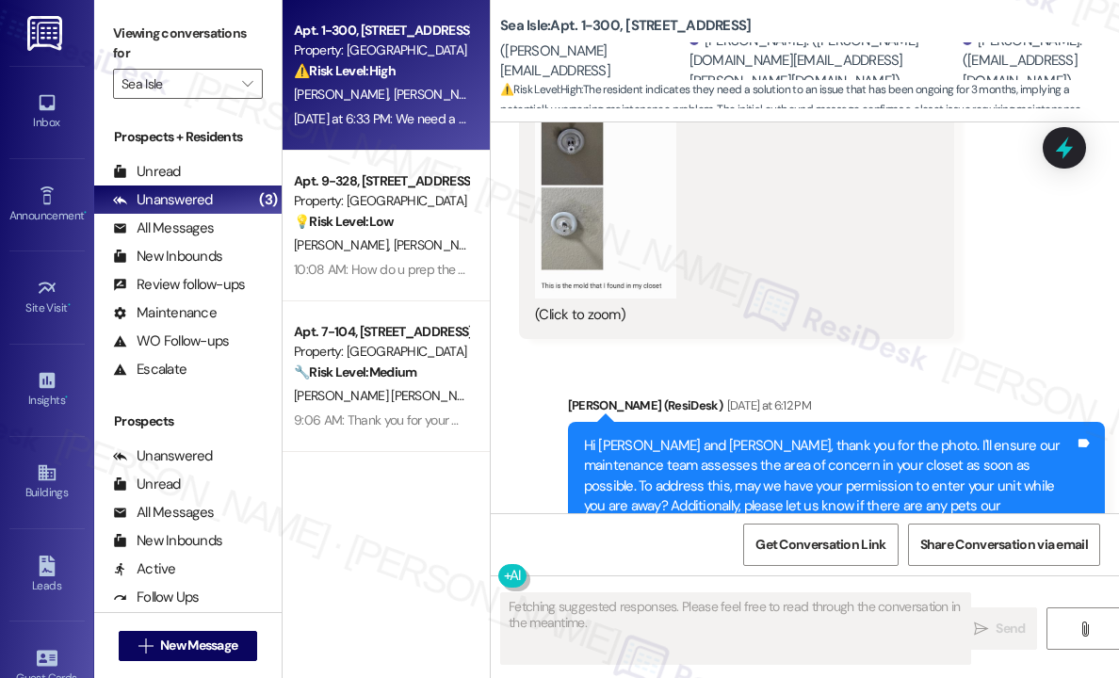
scroll to position [4164, 0]
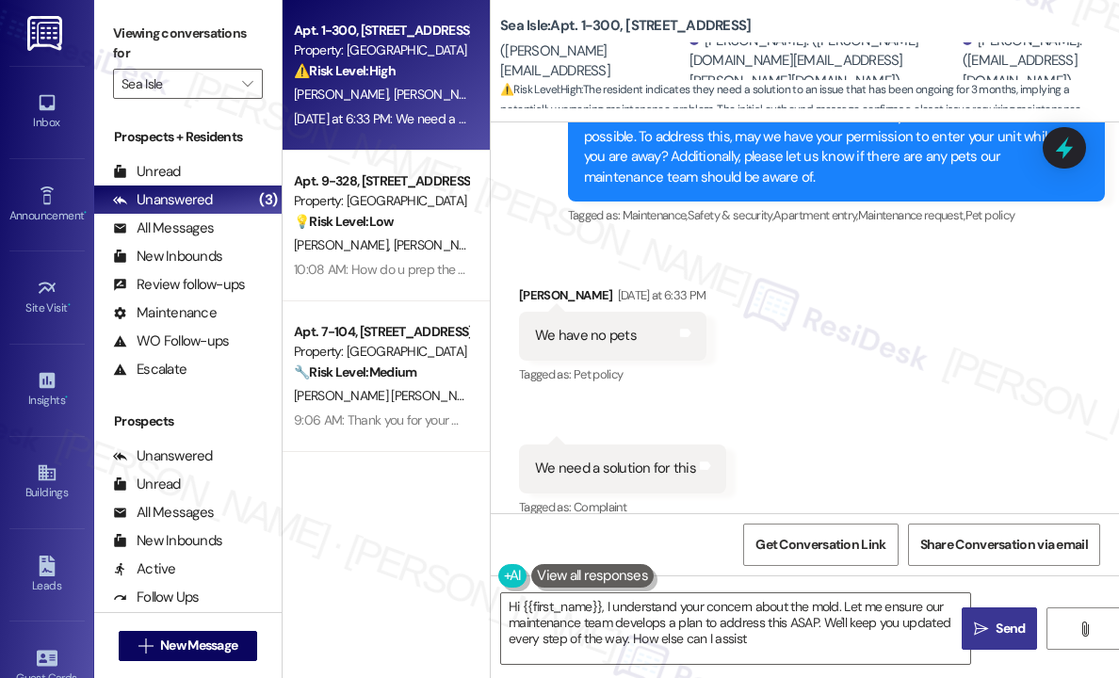
type textarea "Hi {{first_name}}, I understand your concern about the mold. Let me ensure our …"
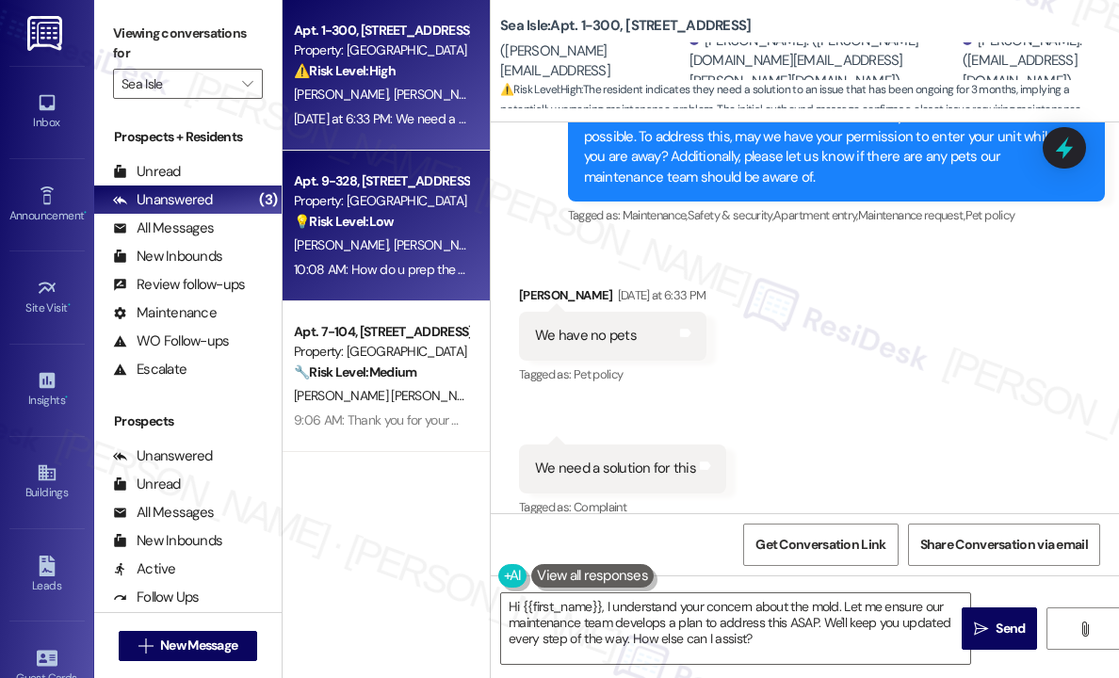
click at [444, 252] on div "[PERSON_NAME] [PERSON_NAME]" at bounding box center [381, 246] width 178 height 24
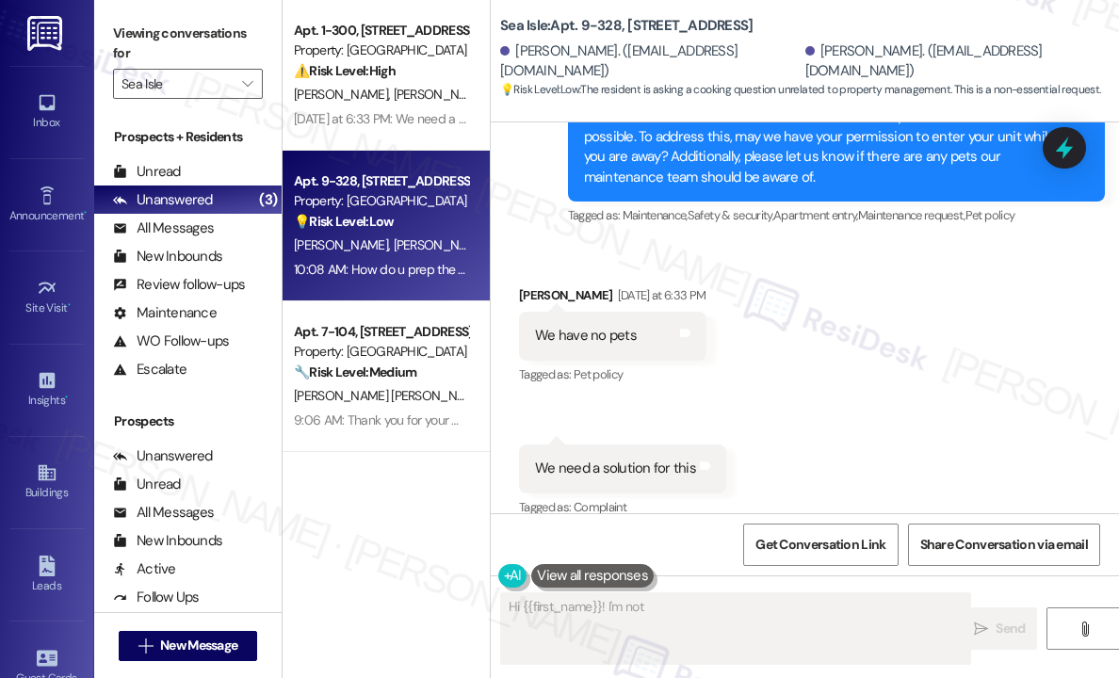
scroll to position [608, 0]
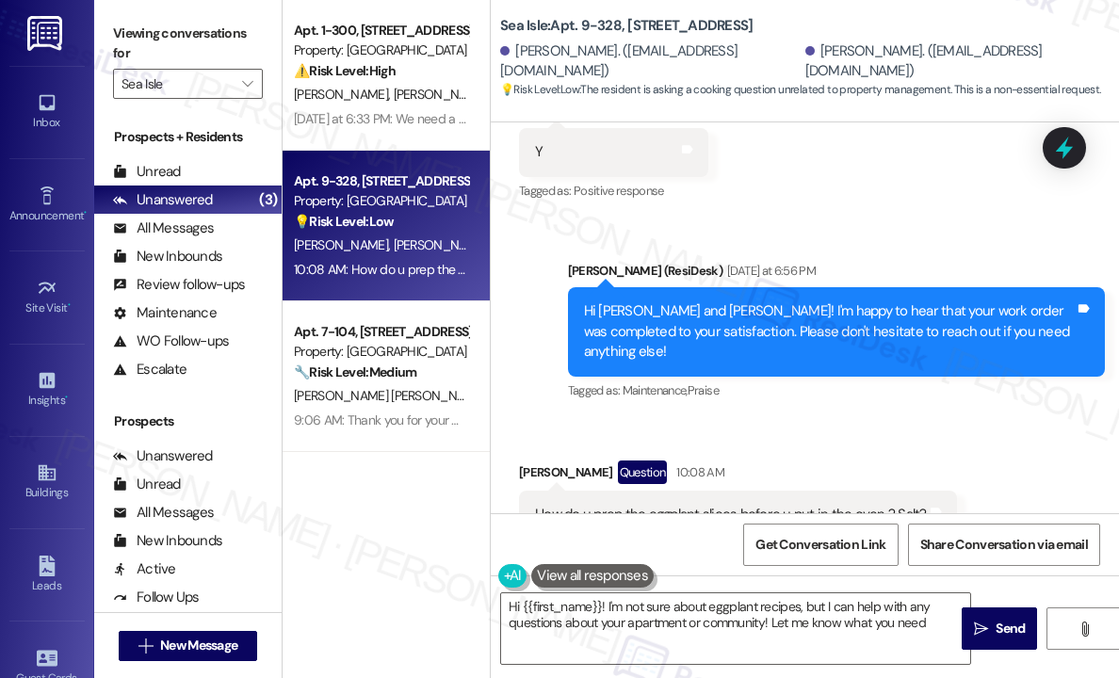
type textarea "Hi {{first_name}}! I'm not sure about eggplant recipes, but I can help with any…"
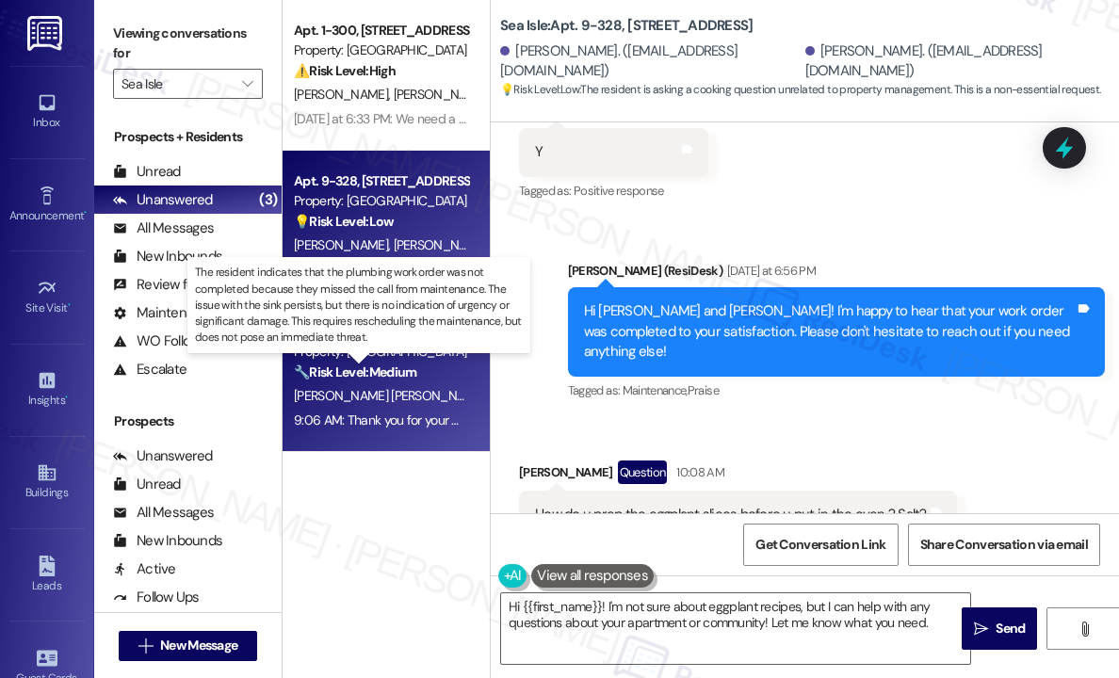
click at [416, 380] on strong "🔧 Risk Level: Medium" at bounding box center [355, 372] width 122 height 17
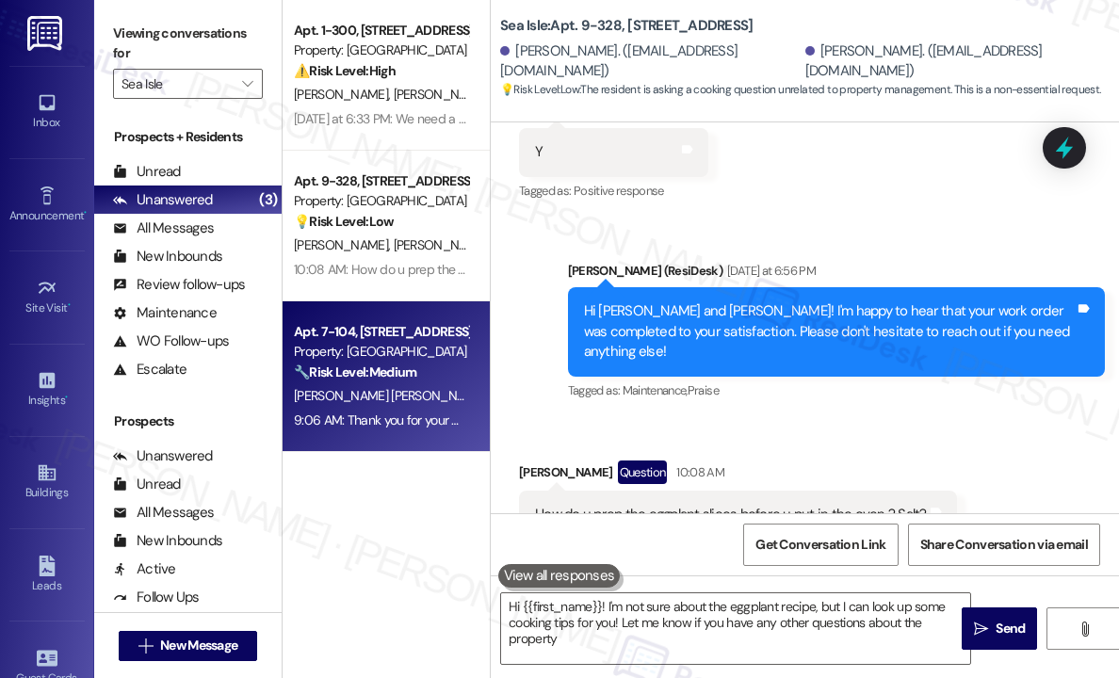
type textarea "Hi {{first_name}}! I'm not sure about the eggplant recipe, but I can look up so…"
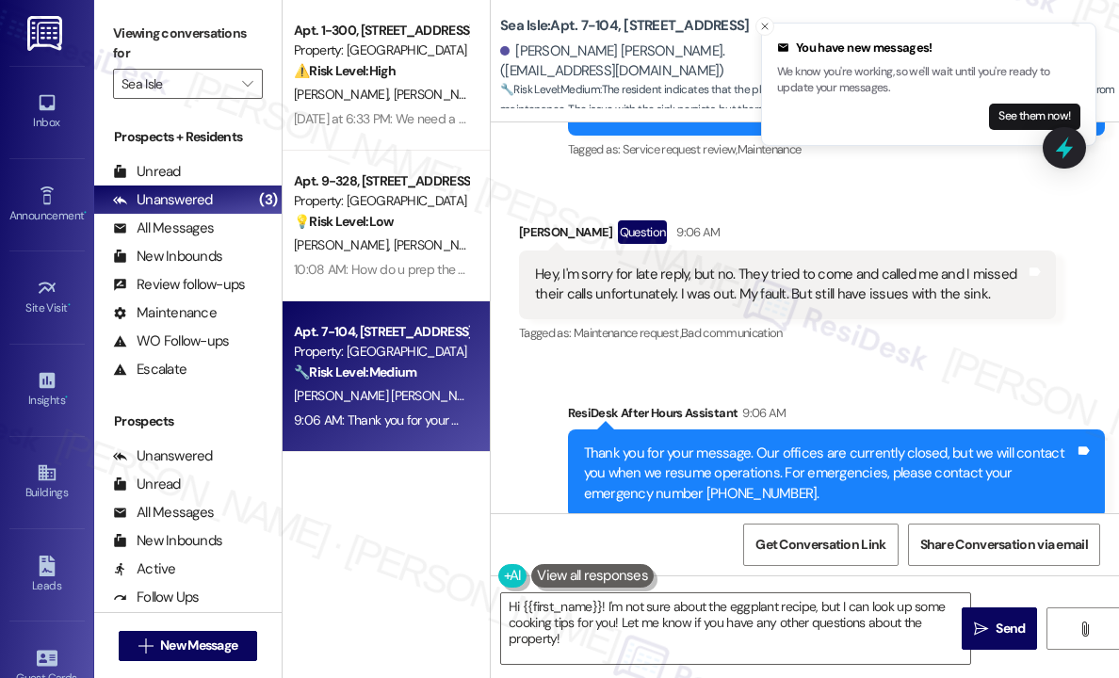
scroll to position [4306, 0]
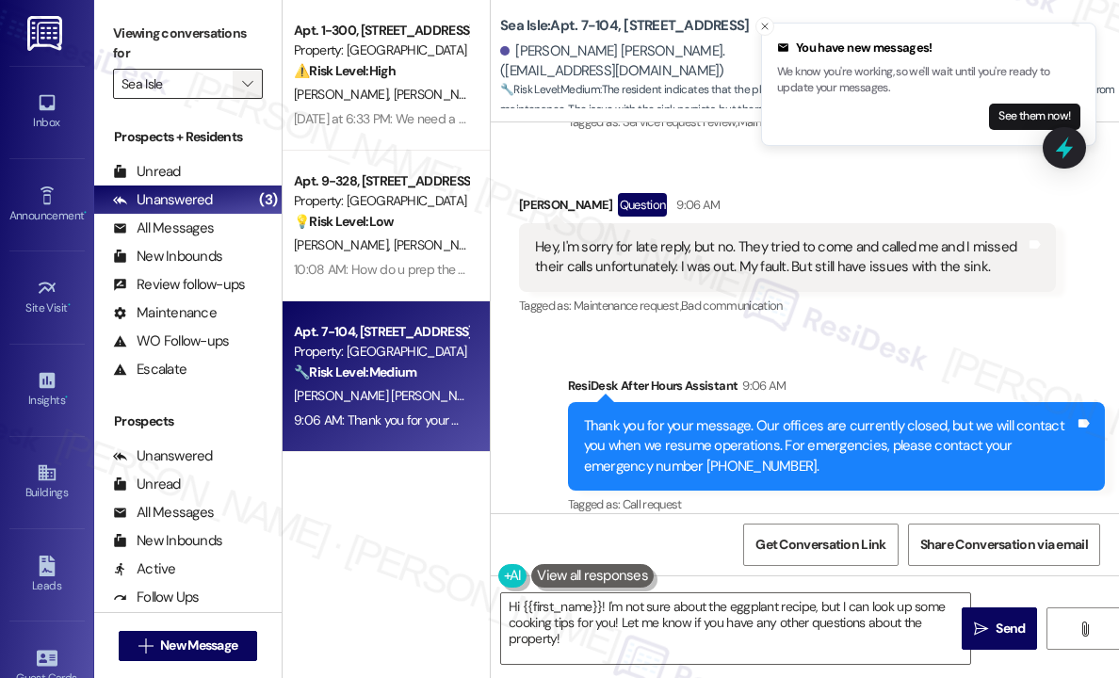
click at [250, 74] on span "" at bounding box center [247, 84] width 18 height 30
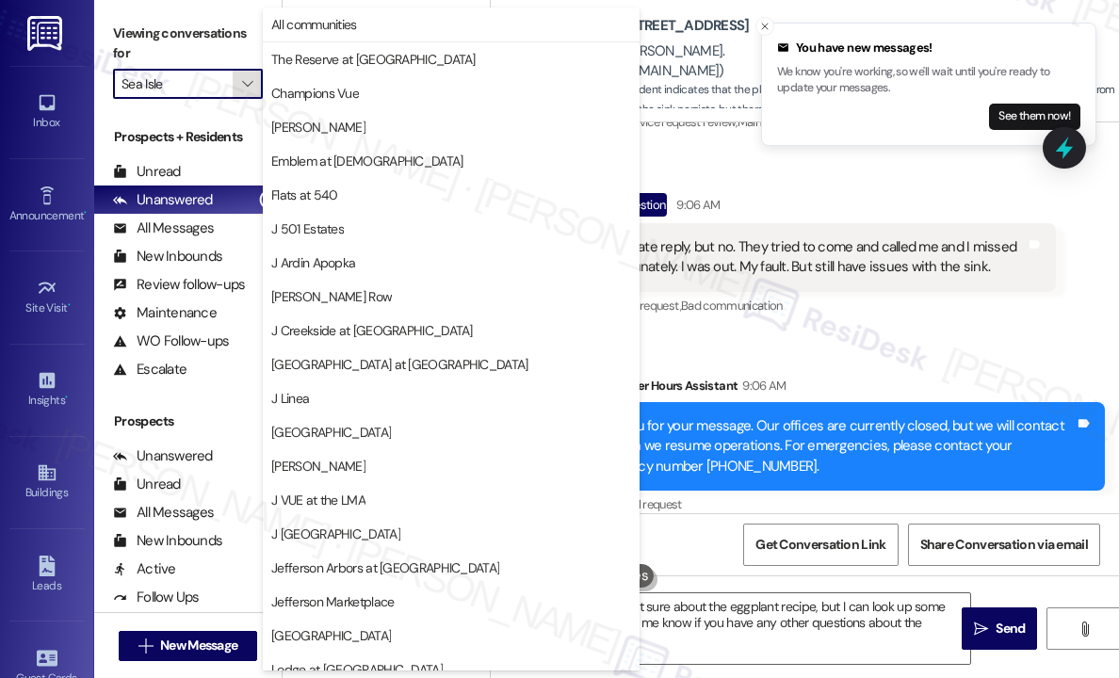
scroll to position [286, 0]
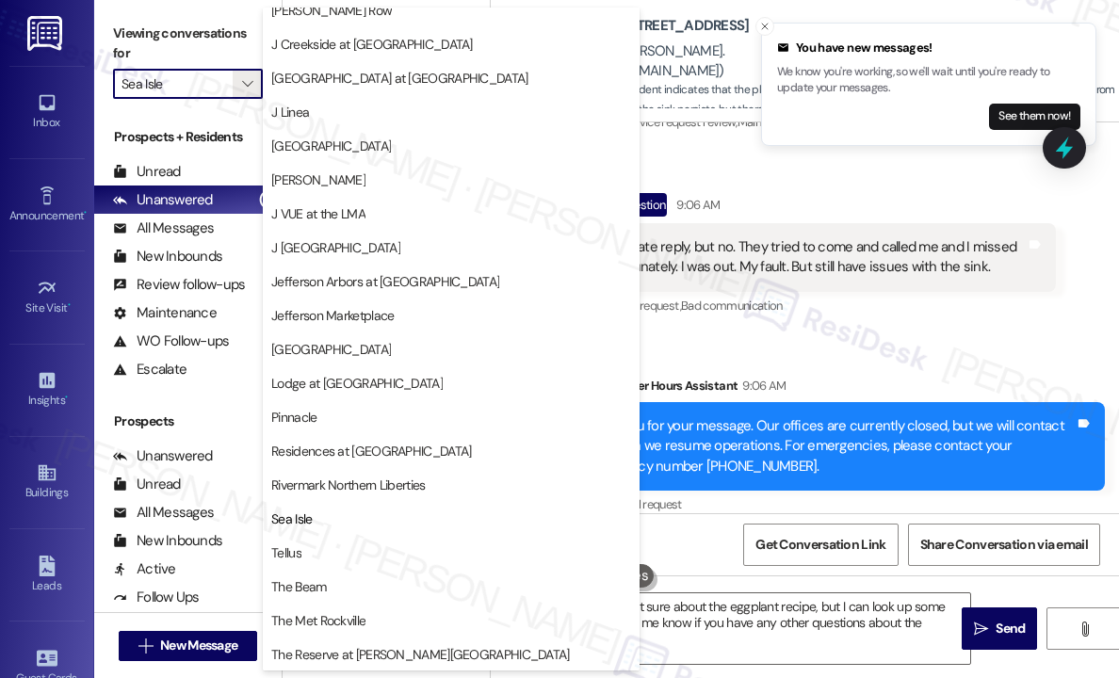
click at [284, 491] on span "Rivermark Northern Liberties" at bounding box center [348, 485] width 154 height 19
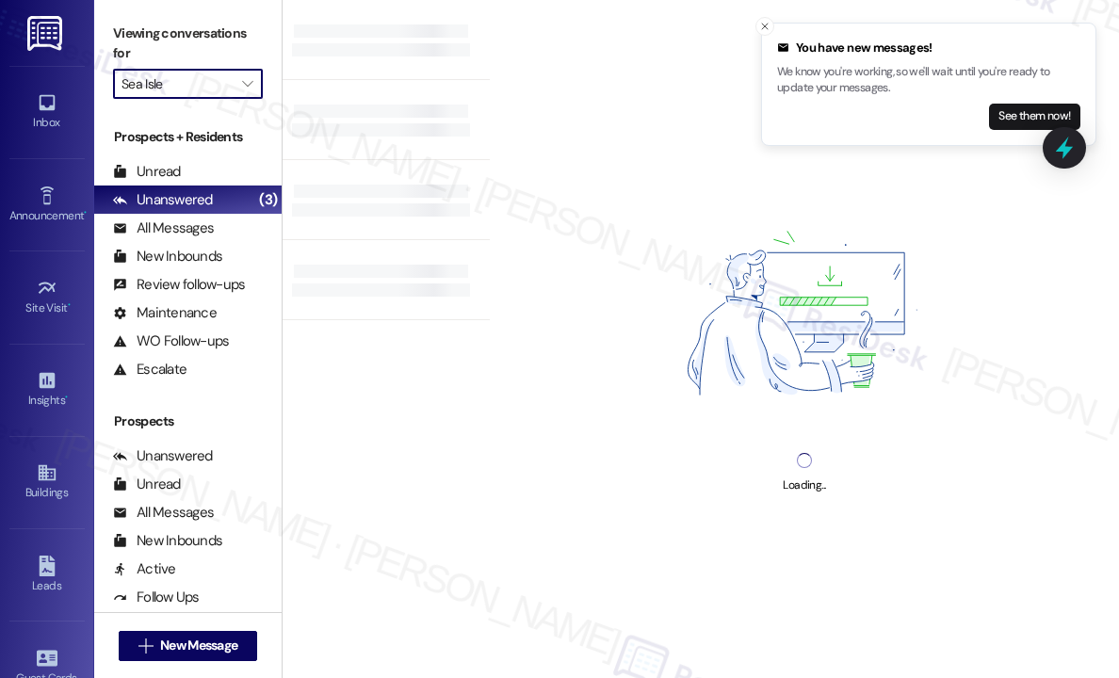
type input "Rivermark Northern Liberties"
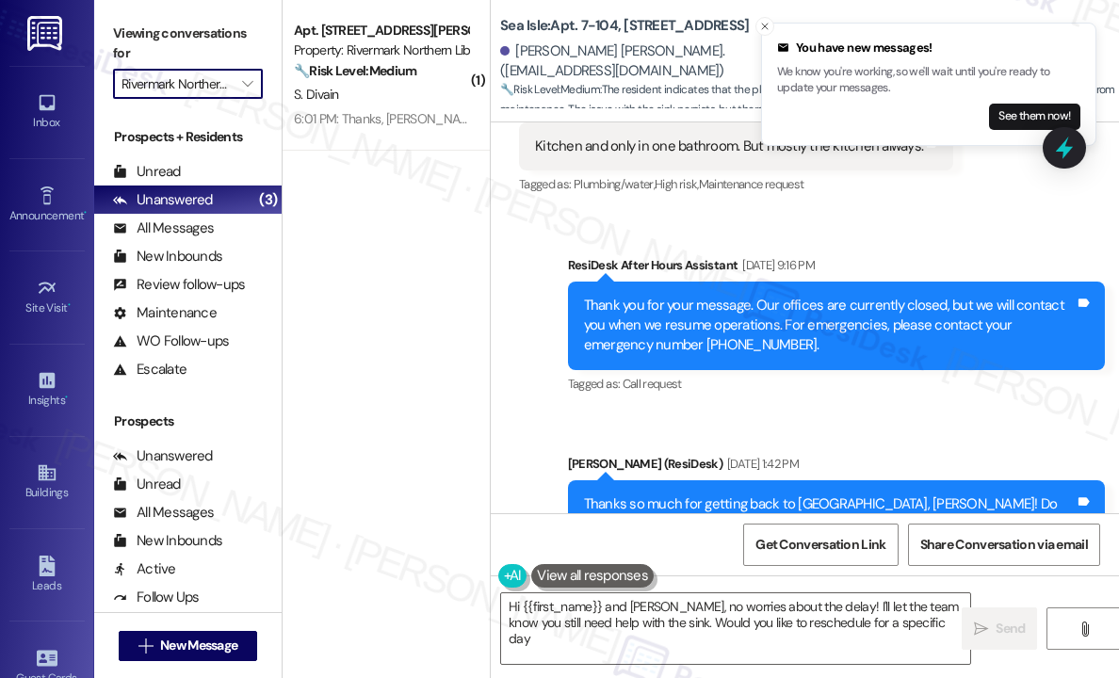
type textarea "Hi {{first_name}} and [PERSON_NAME], no worries about the delay! I'll let the t…"
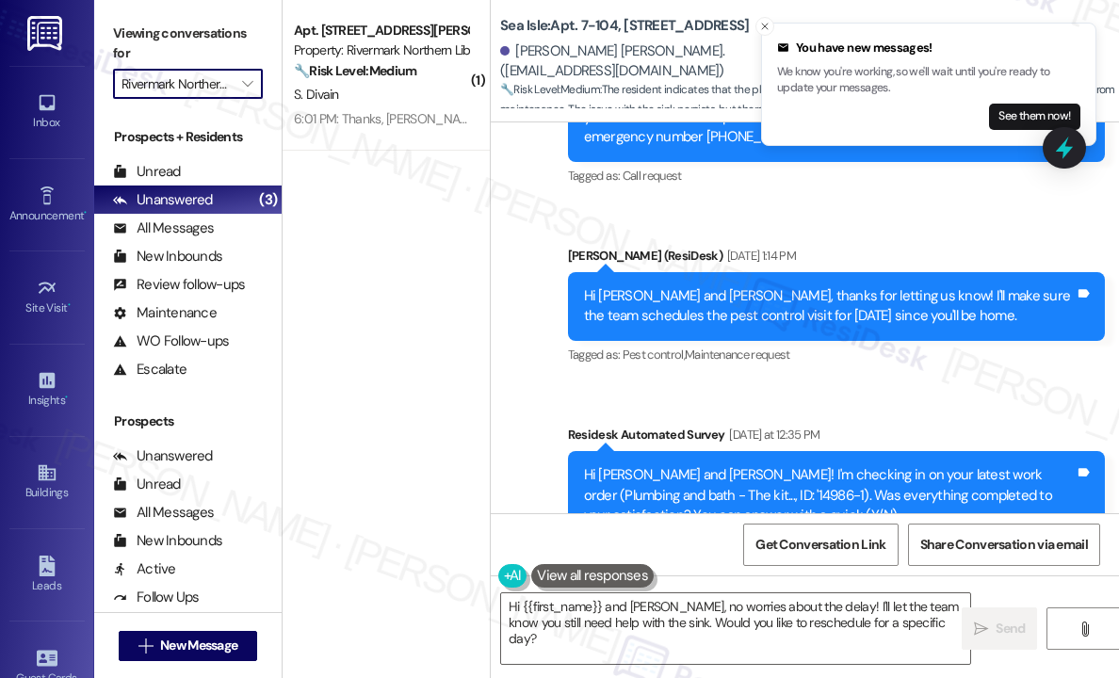
scroll to position [4106, 0]
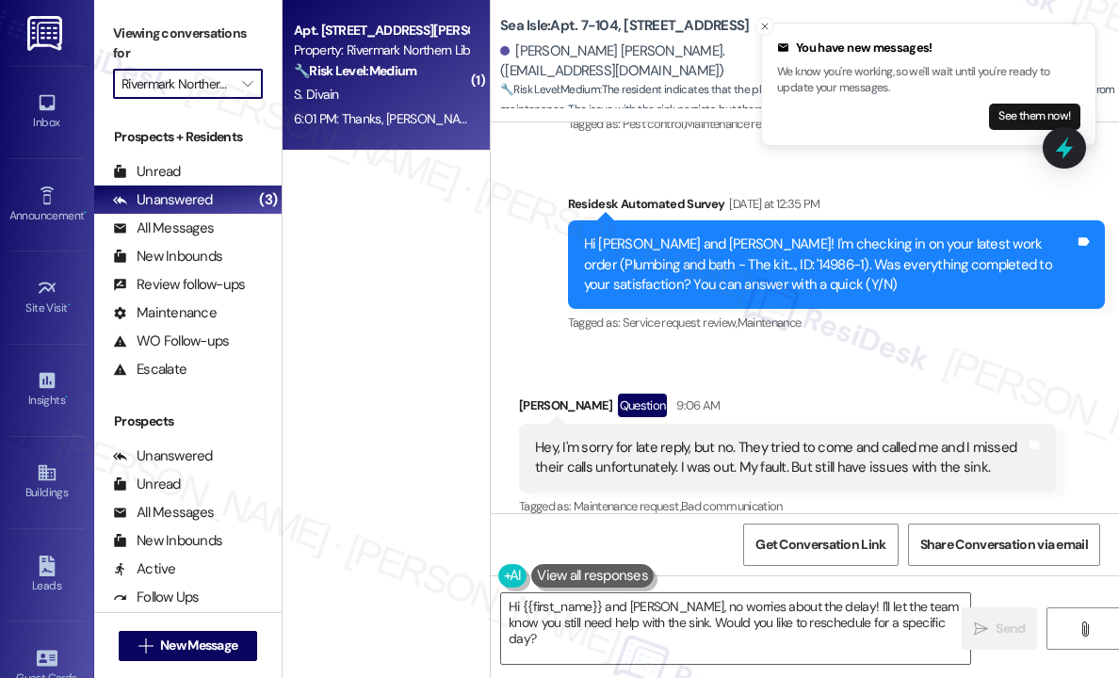
click at [391, 118] on div "6:01 PM: Thanks, Jay🙏 6:01 PM: Thanks, Jay🙏" at bounding box center [387, 118] width 187 height 17
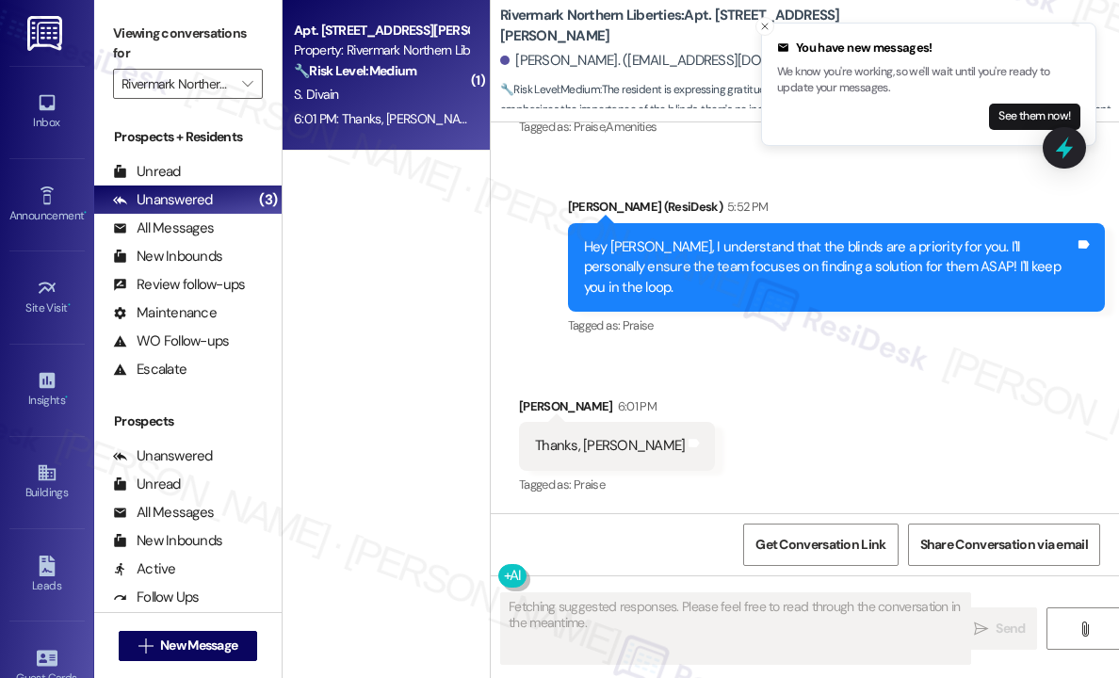
scroll to position [2686, 0]
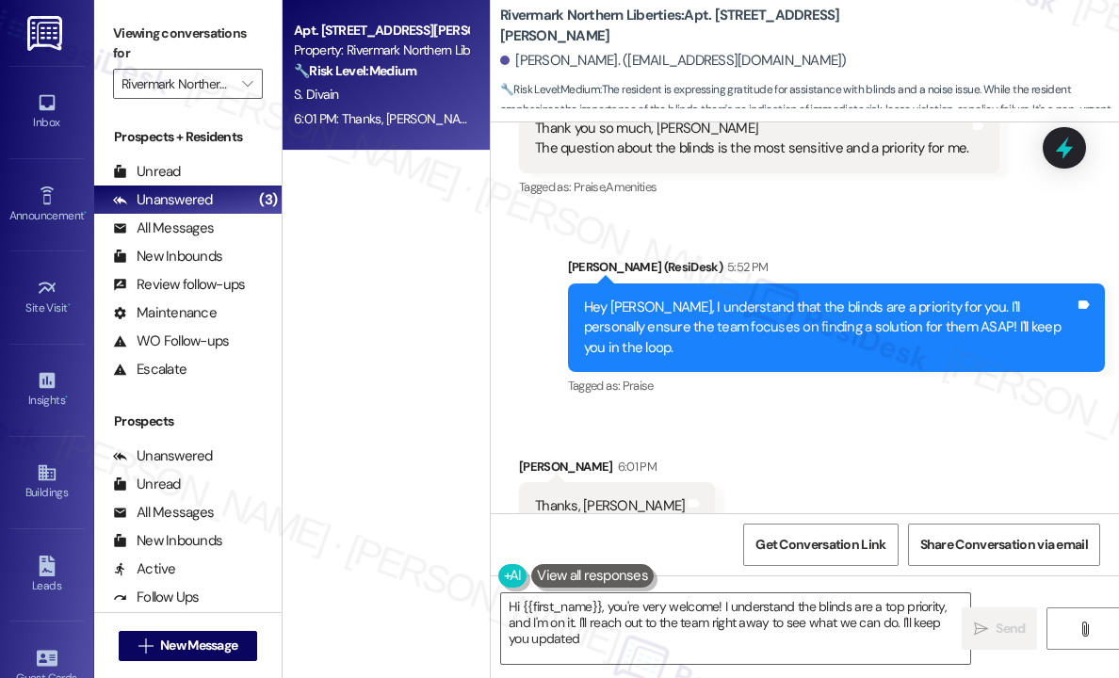
type textarea "Hi {{first_name}}, you're very welcome! I understand the blinds are a top prior…"
